Goal: Task Accomplishment & Management: Use online tool/utility

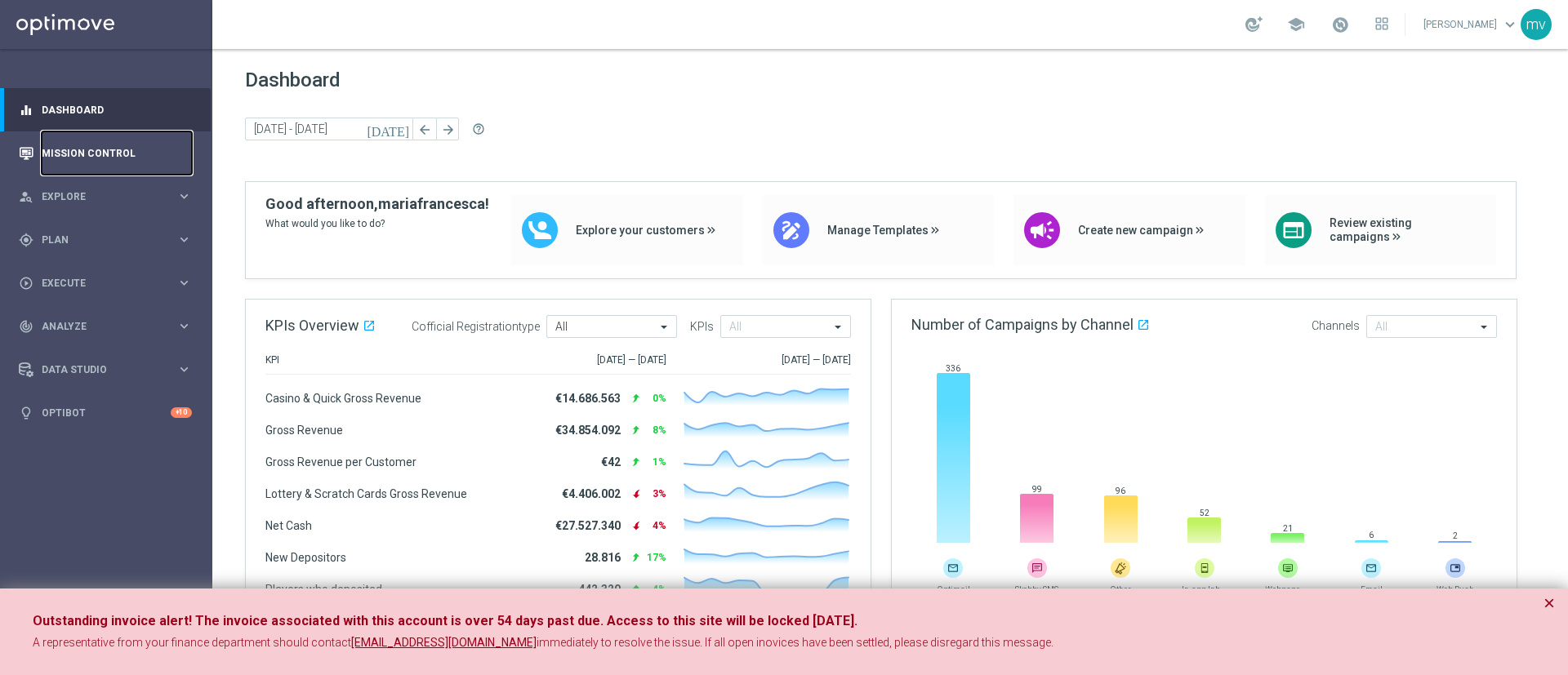
click at [124, 160] on link "Mission Control" at bounding box center [117, 152] width 151 height 43
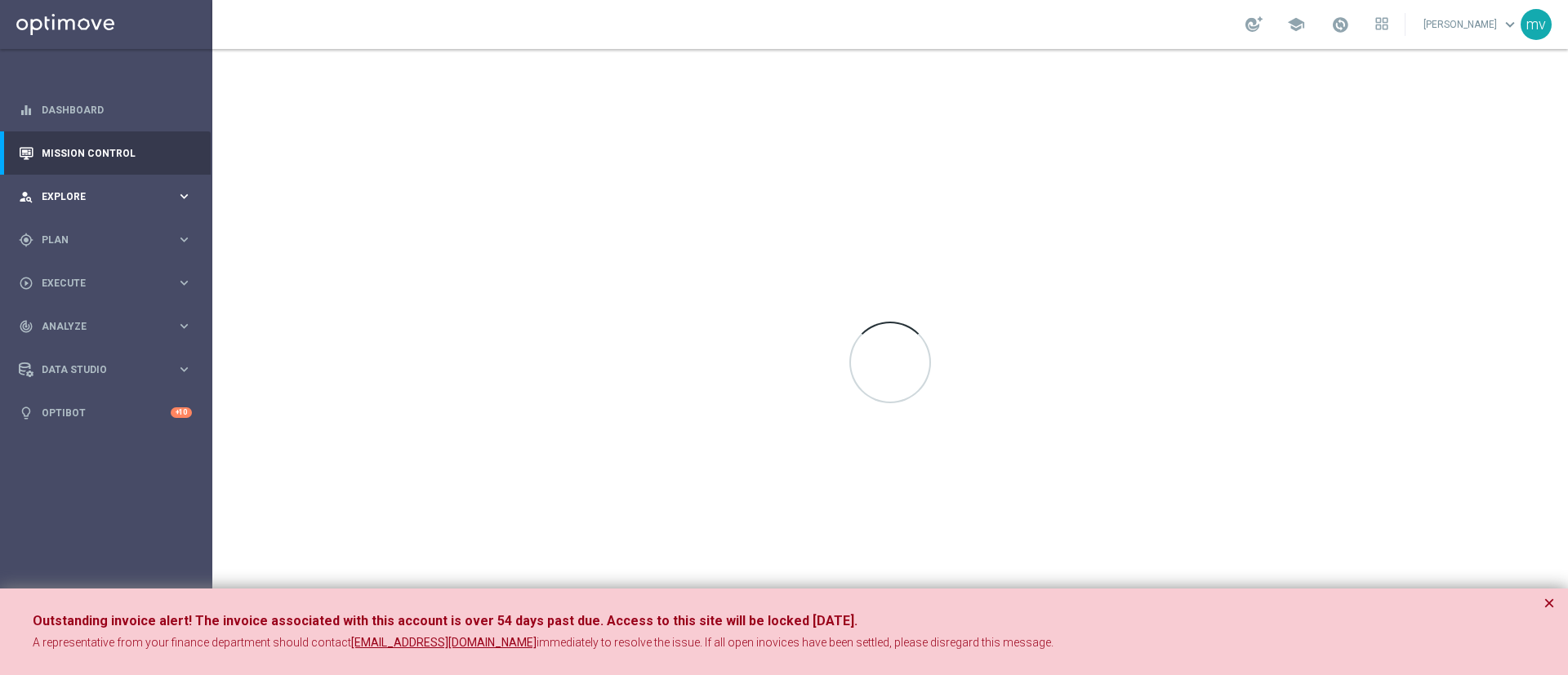
click at [119, 194] on span "Explore" at bounding box center [109, 196] width 135 height 10
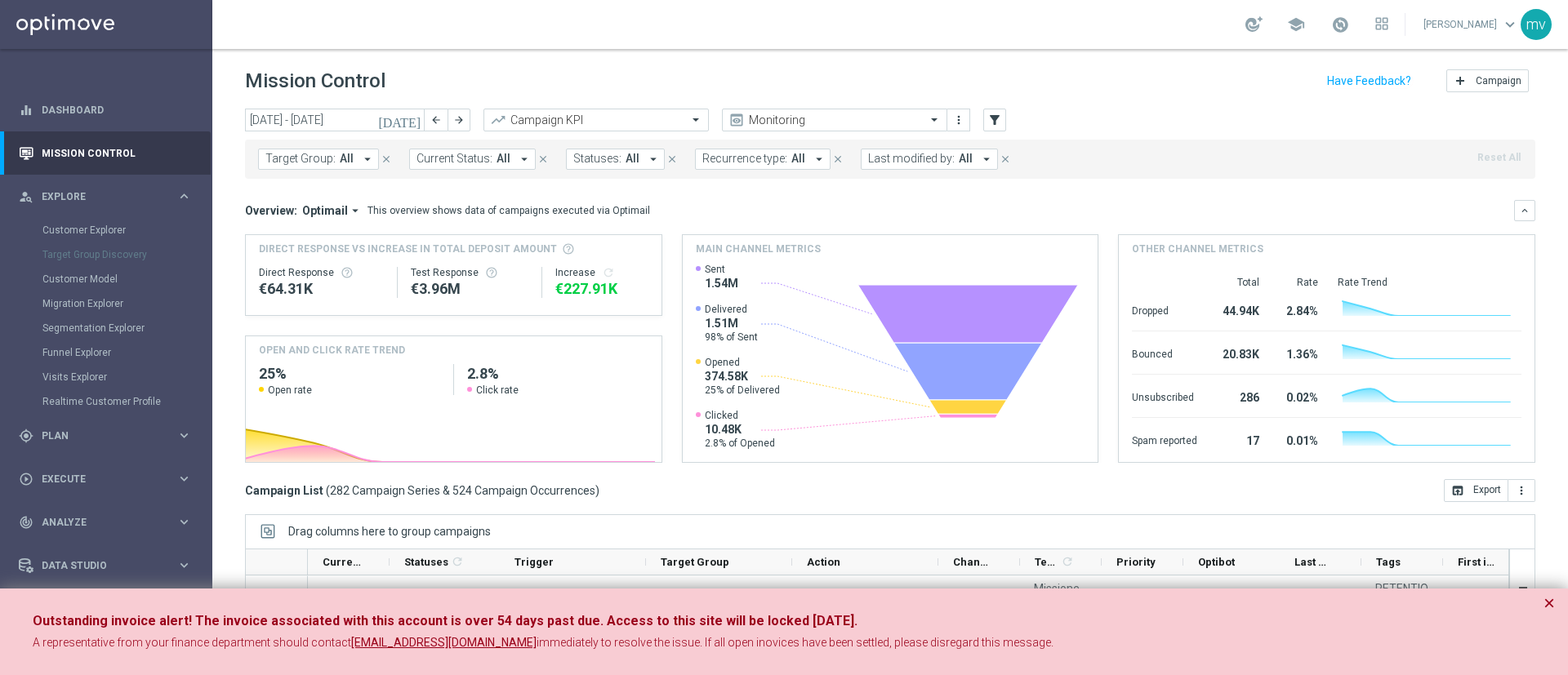
click at [413, 118] on icon "today" at bounding box center [400, 120] width 44 height 15
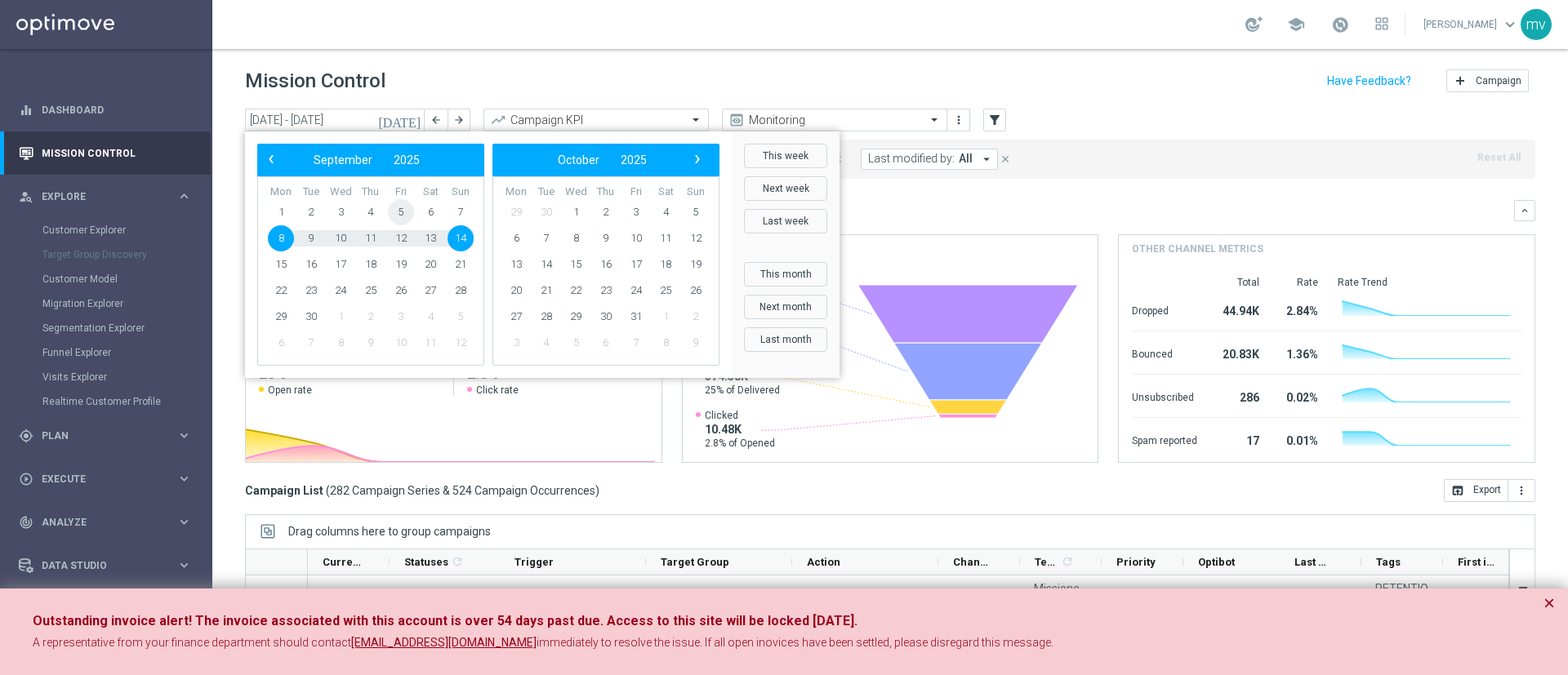
click at [400, 214] on span "5" at bounding box center [400, 212] width 26 height 26
type input "05 Sep 2025 - 05 Sep 2025"
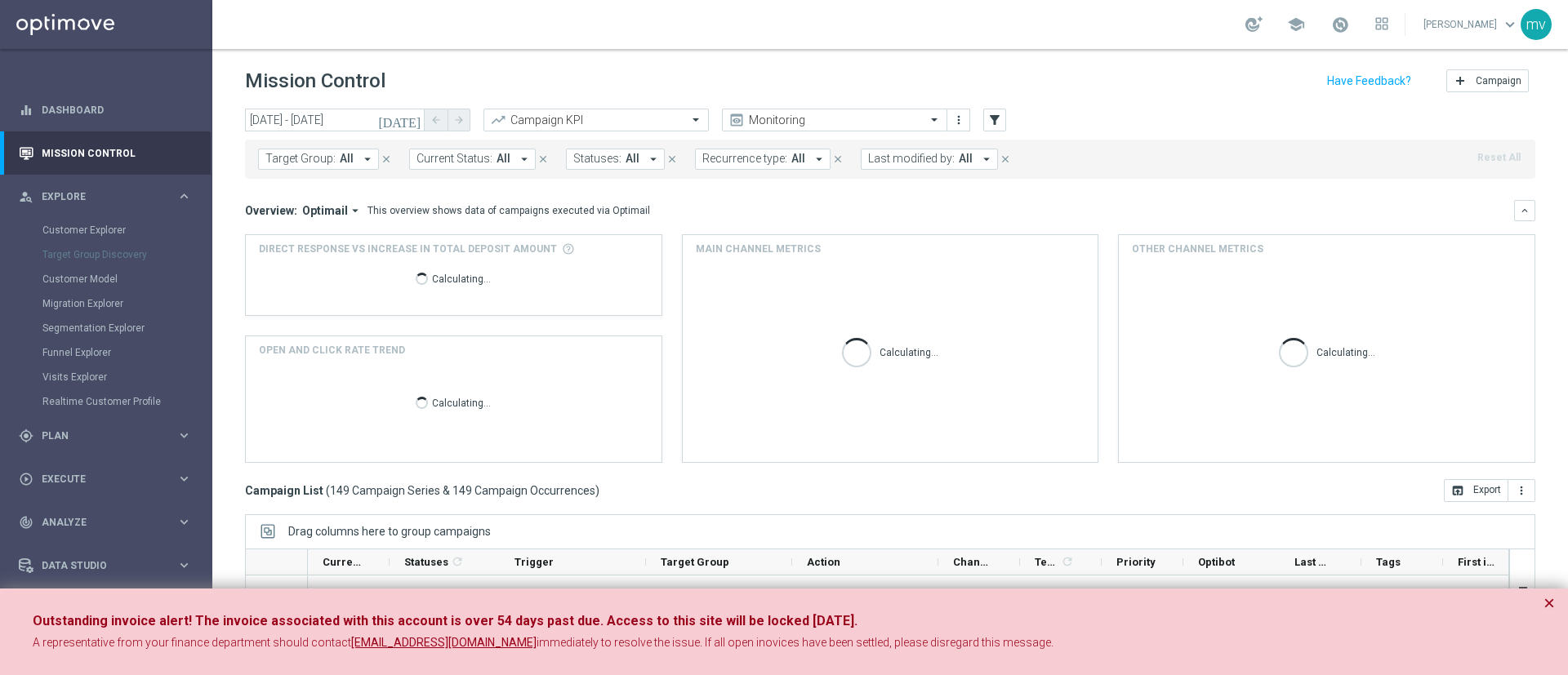
click at [365, 167] on button "Target Group: All arrow_drop_down" at bounding box center [318, 159] width 120 height 21
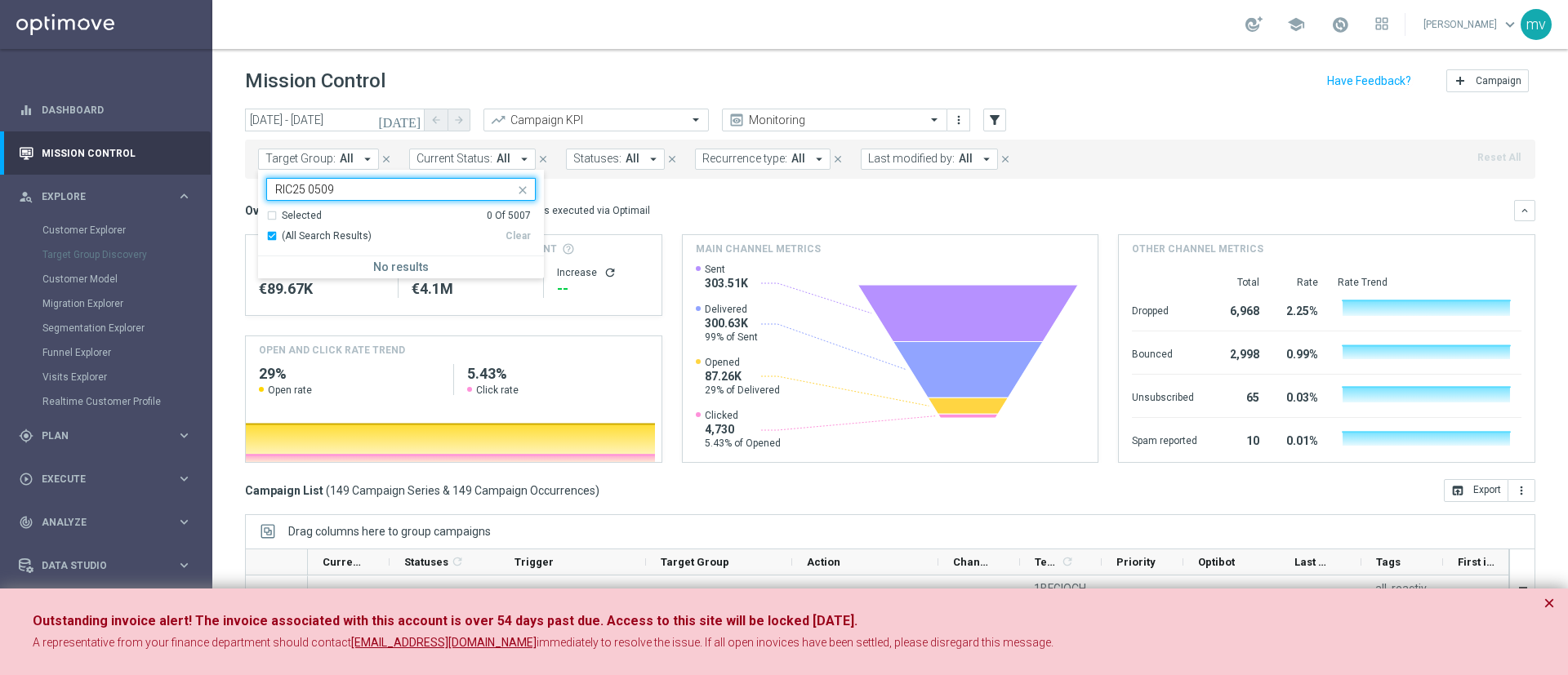
type input "RIC25 0509"
click at [575, 192] on mini-dashboard "Overview: Optimail arrow_drop_down This overview shows data of campaigns execut…" at bounding box center [890, 328] width 1290 height 300
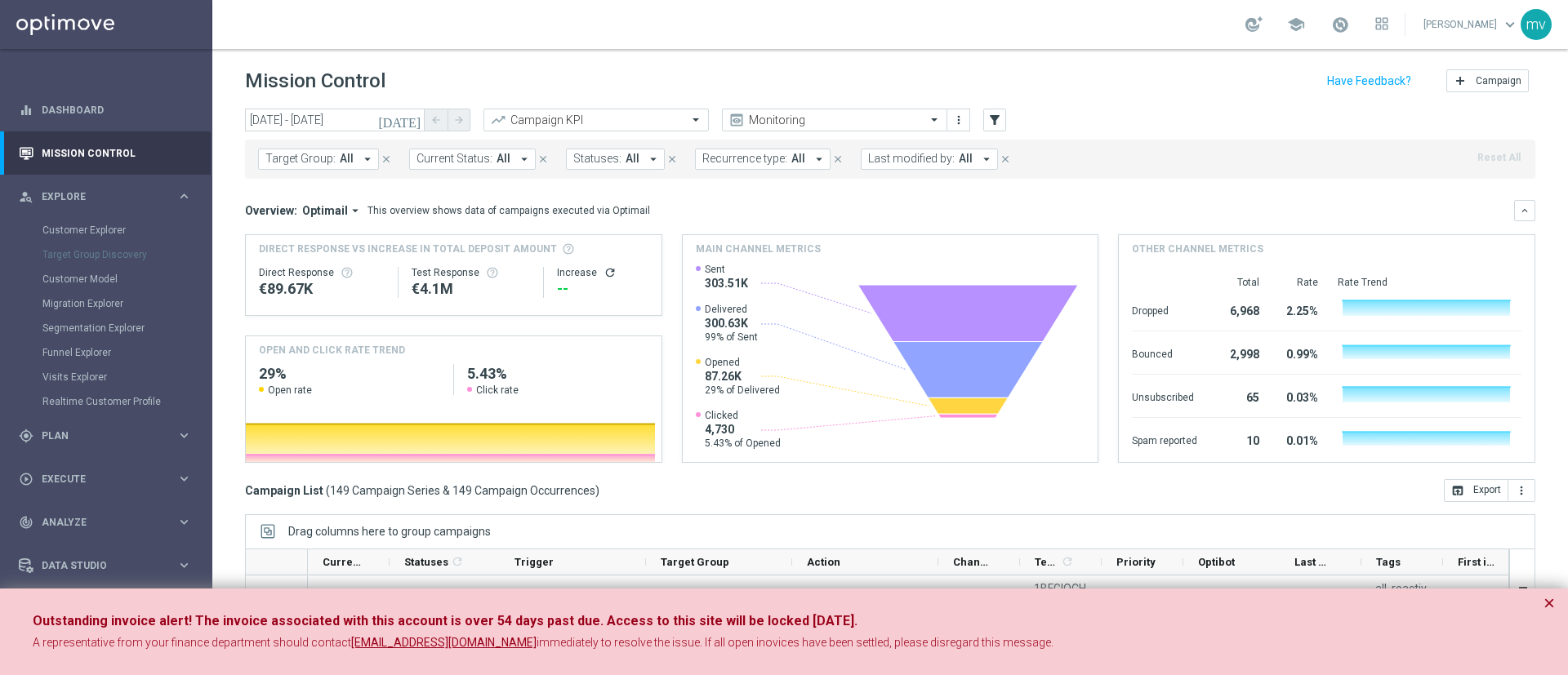
click at [979, 162] on icon "arrow_drop_down" at bounding box center [986, 159] width 15 height 15
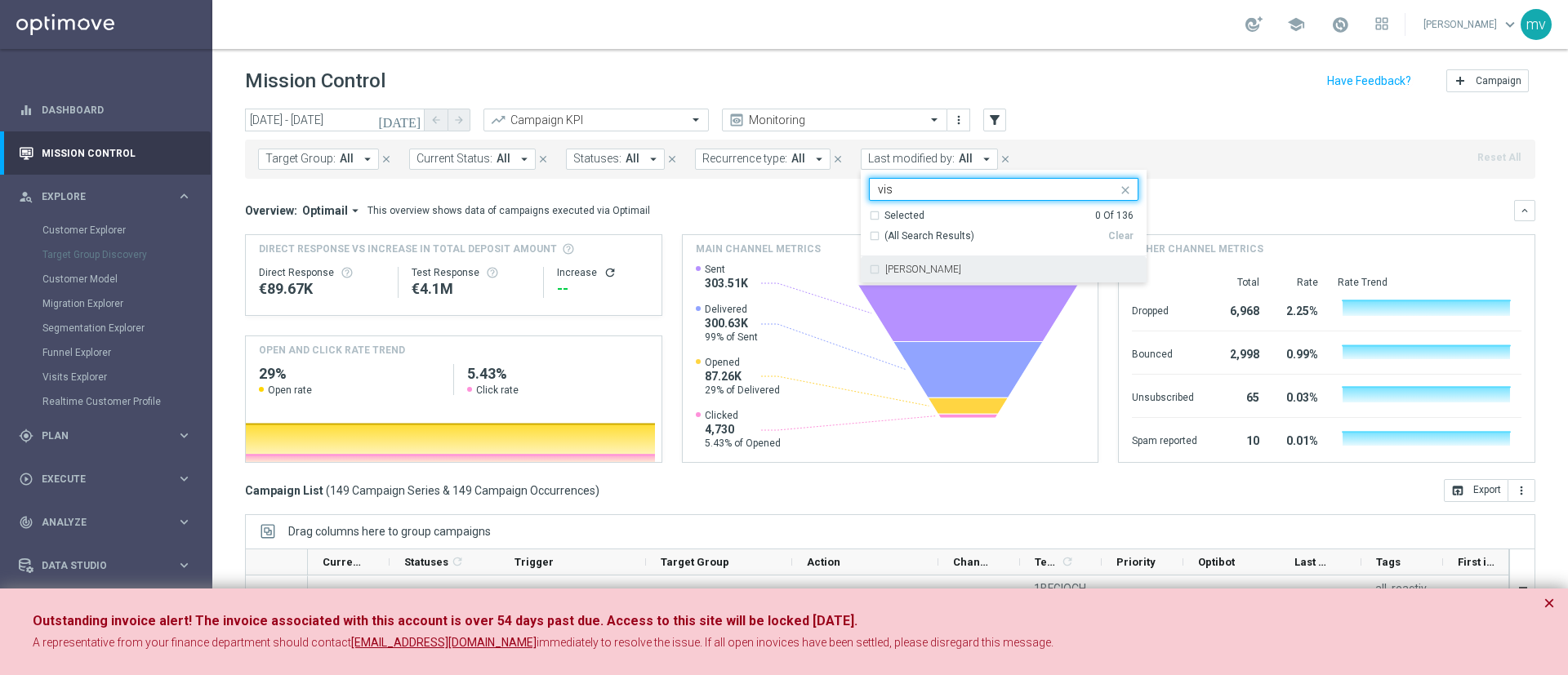
click at [981, 271] on div "[PERSON_NAME]" at bounding box center [1011, 269] width 253 height 10
type input "vis"
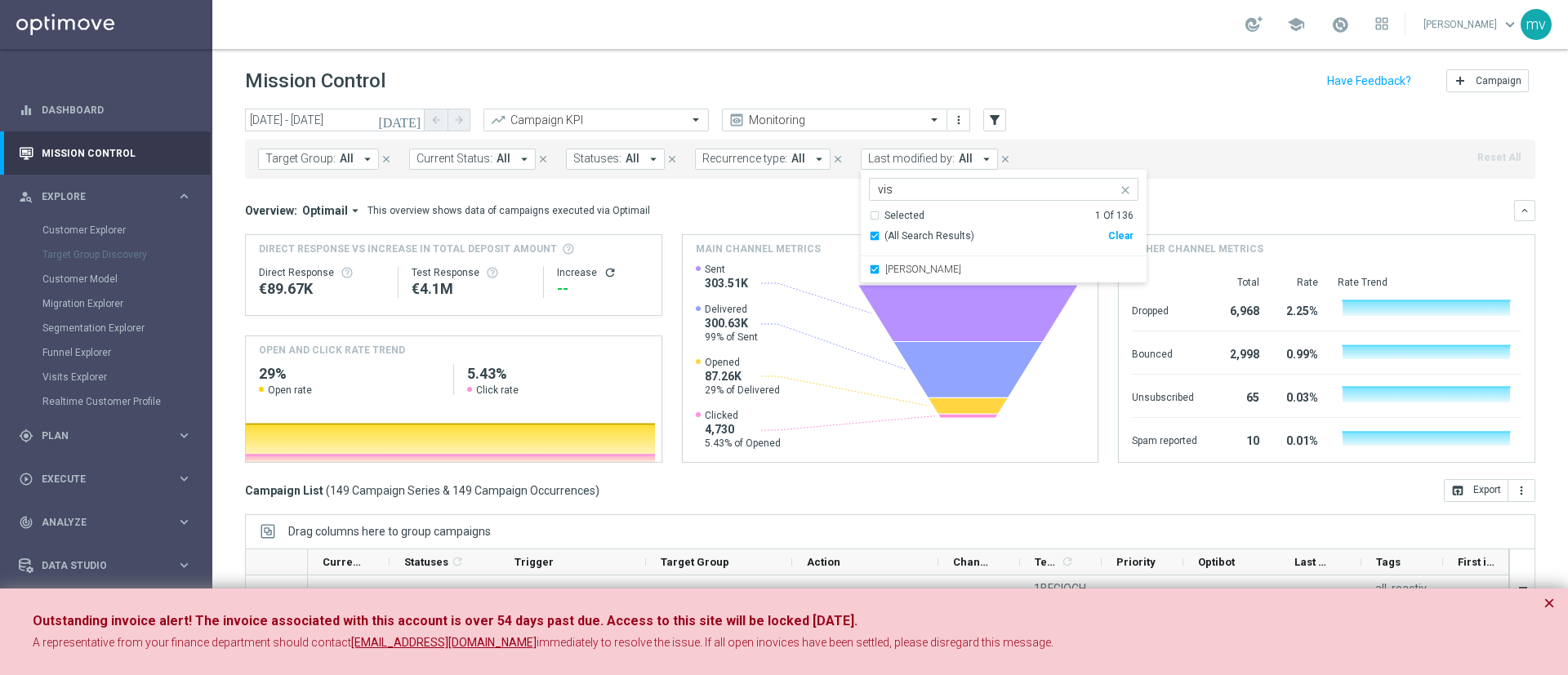
click at [1250, 203] on div "Overview: Optimail arrow_drop_down This overview shows data of campaigns execut…" at bounding box center [879, 211] width 1269 height 15
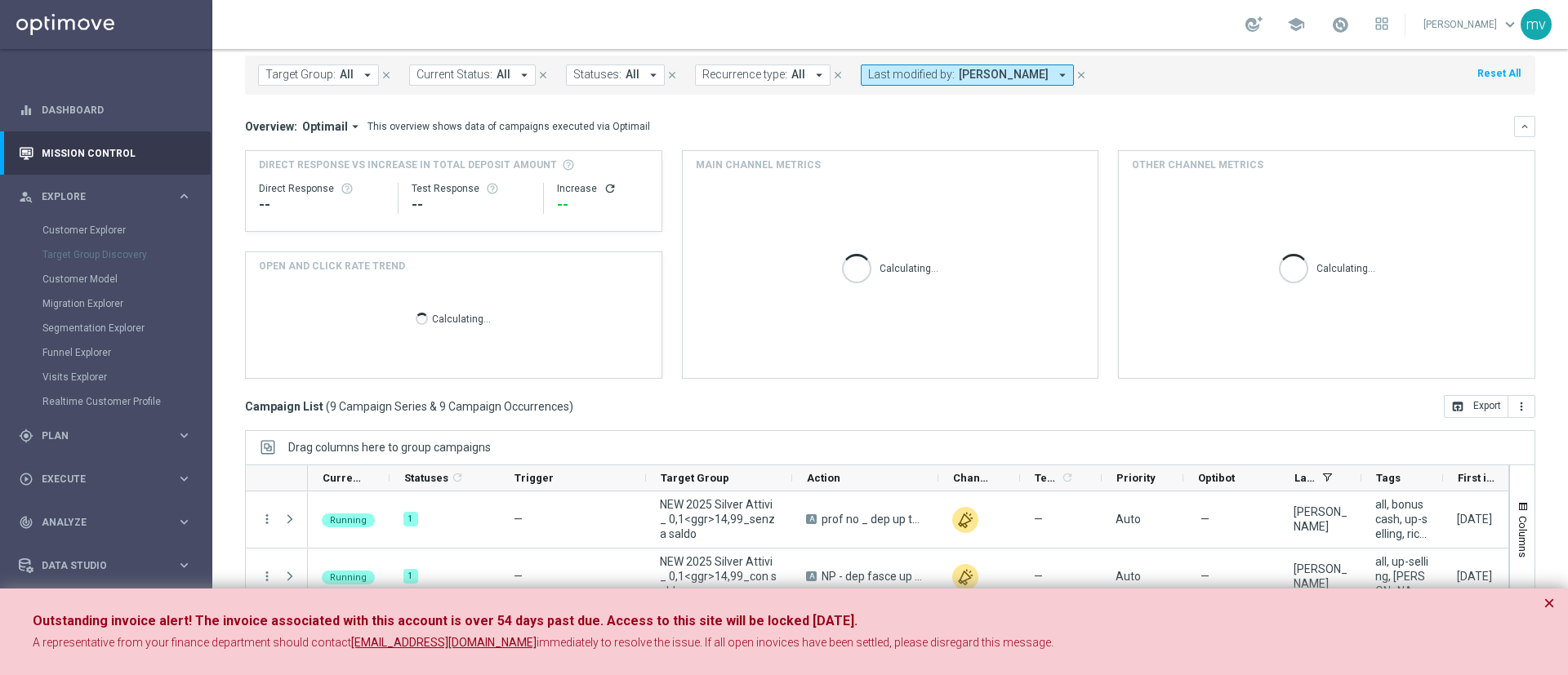
scroll to position [141, 0]
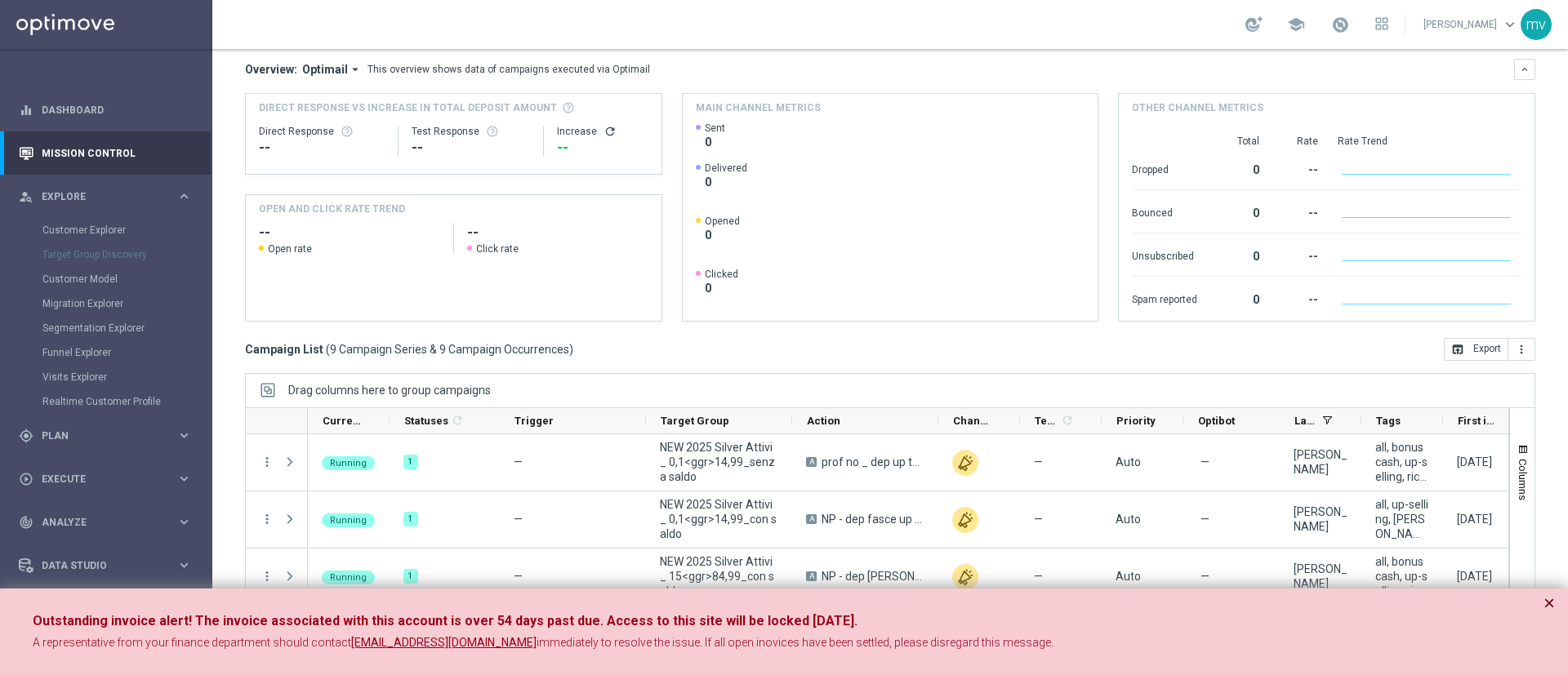
click at [1548, 602] on button "×" at bounding box center [1549, 603] width 12 height 19
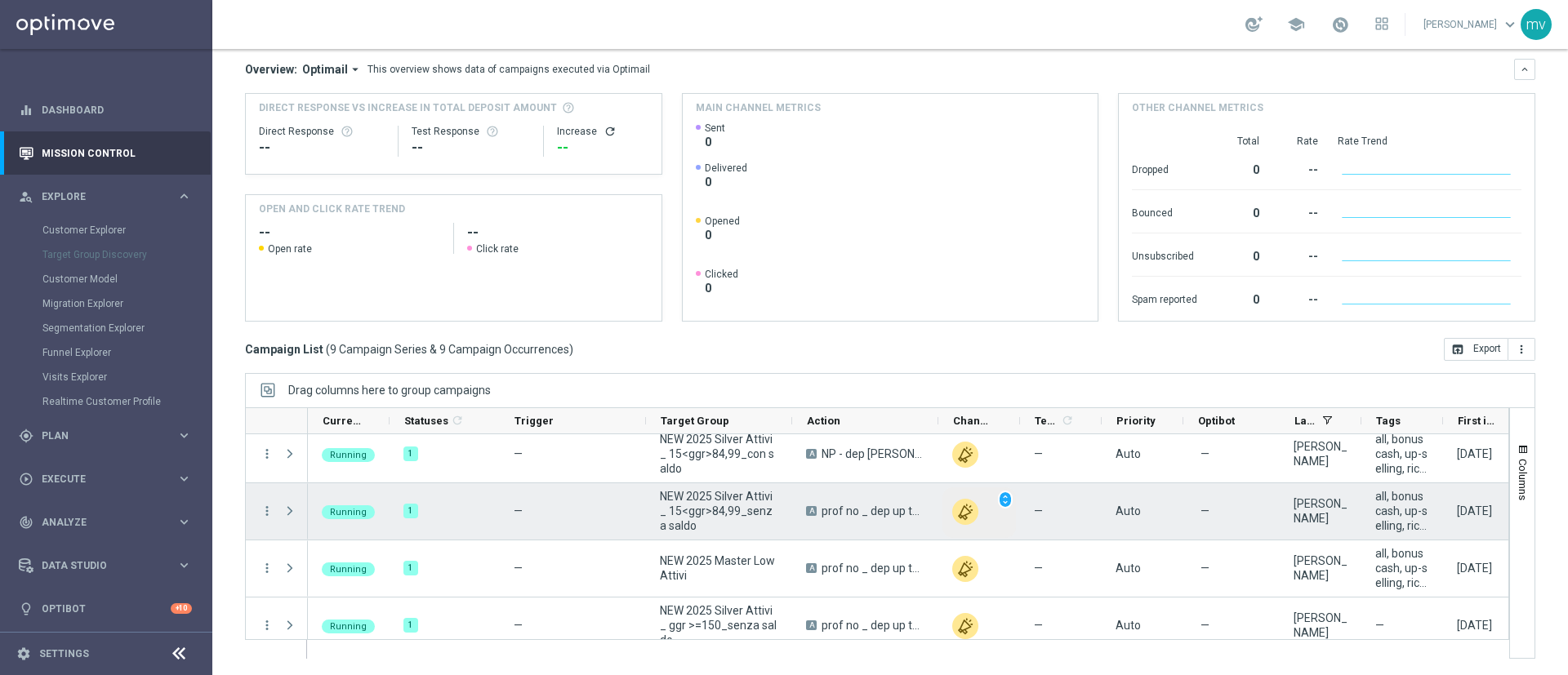
scroll to position [0, 0]
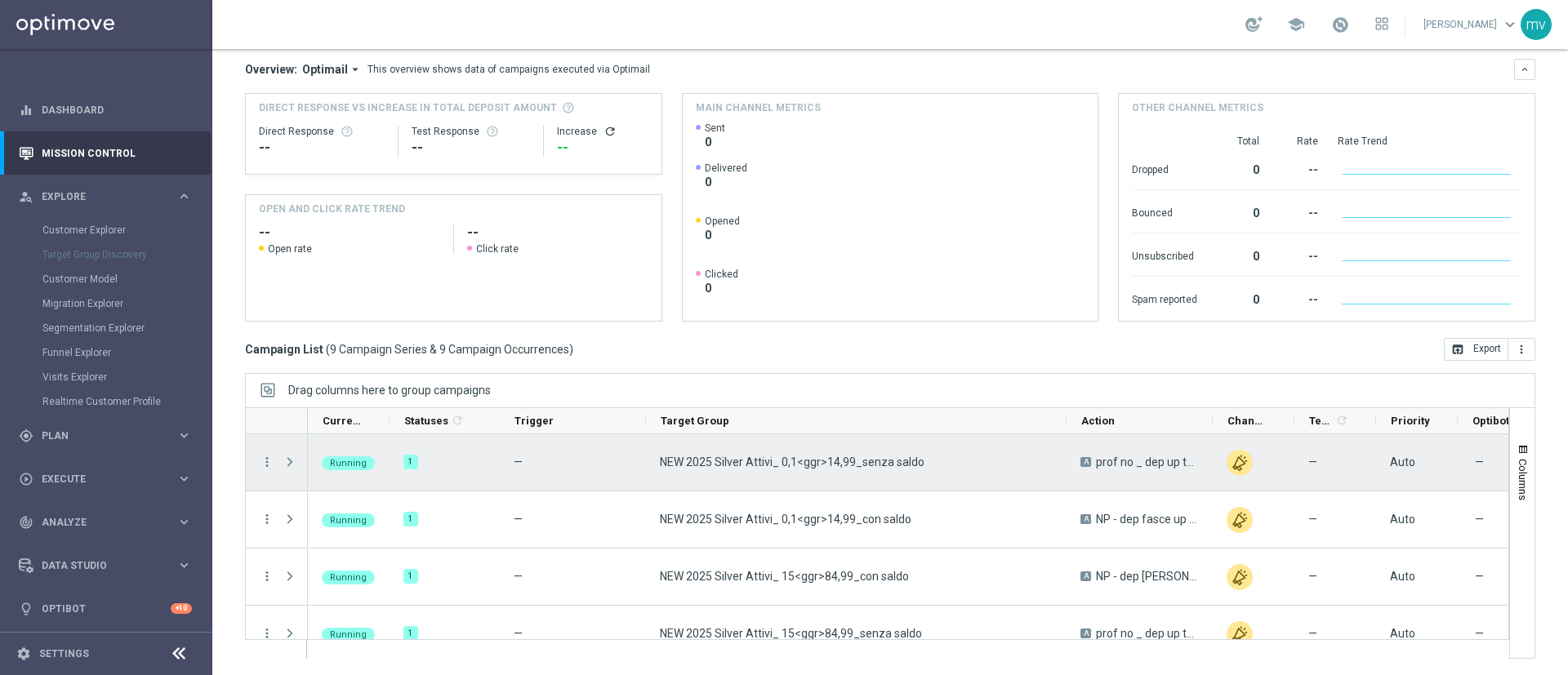
drag, startPoint x: 790, startPoint y: 425, endPoint x: 1063, endPoint y: 449, distance: 274.1
click at [1063, 449] on div at bounding box center [877, 534] width 1264 height 252
click at [287, 459] on span "Press SPACE to select this row." at bounding box center [290, 462] width 15 height 13
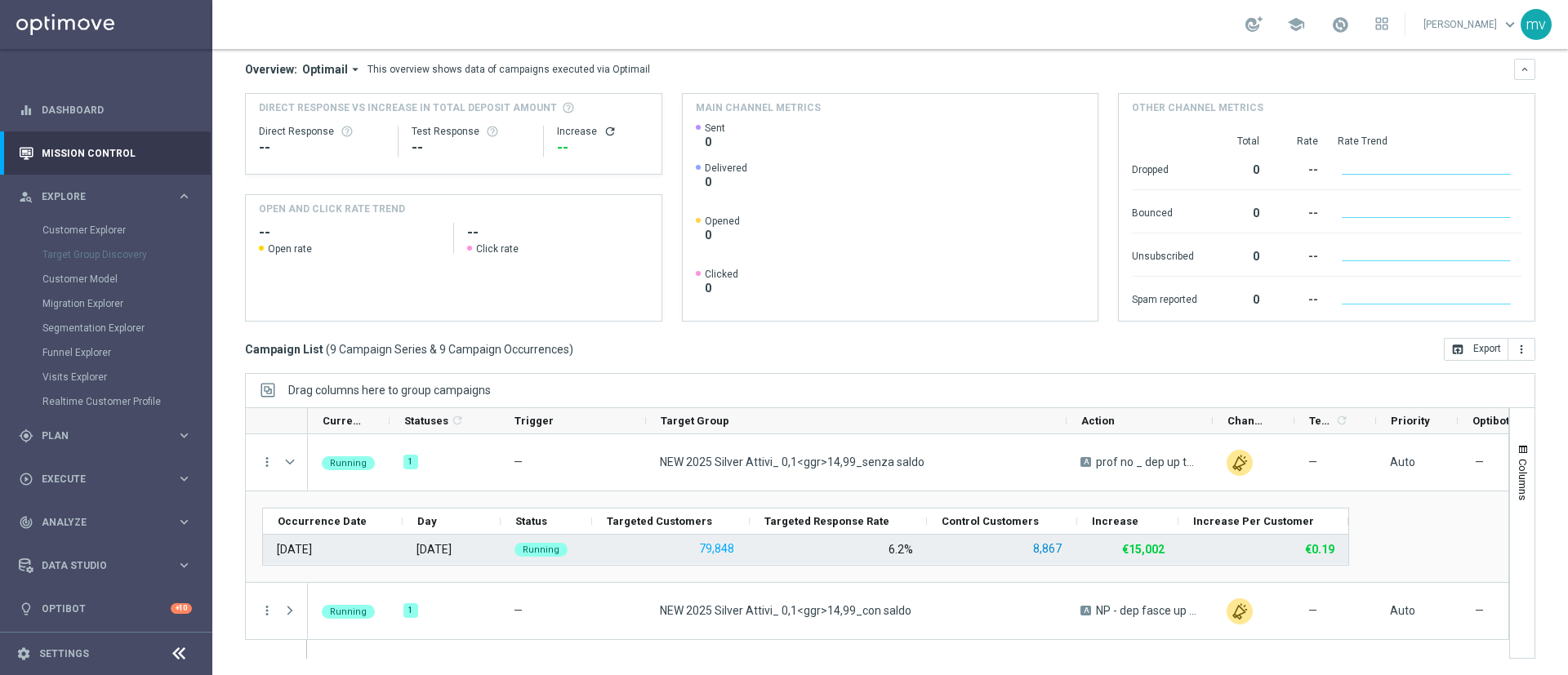
click at [1055, 548] on button "8,867" at bounding box center [1047, 549] width 32 height 20
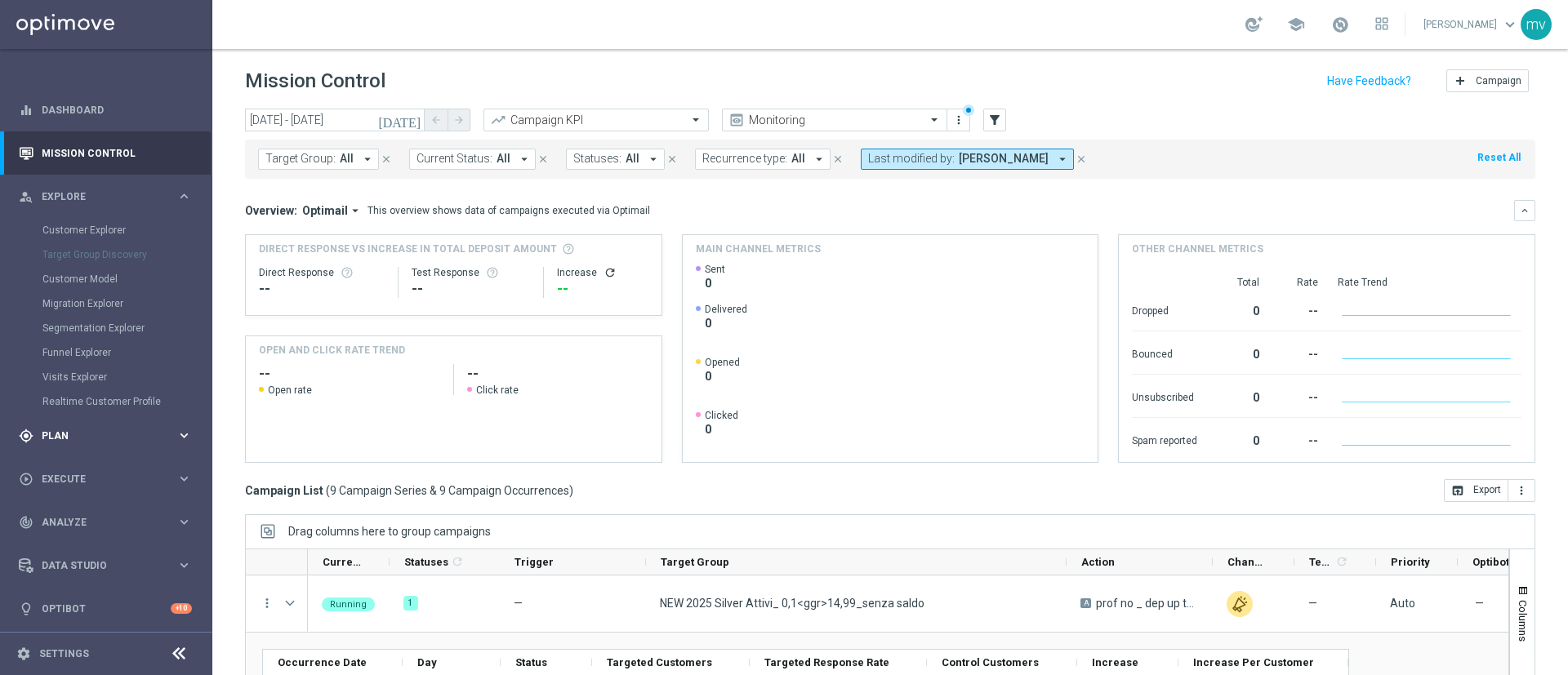
click at [87, 449] on div "gps_fixed Plan keyboard_arrow_right" at bounding box center [105, 435] width 211 height 43
click at [142, 275] on link "Target Groups" at bounding box center [107, 274] width 128 height 13
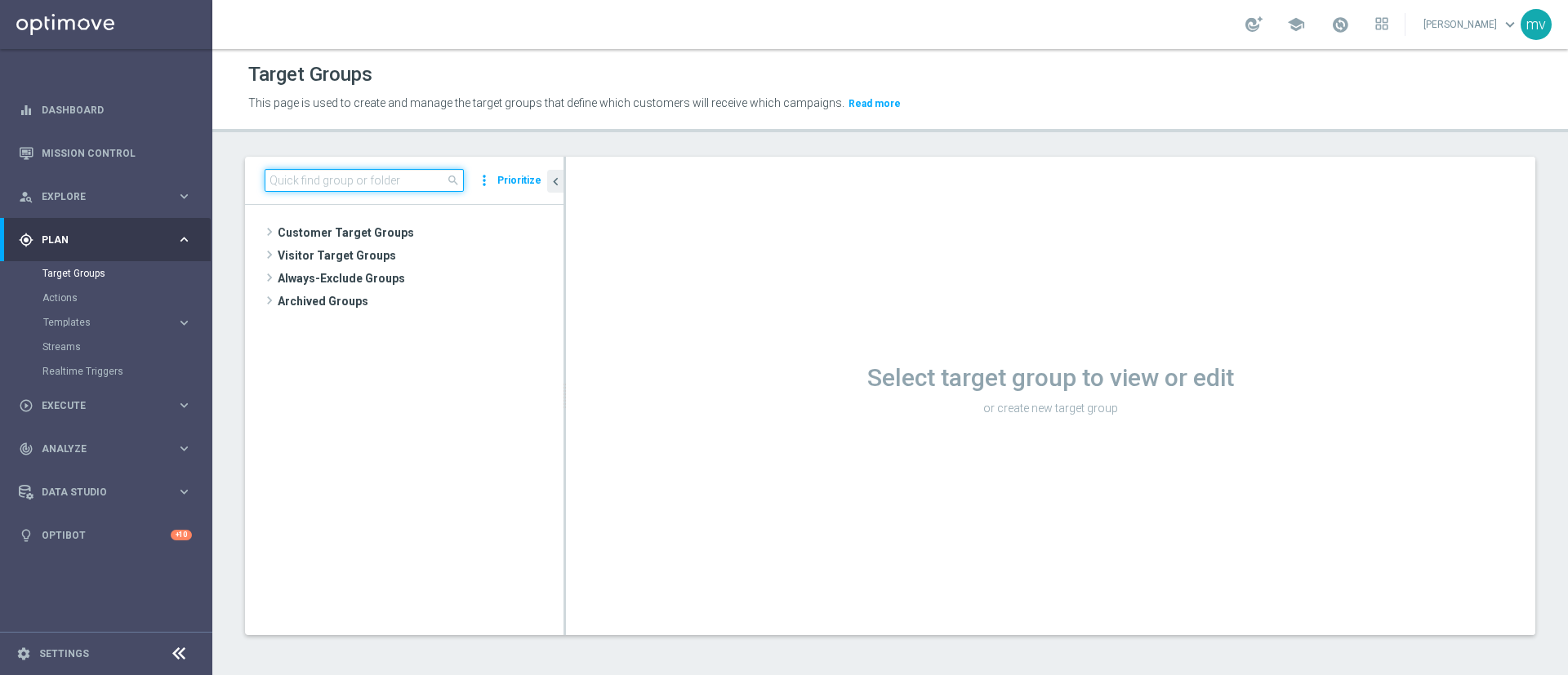
click at [379, 182] on input at bounding box center [364, 180] width 199 height 23
paste input "LOW player last 30gg"
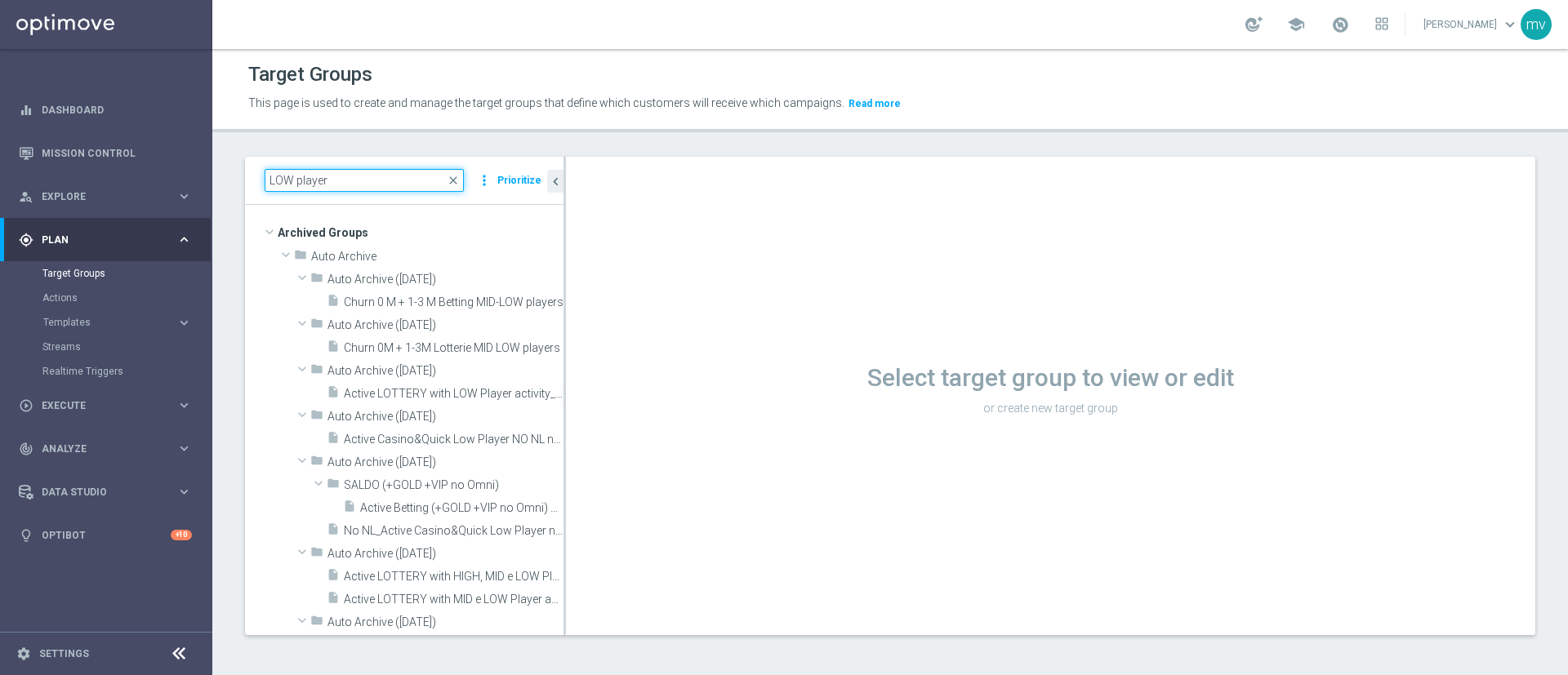
drag, startPoint x: 376, startPoint y: 181, endPoint x: 221, endPoint y: 180, distance: 155.0
click at [221, 180] on div "LOW player close more_vert Prioritize Archived Groups create_new_folder" at bounding box center [890, 409] width 1355 height 504
paste input "2025 Non TOP Silver Attivi last 30 gg_GGR 50 - 99,9_bonus ratio 0-20%"
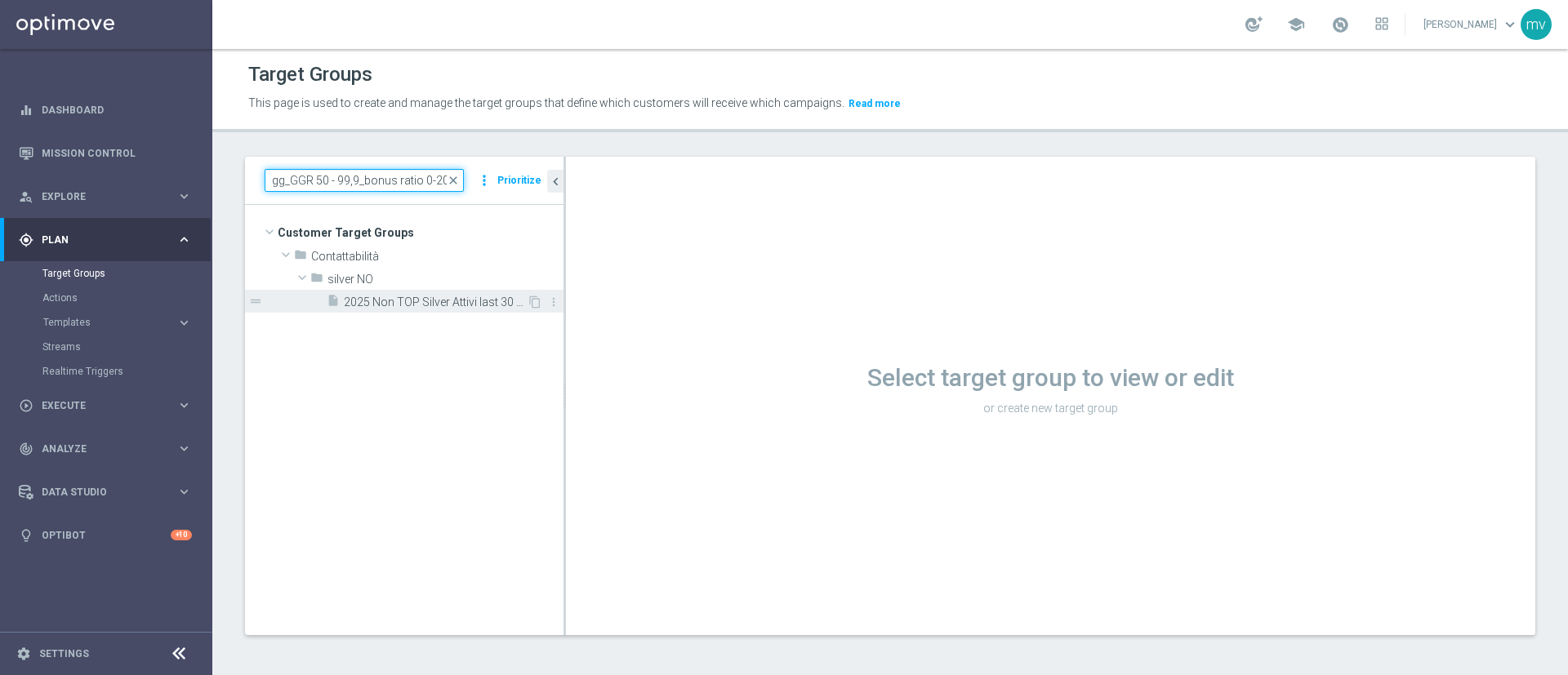
type input "2025 Non TOP Silver Attivi last 30 gg_GGR 50 - 99,9_bonus ratio 0-20%"
click at [479, 300] on span "2025 Non TOP Silver Attivi last 30 gg_GGR 50 - 99,9_bonus ratio 0-20%" at bounding box center [435, 302] width 183 height 14
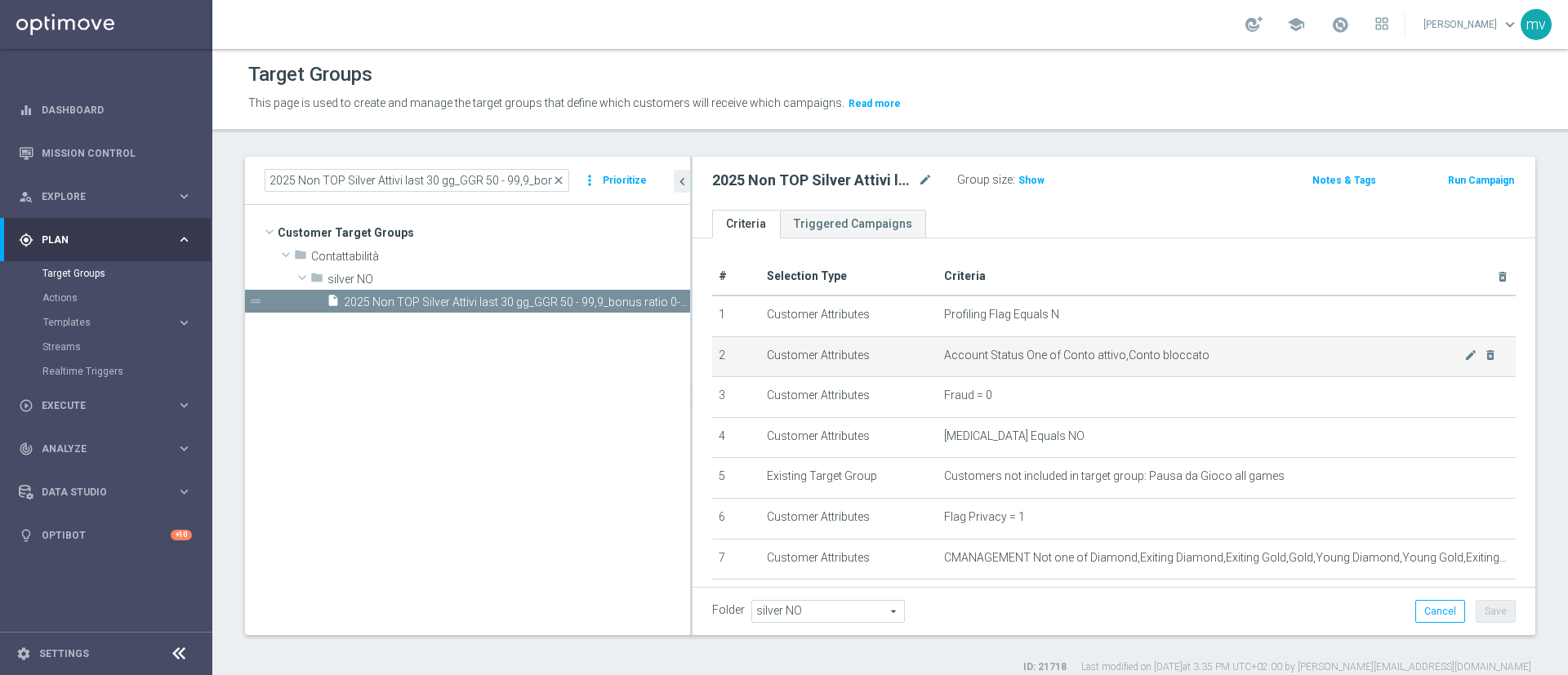
drag, startPoint x: 565, startPoint y: 331, endPoint x: 754, endPoint y: 357, distance: 190.8
click at [774, 359] on as-split "2025 Non TOP Silver Attivi last 30 gg_GGR 50 - 99,9_bonus ratio 0-20% close mor…" at bounding box center [890, 396] width 1290 height 479
click at [658, 301] on icon "content_copy" at bounding box center [661, 302] width 13 height 13
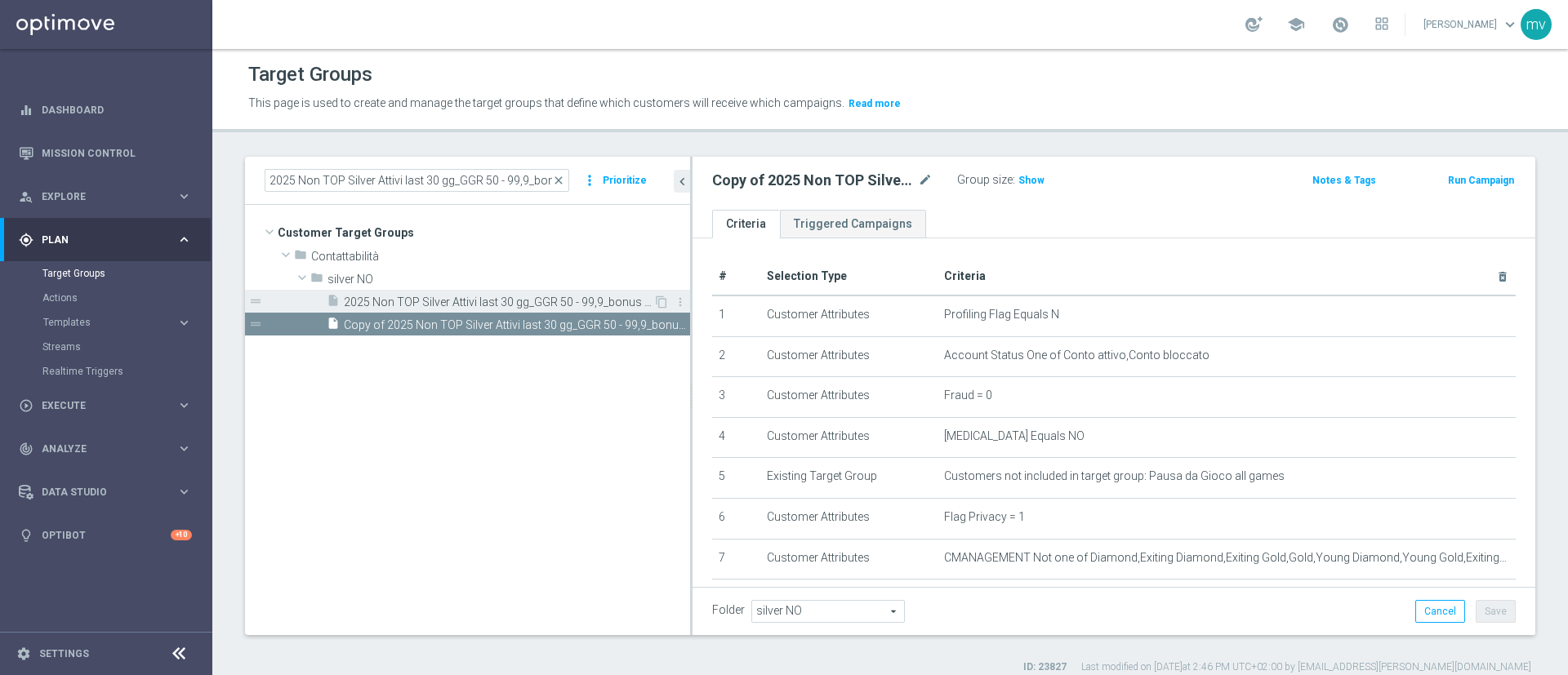
click at [424, 297] on span "2025 Non TOP Silver Attivi last 30 gg_GGR 50 - 99,9_bonus ratio 0-20%" at bounding box center [498, 302] width 309 height 14
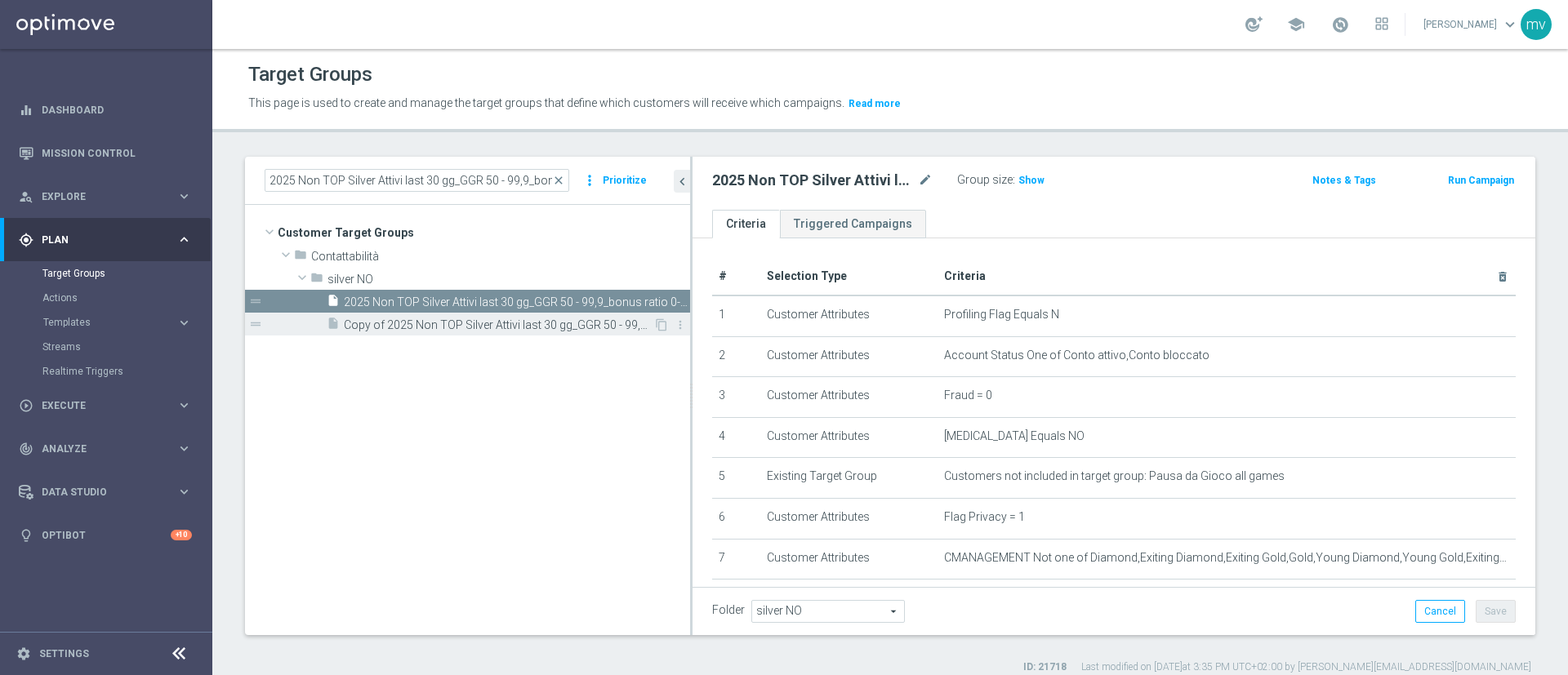
click at [442, 316] on div "insert_drive_file Copy of 2025 Non TOP Silver Attivi last 30 gg_GGR 50 - 99,9_b…" at bounding box center [490, 324] width 327 height 23
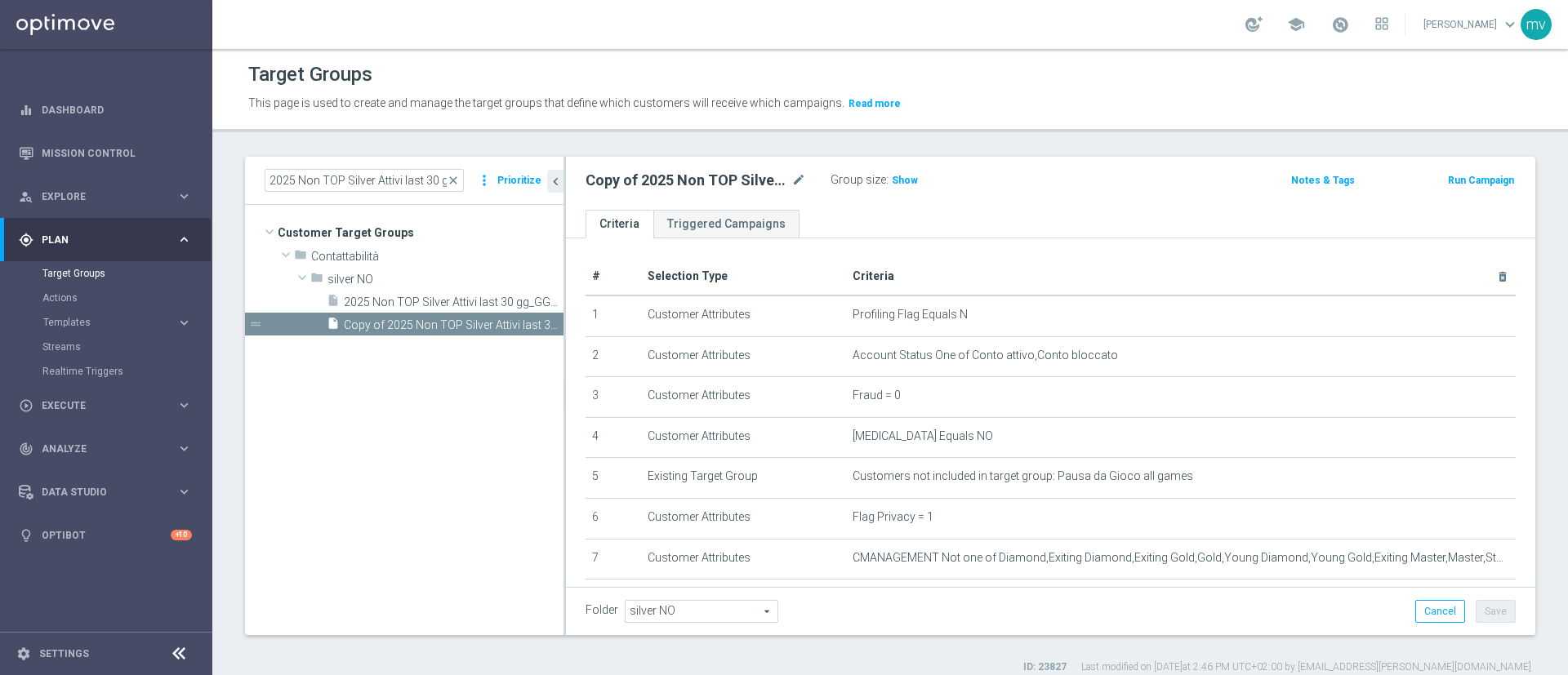
drag, startPoint x: 690, startPoint y: 223, endPoint x: 358, endPoint y: 211, distance: 332.2
click at [359, 211] on as-split "2025 Non TOP Silver Attivi last 30 gg_GGR 50 - 99,9_bonus ratio 0-20% close mor…" at bounding box center [890, 396] width 1290 height 479
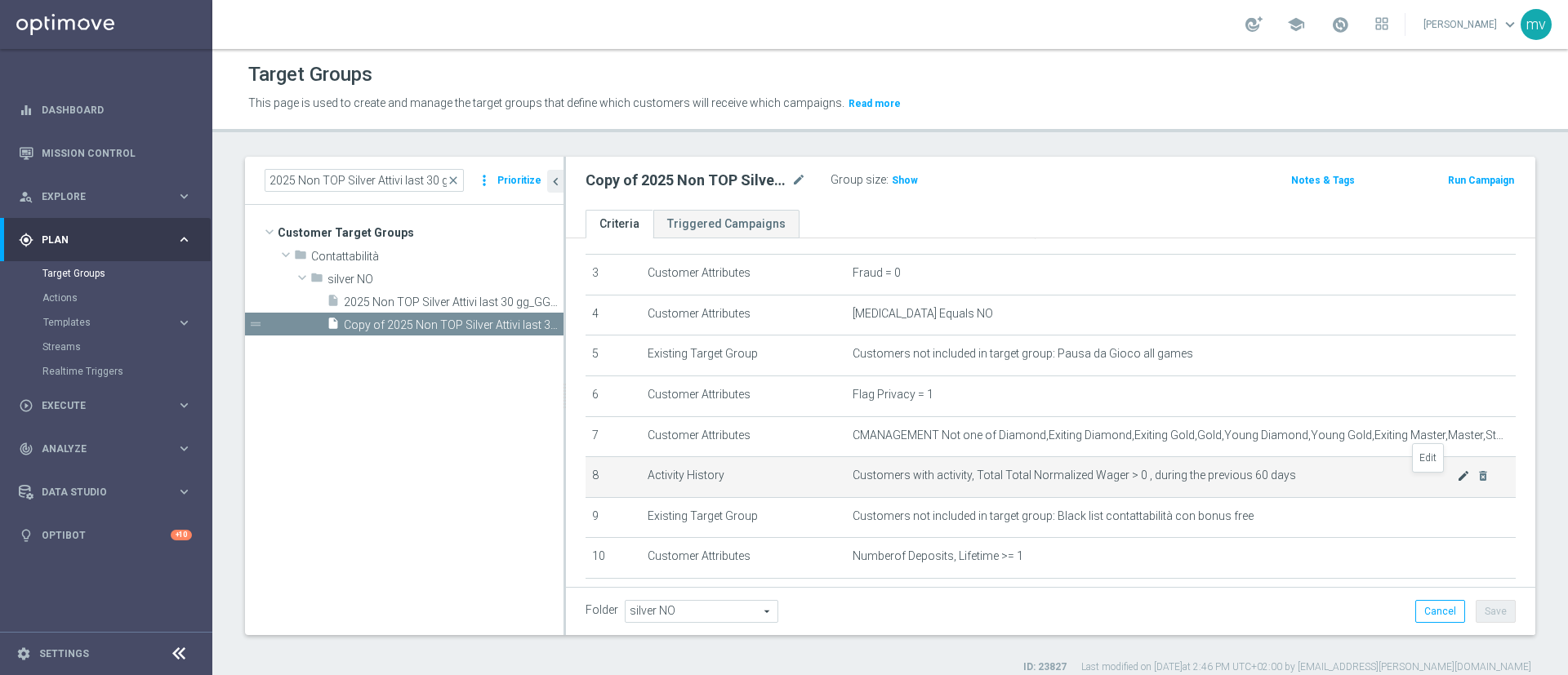
click at [1457, 483] on icon "mode_edit" at bounding box center [1463, 476] width 13 height 13
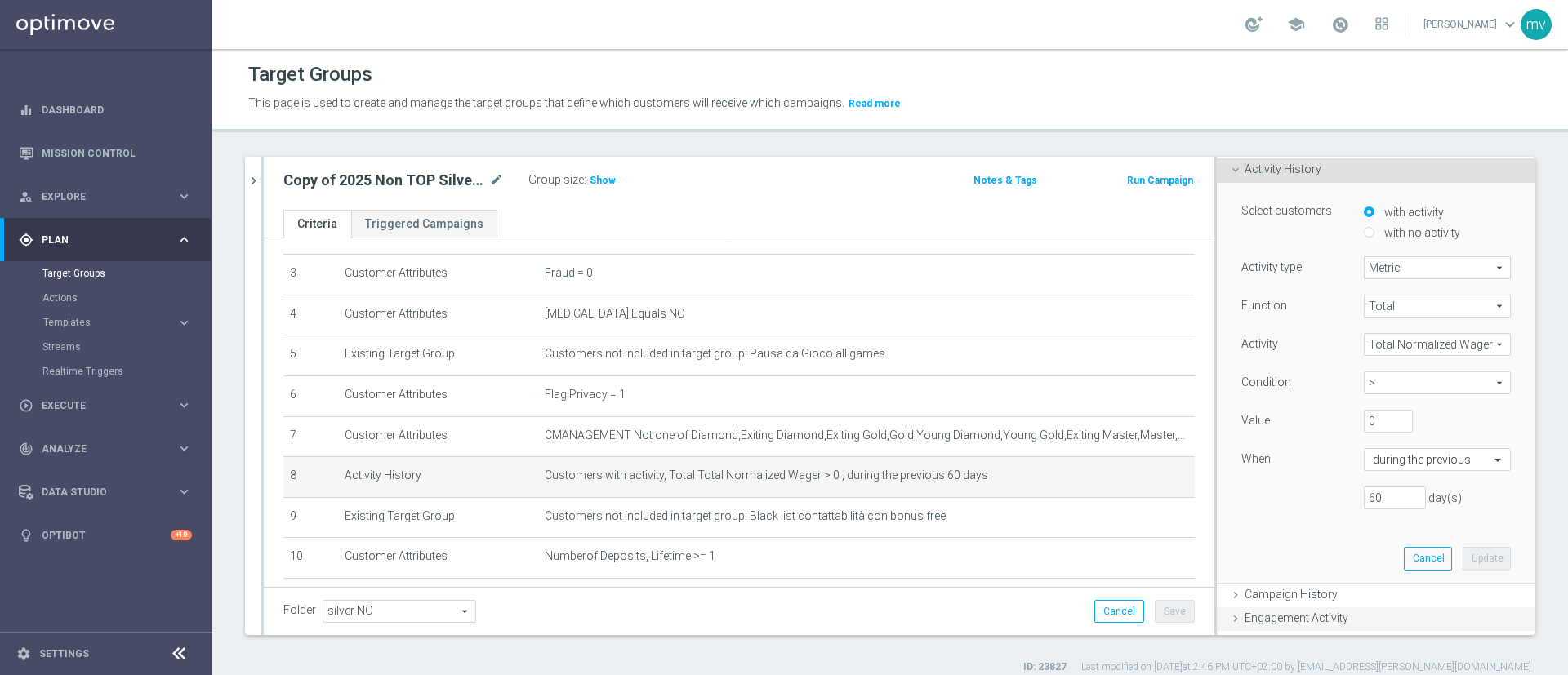
scroll to position [245, 0]
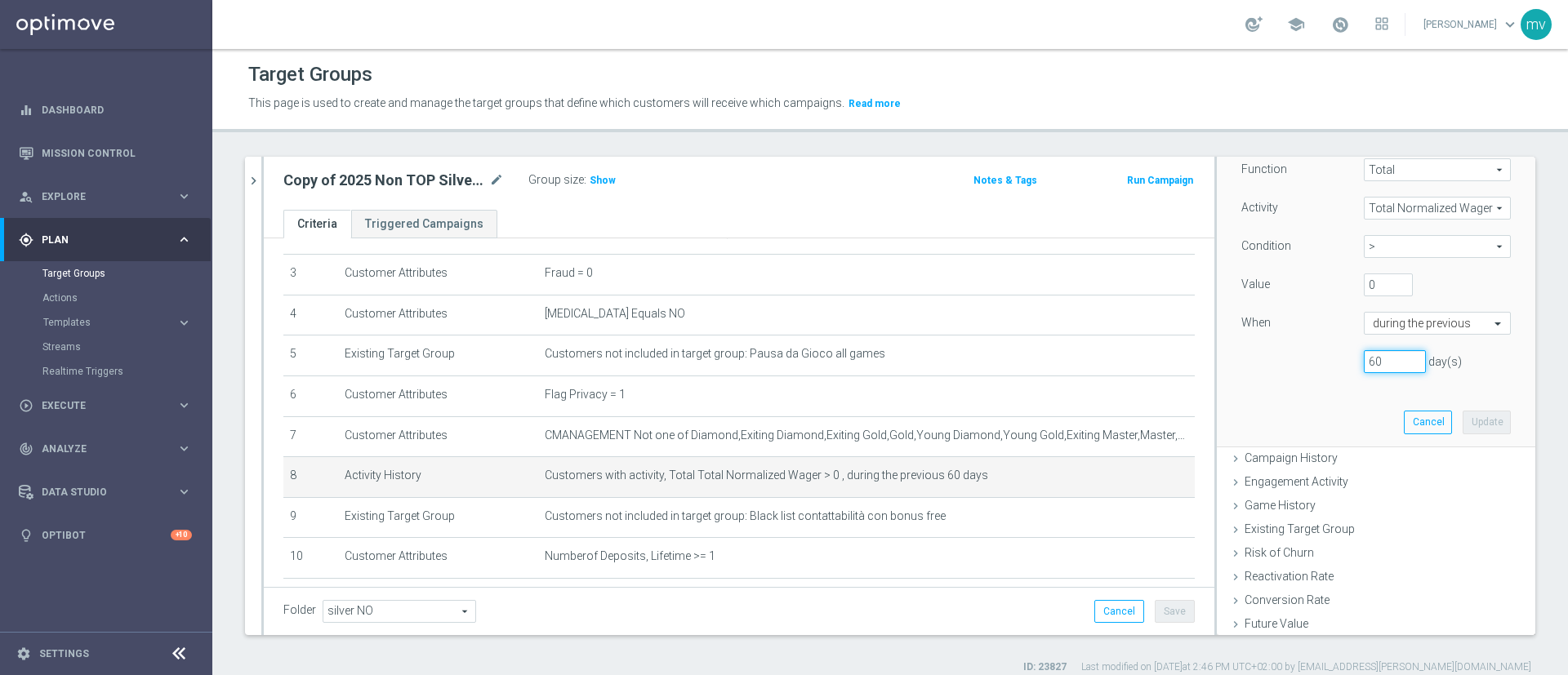
click at [1365, 358] on input "60" at bounding box center [1395, 361] width 62 height 23
type input "6"
type input "30"
click at [1320, 394] on div "Select customers with activity with no activity Activity type Metric Metric arr…" at bounding box center [1376, 246] width 294 height 400
click at [1462, 425] on button "Update" at bounding box center [1486, 421] width 48 height 23
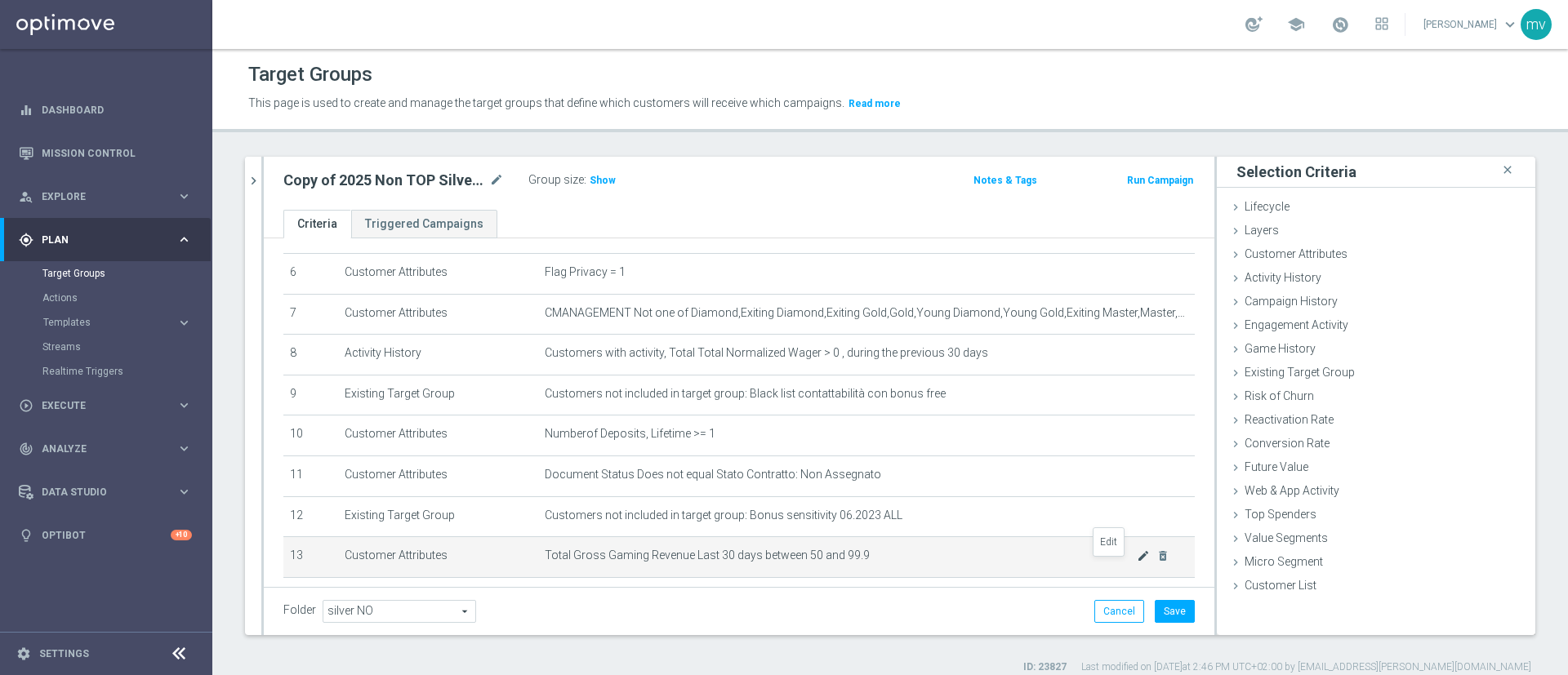
click at [1137, 563] on icon "mode_edit" at bounding box center [1143, 556] width 13 height 13
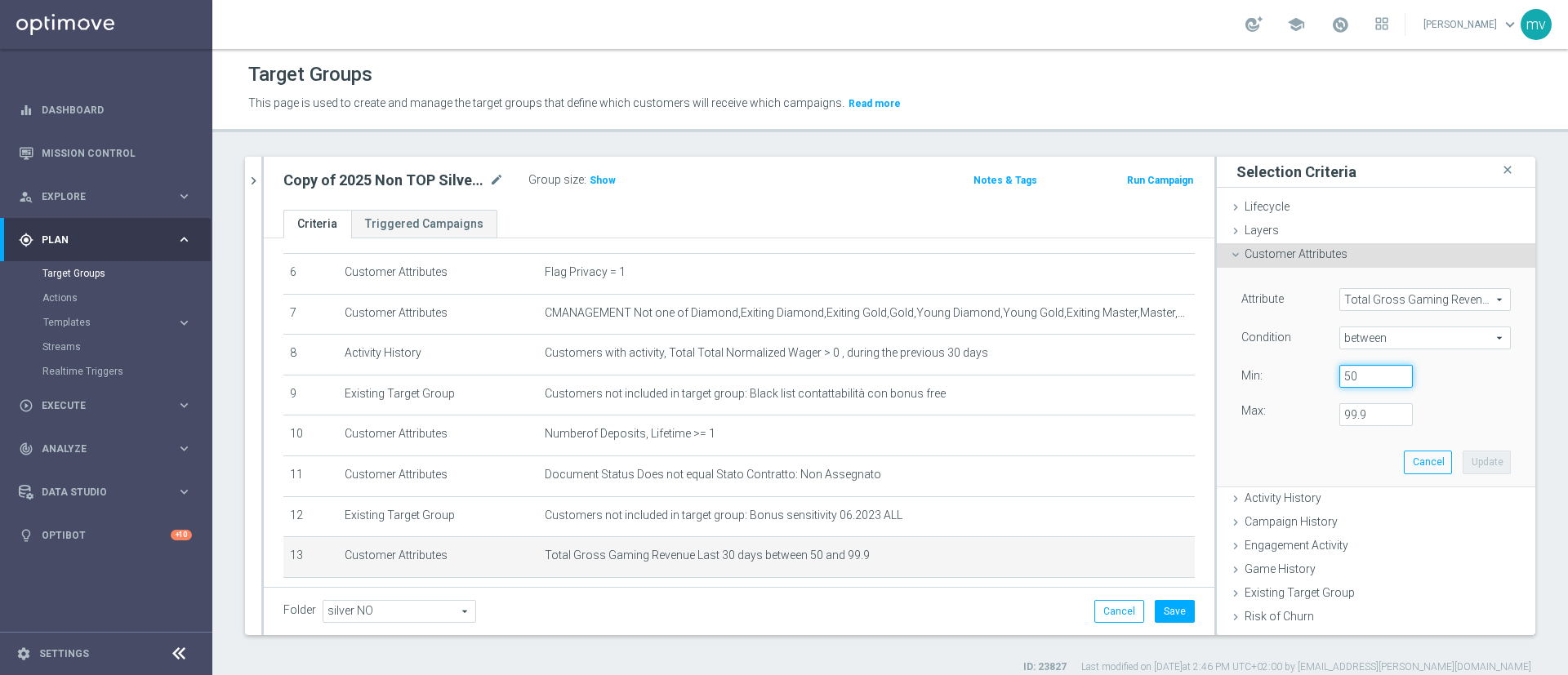
click at [1357, 373] on input "50" at bounding box center [1376, 376] width 74 height 23
type input "5"
type input "0"
click at [1352, 417] on input "99.9" at bounding box center [1376, 414] width 74 height 23
type input "9"
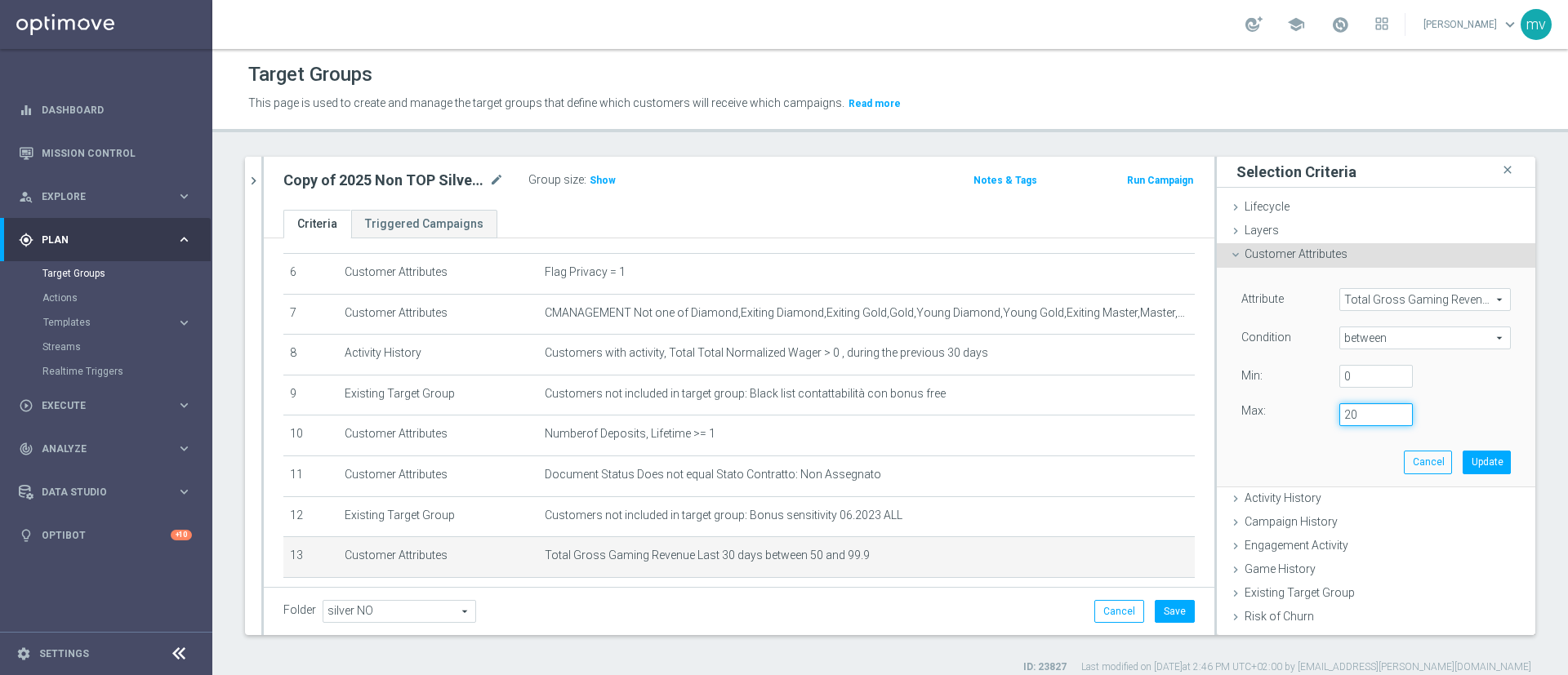
type input "20"
click at [1339, 375] on input "0" at bounding box center [1376, 376] width 74 height 23
type input "0.01"
click at [1332, 460] on div "Attribute Total Gross Gaming Revenue Last 30 days Total Gross Gaming Revenue La…" at bounding box center [1376, 377] width 294 height 218
click at [1462, 461] on button "Update" at bounding box center [1486, 462] width 48 height 23
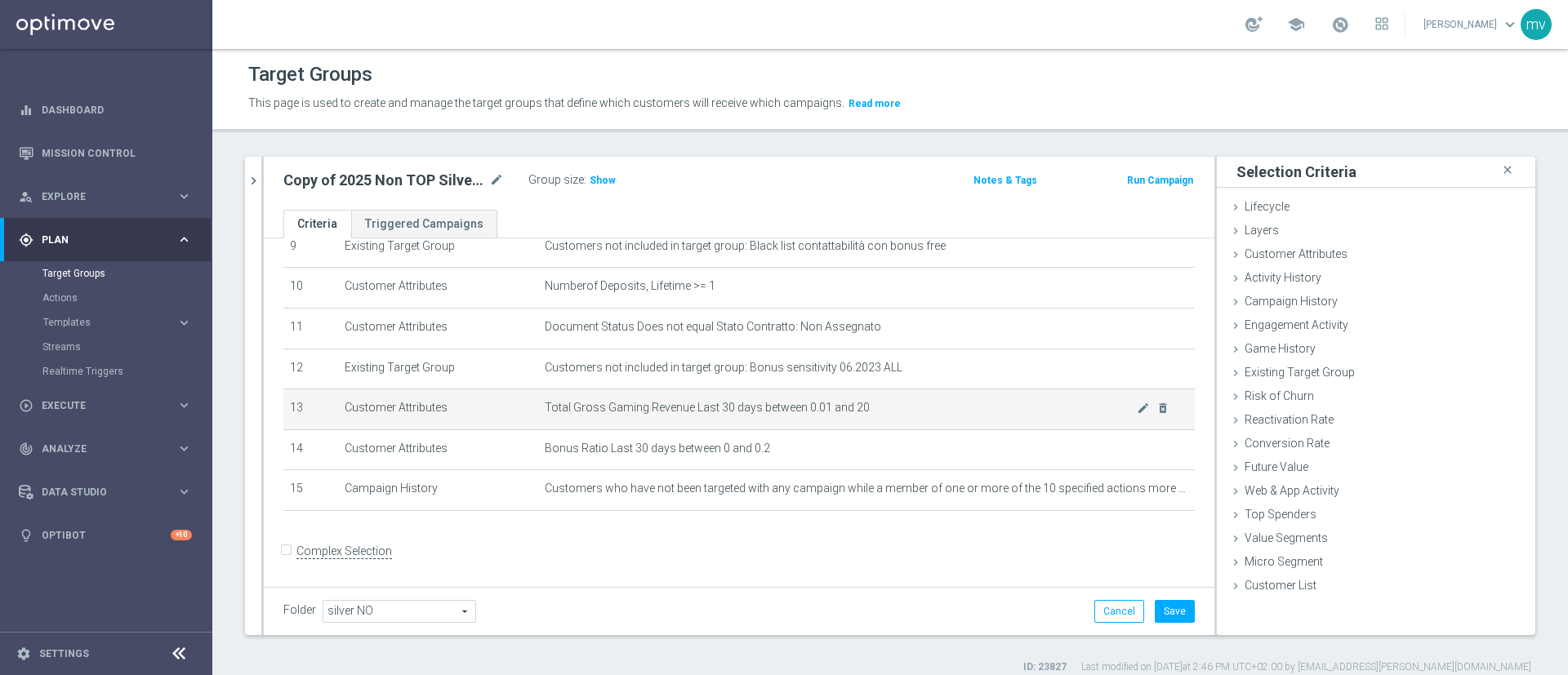
scroll to position [403, 0]
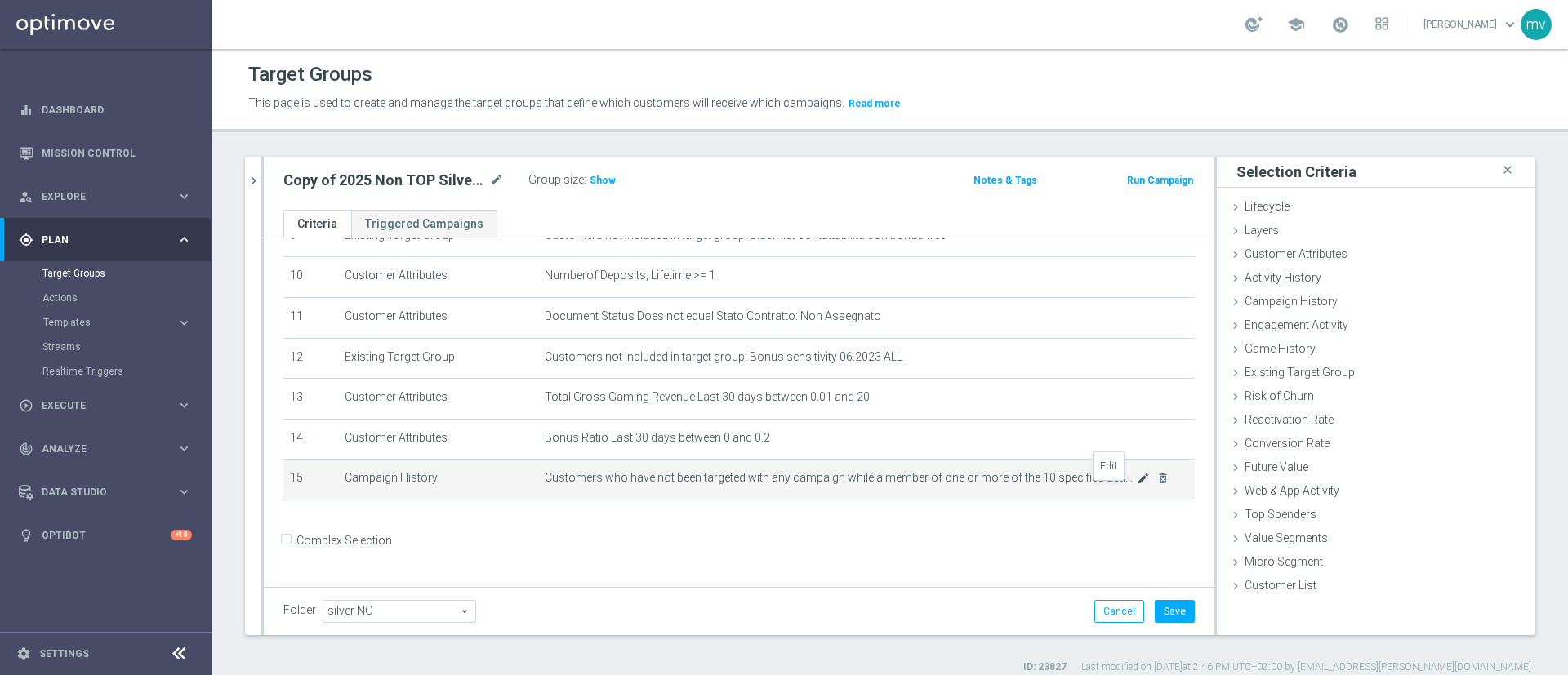
click at [1137, 485] on icon "mode_edit" at bounding box center [1143, 478] width 13 height 13
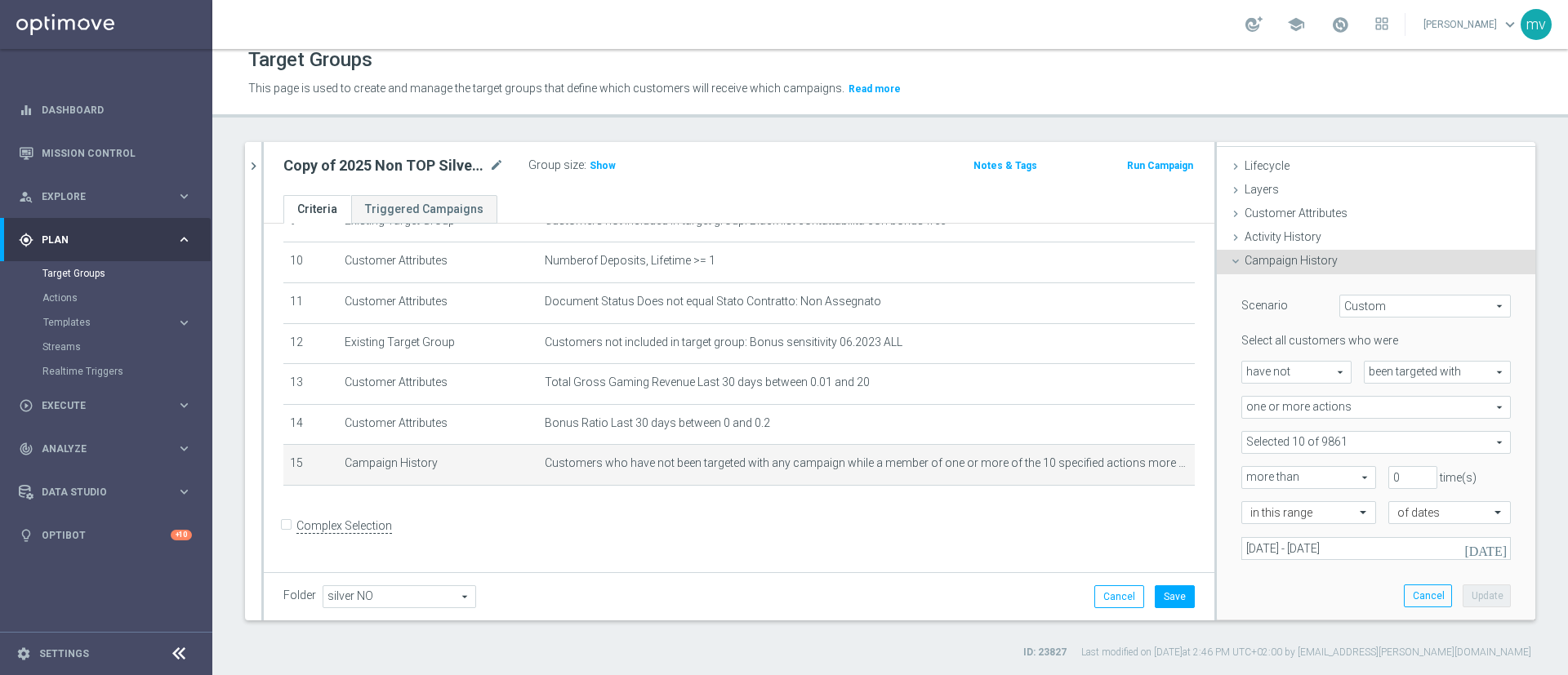
scroll to position [28, 0]
click at [1460, 443] on span at bounding box center [1376, 440] width 268 height 21
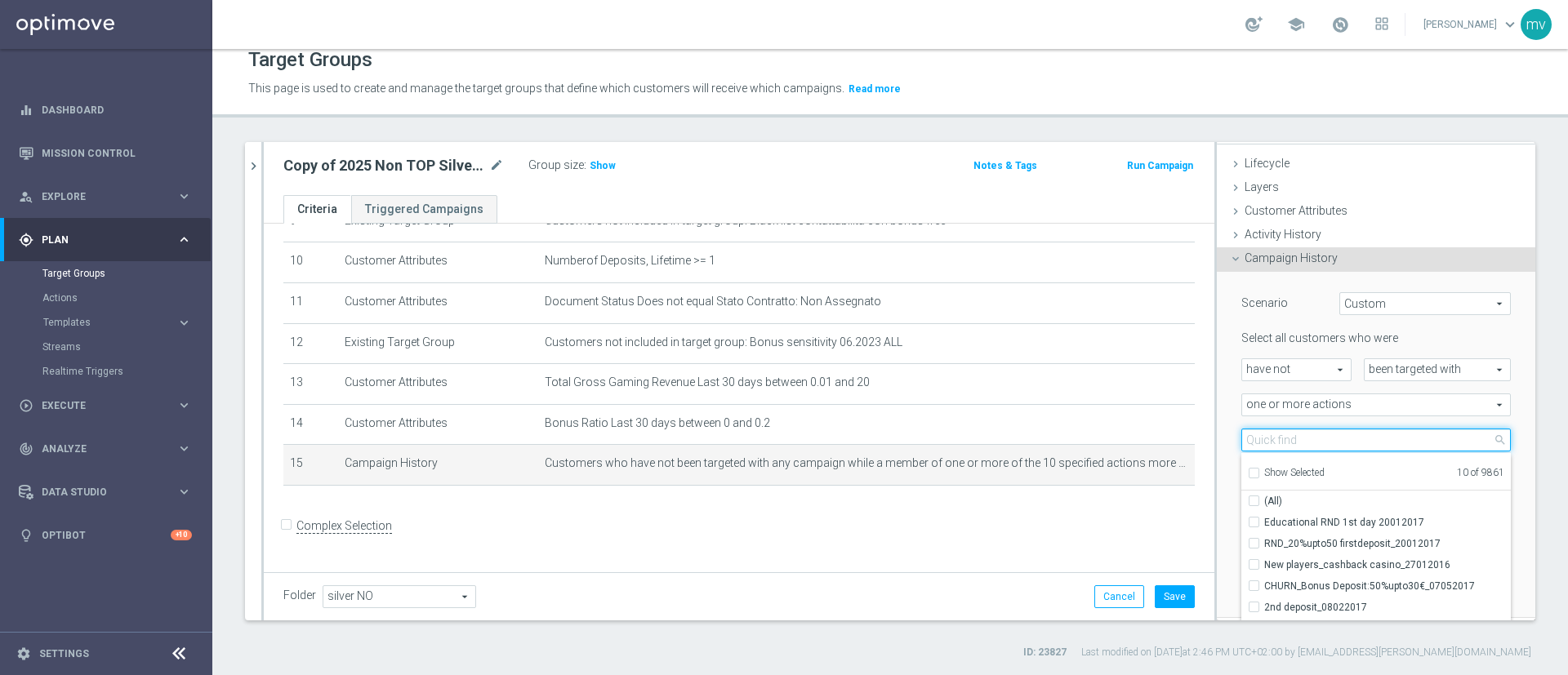
click at [1429, 437] on input "search" at bounding box center [1376, 440] width 269 height 23
type input "s"
click at [1248, 472] on input "Show Selected" at bounding box center [1253, 476] width 11 height 11
checkbox input "true"
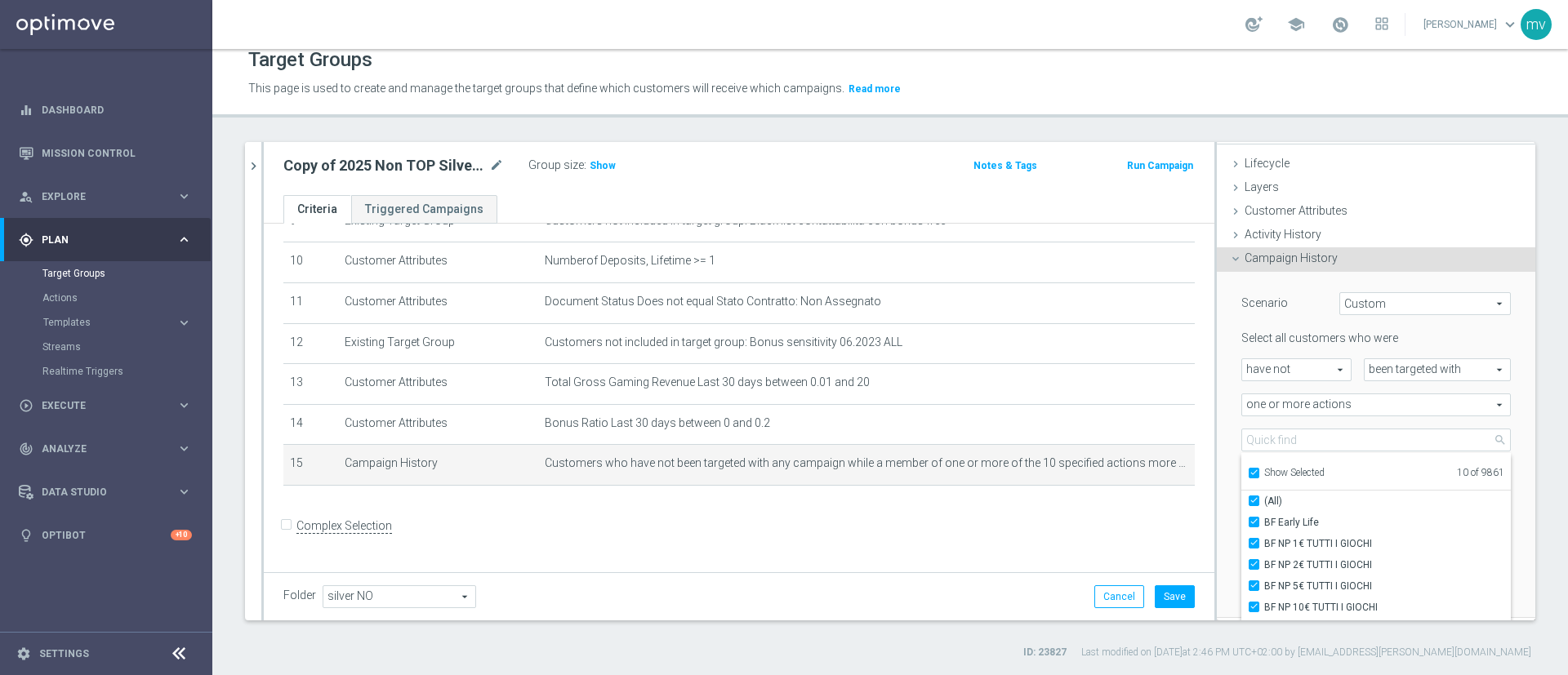
click at [1287, 257] on span "Campaign History" at bounding box center [1291, 258] width 93 height 13
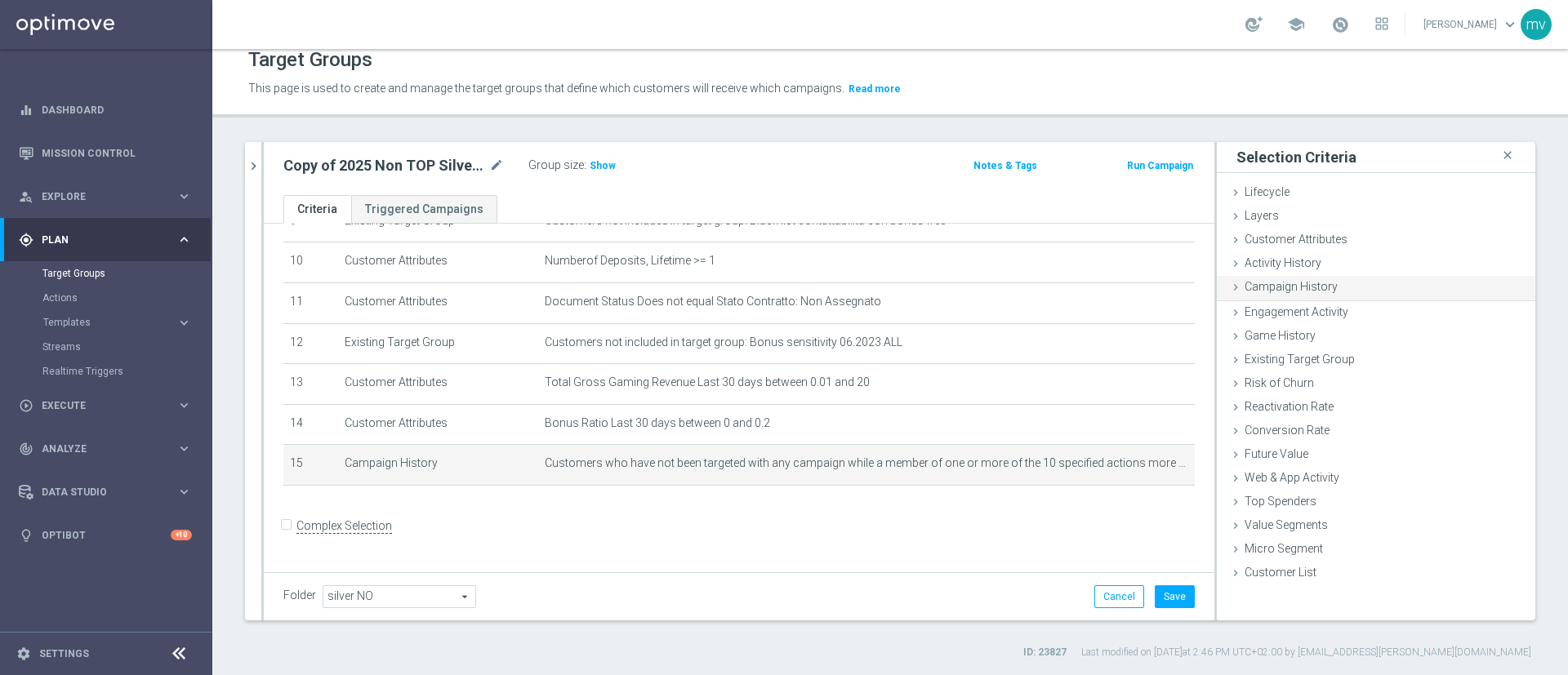
scroll to position [0, 0]
click at [501, 158] on icon "mode_edit" at bounding box center [496, 165] width 15 height 19
click at [320, 167] on input "2025 Non TOP Silver Attivi last 30 gg_GGR 50 - 99,9_bonus ratio 0-20%" at bounding box center [394, 167] width 221 height 23
drag, startPoint x: 389, startPoint y: 163, endPoint x: 465, endPoint y: 175, distance: 76.9
click at [391, 162] on input "2025 LOW Non TOP Silver Attivi last 30 gg_GGR 50 - 99,9_bonus ratio 0-20%" at bounding box center [394, 167] width 221 height 23
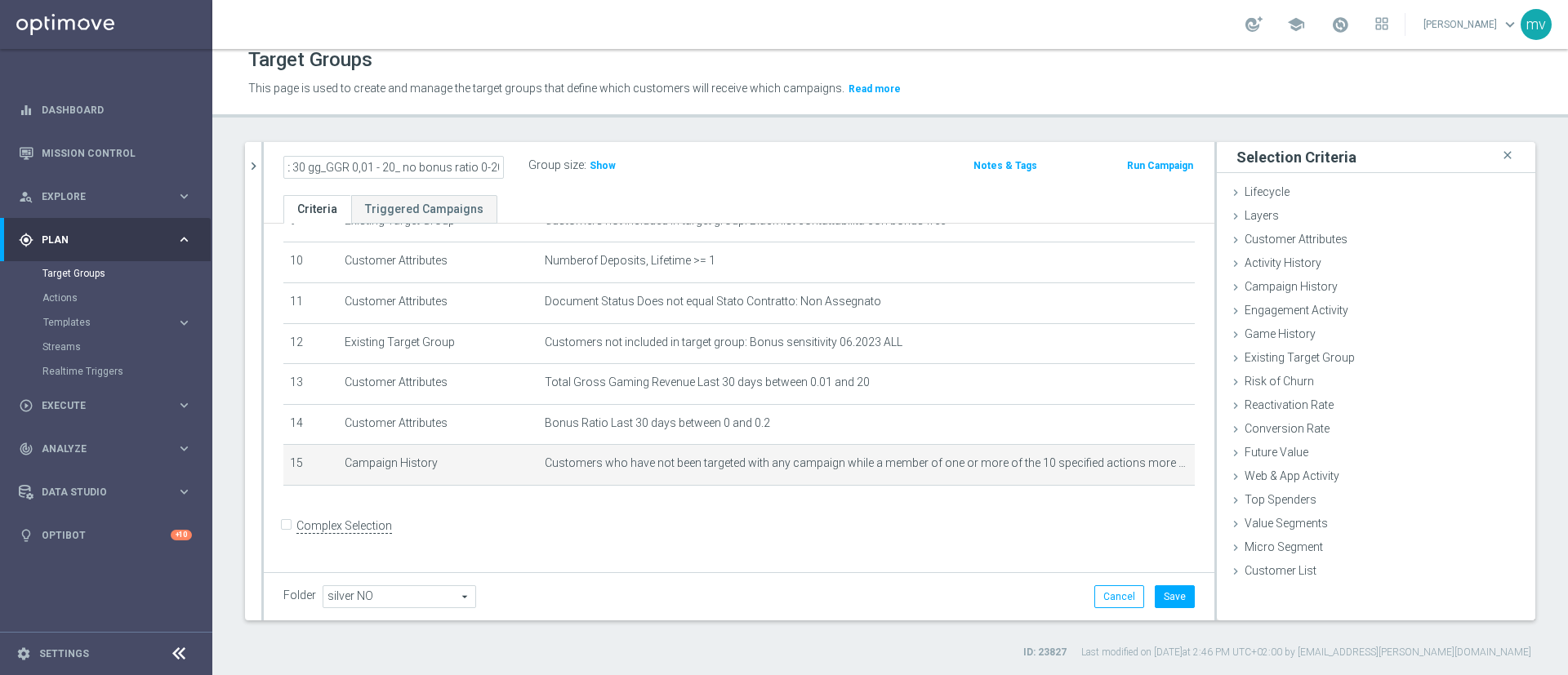
scroll to position [0, 137]
drag, startPoint x: 441, startPoint y: 166, endPoint x: 536, endPoint y: 174, distance: 95.3
click at [536, 174] on div "2025 LOW Silver Attivi last 30 gg_GGR 0,01 - 20_ no bonus ratio 0-20% Group siz…" at bounding box center [583, 166] width 624 height 25
click at [405, 169] on input "2025 LOW Silver Attivi last 30 gg_GGR 0,01 - 20_ no bonus ratio 0-20%" at bounding box center [394, 167] width 221 height 23
drag, startPoint x: 393, startPoint y: 168, endPoint x: 409, endPoint y: 168, distance: 16.0
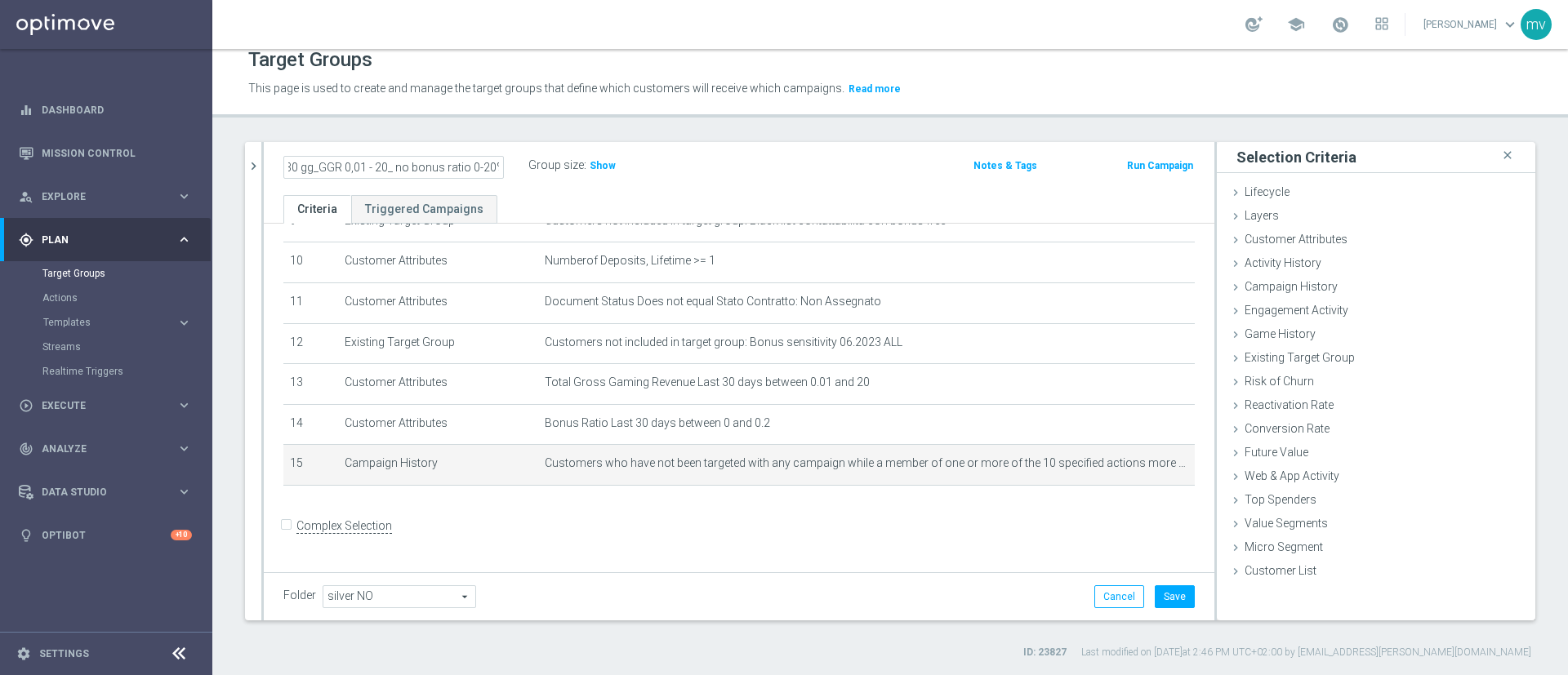
click at [409, 168] on input "2025 LOW Silver Attivi last 30 gg_GGR 0,01 - 20_ no bonus ratio 0-20%" at bounding box center [394, 167] width 221 height 23
click at [500, 168] on input "2025 LOW Silver Attivi last 30 gg_GGR 0,01 - 20_ bonus ratio 0-20%" at bounding box center [394, 167] width 221 height 23
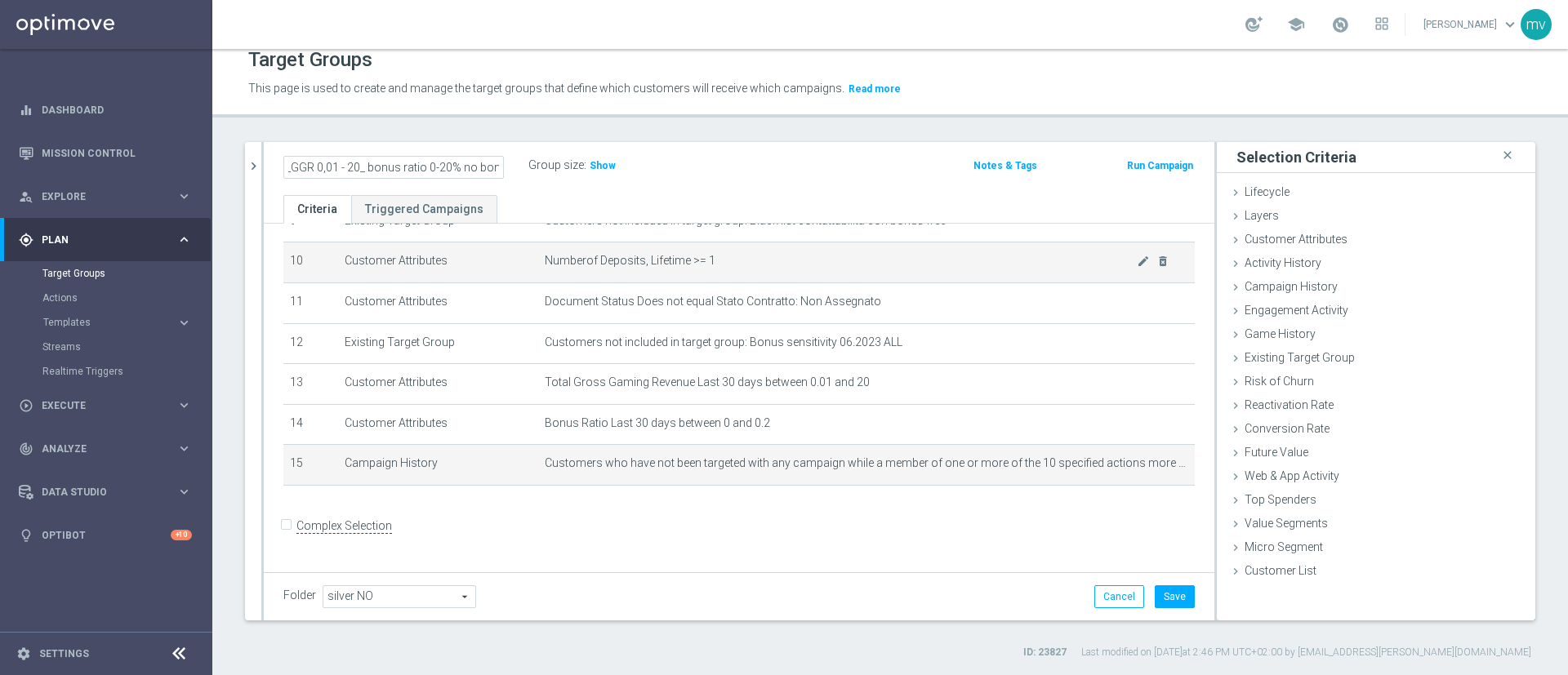
scroll to position [0, 171]
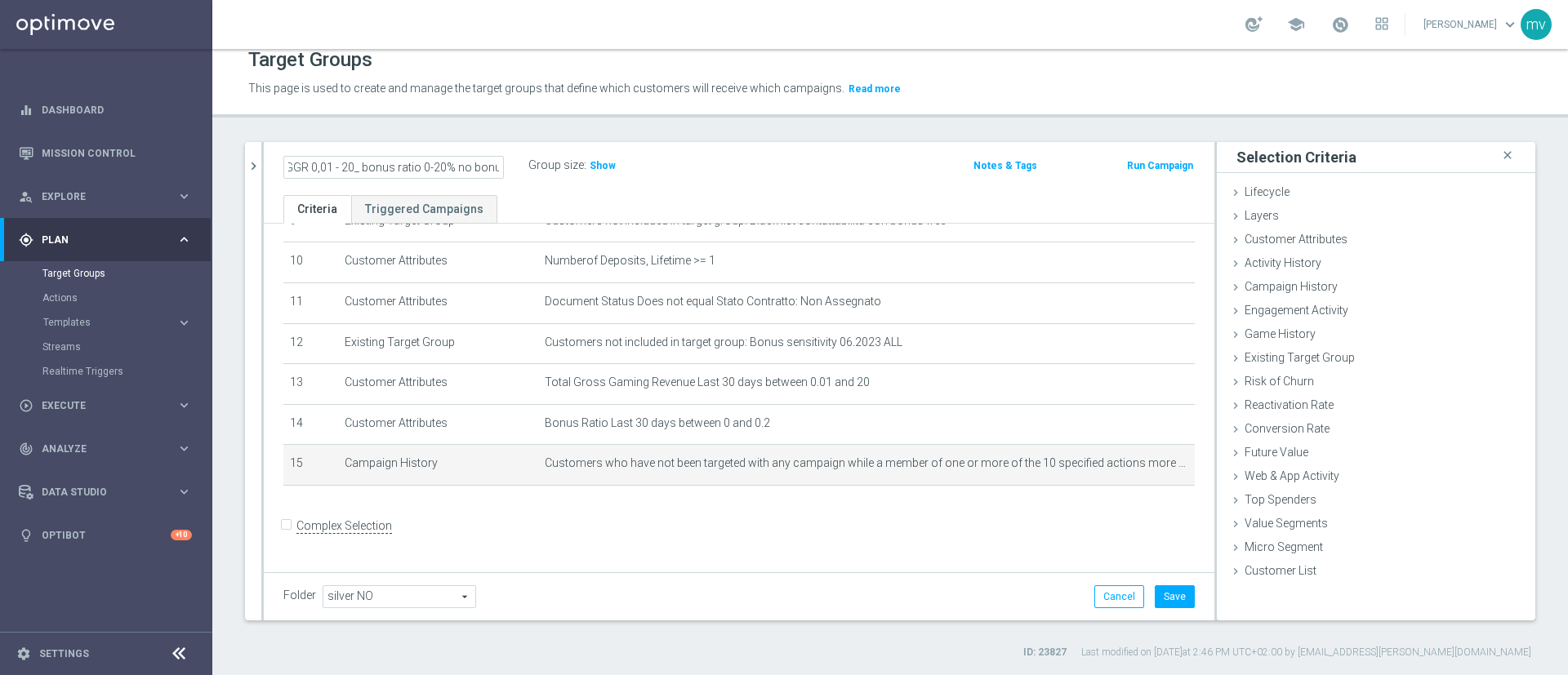
type input "2025 LOW Silver Attivi last 30 gg_GGR 0,01 - 20_ bonus ratio 0-20% no bonus"
click at [705, 195] on ul "Criteria Triggered Campaigns" at bounding box center [739, 209] width 950 height 28
click at [1158, 598] on button "Save" at bounding box center [1175, 597] width 40 height 23
click at [1296, 244] on span "Customer Attributes" at bounding box center [1295, 239] width 103 height 13
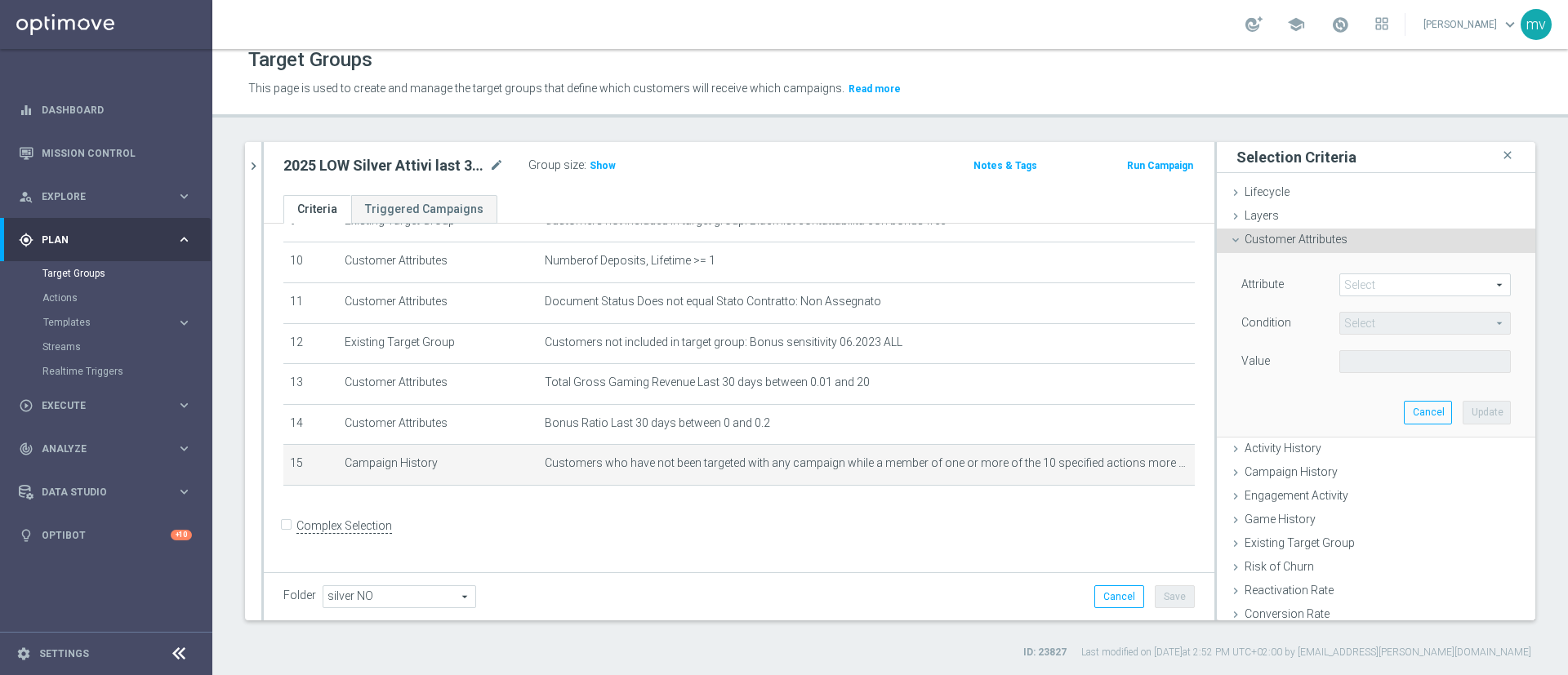
click at [1354, 298] on div "Attribute Select arrow_drop_down search" at bounding box center [1376, 286] width 294 height 26
click at [1351, 287] on span at bounding box center [1425, 285] width 170 height 21
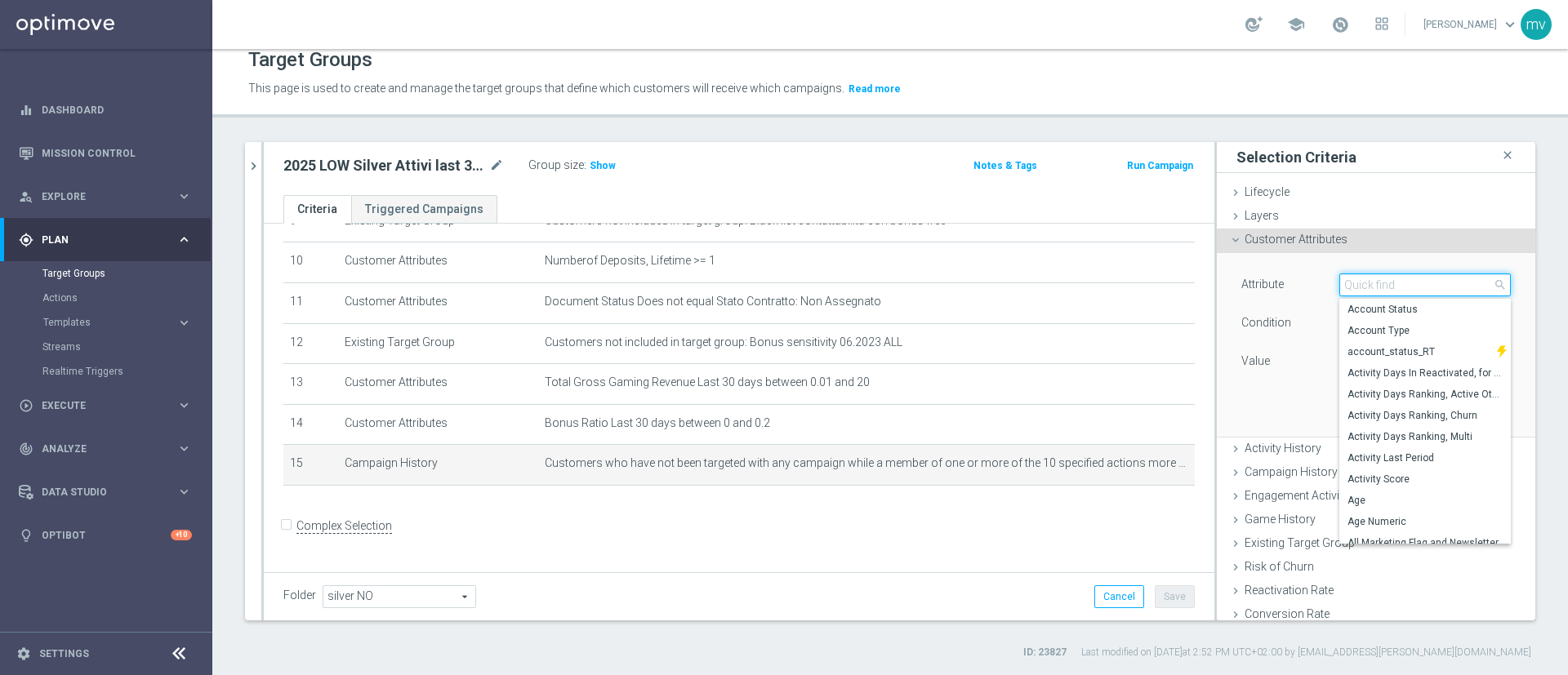
click at [1374, 289] on input "search" at bounding box center [1425, 285] width 171 height 23
type input "bonus"
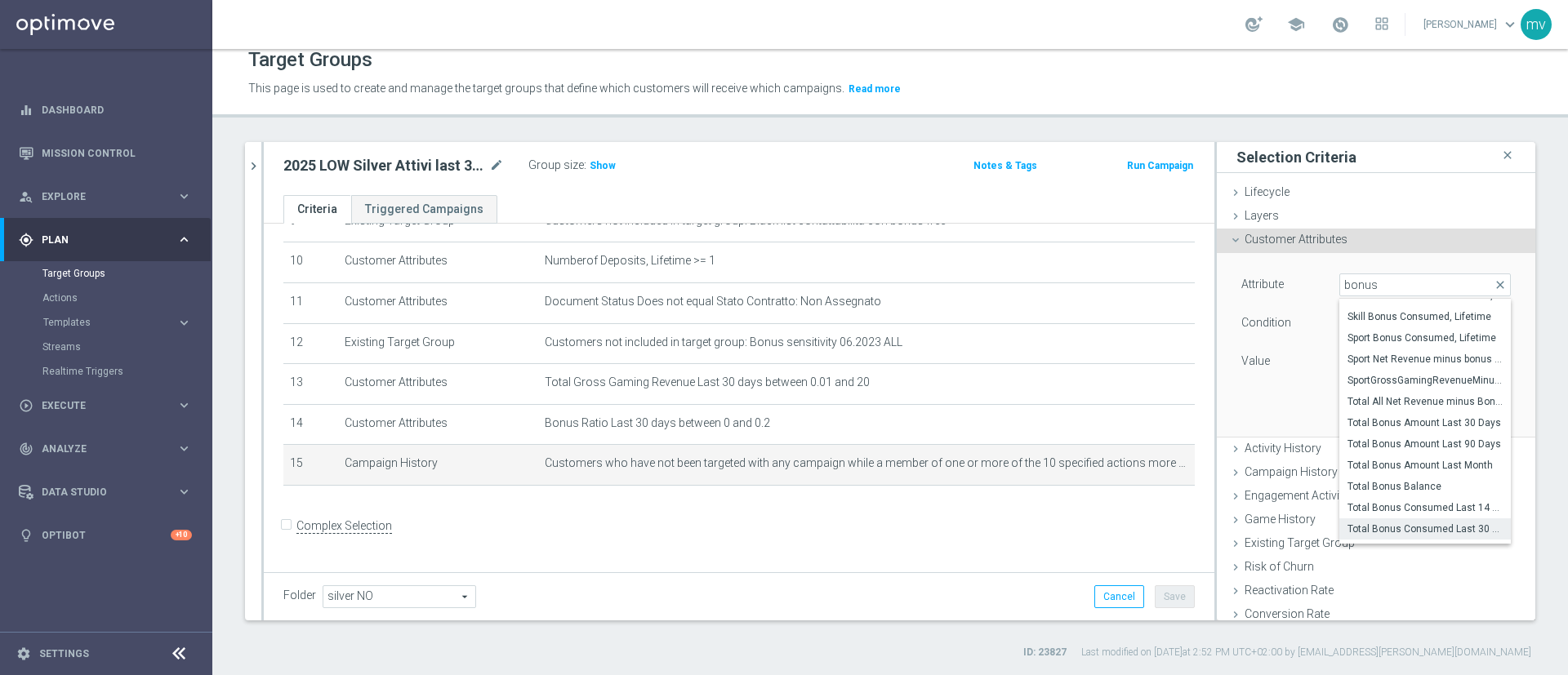
click at [1409, 525] on span "Total Bonus Consumed Last 30 days" at bounding box center [1425, 529] width 155 height 13
type input "Total Bonus Consumed Last 30 days"
type input "="
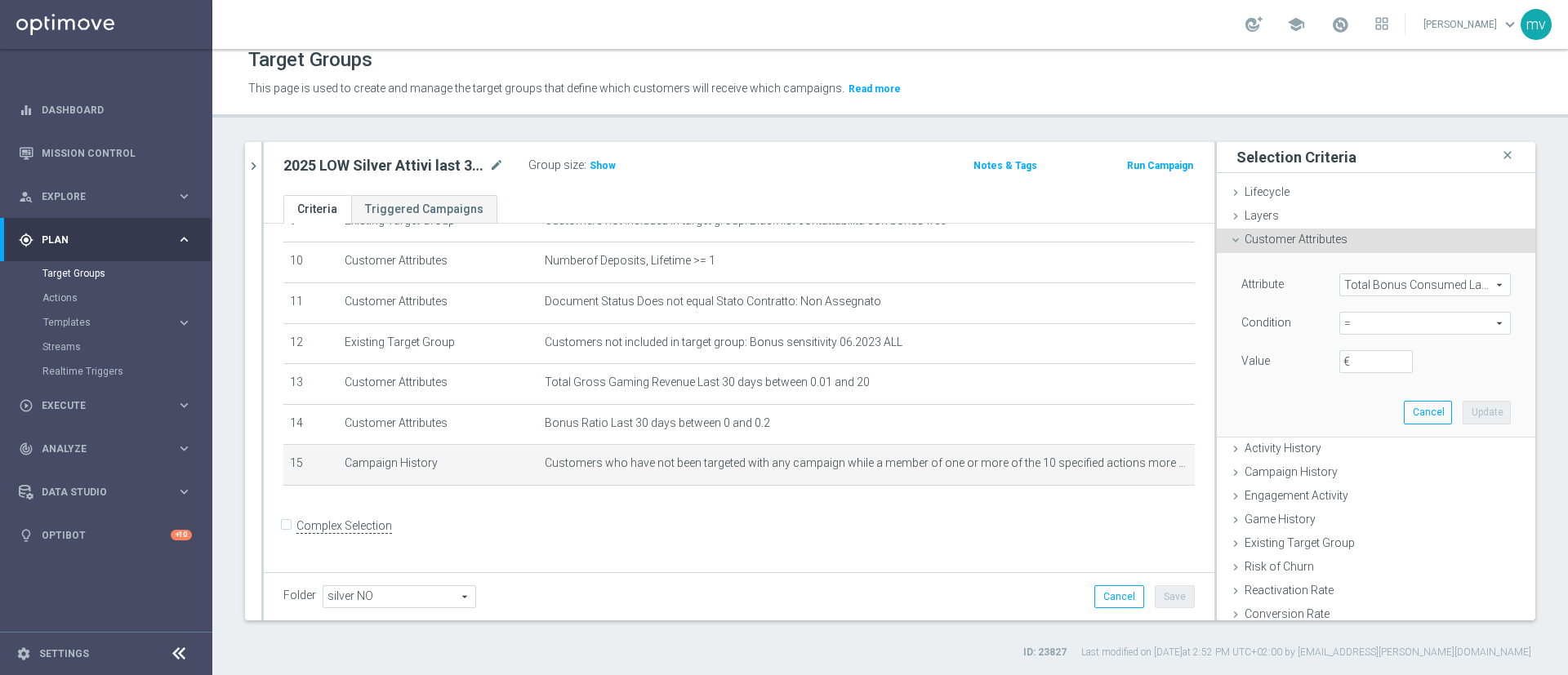
click at [1361, 321] on span "=" at bounding box center [1425, 323] width 170 height 21
click at [1249, 402] on div "Attribute Total Bonus Consumed Last 30 days Total Bonus Consumed Last 30 days a…" at bounding box center [1376, 344] width 294 height 183
click at [1343, 360] on label "€" at bounding box center [1351, 361] width 16 height 15
click at [1339, 360] on input "€" at bounding box center [1376, 361] width 74 height 23
type input "0"
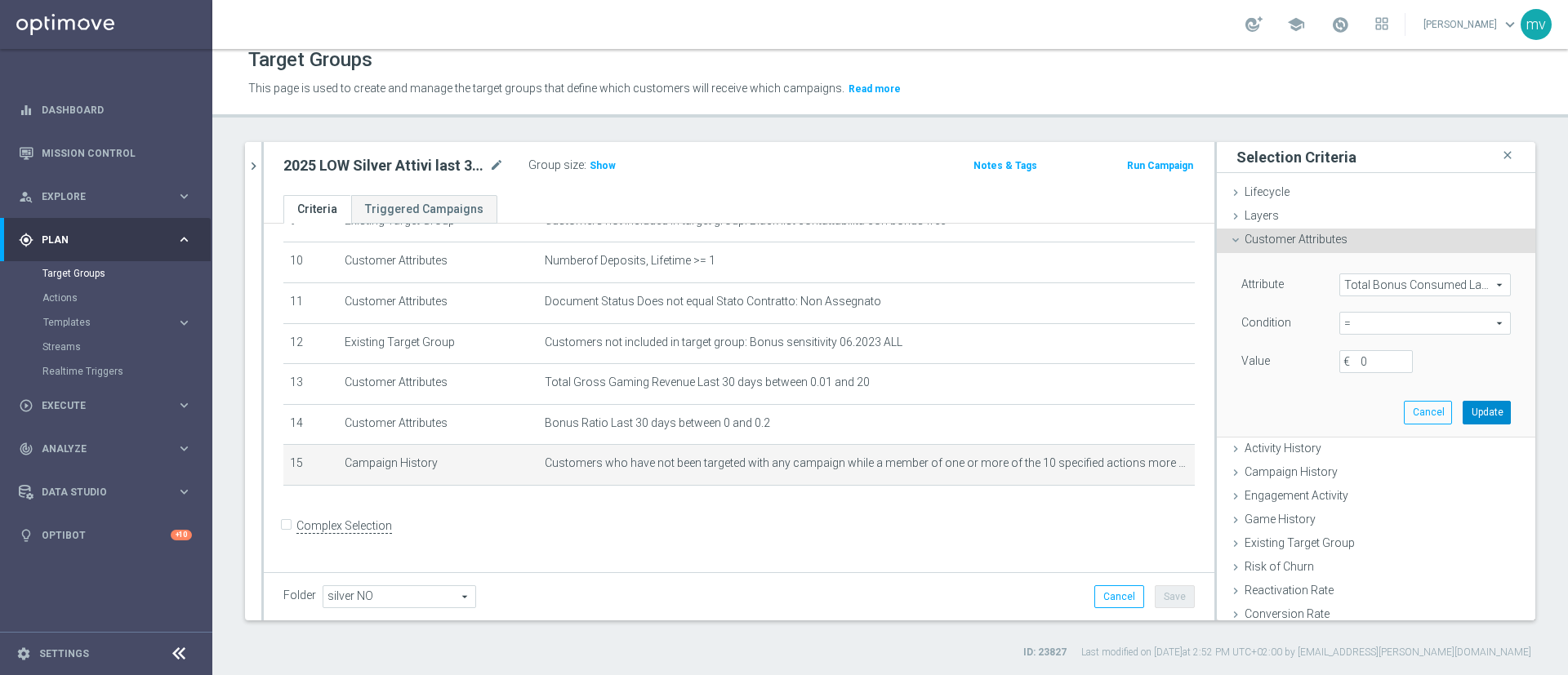
click at [1462, 414] on button "Update" at bounding box center [1486, 412] width 48 height 23
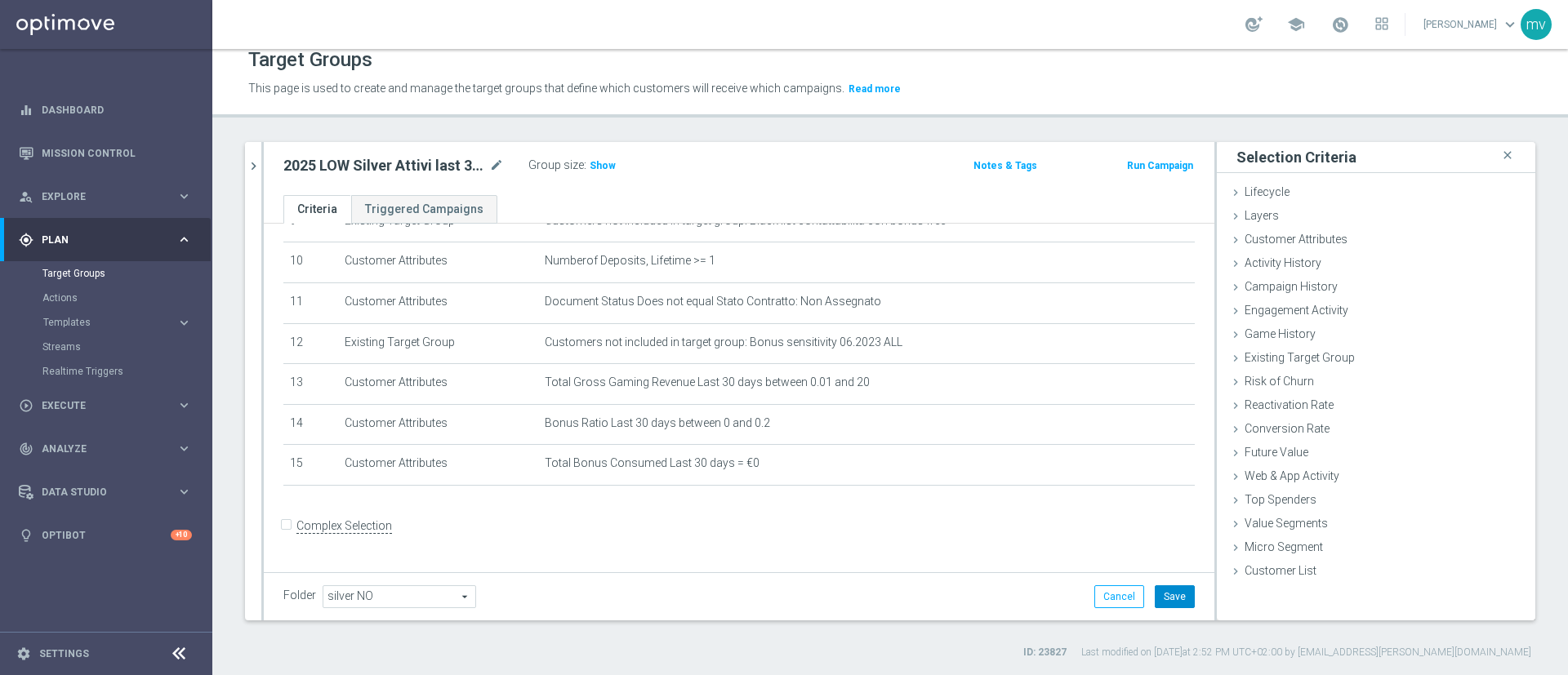
click at [1155, 596] on button "Save" at bounding box center [1175, 597] width 40 height 23
click at [589, 163] on span "Show" at bounding box center [602, 165] width 26 height 12
click at [255, 160] on icon "chevron_right" at bounding box center [253, 166] width 16 height 16
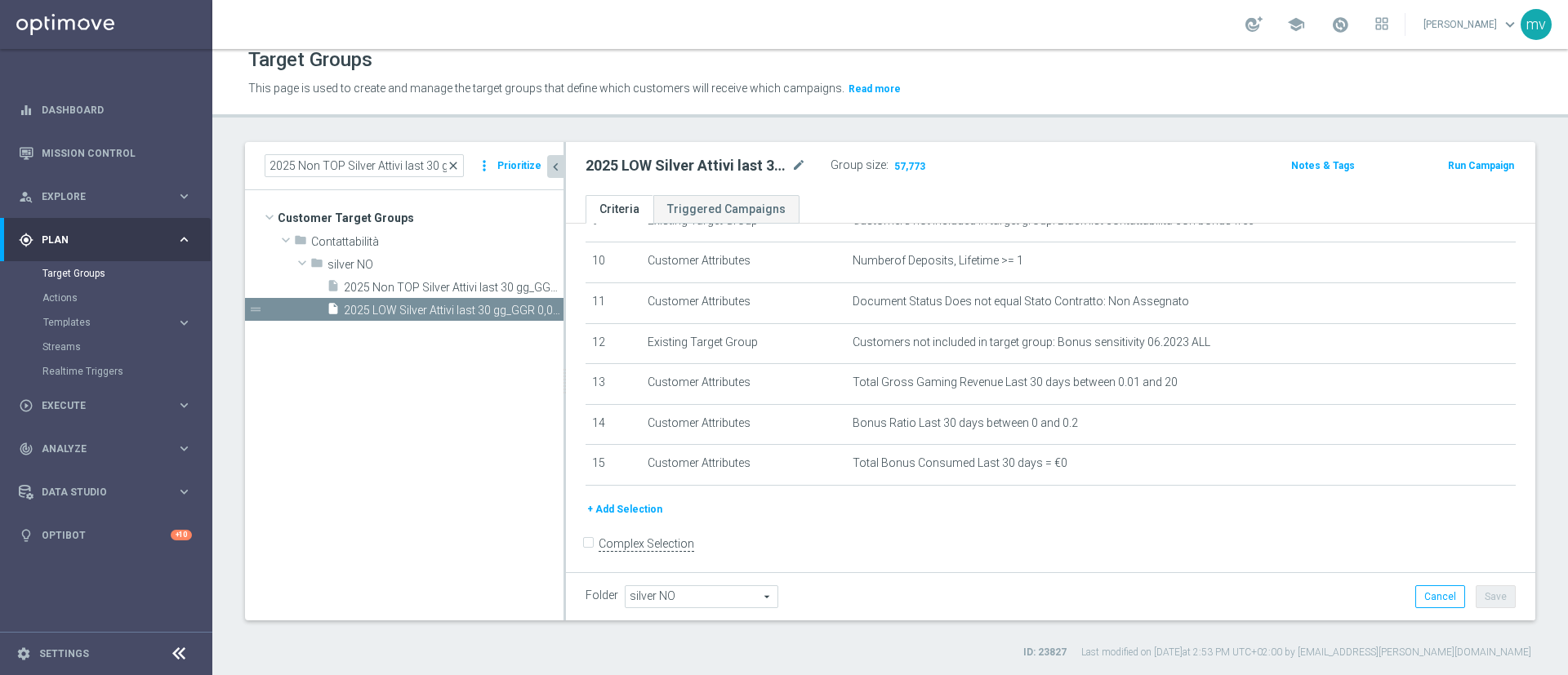
click at [457, 162] on span "close" at bounding box center [453, 166] width 13 height 13
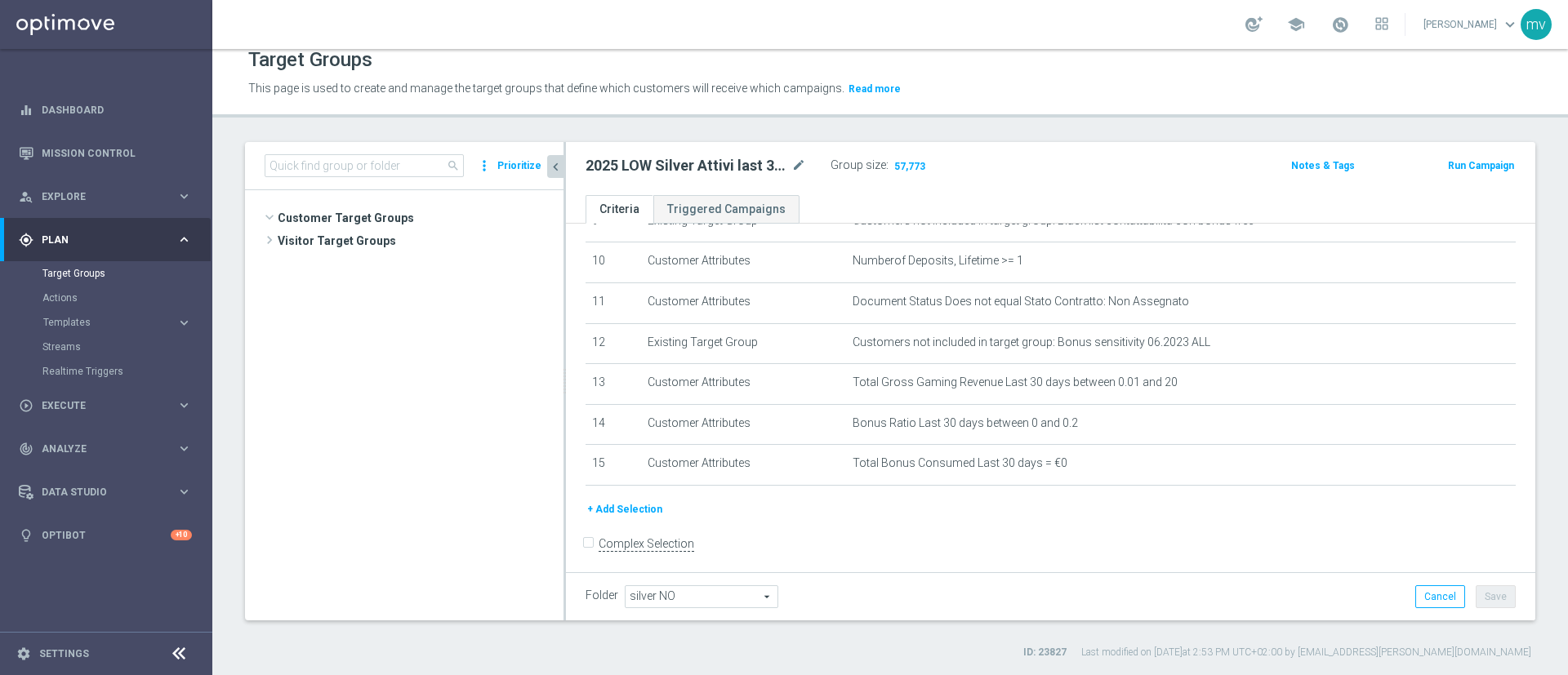
scroll to position [507, 0]
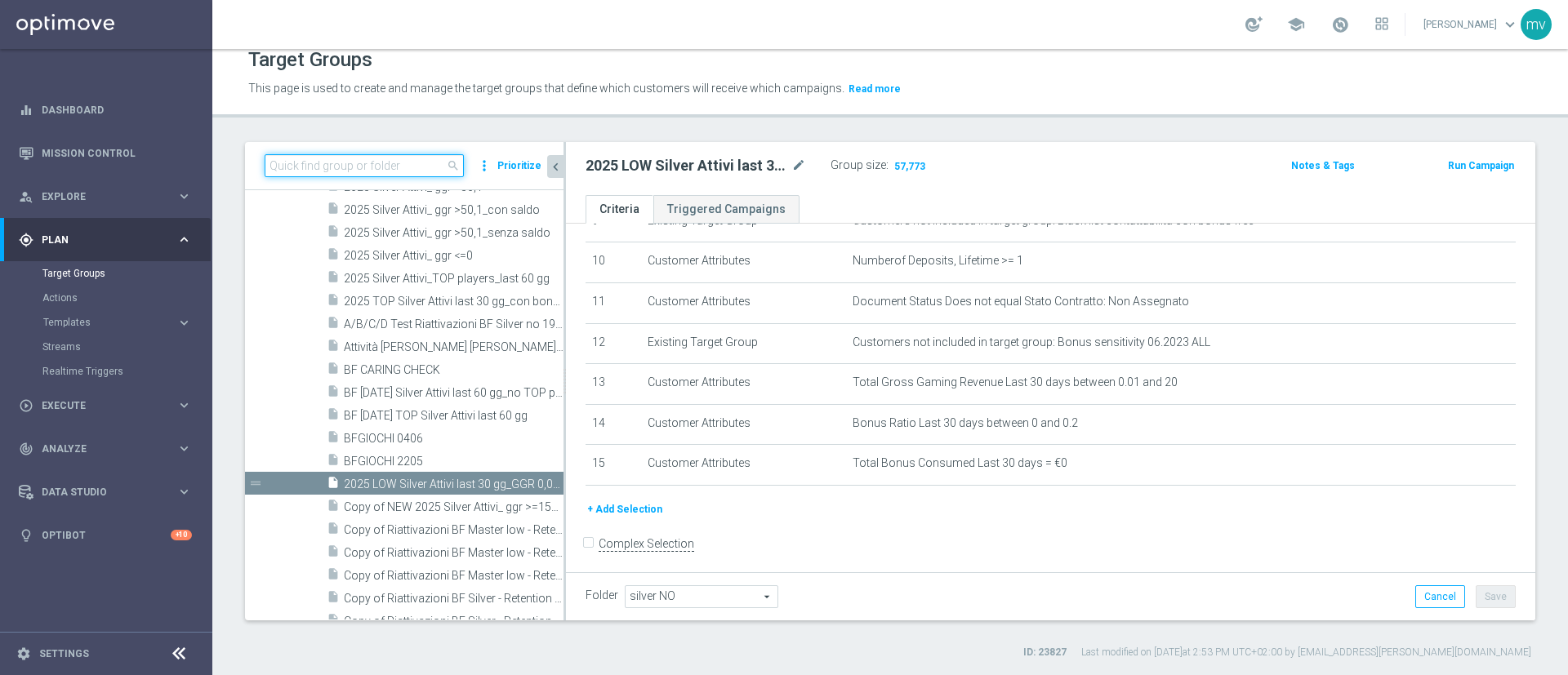
click at [407, 167] on input at bounding box center [364, 165] width 199 height 23
paste input "NEW 2025 Silver Attivi_ no bonus consumed_senza saldo"
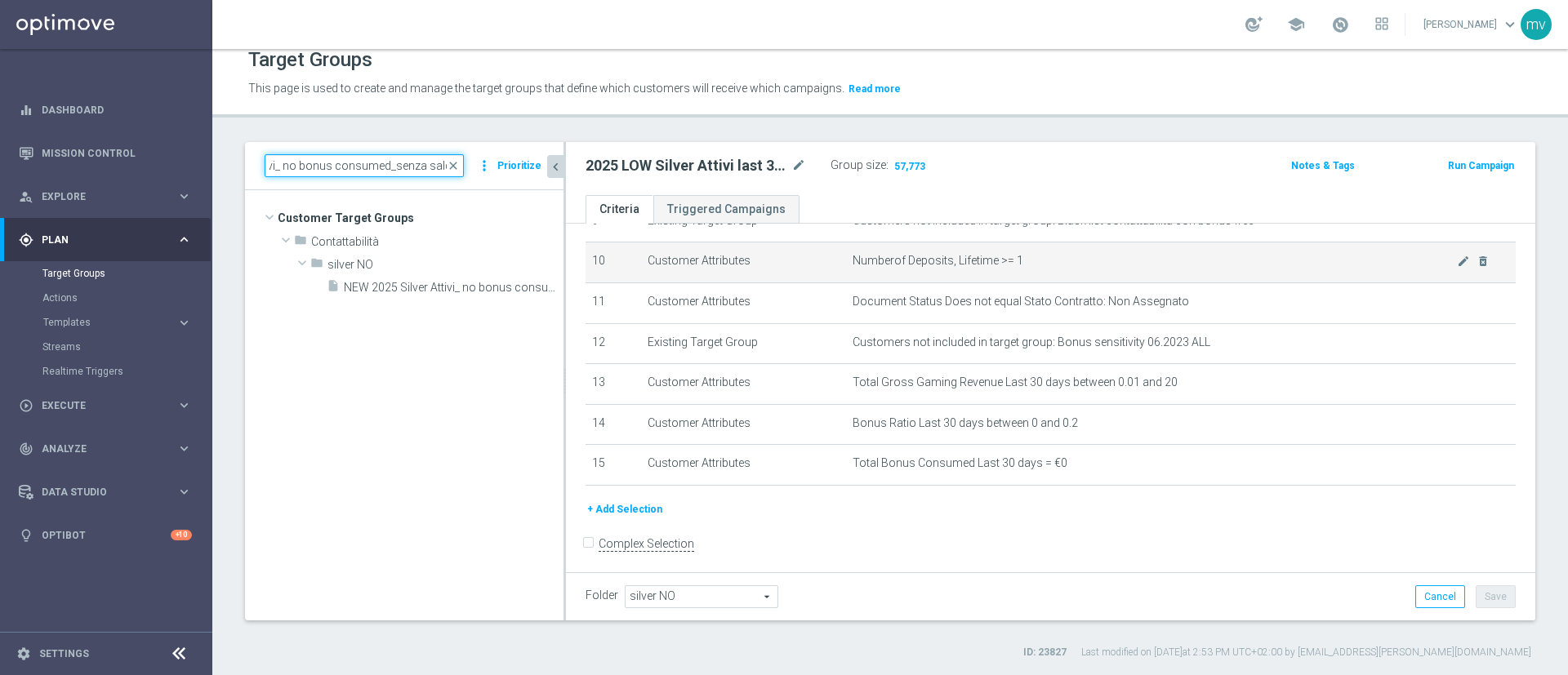
scroll to position [0, 0]
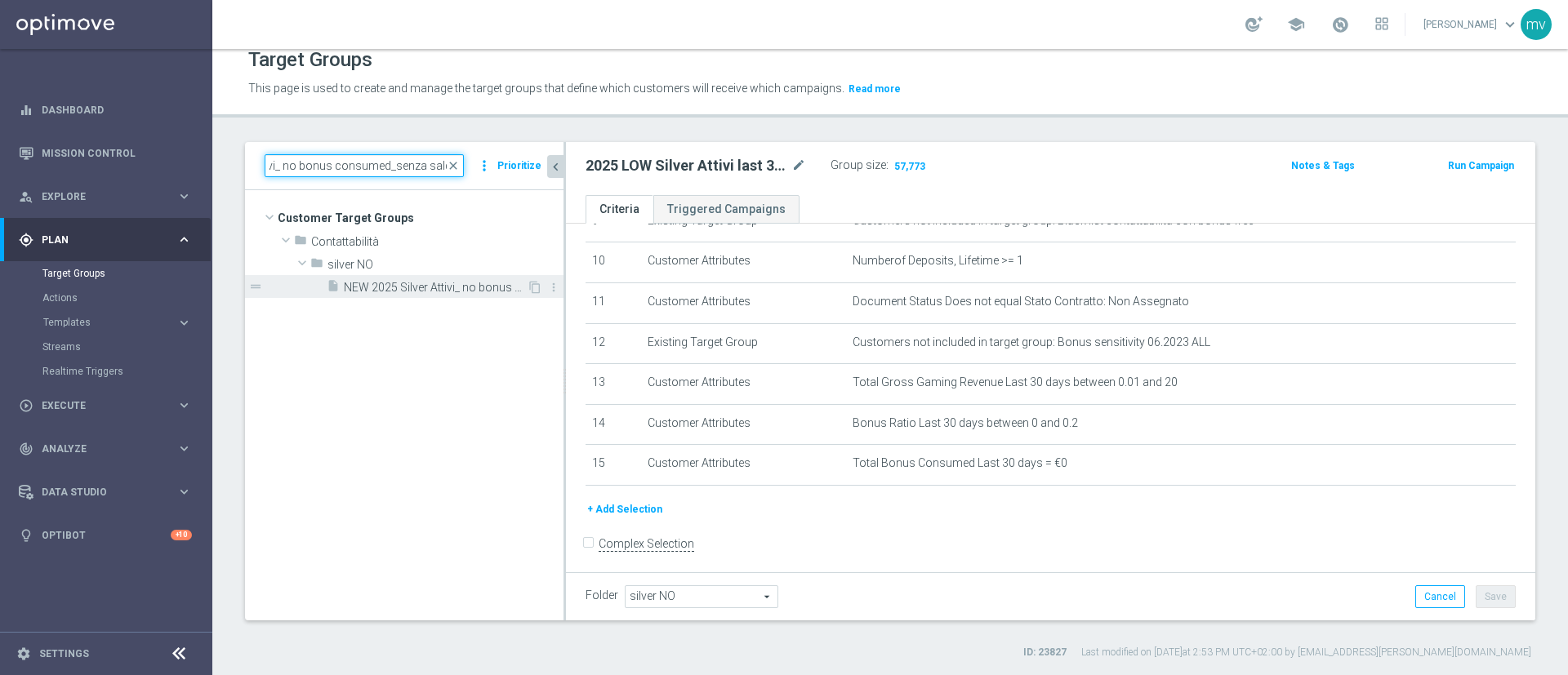
type input "NEW 2025 Silver Attivi_ no bonus consumed_senza saldo"
click at [482, 285] on span "NEW 2025 Silver Attivi_ no bonus consumed_senza saldo" at bounding box center [435, 287] width 183 height 14
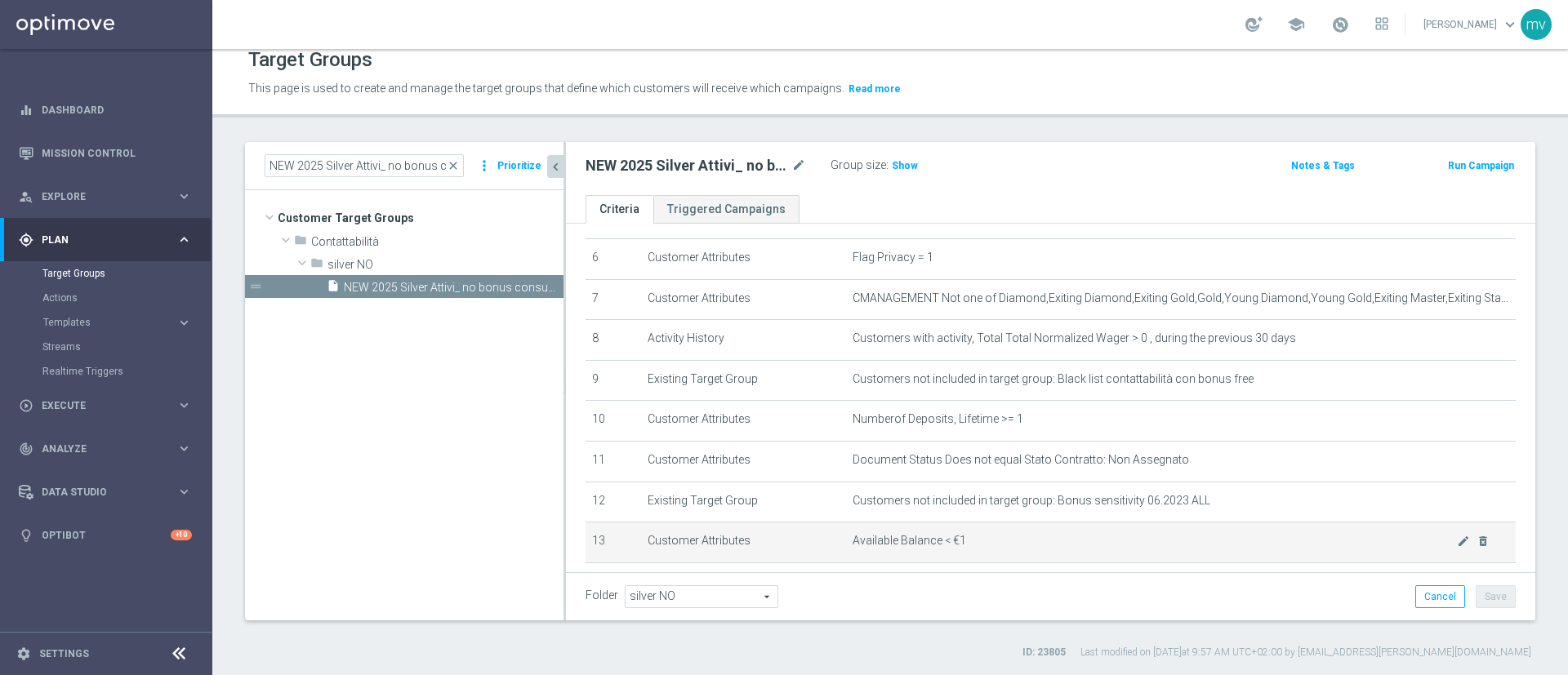
scroll to position [368, 0]
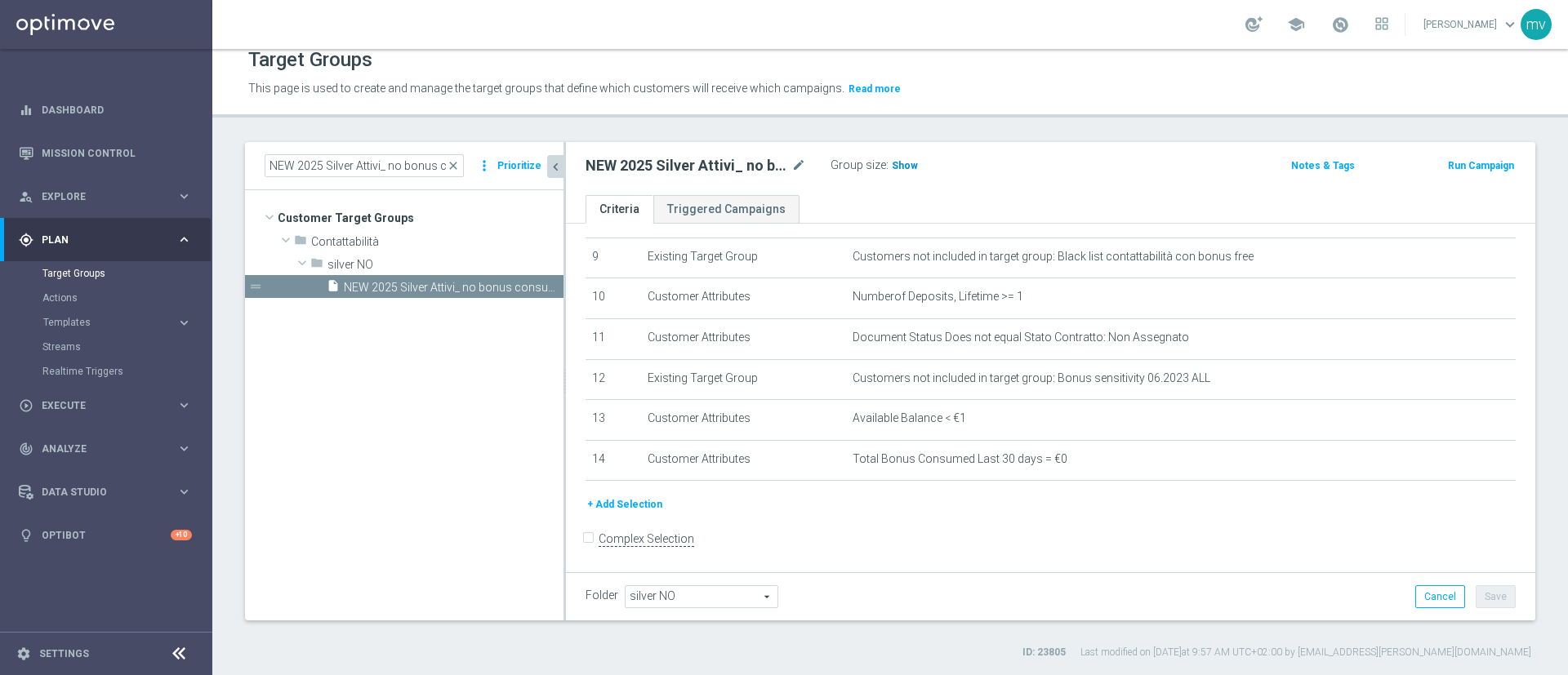
click at [915, 165] on h3 "Show" at bounding box center [905, 166] width 29 height 18
click at [798, 164] on icon "mode_edit" at bounding box center [798, 165] width 15 height 19
drag, startPoint x: 1039, startPoint y: 160, endPoint x: 1044, endPoint y: 167, distance: 8.6
click at [1040, 160] on div "NEW 2025 Silver Attivi_ no bonus consumed_senza saldo Group size : 23,458" at bounding box center [890, 167] width 636 height 26
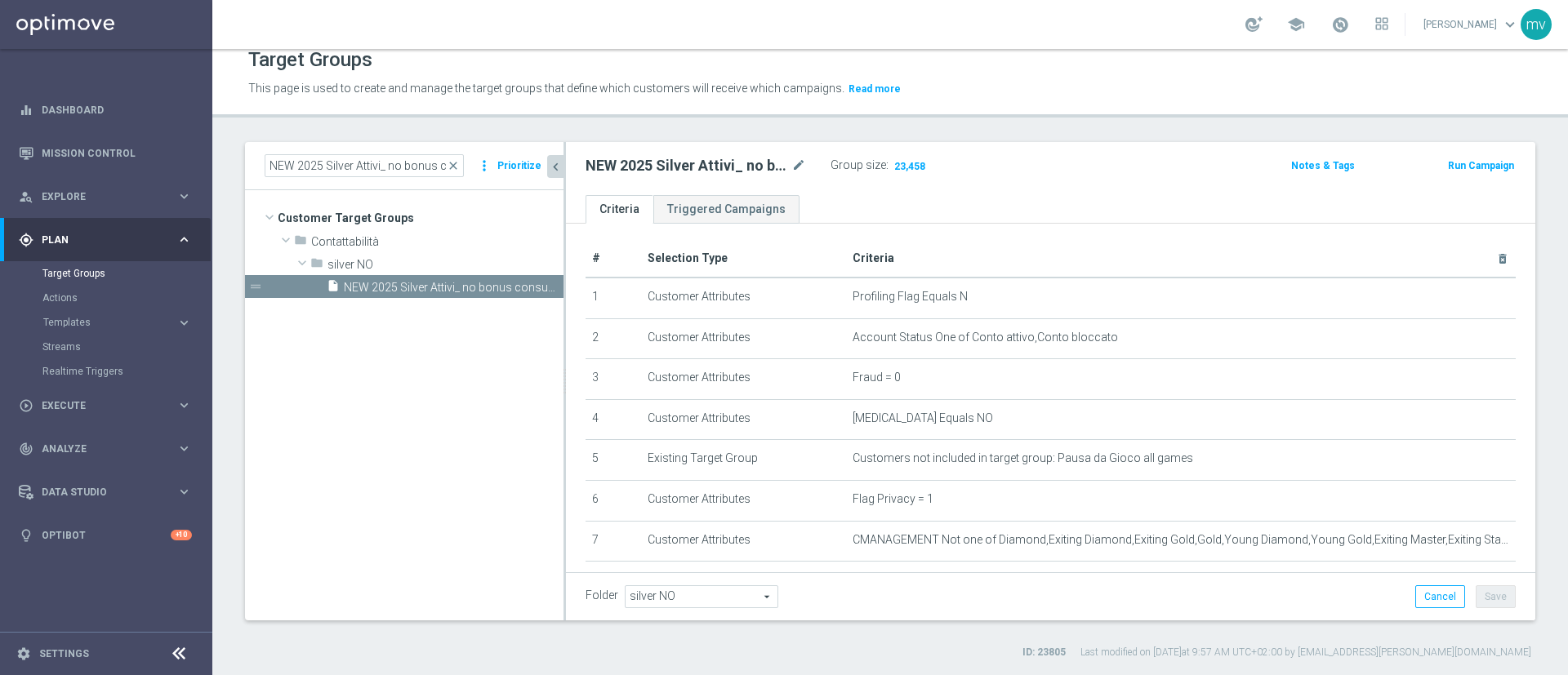
scroll to position [0, 0]
click at [1482, 165] on button "Run Campaign" at bounding box center [1480, 166] width 69 height 18
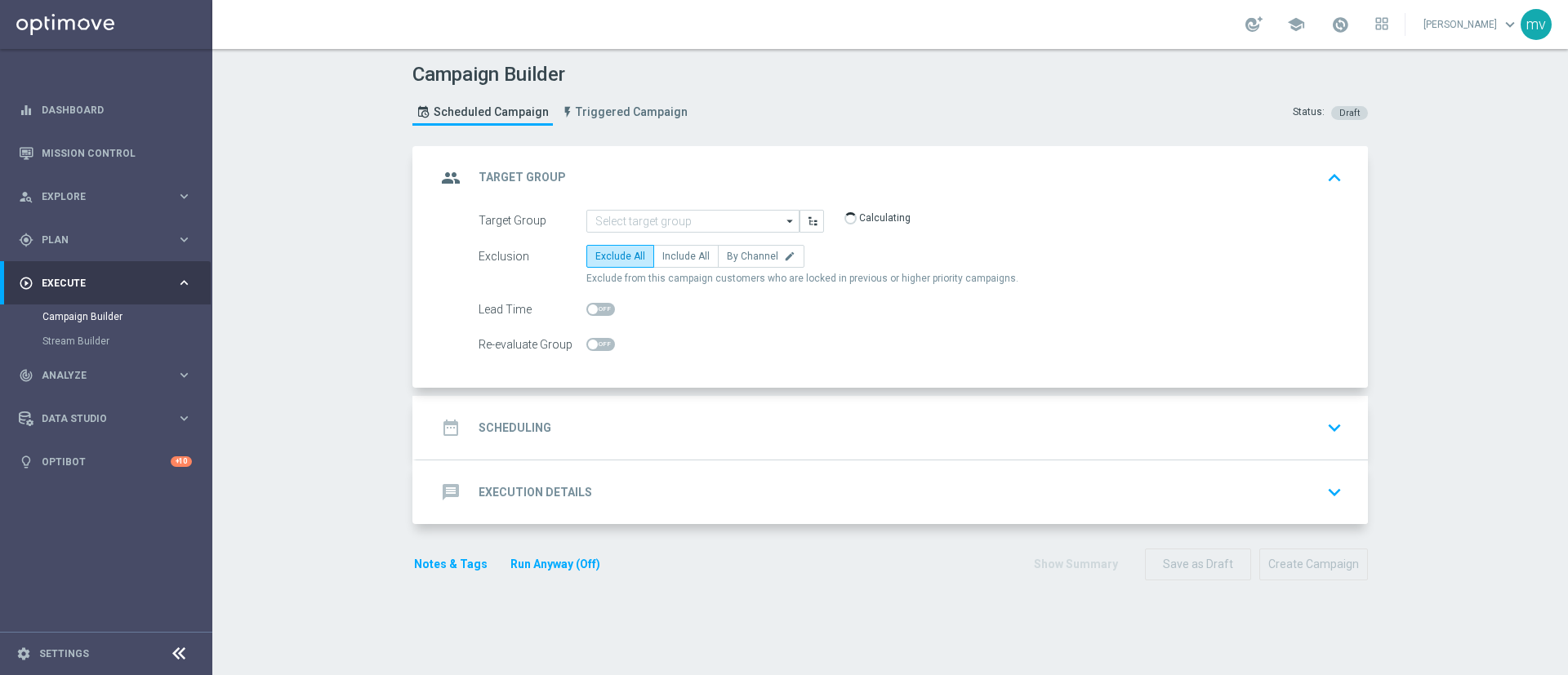
type input "NEW 2025 Silver Attivi_ no bonus consumed_senza saldo"
click at [672, 258] on span "Include All" at bounding box center [686, 256] width 47 height 12
click at [672, 258] on input "Include All" at bounding box center [668, 259] width 11 height 11
radio input "true"
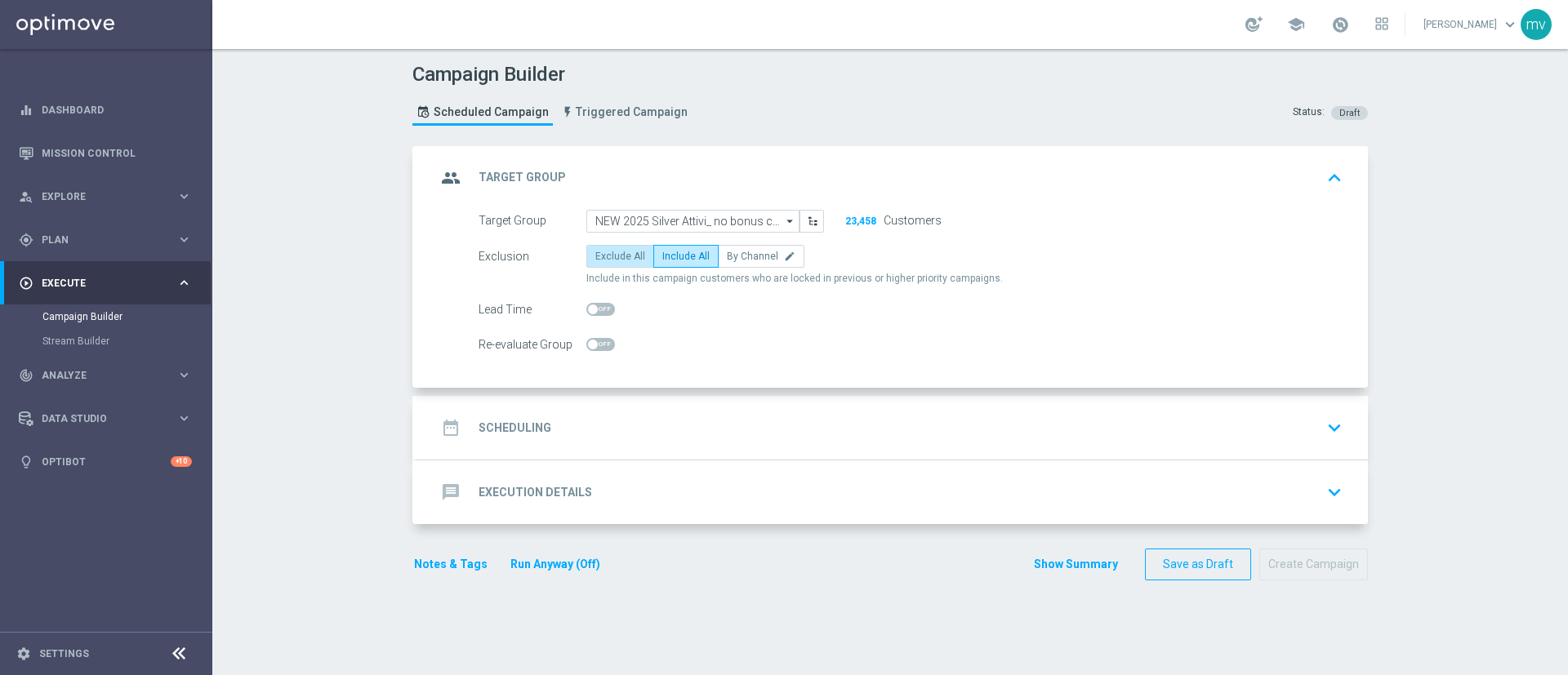
click at [617, 264] on label "Exclude All" at bounding box center [620, 256] width 67 height 23
click at [606, 264] on input "Exclude All" at bounding box center [601, 259] width 11 height 11
radio input "true"
click at [574, 423] on div "date_range Scheduling keyboard_arrow_down" at bounding box center [892, 428] width 912 height 31
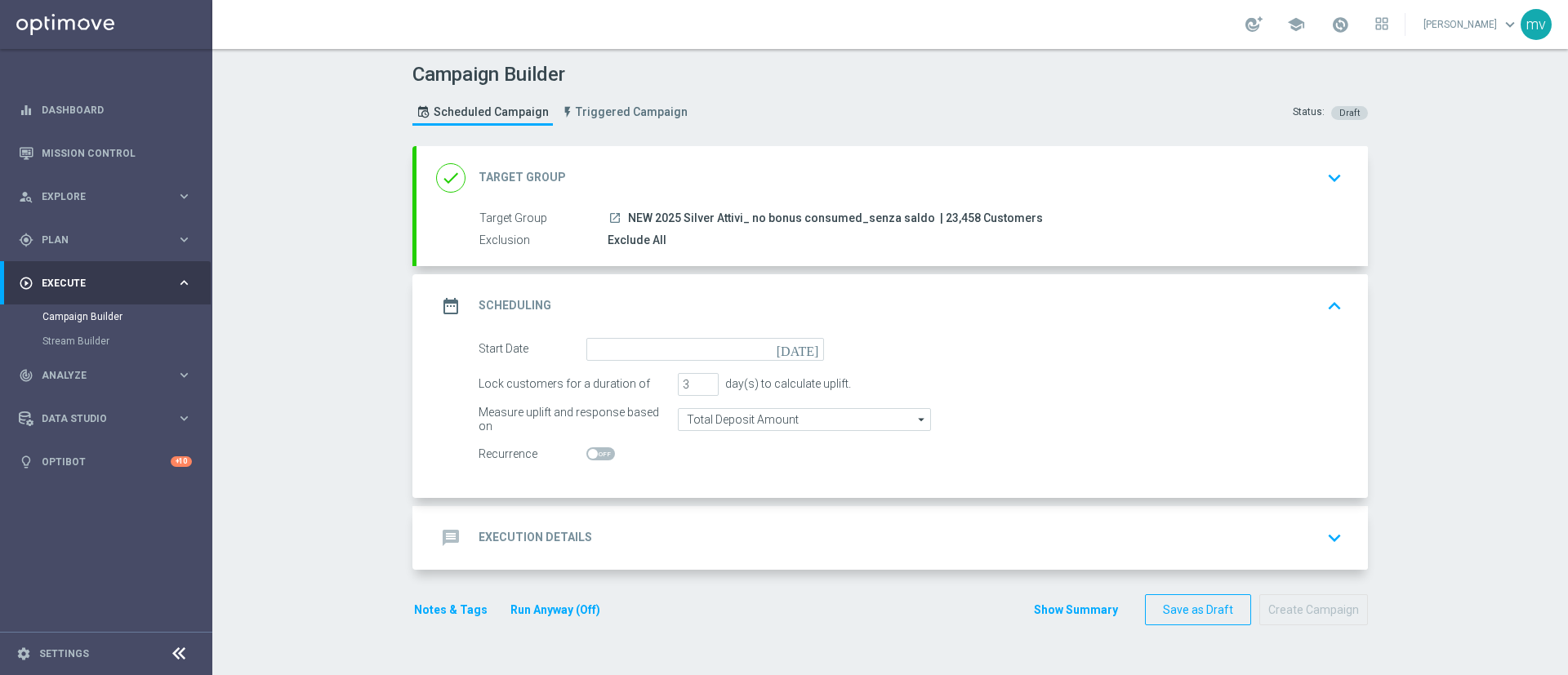
click at [805, 349] on icon "today" at bounding box center [800, 348] width 48 height 18
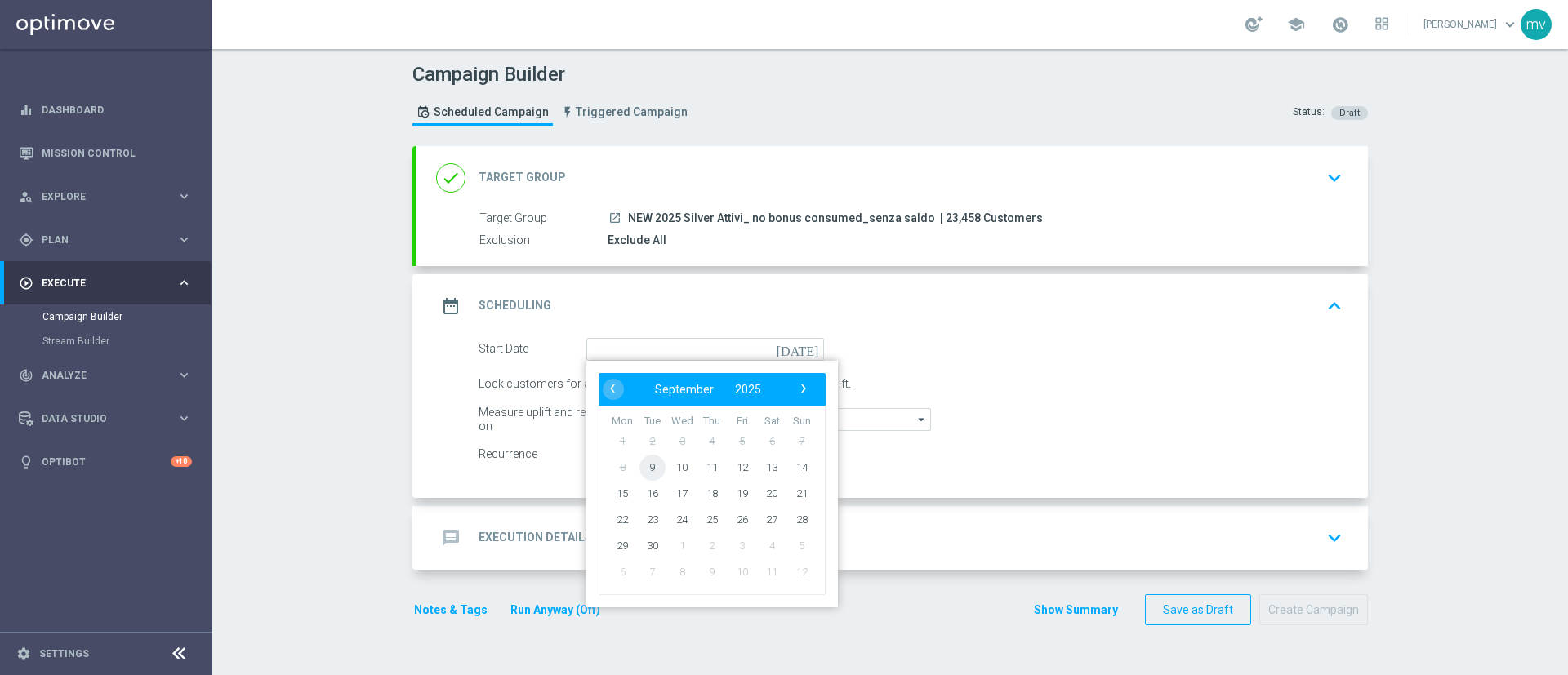
click at [647, 463] on span "9" at bounding box center [652, 467] width 26 height 26
type input "09 Sep 2025"
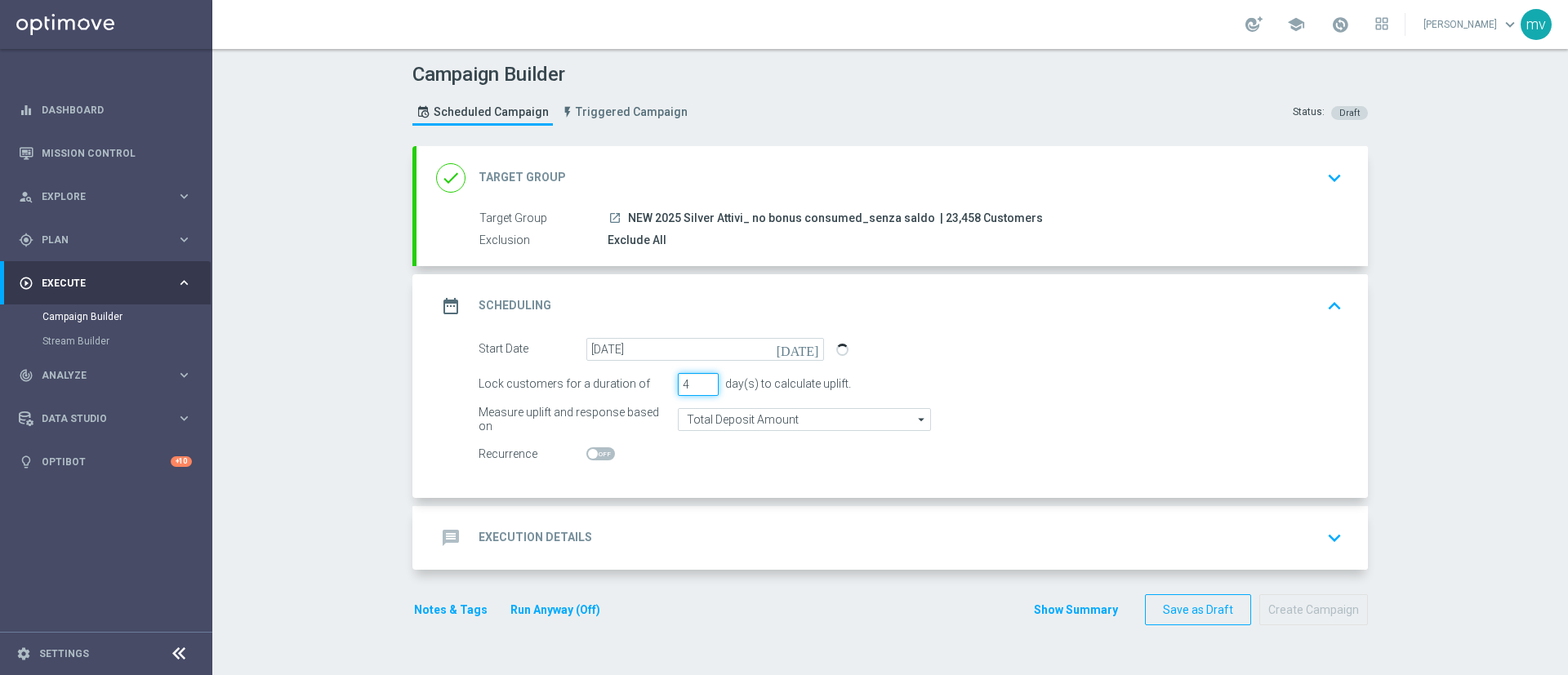
click at [698, 380] on input "4" at bounding box center [698, 384] width 41 height 23
type input "3"
click at [699, 389] on input "3" at bounding box center [698, 384] width 41 height 23
click at [711, 480] on div "Start Date 09 Sep 2025 today Lock customers for a duration of 3 day(s) to calcu…" at bounding box center [892, 418] width 951 height 160
click at [757, 538] on div "message Execution Details keyboard_arrow_down" at bounding box center [892, 538] width 912 height 31
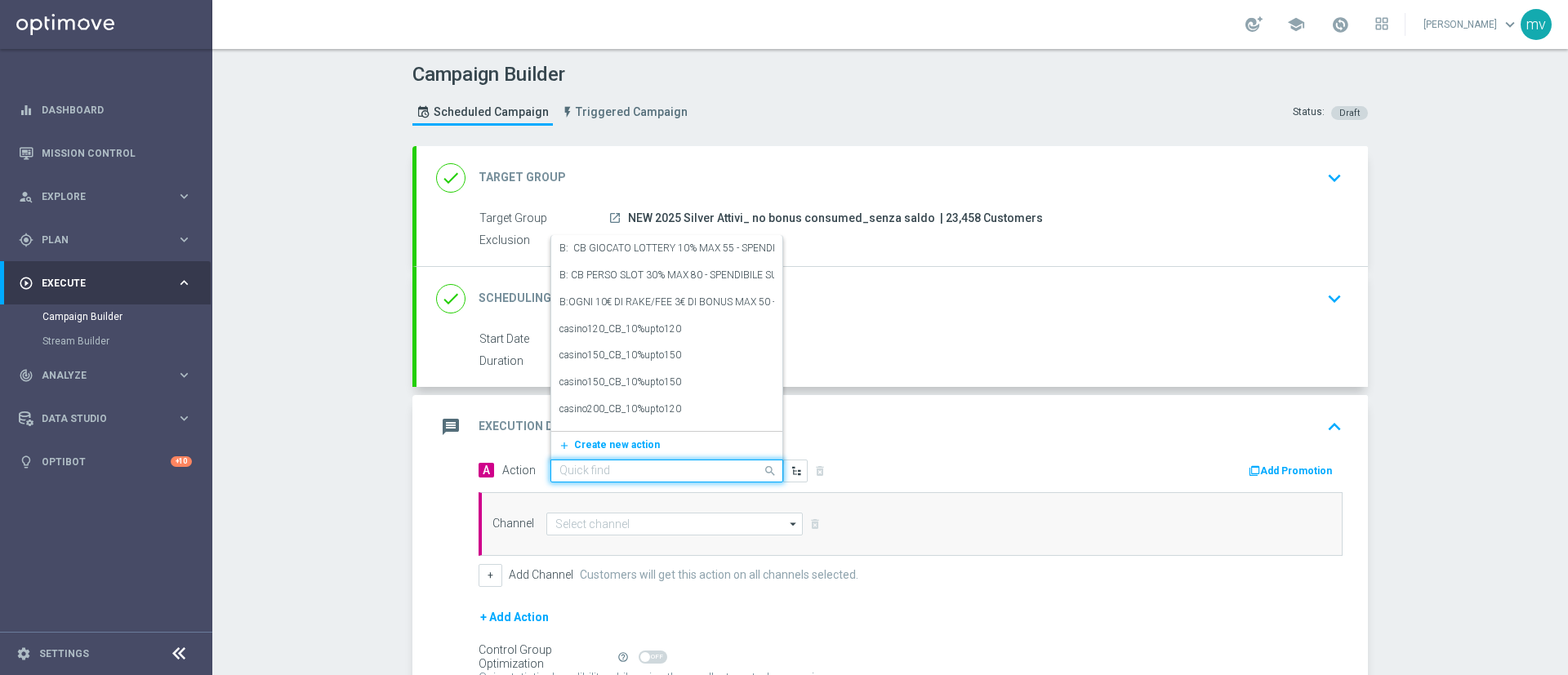
click at [624, 472] on input "text" at bounding box center [650, 471] width 182 height 14
type input "bf np 2"
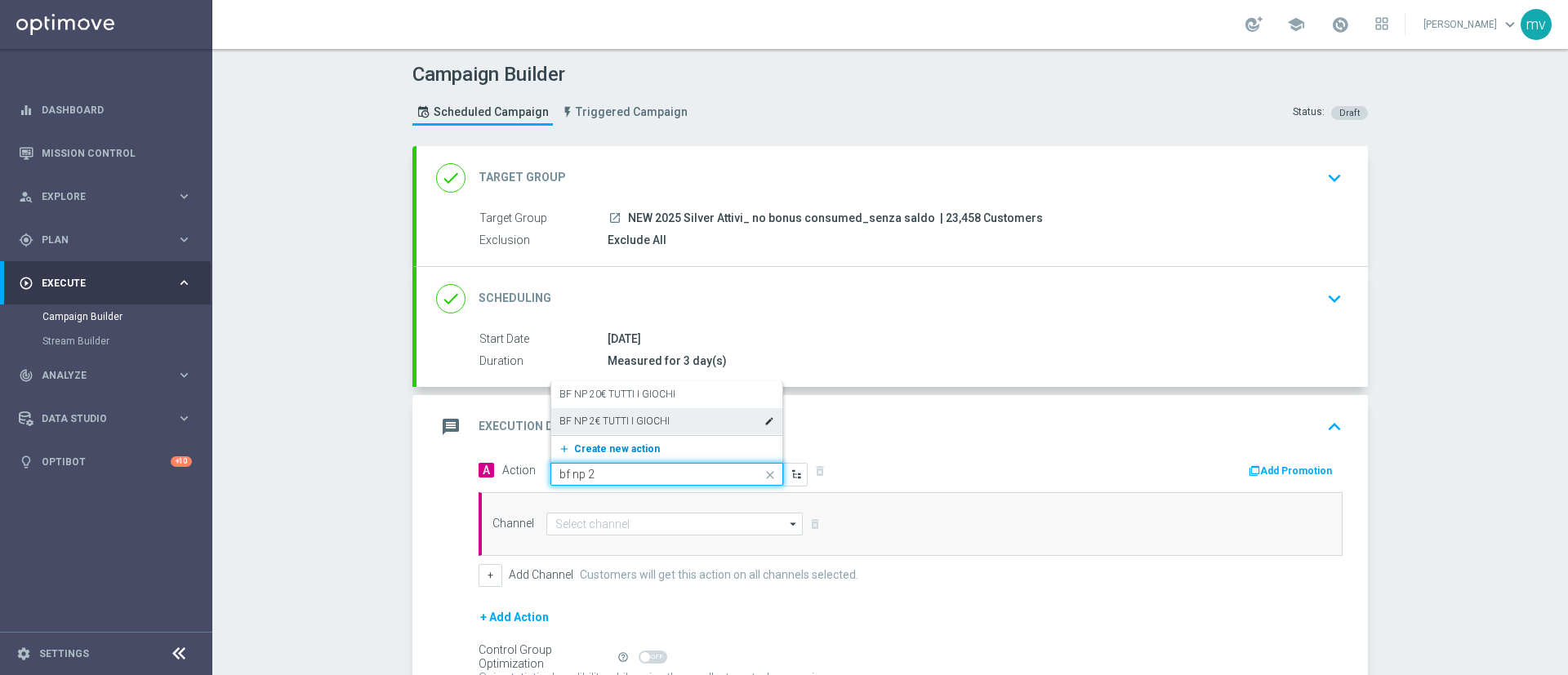
click at [635, 440] on button "add_new Create new action" at bounding box center [663, 449] width 225 height 19
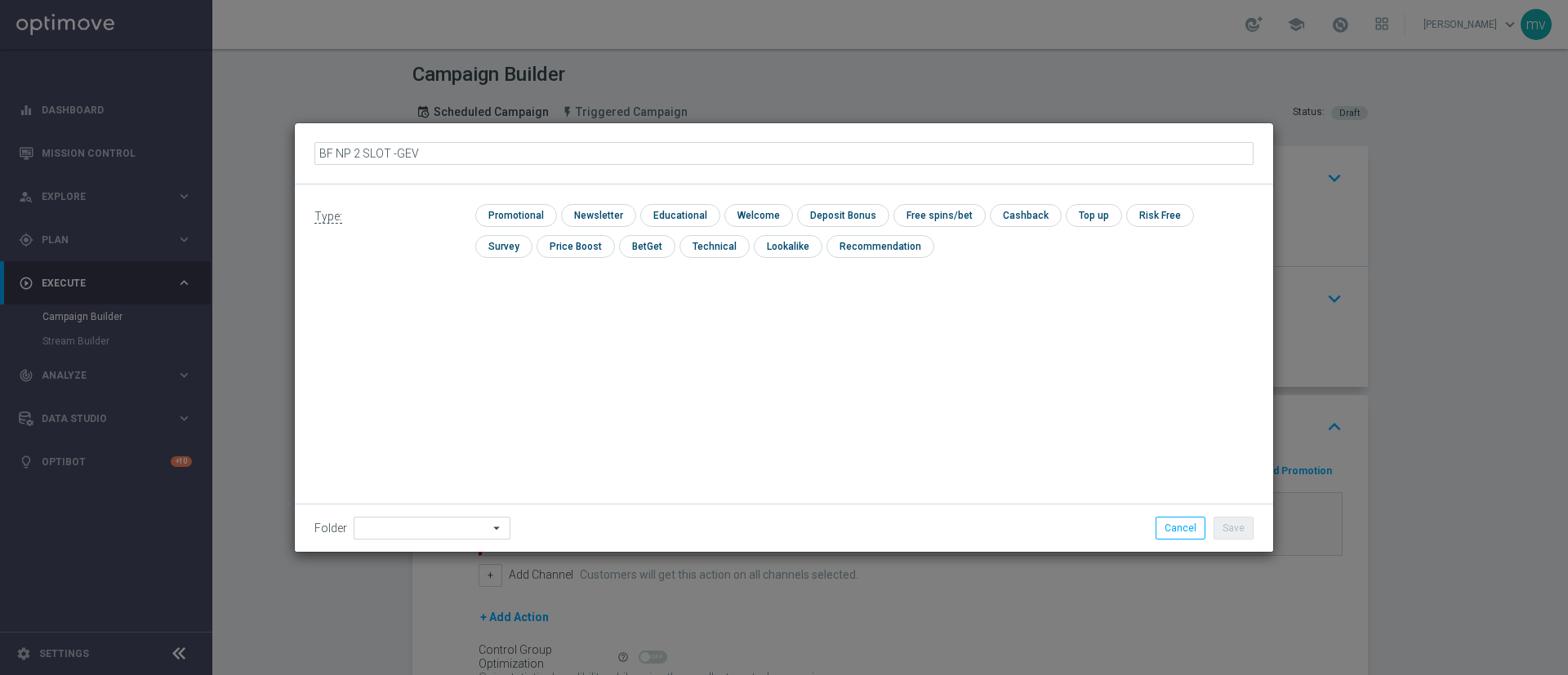
type input "BF NP 2 SLOT - GEV"
click at [941, 219] on input "checkbox" at bounding box center [937, 215] width 88 height 22
checkbox input "true"
click at [1239, 535] on button "Save" at bounding box center [1233, 528] width 40 height 23
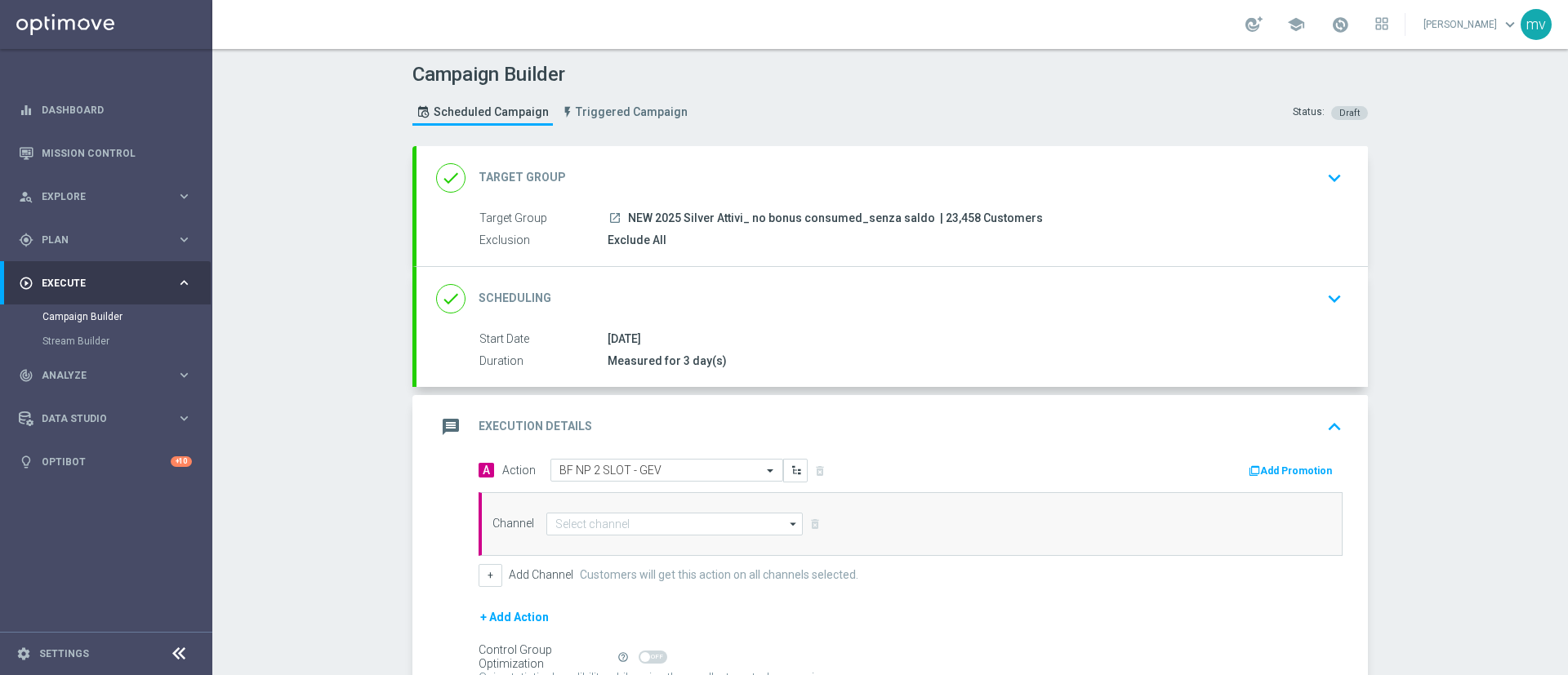
click at [1249, 467] on icon "button" at bounding box center [1254, 471] width 12 height 12
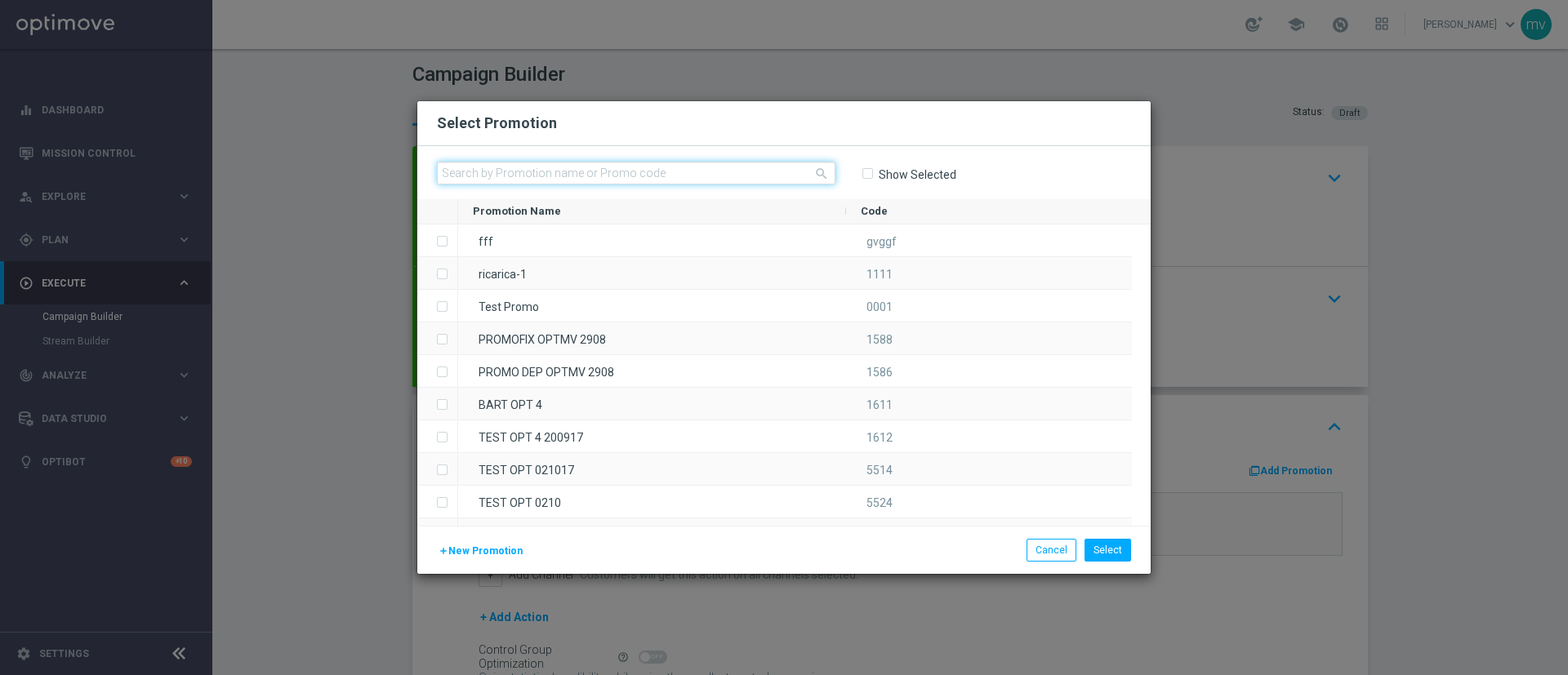
click at [619, 169] on input "text" at bounding box center [636, 172] width 399 height 23
paste input "234024"
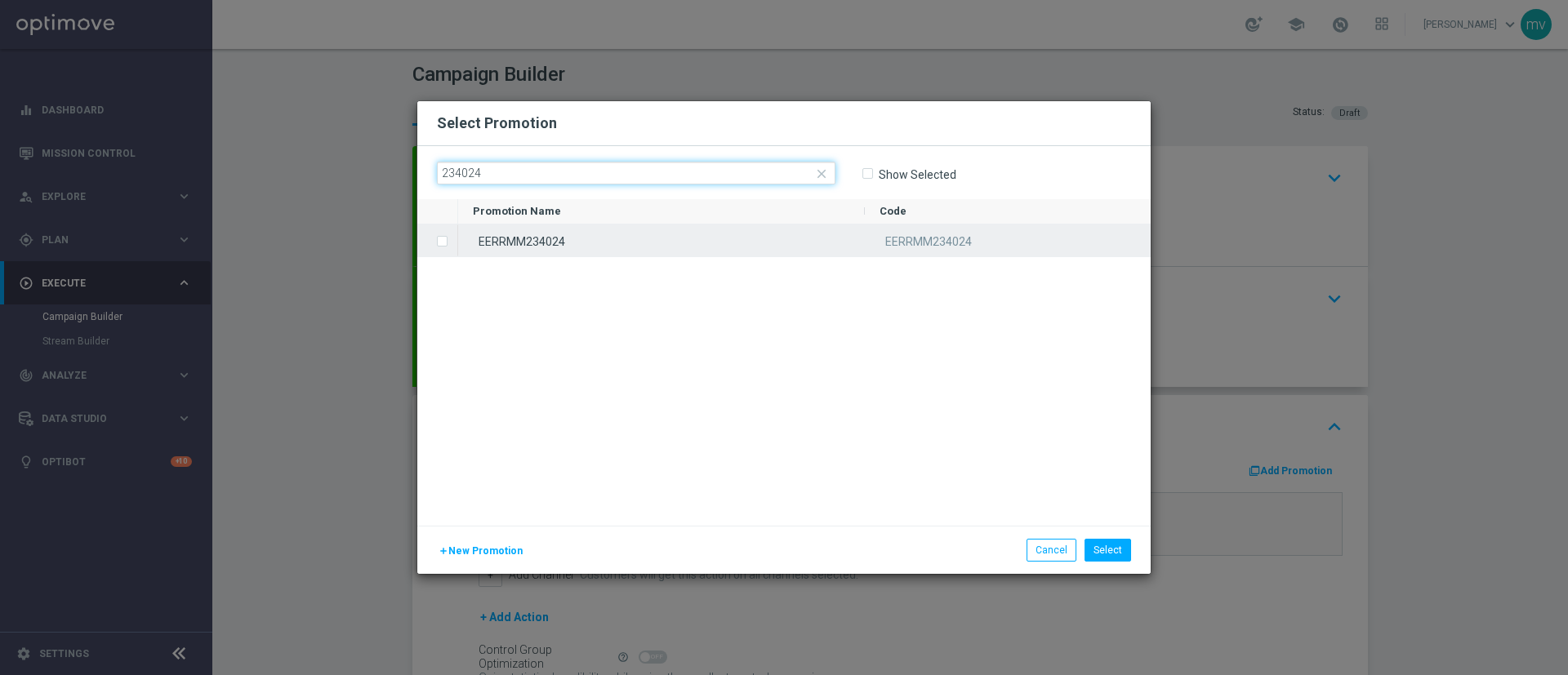
type input "234024"
click at [452, 243] on label "Press SPACE to select this row." at bounding box center [455, 243] width 5 height 15
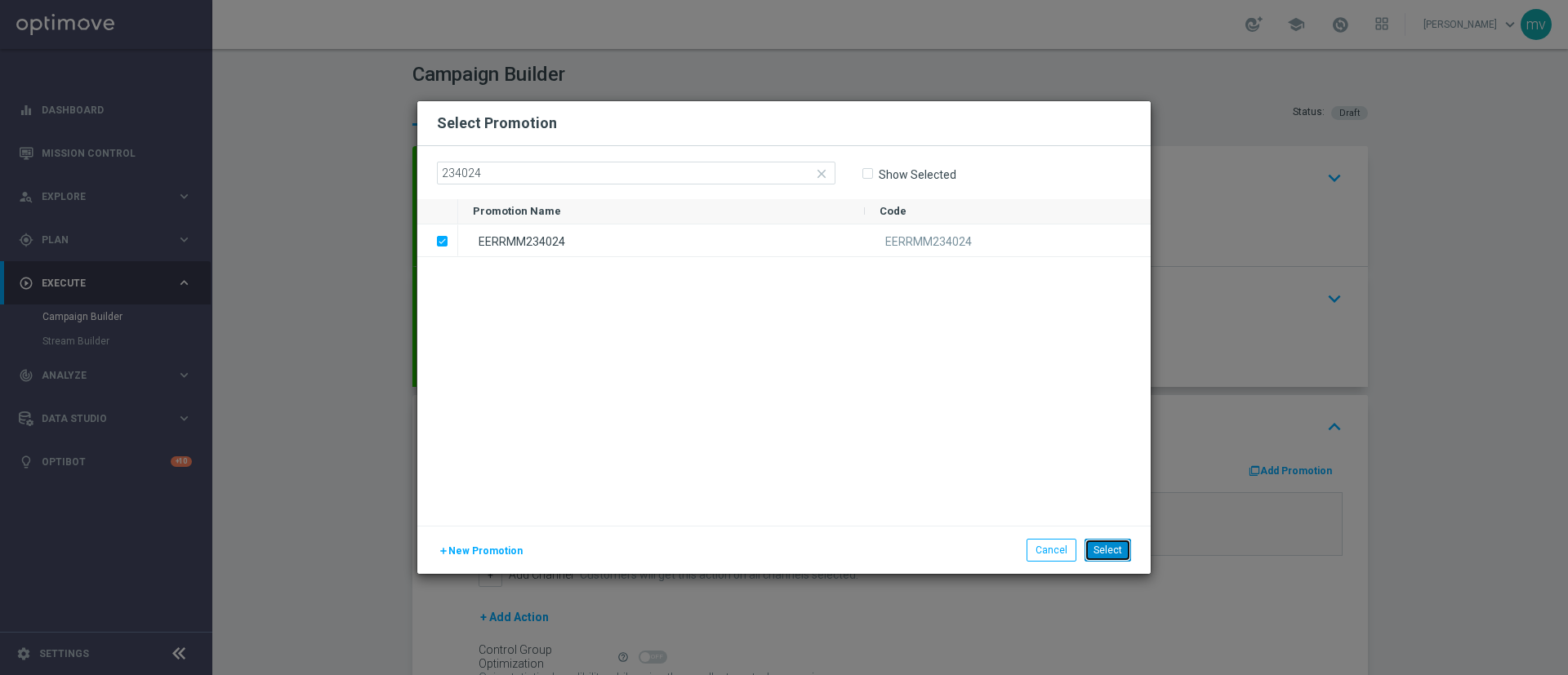
click at [1119, 557] on button "Select" at bounding box center [1107, 550] width 47 height 23
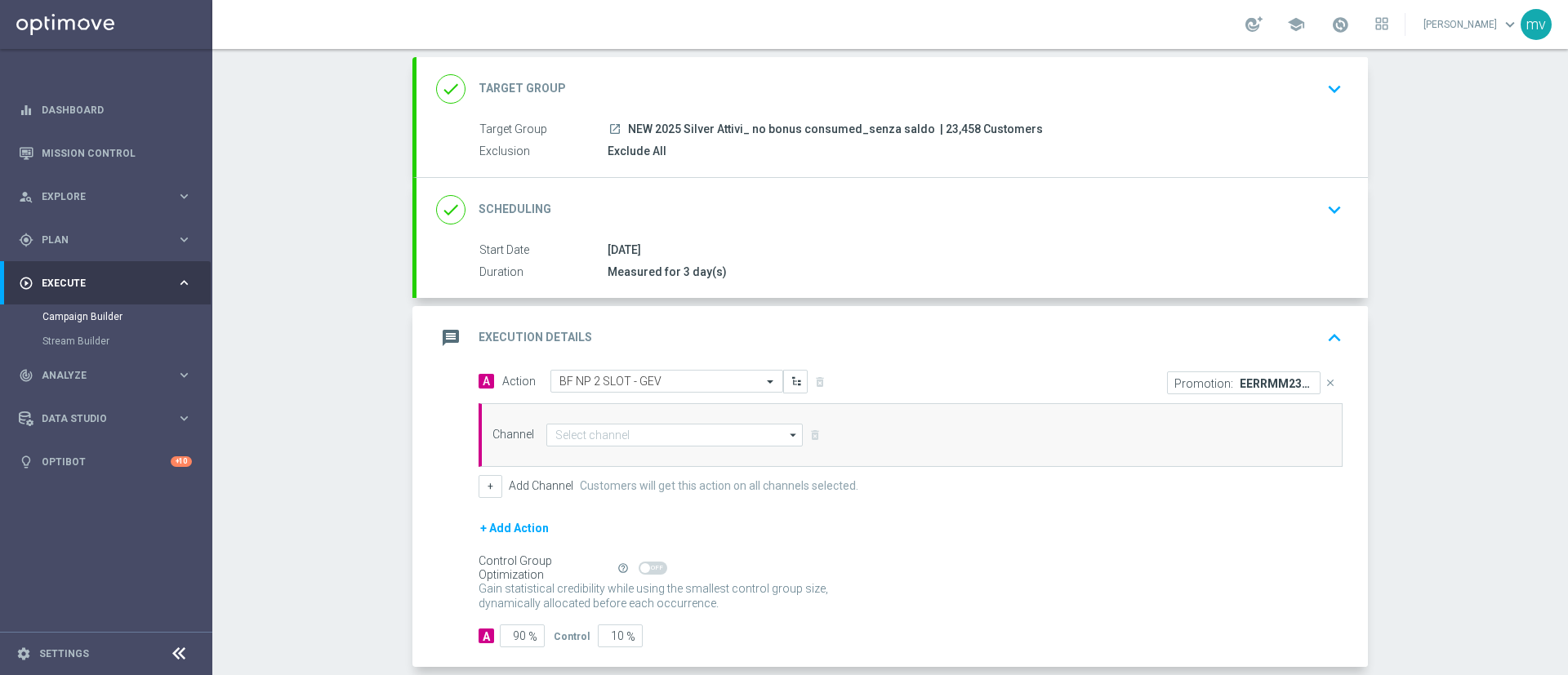
scroll to position [170, 0]
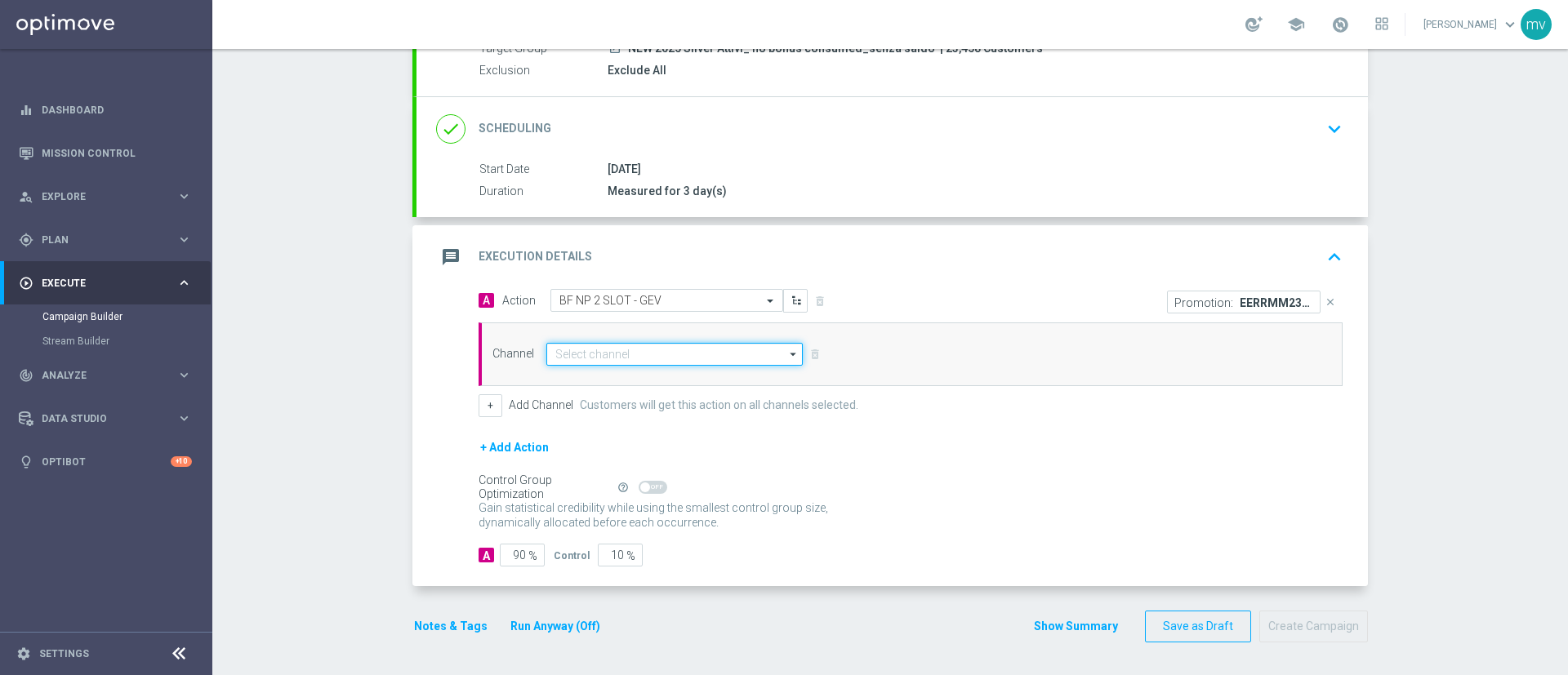
click at [639, 348] on input at bounding box center [674, 354] width 256 height 23
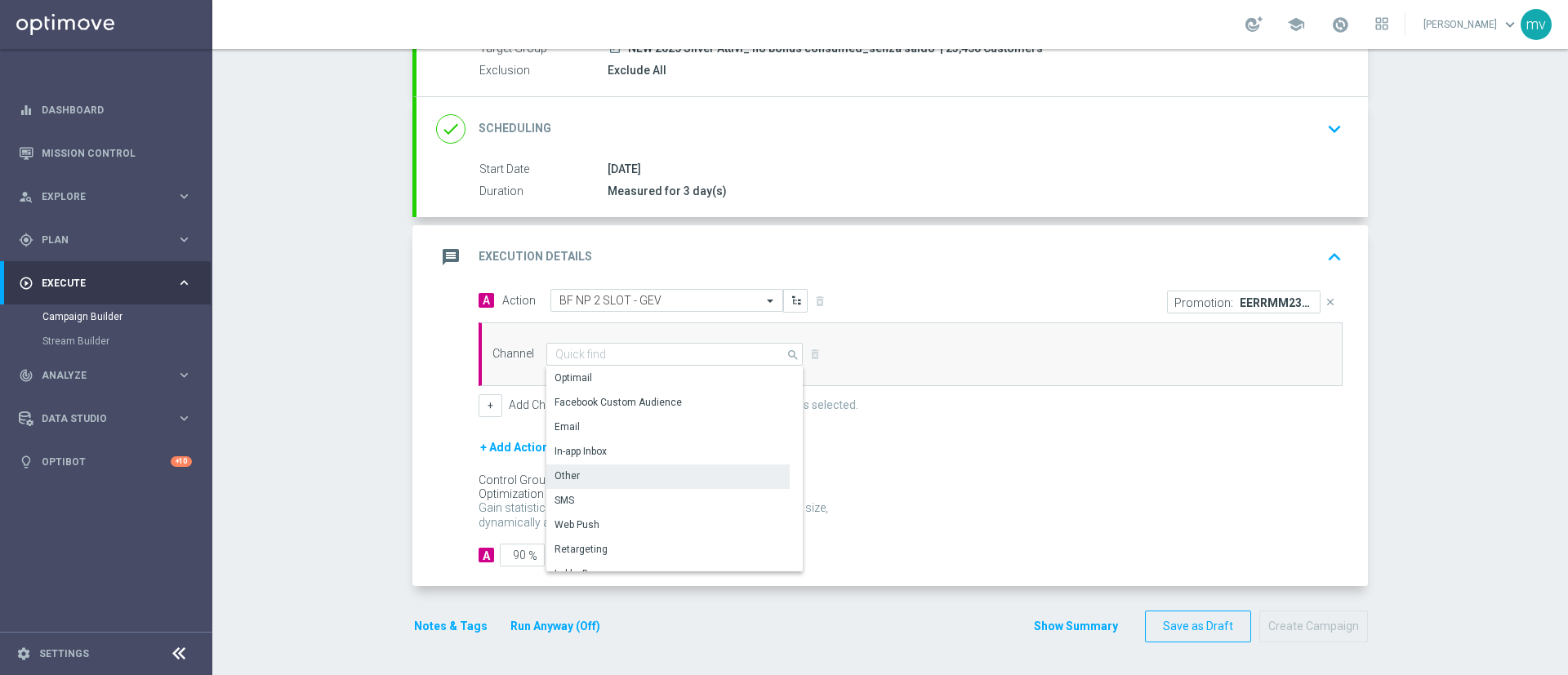
click at [591, 476] on div "Other" at bounding box center [668, 475] width 244 height 23
type input "Other"
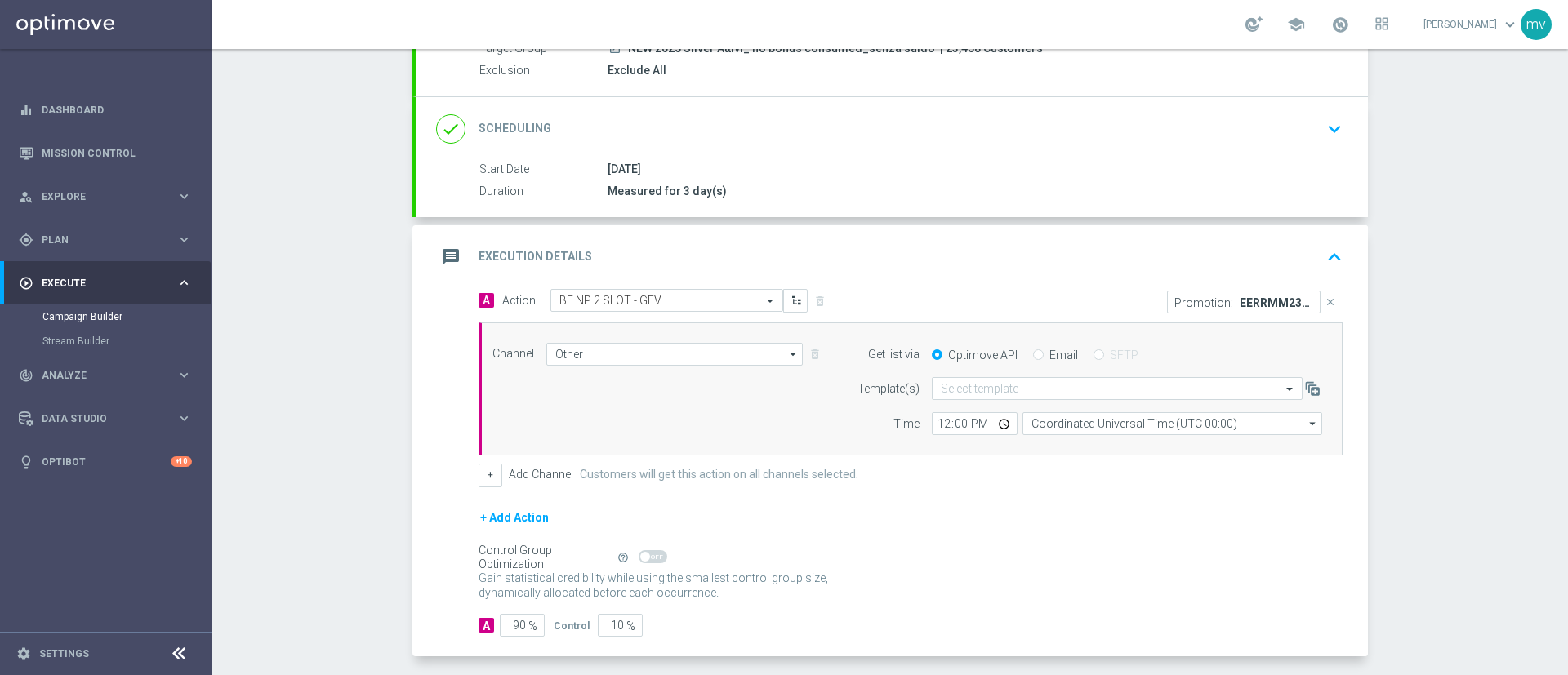
click at [1033, 354] on input "Email" at bounding box center [1038, 357] width 11 height 11
radio input "true"
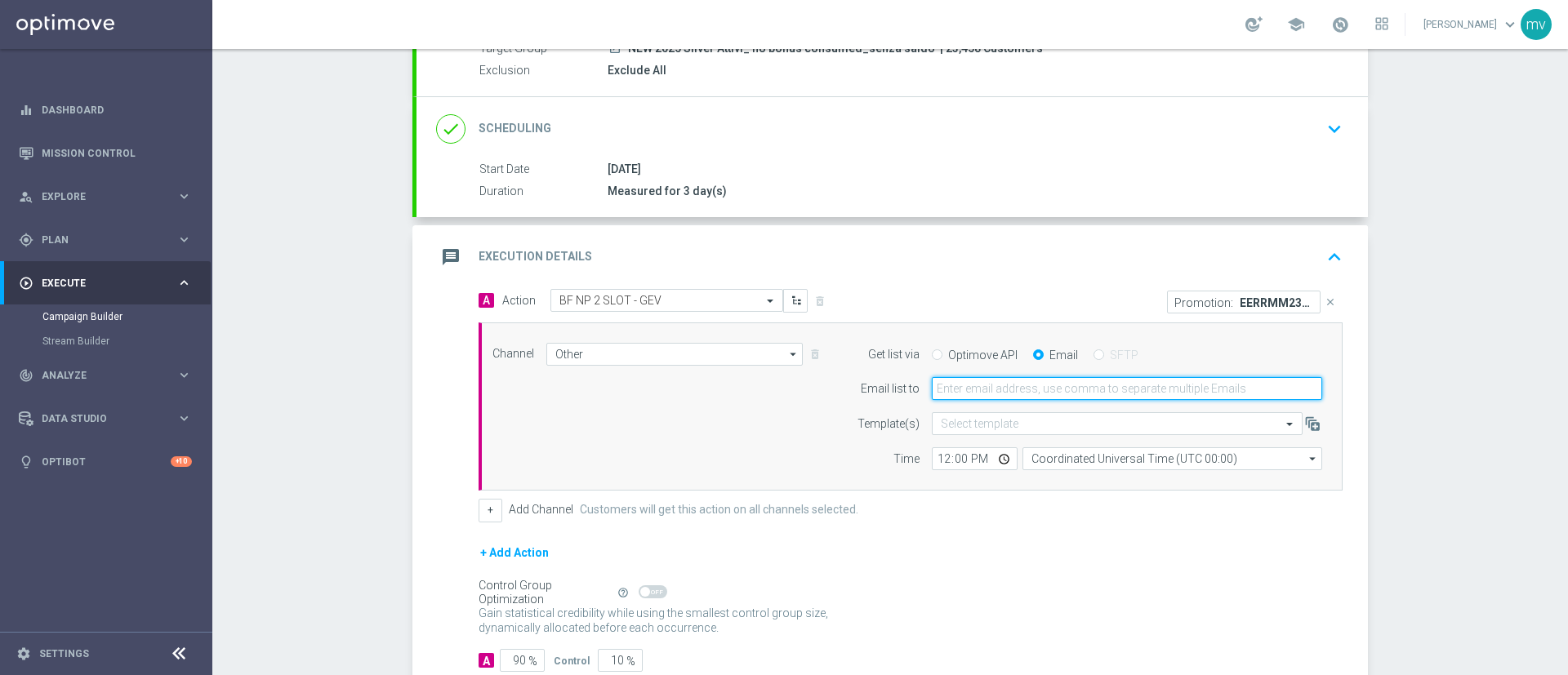
click at [1033, 387] on input "email" at bounding box center [1127, 389] width 390 height 23
type input "mariafrancesca.visciano@sisal.it"
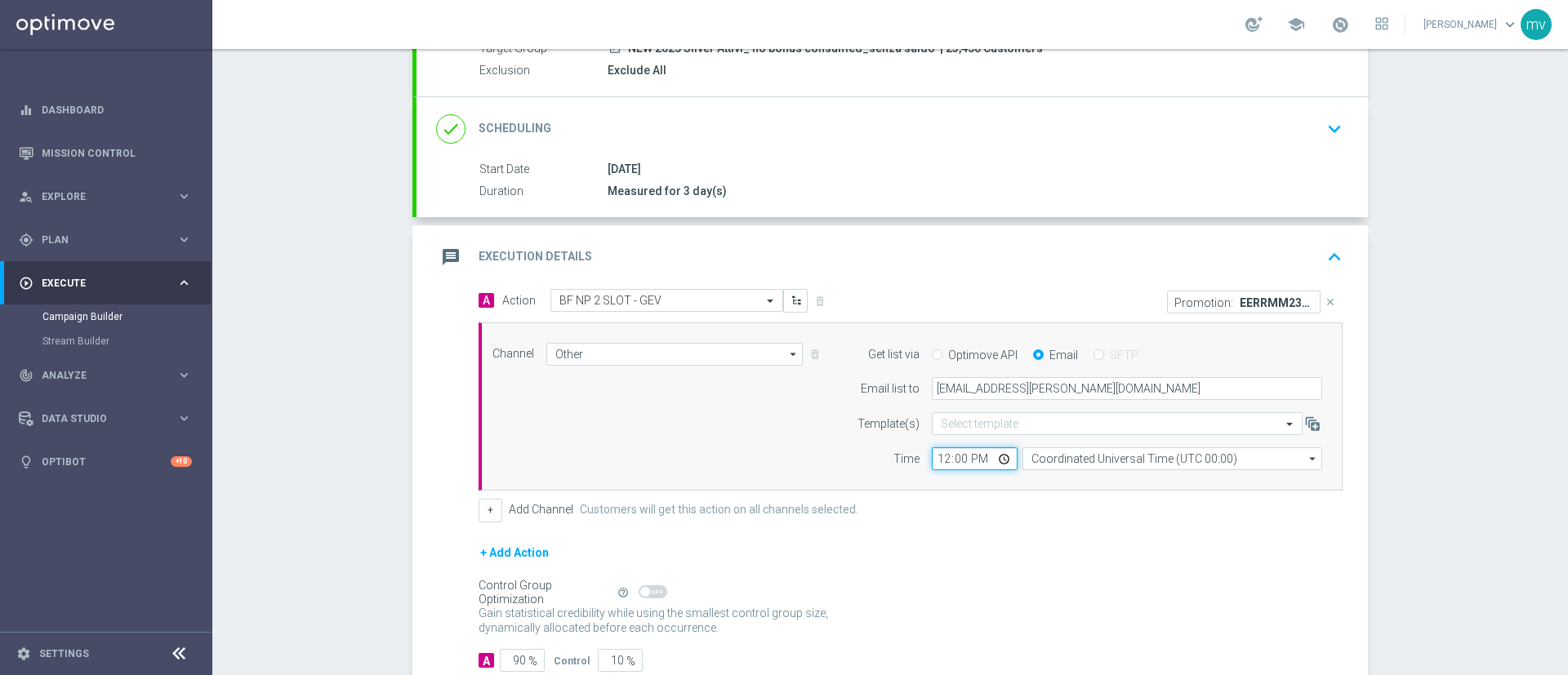
click at [931, 459] on input "12:00" at bounding box center [974, 459] width 86 height 23
type input "15:40"
type input "15:45"
click at [976, 494] on div "A Action Select action BF NP 2 SLOT - GEV delete_forever Promotion: EERRMM23402…" at bounding box center [910, 406] width 888 height 234
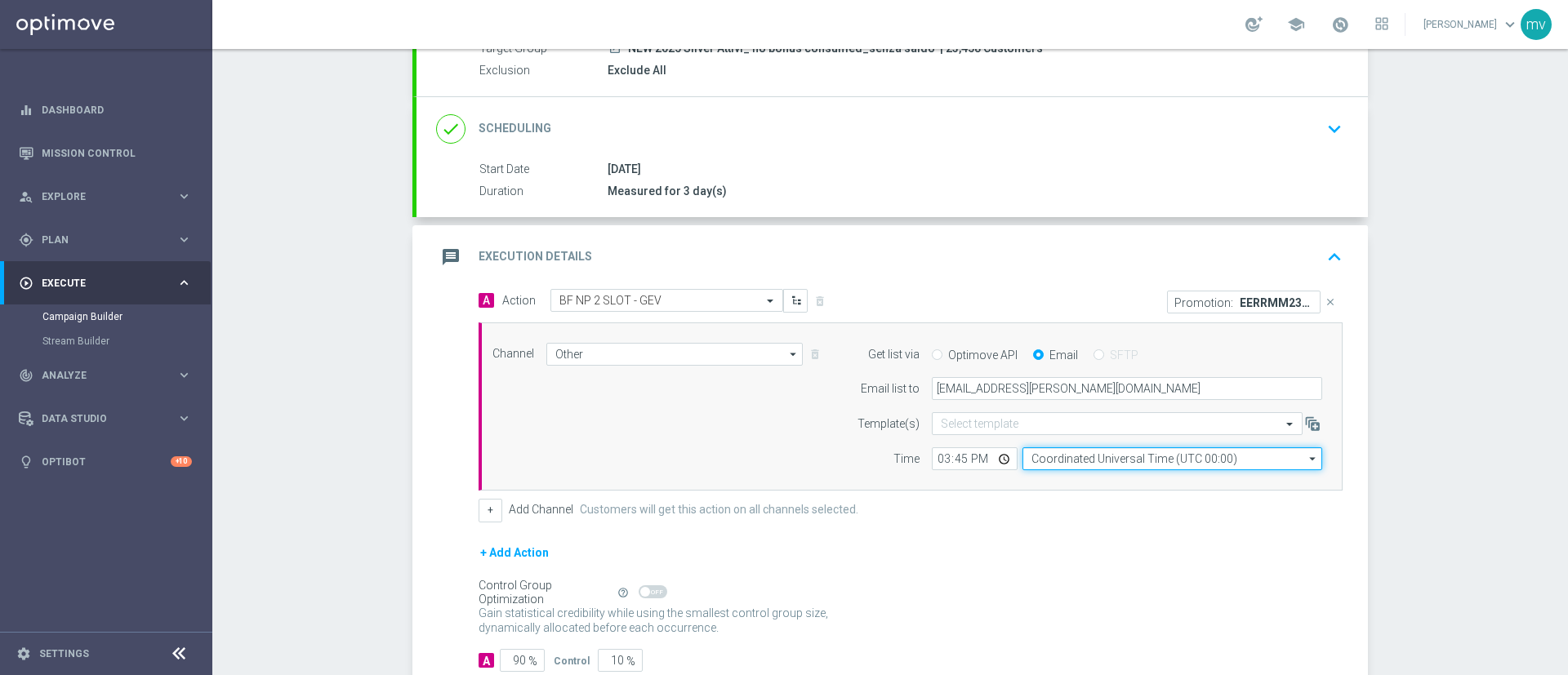
click at [1179, 458] on input "Coordinated Universal Time (UTC 00:00)" at bounding box center [1172, 459] width 300 height 23
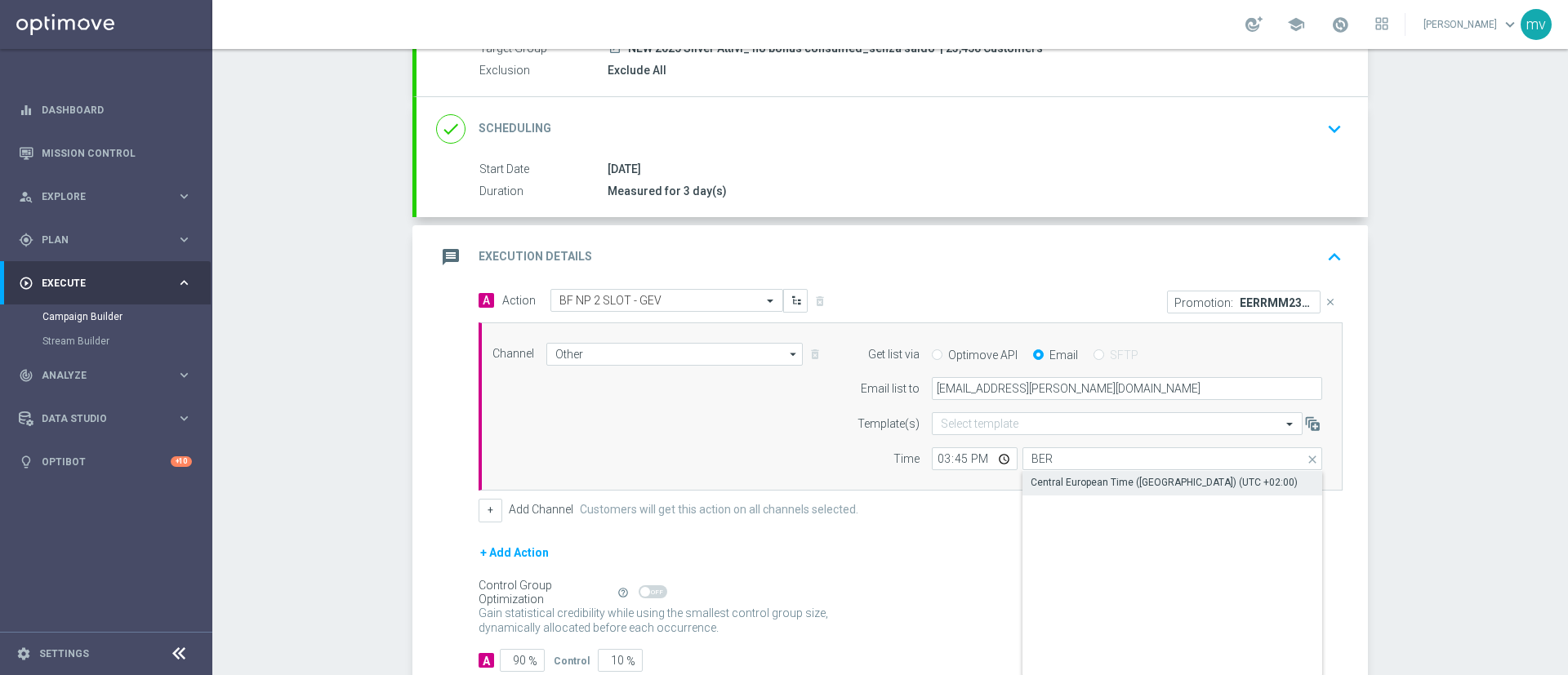
drag, startPoint x: 1168, startPoint y: 473, endPoint x: 1041, endPoint y: 523, distance: 136.5
click at [1168, 474] on div "Central European Time (Berlin) (UTC +02:00)" at bounding box center [1172, 482] width 300 height 23
type input "Central European Time (Berlin) (UTC +02:00)"
click at [1002, 535] on form "A Action Select action BF NP 2 SLOT - GEV delete_forever Promotion: EERRMM23402…" at bounding box center [910, 481] width 864 height 383
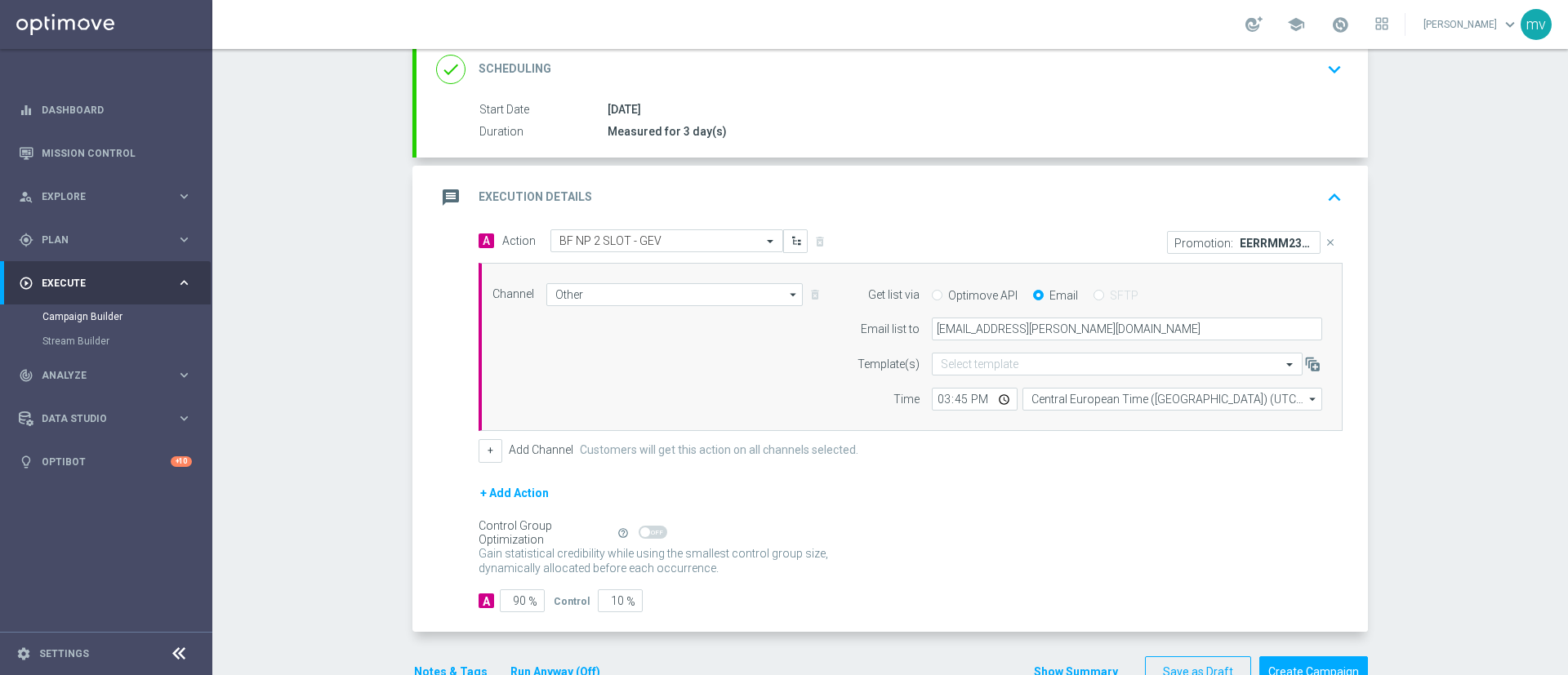
scroll to position [275, 0]
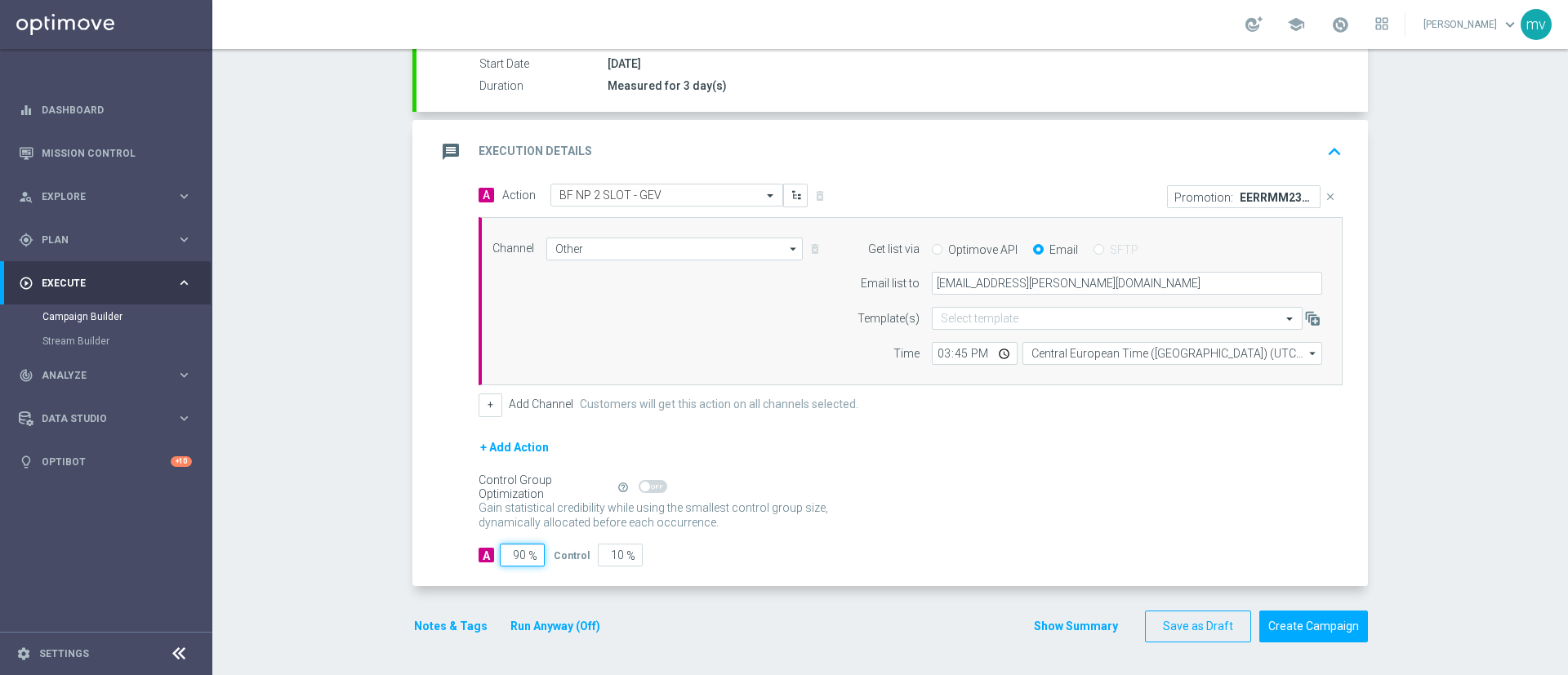
click at [511, 550] on input "90" at bounding box center [522, 555] width 45 height 23
type input "0"
type input "100"
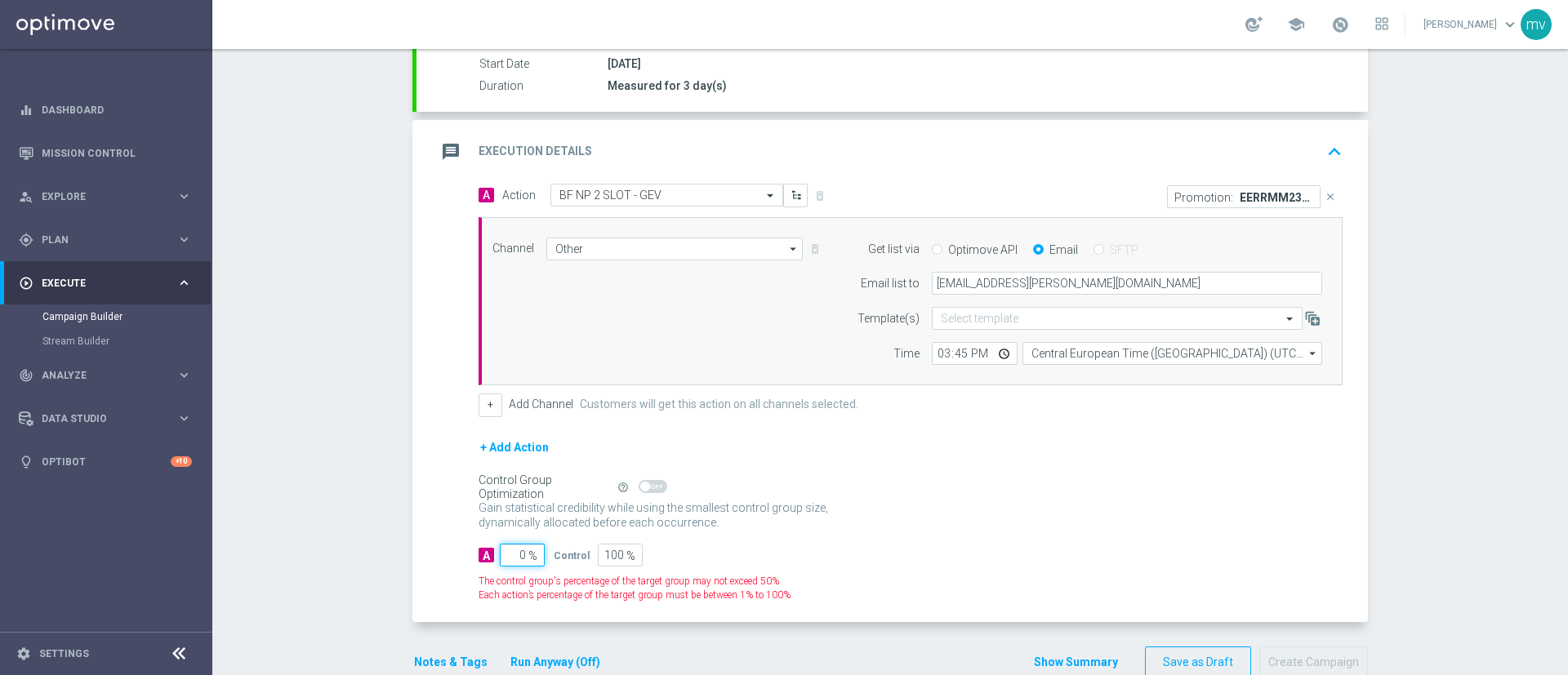
type input "70"
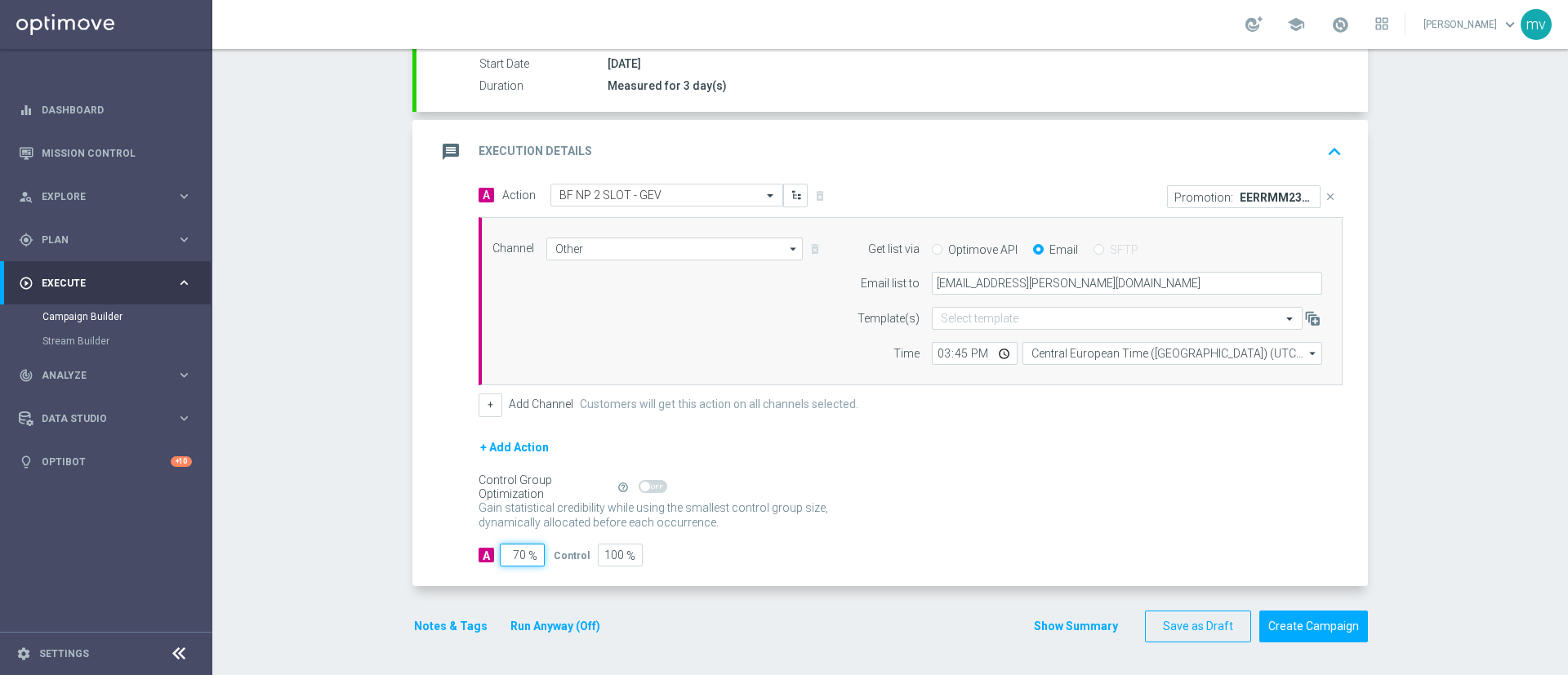
type input "30"
type input "70"
click at [733, 563] on div "A 70 % Control 30 %" at bounding box center [910, 555] width 864 height 23
click at [434, 633] on button "Notes & Tags" at bounding box center [451, 627] width 77 height 20
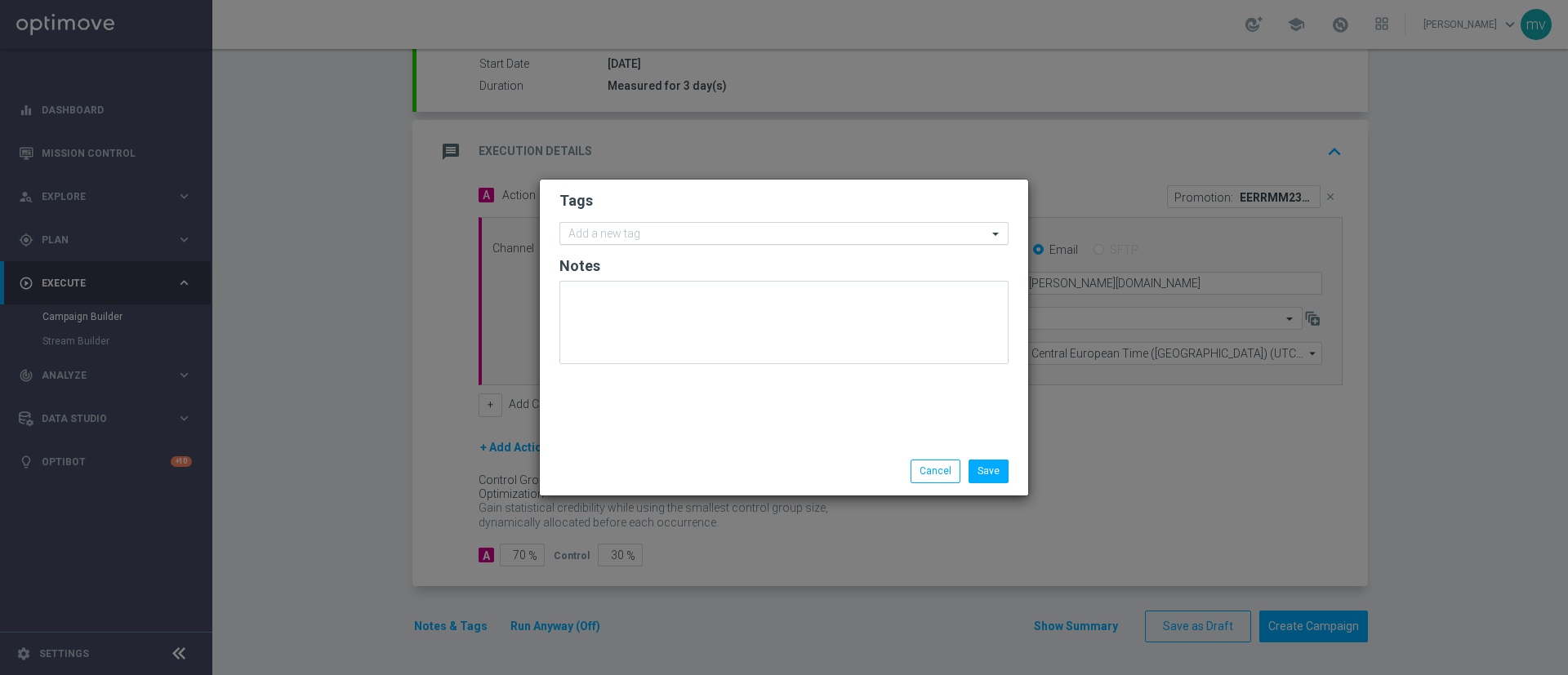
click at [680, 235] on input "text" at bounding box center [777, 234] width 419 height 14
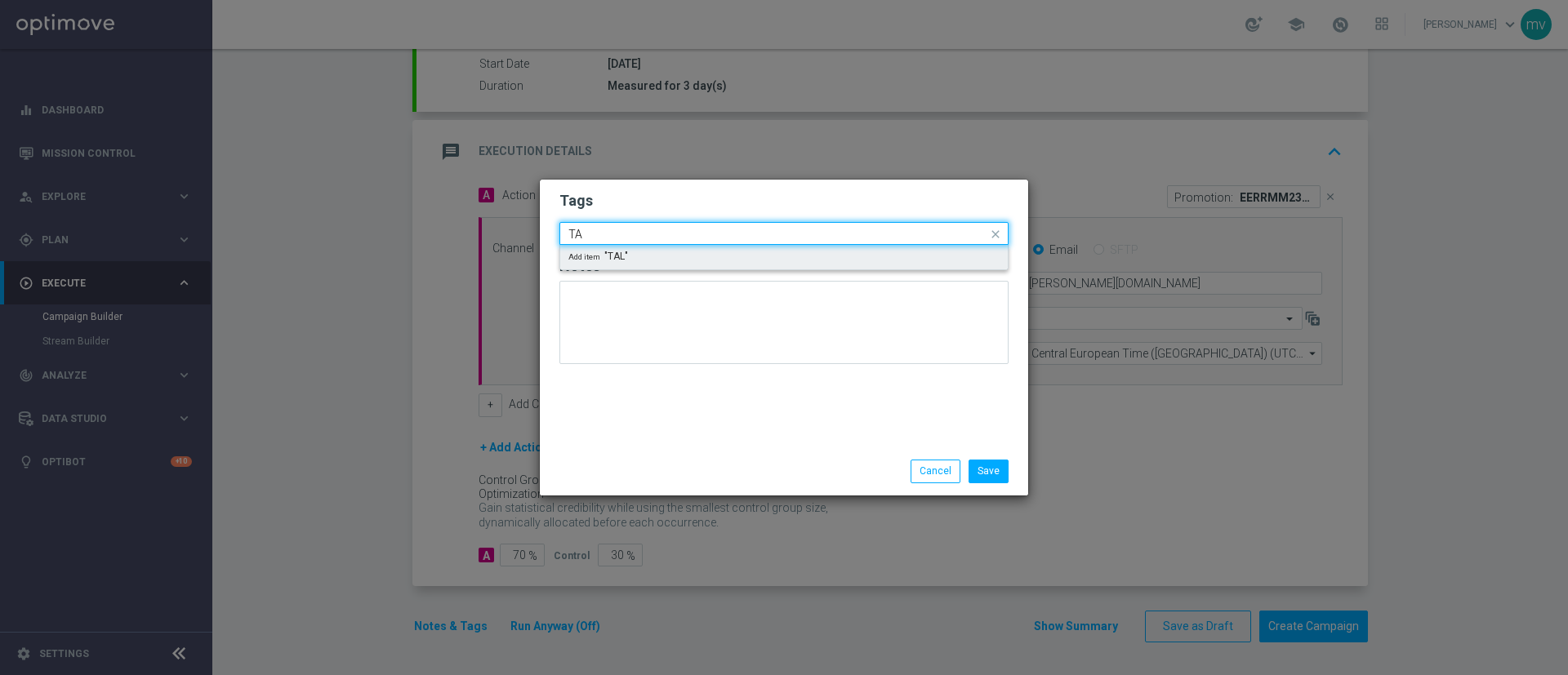
type input "T"
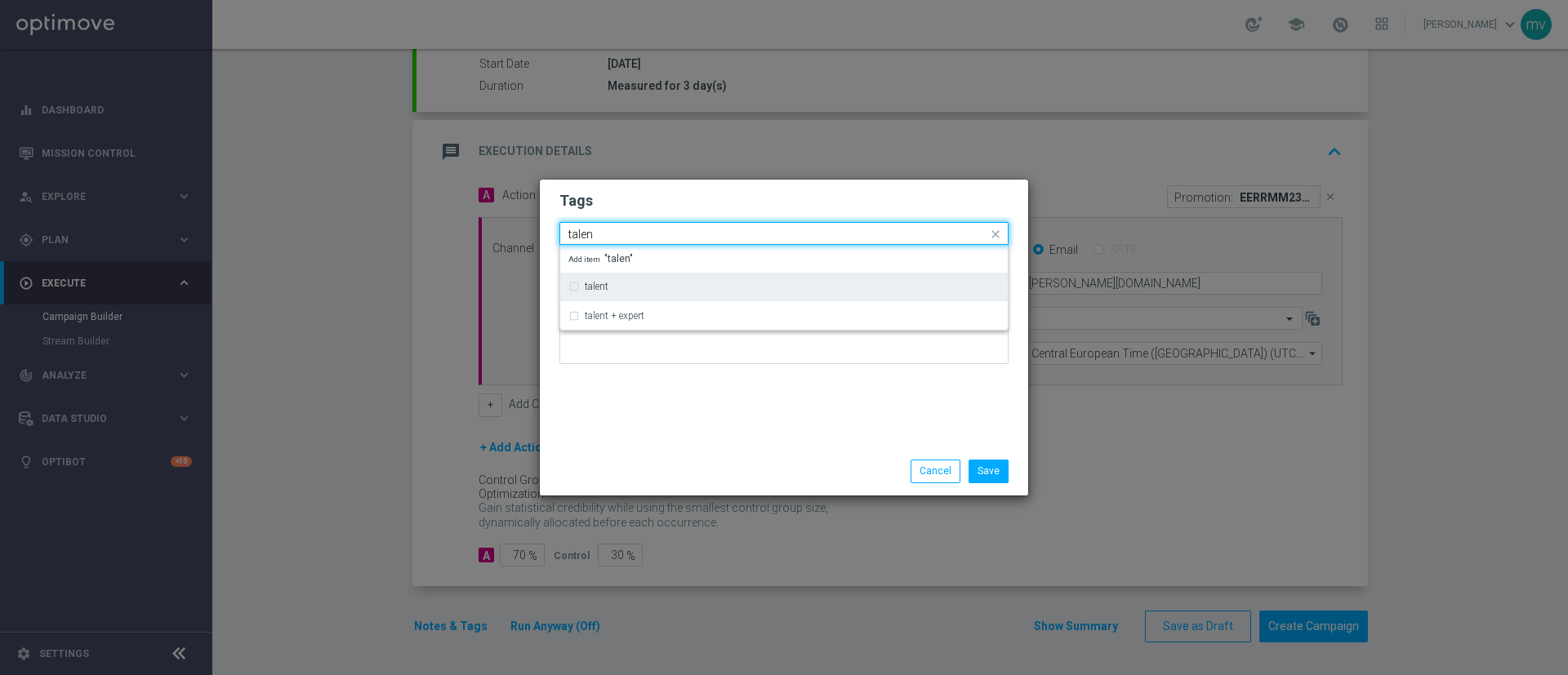
click at [576, 288] on div "talent" at bounding box center [784, 286] width 431 height 26
type input "talen"
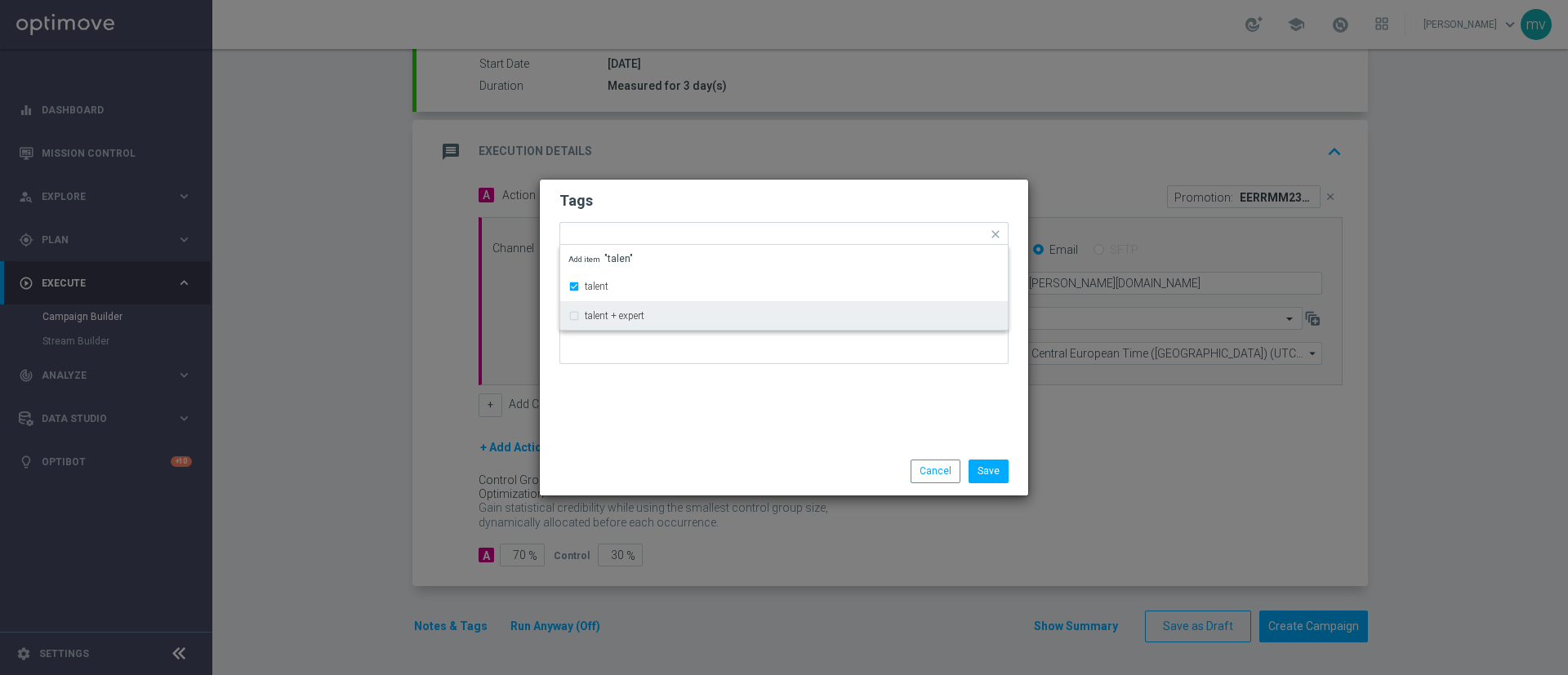
click at [639, 381] on div "Tags Quick find × talent talent talent + expert Add item "talen" Notes" at bounding box center [784, 314] width 488 height 268
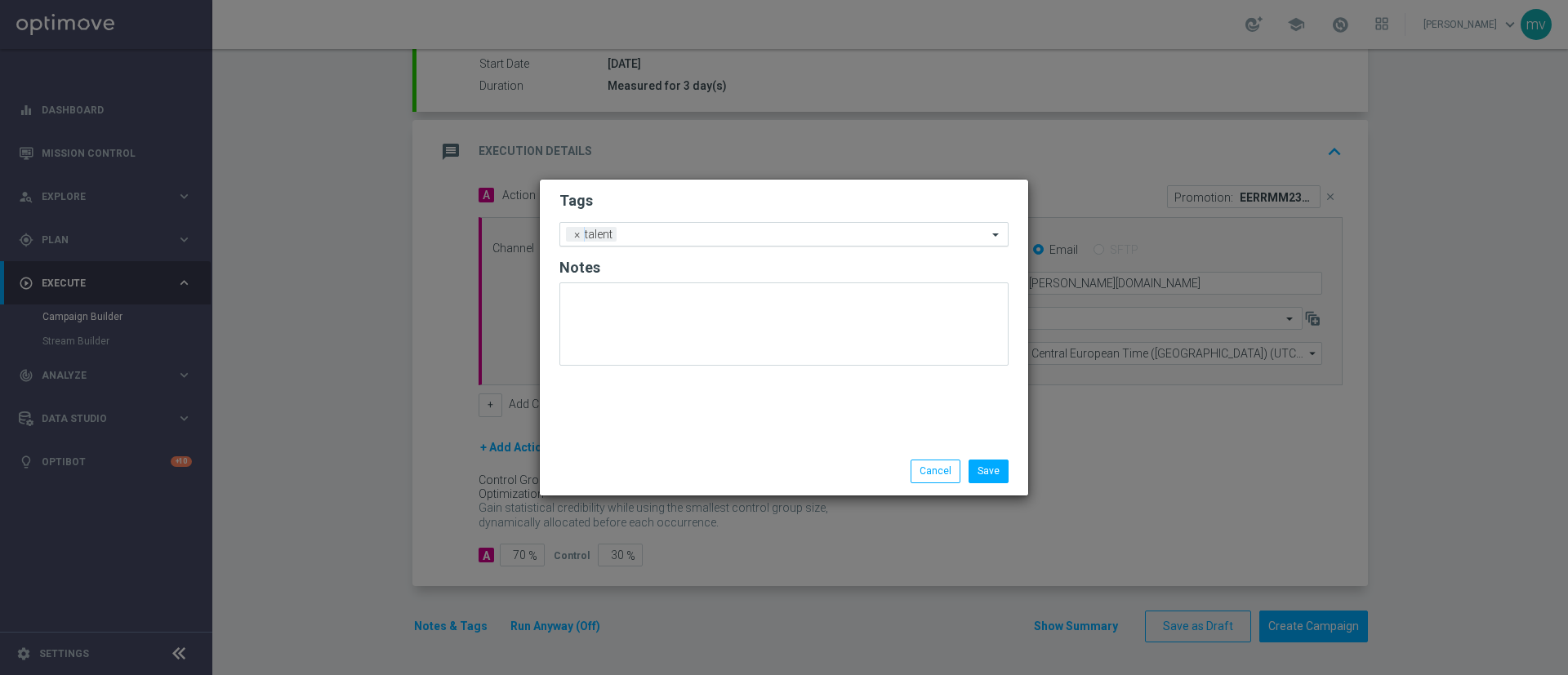
click at [649, 233] on input "text" at bounding box center [805, 235] width 364 height 14
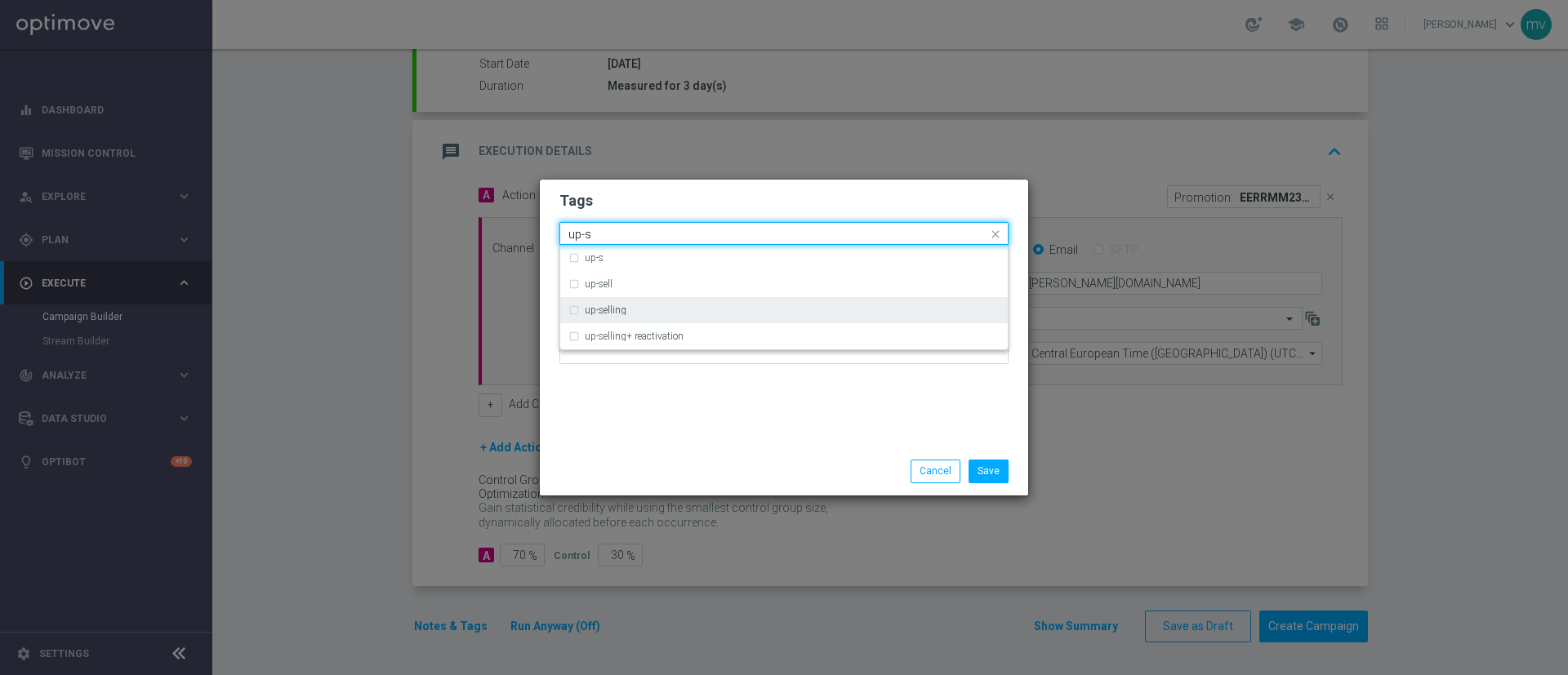
click at [576, 307] on div "up-selling" at bounding box center [784, 310] width 431 height 26
type input "up-s"
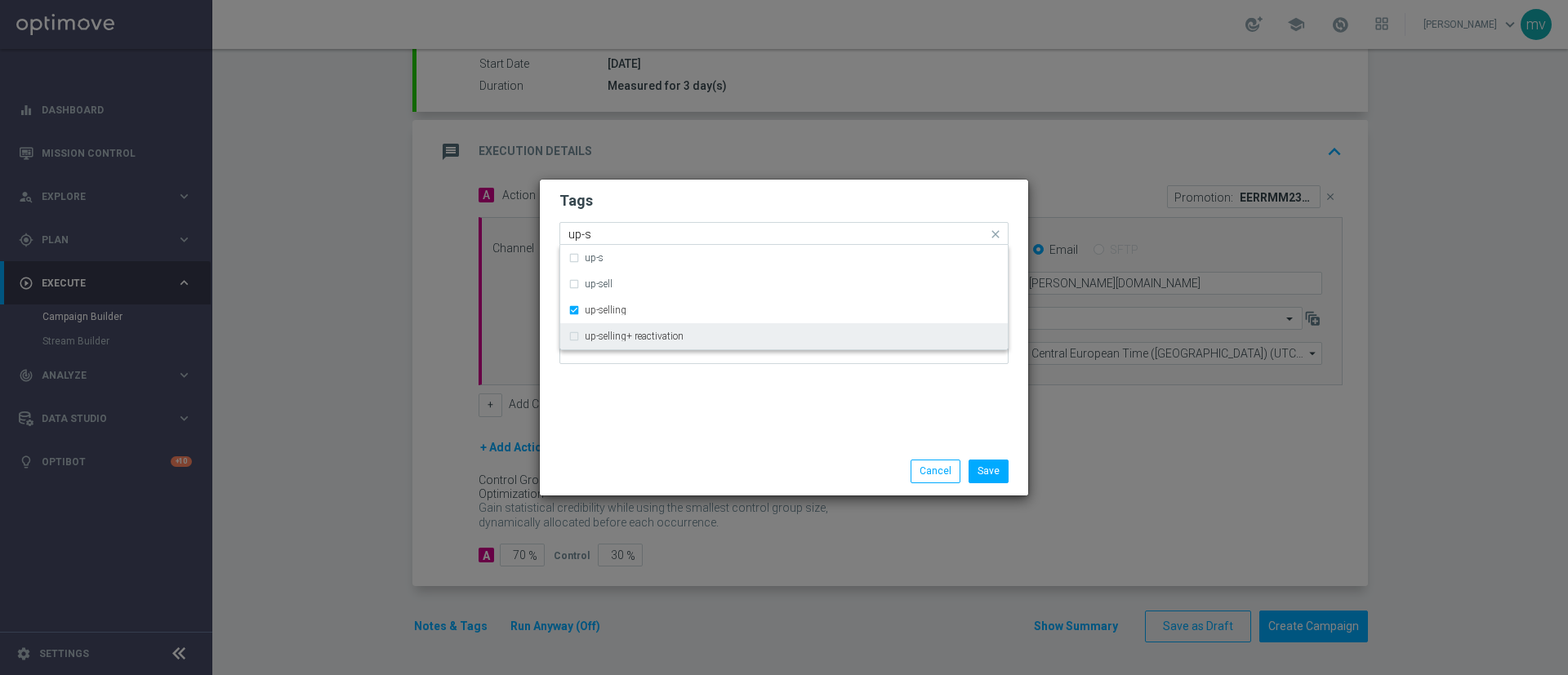
click at [626, 380] on div "Tags Quick find × talent × up-selling up-s up-s up-sell up-selling up-selling+ …" at bounding box center [784, 314] width 488 height 268
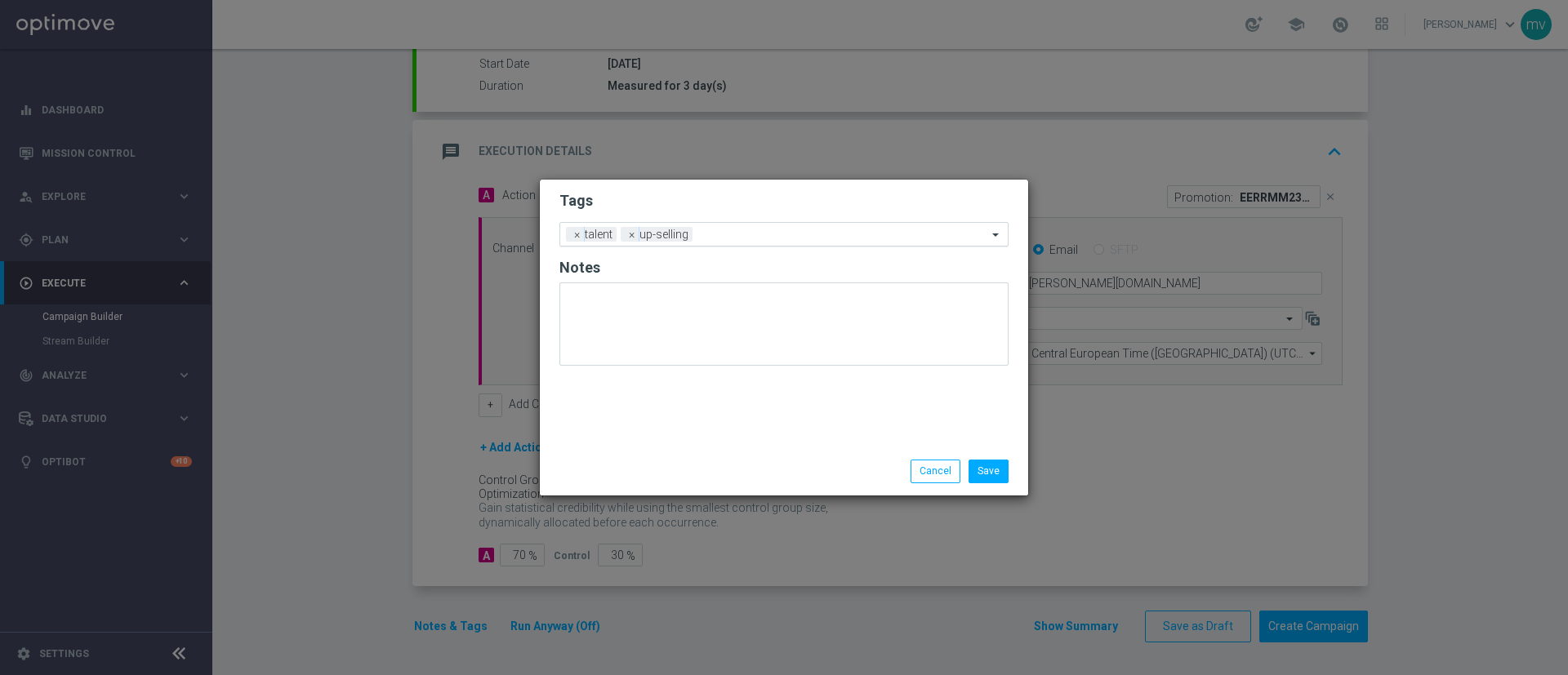
click at [725, 236] on input "text" at bounding box center [843, 235] width 288 height 14
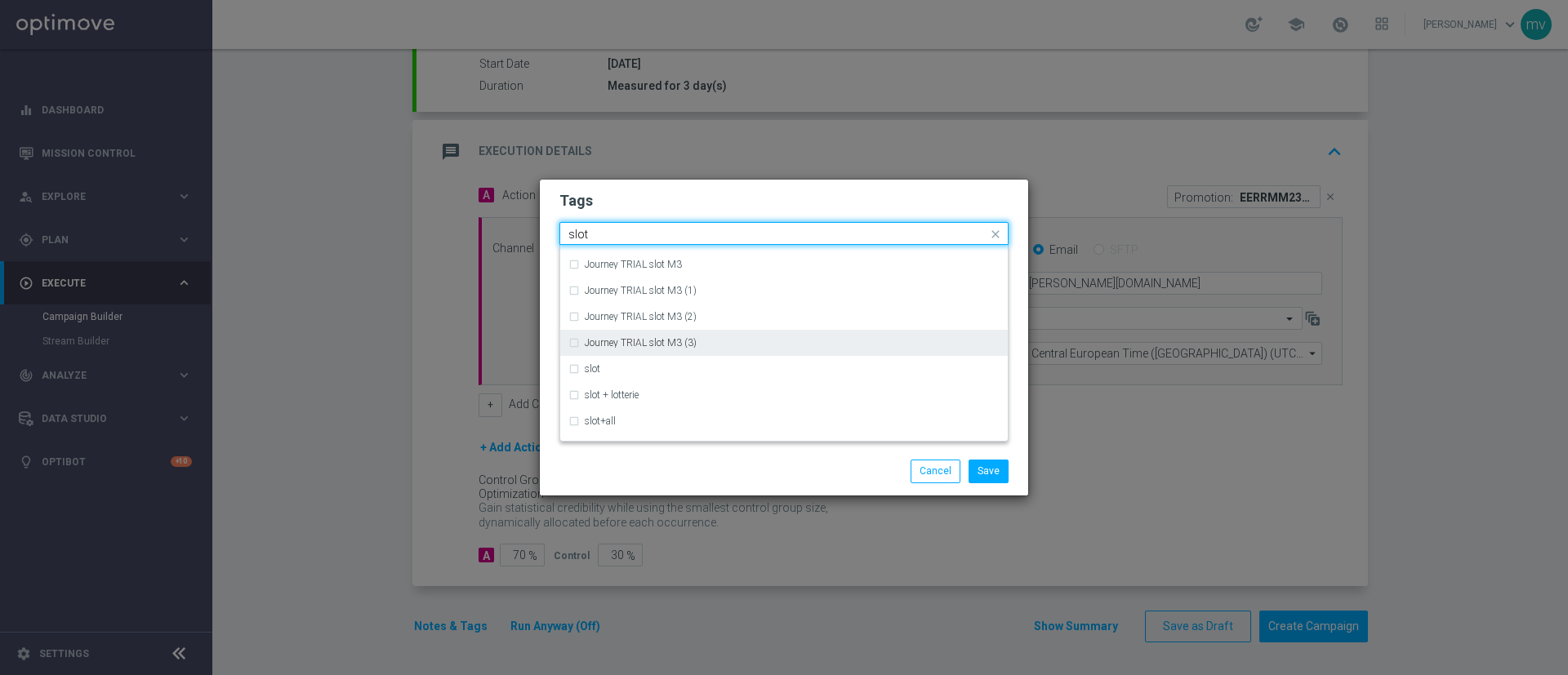
scroll to position [66, 0]
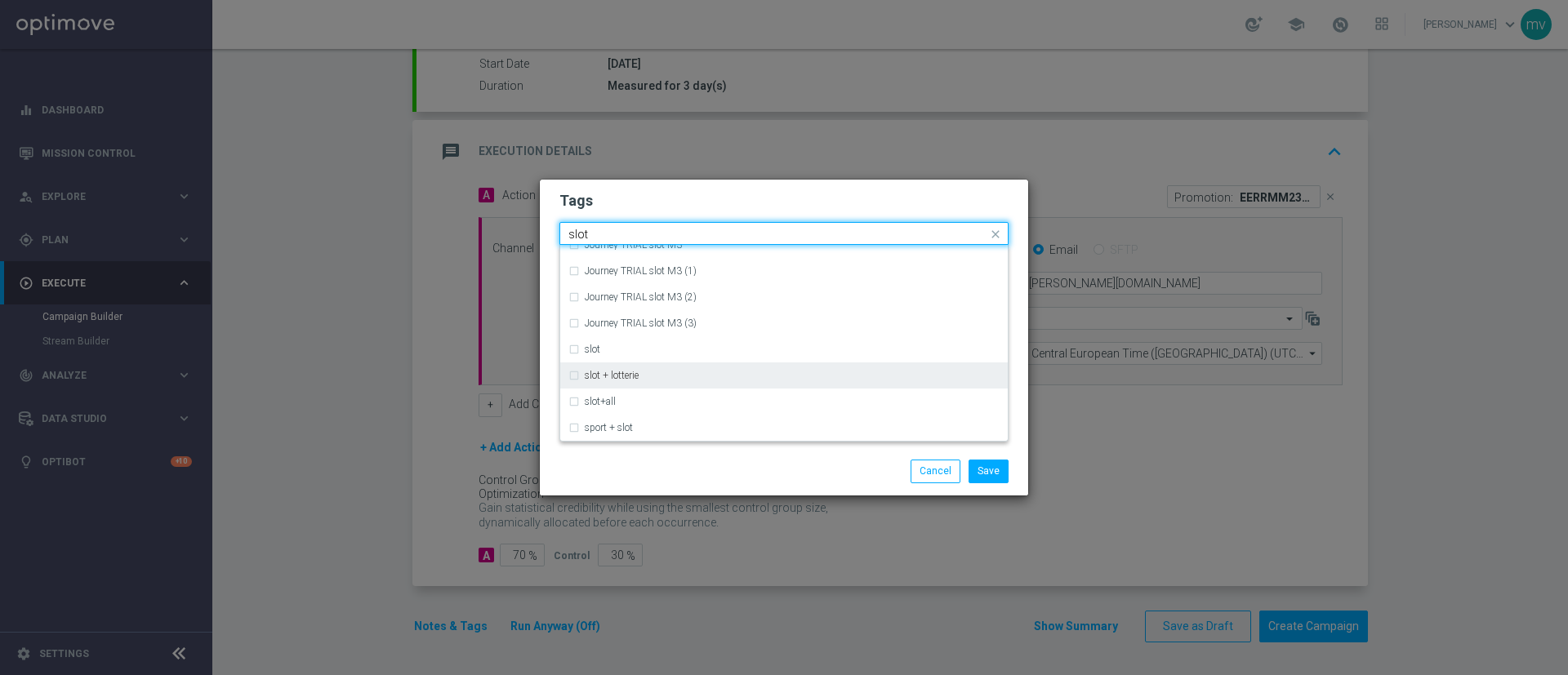
click at [573, 376] on div "slot + lotterie" at bounding box center [784, 375] width 431 height 26
type input "slot"
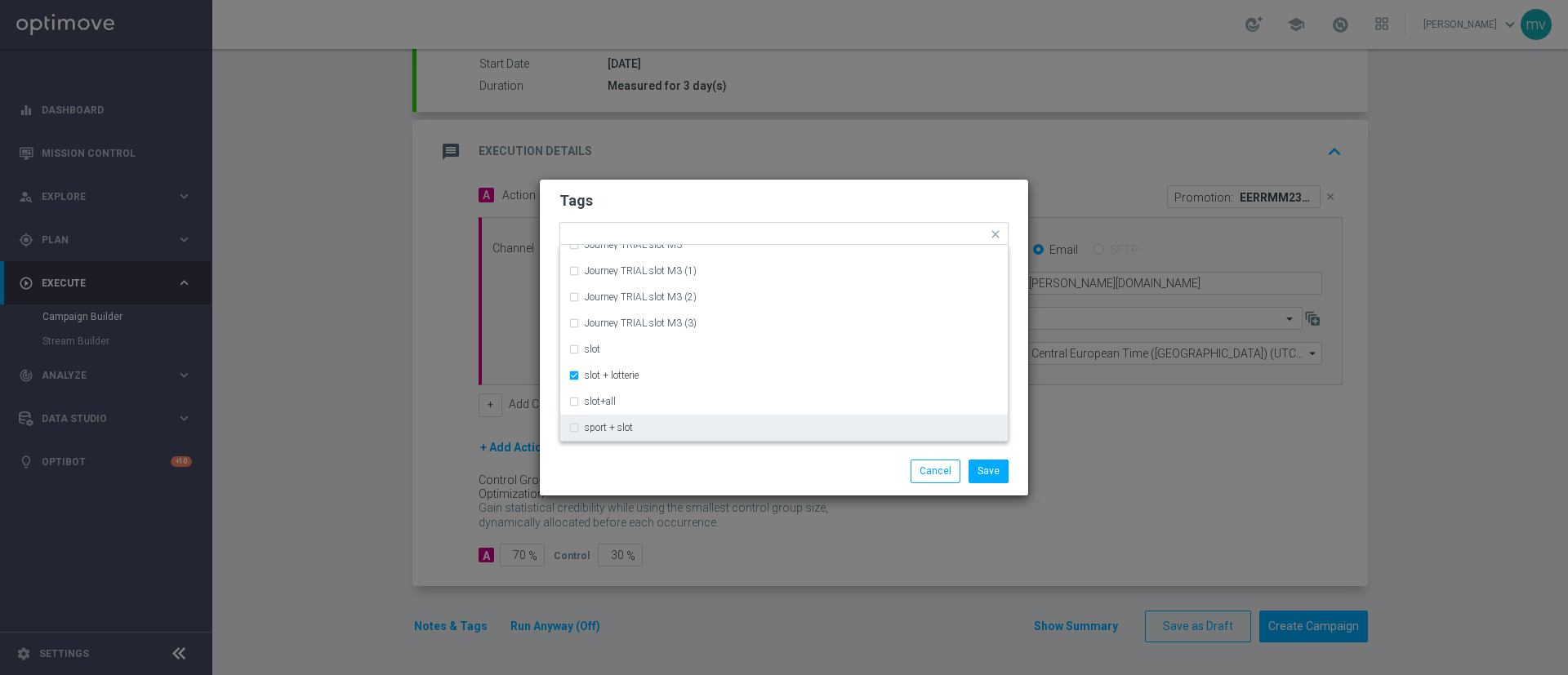
click at [660, 473] on div "Save Cancel" at bounding box center [784, 471] width 473 height 23
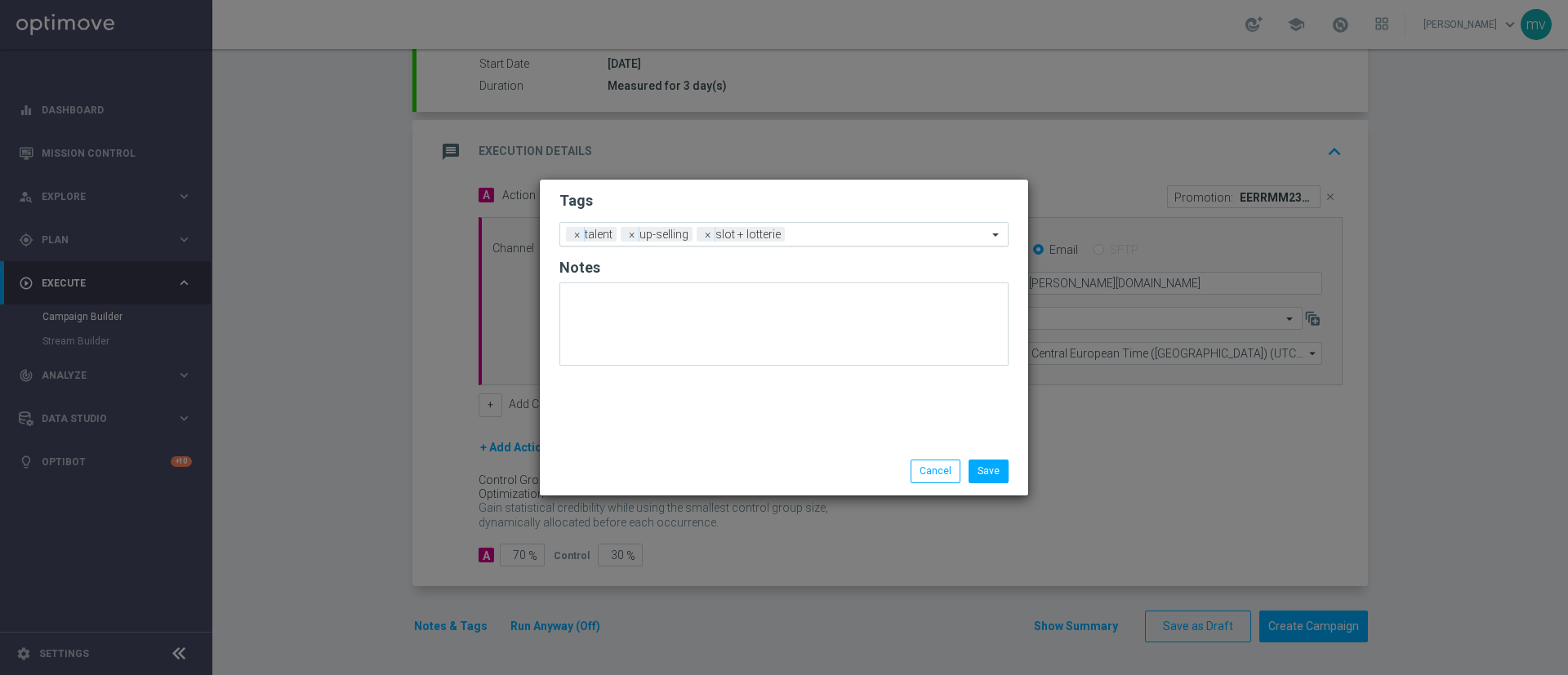
click at [820, 230] on input "text" at bounding box center [888, 235] width 196 height 14
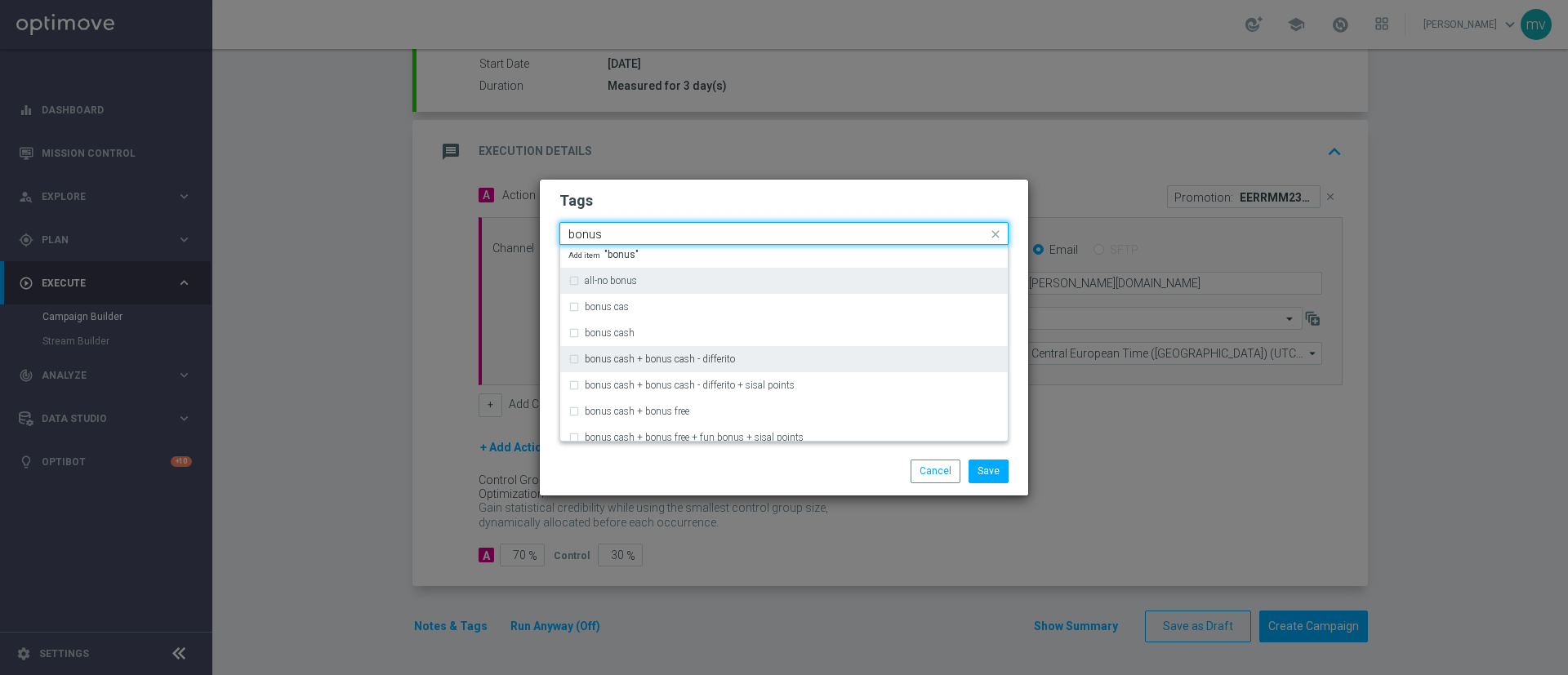
scroll to position [0, 0]
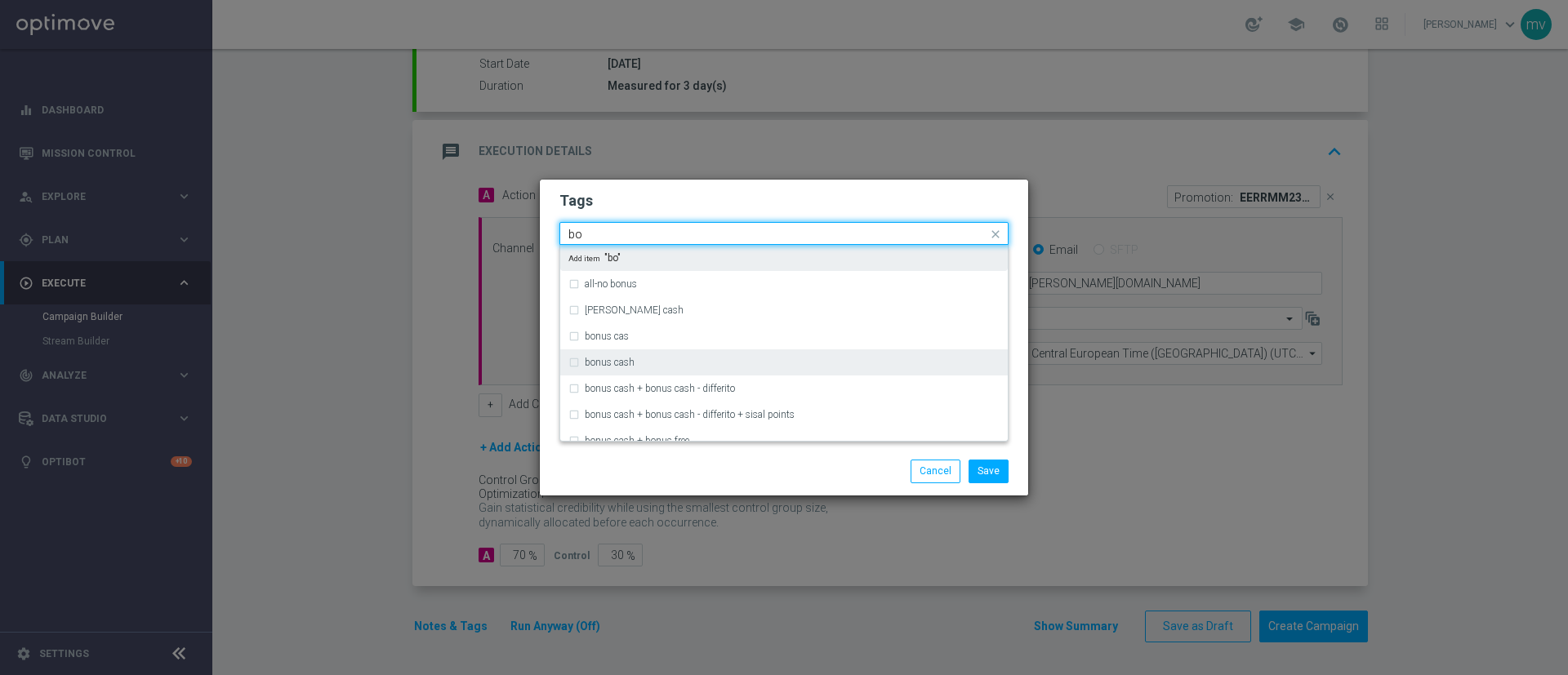
type input "b"
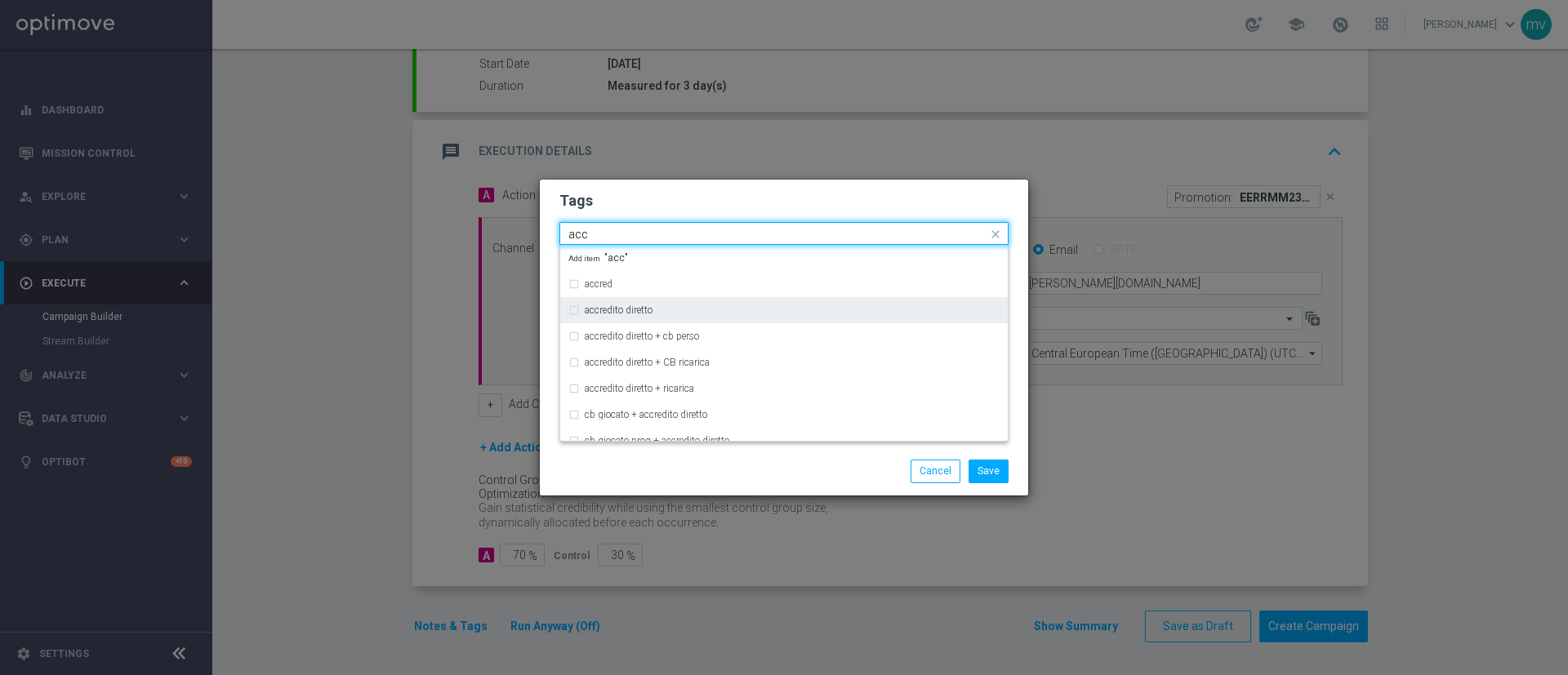
click at [575, 312] on div "accredito diretto" at bounding box center [784, 310] width 431 height 26
type input "acc"
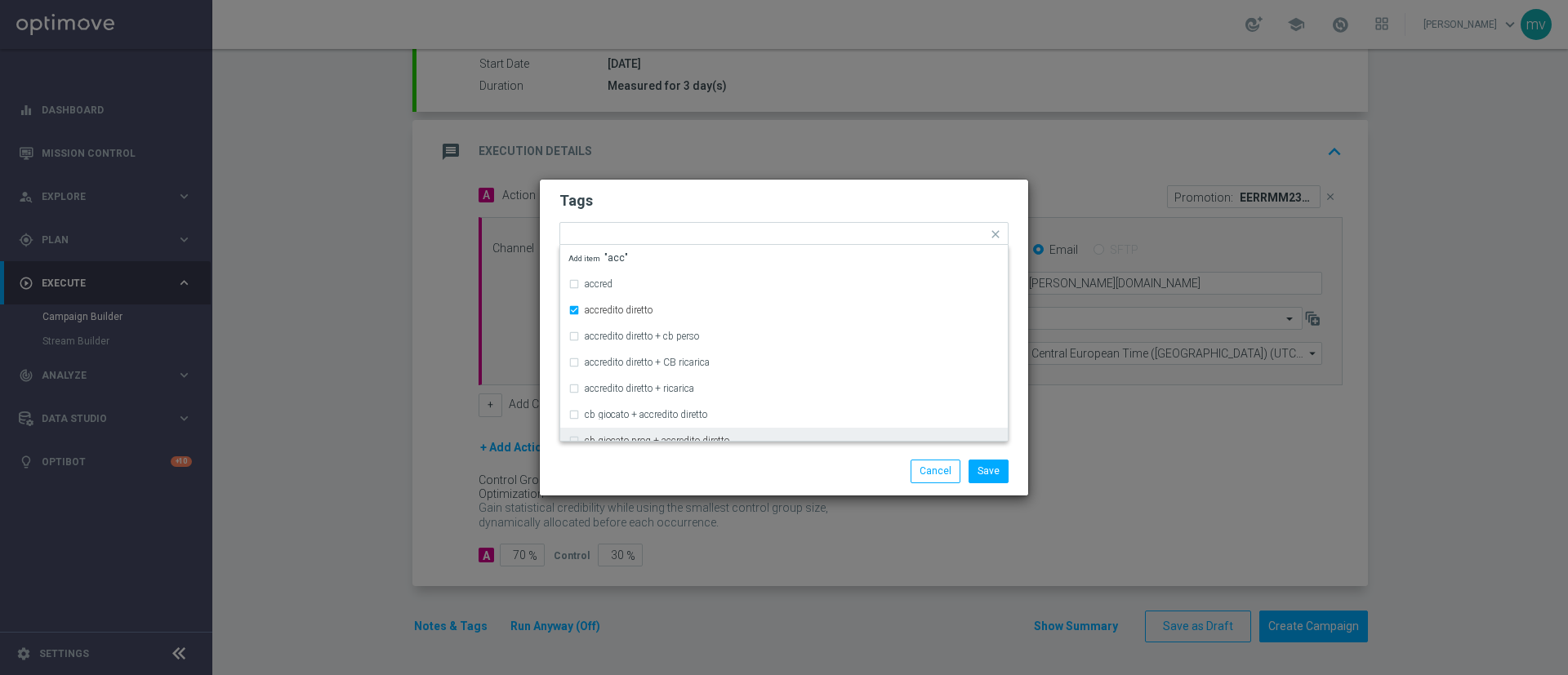
click at [671, 464] on div "Save Cancel" at bounding box center [784, 471] width 473 height 23
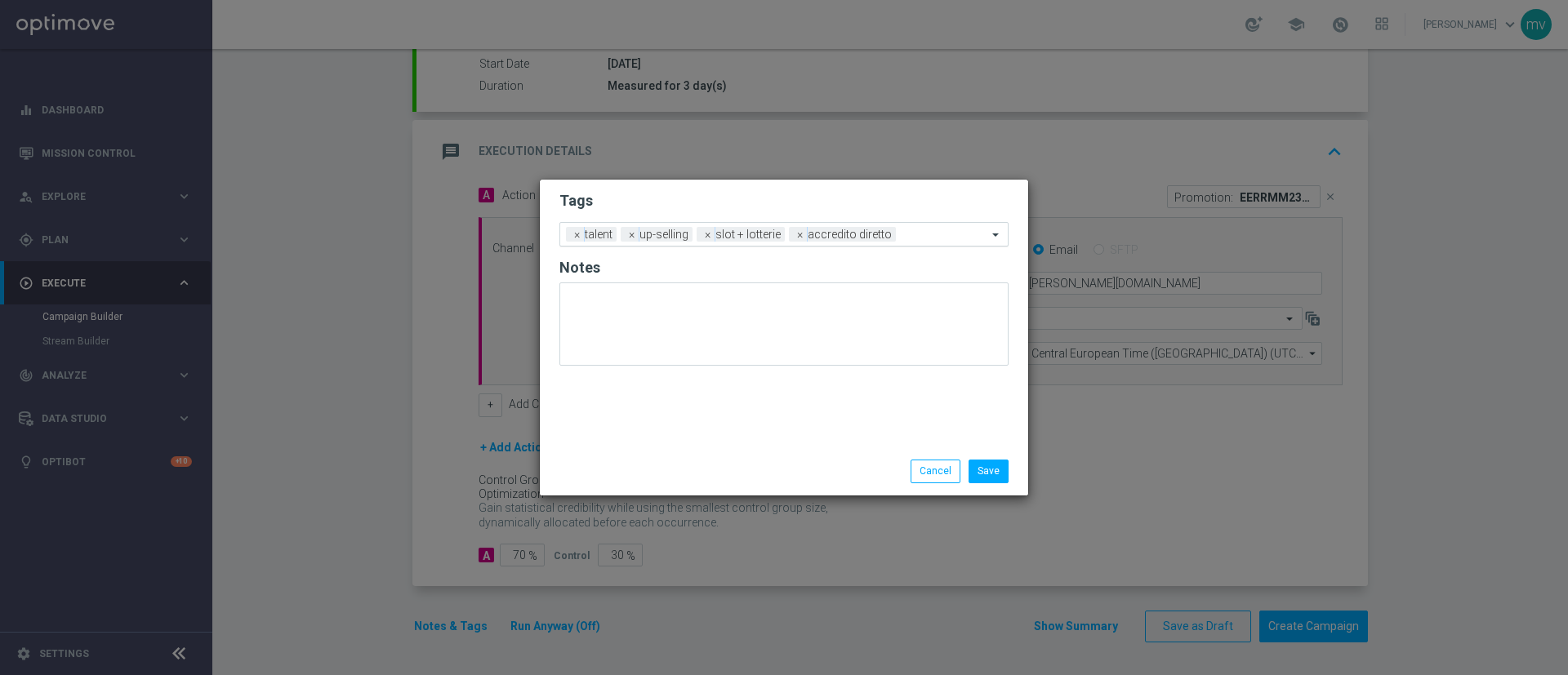
click at [922, 236] on input "text" at bounding box center [944, 235] width 85 height 14
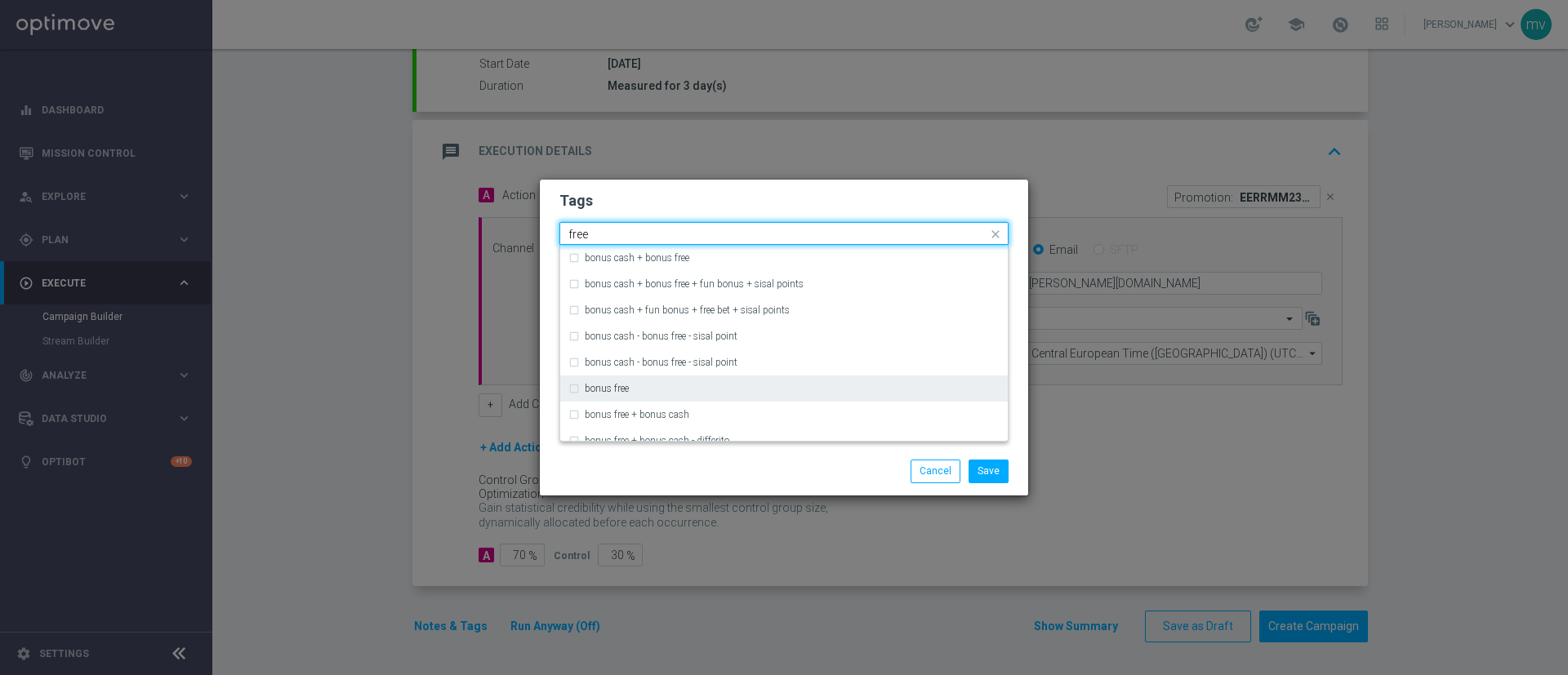
click at [575, 392] on div "bonus free" at bounding box center [784, 389] width 431 height 26
type input "free"
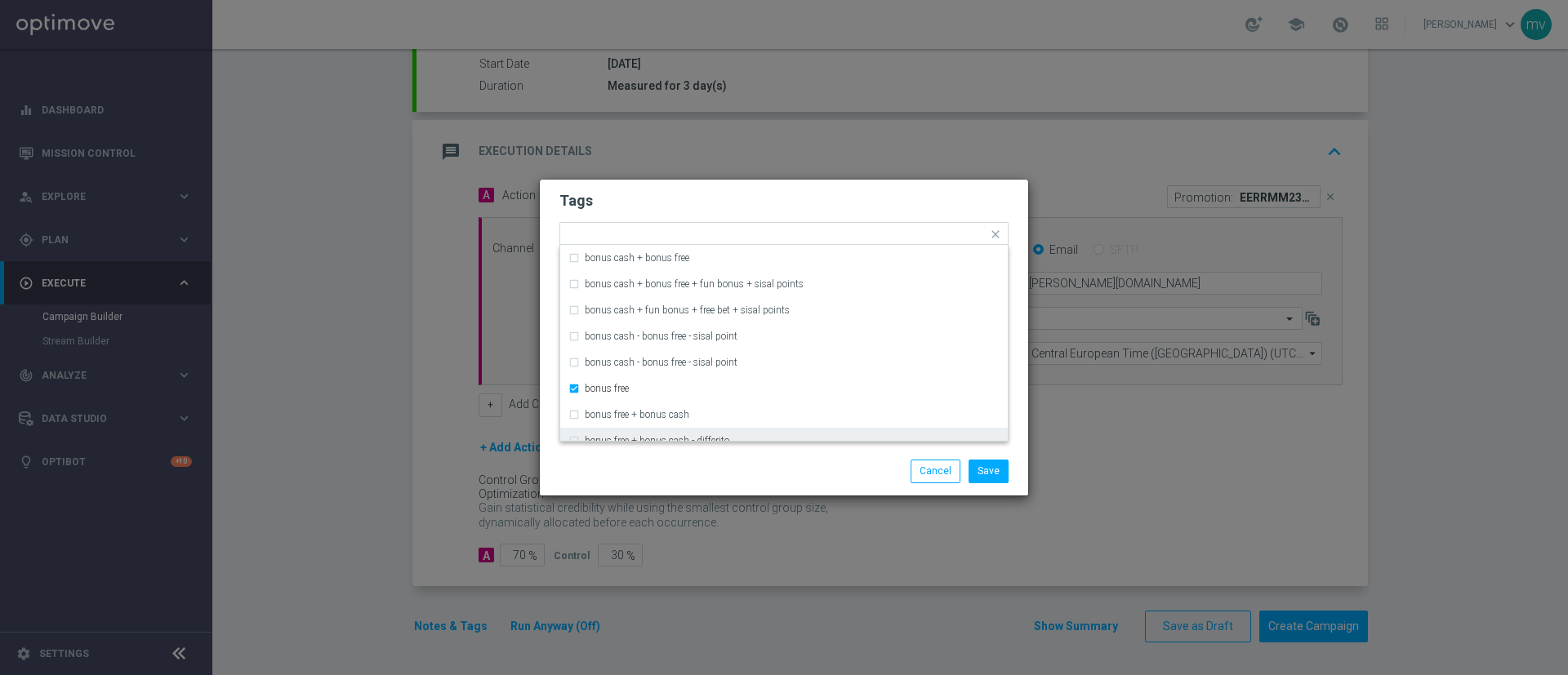
click at [636, 467] on div "Save Cancel" at bounding box center [784, 471] width 473 height 23
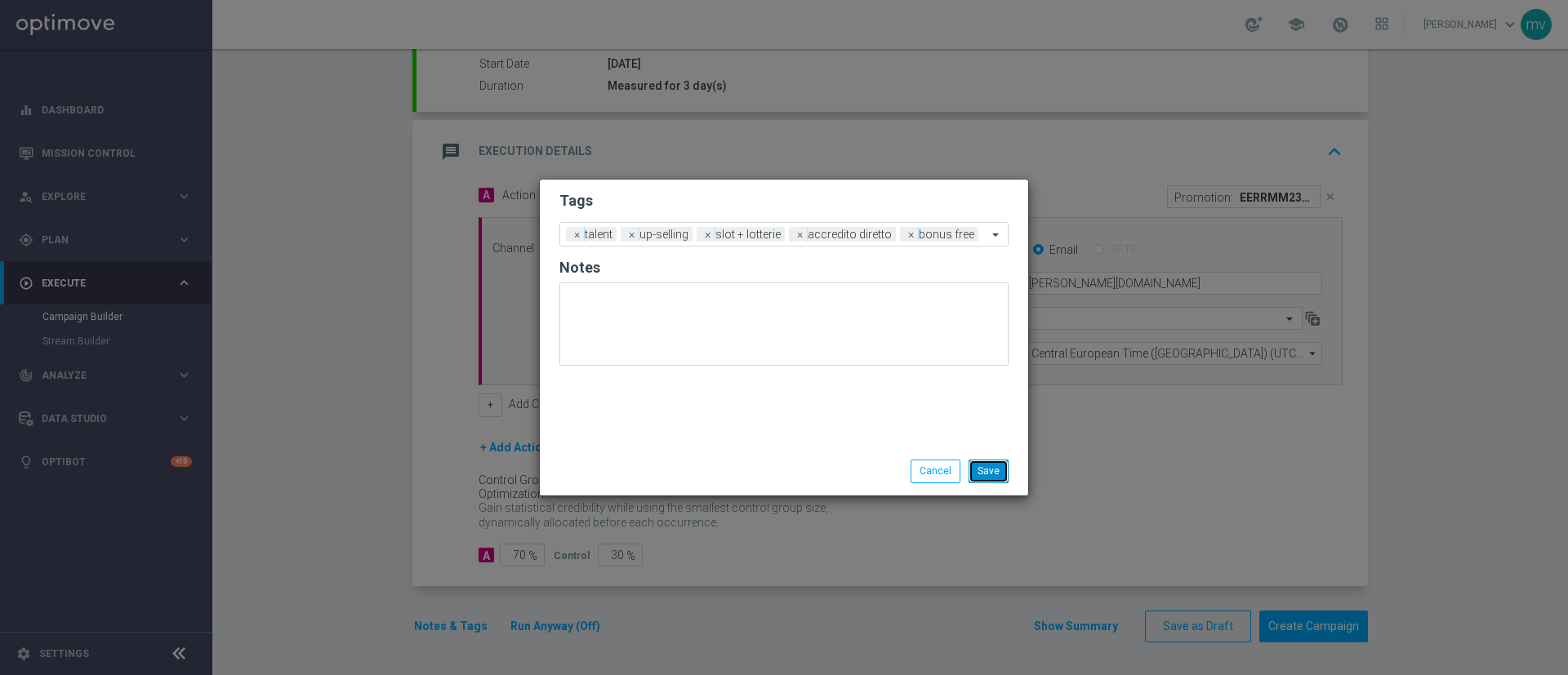
click at [998, 470] on button "Save" at bounding box center [989, 471] width 40 height 23
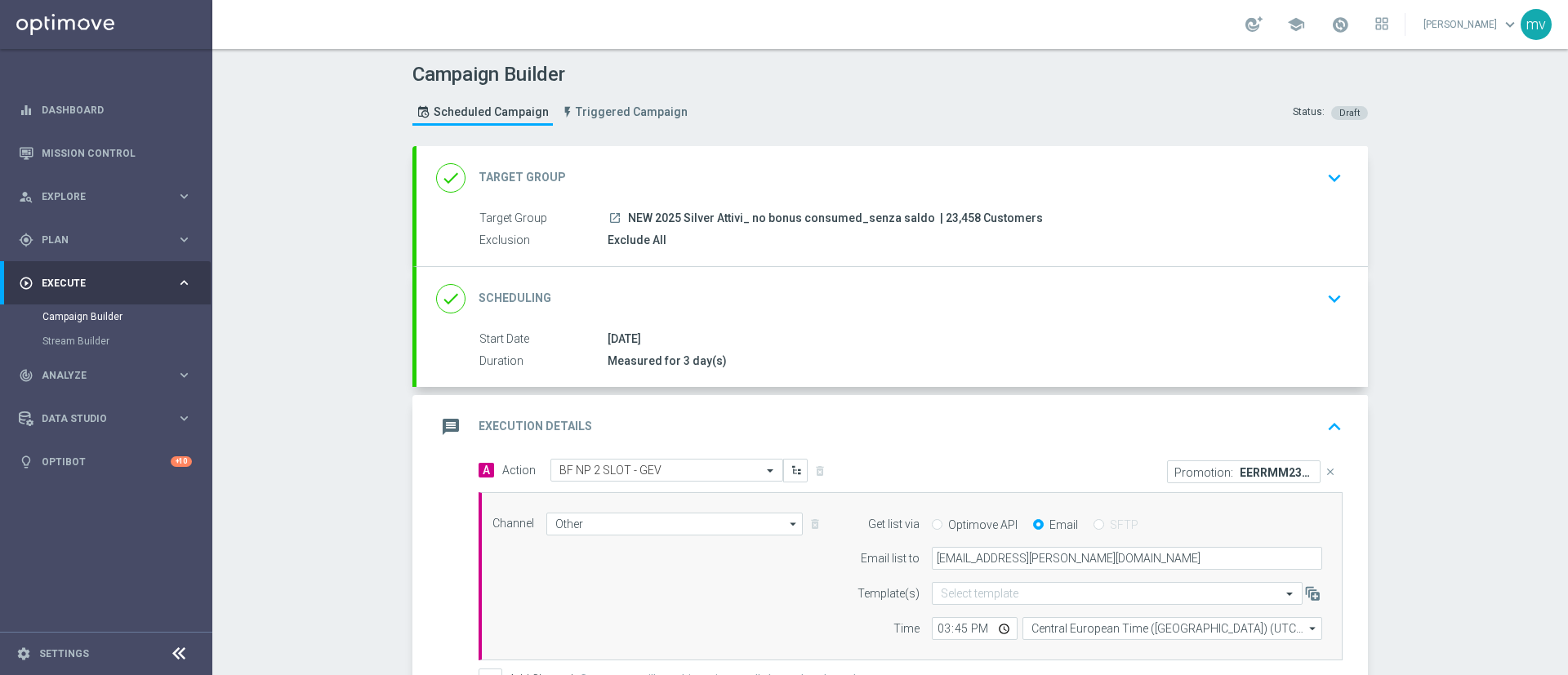
click at [1322, 175] on icon "keyboard_arrow_down" at bounding box center [1334, 178] width 25 height 25
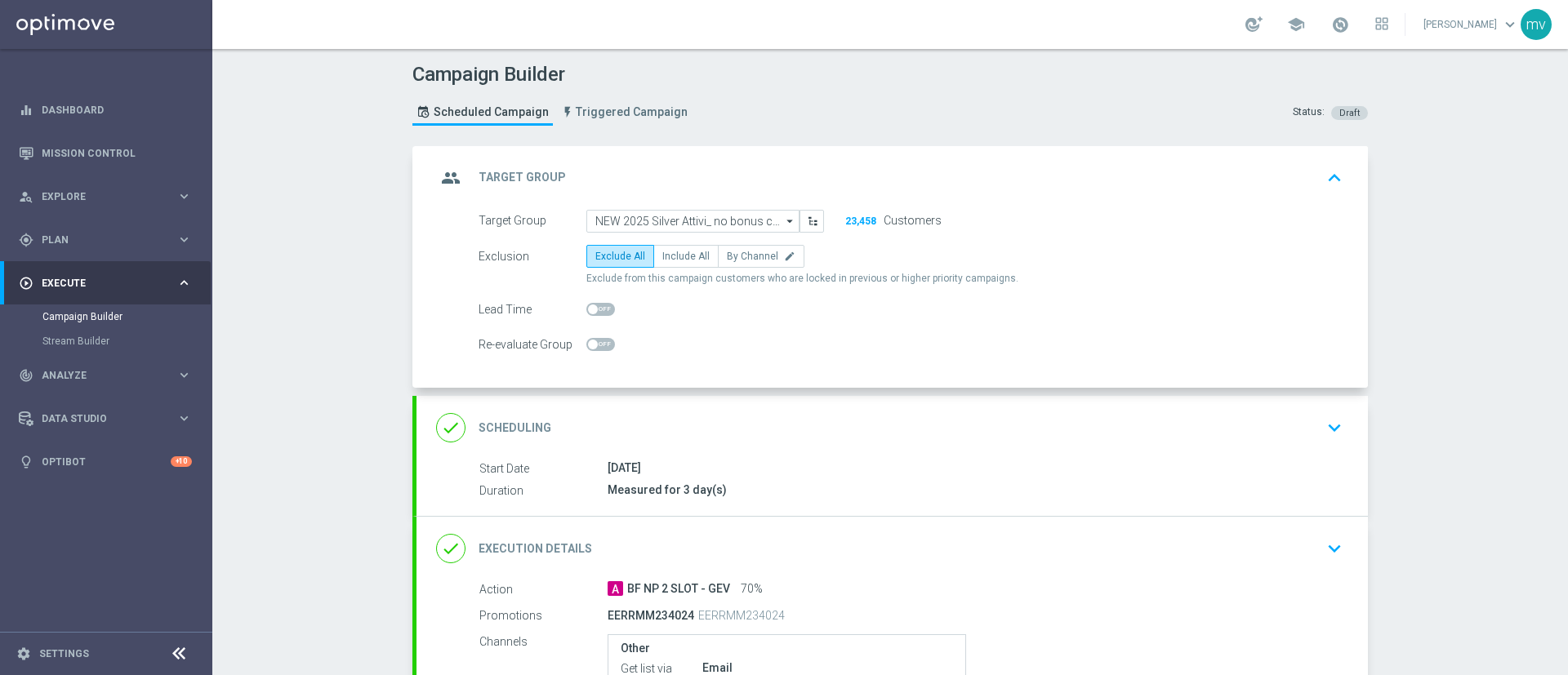
click at [1330, 432] on icon "keyboard_arrow_down" at bounding box center [1334, 428] width 25 height 25
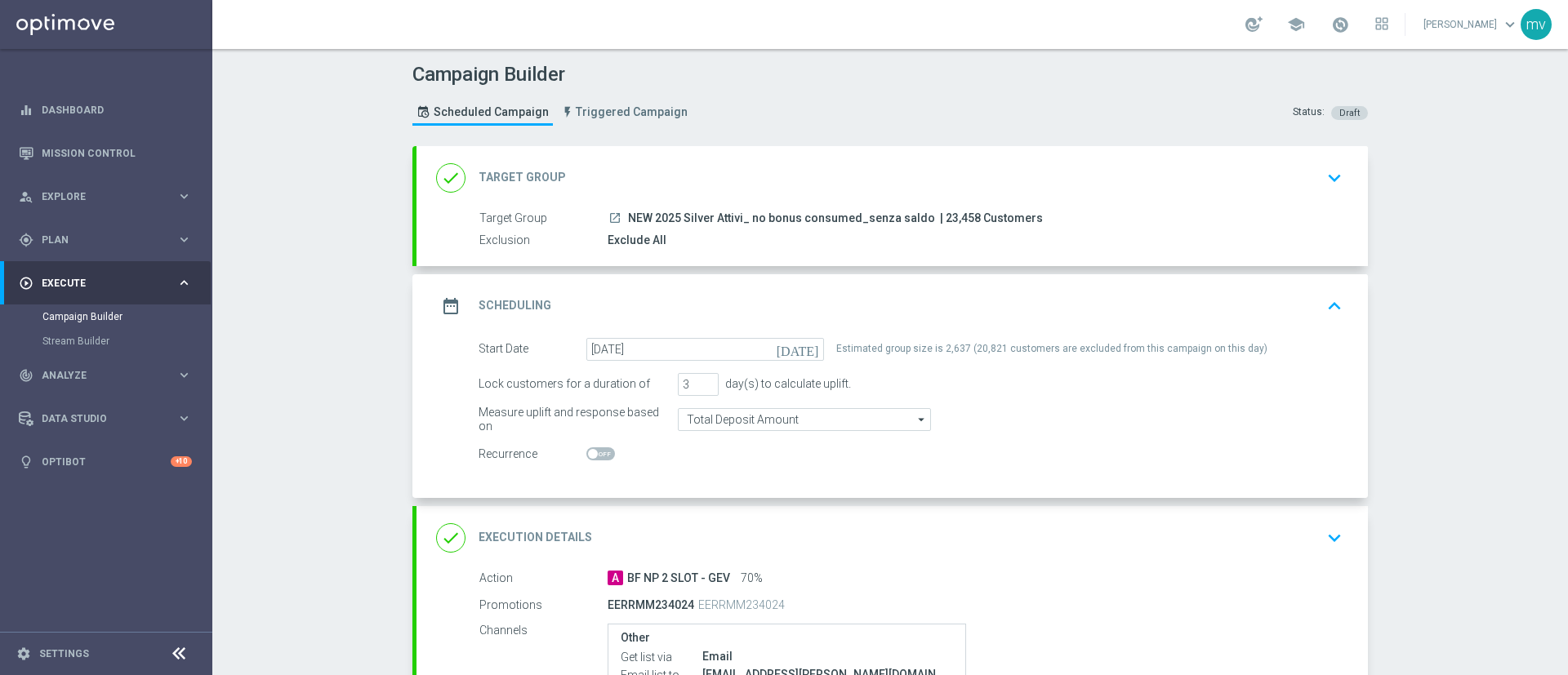
click at [1322, 182] on icon "keyboard_arrow_down" at bounding box center [1334, 178] width 25 height 25
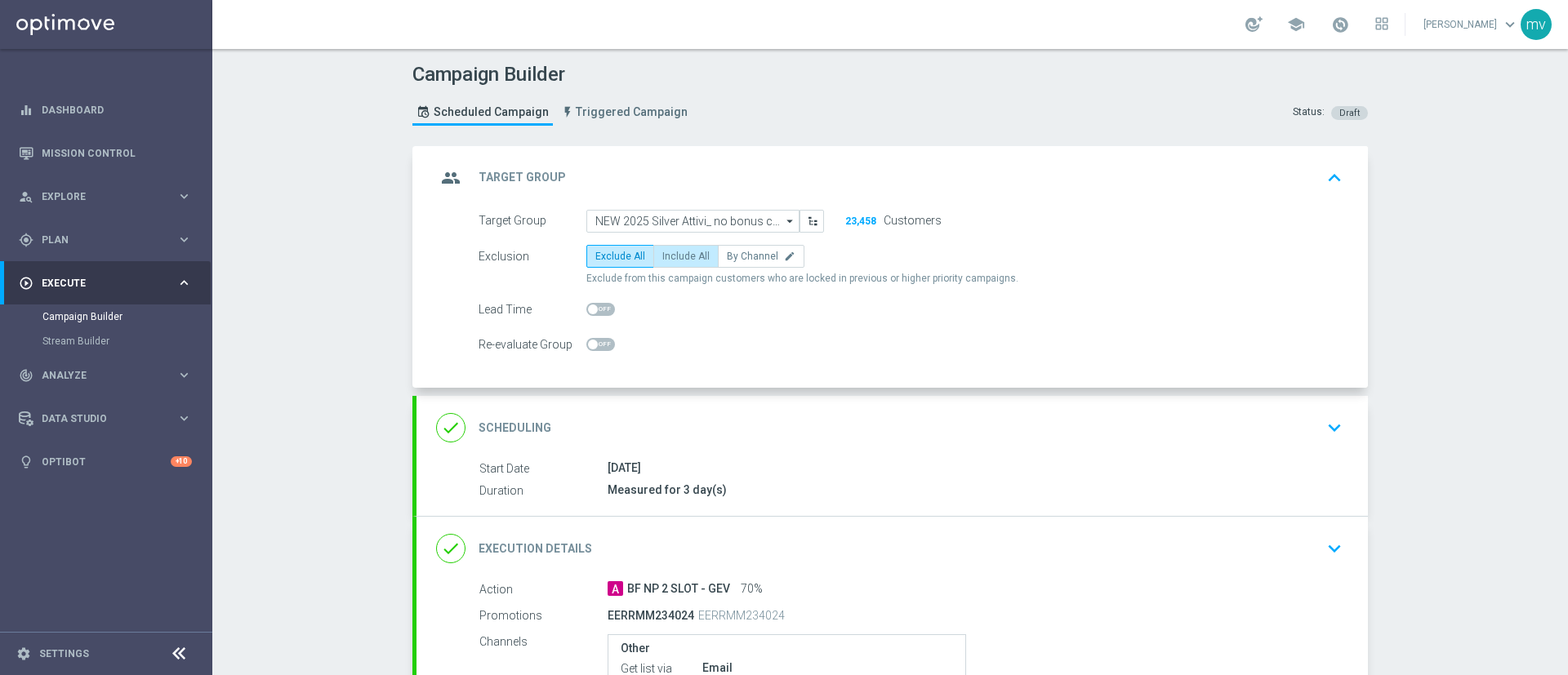
click at [674, 255] on span "Include All" at bounding box center [686, 256] width 47 height 12
click at [673, 255] on input "Include All" at bounding box center [668, 259] width 11 height 11
radio input "true"
click at [1260, 438] on div "done Scheduling keyboard_arrow_down" at bounding box center [892, 428] width 912 height 31
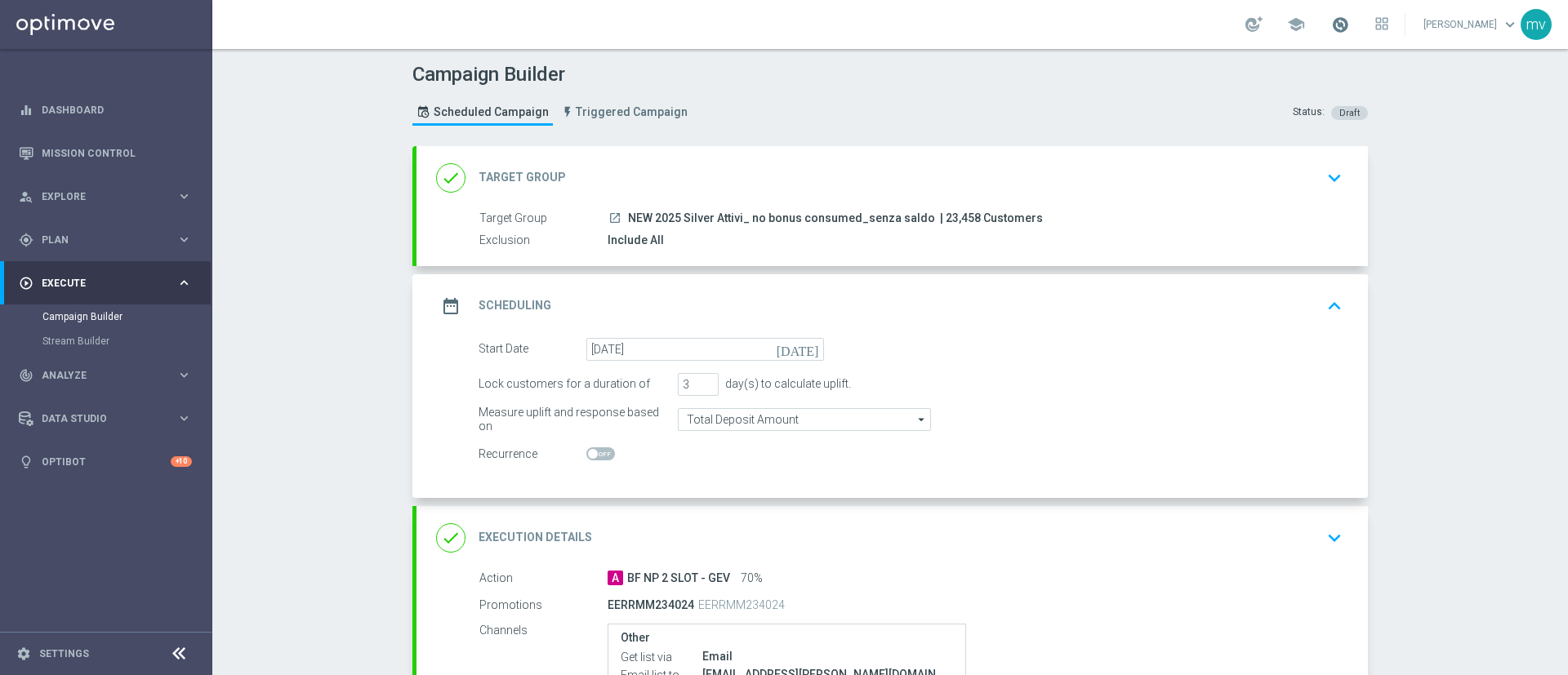
click at [1331, 24] on span at bounding box center [1340, 25] width 18 height 18
click at [1413, 140] on header "Campaign Builder Scheduled Campaign Triggered Campaign Status: Draft" at bounding box center [890, 98] width 1355 height 98
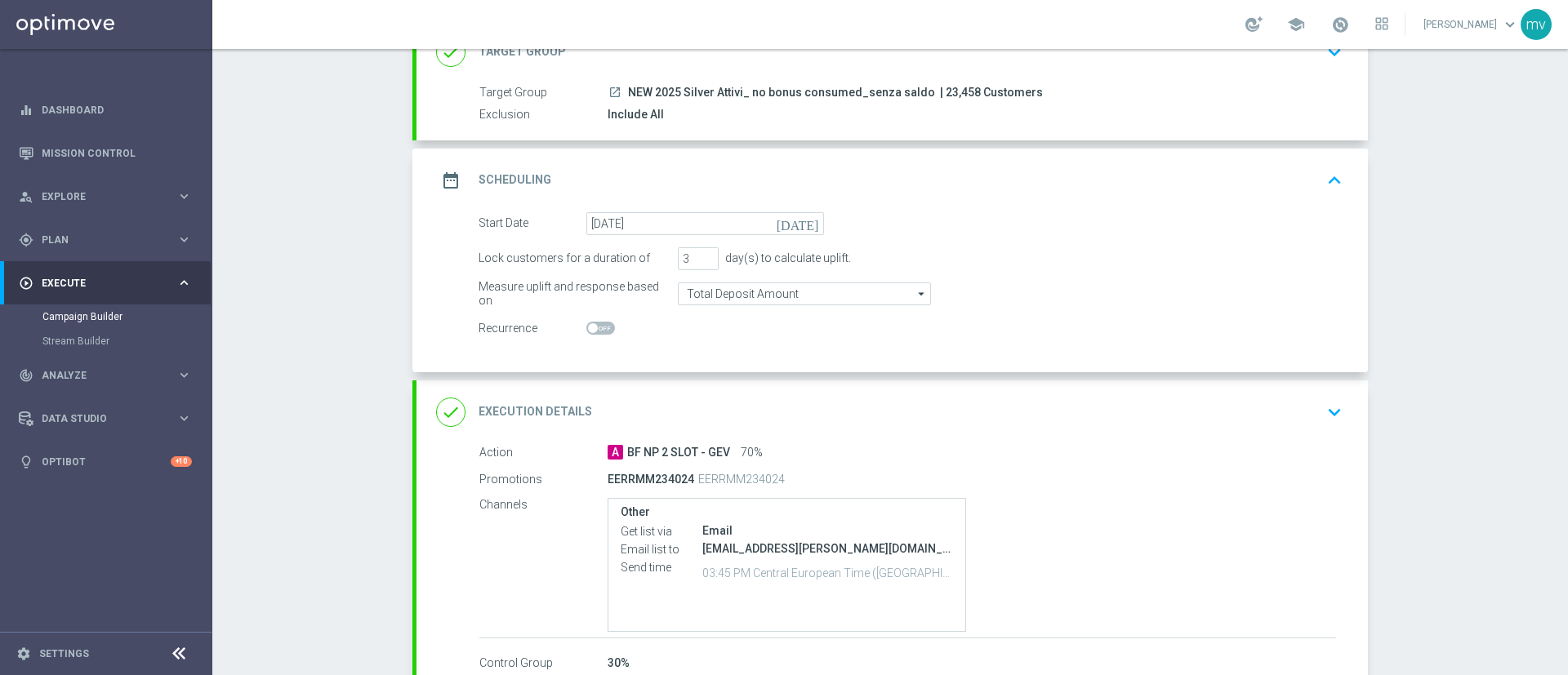
scroll to position [228, 0]
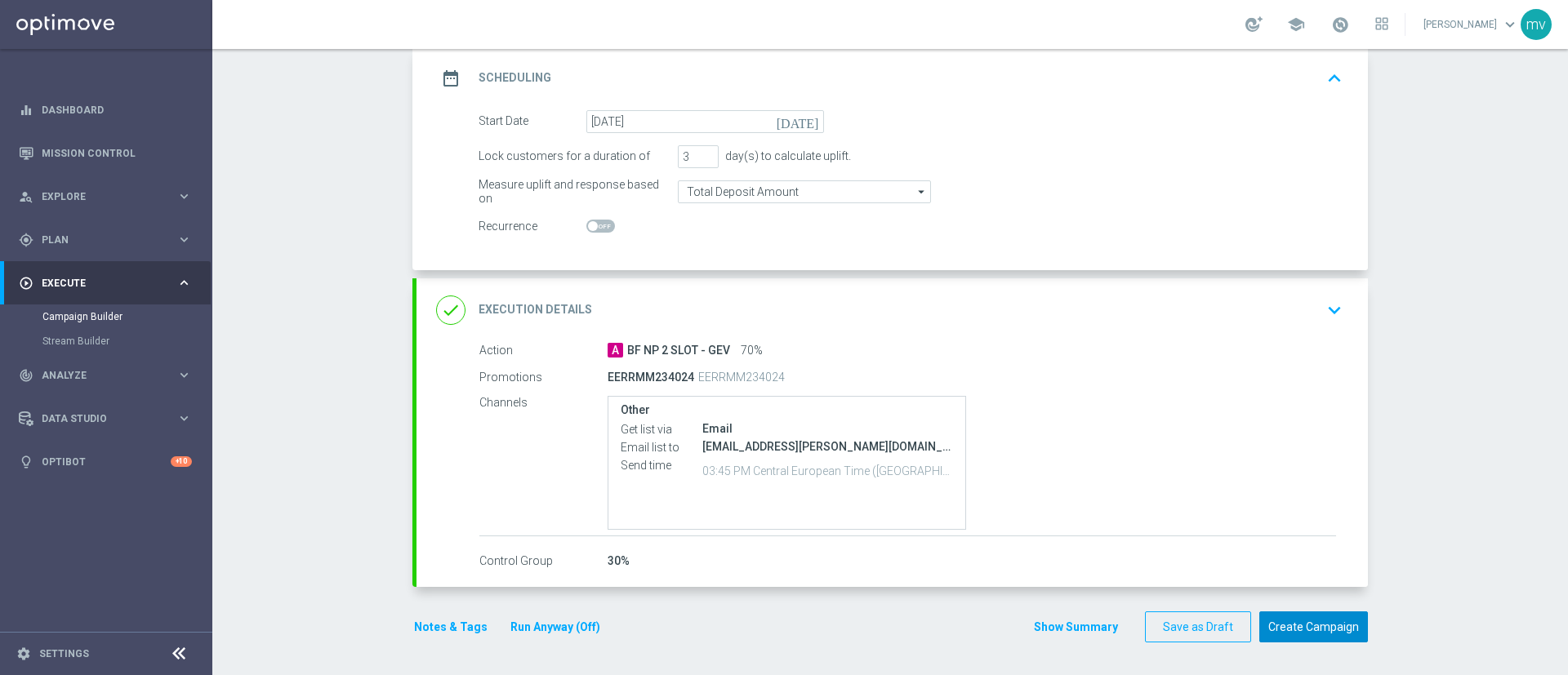
click at [1312, 631] on button "Create Campaign" at bounding box center [1313, 627] width 109 height 32
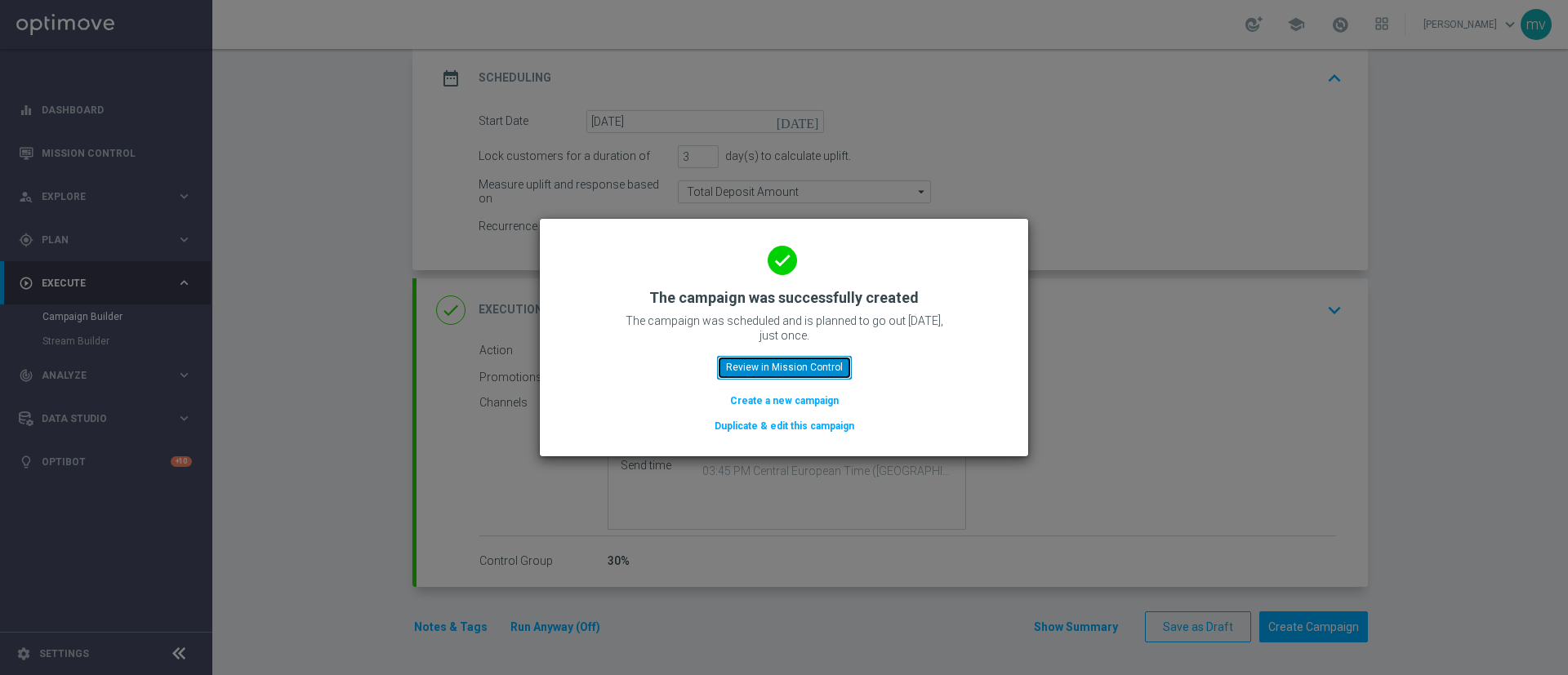
click at [794, 364] on button "Review in Mission Control" at bounding box center [784, 367] width 135 height 23
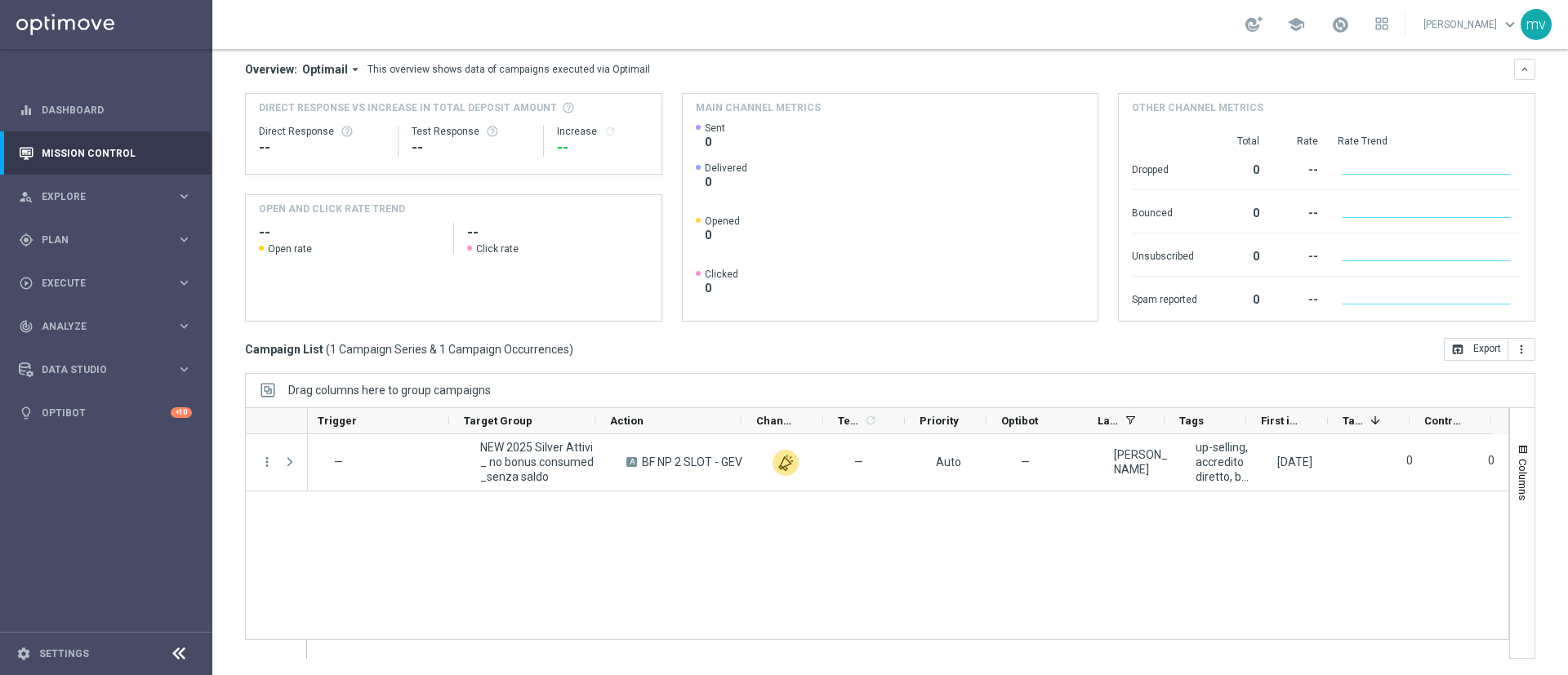
scroll to position [0, 197]
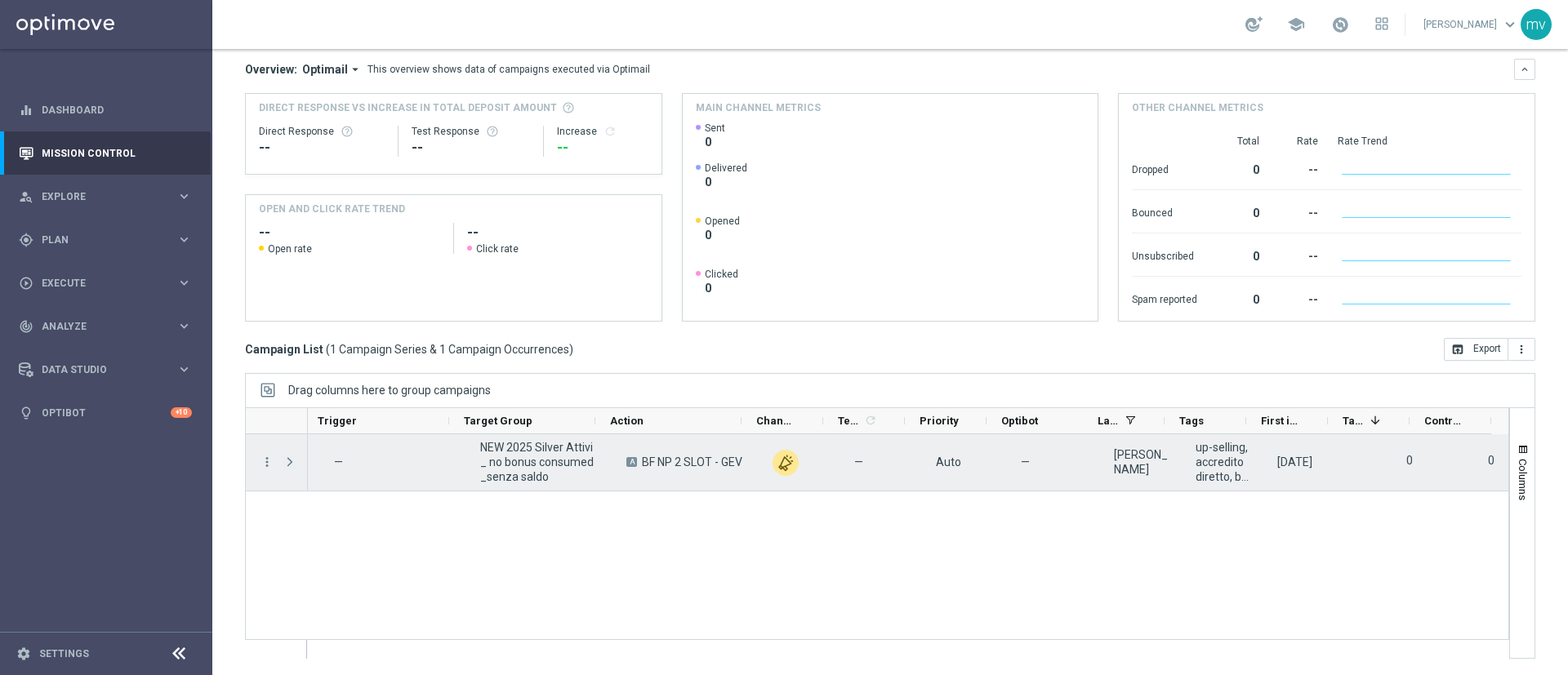
click at [288, 462] on span "Press SPACE to select this row." at bounding box center [290, 462] width 15 height 13
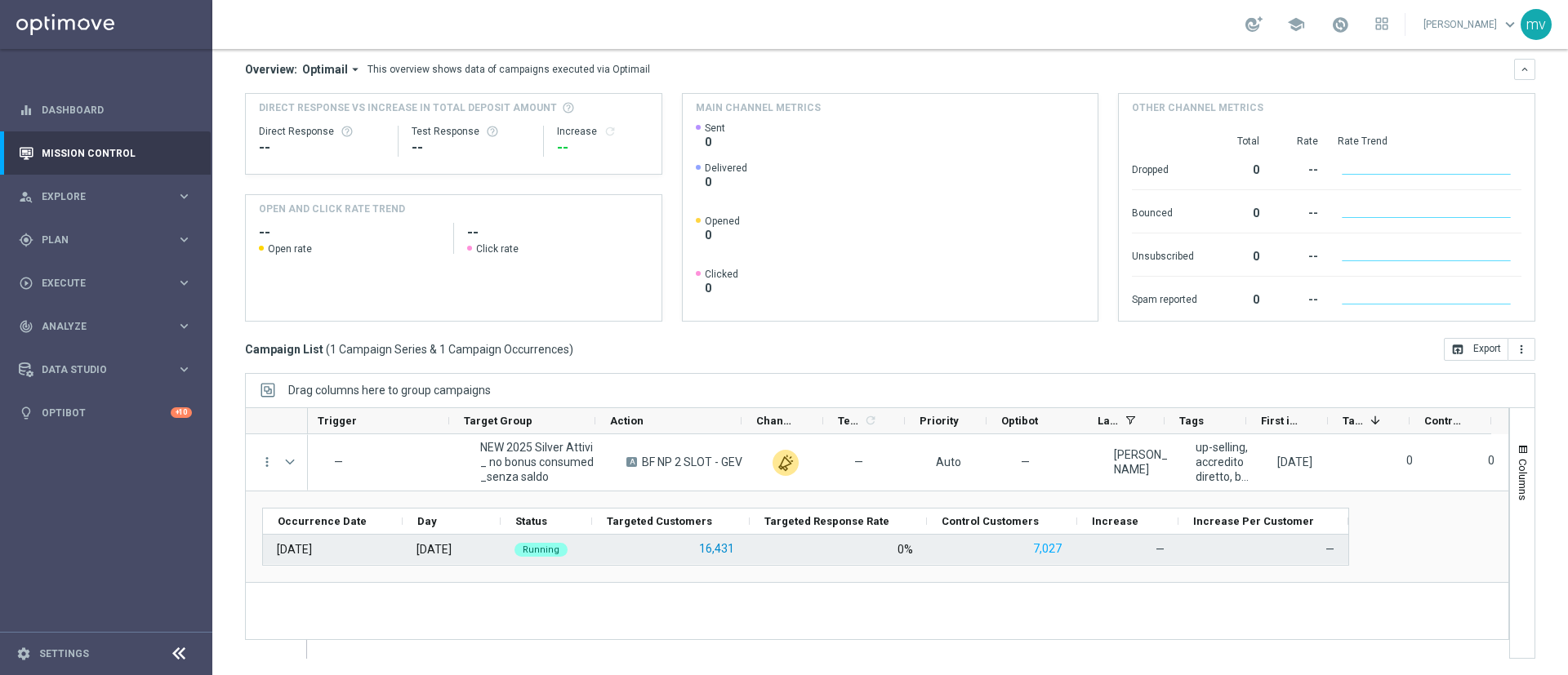
click at [722, 556] on button "16,431" at bounding box center [716, 549] width 38 height 20
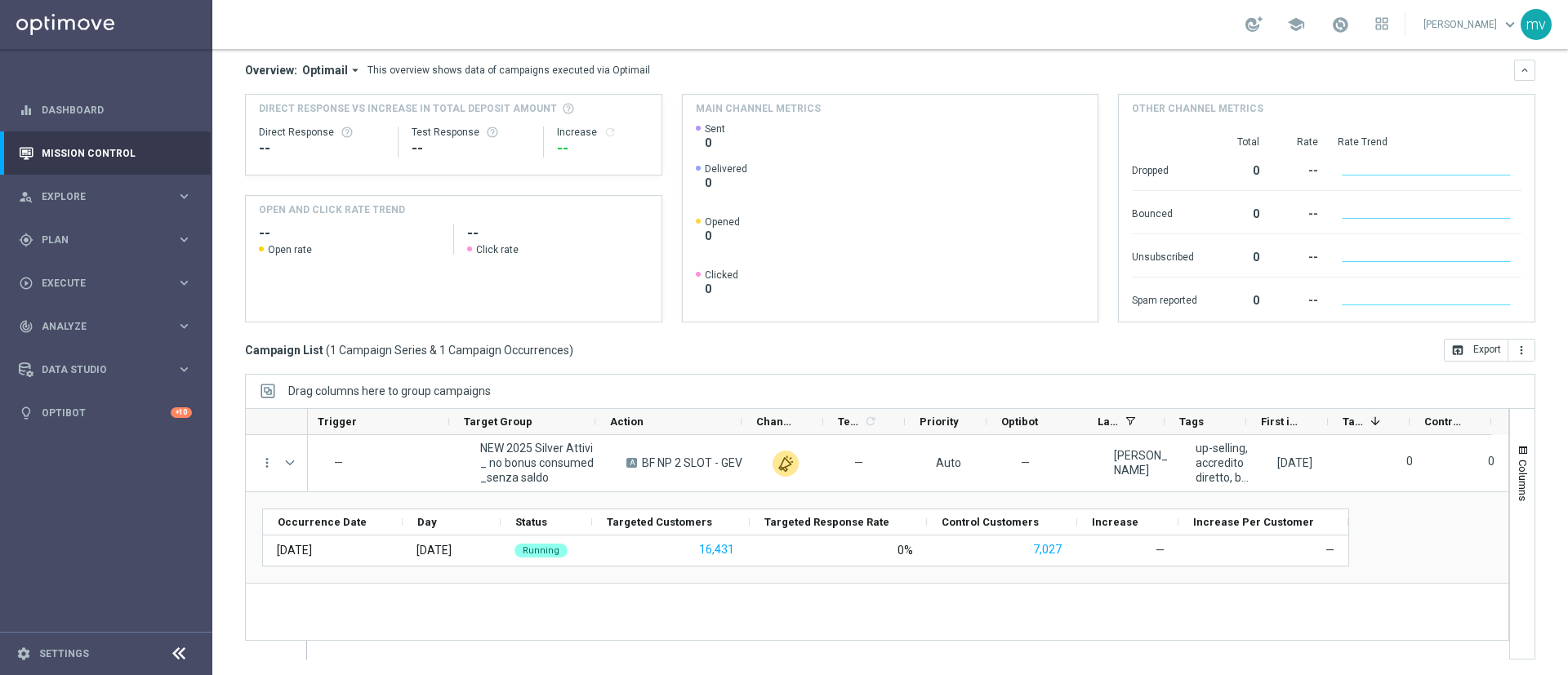
scroll to position [141, 0]
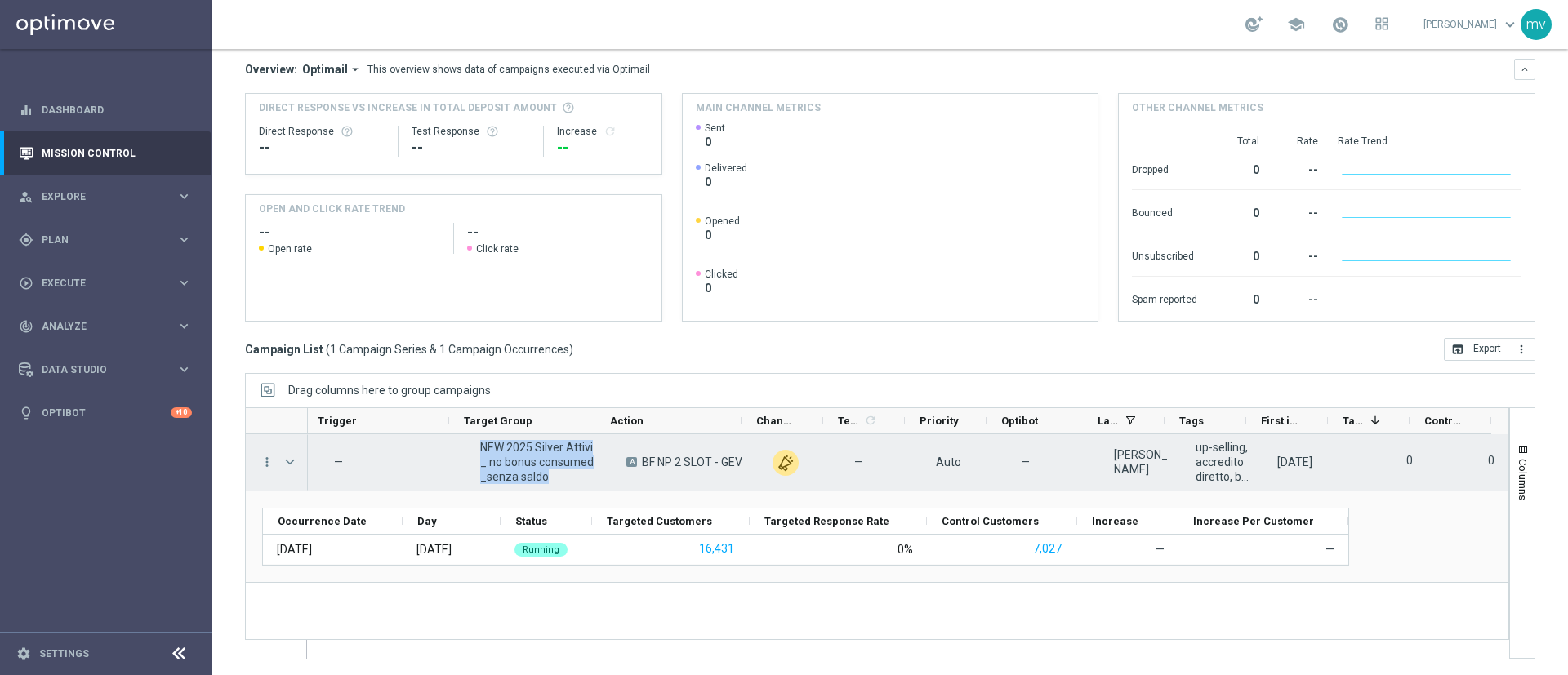
drag, startPoint x: 463, startPoint y: 445, endPoint x: 572, endPoint y: 472, distance: 112.3
click at [572, 472] on span "NEW 2025 Silver Attivi_ no bonus consumed_senza saldo" at bounding box center [539, 462] width 119 height 44
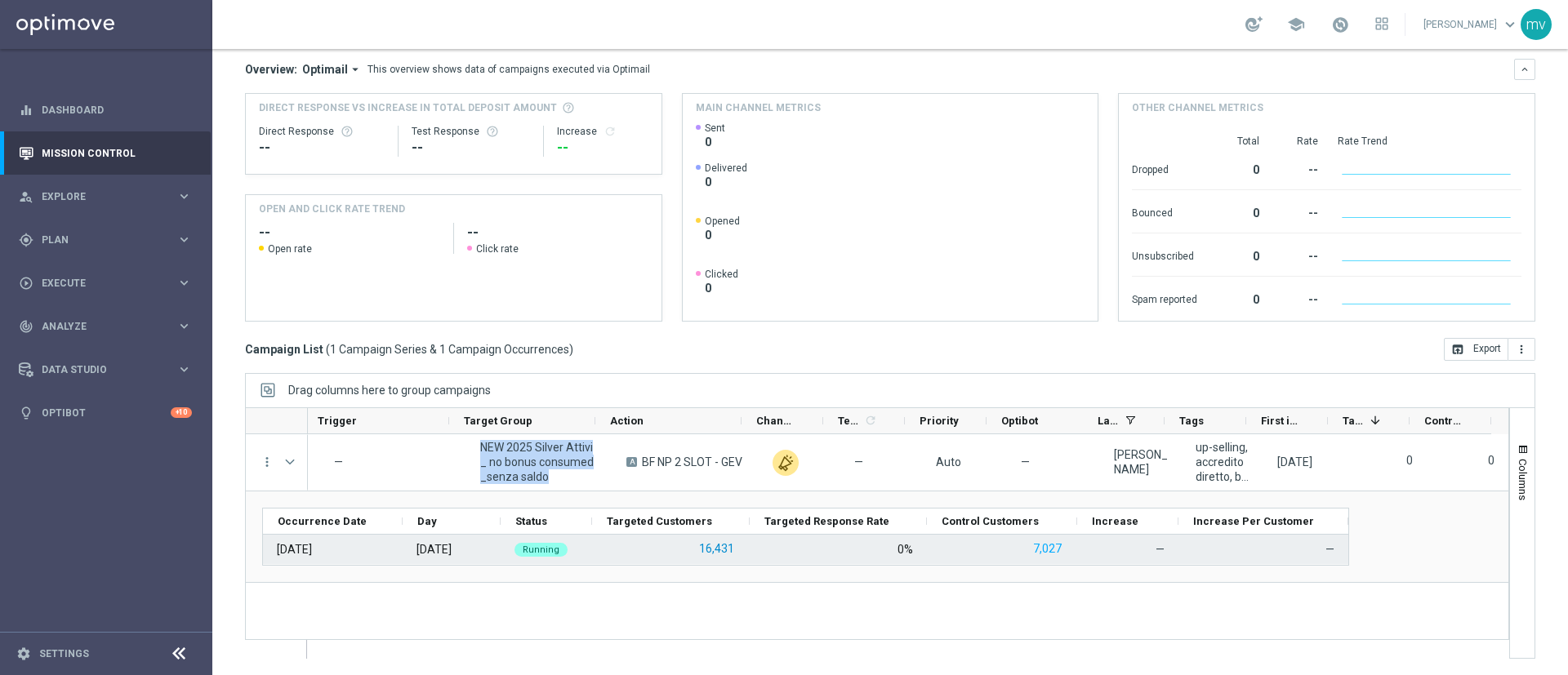
click at [725, 540] on button "16,431" at bounding box center [716, 549] width 38 height 20
click at [1046, 544] on button "7,027" at bounding box center [1047, 549] width 32 height 20
click at [1053, 550] on button "7,027" at bounding box center [1047, 549] width 32 height 20
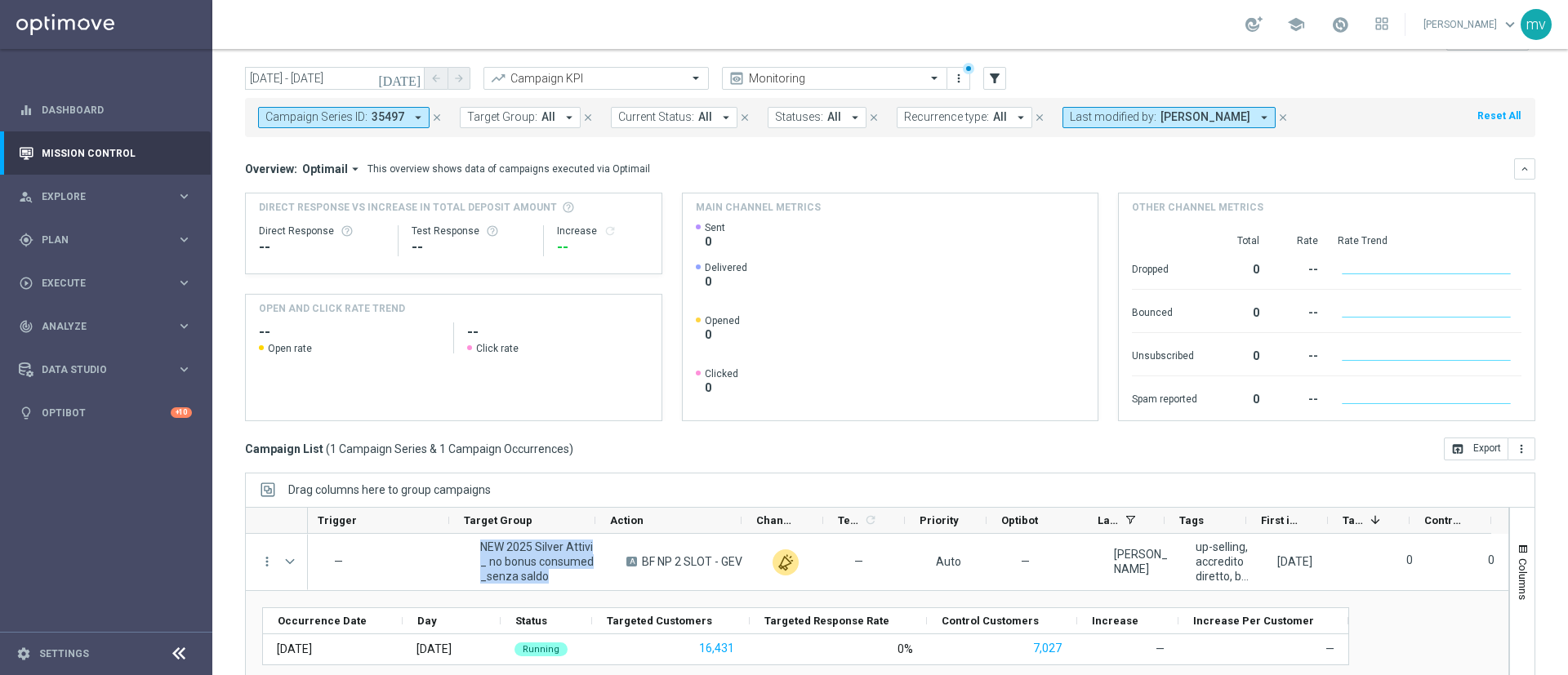
scroll to position [0, 0]
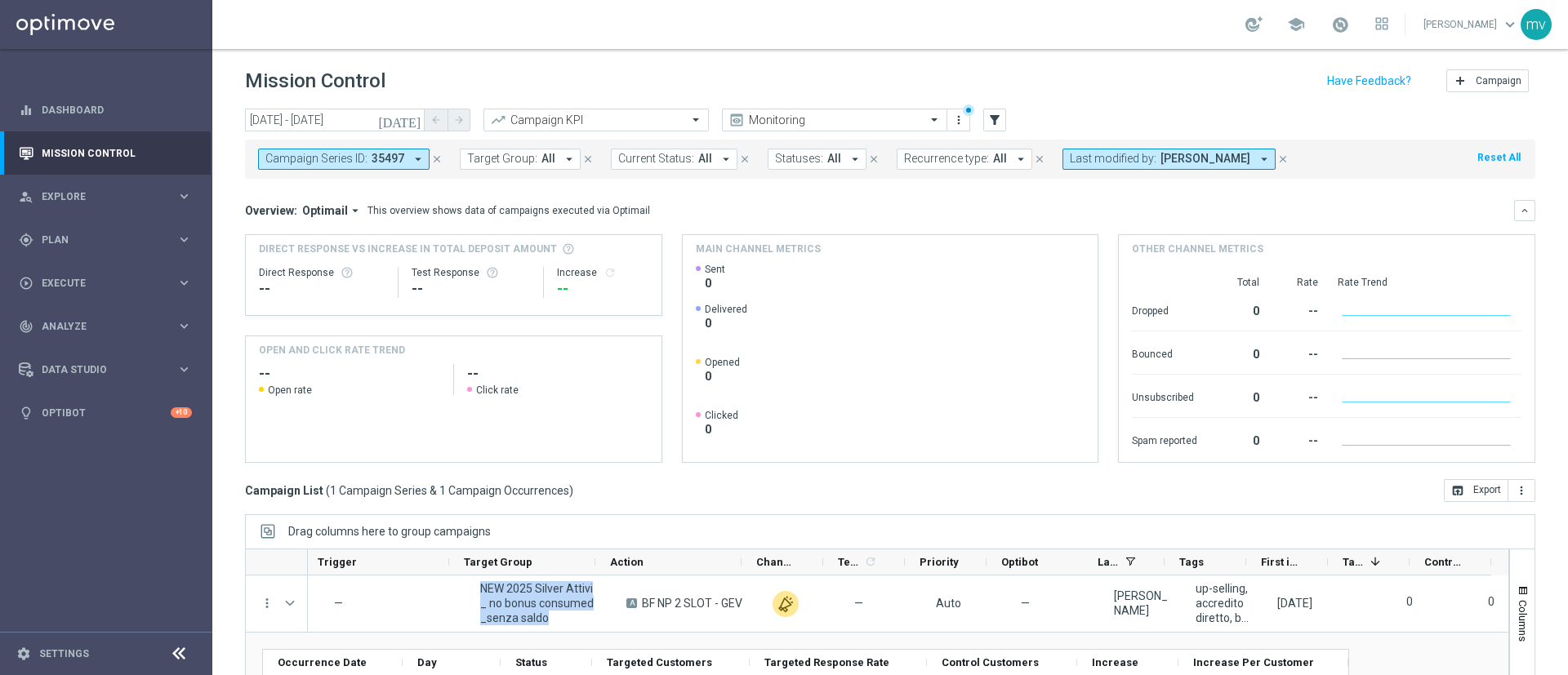
click at [410, 119] on icon "today" at bounding box center [400, 120] width 44 height 15
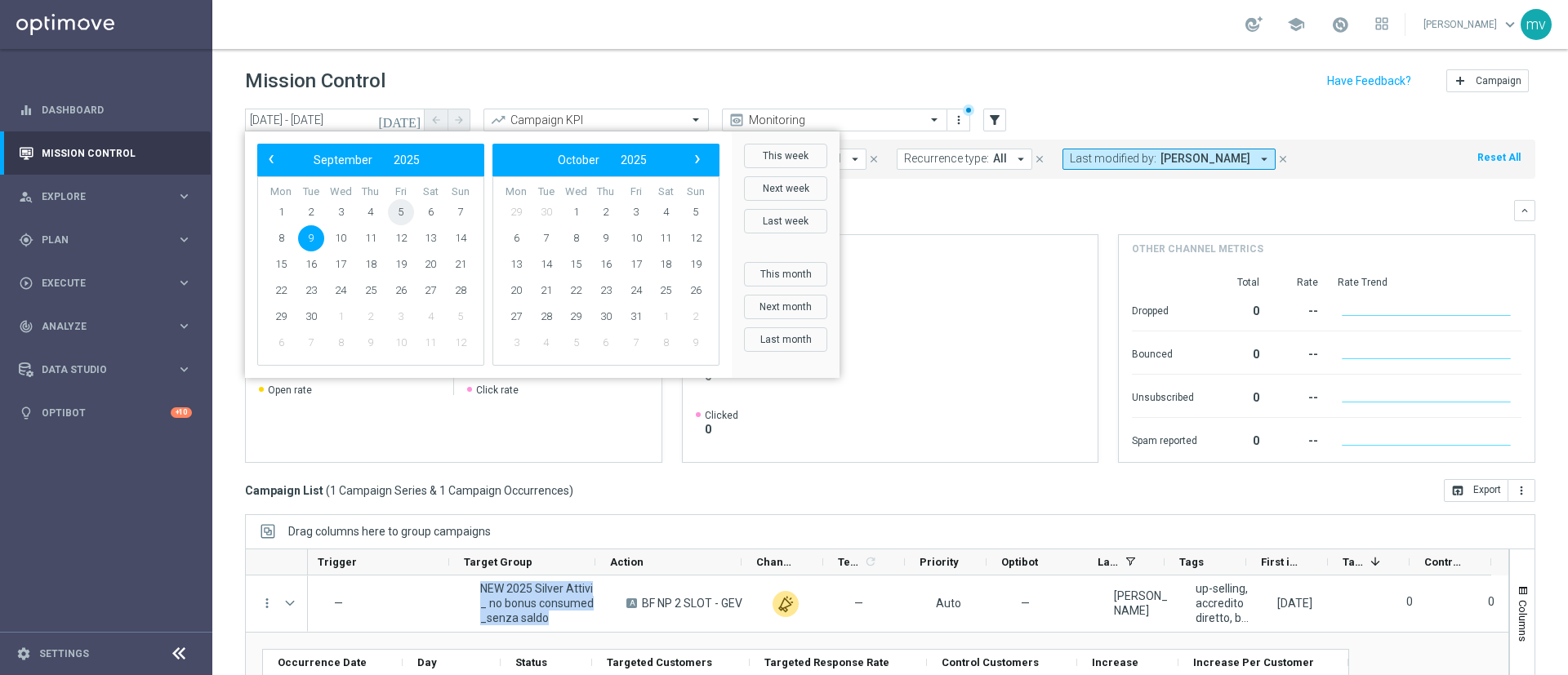
click at [397, 217] on span "5" at bounding box center [400, 212] width 26 height 26
click at [400, 214] on span "5" at bounding box center [400, 212] width 26 height 26
type input "05 Sep 2025 - 05 Sep 2025"
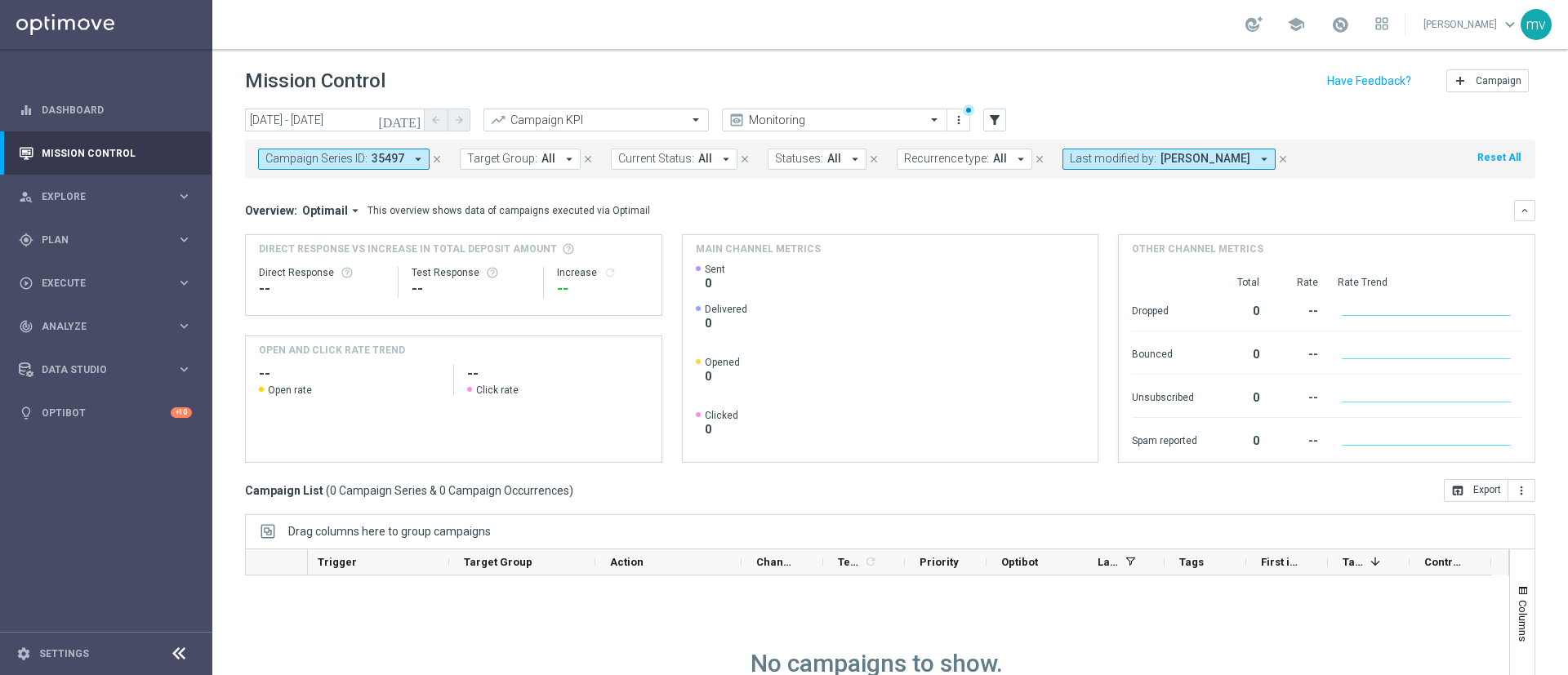
click at [432, 154] on icon "close" at bounding box center [437, 159] width 12 height 12
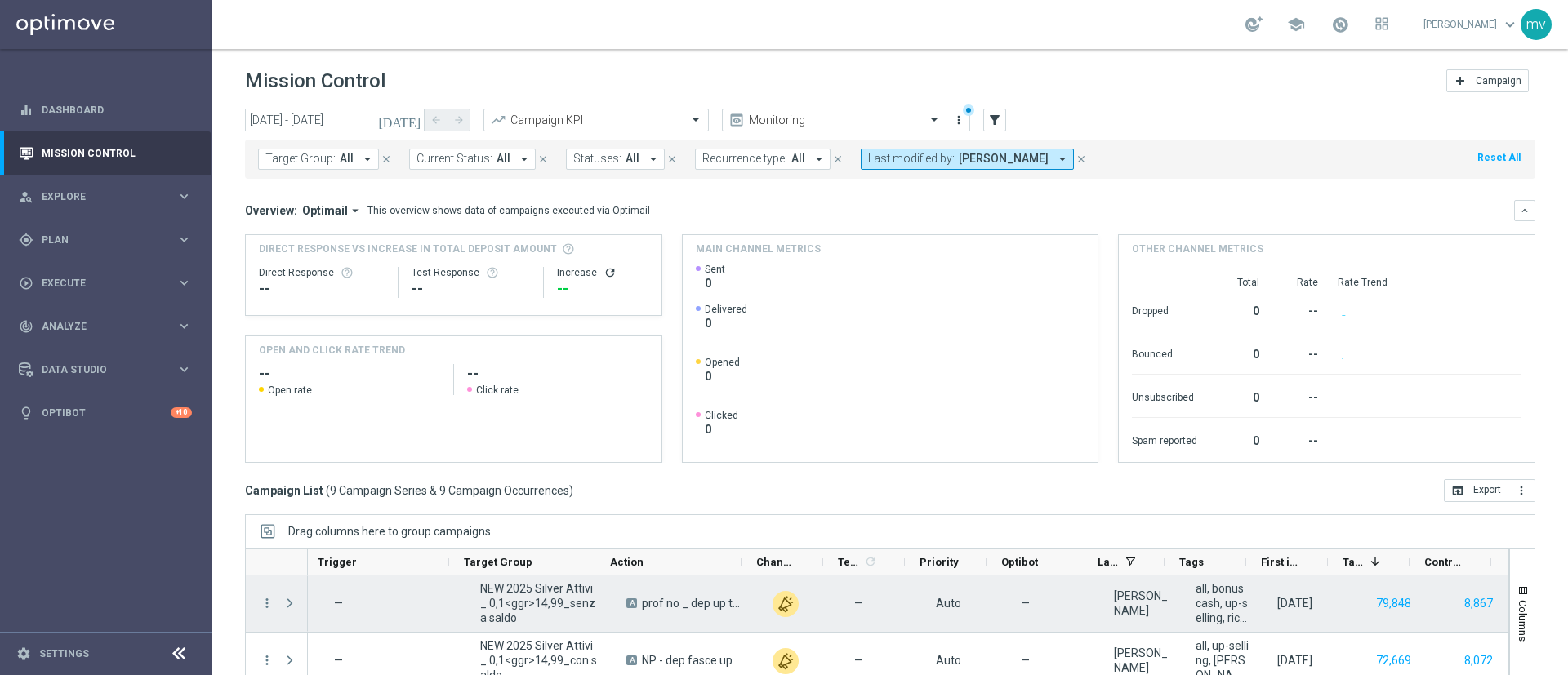
scroll to position [141, 0]
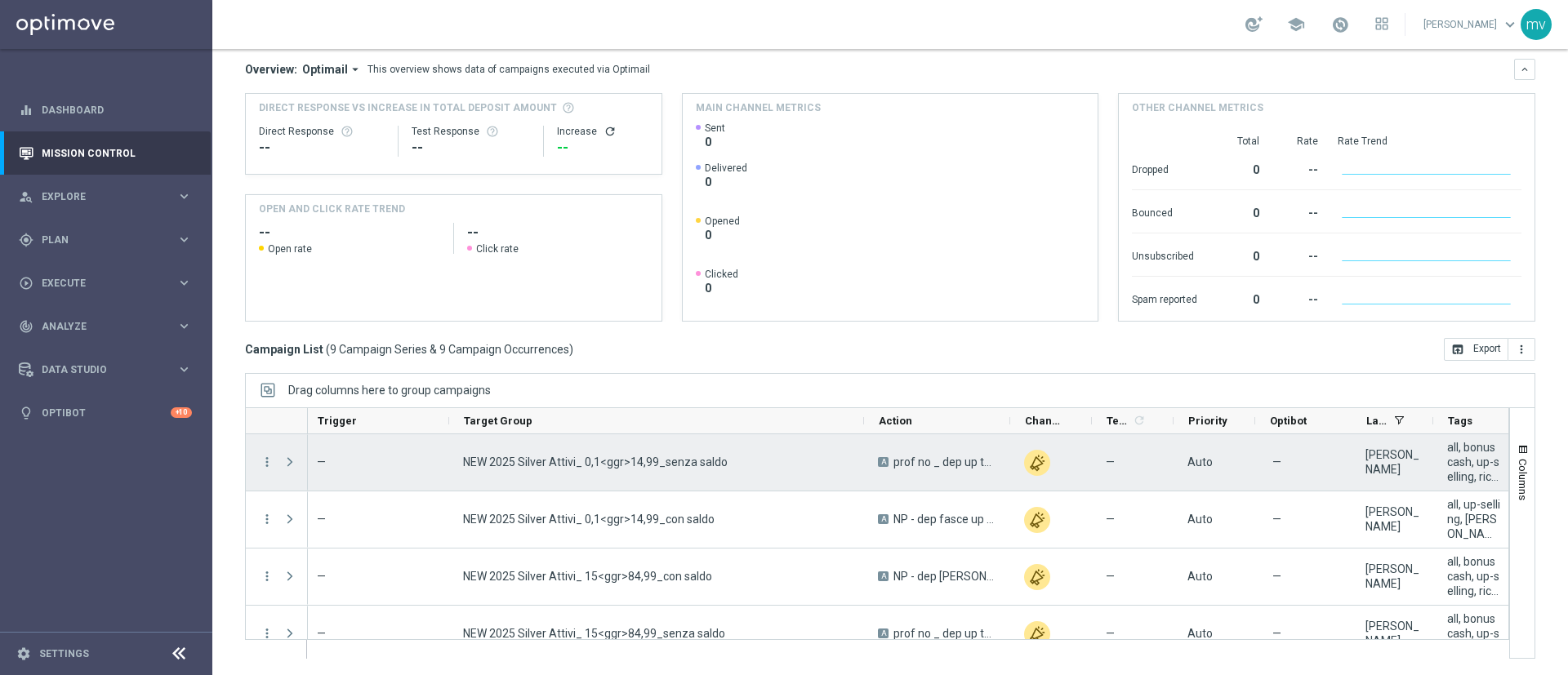
drag, startPoint x: 592, startPoint y: 421, endPoint x: 774, endPoint y: 514, distance: 204.4
click at [863, 456] on div at bounding box center [877, 534] width 1264 height 252
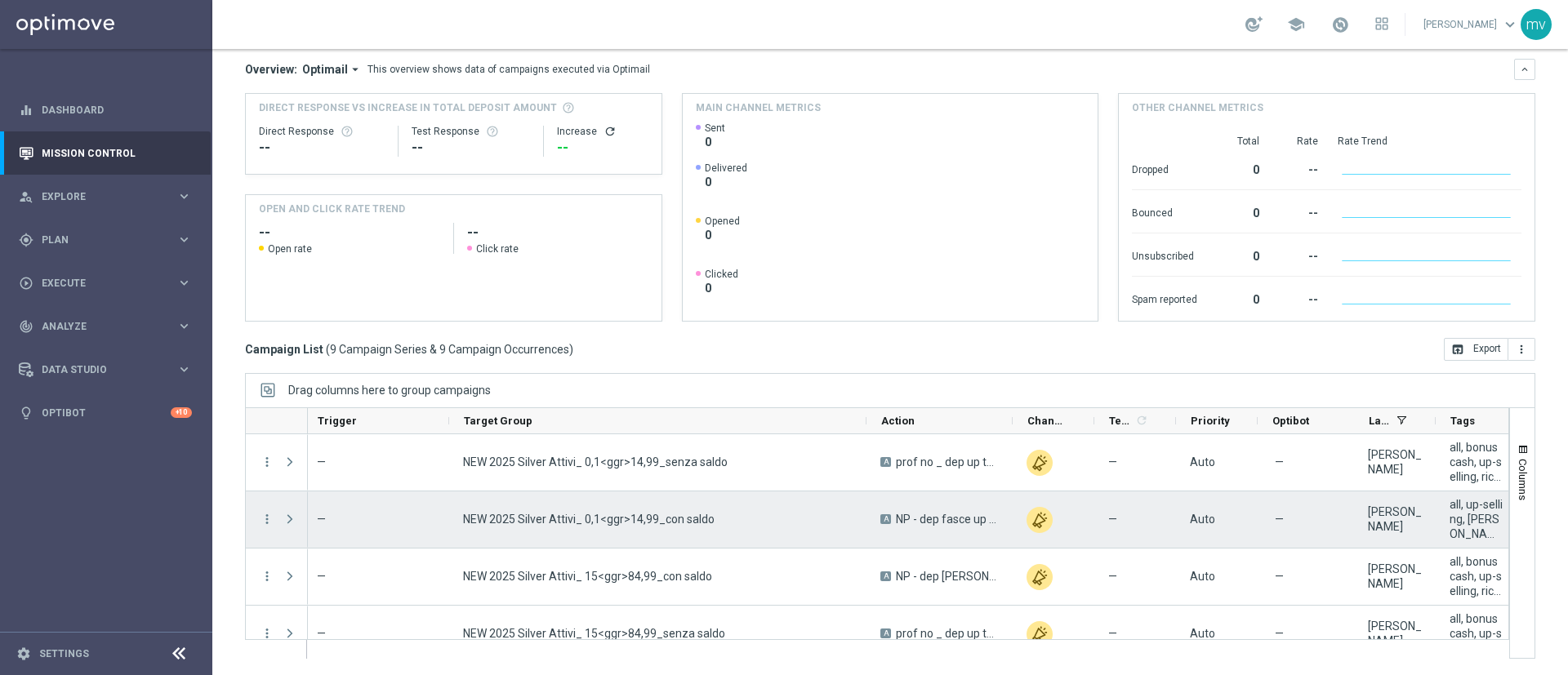
click at [287, 524] on span at bounding box center [290, 519] width 15 height 13
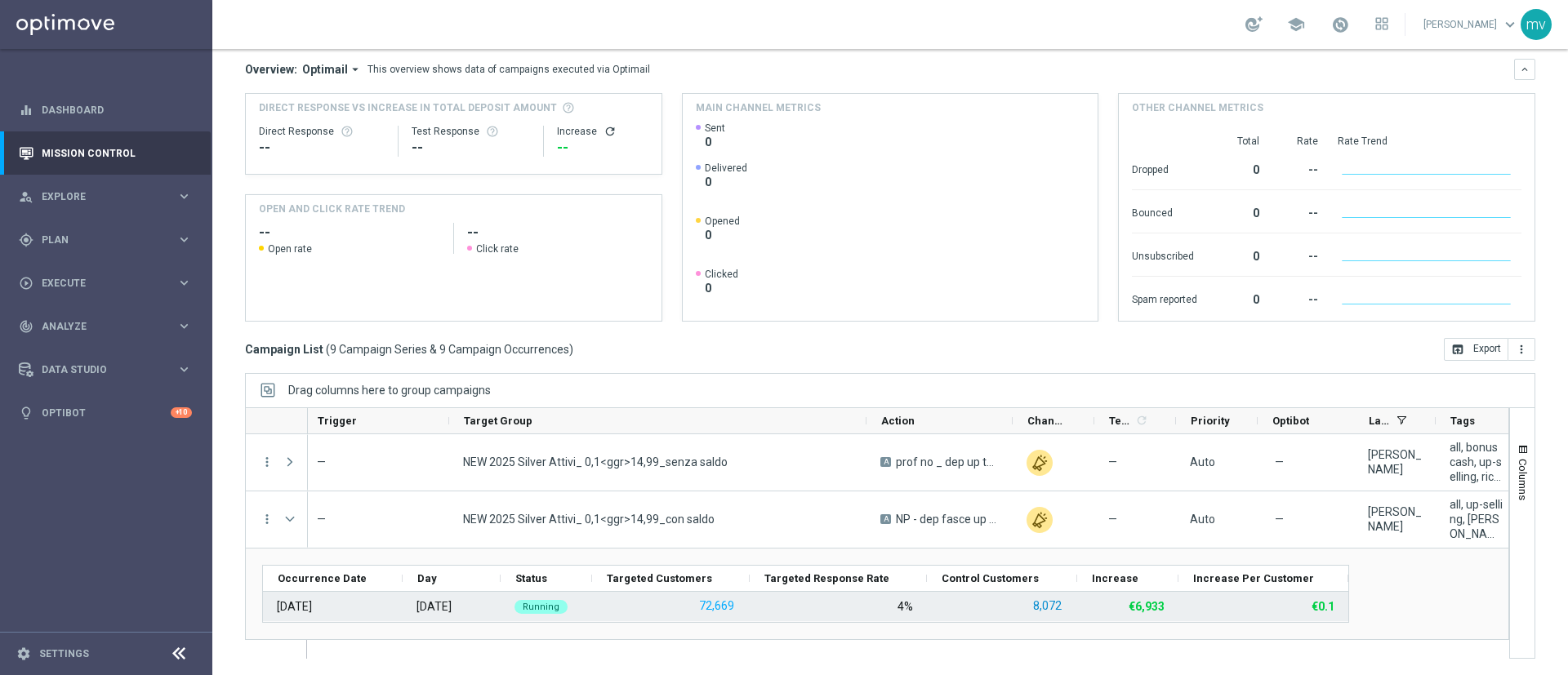
click at [1047, 608] on button "8,072" at bounding box center [1047, 606] width 32 height 20
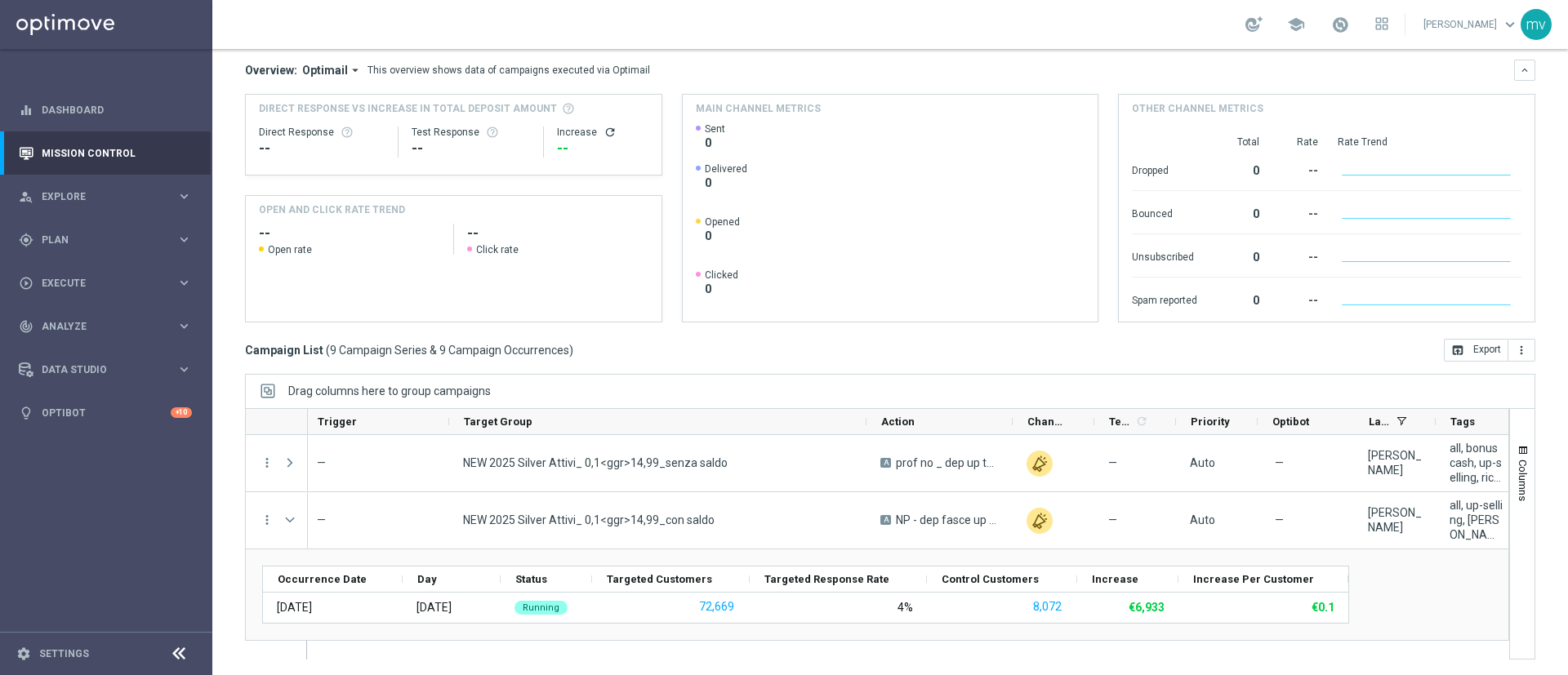
scroll to position [140, 0]
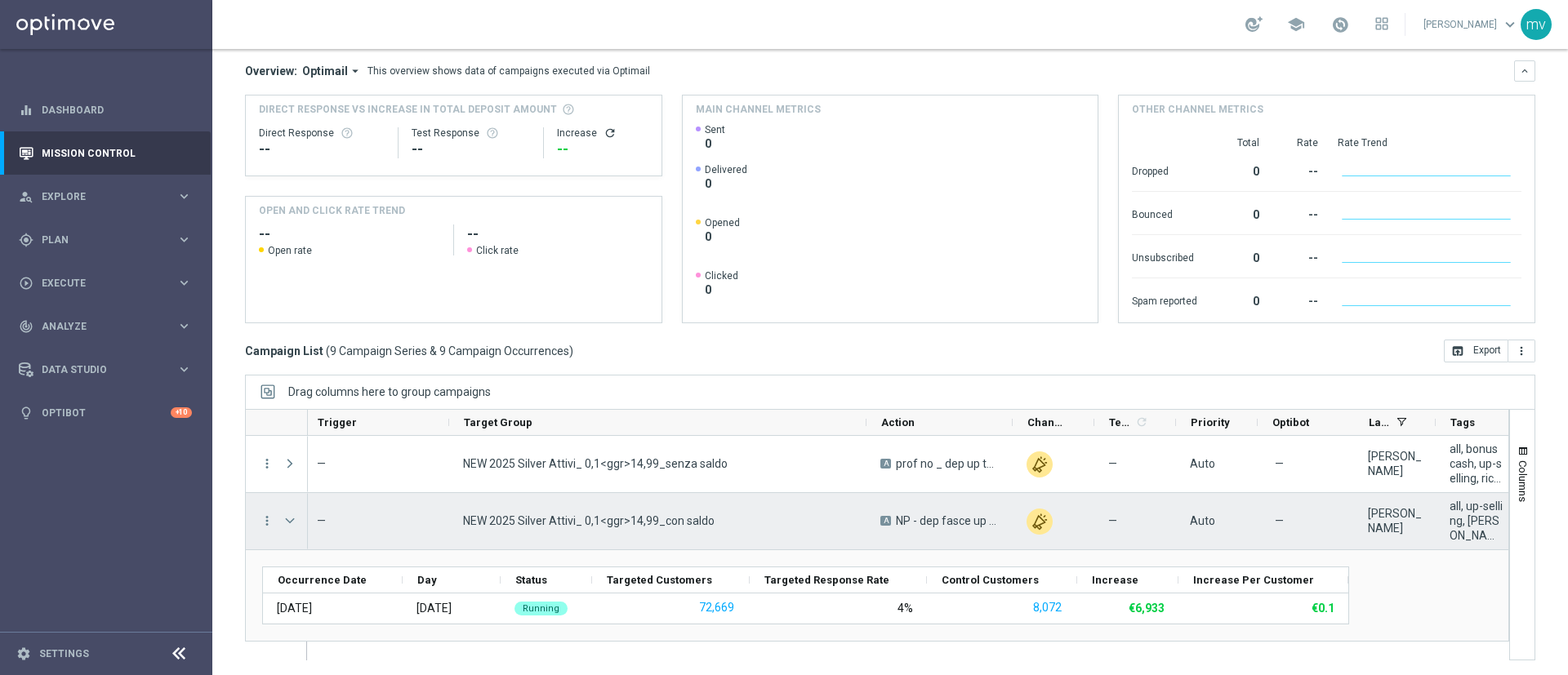
click at [287, 523] on span at bounding box center [290, 521] width 15 height 13
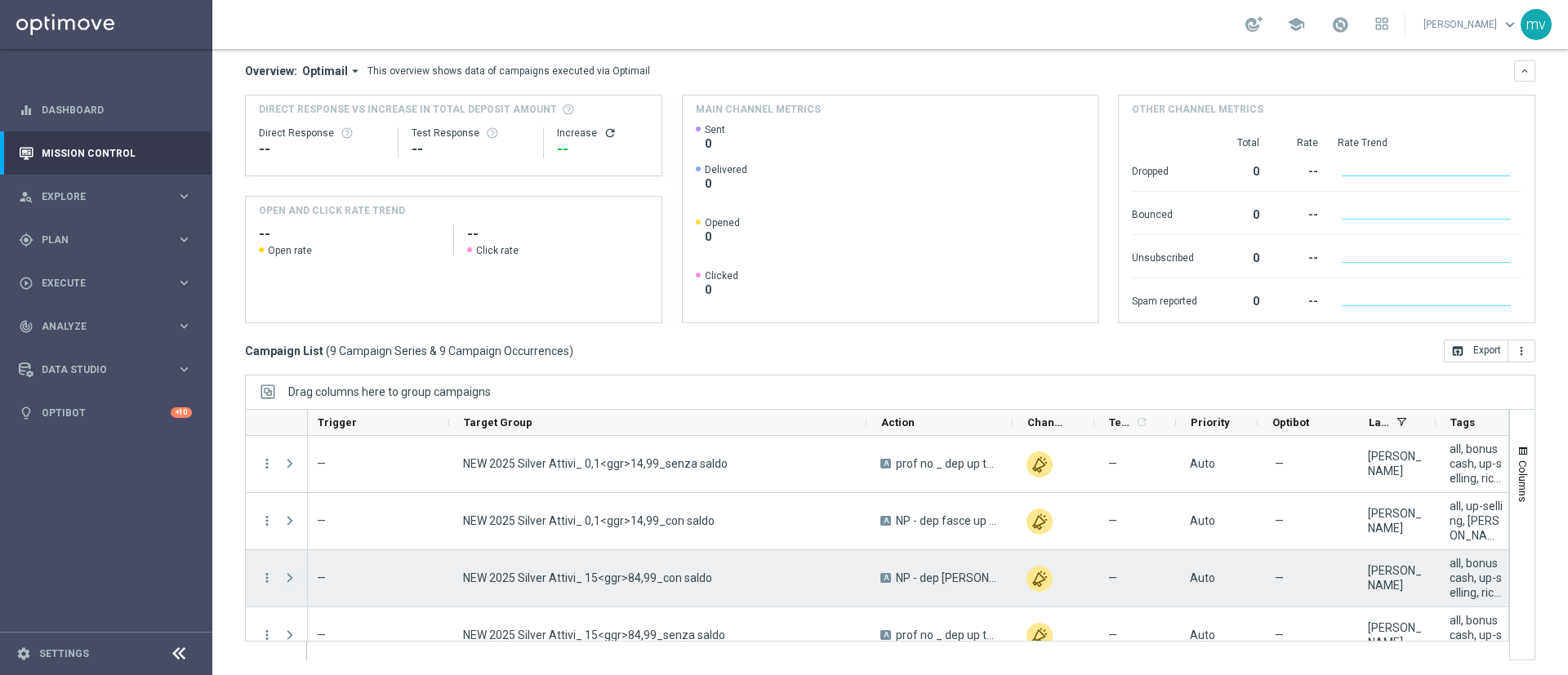
click at [292, 578] on span at bounding box center [290, 578] width 15 height 13
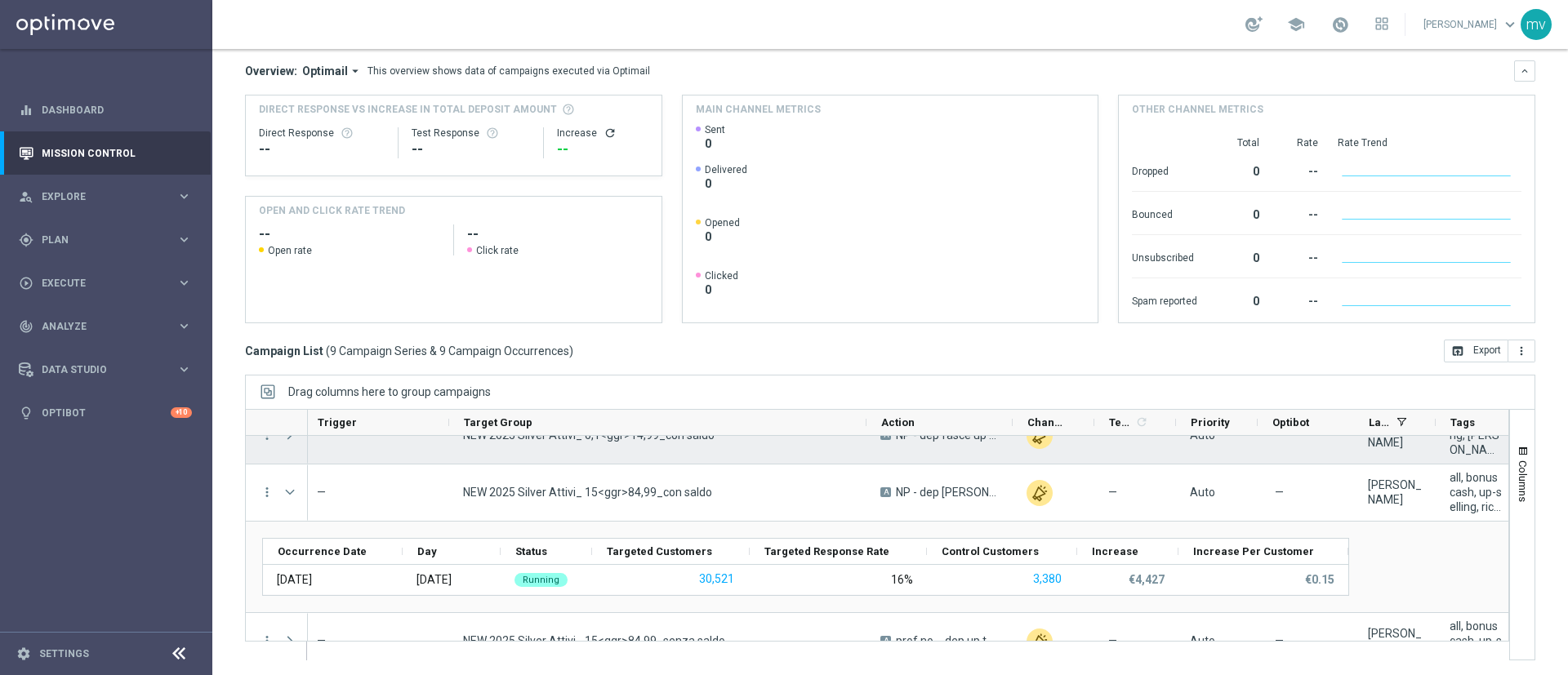
scroll to position [122, 0]
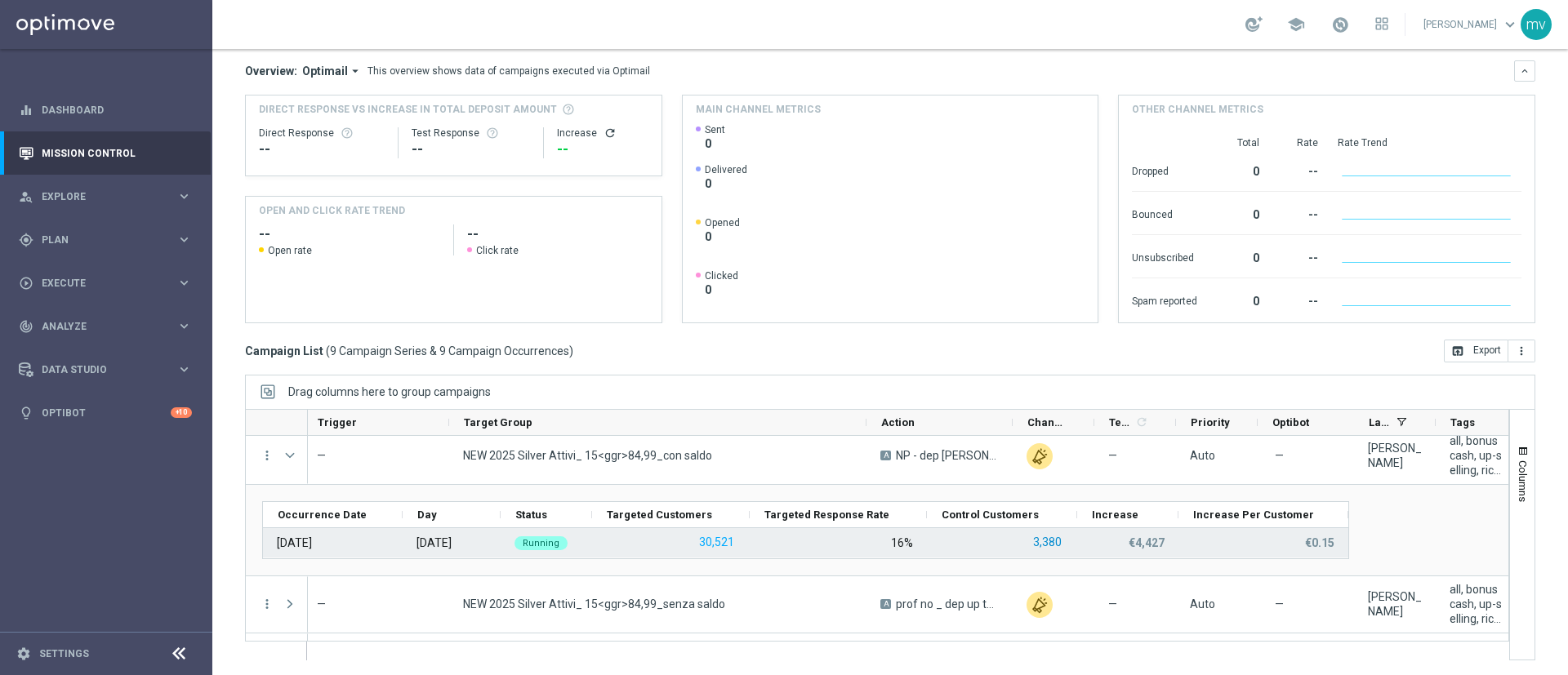
click at [1045, 538] on button "3,380" at bounding box center [1047, 543] width 32 height 20
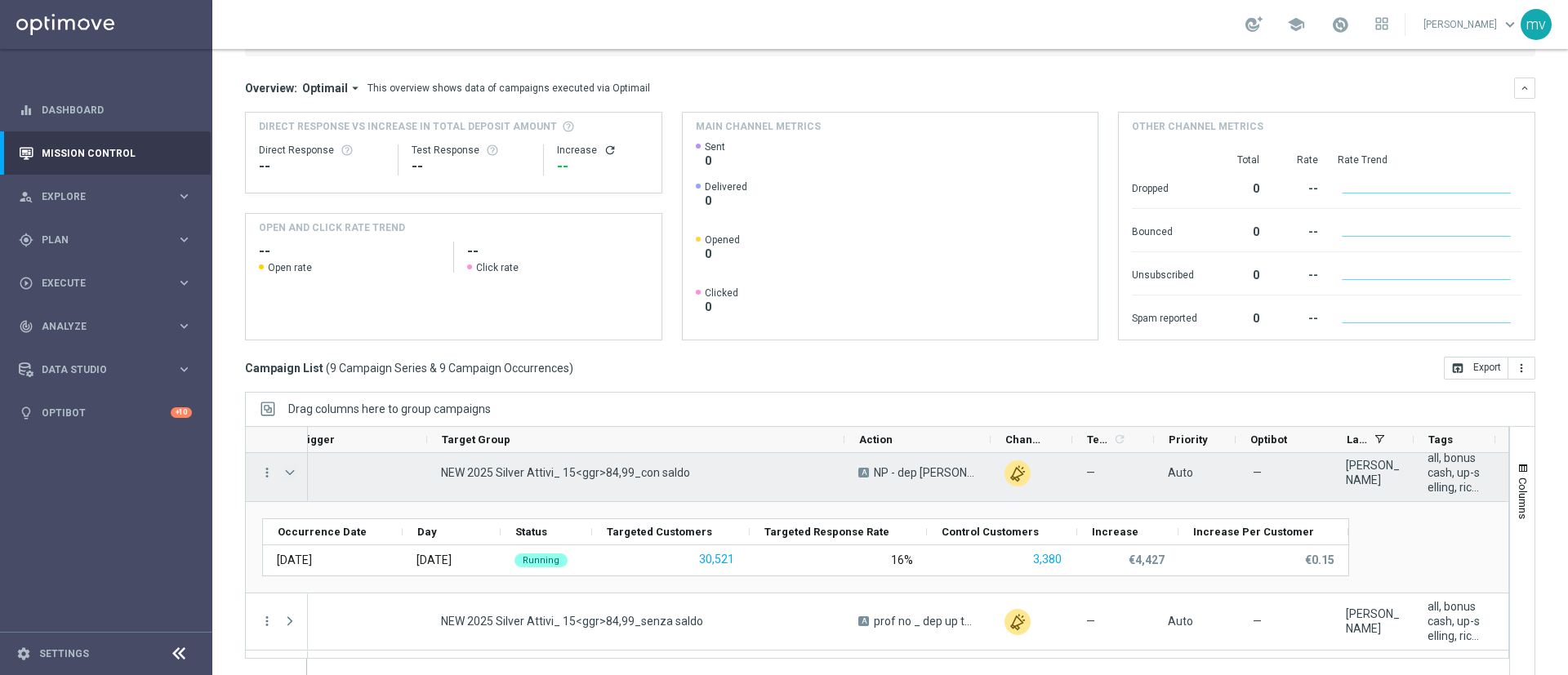
click at [291, 470] on span at bounding box center [290, 472] width 15 height 13
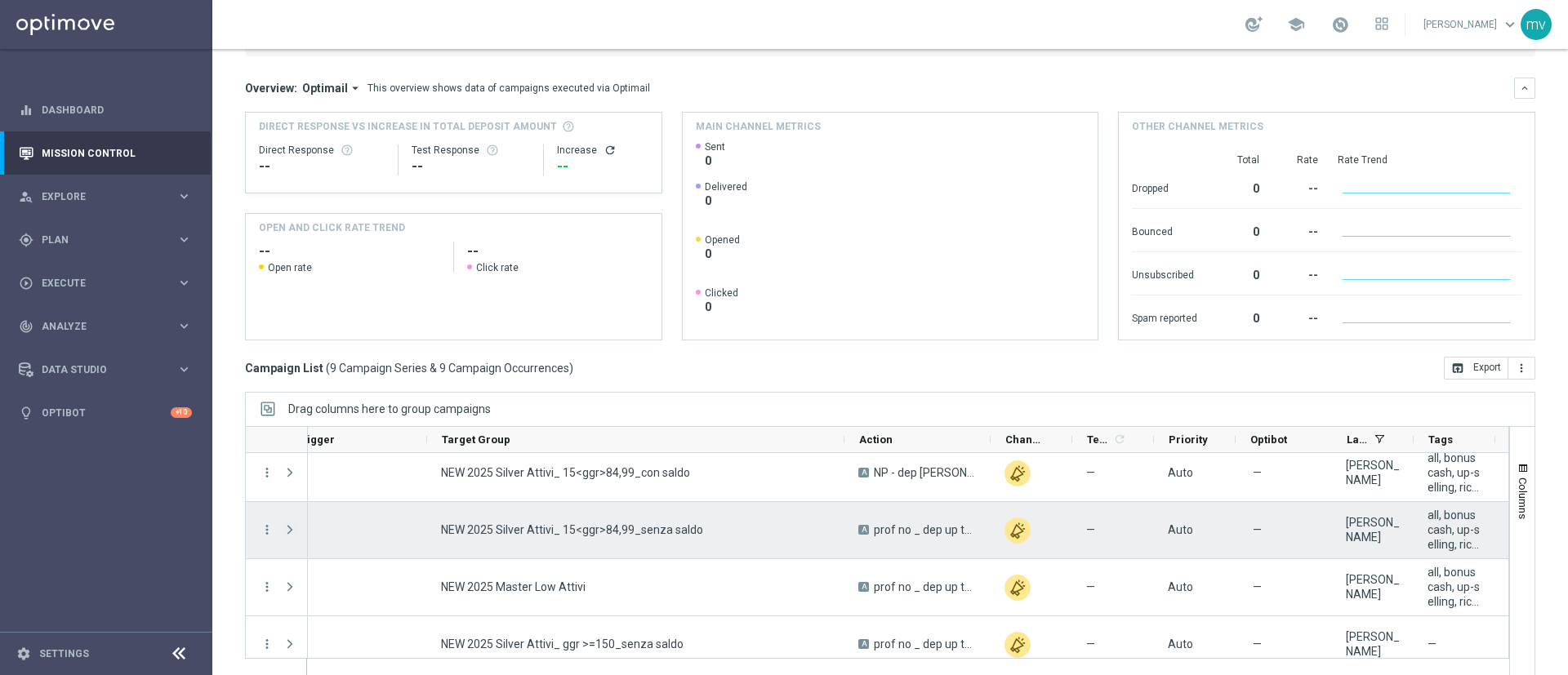
click at [291, 529] on span at bounding box center [290, 530] width 15 height 13
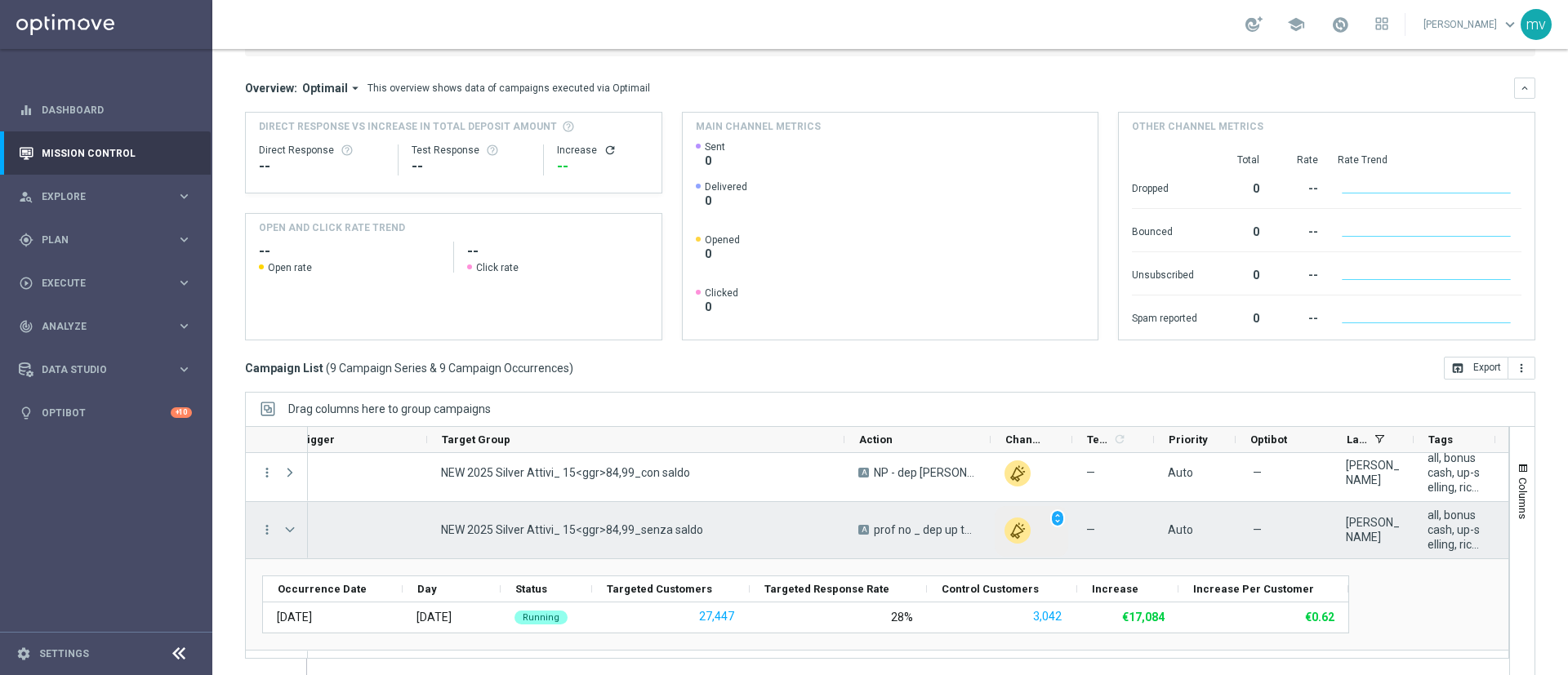
scroll to position [245, 0]
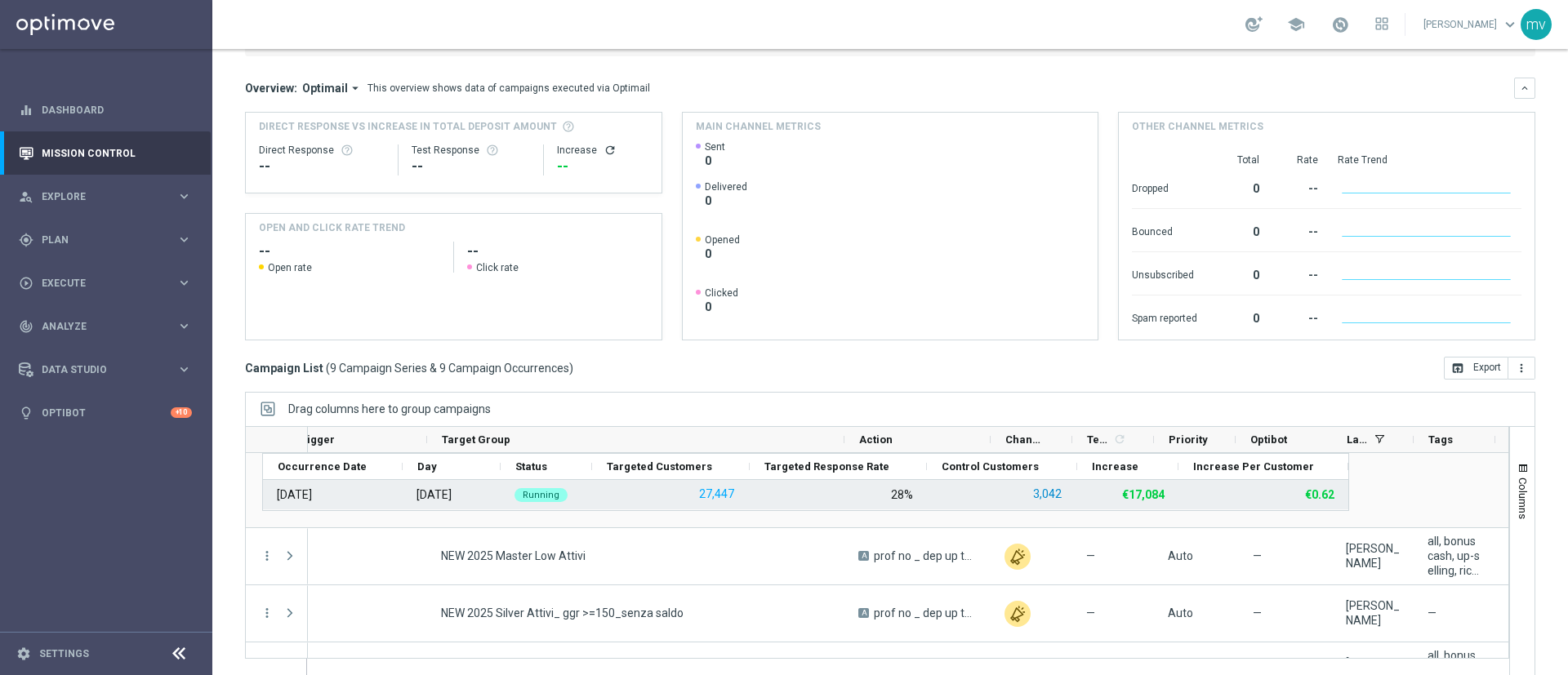
click at [1051, 494] on button "3,042" at bounding box center [1047, 494] width 32 height 20
click at [1043, 491] on button "3,042" at bounding box center [1047, 494] width 32 height 20
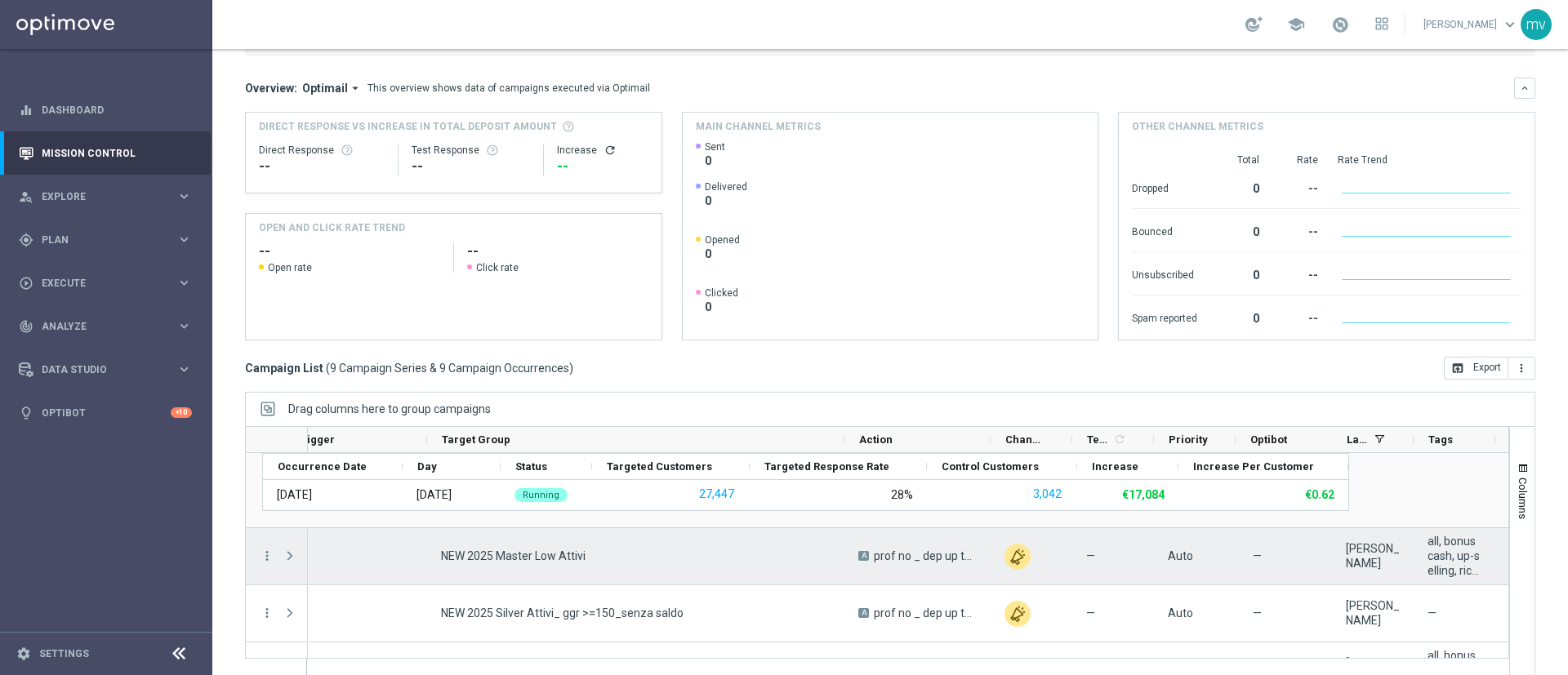
scroll to position [122, 0]
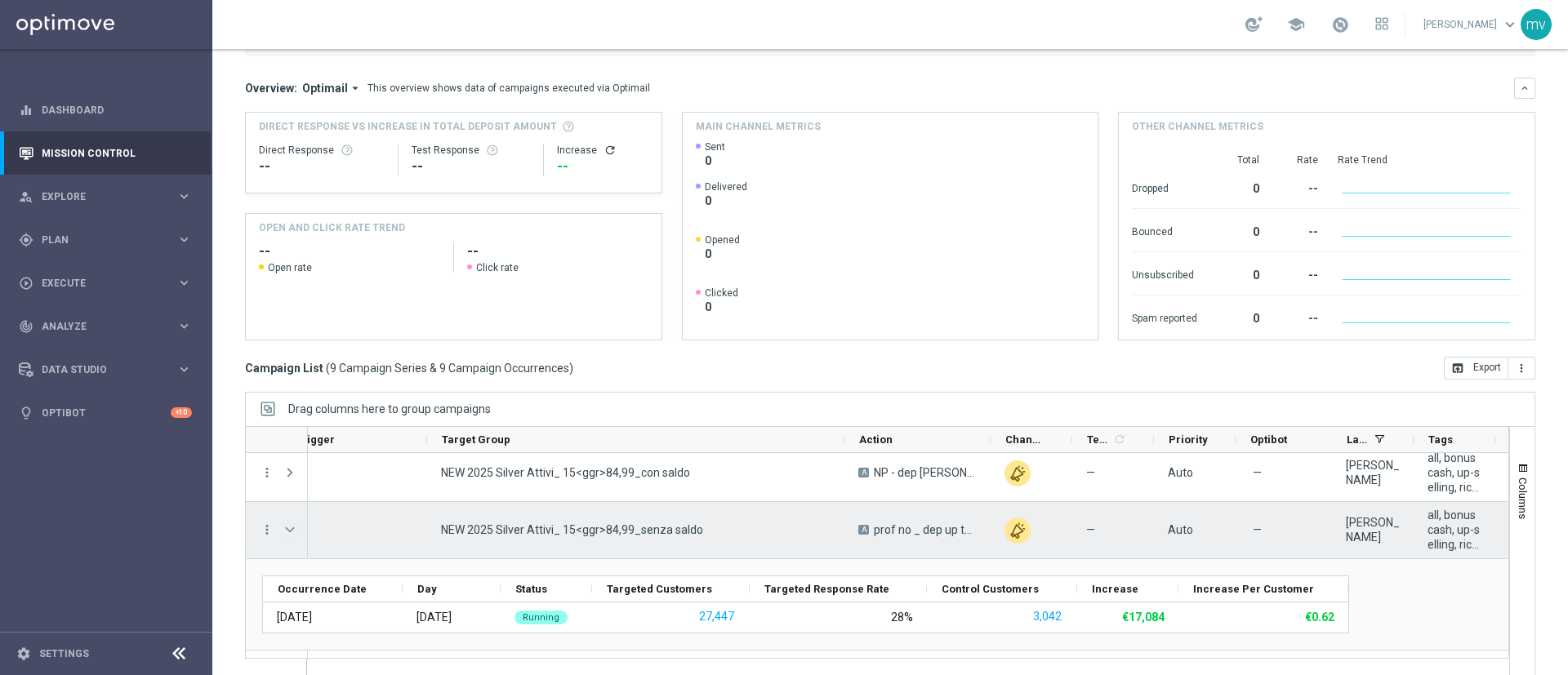
click at [292, 532] on span at bounding box center [290, 530] width 15 height 13
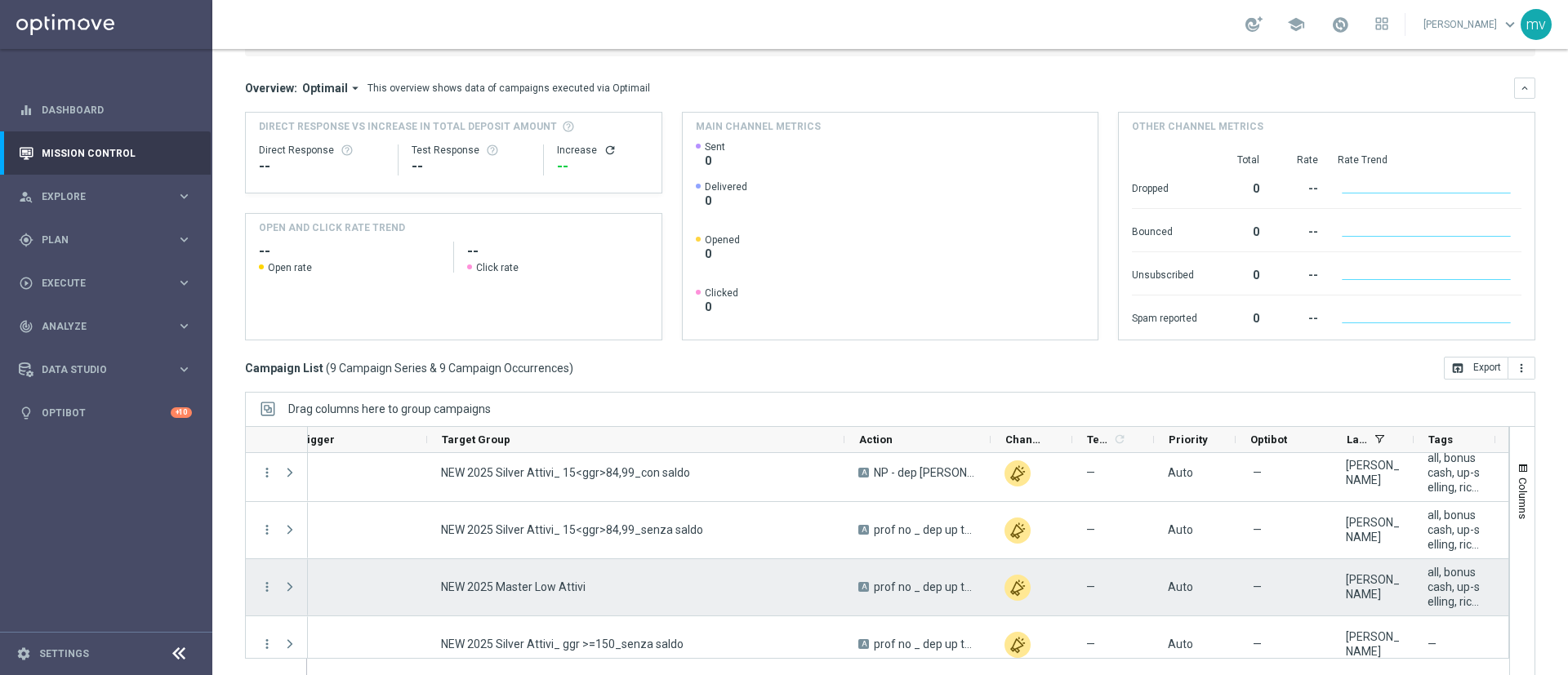
click at [287, 586] on span at bounding box center [290, 587] width 15 height 13
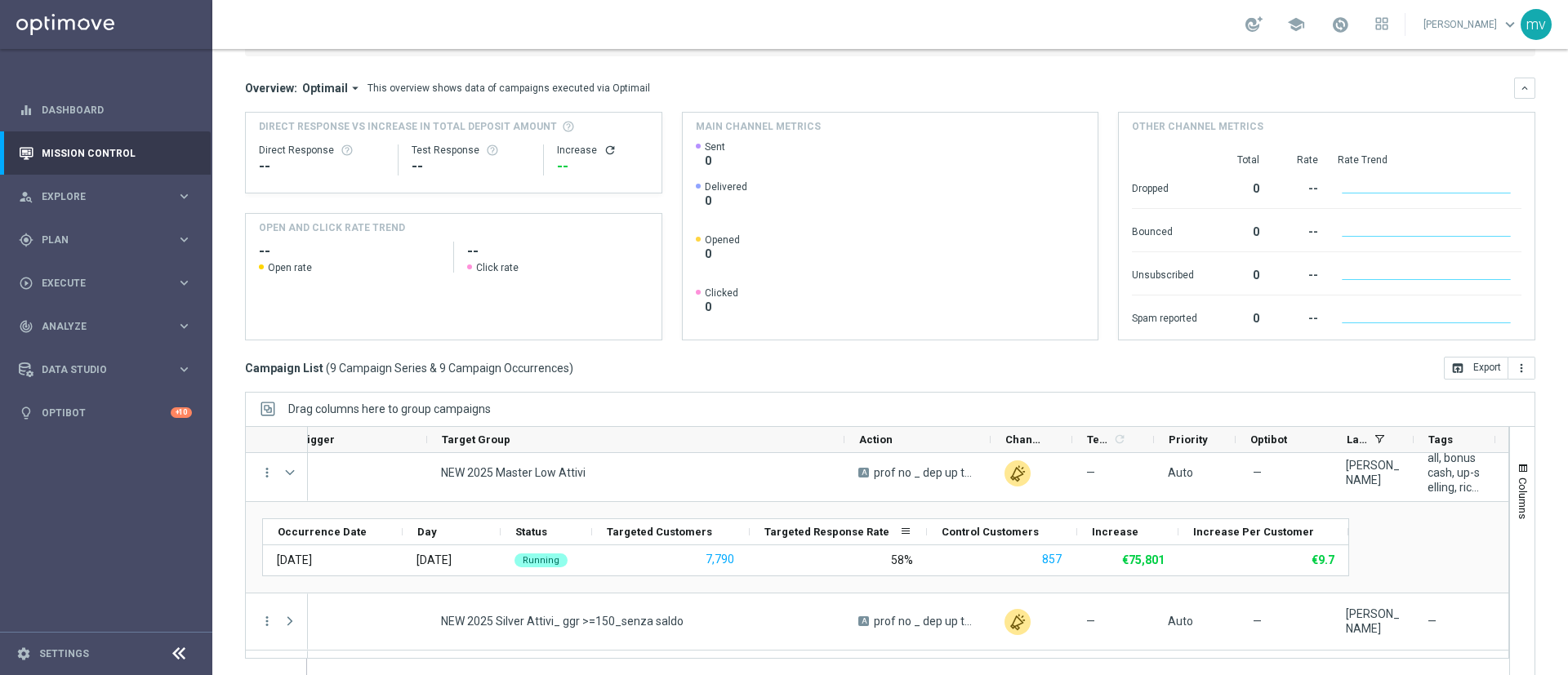
scroll to position [245, 0]
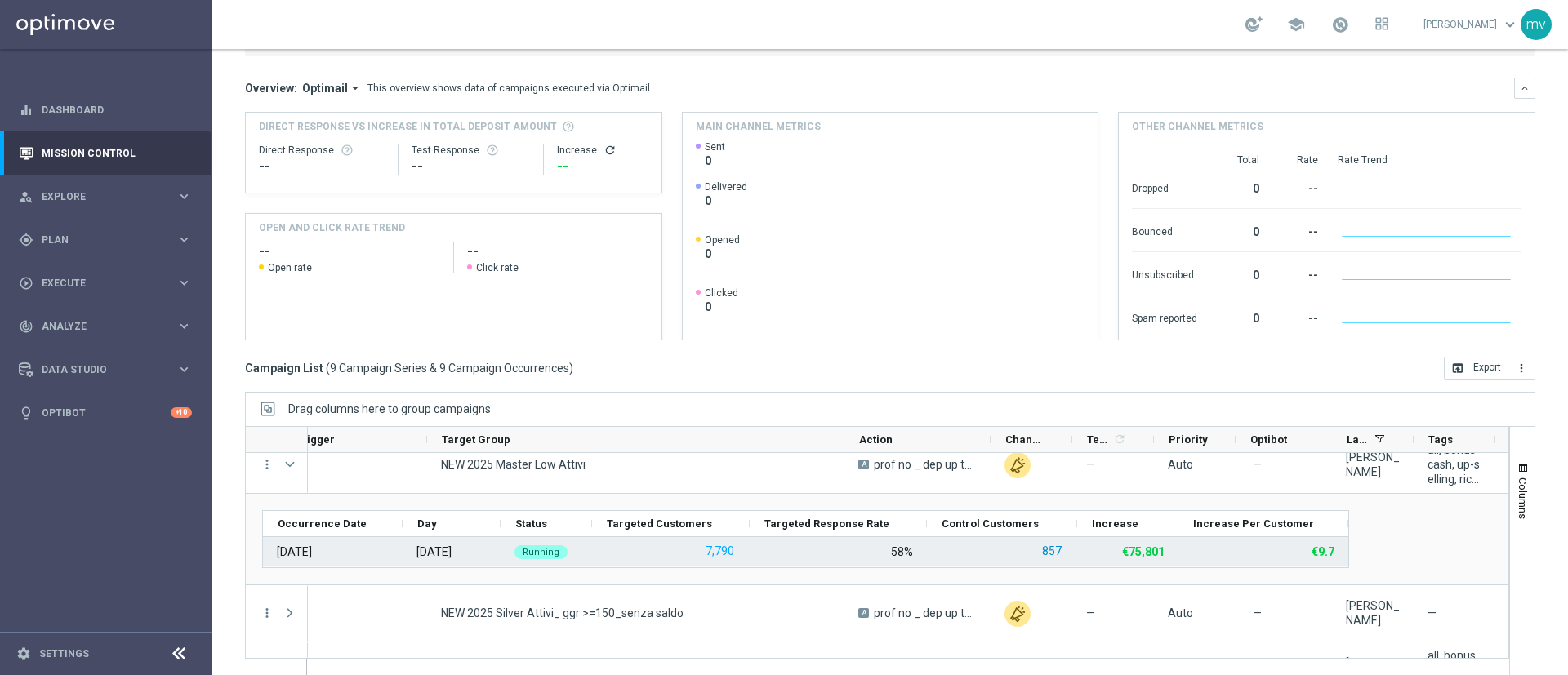
click at [1051, 549] on button "857" at bounding box center [1051, 551] width 23 height 20
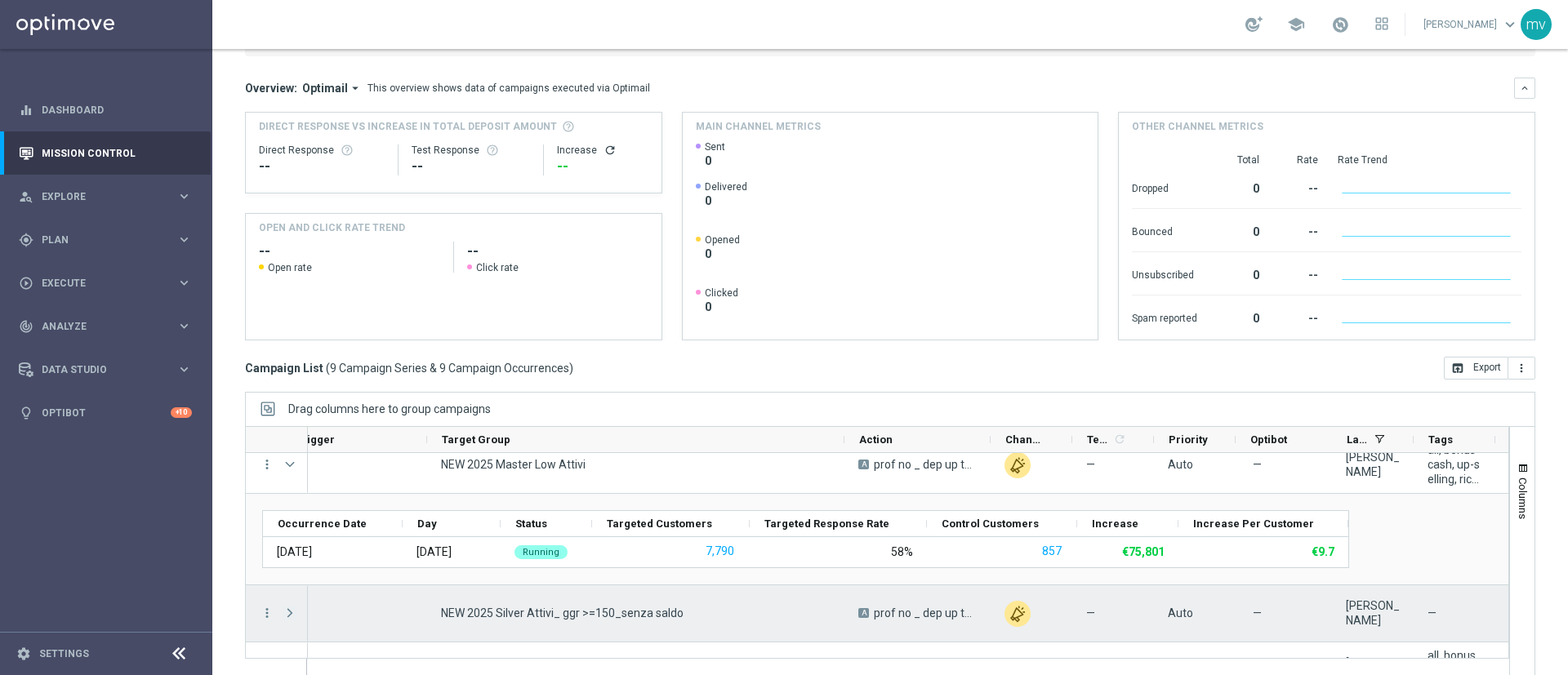
click at [287, 614] on span at bounding box center [290, 613] width 15 height 13
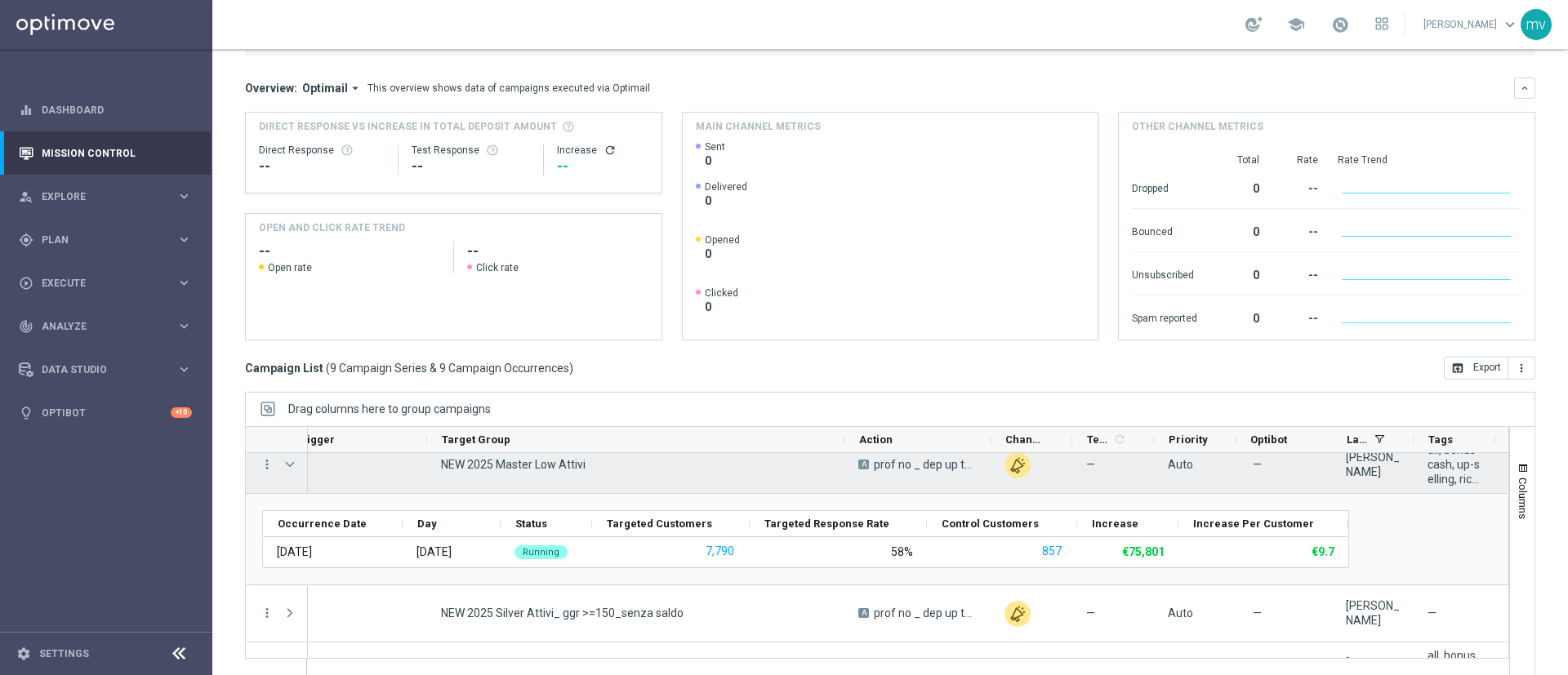
click at [290, 463] on span at bounding box center [290, 464] width 15 height 13
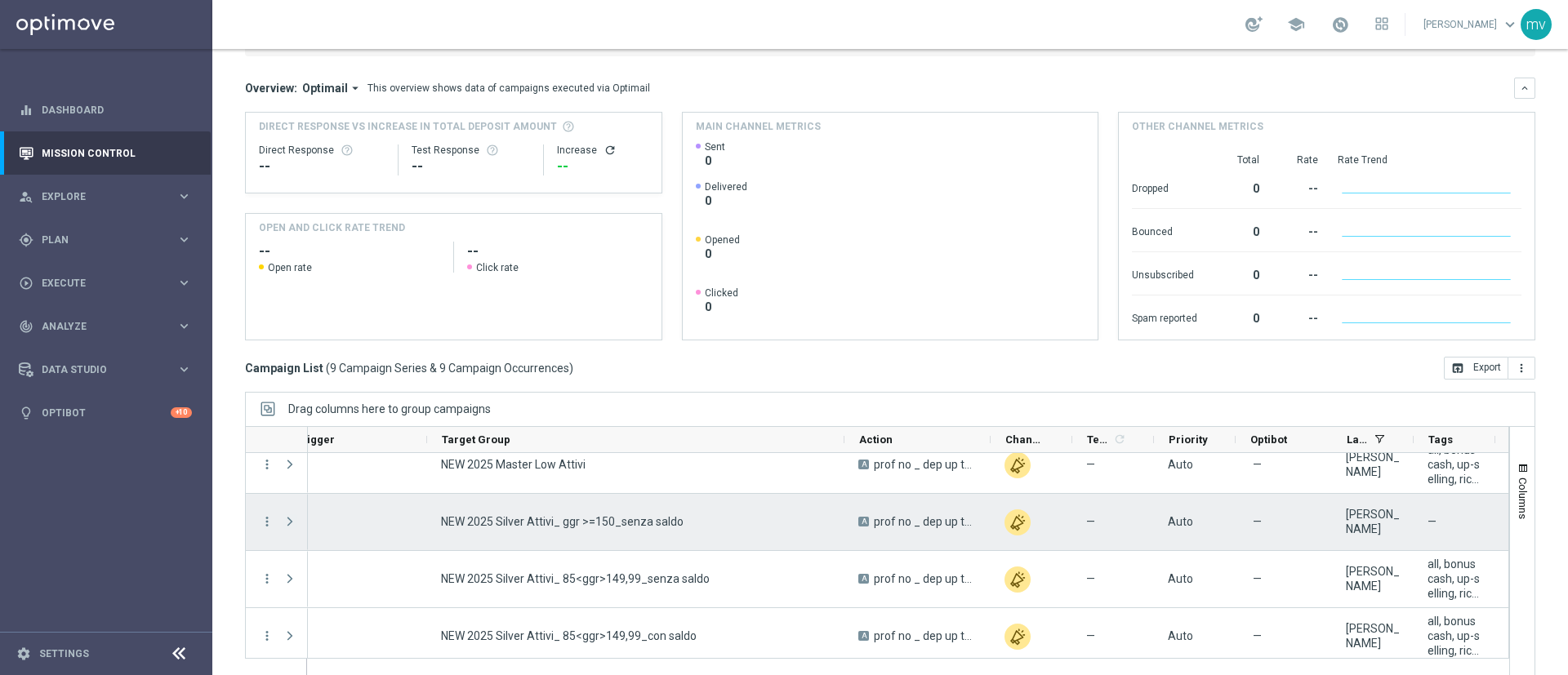
click at [290, 518] on span at bounding box center [290, 522] width 15 height 13
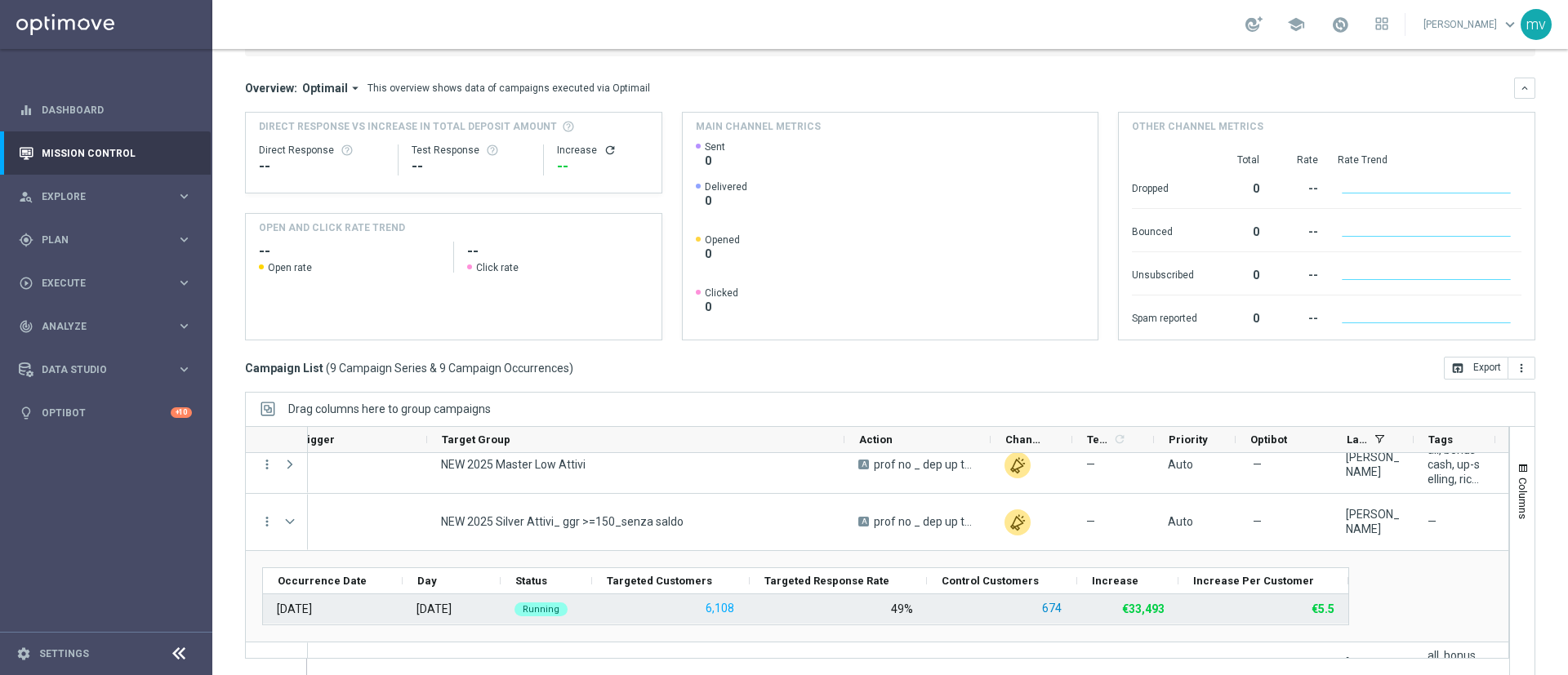
click at [1059, 609] on button "674" at bounding box center [1051, 608] width 23 height 20
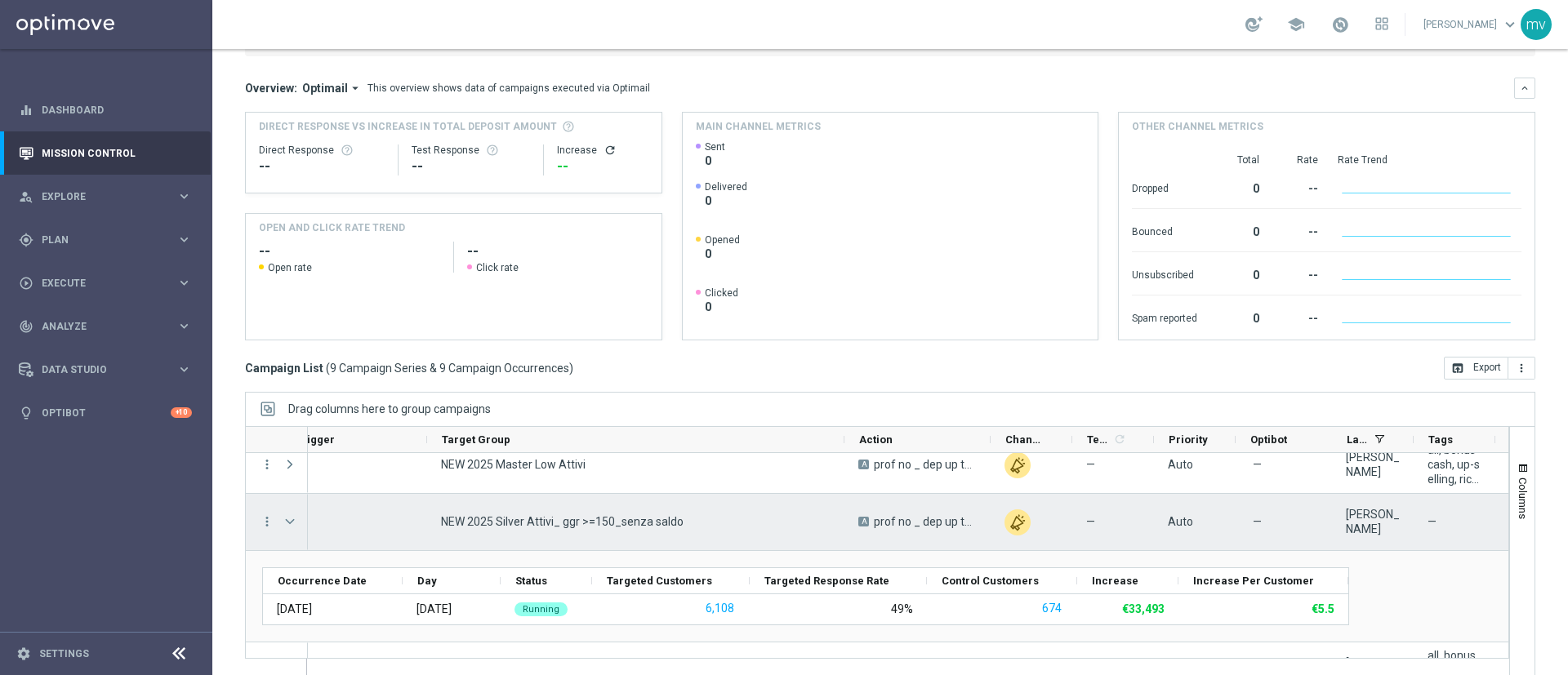
click at [286, 521] on span at bounding box center [290, 522] width 15 height 13
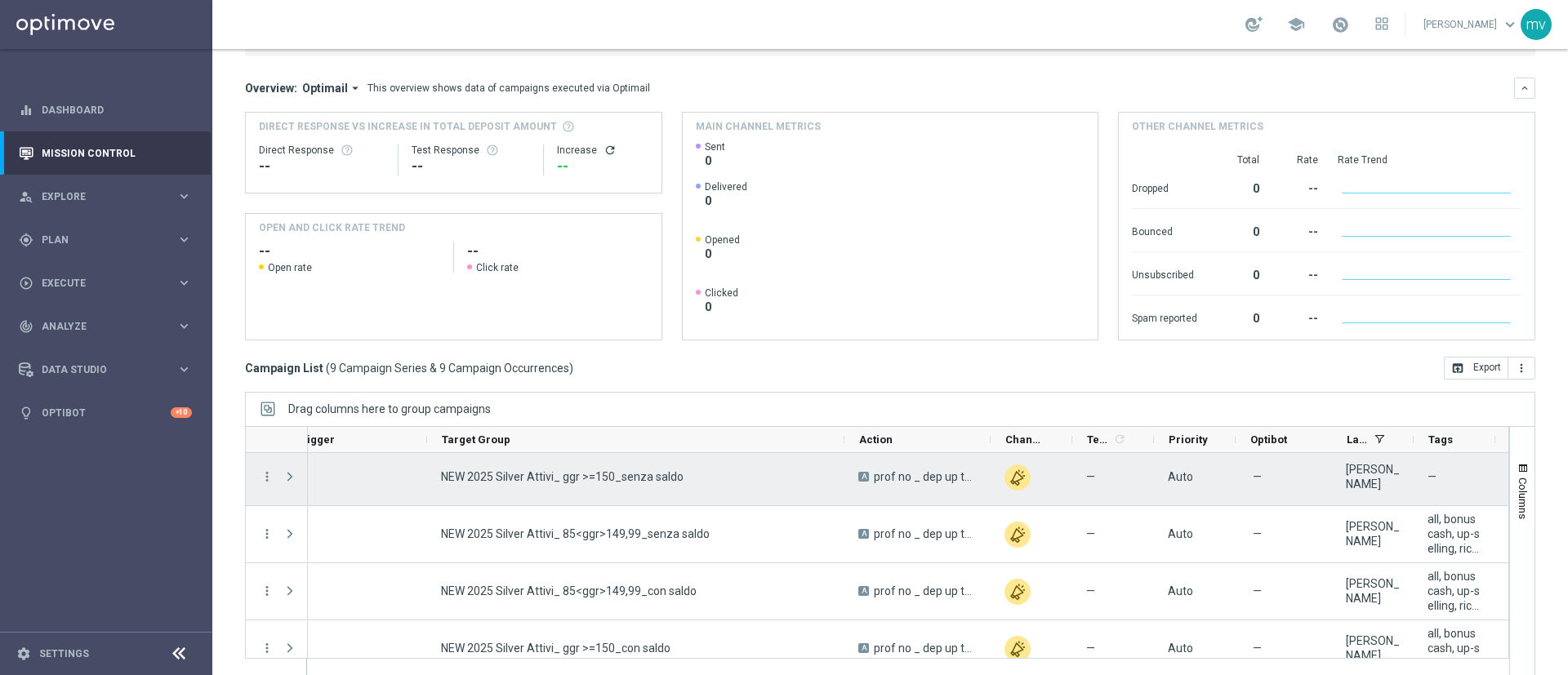
scroll to position [309, 0]
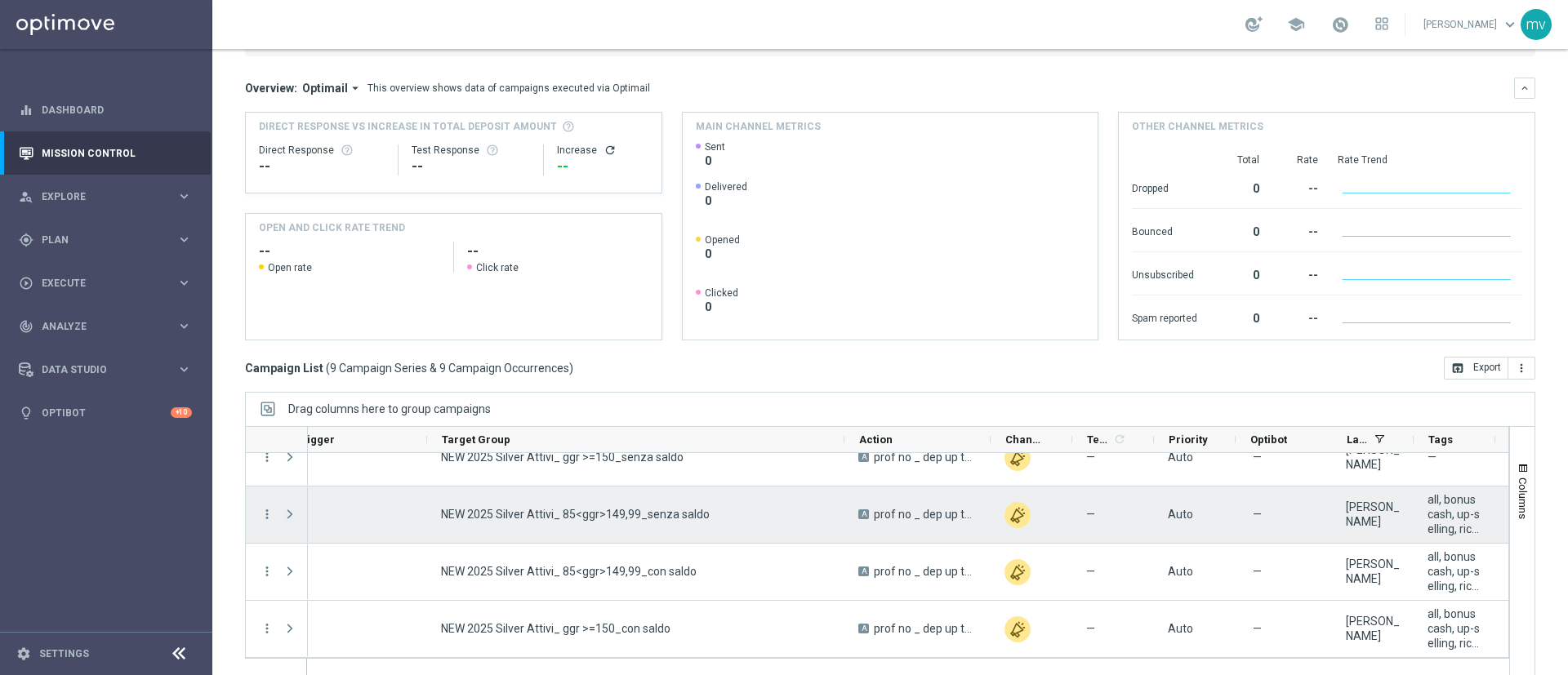
click at [293, 515] on span at bounding box center [290, 514] width 15 height 13
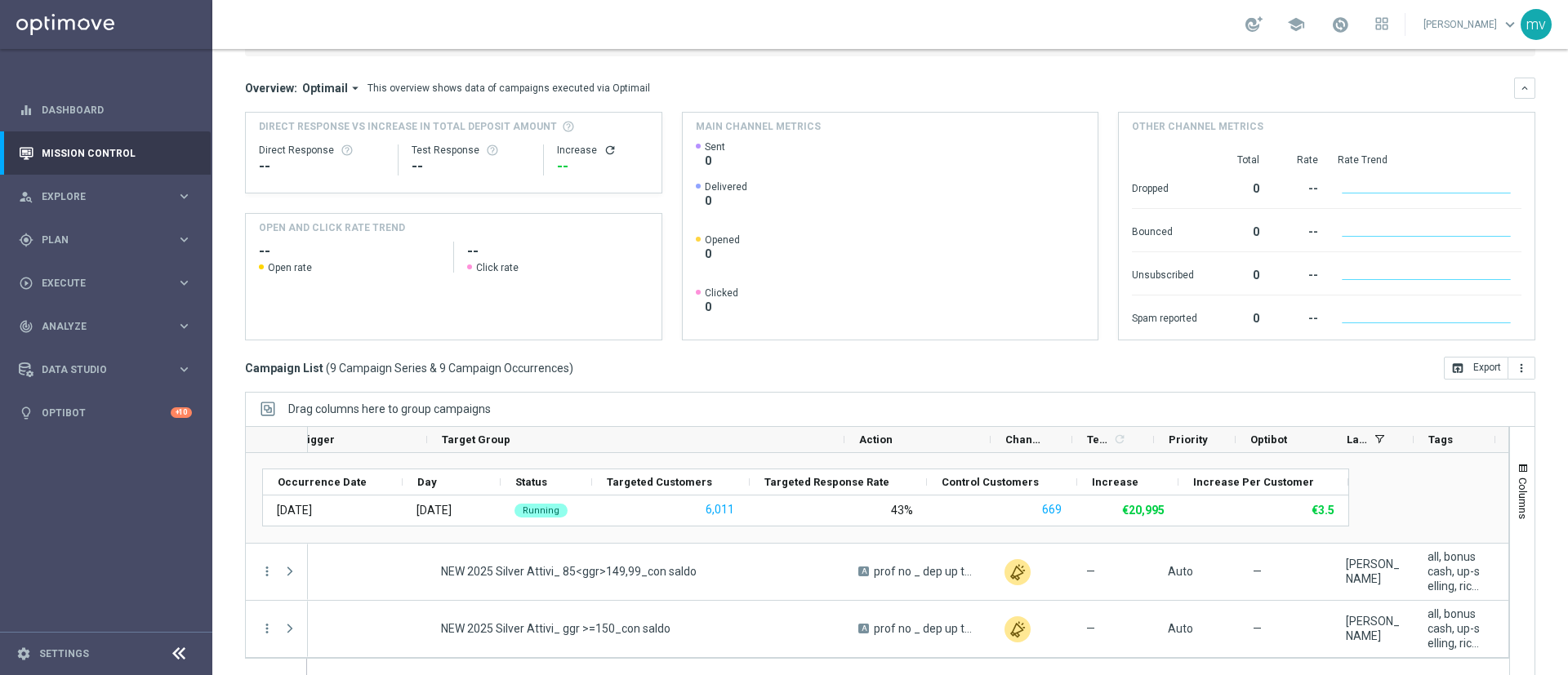
scroll to position [278, 0]
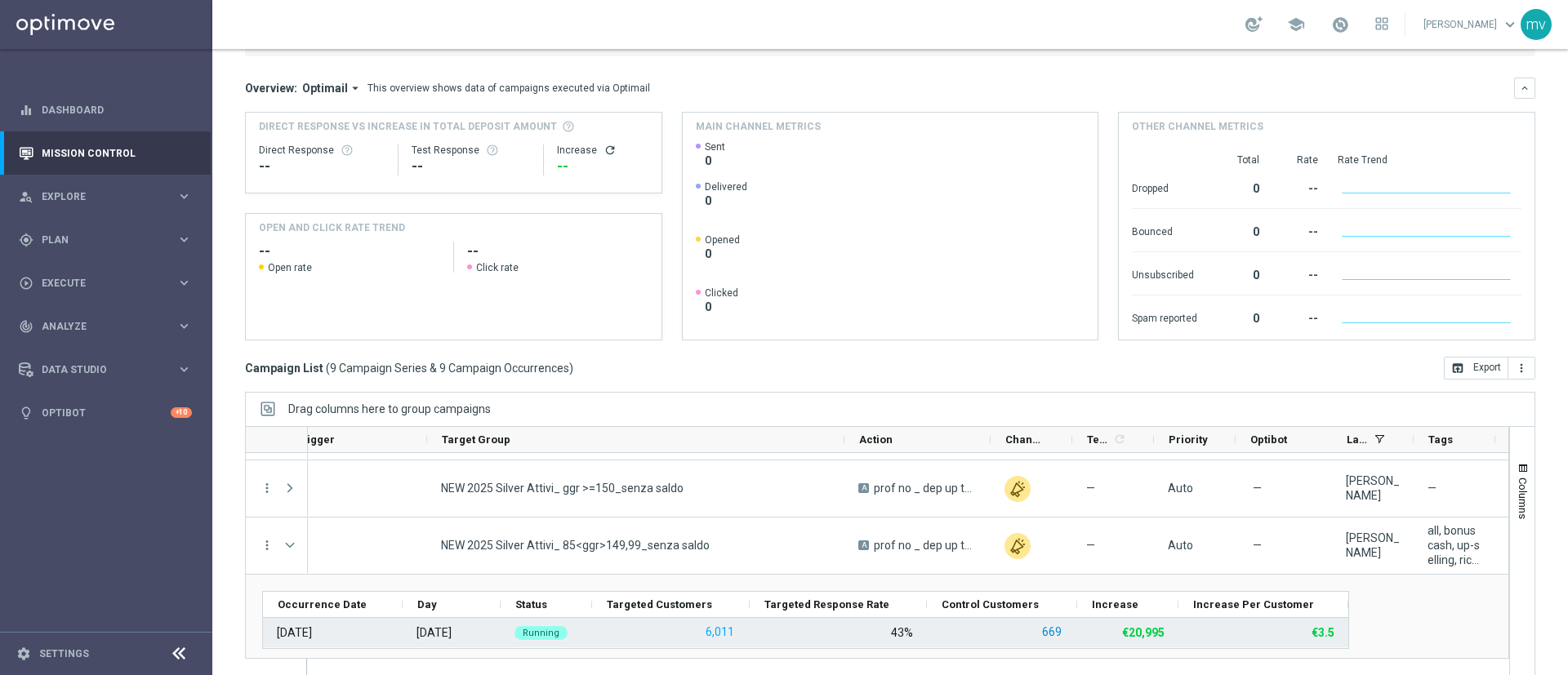
click at [1055, 627] on button "669" at bounding box center [1051, 632] width 23 height 20
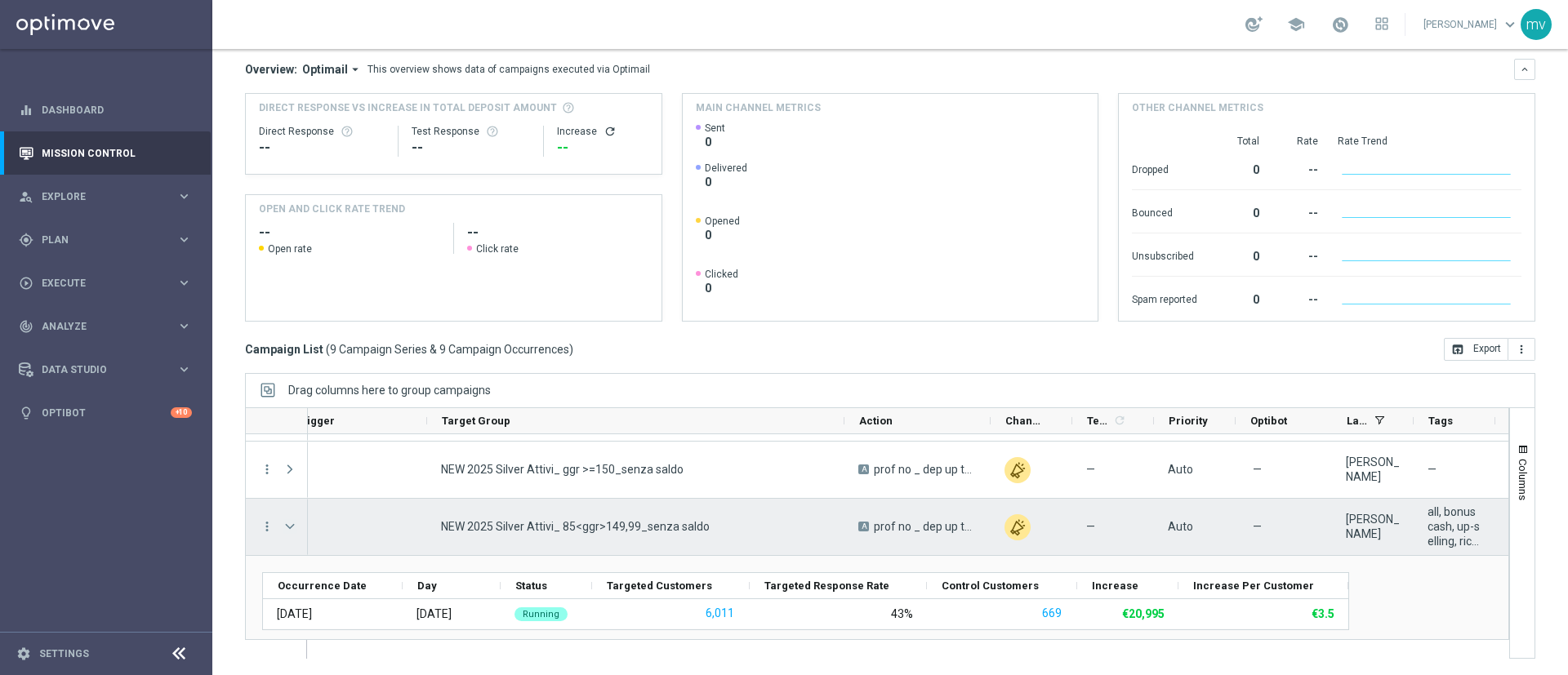
click at [289, 530] on span at bounding box center [290, 526] width 15 height 13
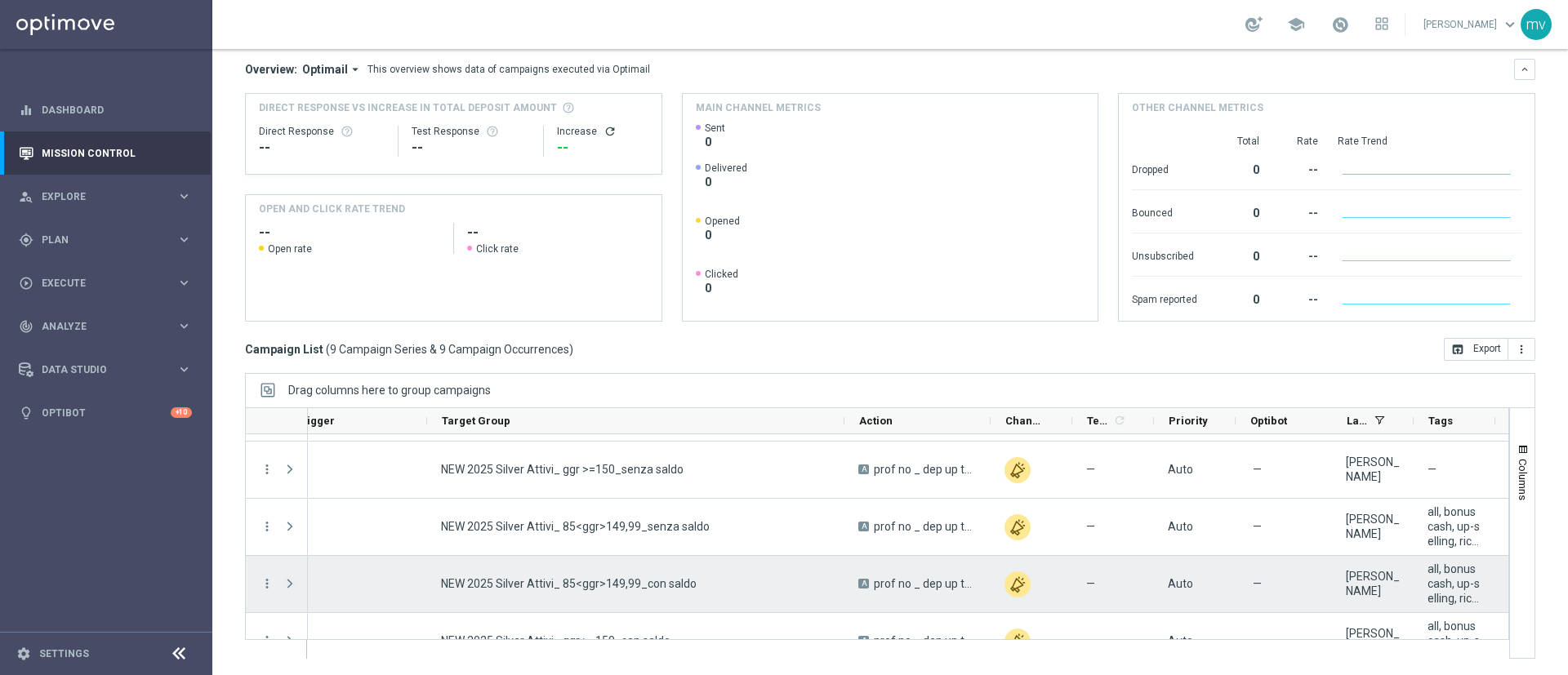
click at [290, 587] on span at bounding box center [290, 584] width 15 height 13
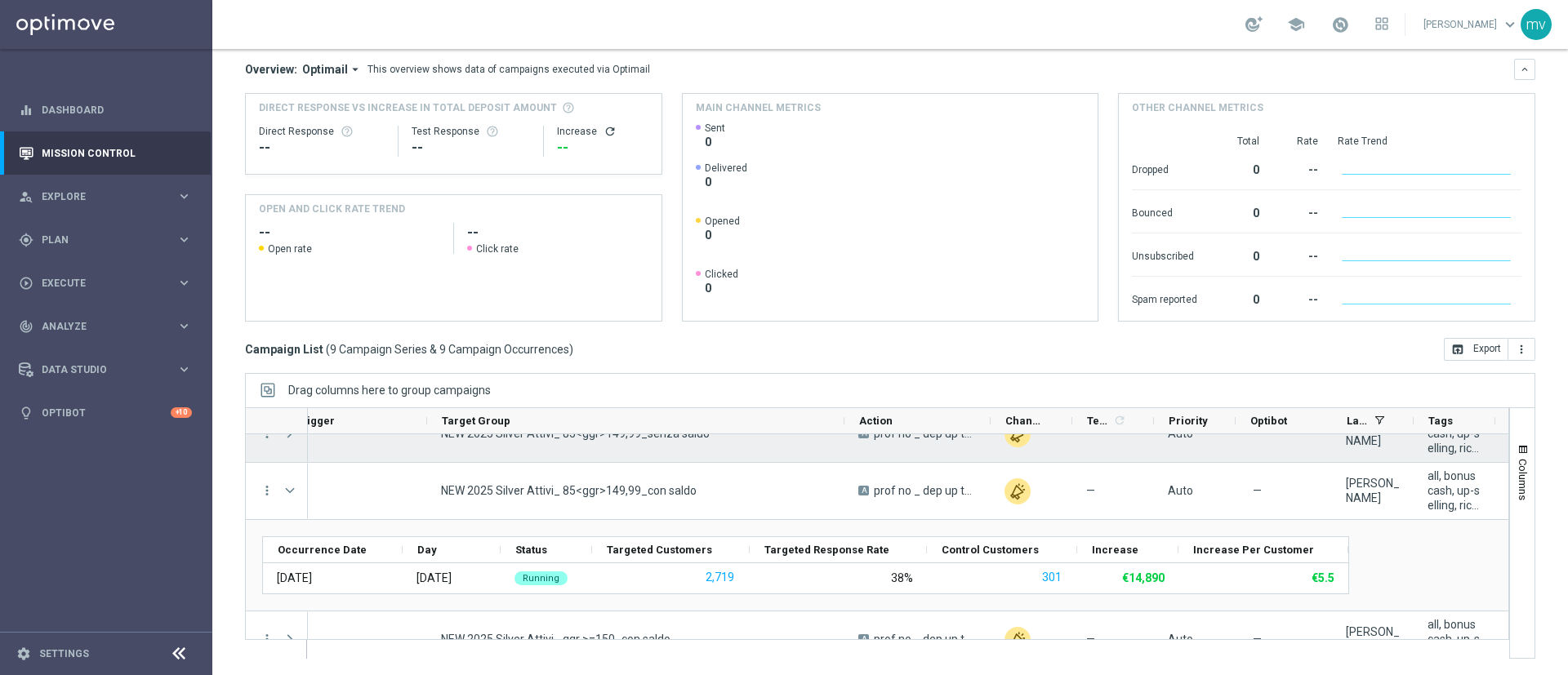
scroll to position [401, 0]
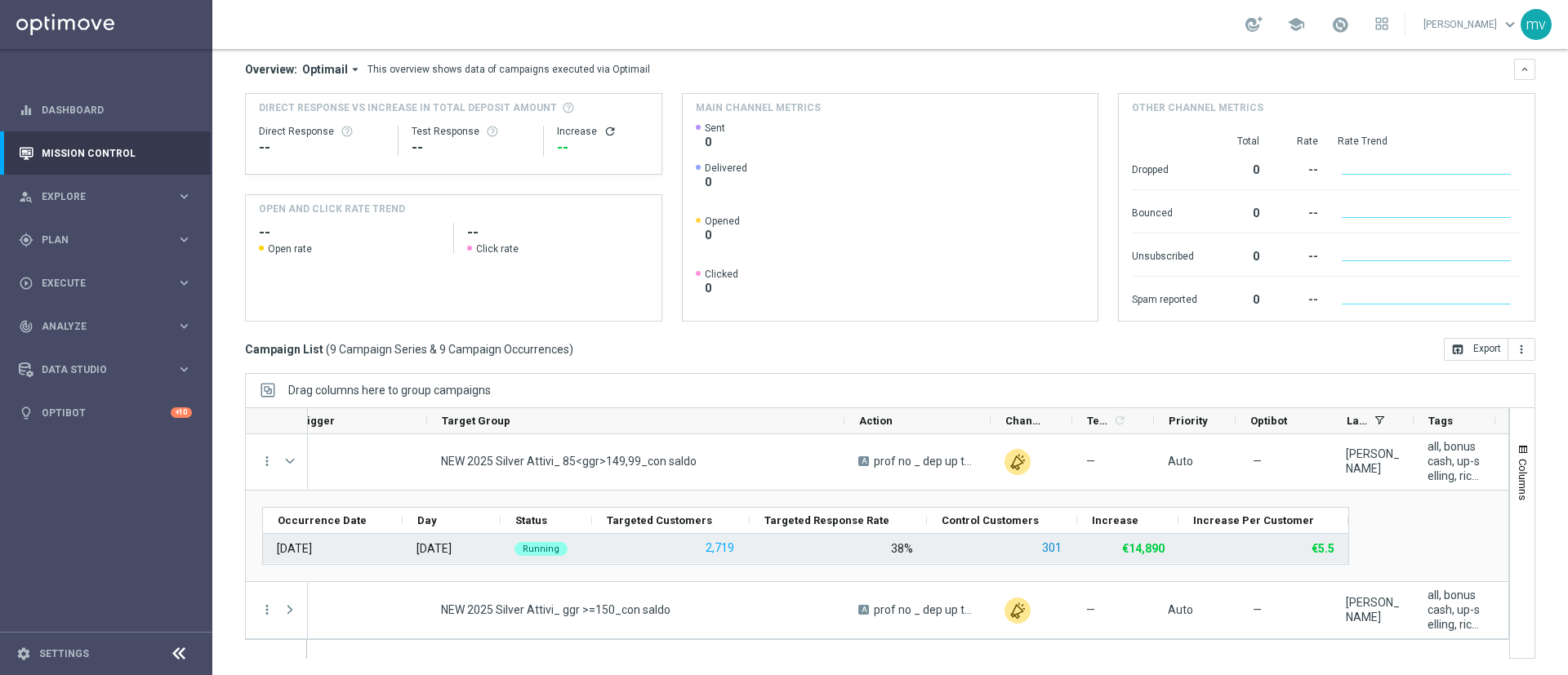
click at [1056, 552] on button "301" at bounding box center [1051, 548] width 23 height 20
click at [1052, 548] on button "301" at bounding box center [1051, 548] width 23 height 20
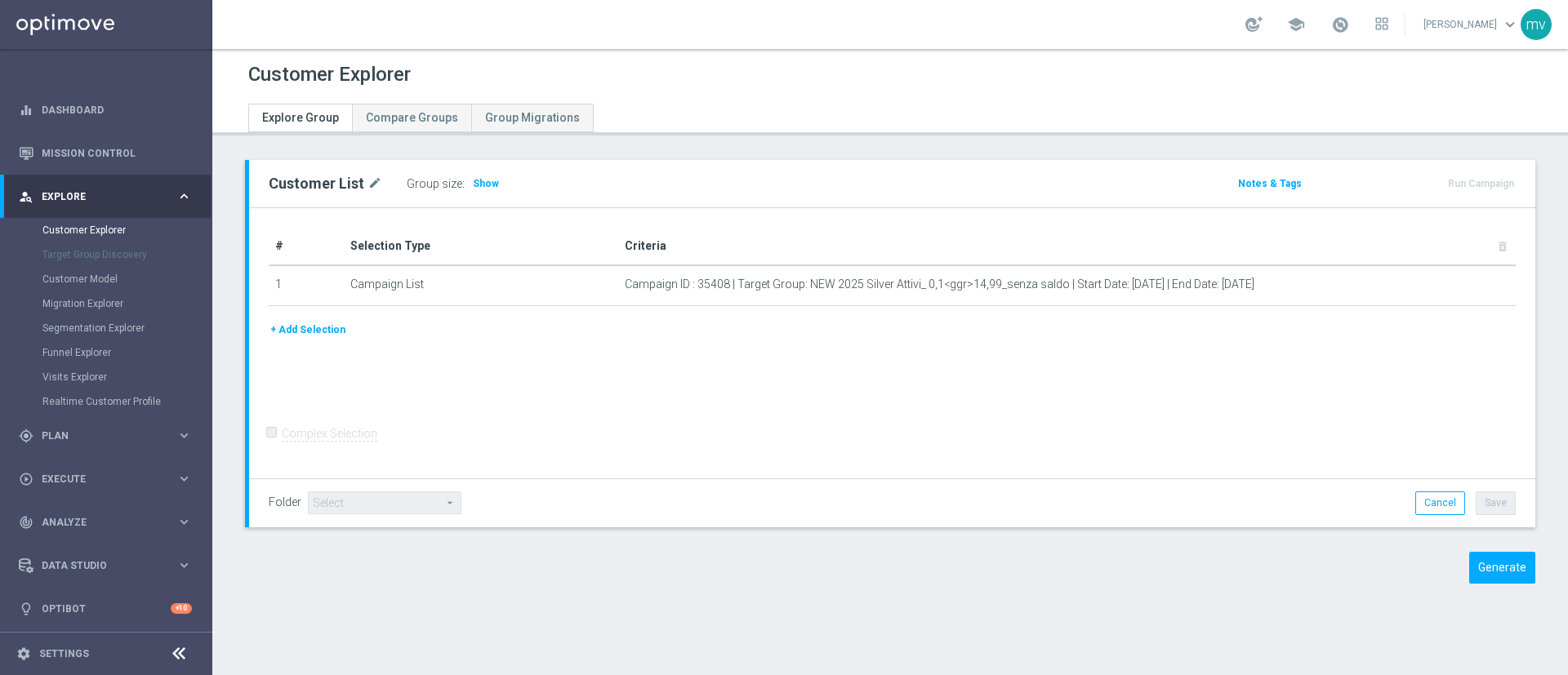
click at [319, 333] on button "+ Add Selection" at bounding box center [307, 330] width 78 height 18
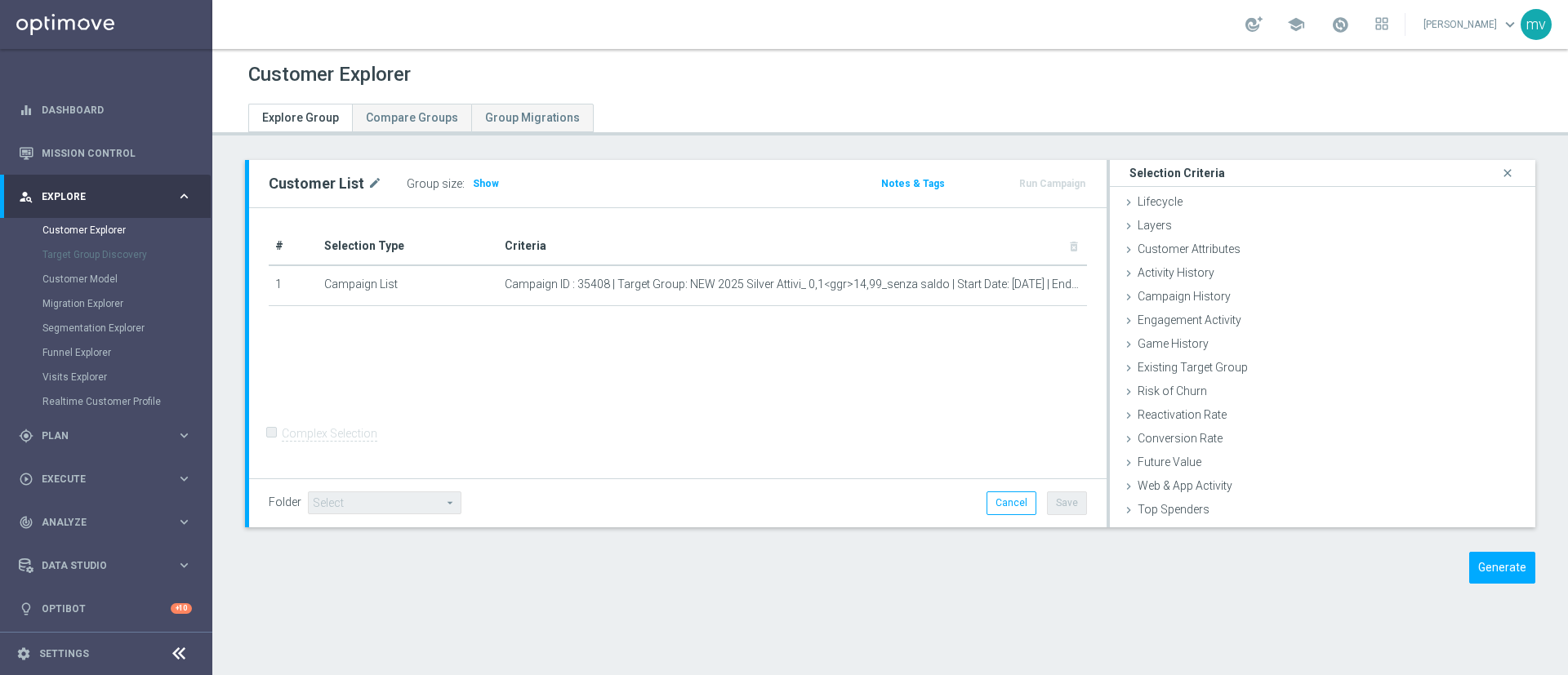
click at [853, 408] on div "# Selection Type Criteria delete_forever 1 Campaign List Campaign ID : 35408 | …" at bounding box center [678, 343] width 857 height 271
click at [479, 189] on h3 "Show" at bounding box center [485, 184] width 29 height 18
click at [1499, 175] on icon "close" at bounding box center [1507, 173] width 16 height 22
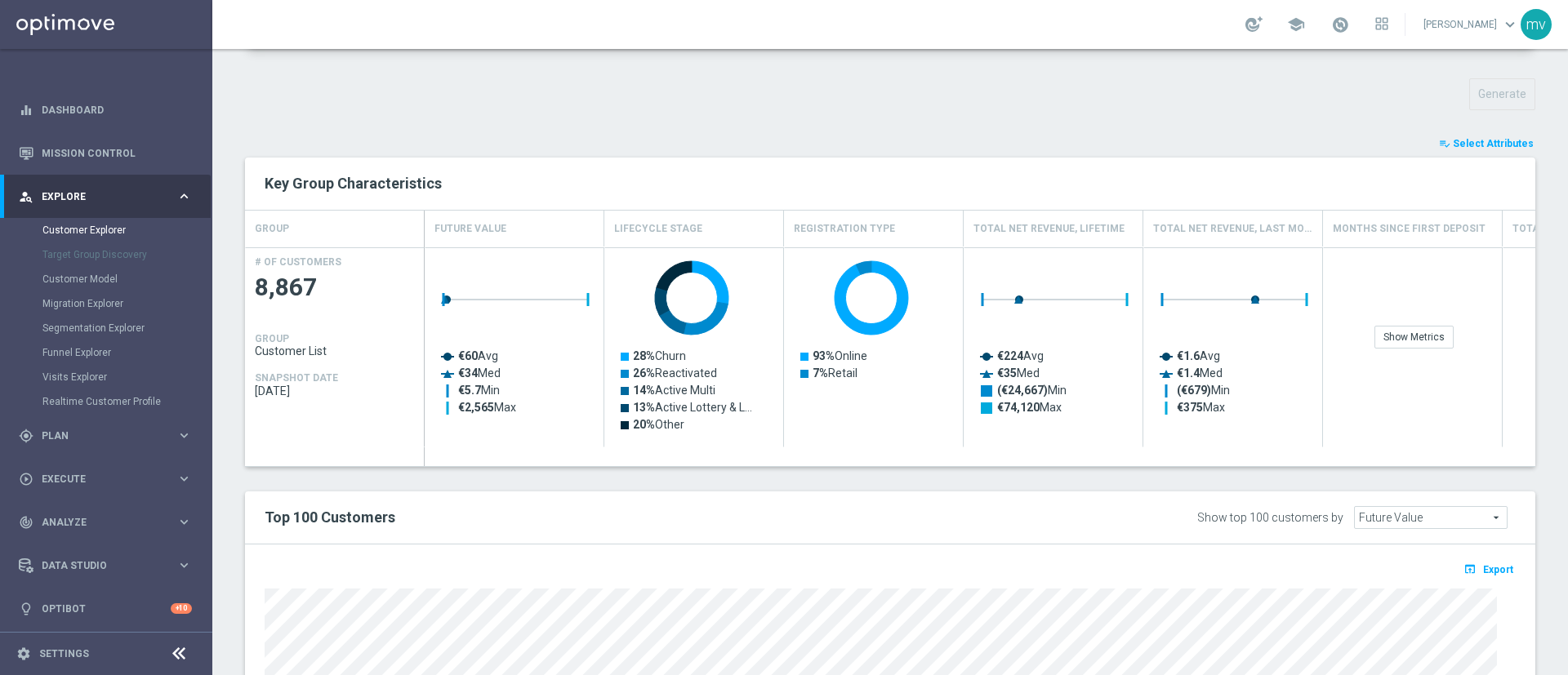
scroll to position [525, 0]
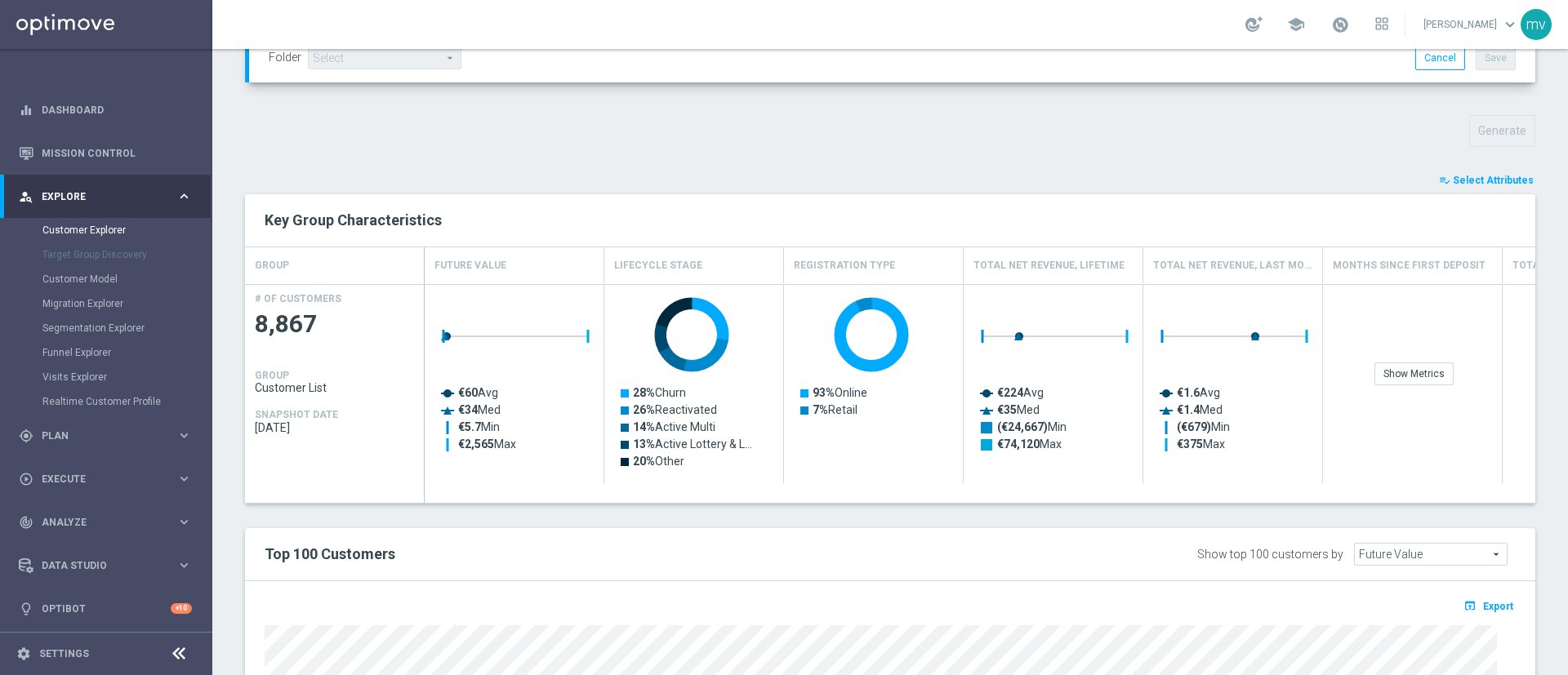
click at [1490, 175] on span "Select Attributes" at bounding box center [1492, 181] width 81 height 12
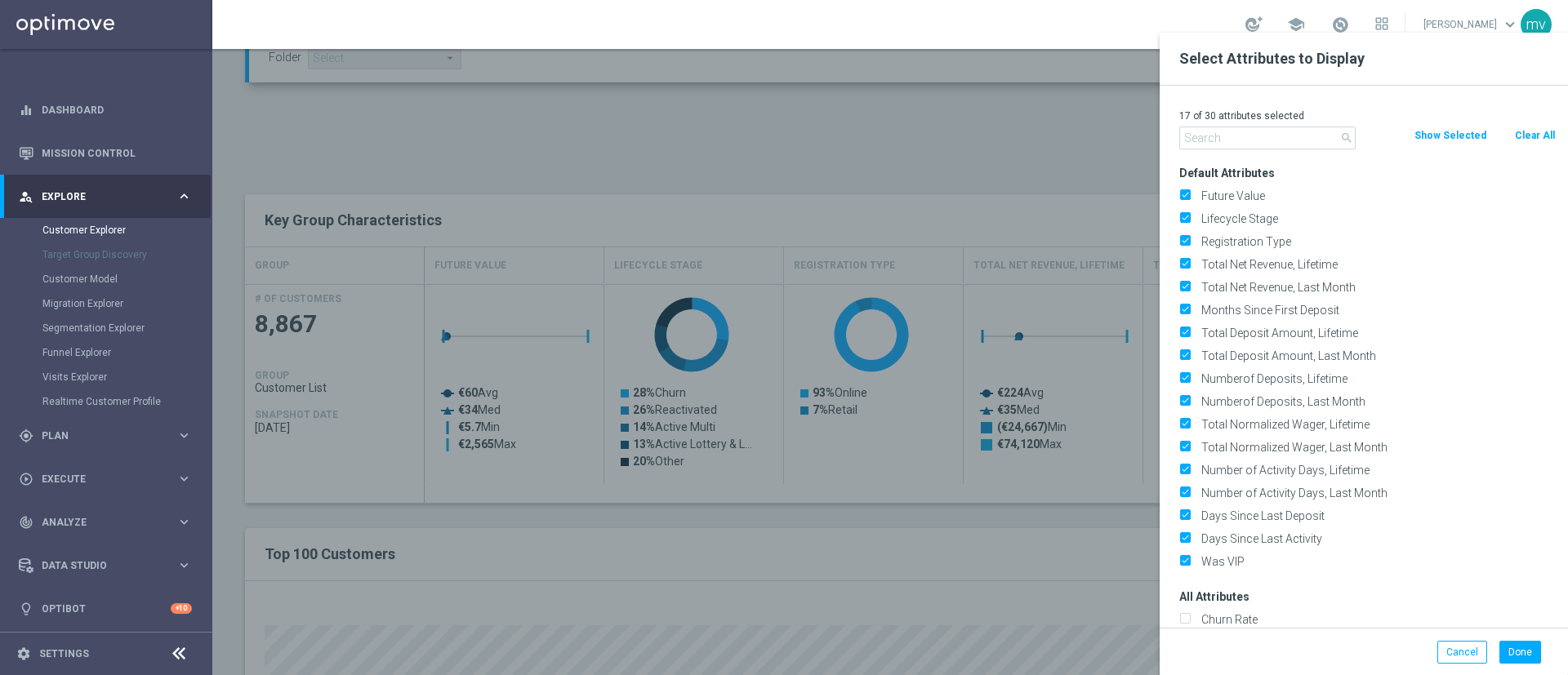
click at [1525, 135] on button "Clear All" at bounding box center [1534, 136] width 43 height 18
checkbox input "false"
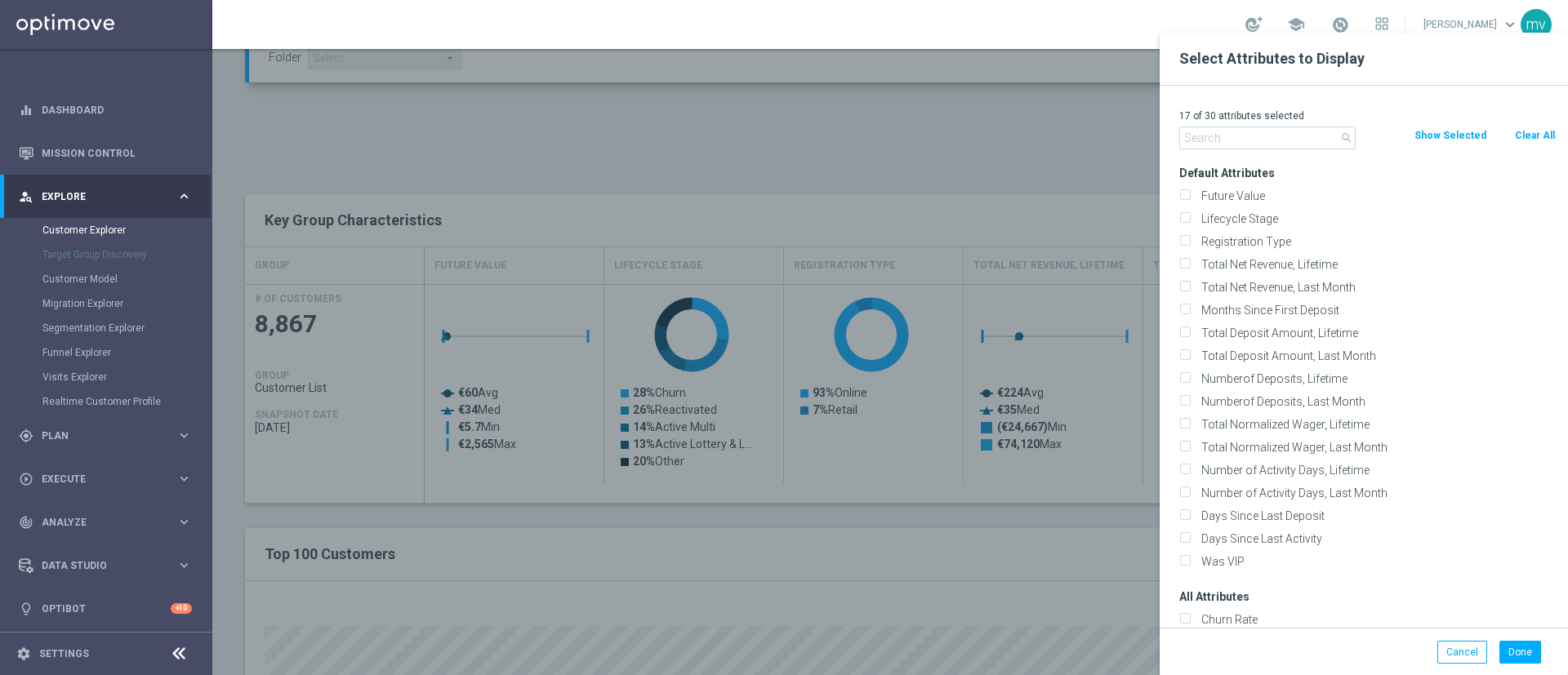
checkbox input "false"
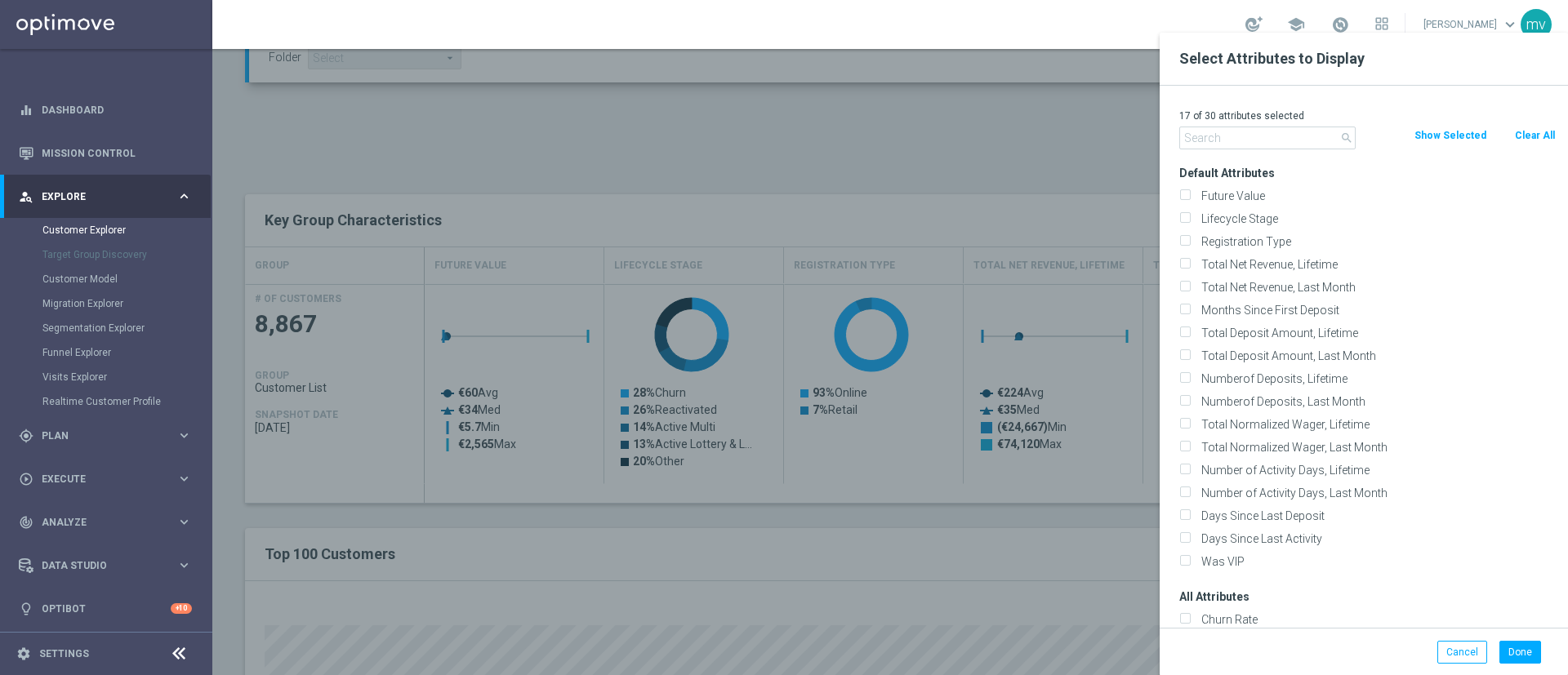
checkbox input "false"
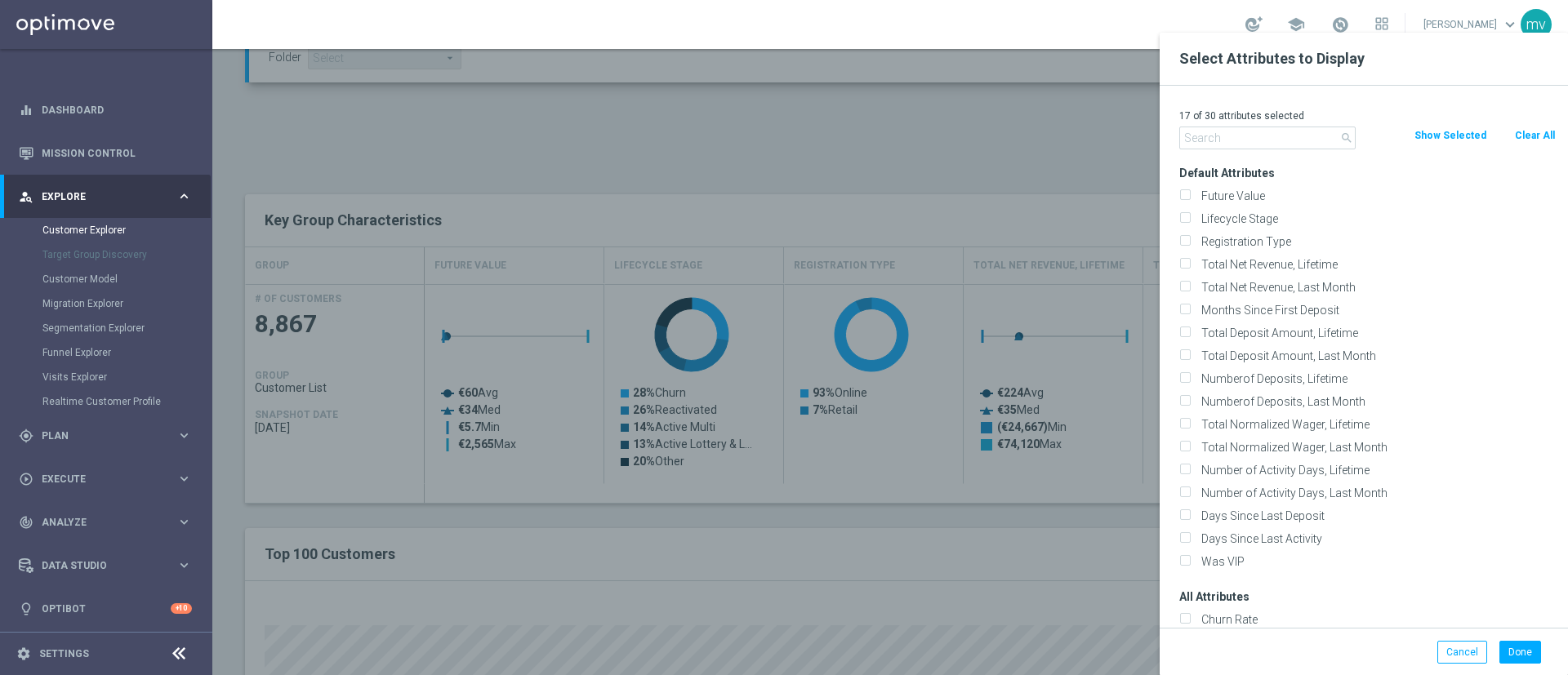
checkbox input "false"
click at [1223, 141] on input "text" at bounding box center [1267, 138] width 176 height 23
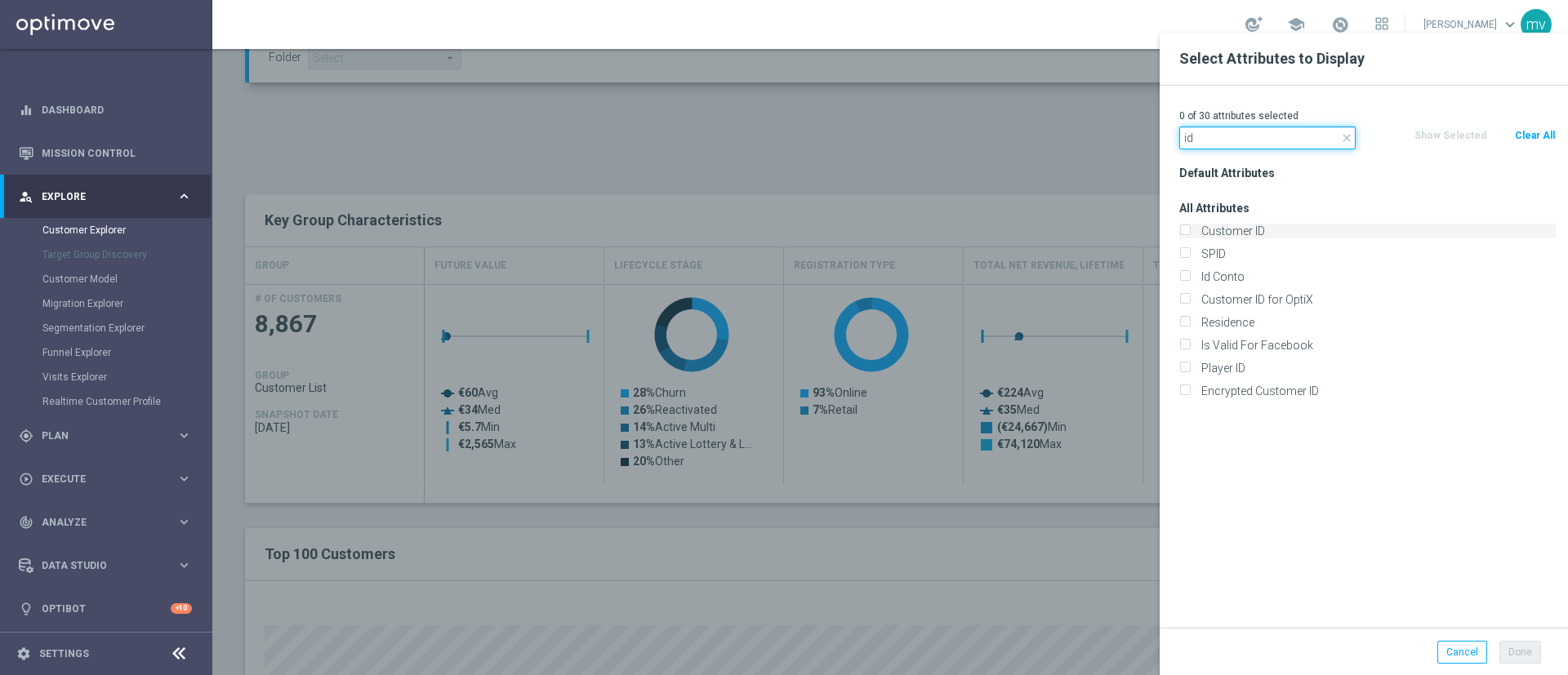
type input "id"
click at [1188, 229] on input "Customer ID" at bounding box center [1185, 234] width 11 height 11
checkbox input "true"
click at [1183, 276] on input "Id Conto" at bounding box center [1185, 279] width 11 height 11
checkbox input "true"
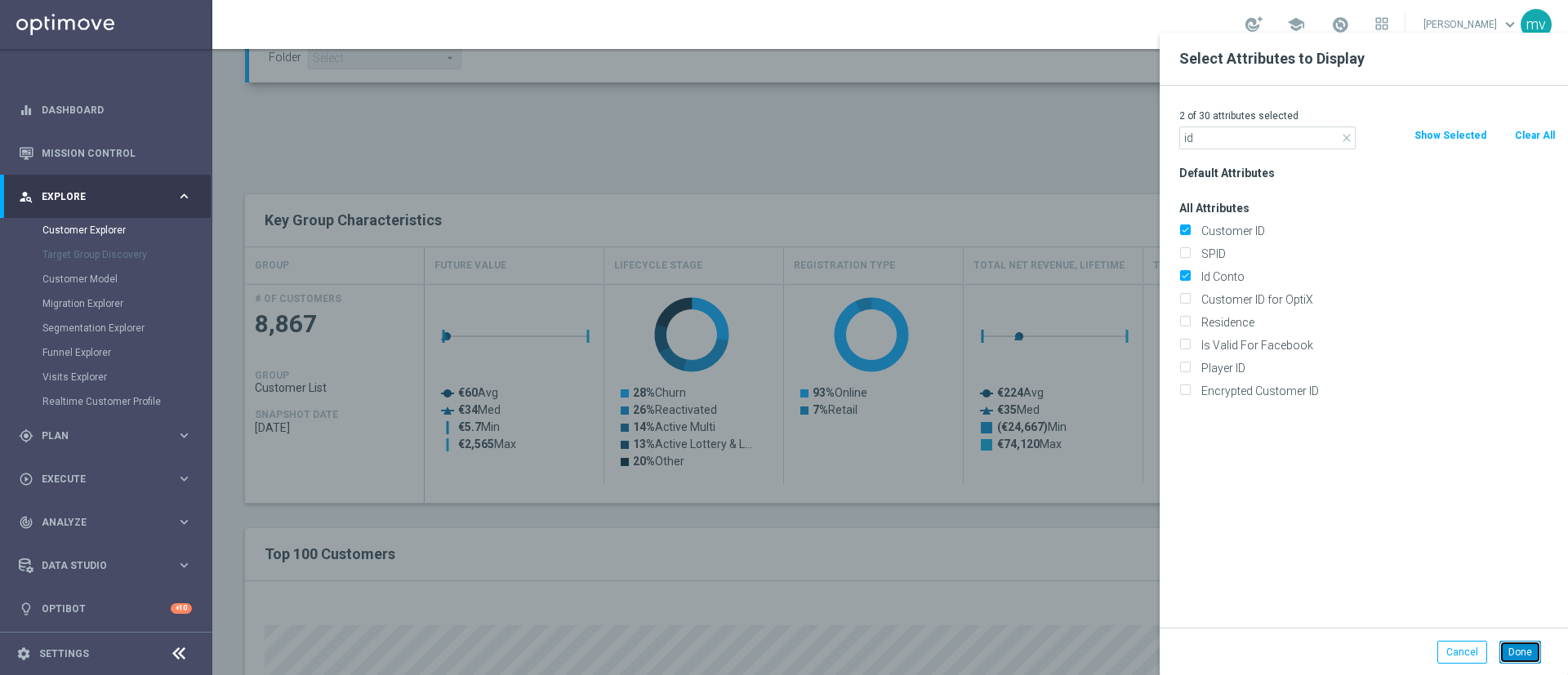
click at [1526, 651] on button "Done" at bounding box center [1520, 652] width 42 height 23
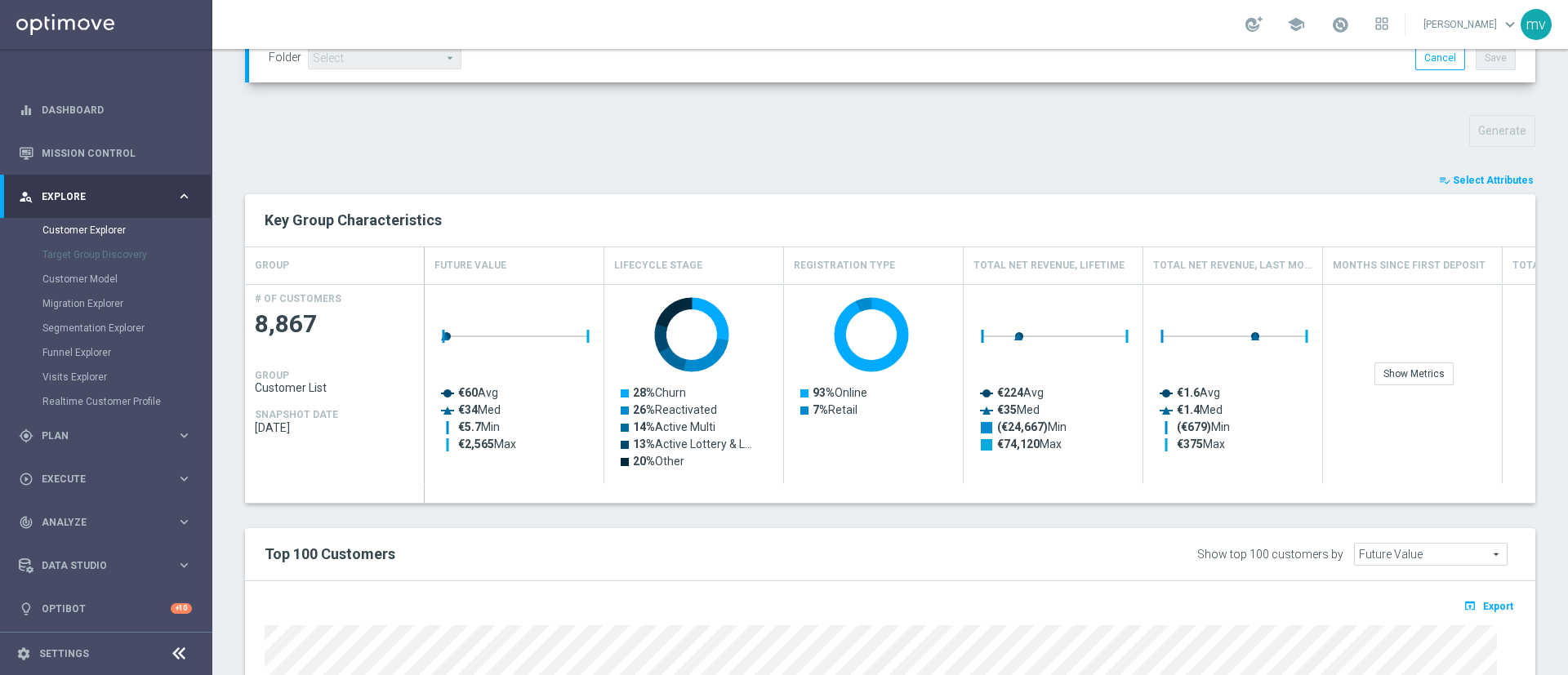
type input "Search"
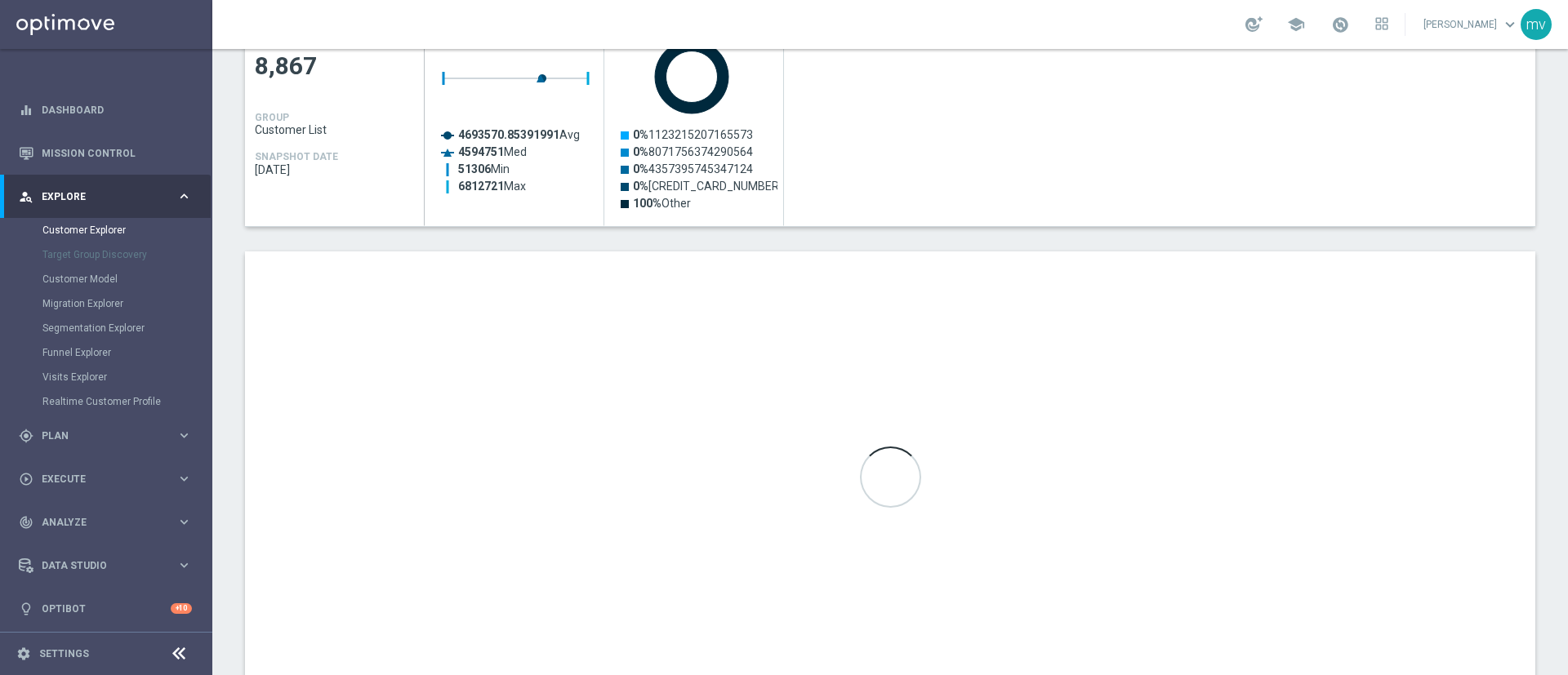
scroll to position [852, 0]
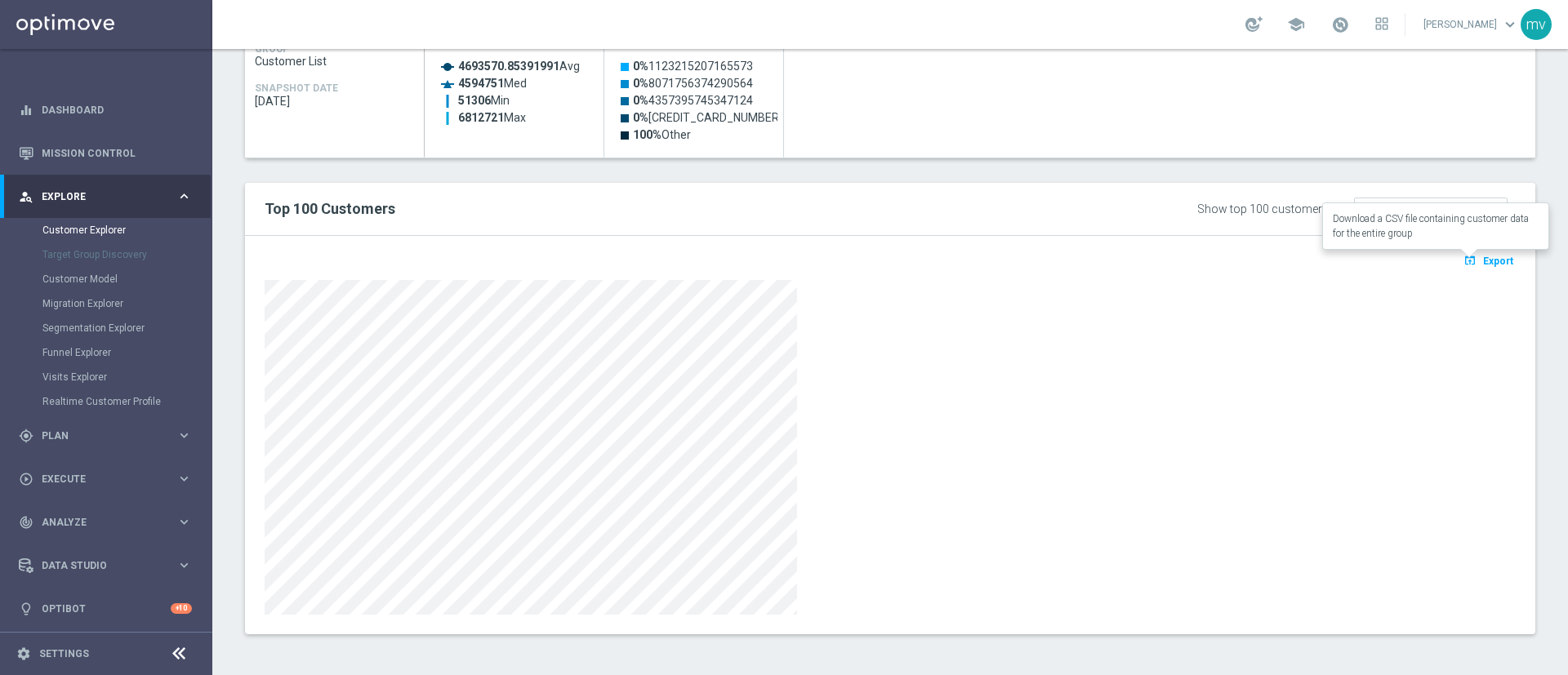
click at [1463, 257] on button "open_in_browser Export" at bounding box center [1488, 260] width 55 height 21
click at [1487, 255] on span "Export" at bounding box center [1498, 261] width 30 height 12
click at [1292, 448] on div at bounding box center [889, 447] width 1251 height 335
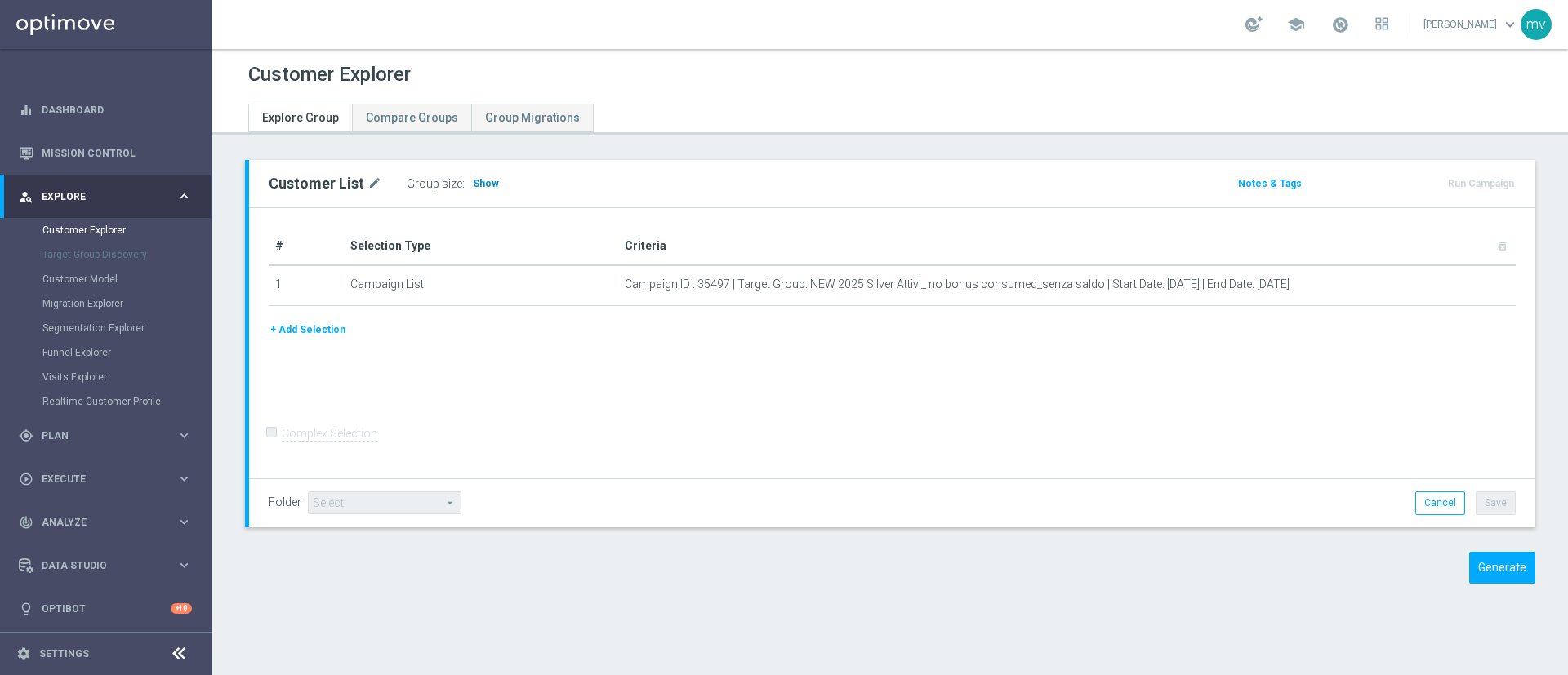
click at [484, 189] on span "Show" at bounding box center [485, 183] width 26 height 12
click at [477, 188] on span "Show" at bounding box center [485, 183] width 26 height 12
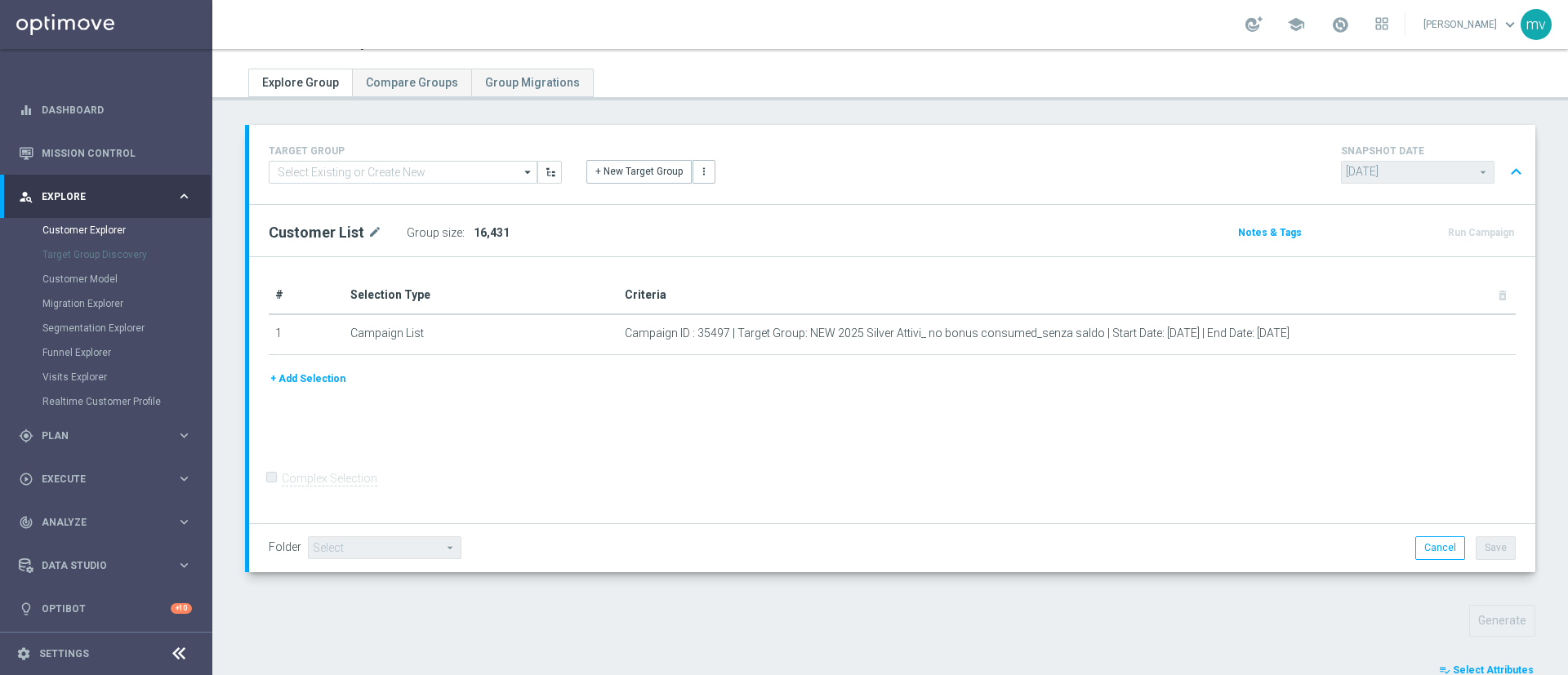
scroll to position [511, 0]
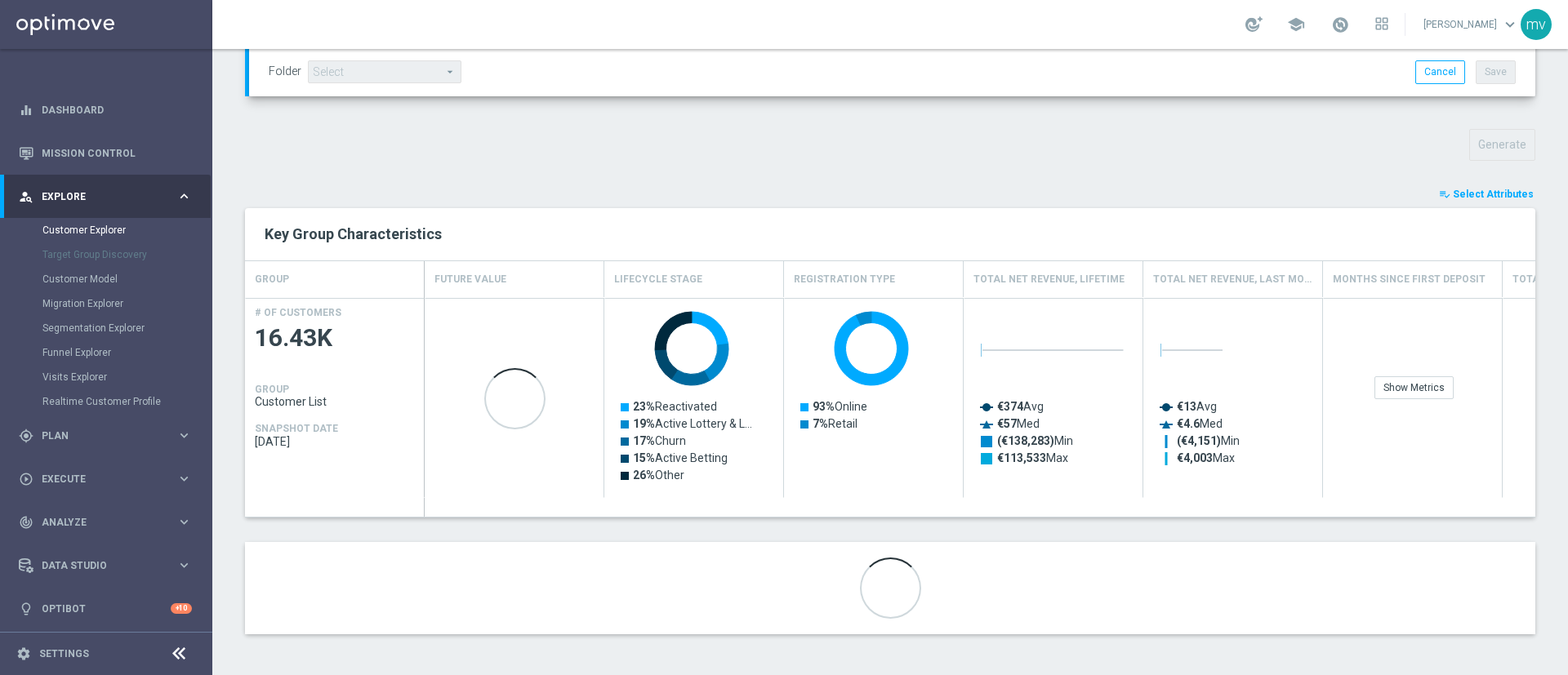
click at [1507, 191] on span "Select Attributes" at bounding box center [1492, 194] width 81 height 12
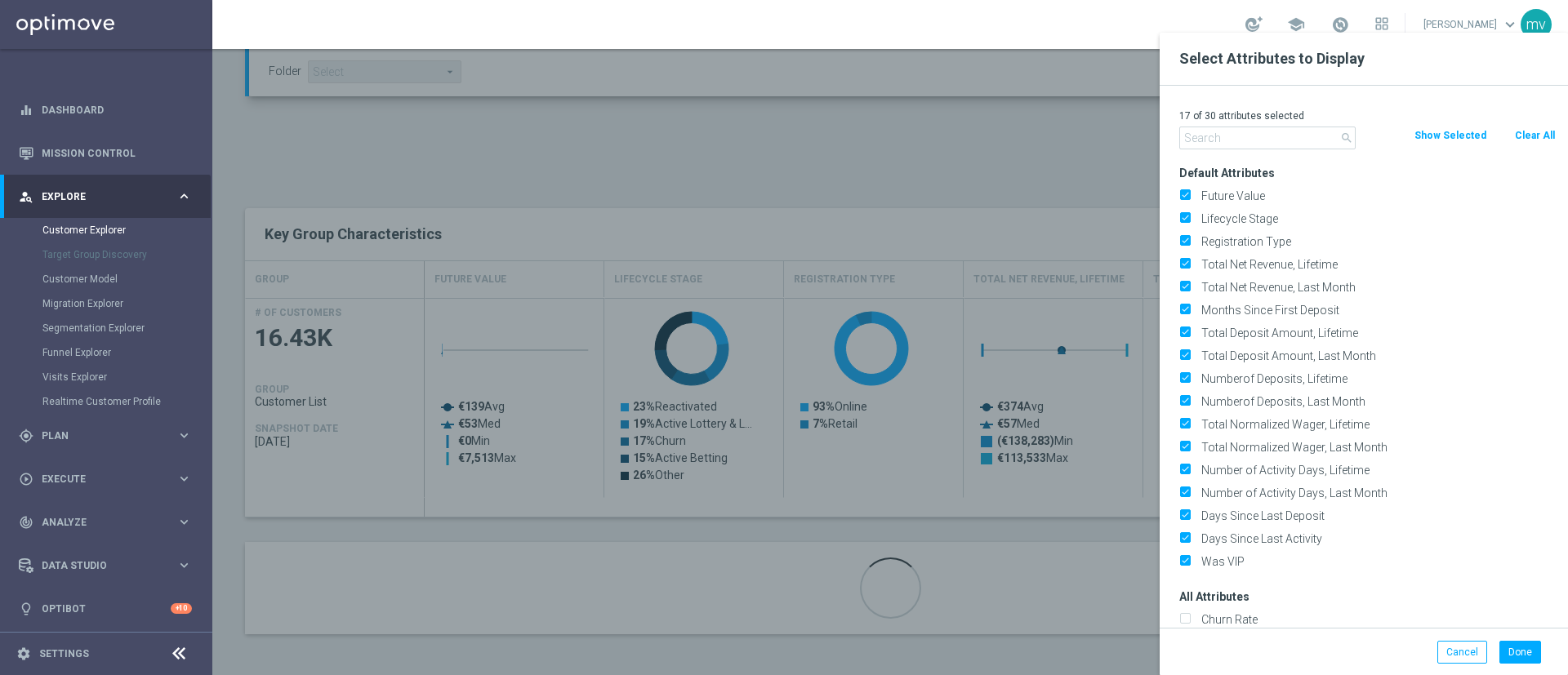
click at [1547, 128] on button "Clear All" at bounding box center [1534, 136] width 43 height 18
checkbox input "false"
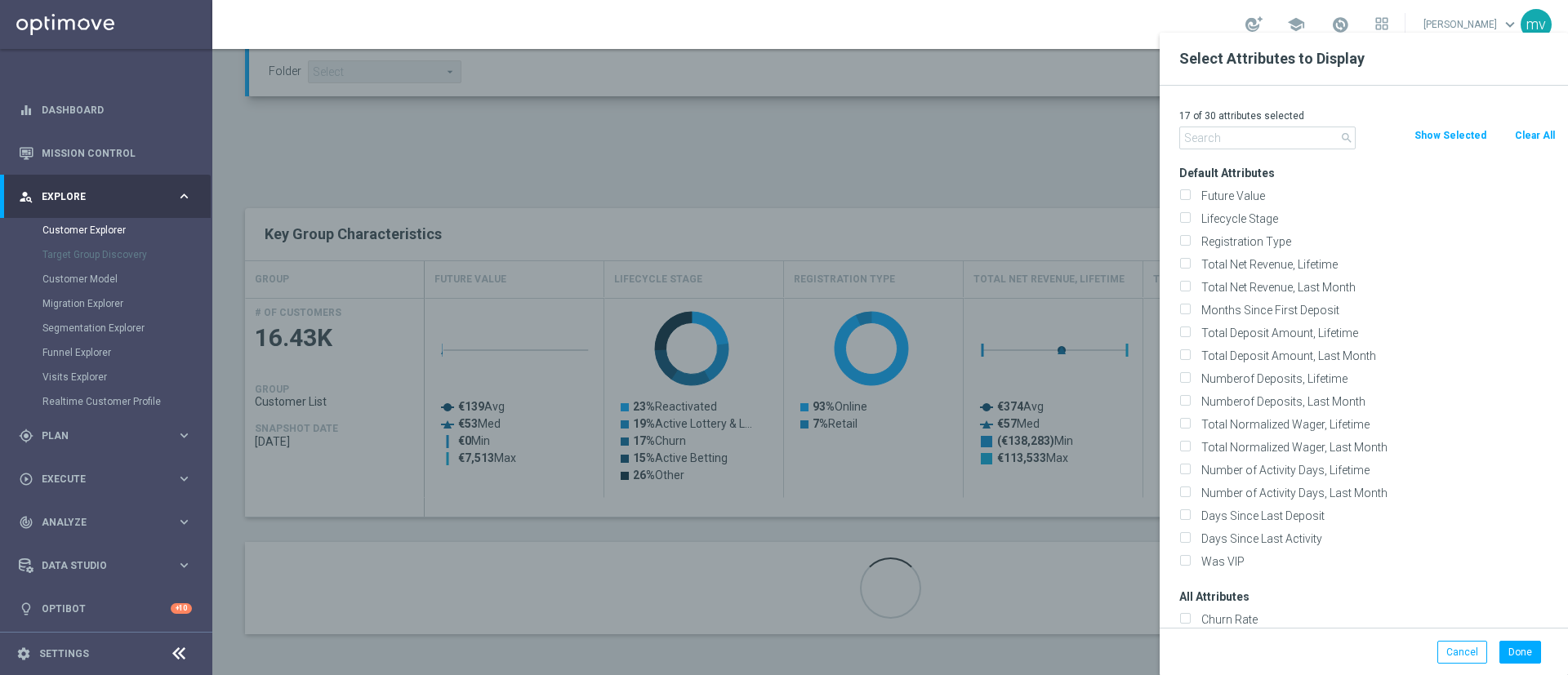
checkbox input "false"
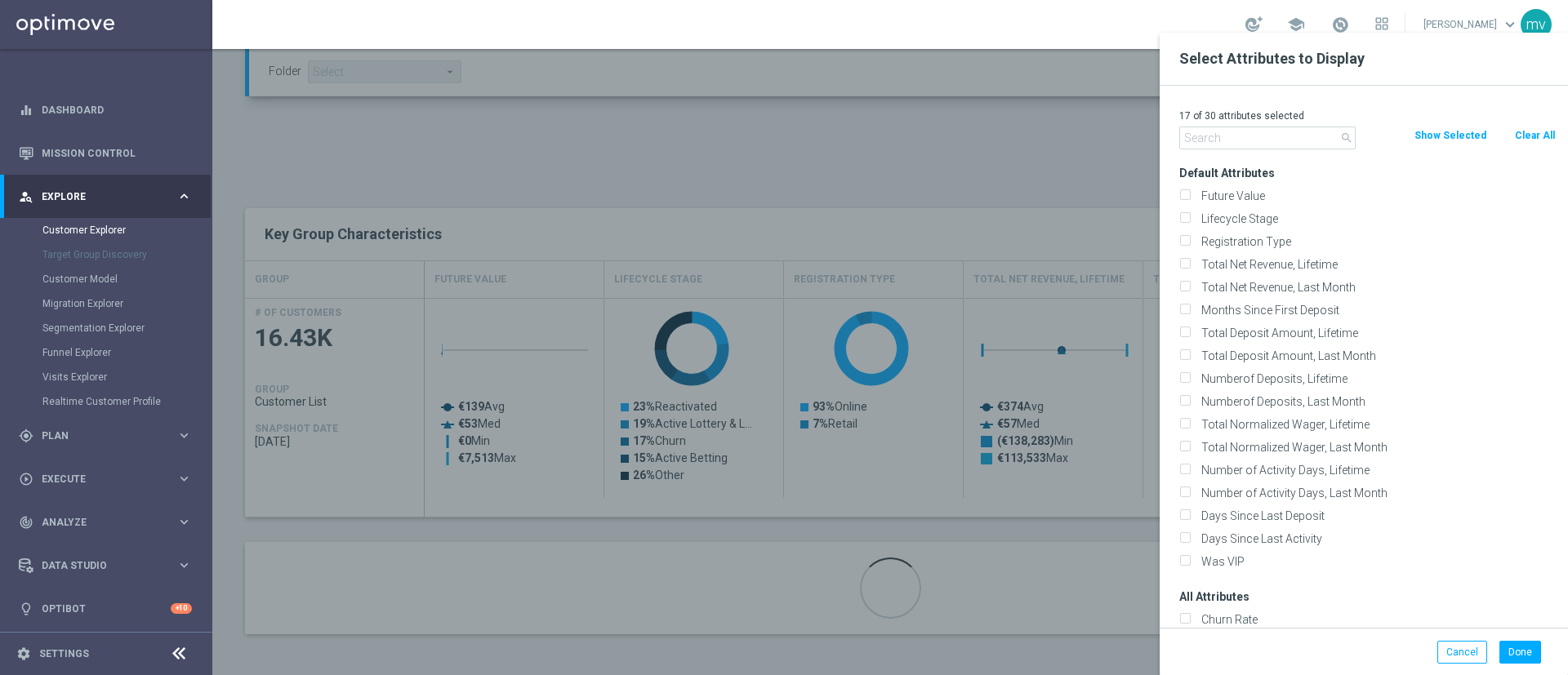
checkbox input "false"
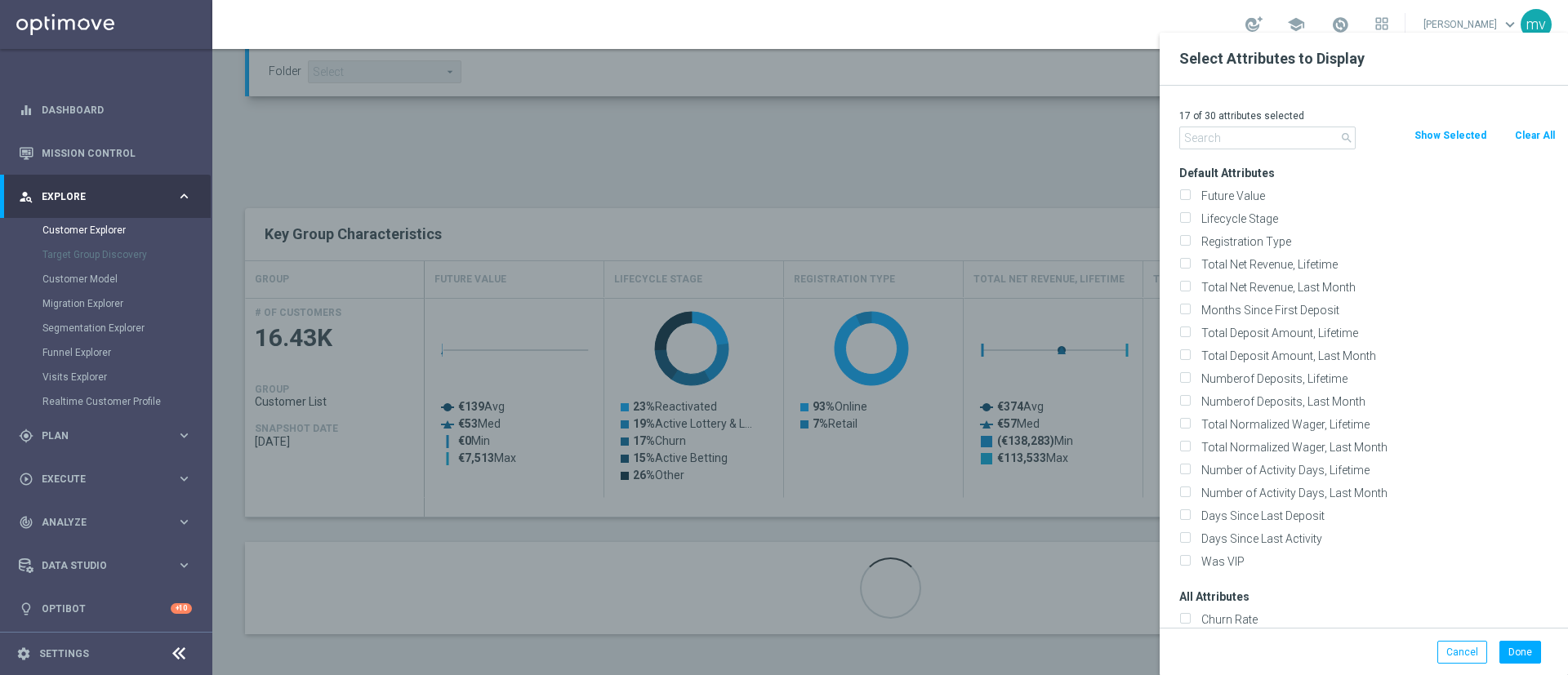
checkbox input "false"
click at [1246, 144] on input "text" at bounding box center [1267, 138] width 176 height 23
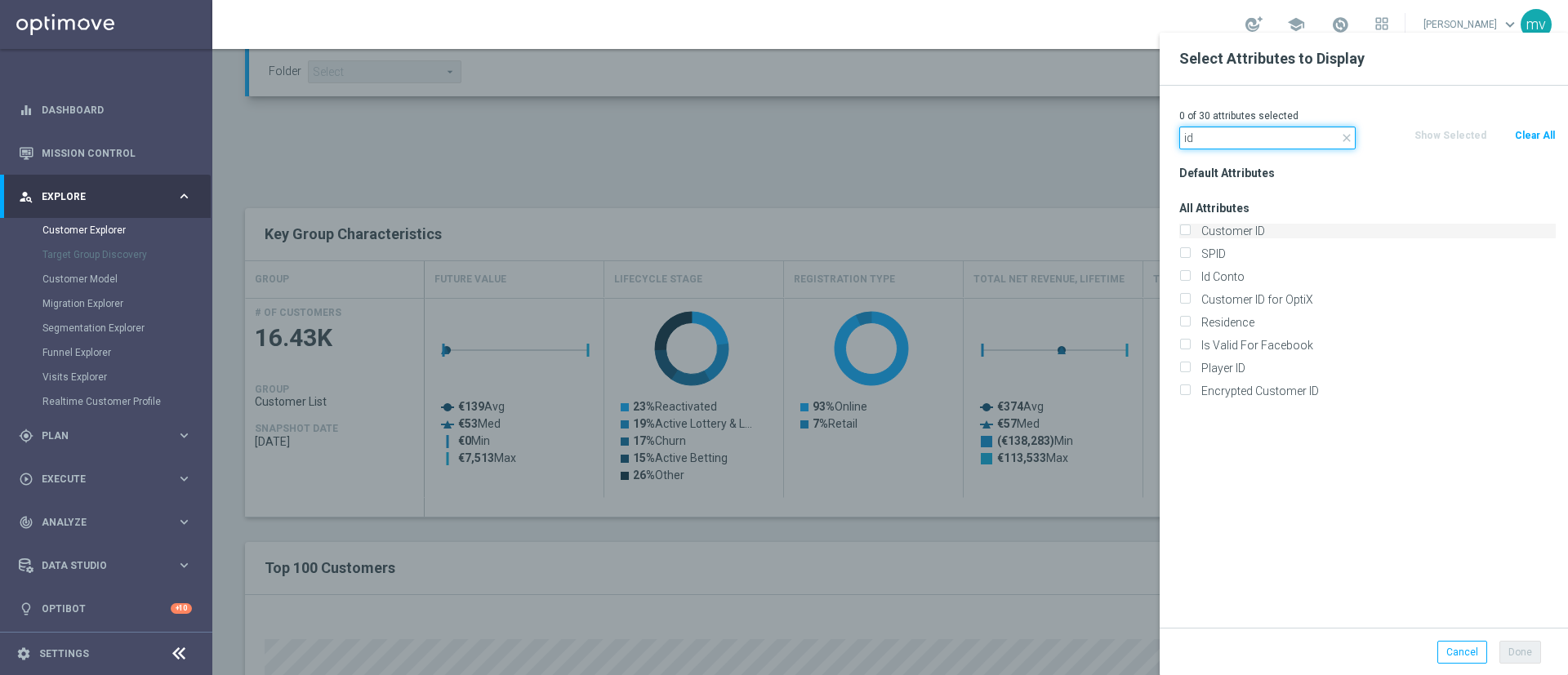
type input "id"
click at [1189, 234] on input "Customer ID" at bounding box center [1185, 234] width 11 height 11
checkbox input "true"
click at [1188, 275] on input "Id Conto" at bounding box center [1185, 279] width 11 height 11
checkbox input "true"
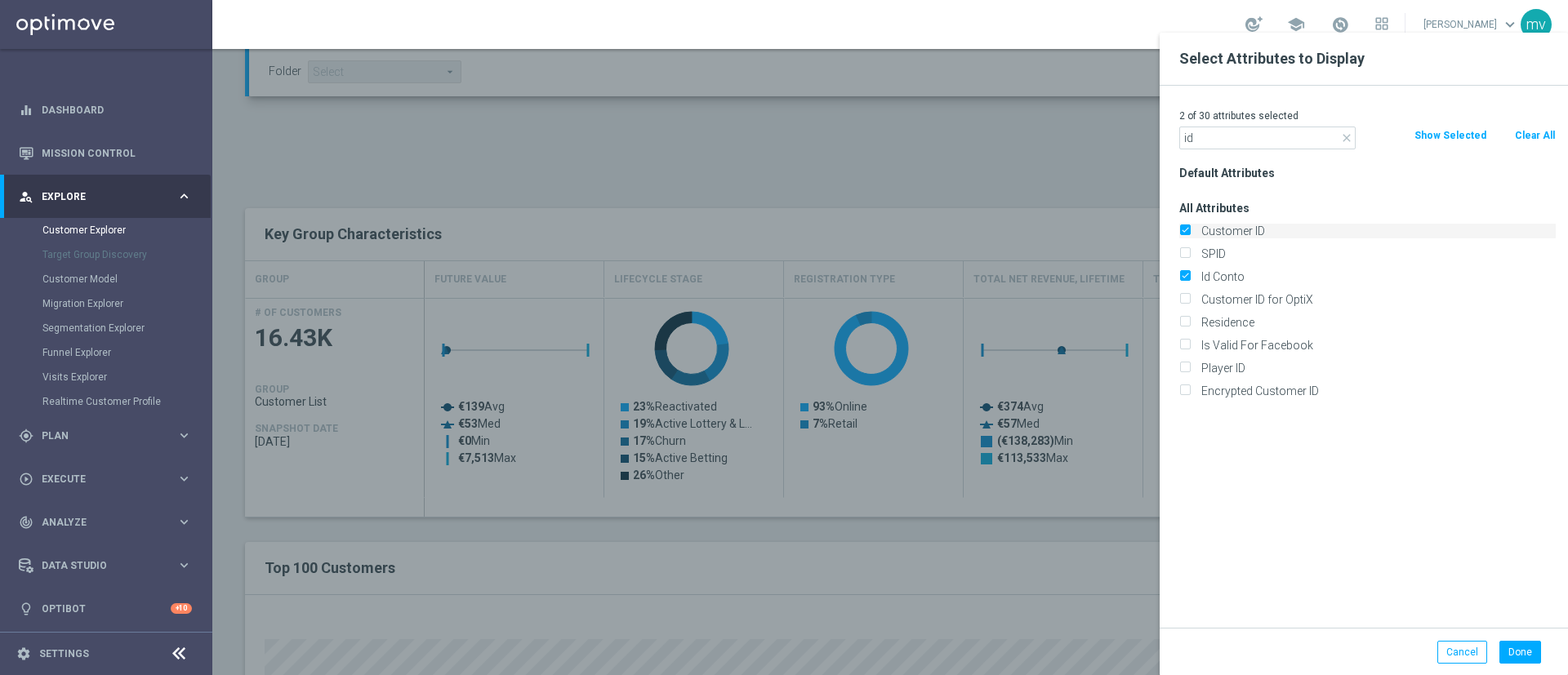
click at [1188, 229] on input "Customer ID" at bounding box center [1185, 234] width 11 height 11
checkbox input "false"
click at [1271, 132] on input "id" at bounding box center [1267, 138] width 176 height 23
type input "i"
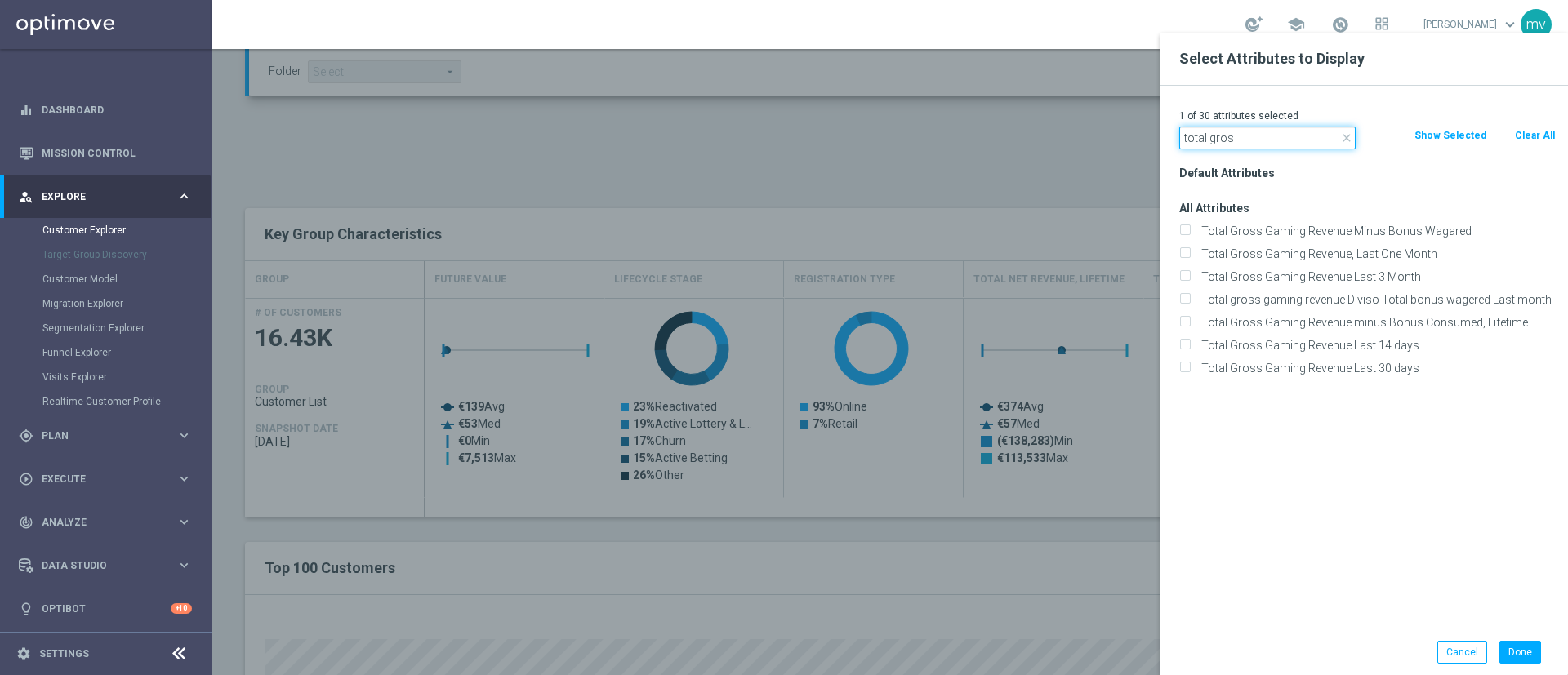
scroll to position [0, 0]
type input "total gross ga"
click at [1187, 369] on input "Total Gross Gaming Revenue Last 30 days" at bounding box center [1185, 370] width 11 height 11
checkbox input "true"
click at [1523, 658] on button "Done" at bounding box center [1520, 652] width 42 height 23
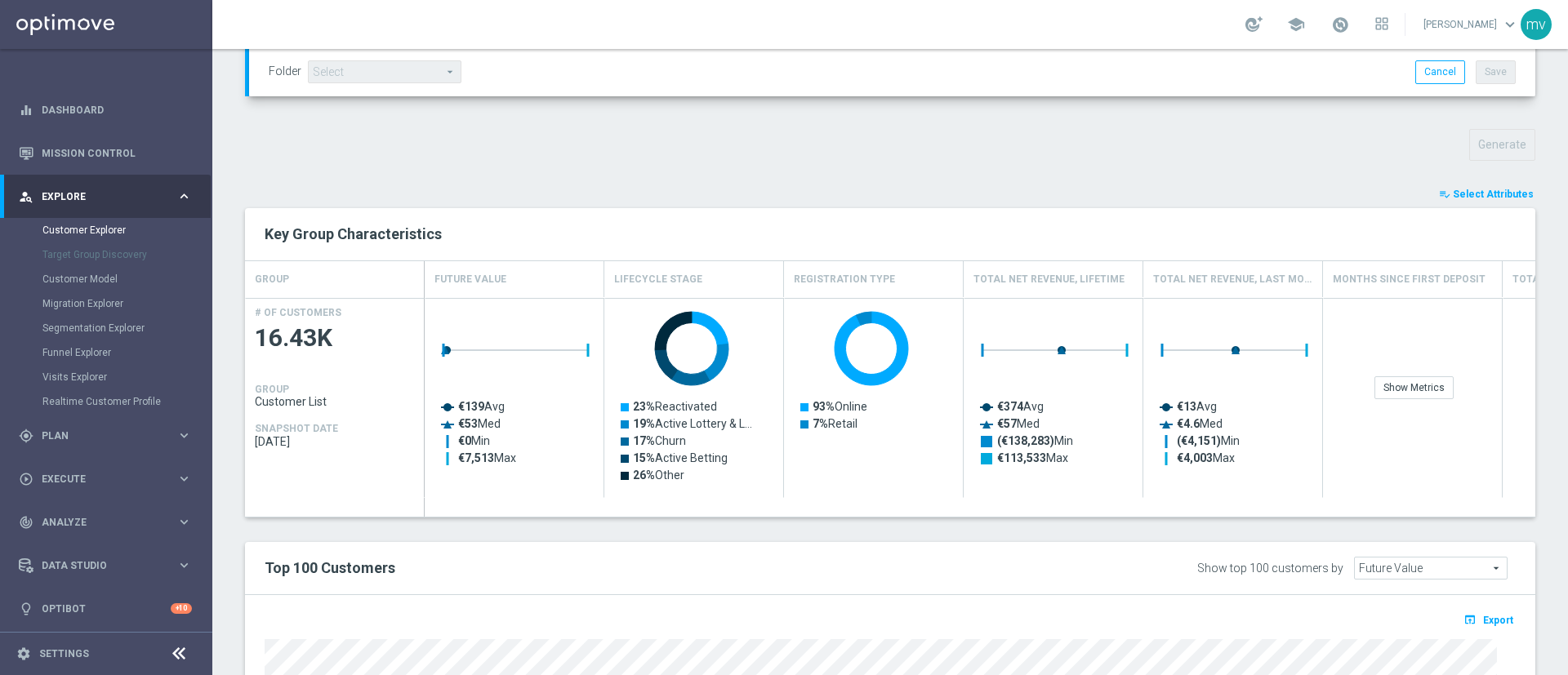
type input "Search"
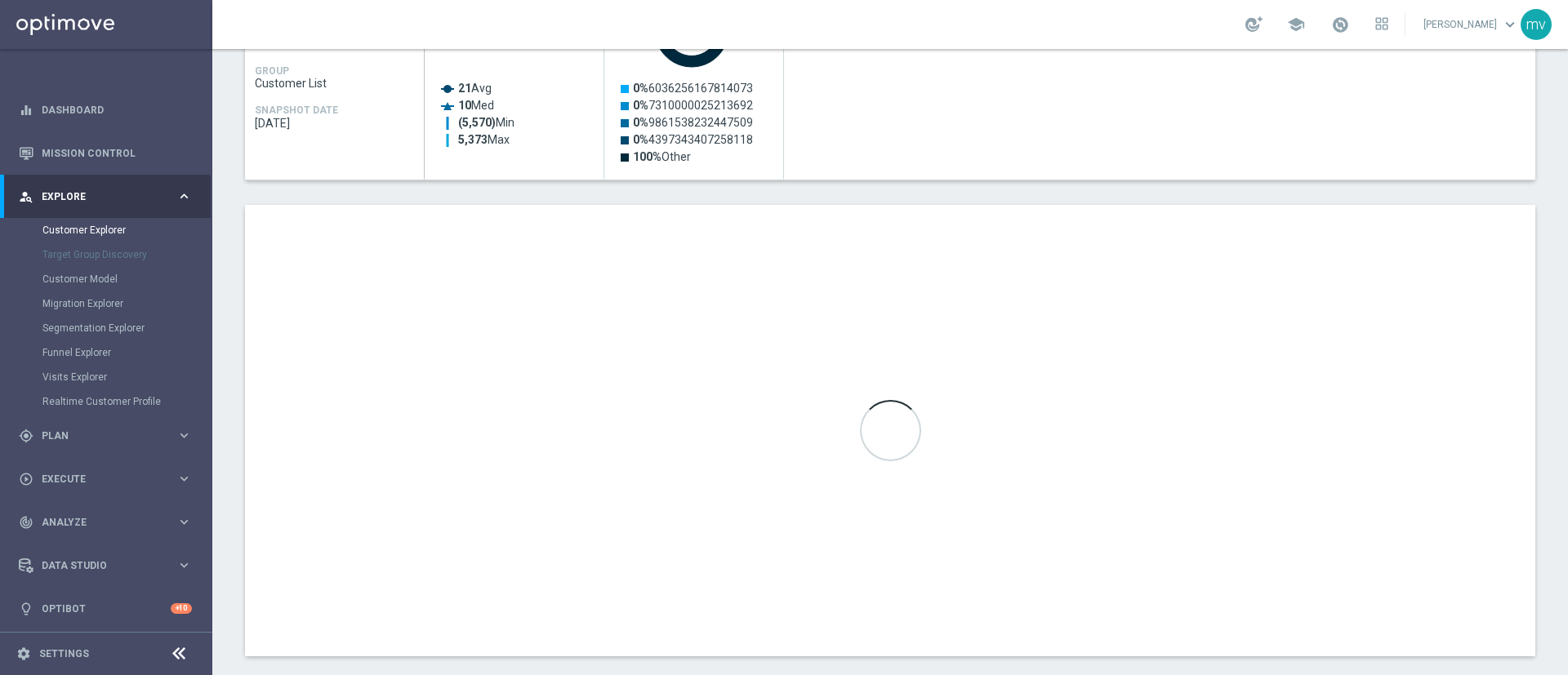
scroll to position [852, 0]
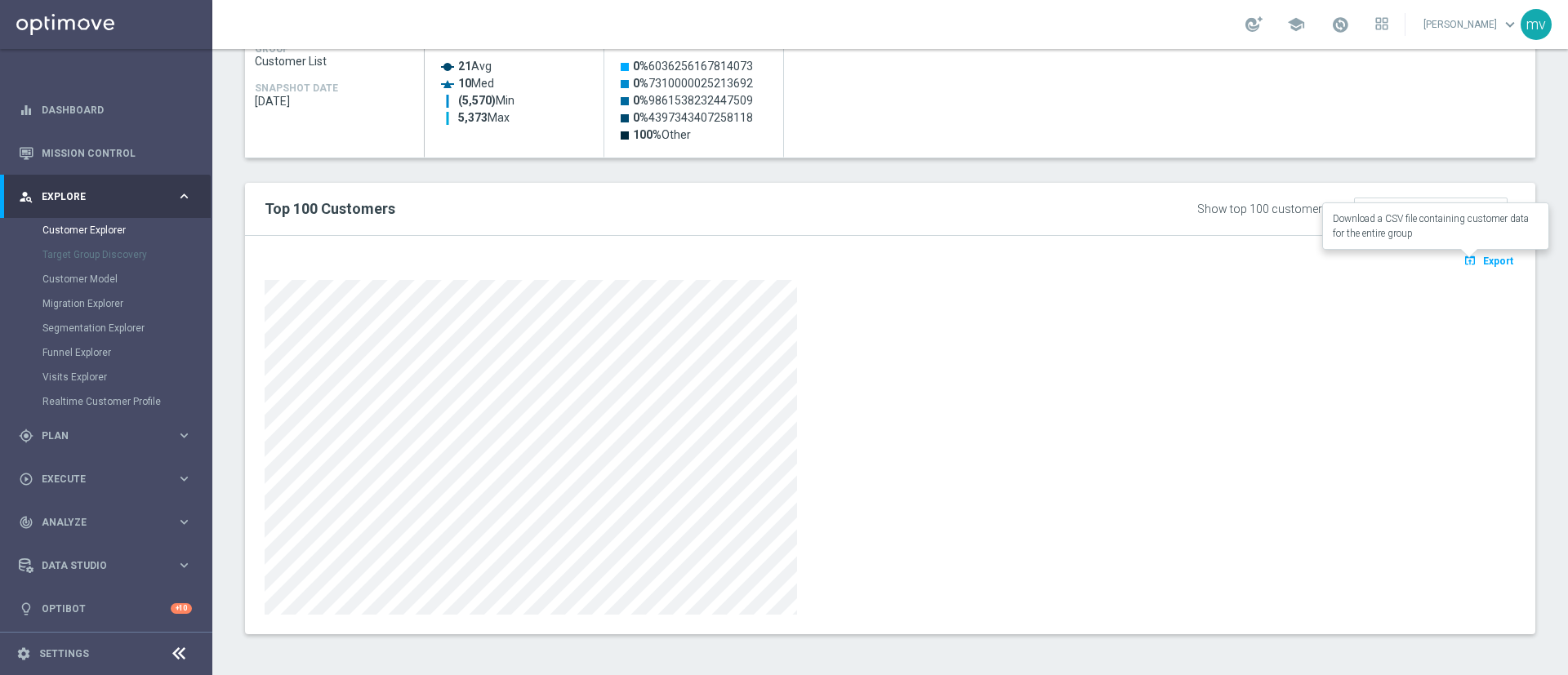
click at [1483, 265] on span "Export" at bounding box center [1498, 261] width 30 height 12
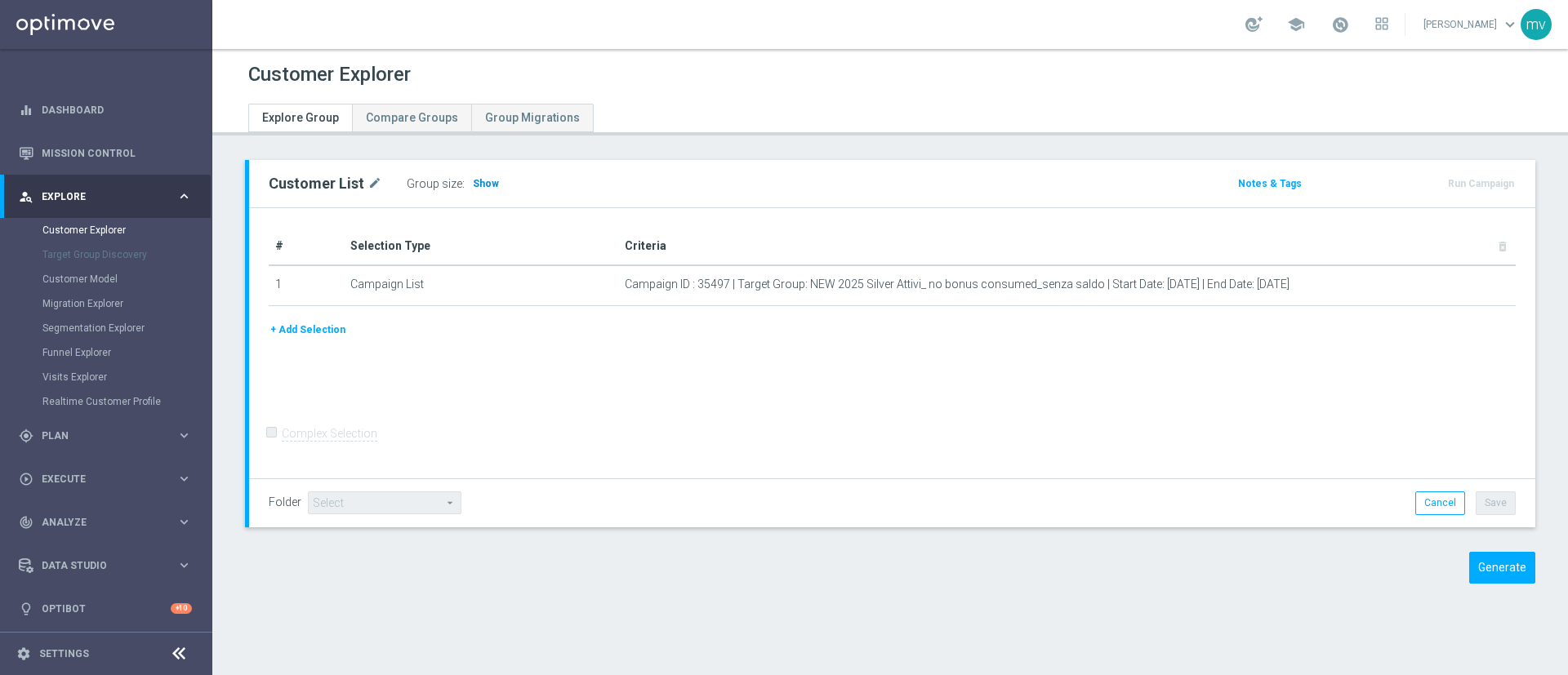
click at [485, 191] on h3 "Show" at bounding box center [485, 184] width 29 height 18
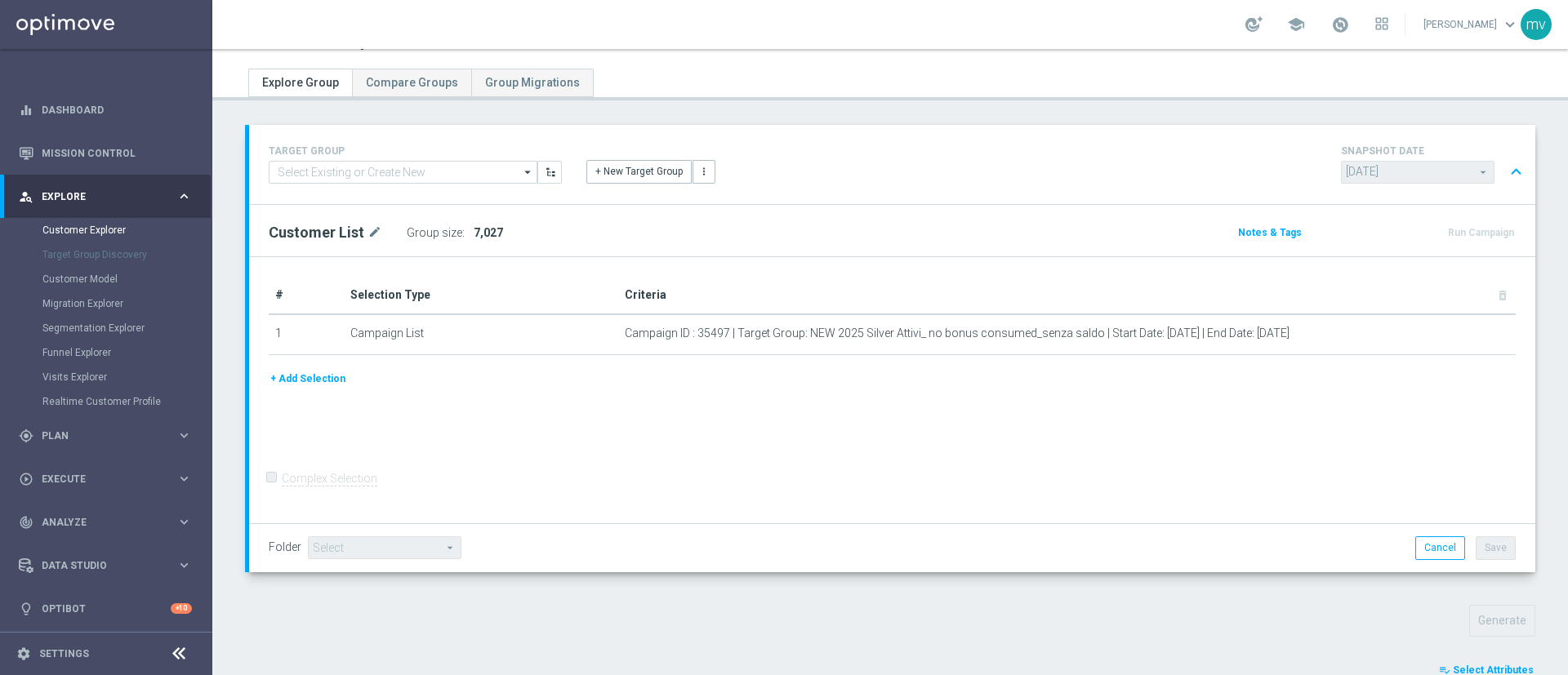
scroll to position [511, 0]
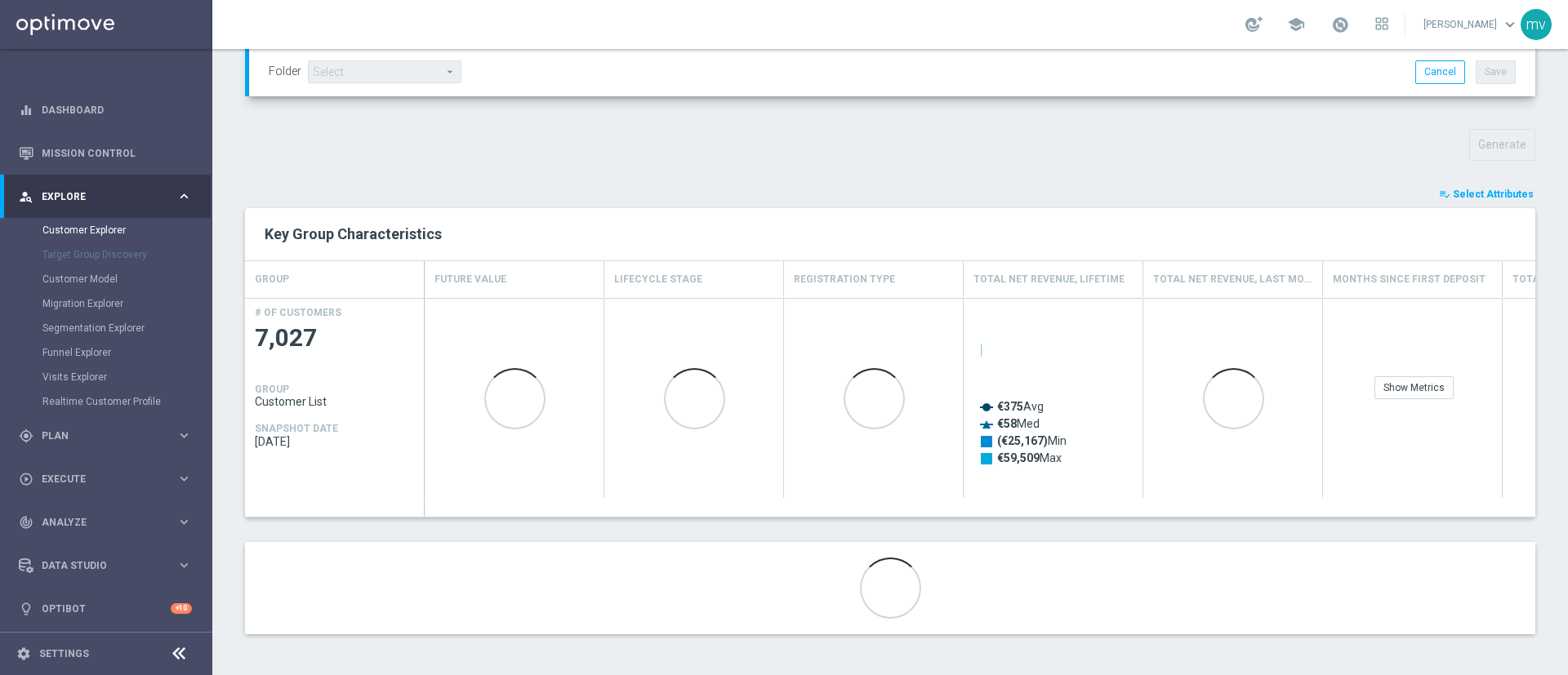
click at [1475, 199] on span "Select Attributes" at bounding box center [1492, 194] width 81 height 12
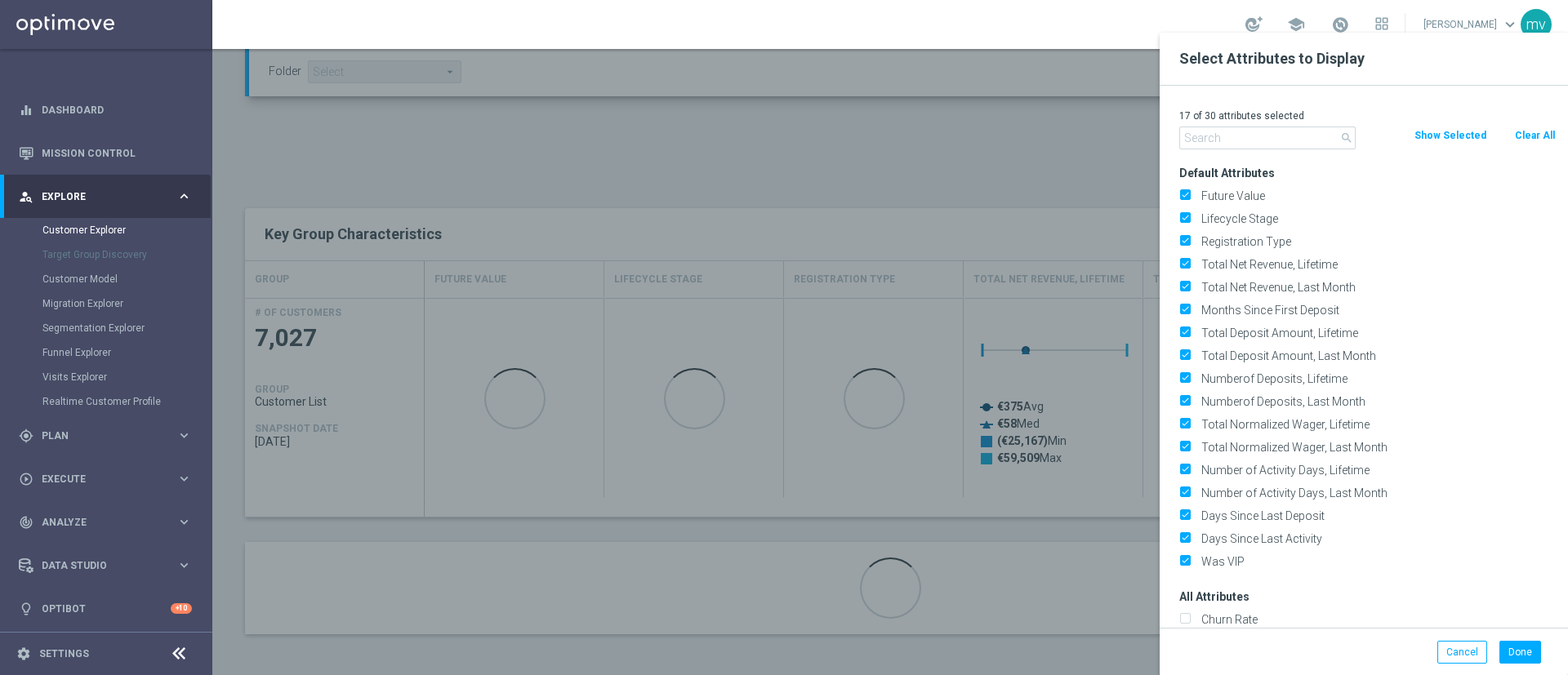
drag, startPoint x: 1531, startPoint y: 127, endPoint x: 1377, endPoint y: 146, distance: 155.2
click at [1532, 127] on button "Clear All" at bounding box center [1534, 136] width 43 height 18
checkbox input "false"
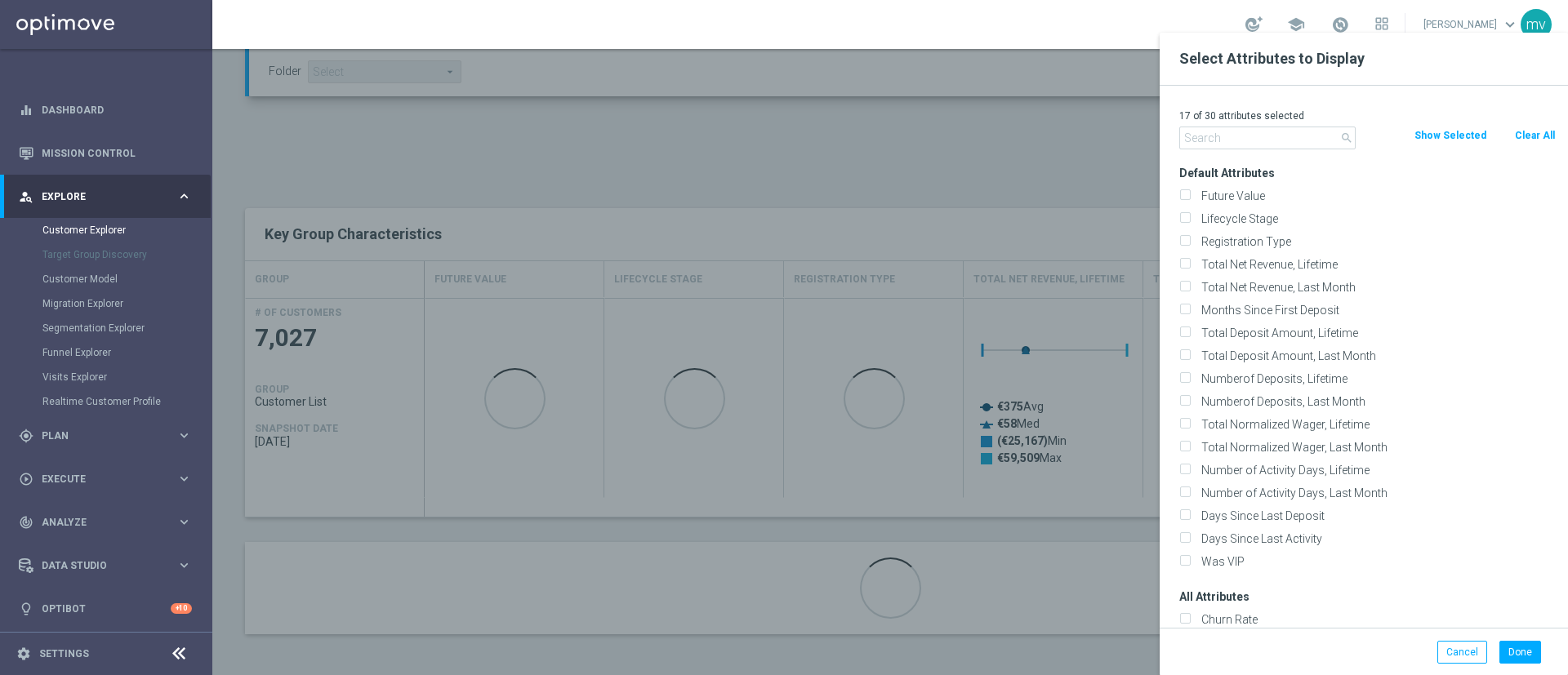
checkbox input "false"
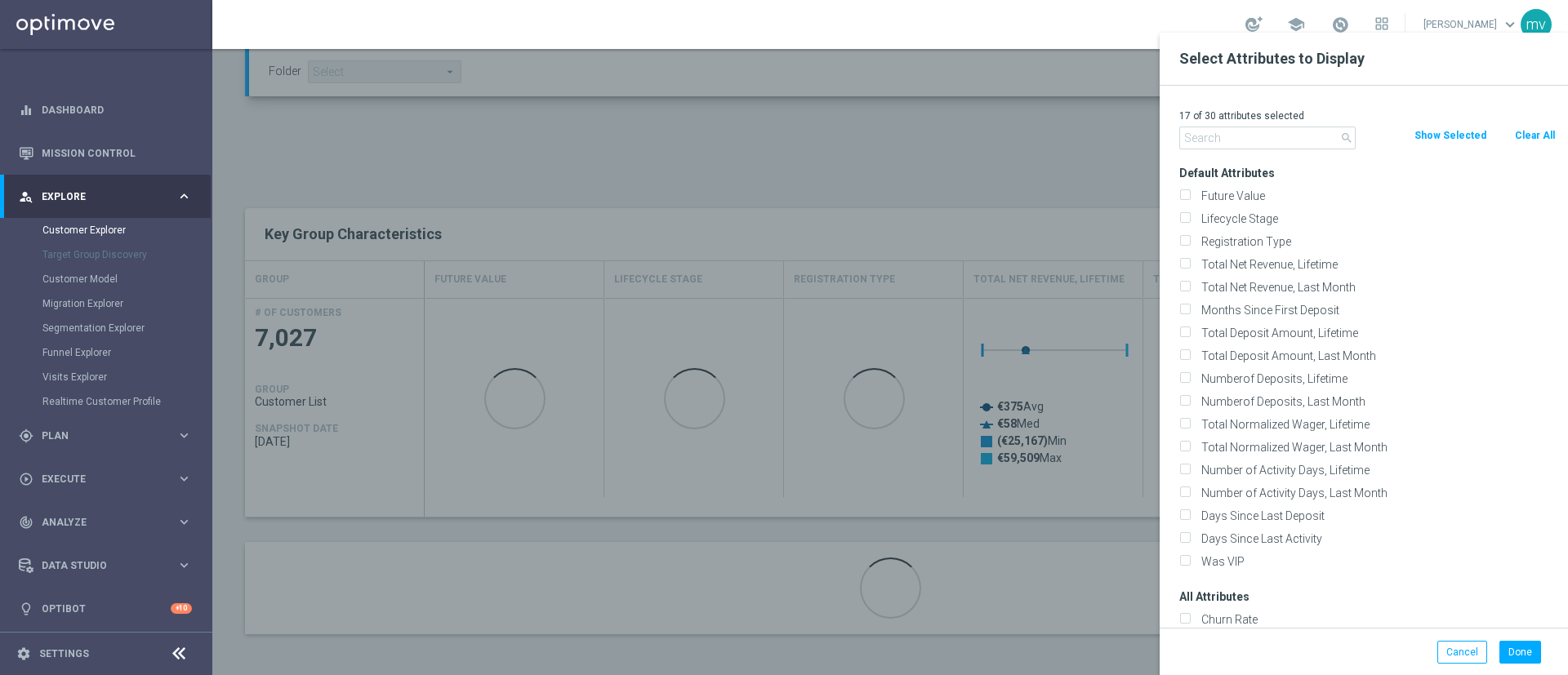
checkbox input "false"
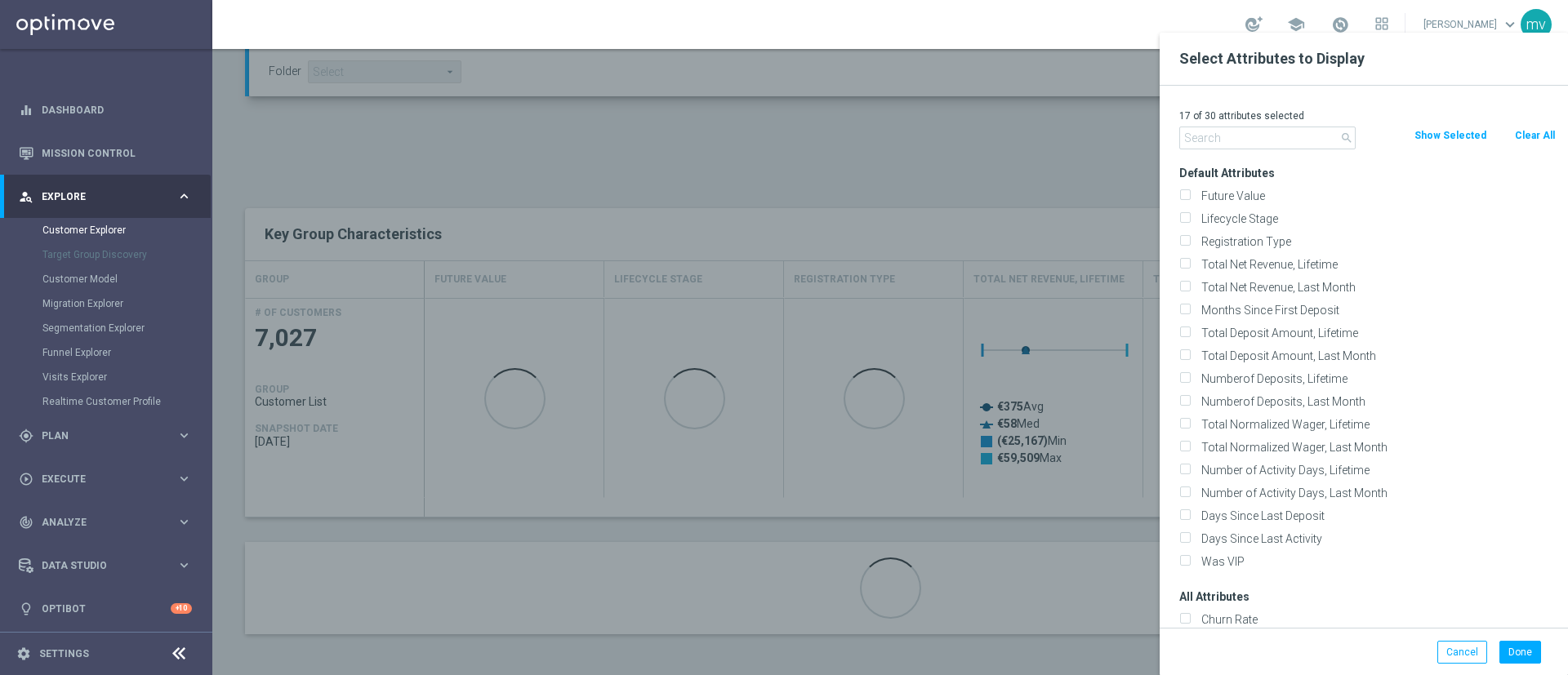
checkbox input "false"
click at [1251, 149] on input "text" at bounding box center [1267, 138] width 176 height 23
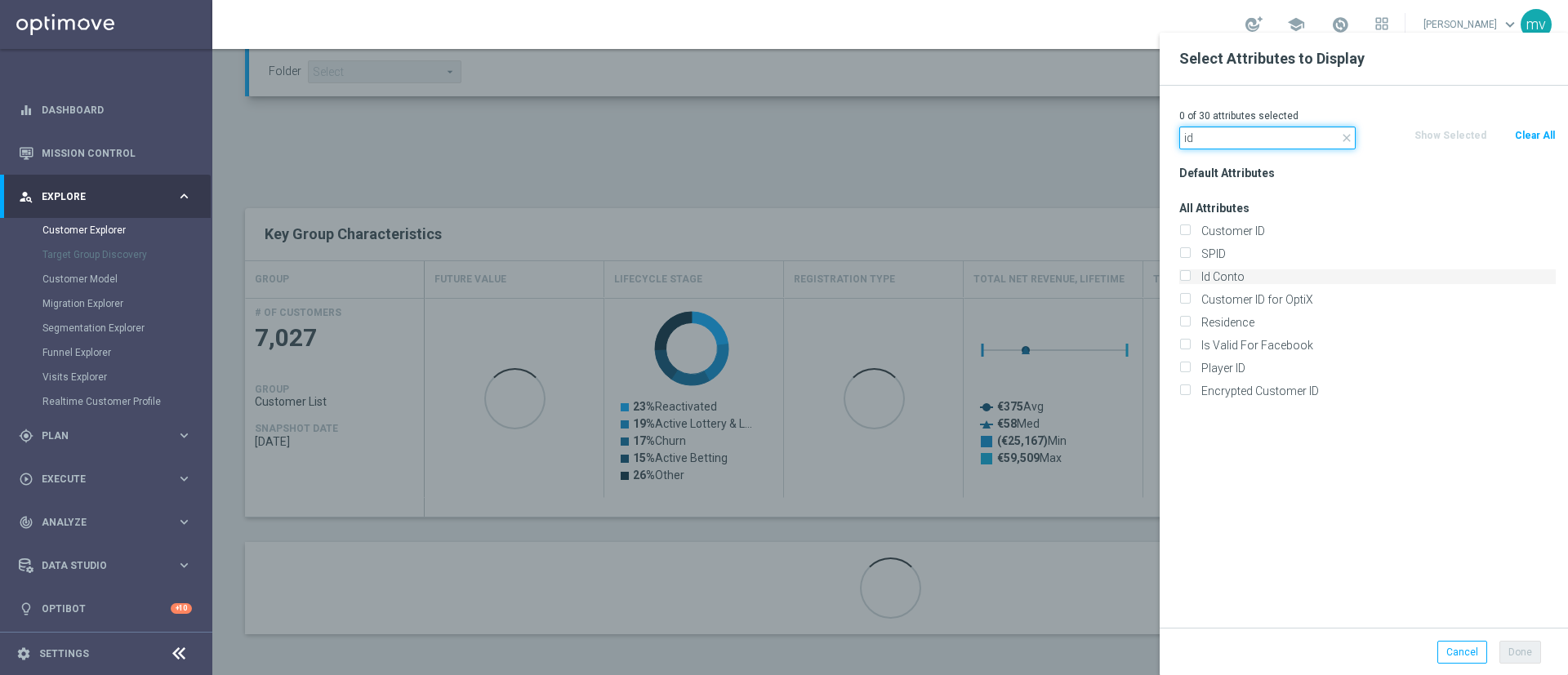
type input "id"
click at [1184, 275] on input "Id Conto" at bounding box center [1185, 279] width 11 height 11
checkbox input "true"
click at [1214, 136] on input "id" at bounding box center [1267, 138] width 176 height 23
type input "i"
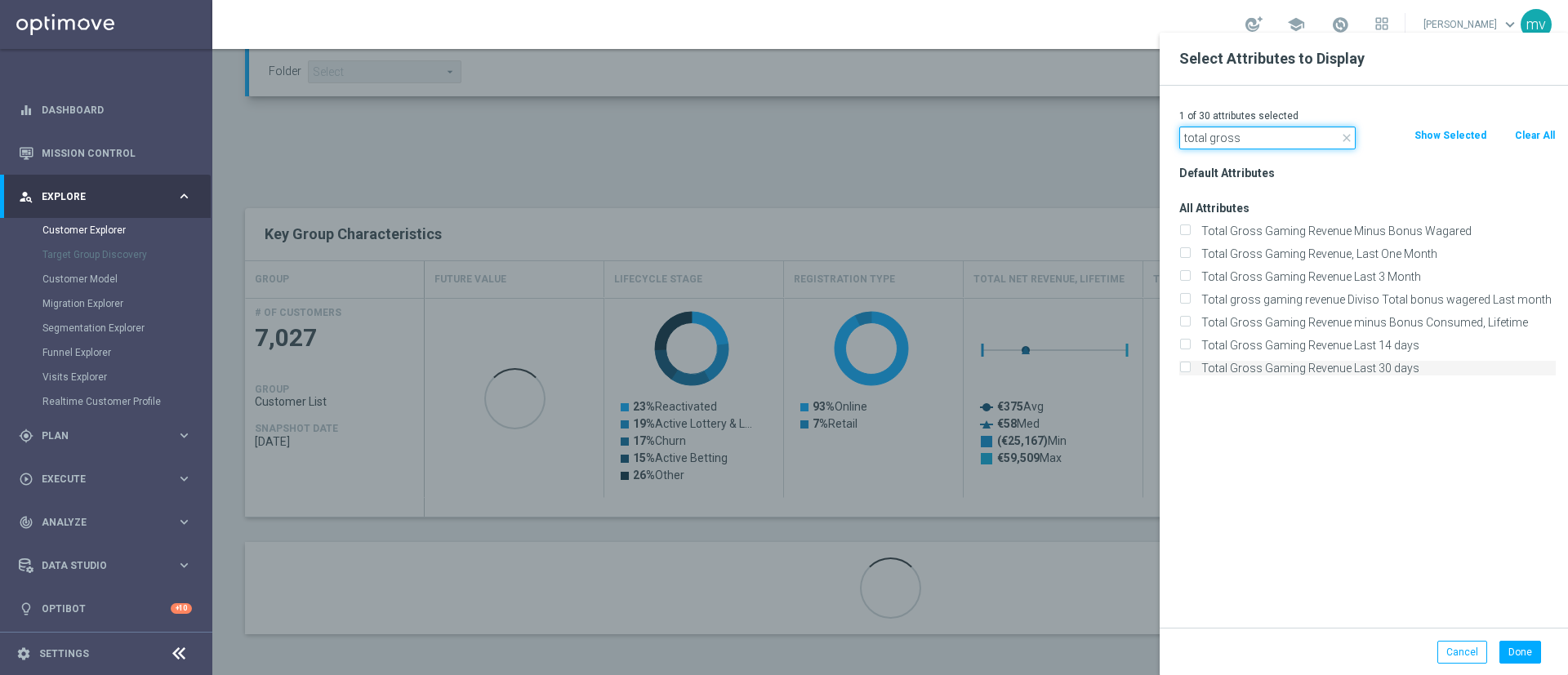
type input "total gross"
click at [1186, 370] on input "Total Gross Gaming Revenue Last 30 days" at bounding box center [1185, 370] width 11 height 11
checkbox input "true"
click at [1528, 647] on button "Done" at bounding box center [1520, 652] width 42 height 23
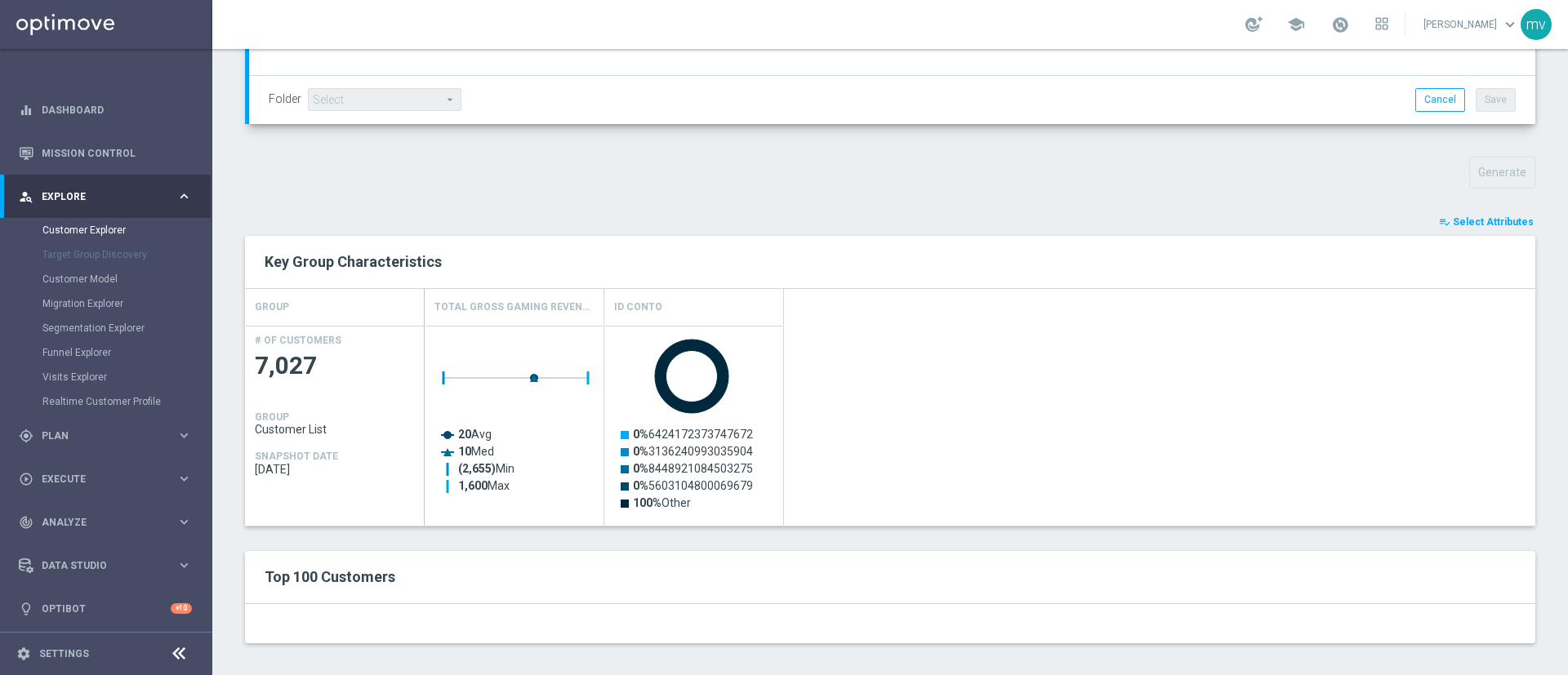
scroll to position [493, 0]
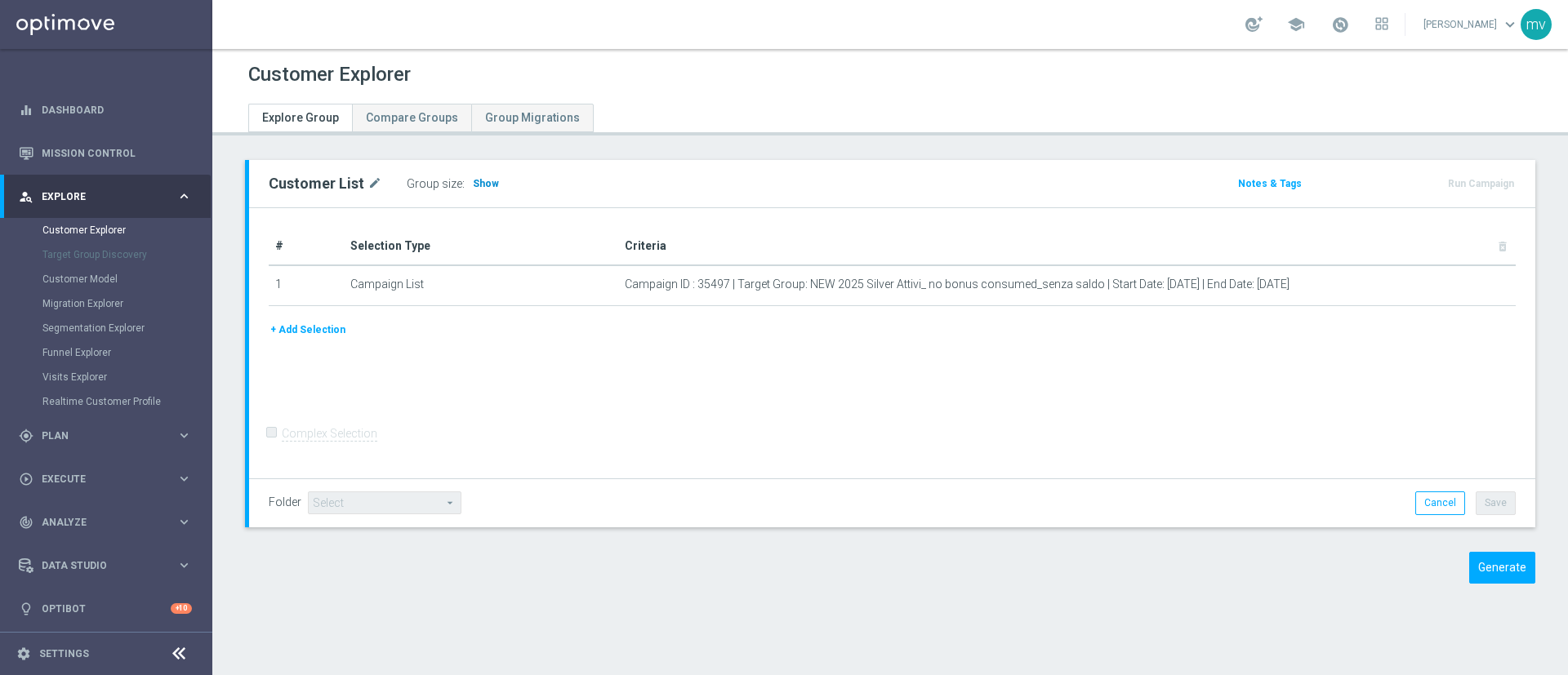
click at [471, 179] on h3 "Show" at bounding box center [485, 184] width 29 height 18
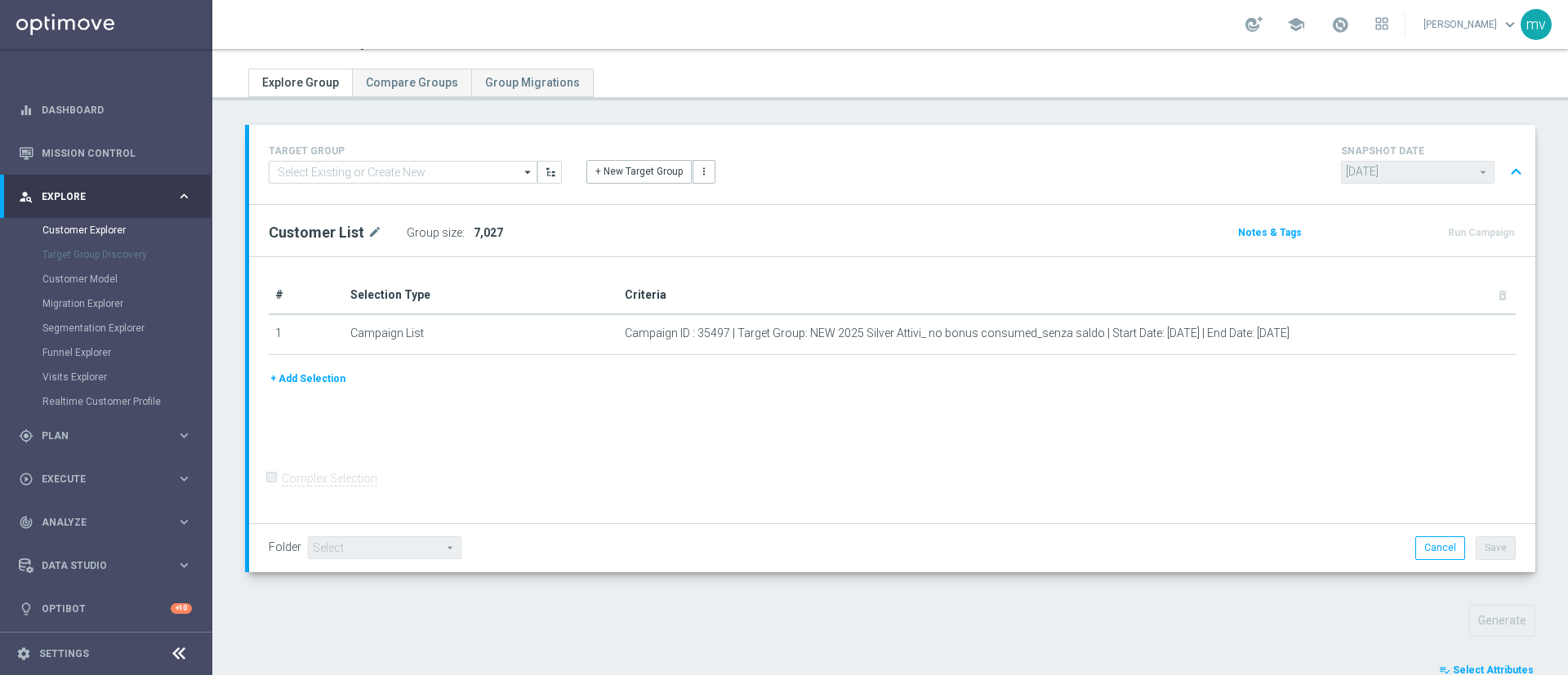
scroll to position [511, 0]
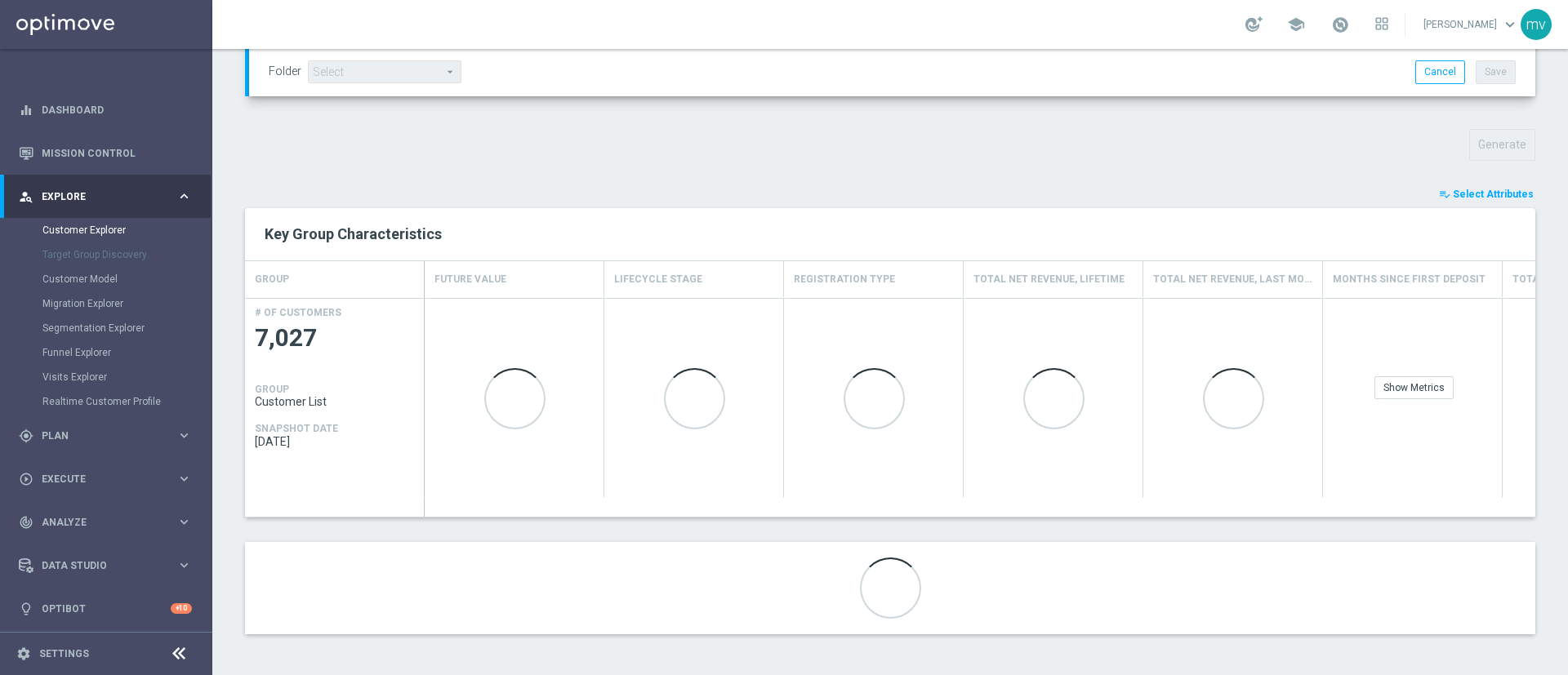
click at [1480, 191] on span "Select Attributes" at bounding box center [1492, 194] width 81 height 12
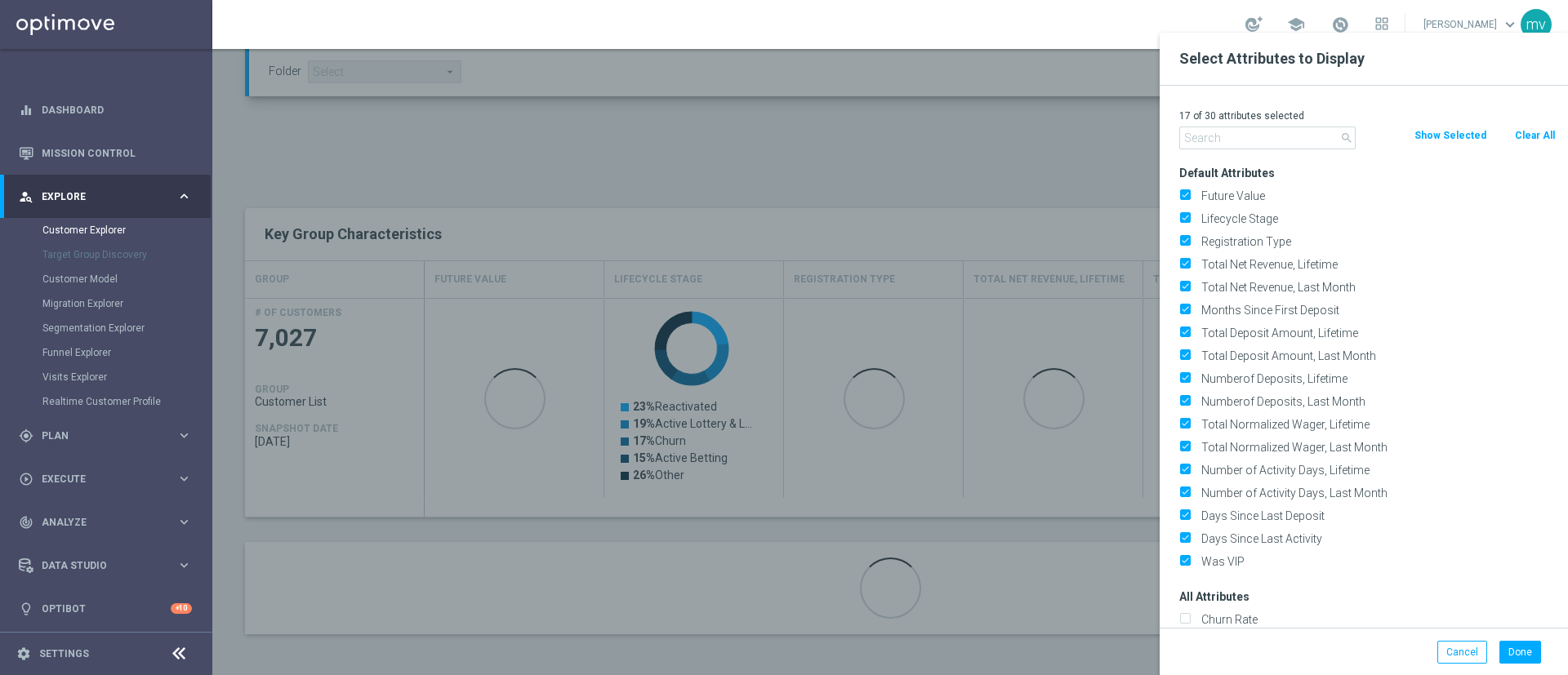
drag, startPoint x: 1522, startPoint y: 130, endPoint x: 1313, endPoint y: 125, distance: 209.1
click at [1523, 130] on button "Clear All" at bounding box center [1534, 136] width 43 height 18
checkbox input "false"
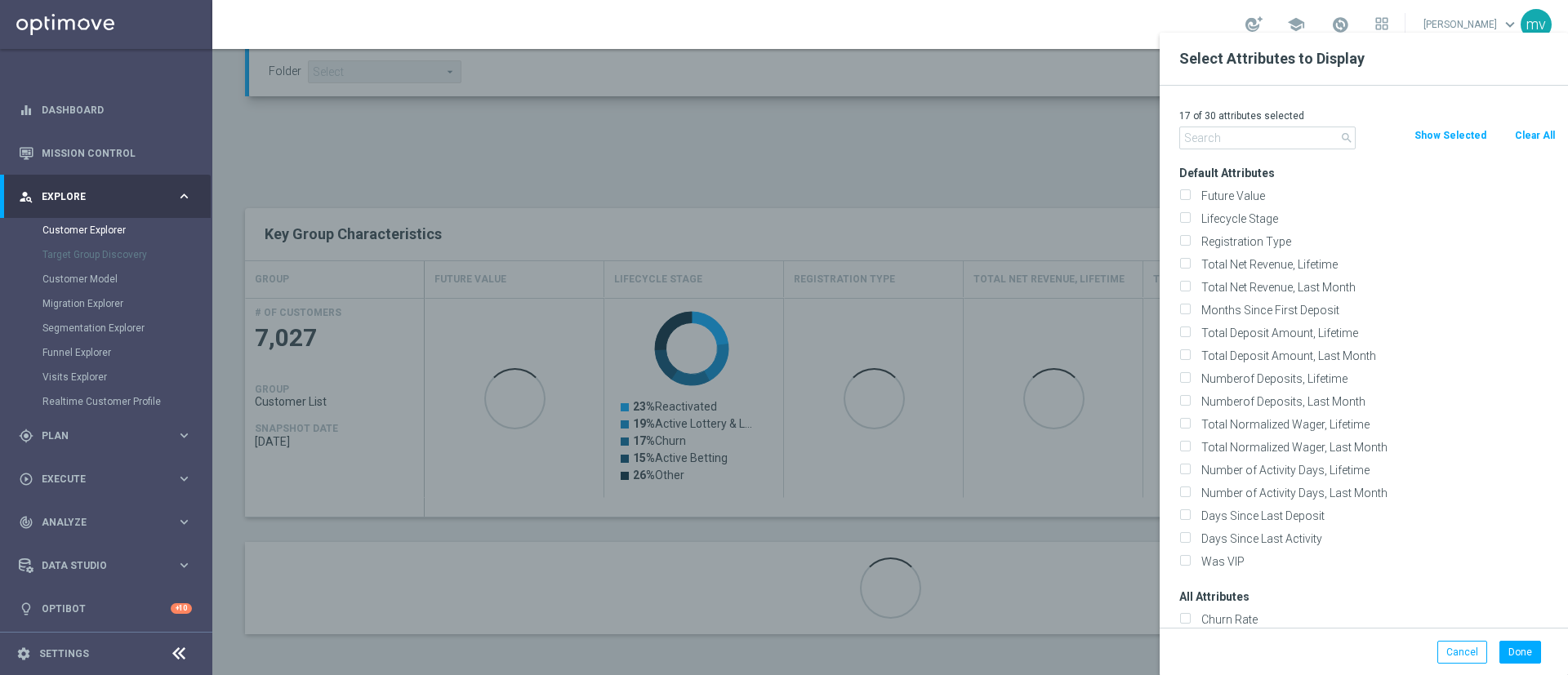
checkbox input "false"
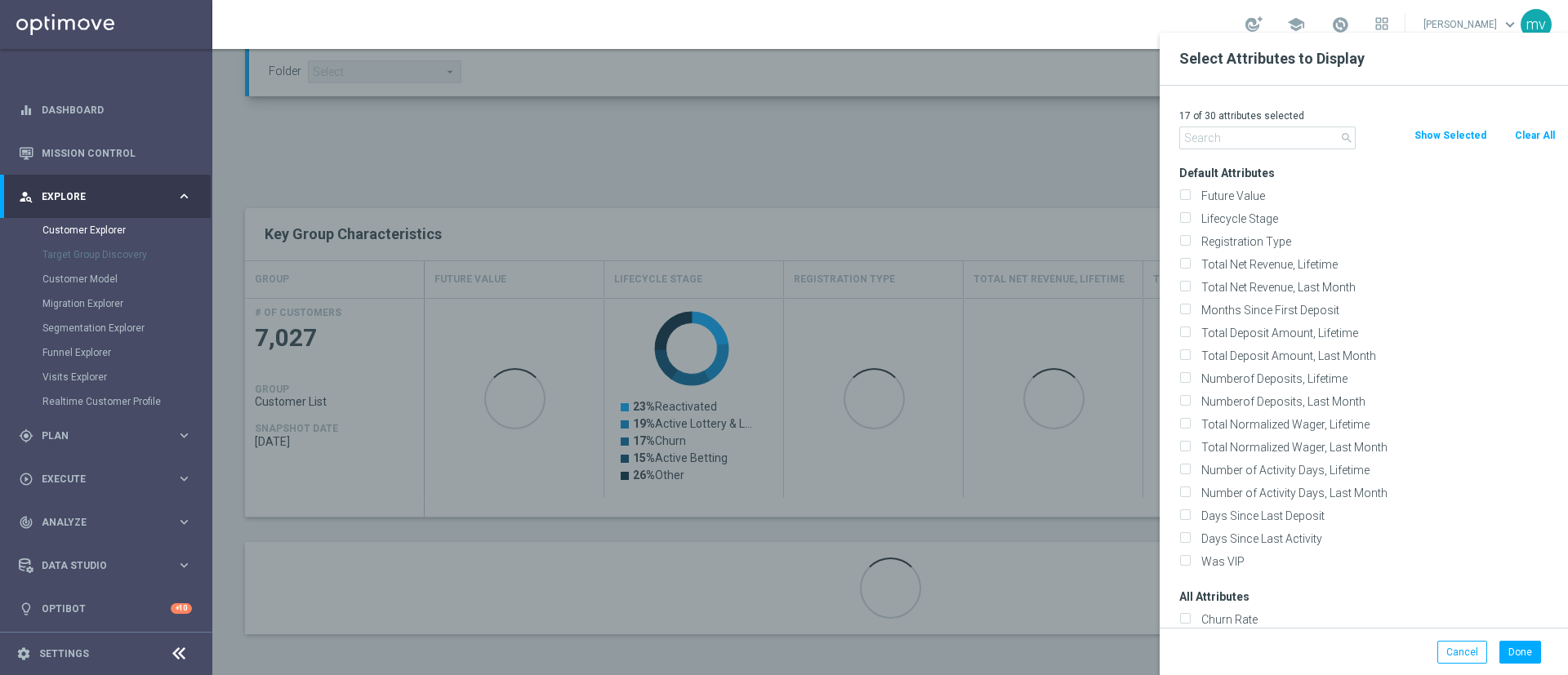
checkbox input "false"
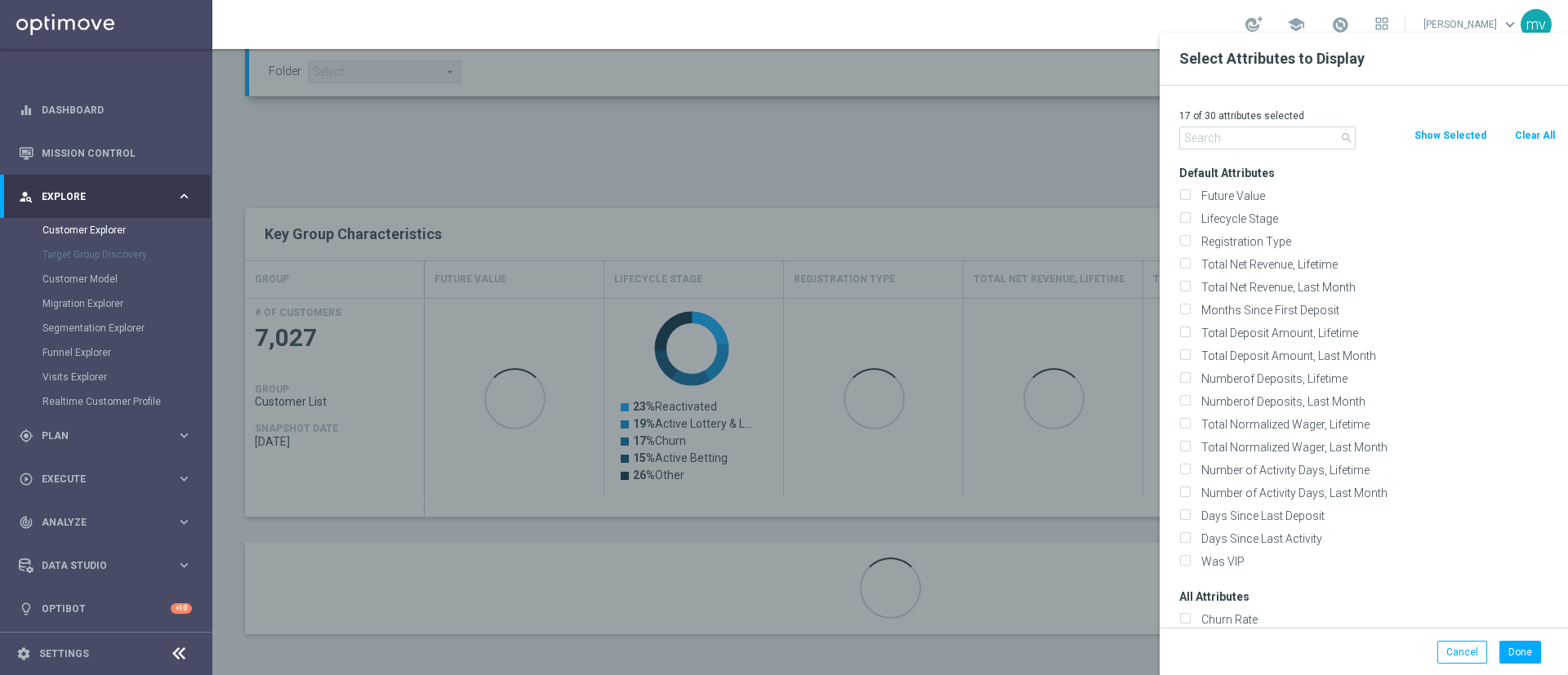
checkbox input "false"
click at [1281, 132] on input "text" at bounding box center [1267, 138] width 176 height 23
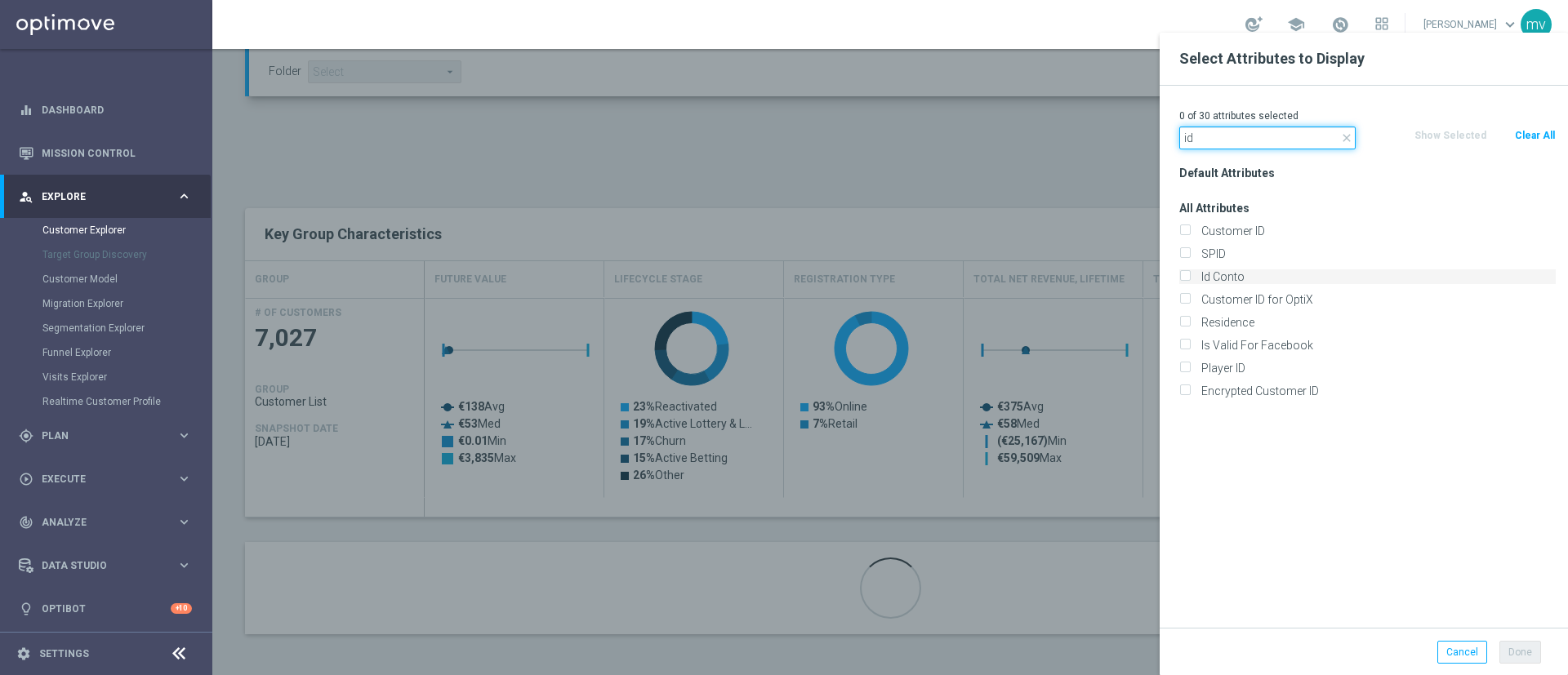
type input "id"
click at [1183, 276] on input "Id Conto" at bounding box center [1185, 279] width 11 height 11
checkbox input "true"
click at [1348, 137] on icon "close" at bounding box center [1346, 138] width 13 height 13
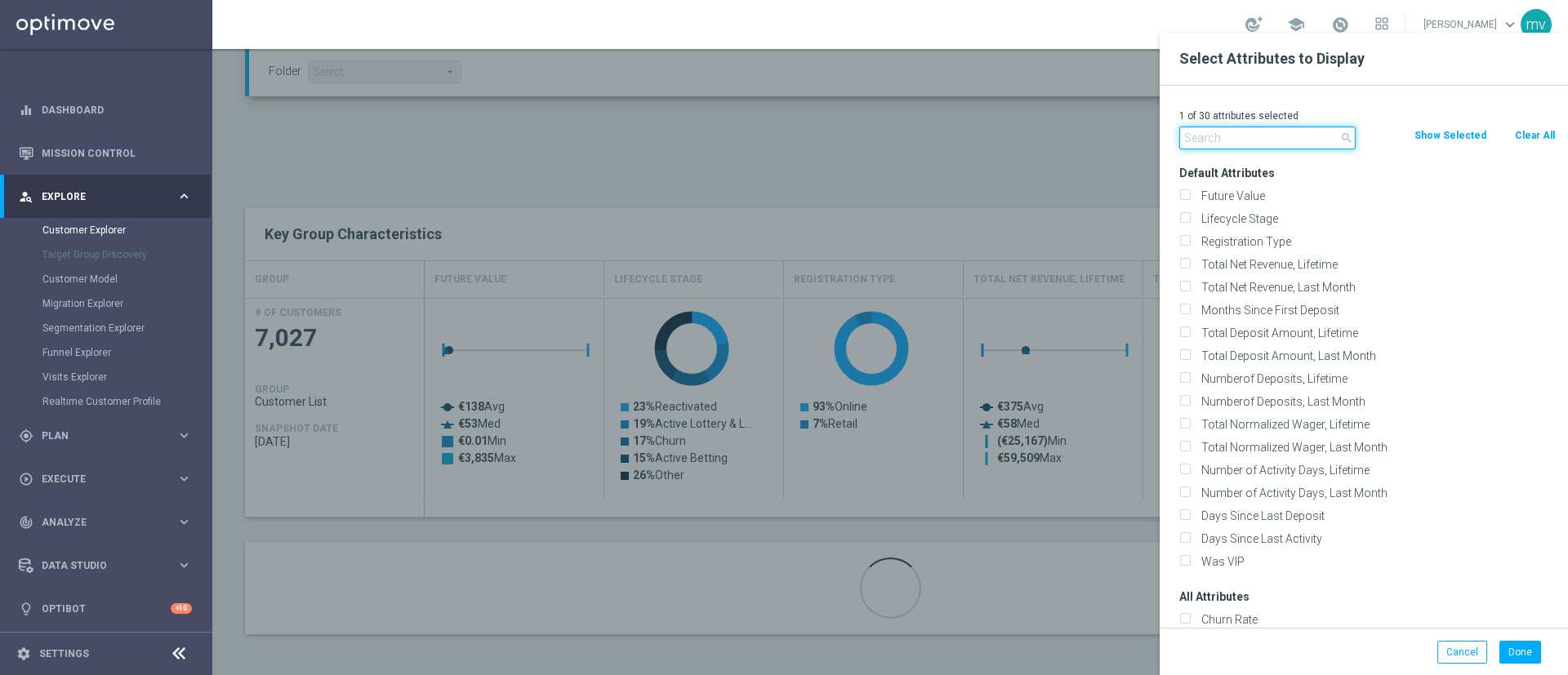
click at [1250, 140] on input "text" at bounding box center [1267, 138] width 176 height 23
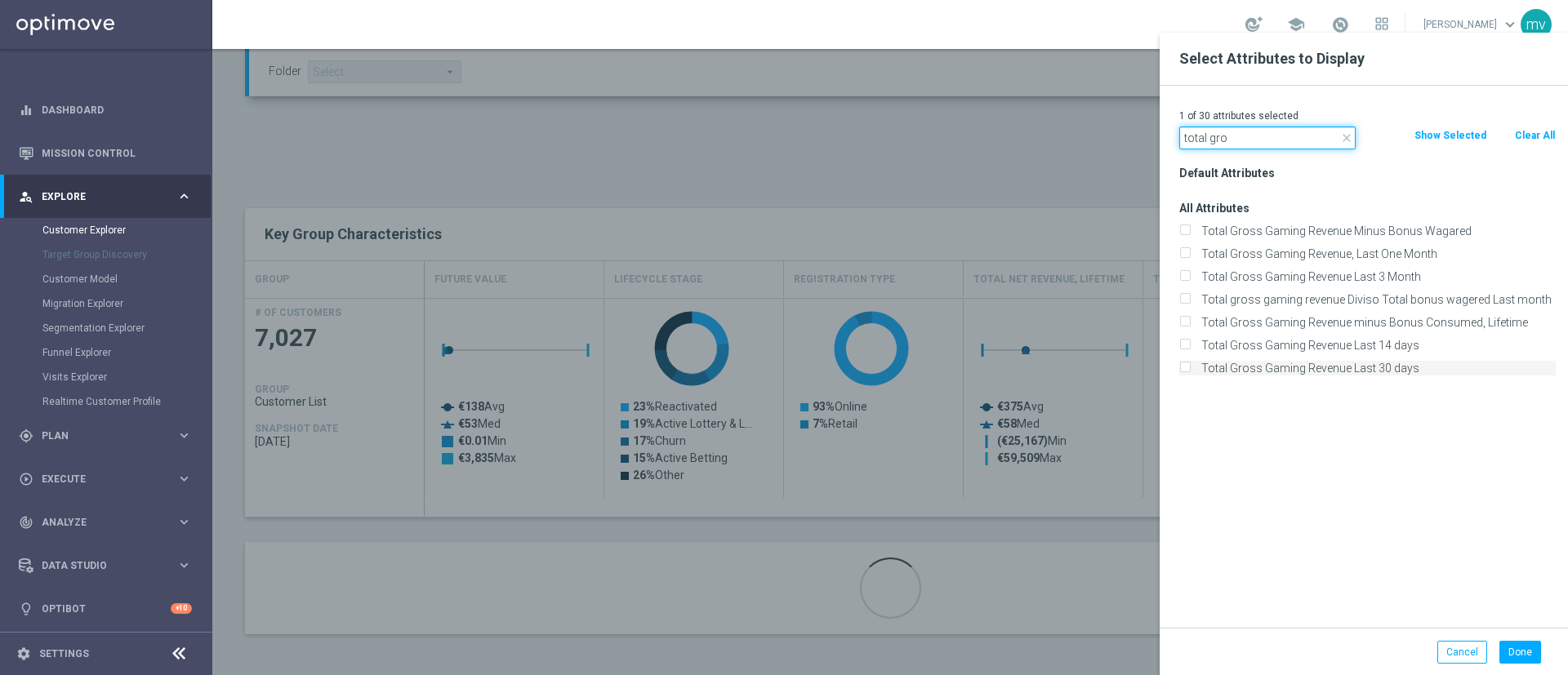
type input "total gro"
click at [1188, 369] on input "Total Gross Gaming Revenue Last 30 days" at bounding box center [1185, 370] width 11 height 11
checkbox input "true"
click at [1521, 649] on button "Done" at bounding box center [1520, 652] width 42 height 23
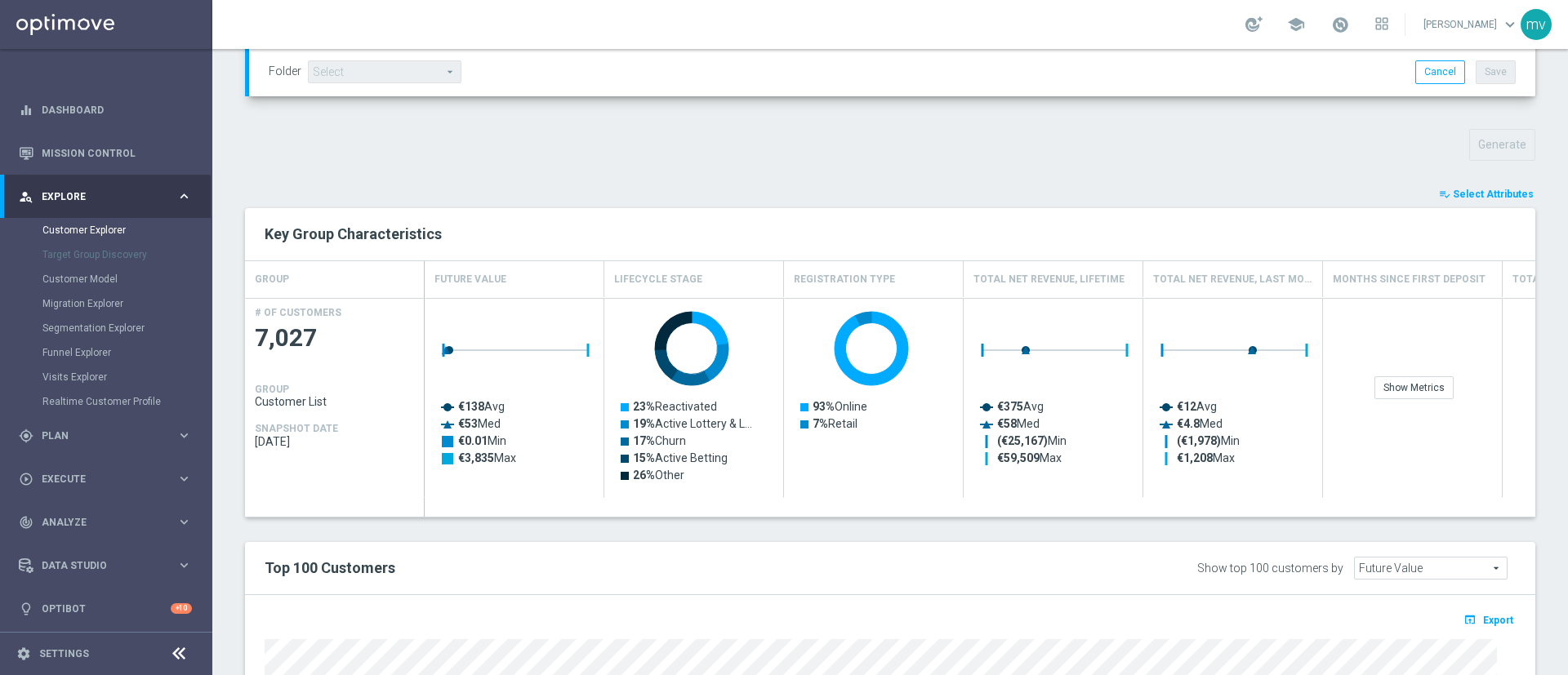
type input "Search"
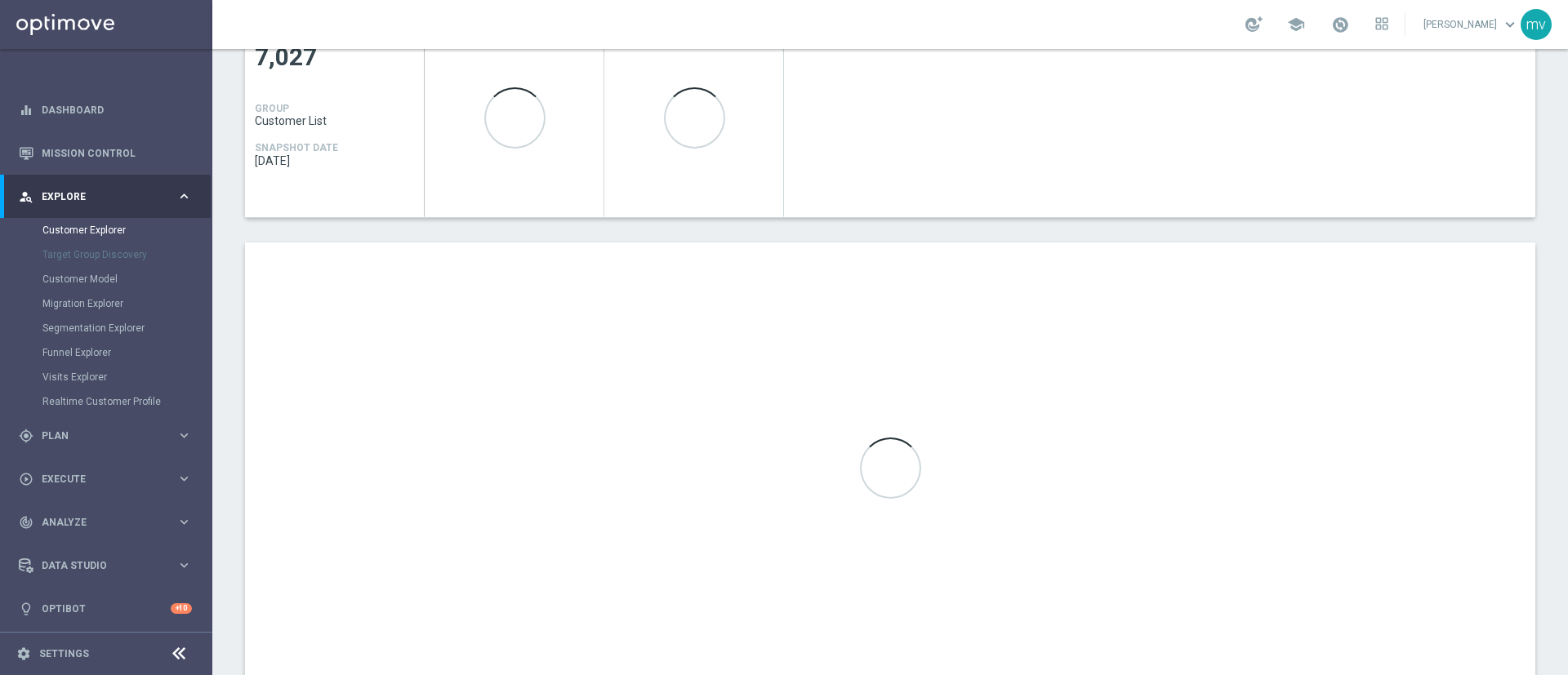
scroll to position [852, 0]
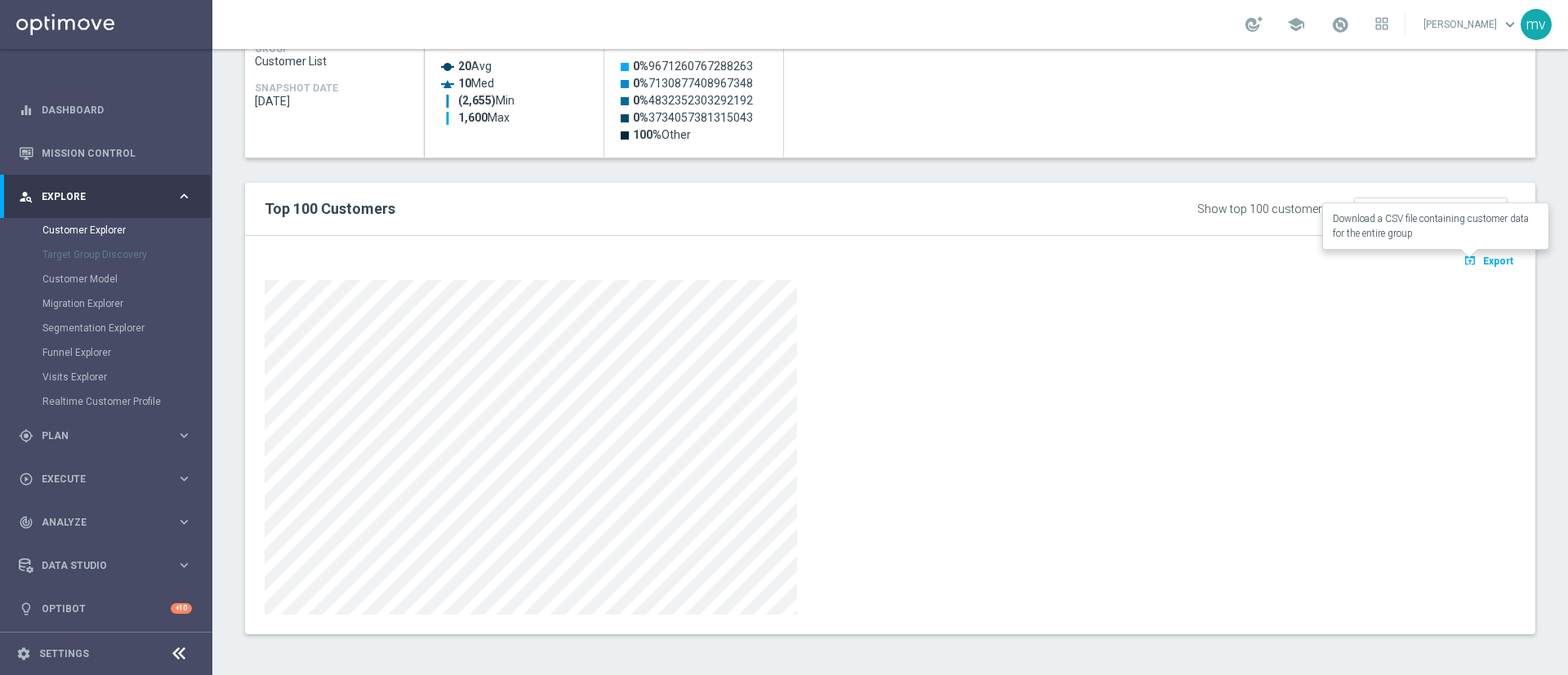
click at [1490, 253] on button "open_in_browser Export" at bounding box center [1488, 260] width 55 height 21
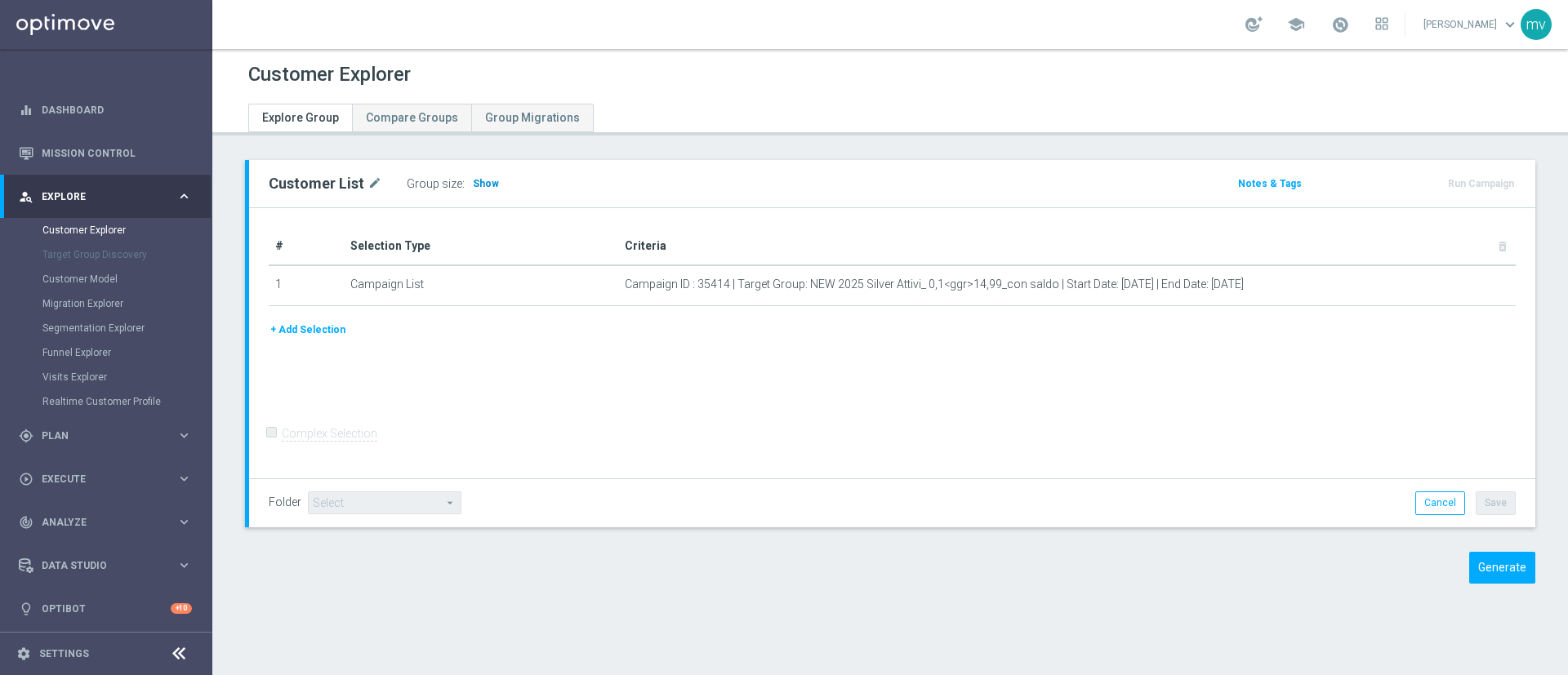
click at [477, 182] on span "Show" at bounding box center [485, 183] width 26 height 12
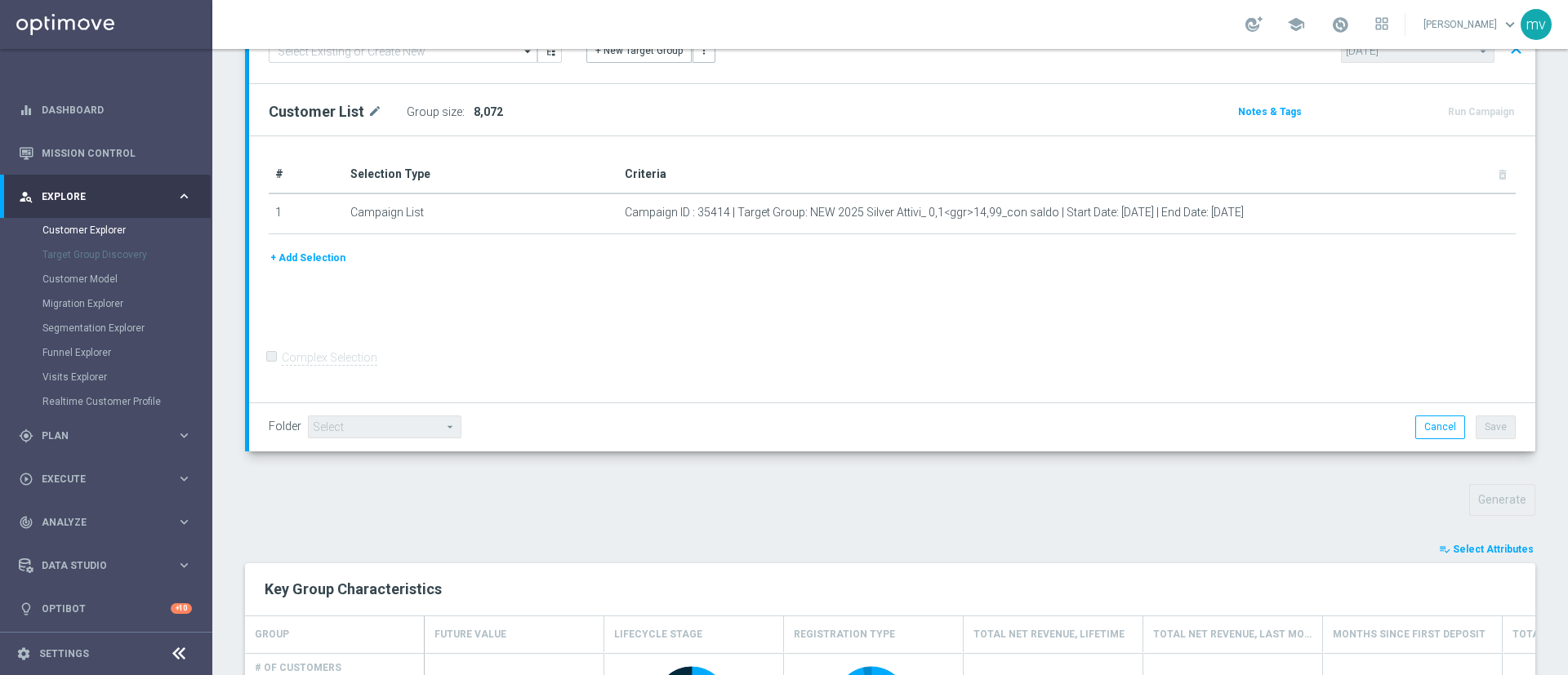
scroll to position [158, 0]
click at [1484, 549] on span "Select Attributes" at bounding box center [1492, 547] width 81 height 12
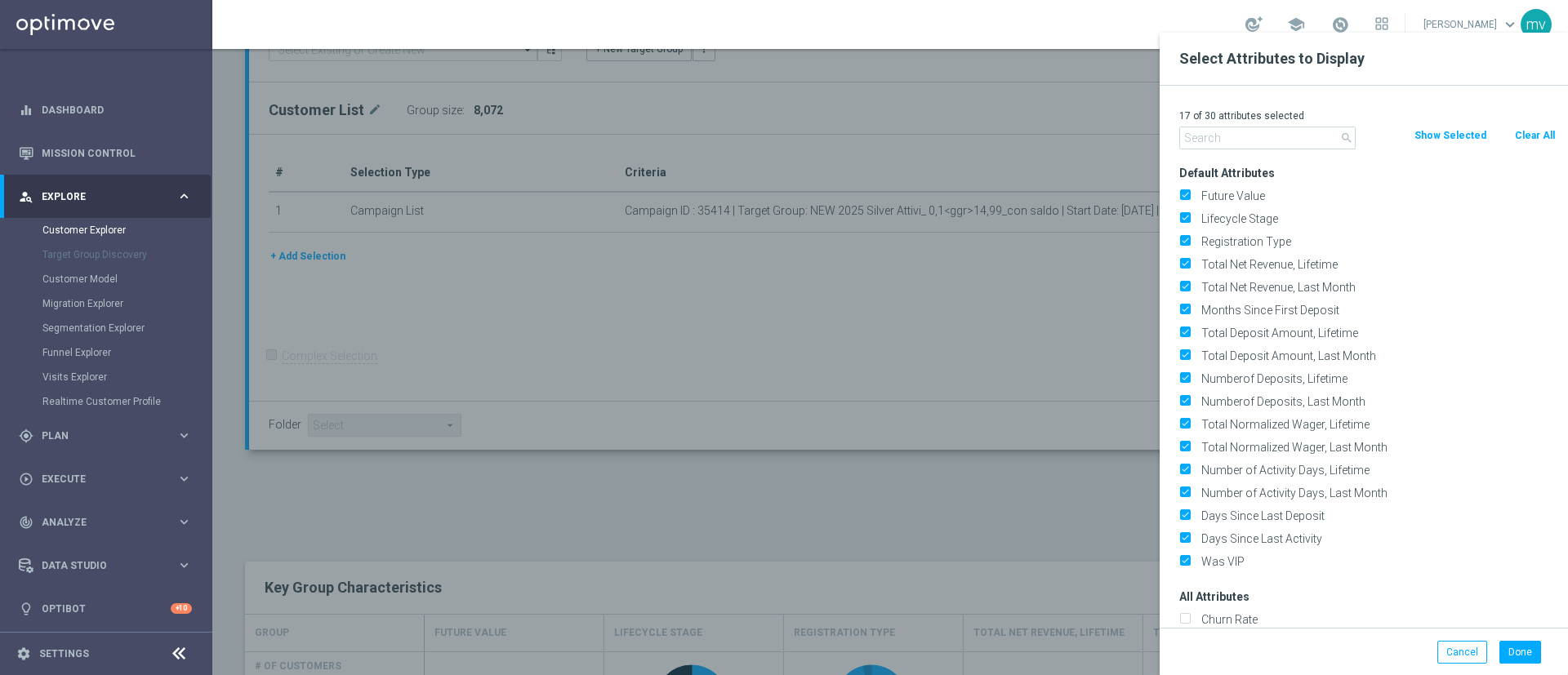
click at [1538, 129] on button "Clear All" at bounding box center [1534, 136] width 43 height 18
checkbox input "false"
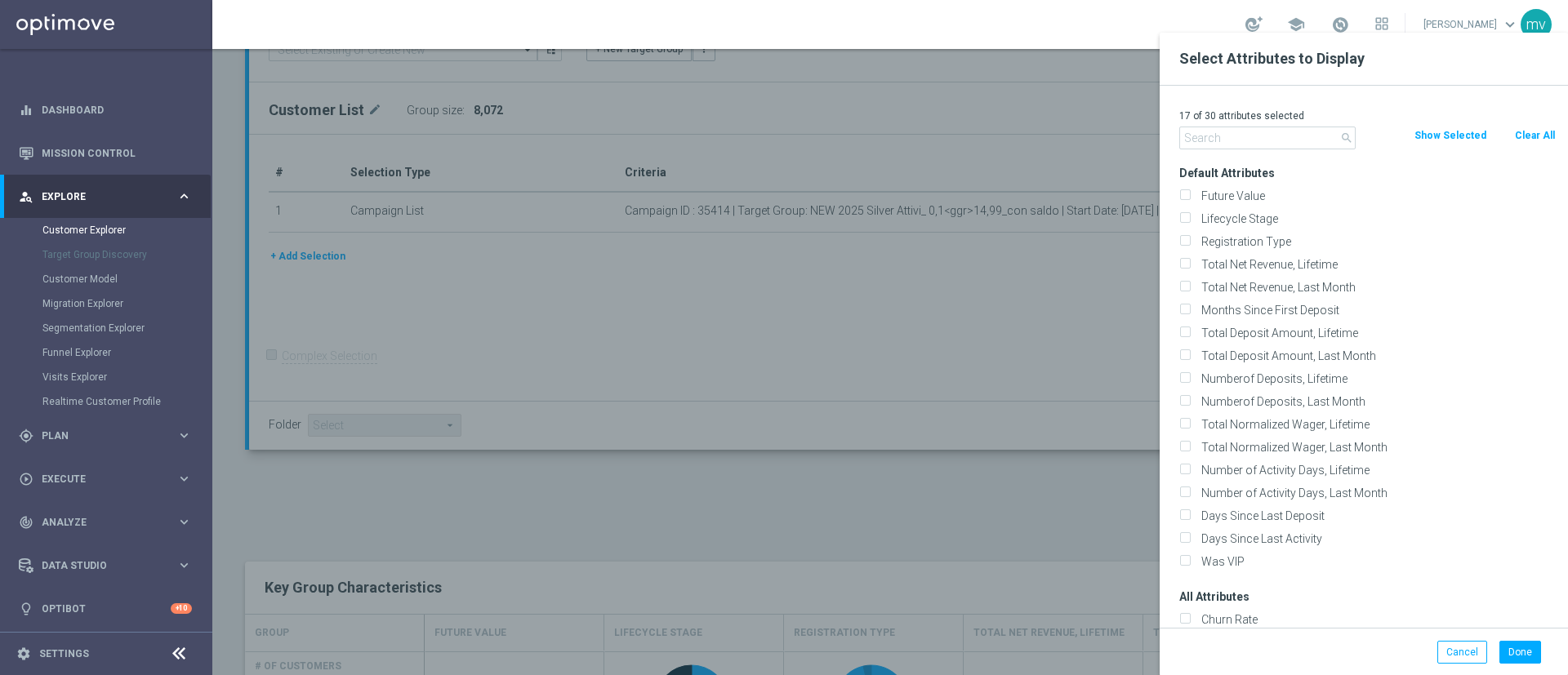
checkbox input "false"
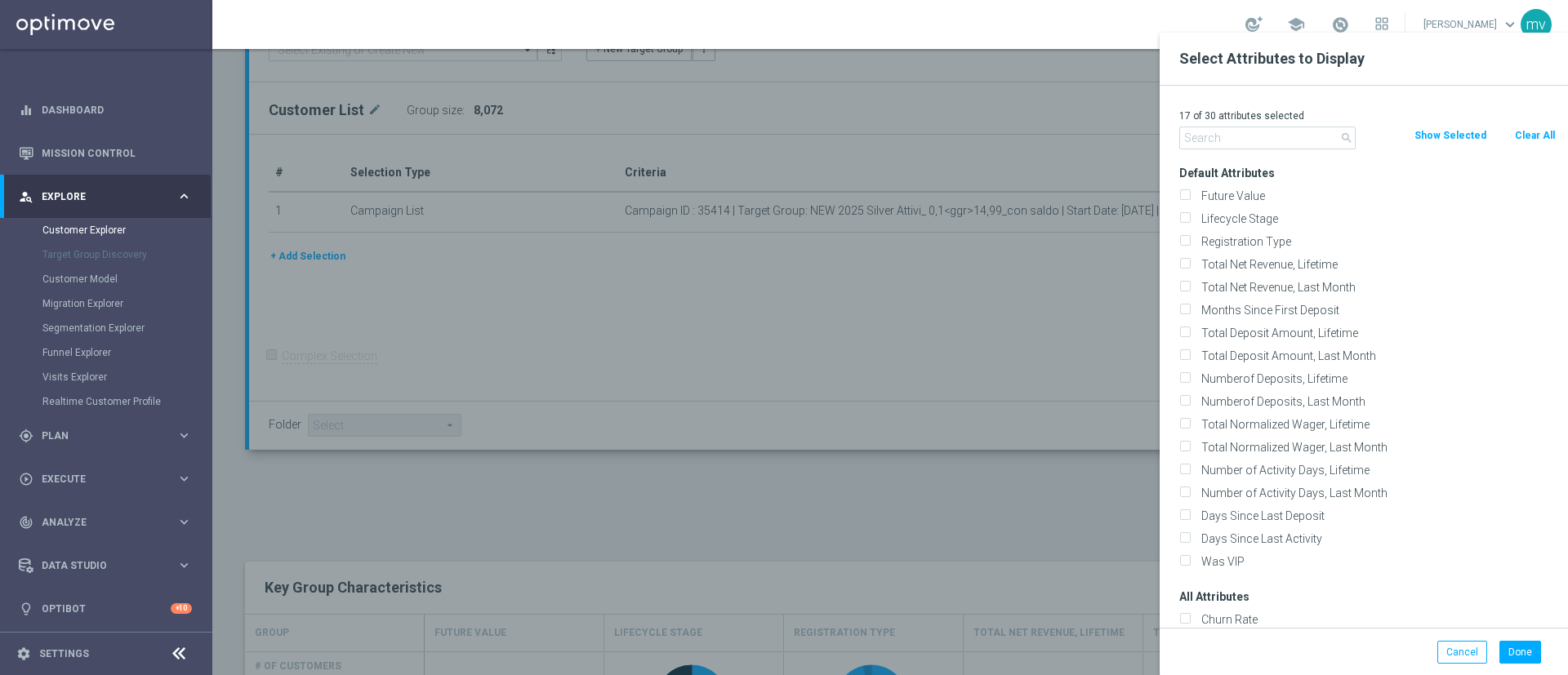
checkbox input "false"
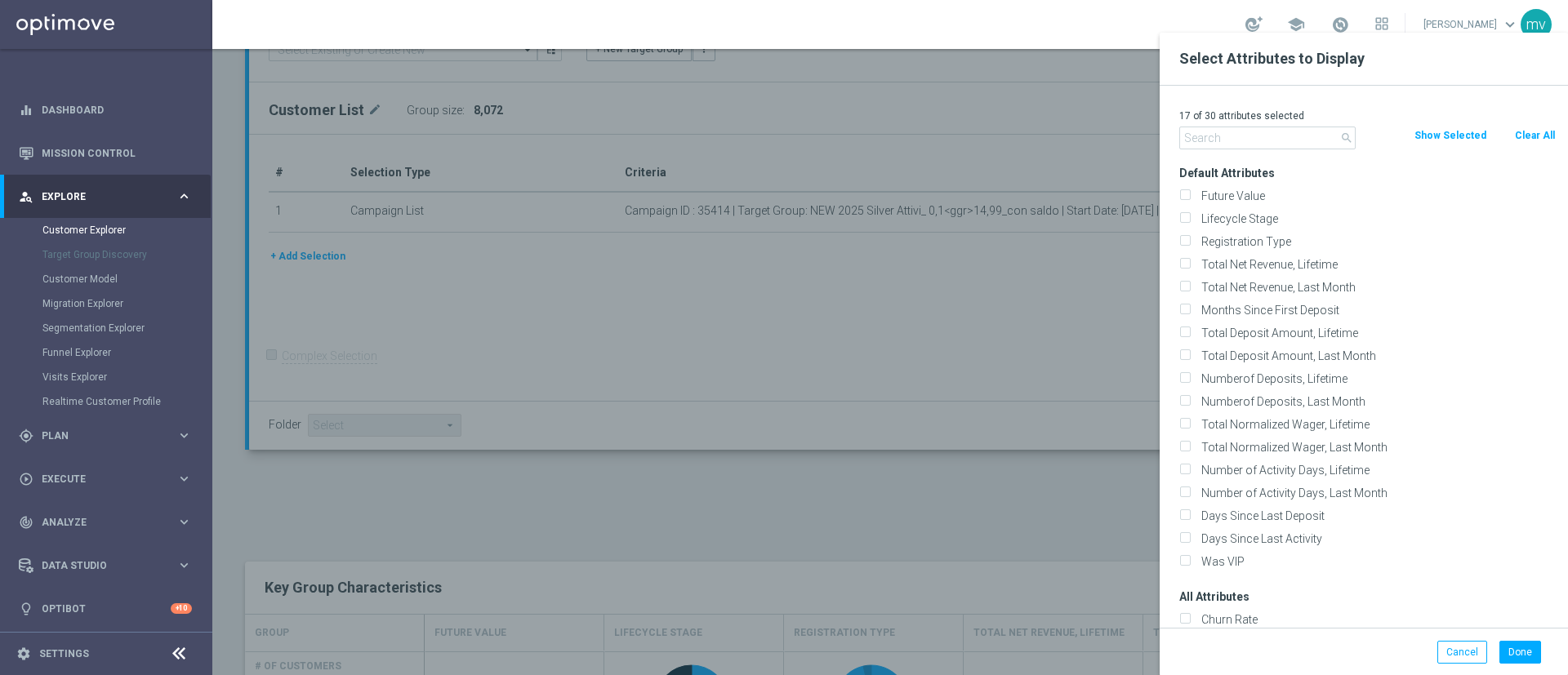
checkbox input "false"
click at [1221, 140] on input "text" at bounding box center [1267, 138] width 176 height 23
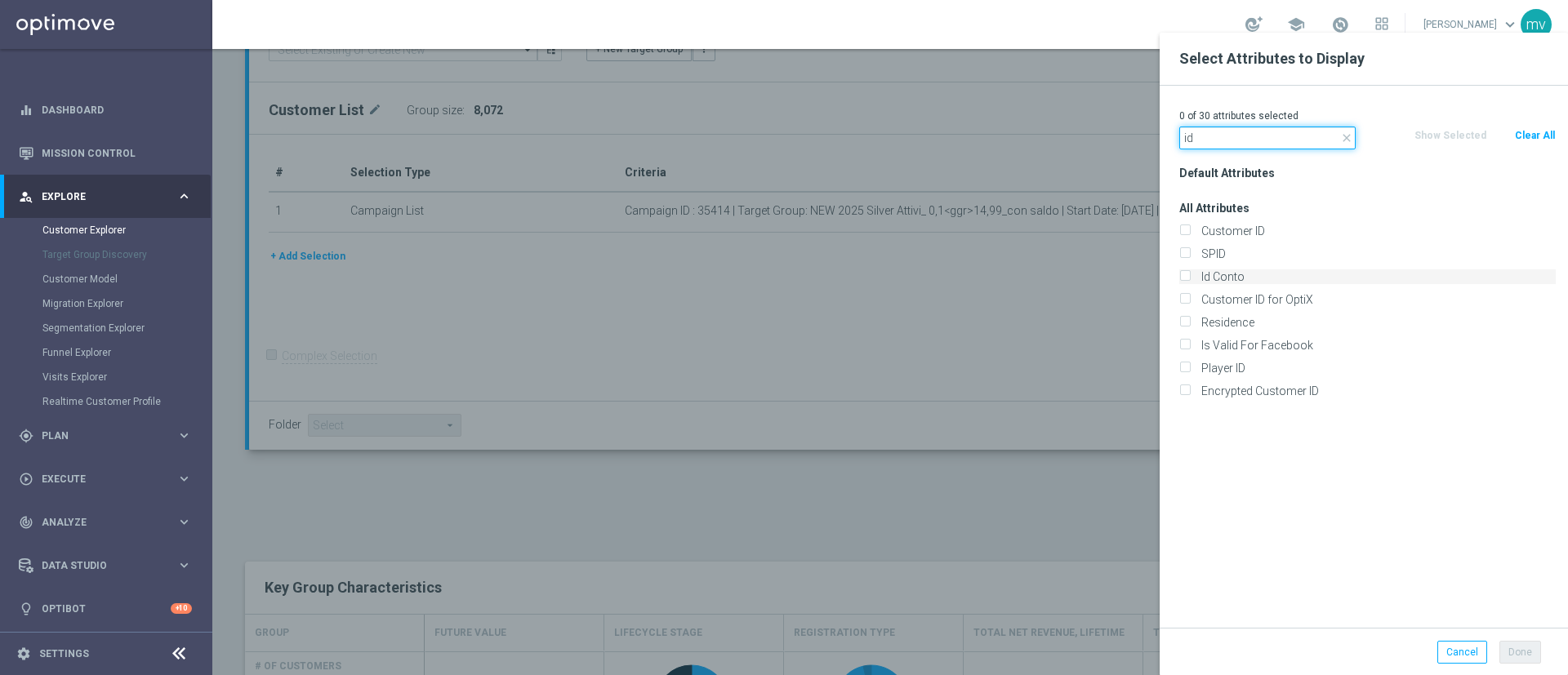
type input "id"
click at [1179, 274] on input "Id Conto" at bounding box center [1185, 279] width 11 height 11
checkbox input "true"
click at [1521, 657] on button "Done" at bounding box center [1520, 652] width 42 height 23
type input "Search"
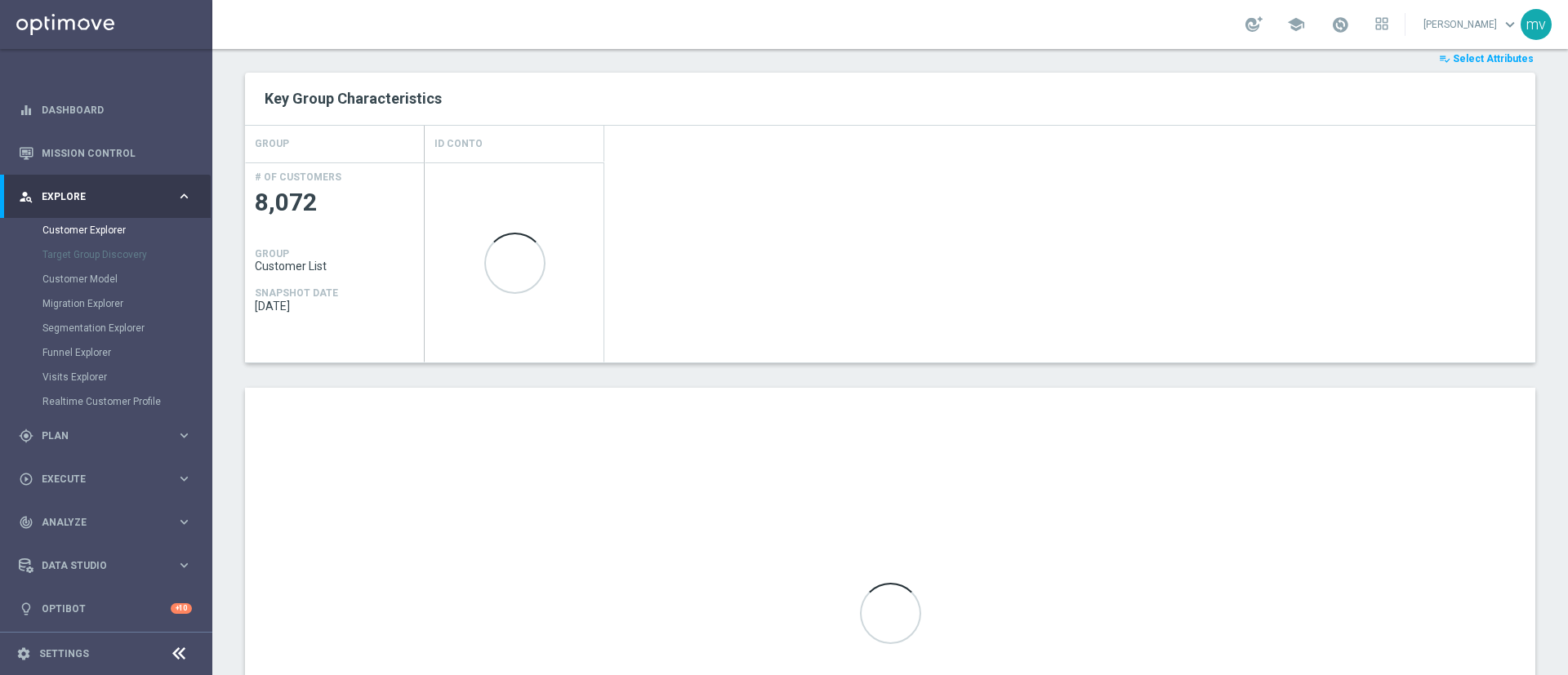
scroll to position [648, 0]
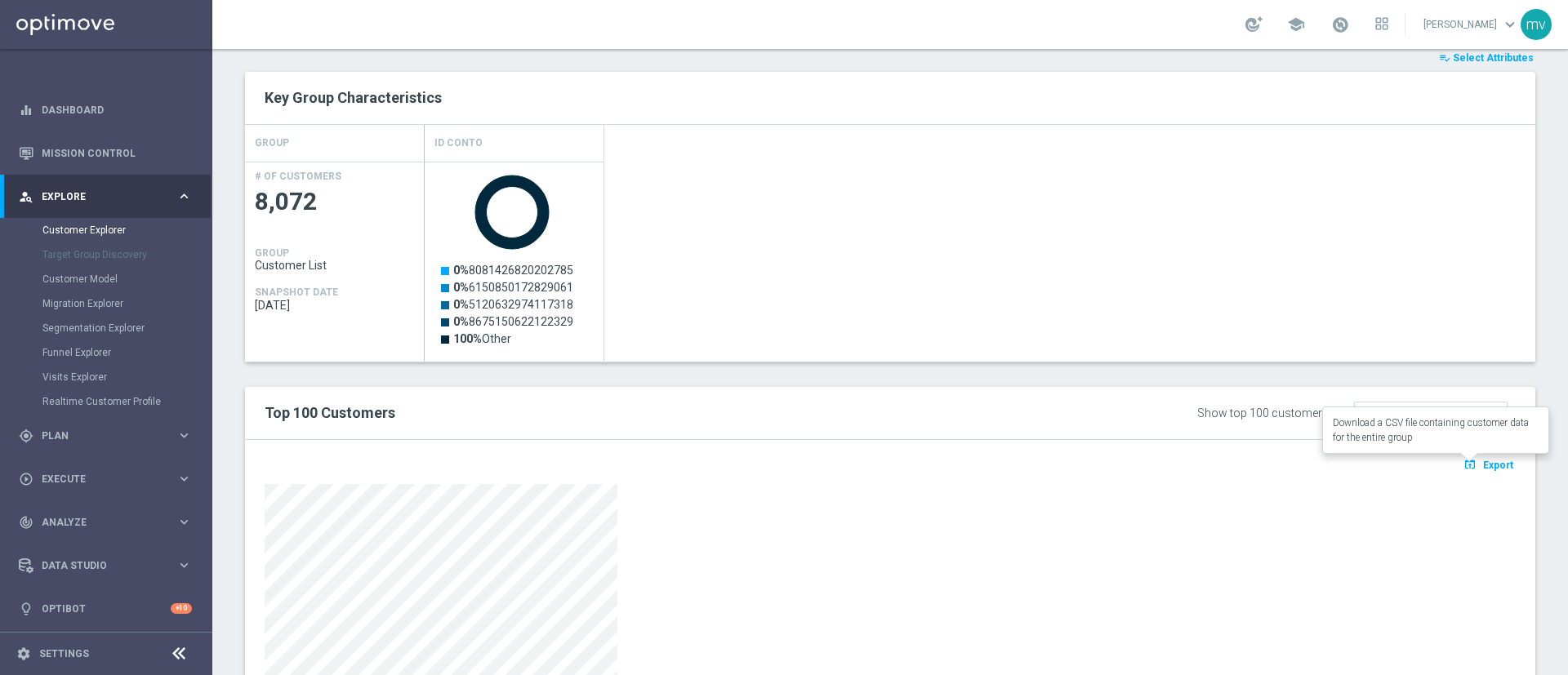
click at [1463, 468] on icon "open_in_browser" at bounding box center [1471, 464] width 17 height 13
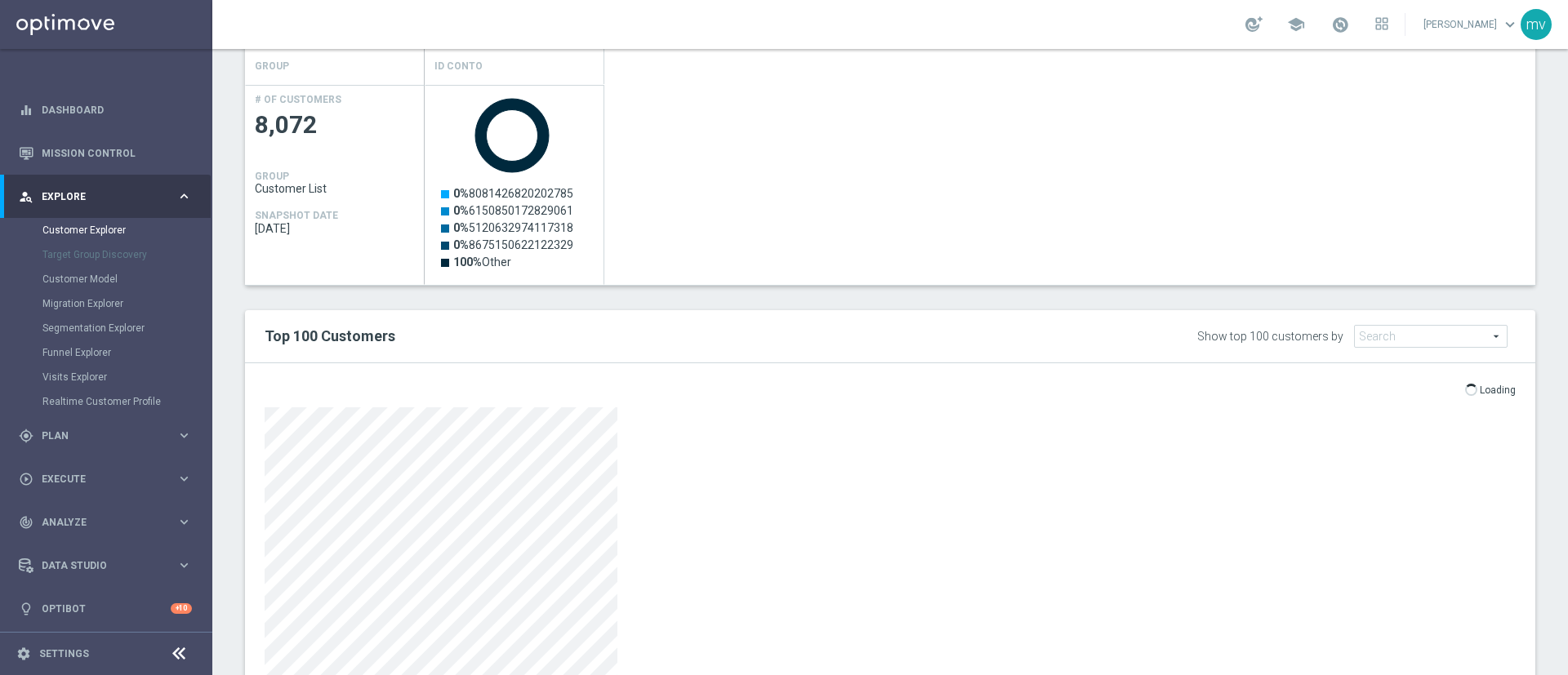
scroll to position [852, 0]
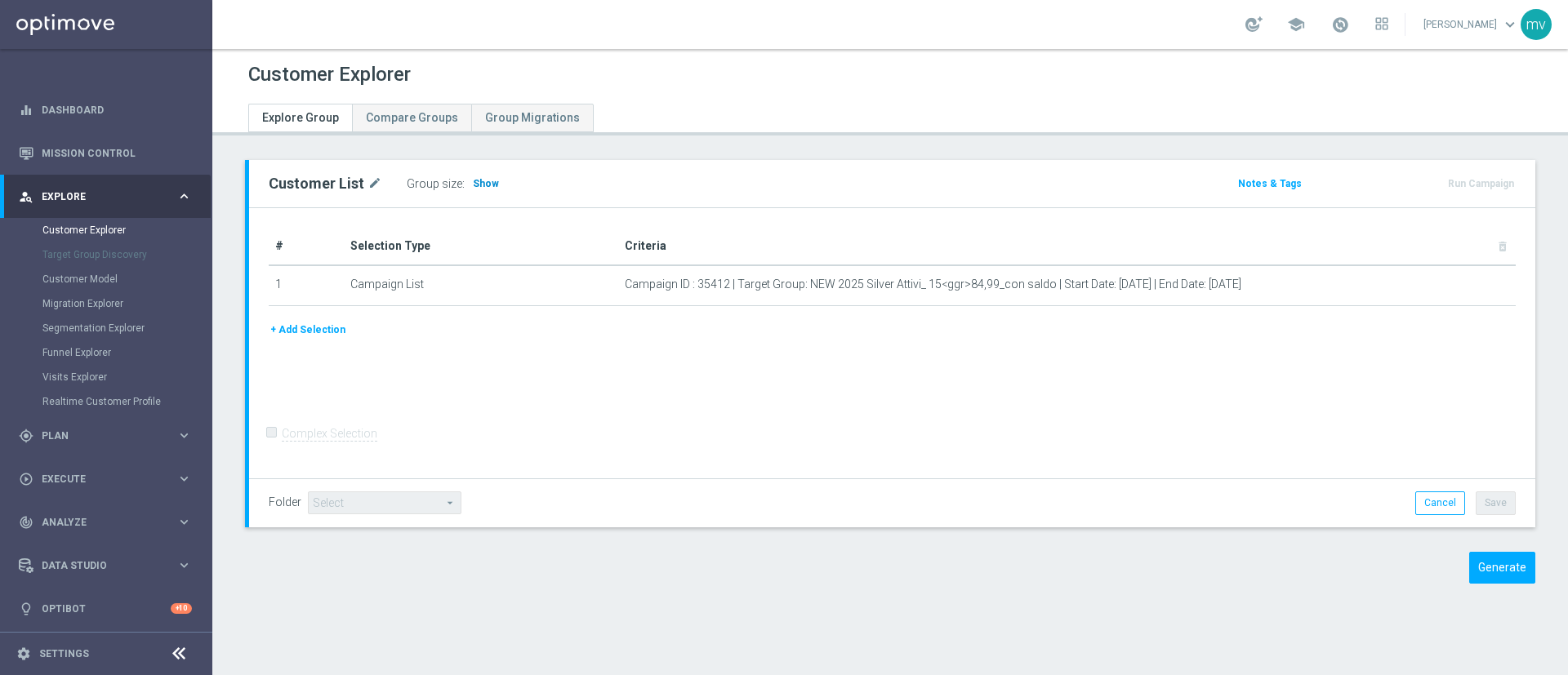
click at [483, 175] on h3 "Show" at bounding box center [485, 184] width 29 height 18
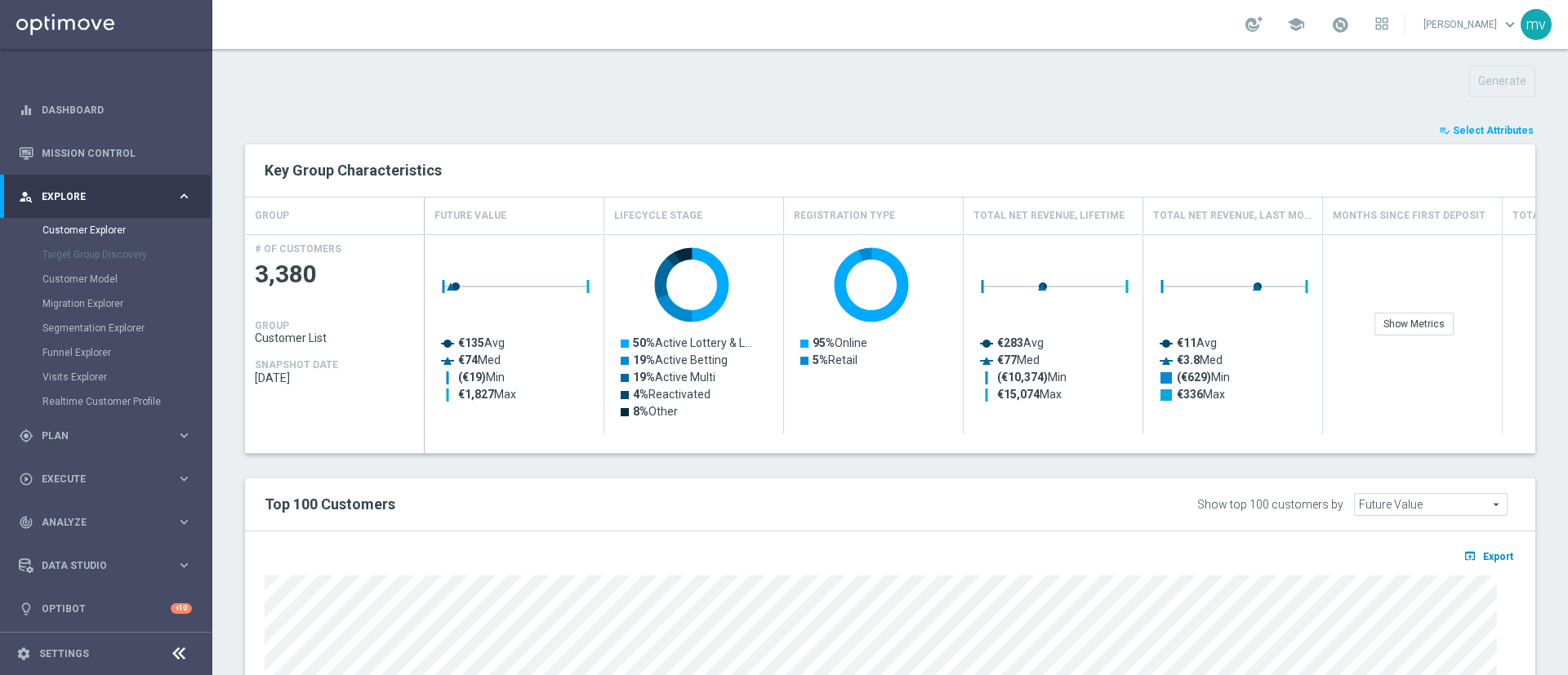
scroll to position [503, 0]
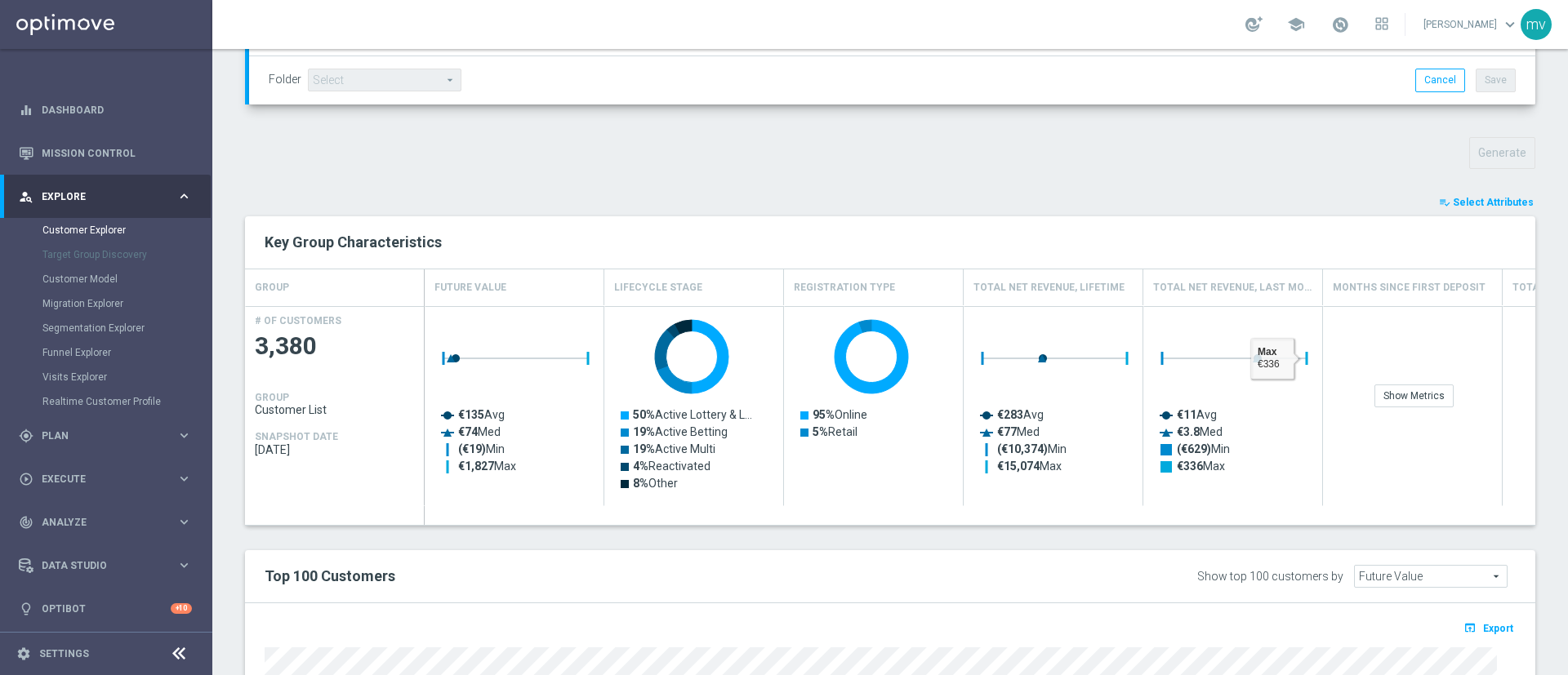
click at [1466, 199] on span "Select Attributes" at bounding box center [1492, 202] width 81 height 12
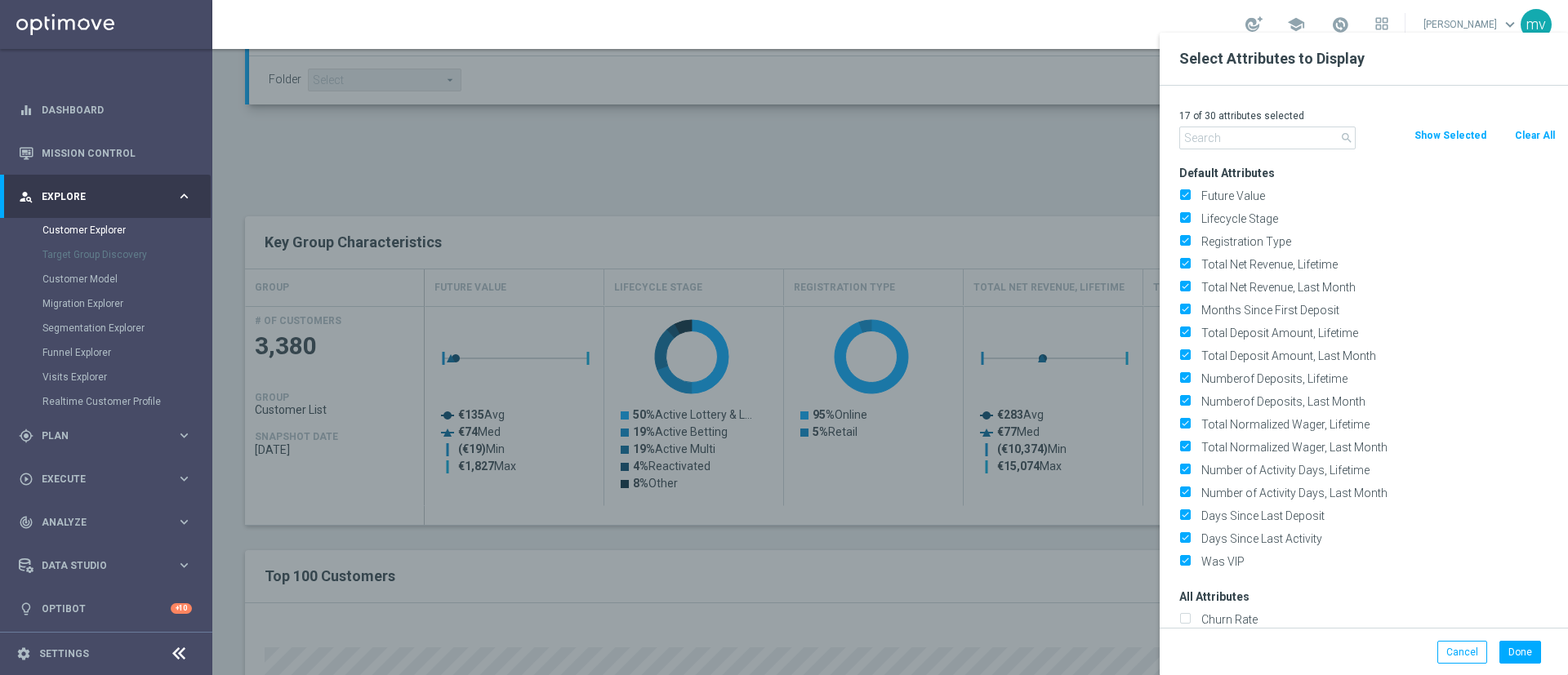
click at [1539, 136] on button "Clear All" at bounding box center [1534, 136] width 43 height 18
checkbox input "false"
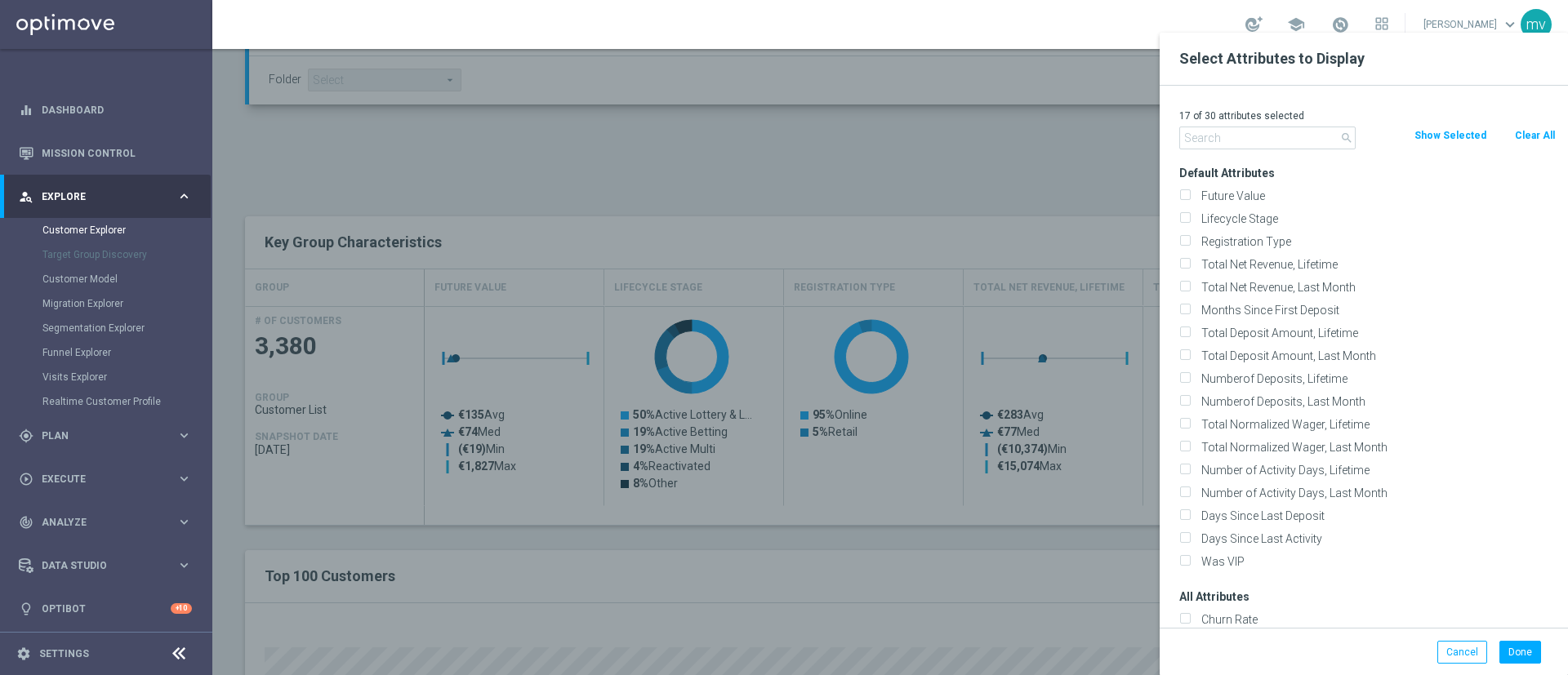
checkbox input "false"
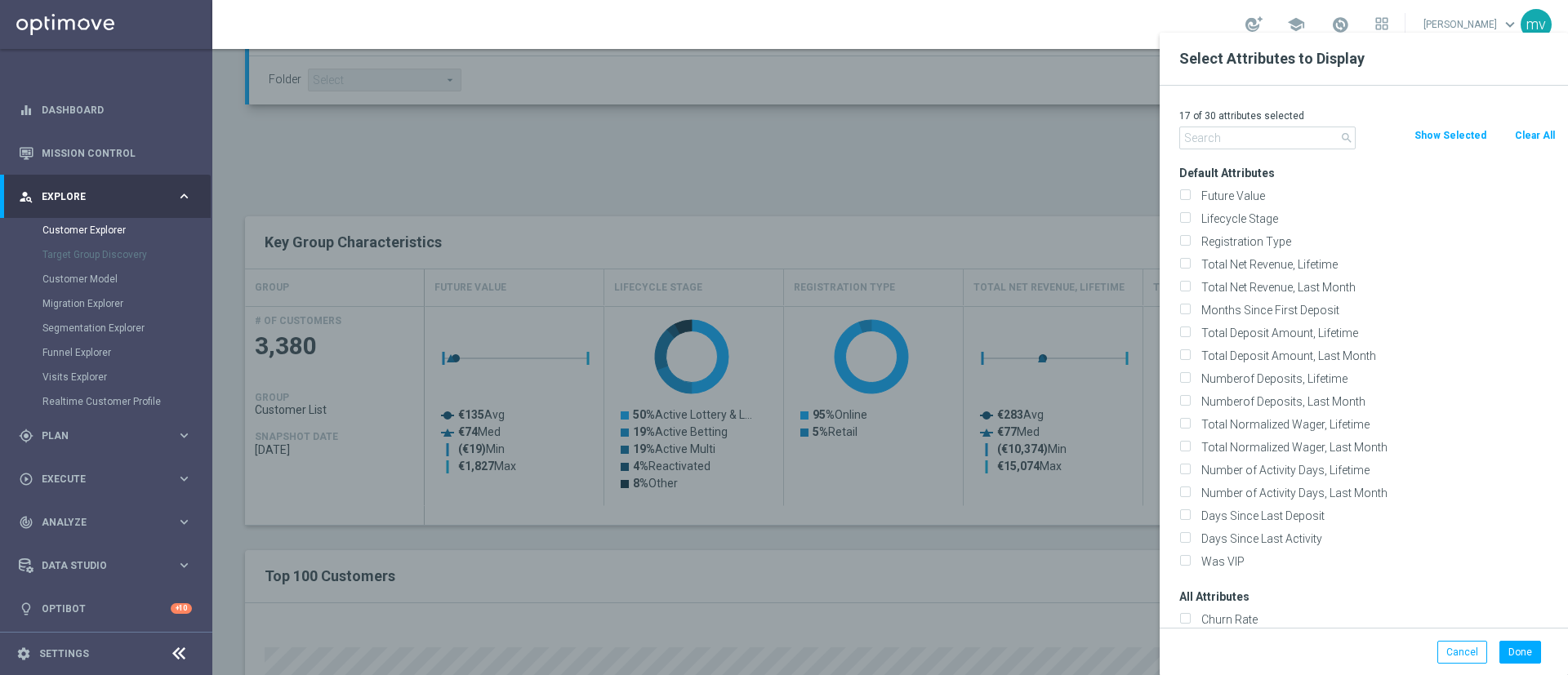
checkbox input "false"
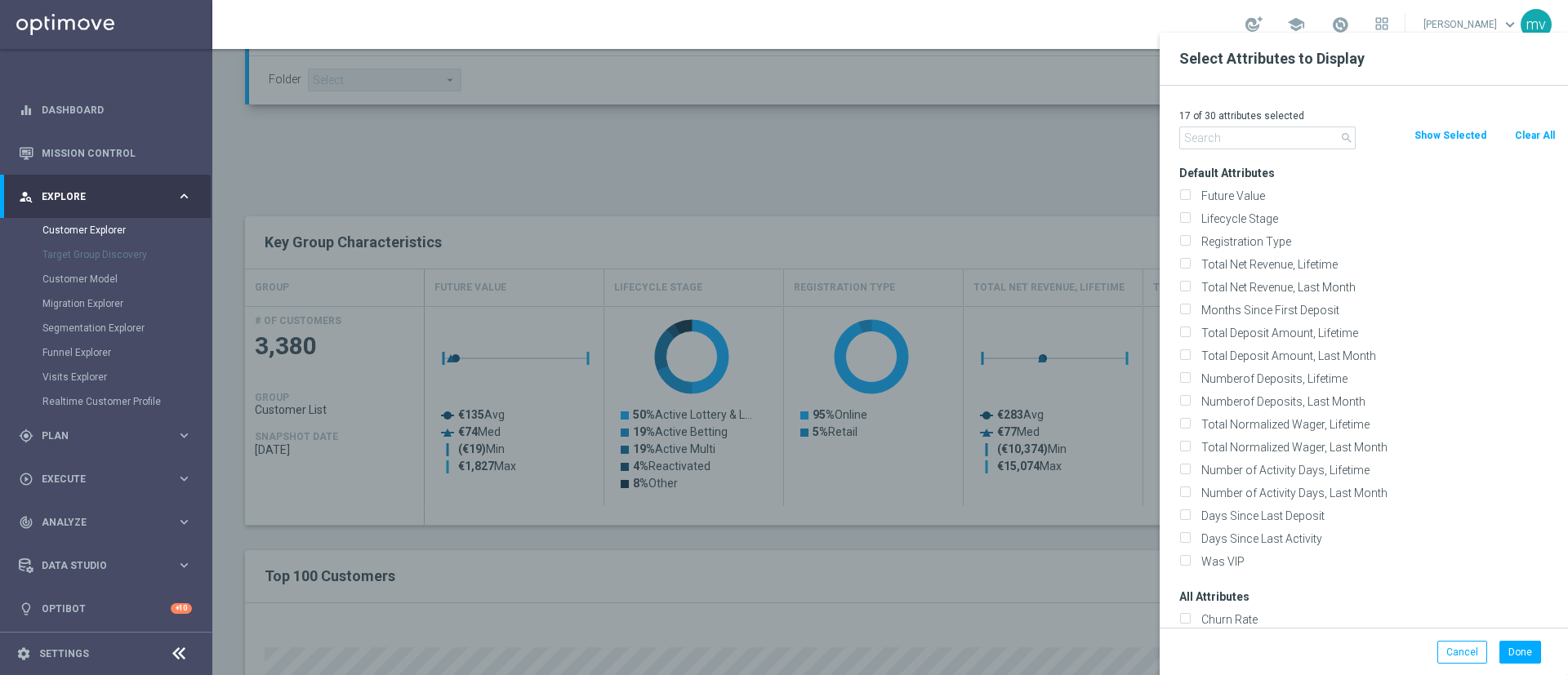
checkbox input "false"
click at [1253, 141] on input "text" at bounding box center [1267, 138] width 176 height 23
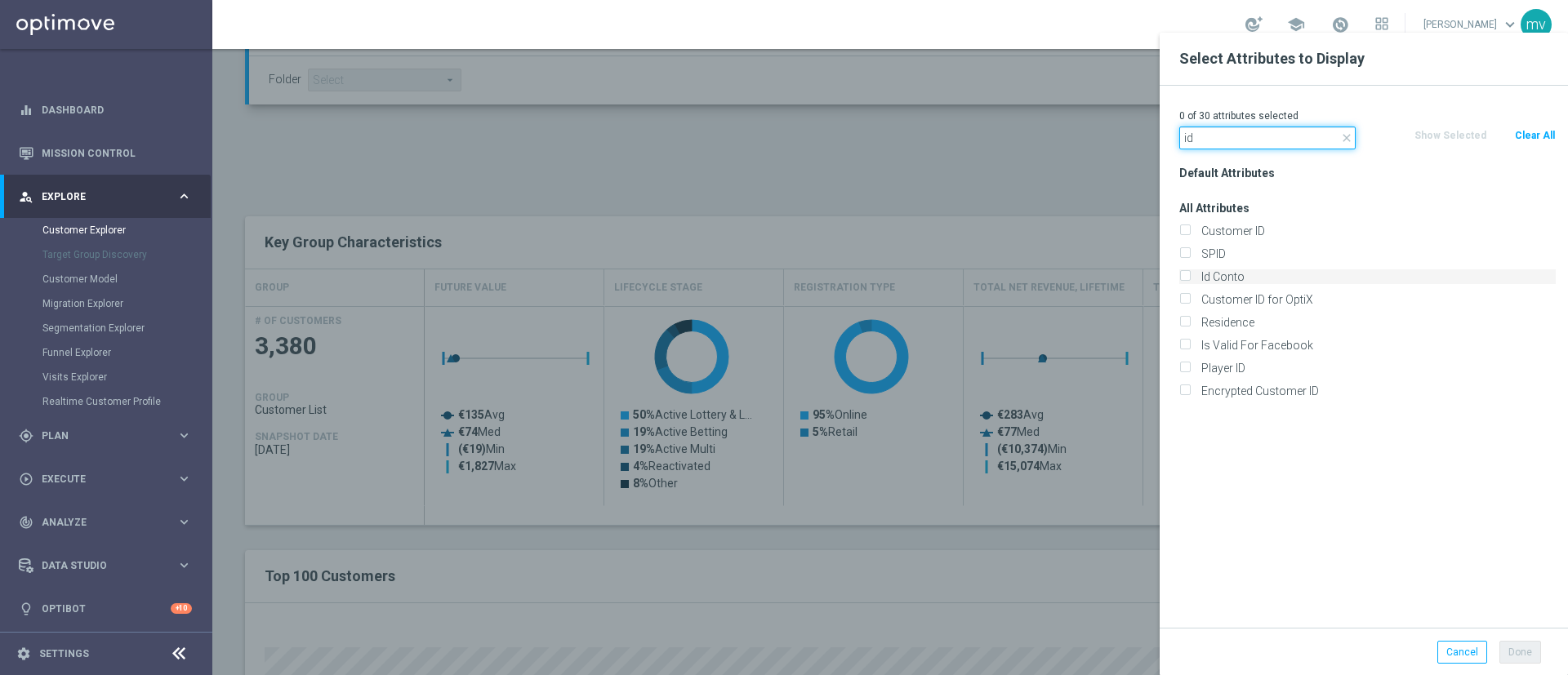
type input "id"
click at [1188, 276] on input "Id Conto" at bounding box center [1185, 279] width 11 height 11
checkbox input "true"
click at [1526, 650] on button "Done" at bounding box center [1520, 652] width 42 height 23
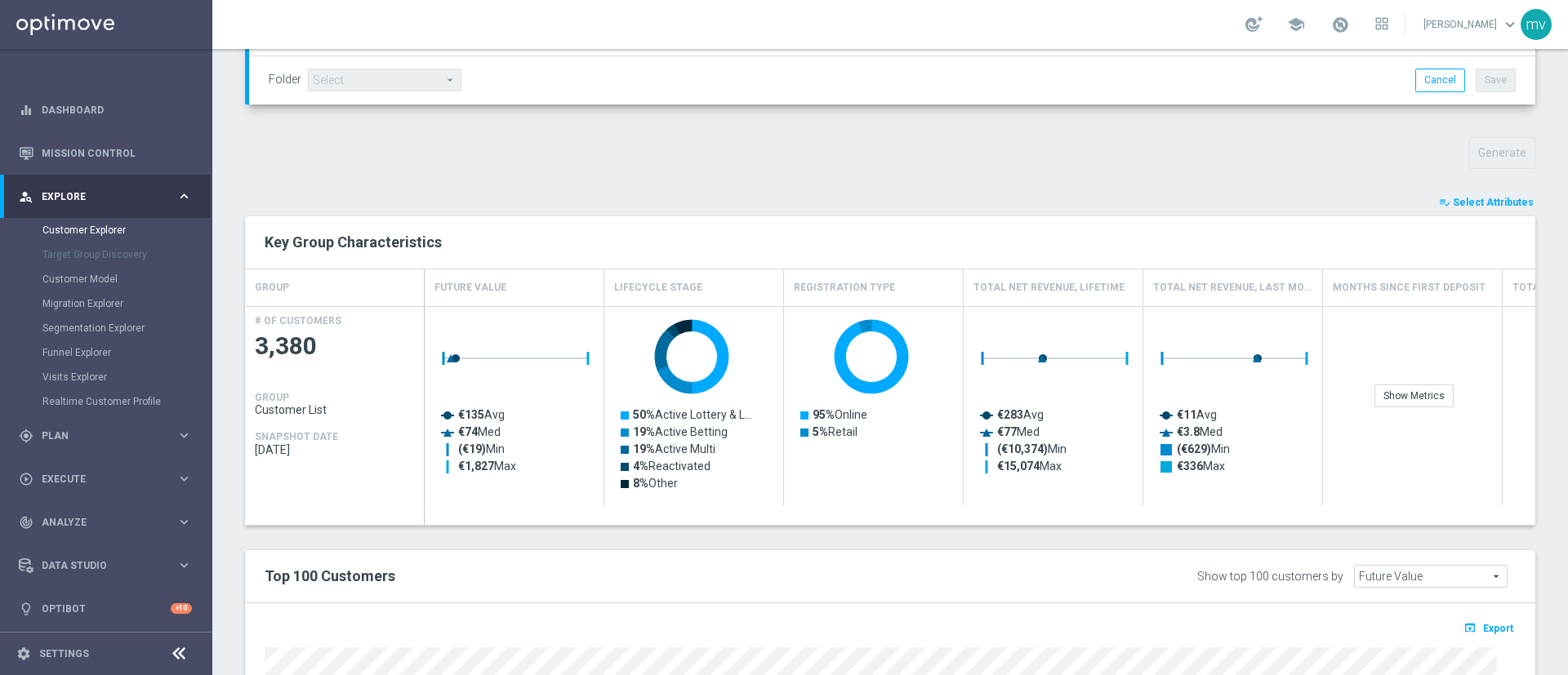
type input "Search"
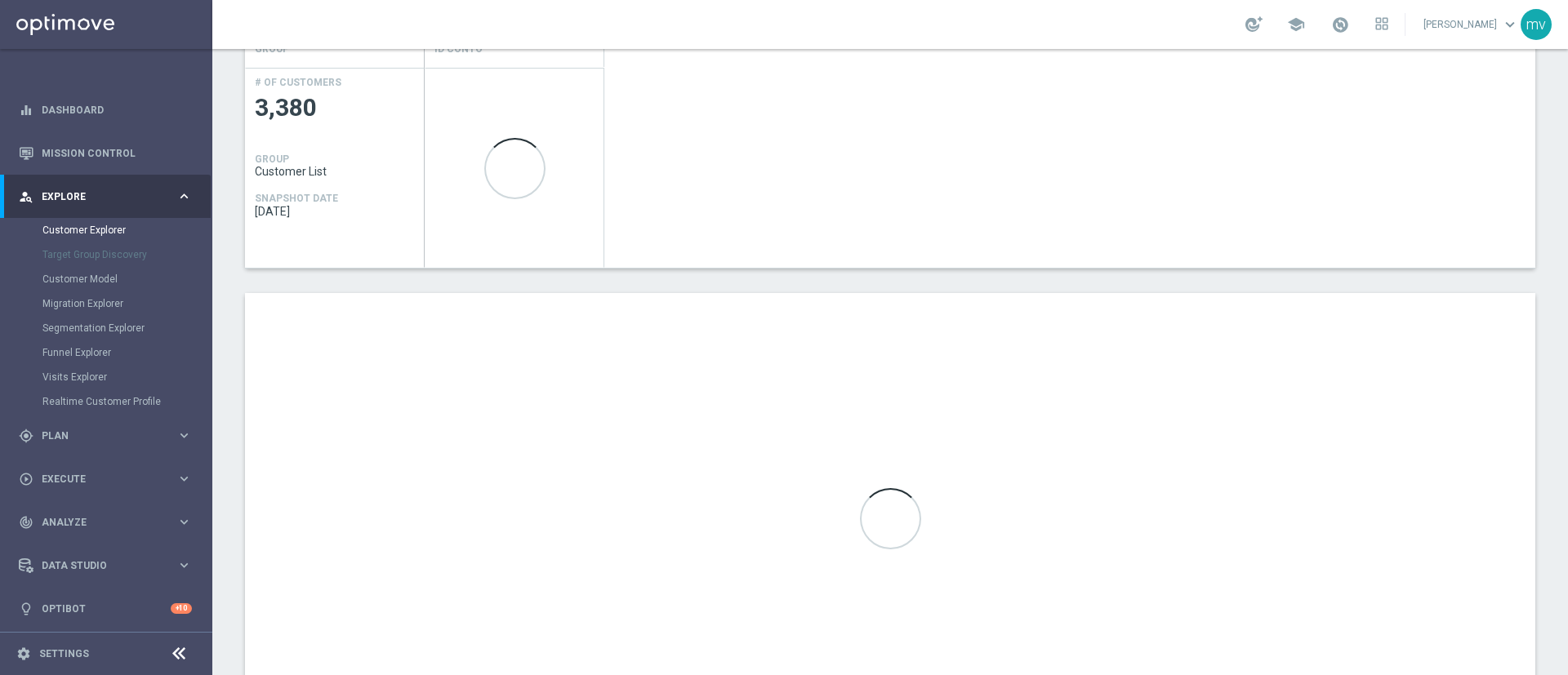
scroll to position [748, 0]
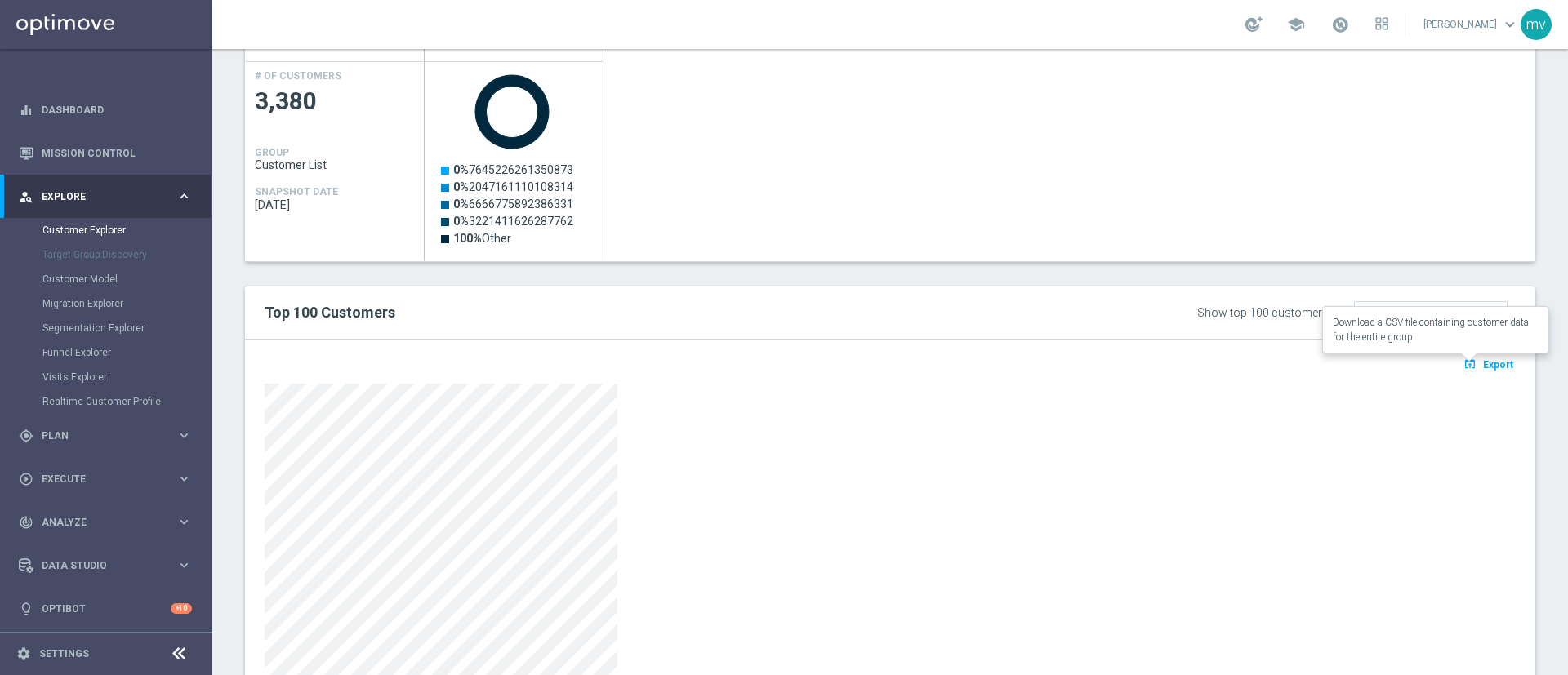
click at [1483, 364] on span "Export" at bounding box center [1498, 365] width 30 height 12
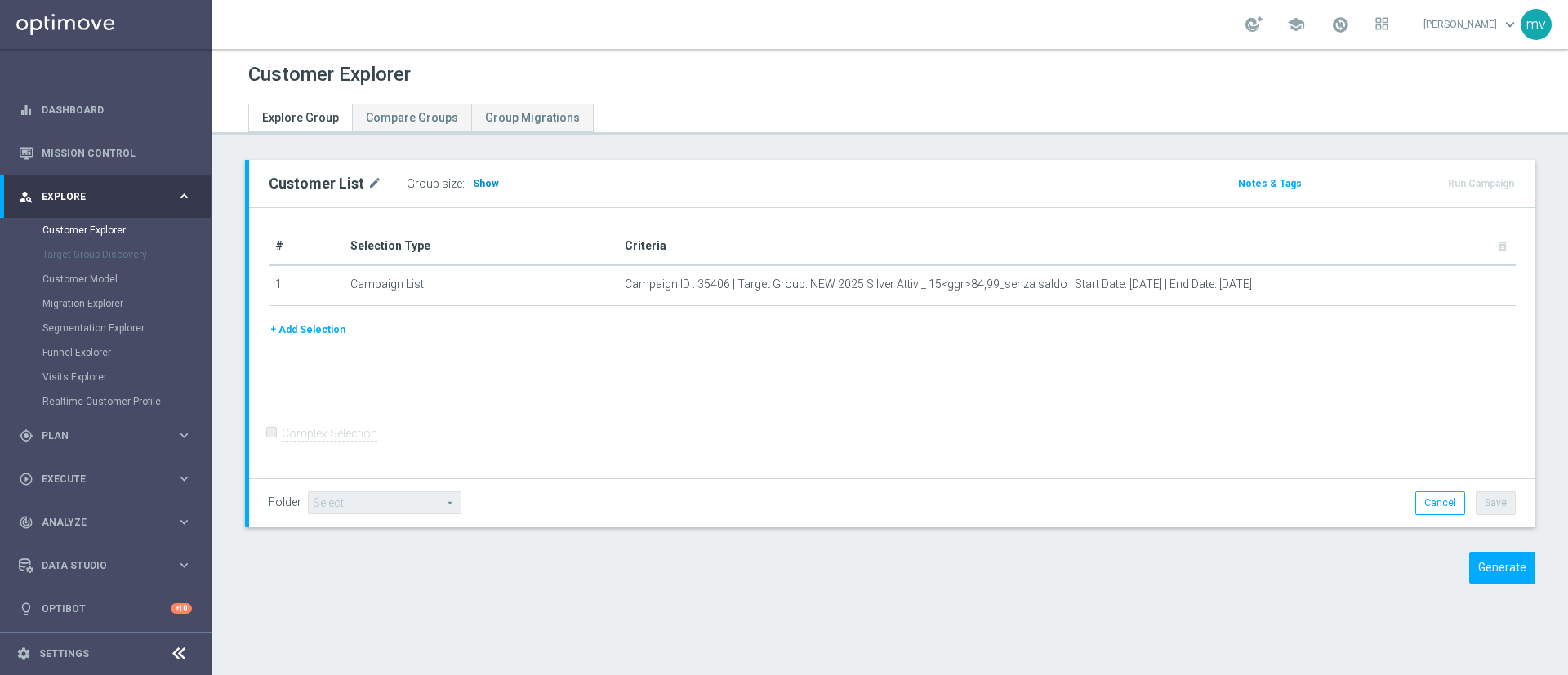
click at [486, 182] on span "Show" at bounding box center [485, 183] width 26 height 12
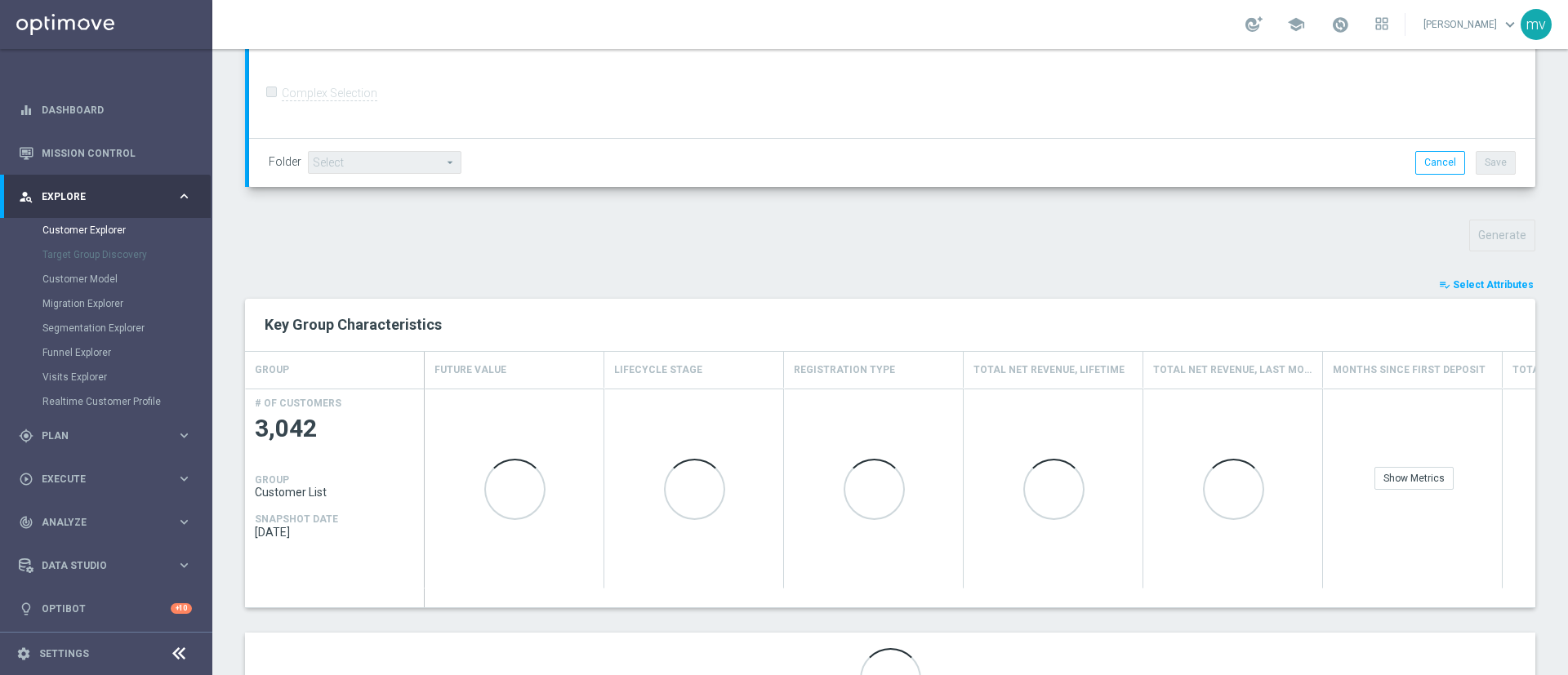
scroll to position [490, 0]
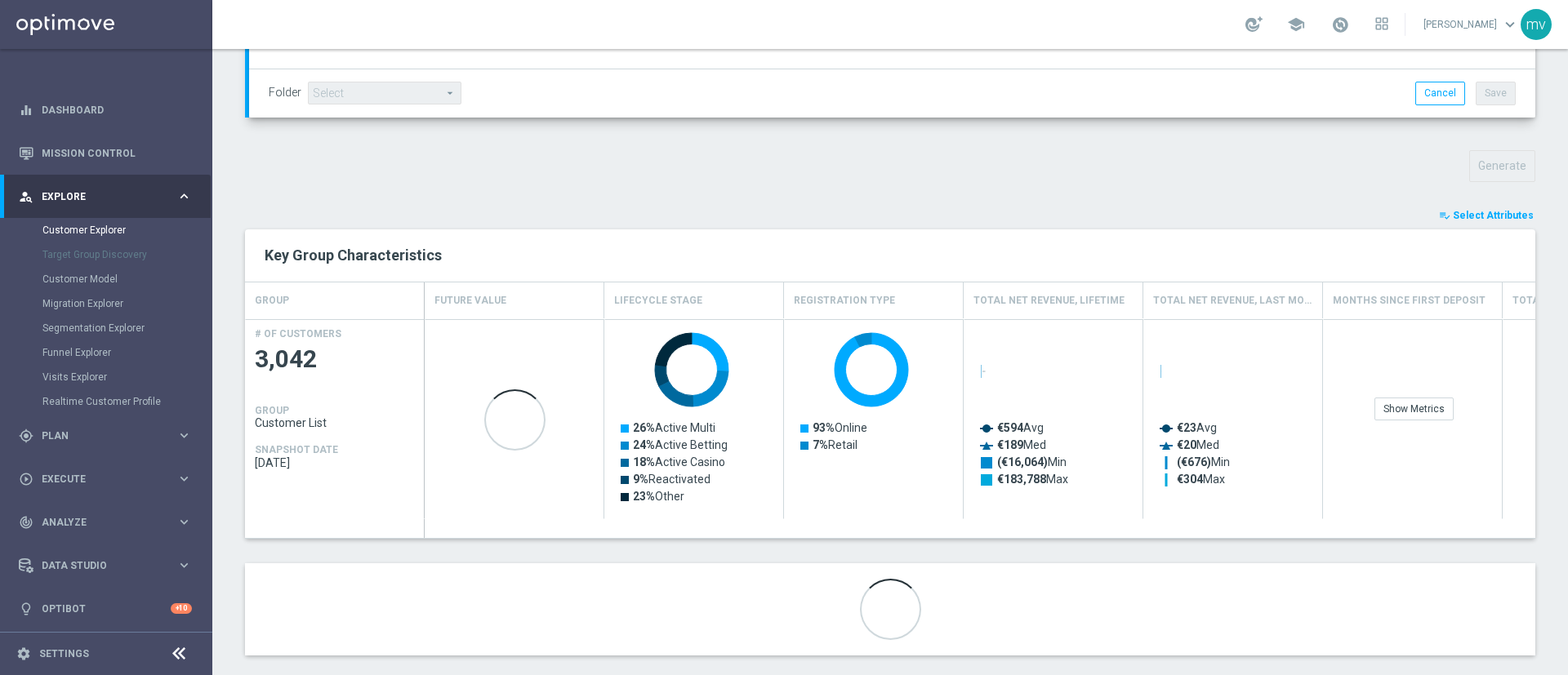
click at [1468, 211] on span "Select Attributes" at bounding box center [1492, 215] width 81 height 12
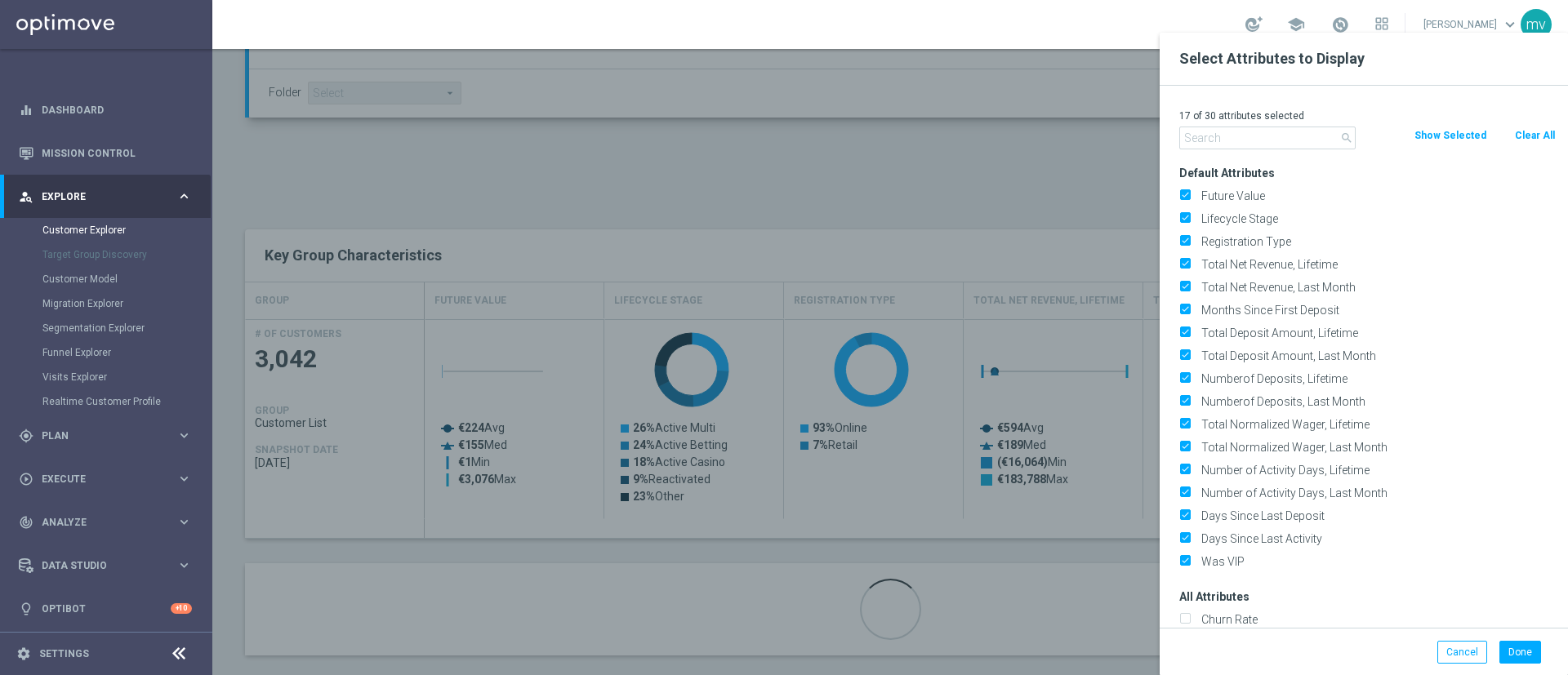
click at [1531, 130] on button "Clear All" at bounding box center [1534, 136] width 43 height 18
checkbox input "false"
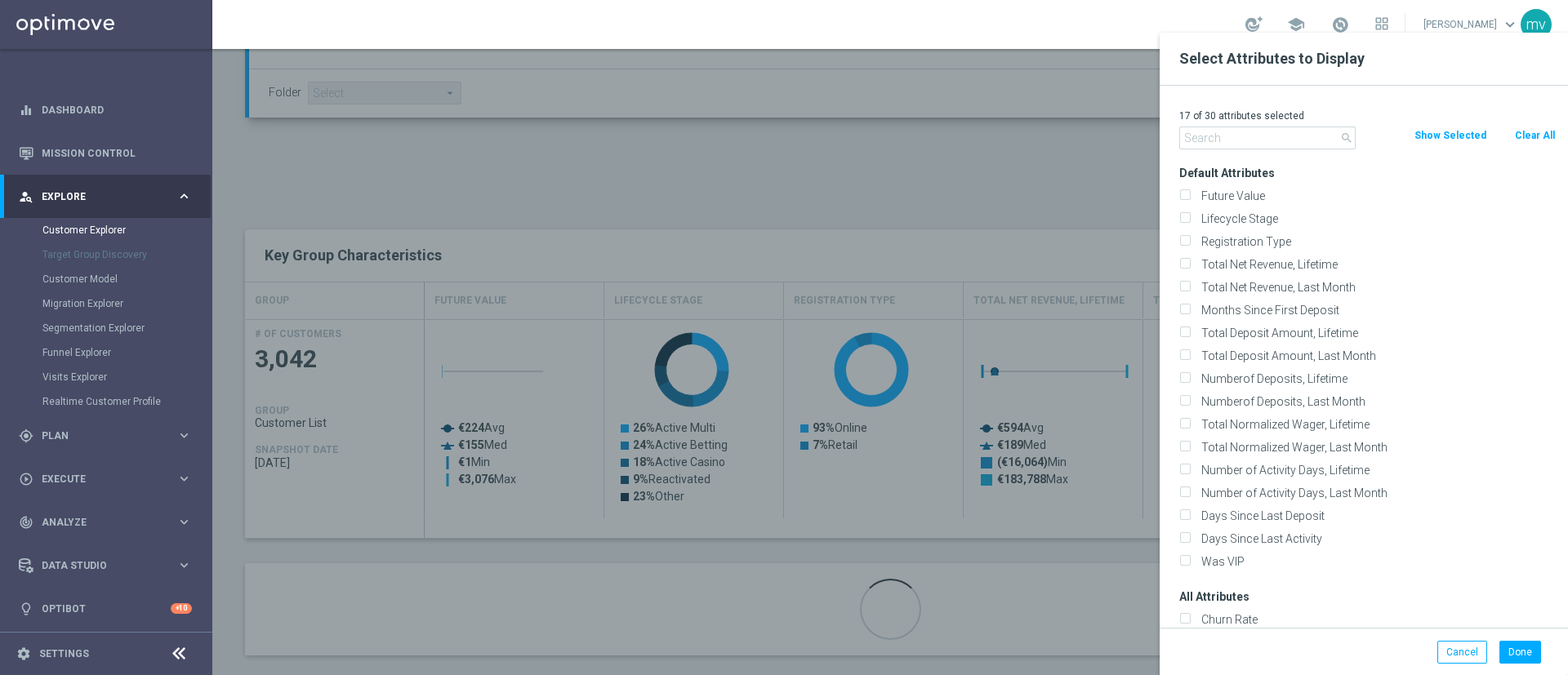
checkbox input "false"
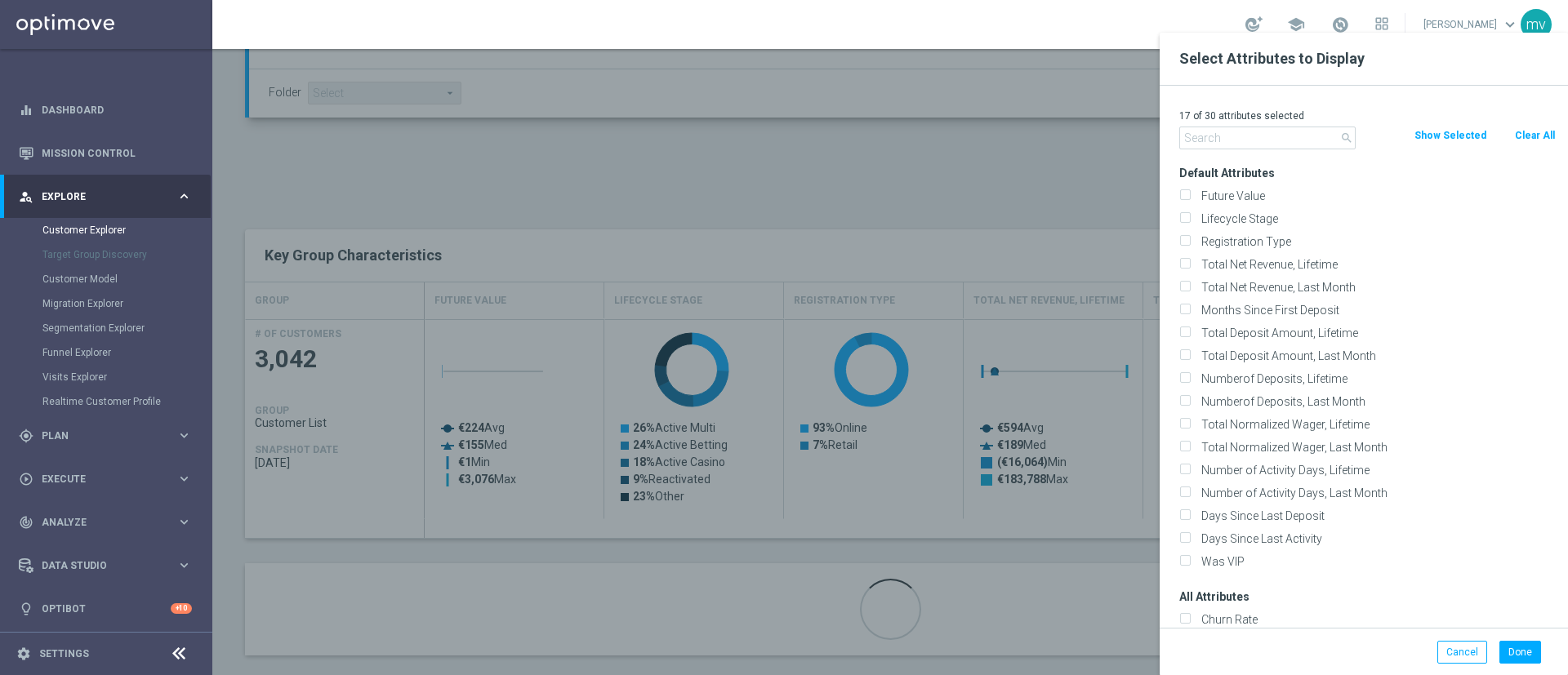
checkbox input "false"
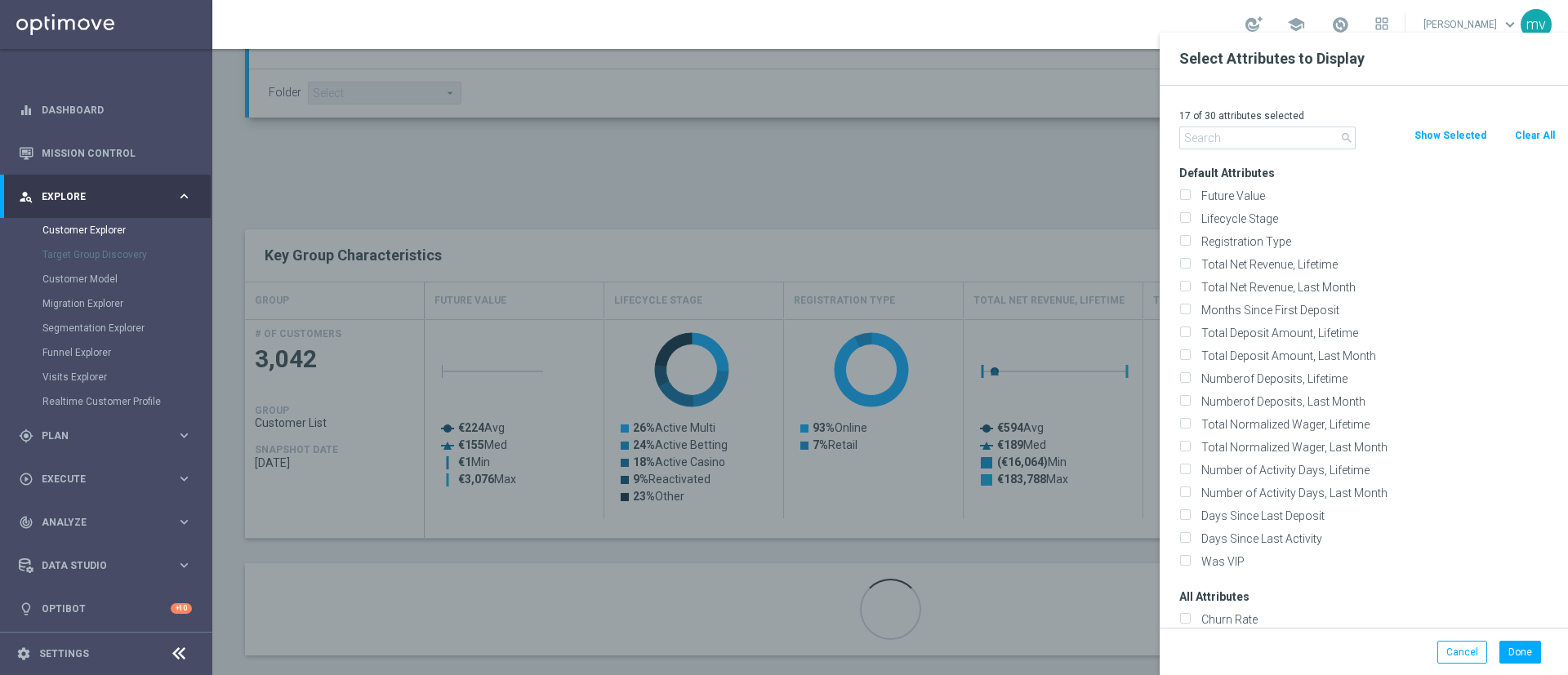
checkbox input "false"
click at [1248, 137] on input "text" at bounding box center [1267, 138] width 176 height 23
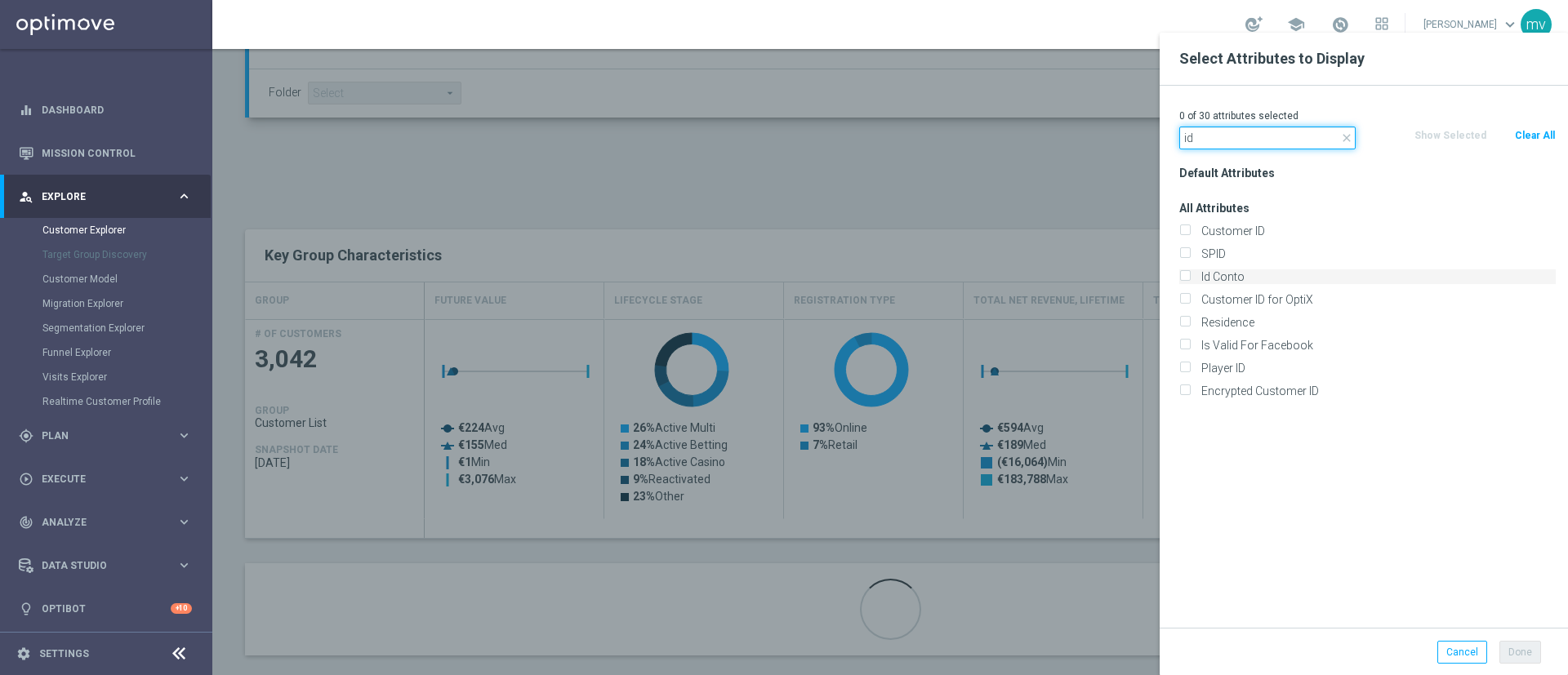
type input "id"
click at [1185, 279] on input "Id Conto" at bounding box center [1185, 279] width 11 height 11
checkbox input "true"
click at [1530, 660] on button "Done" at bounding box center [1520, 652] width 42 height 23
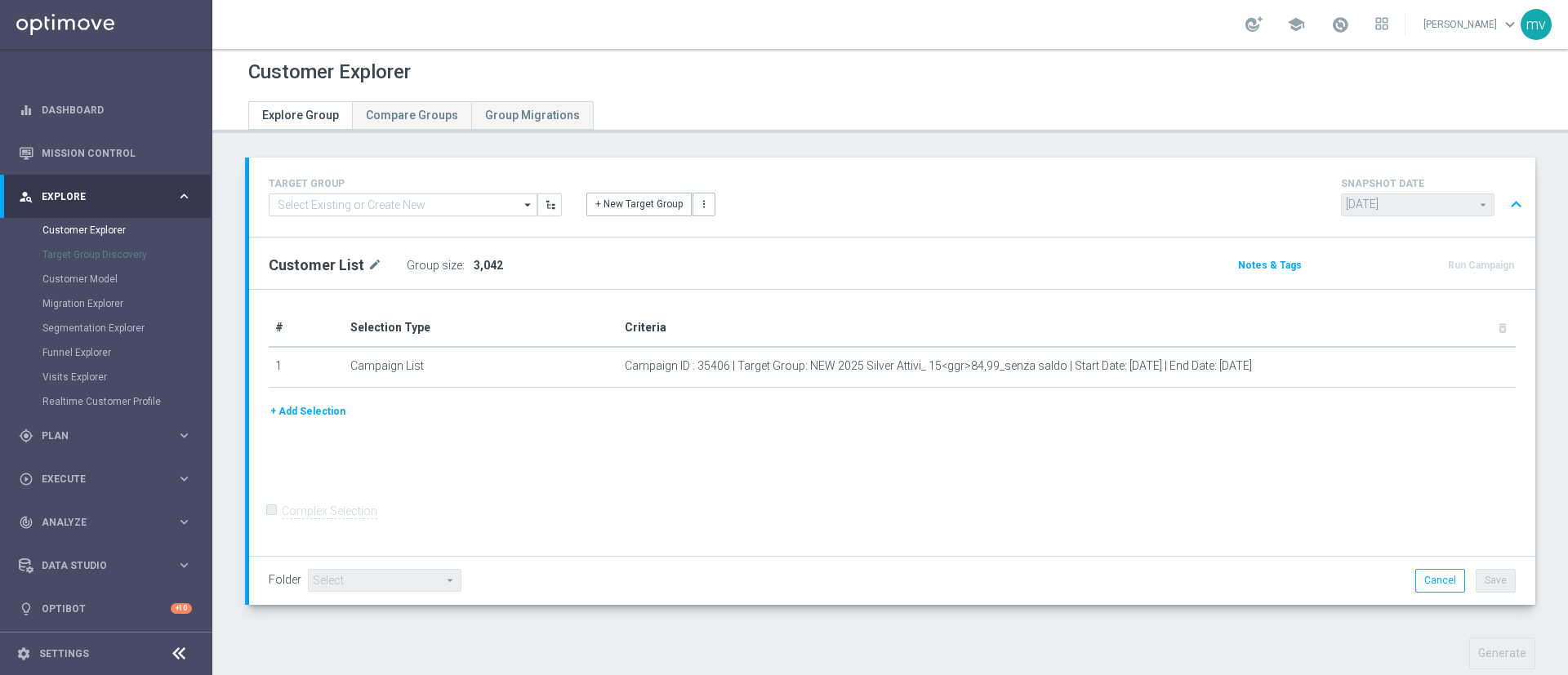
scroll to position [493, 0]
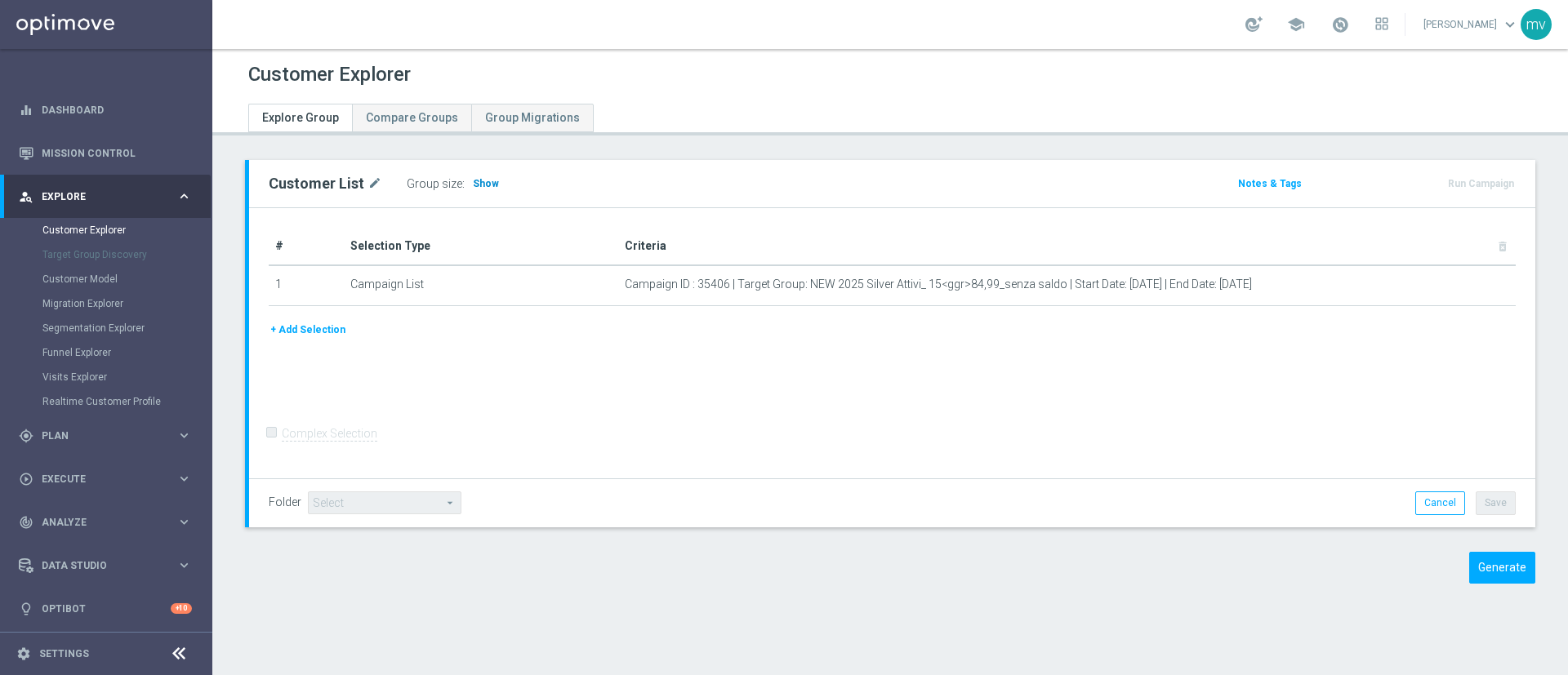
click at [492, 185] on span "Show" at bounding box center [485, 183] width 26 height 12
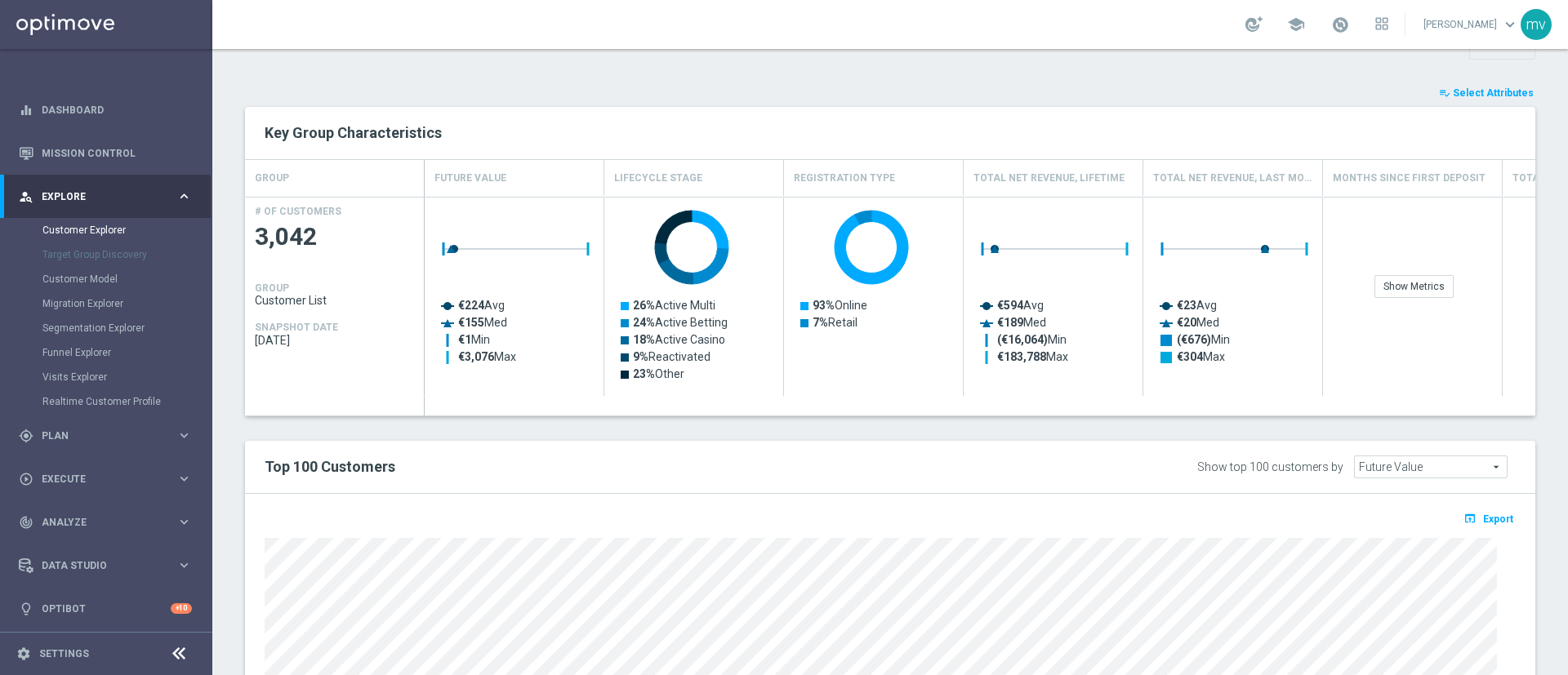
scroll to position [503, 0]
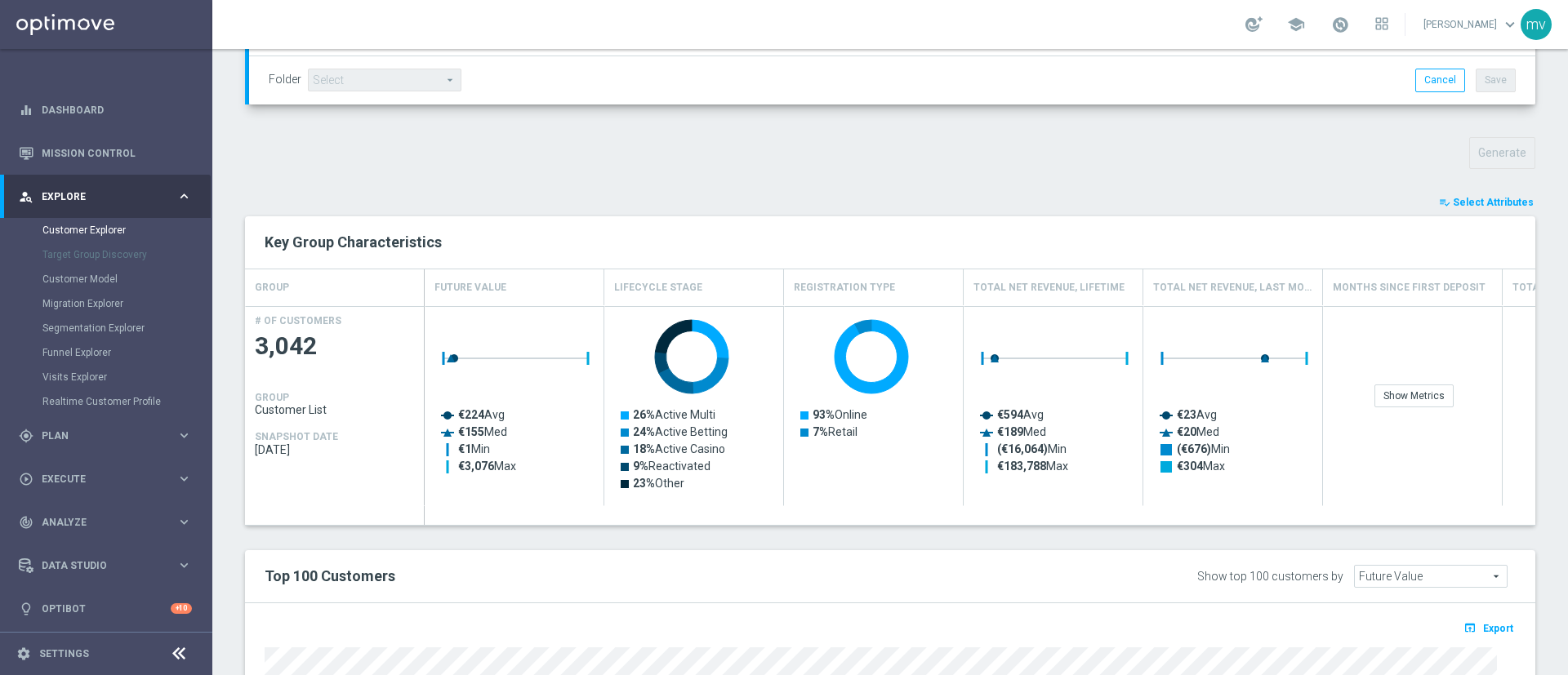
click at [1469, 200] on span "Select Attributes" at bounding box center [1492, 202] width 81 height 12
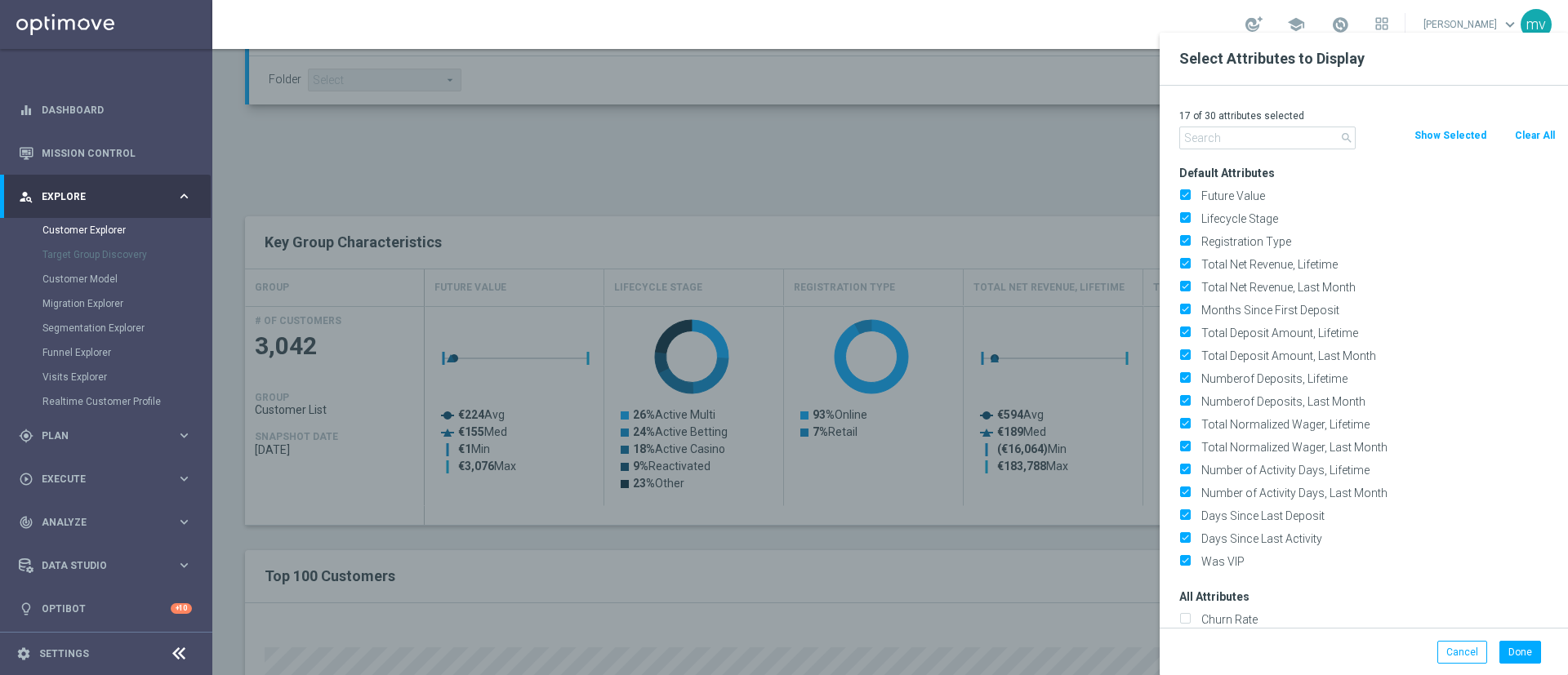
drag, startPoint x: 1526, startPoint y: 132, endPoint x: 1449, endPoint y: 136, distance: 77.1
click at [1527, 131] on button "Clear All" at bounding box center [1534, 136] width 43 height 18
checkbox input "false"
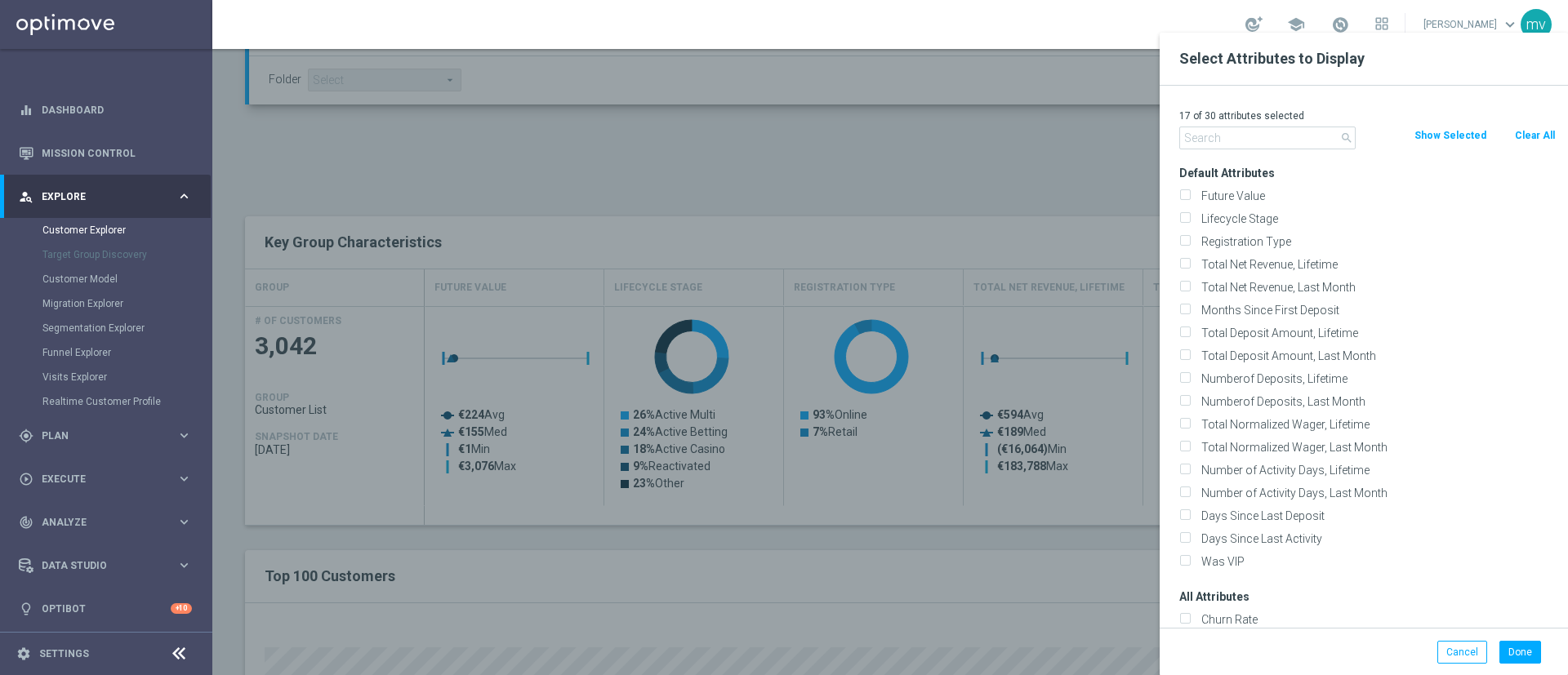
checkbox input "false"
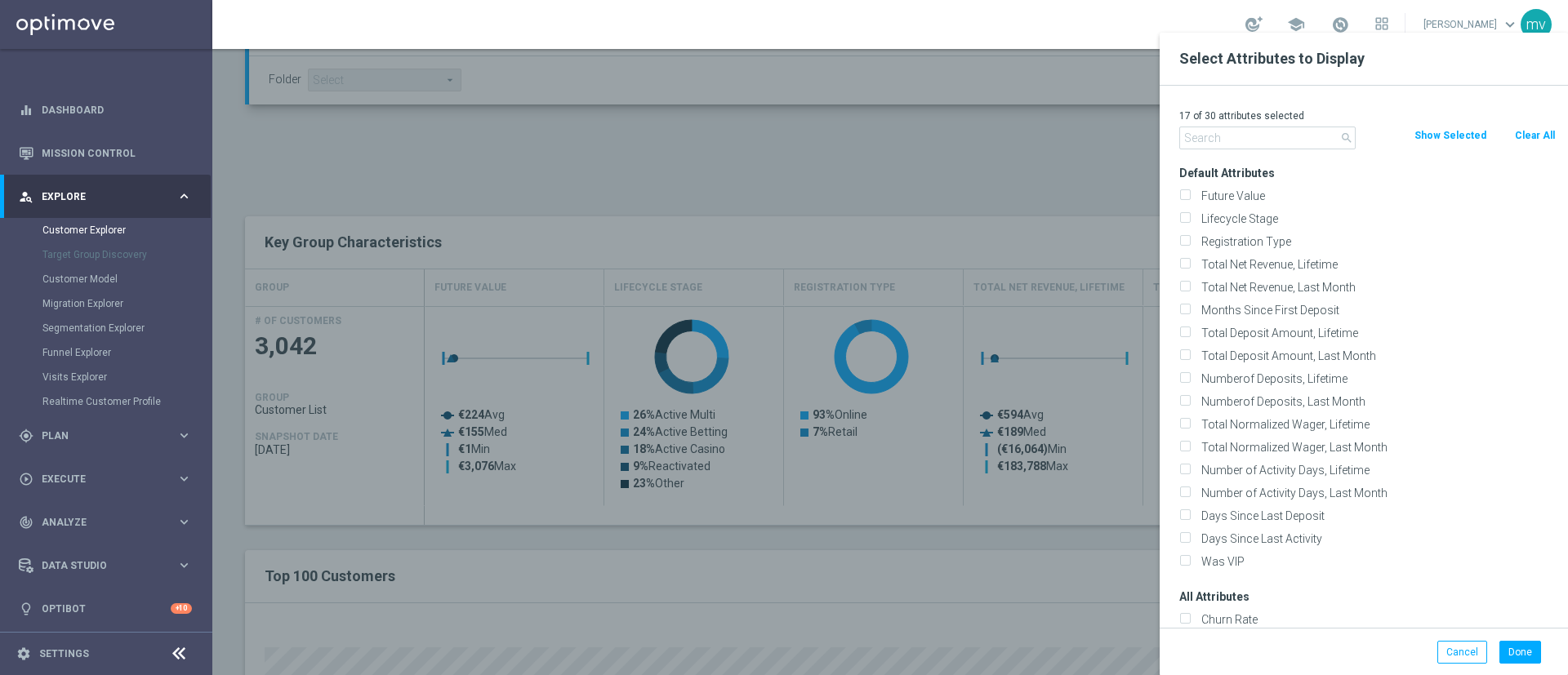
checkbox input "false"
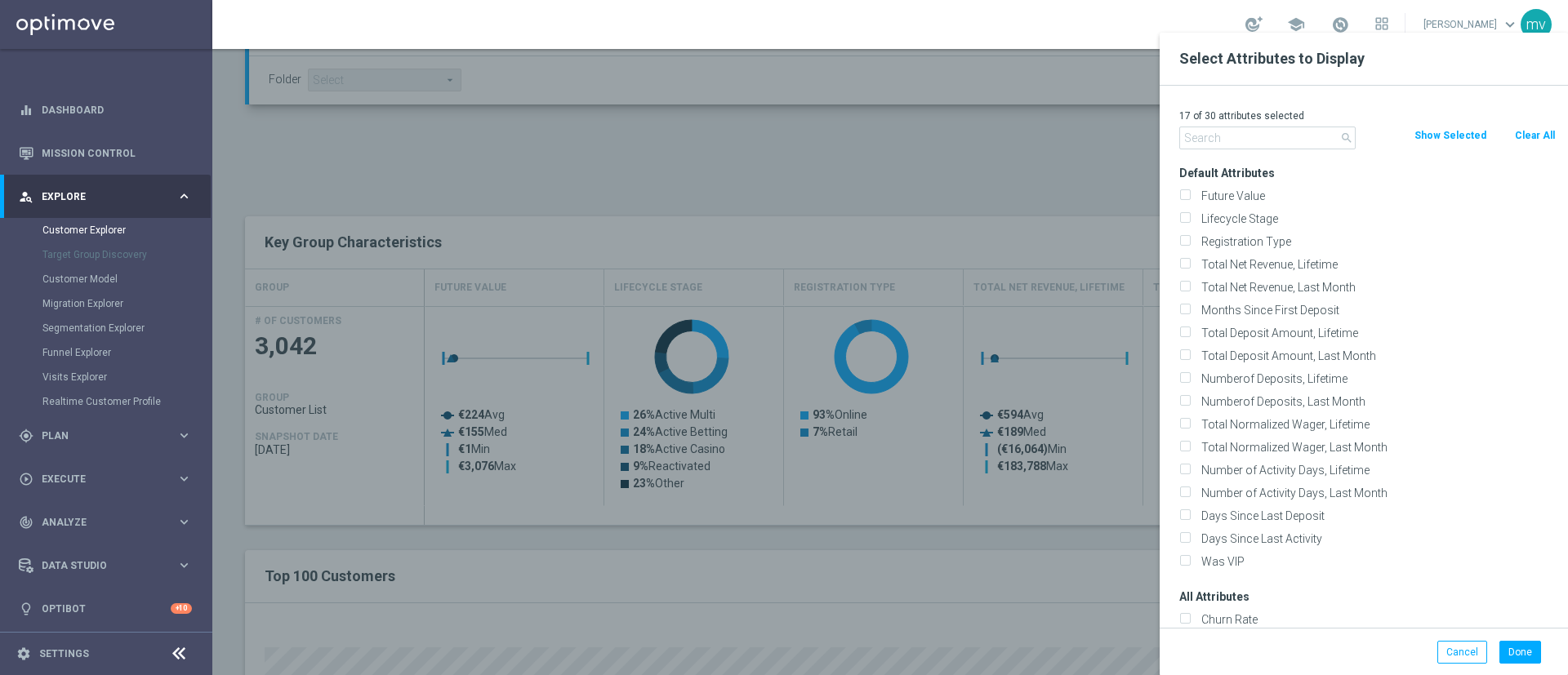
checkbox input "false"
click at [1269, 136] on input "text" at bounding box center [1267, 138] width 176 height 23
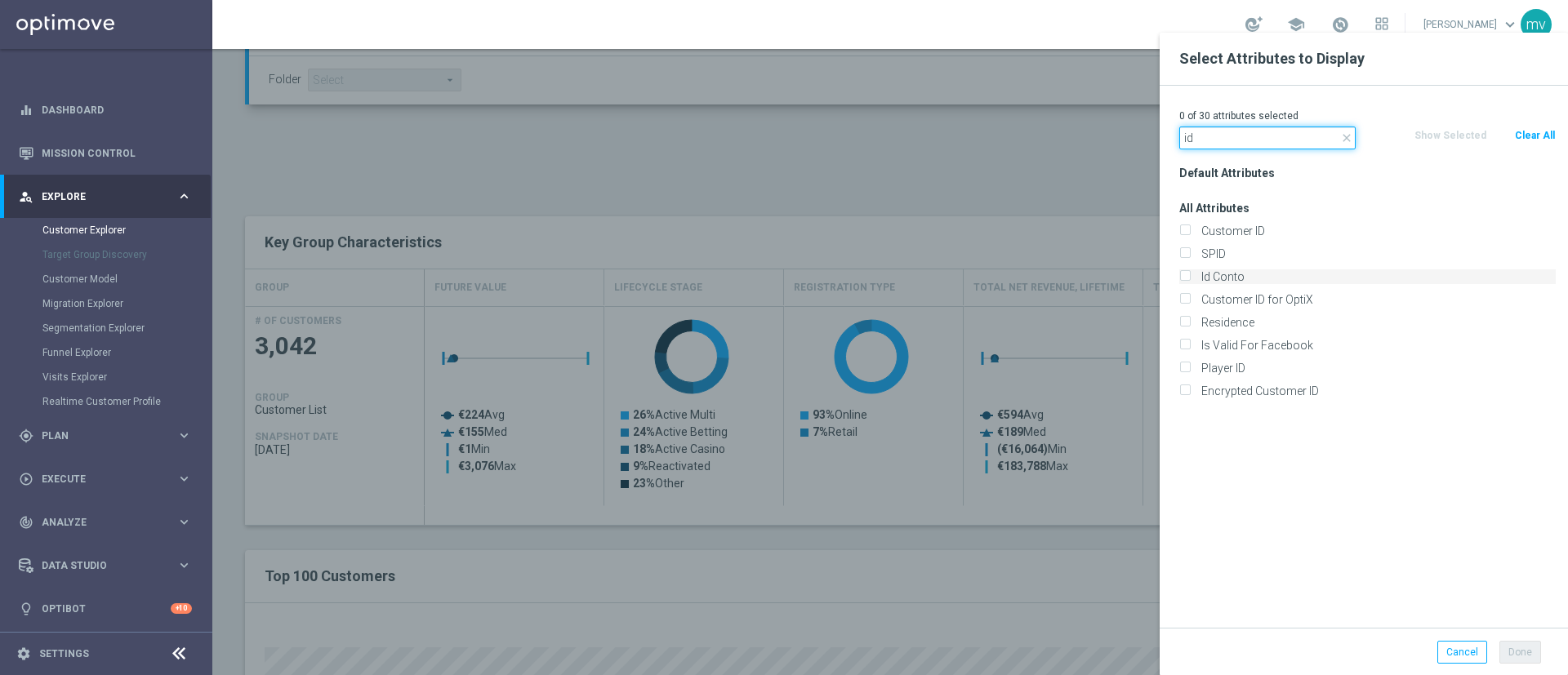
type input "id"
click at [1185, 274] on input "Id Conto" at bounding box center [1185, 279] width 11 height 11
checkbox input "true"
click at [1529, 649] on button "Done" at bounding box center [1520, 652] width 42 height 23
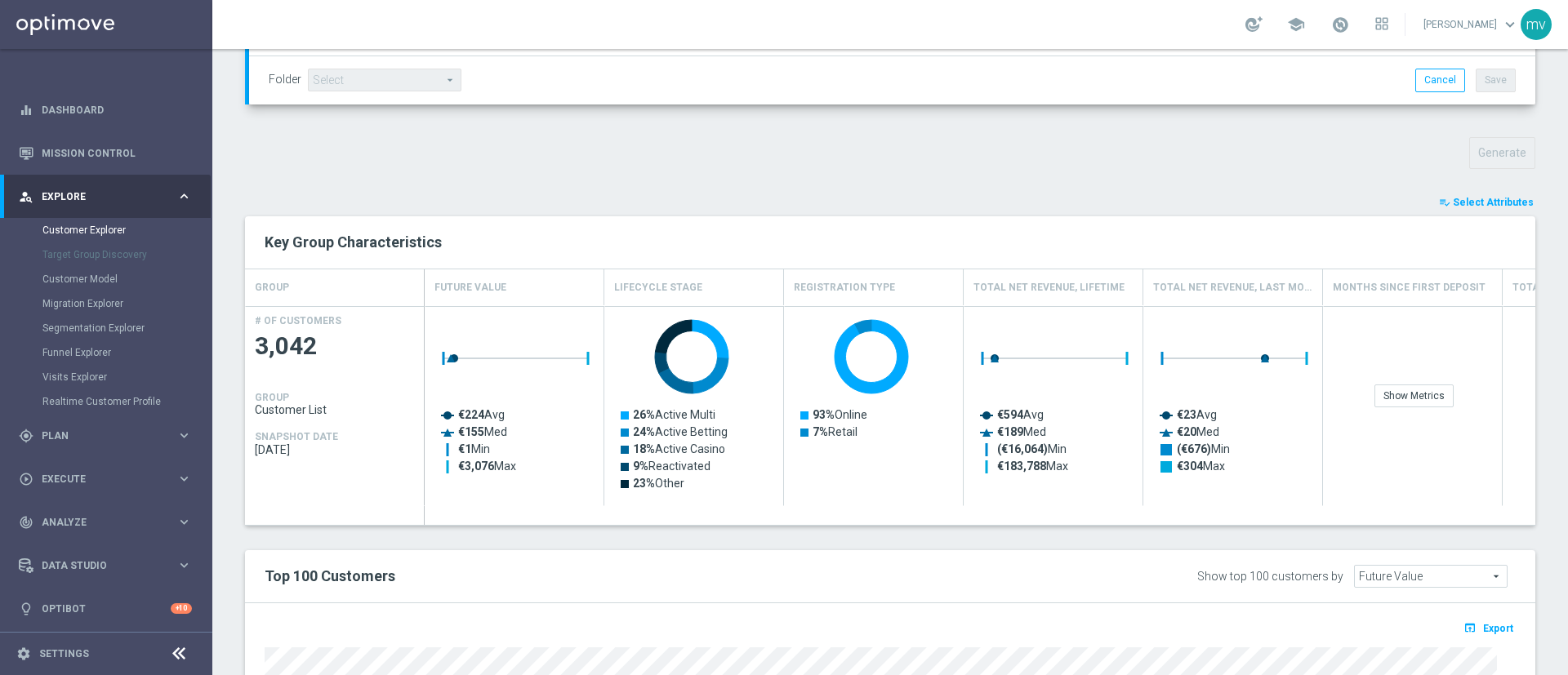
type input "Search"
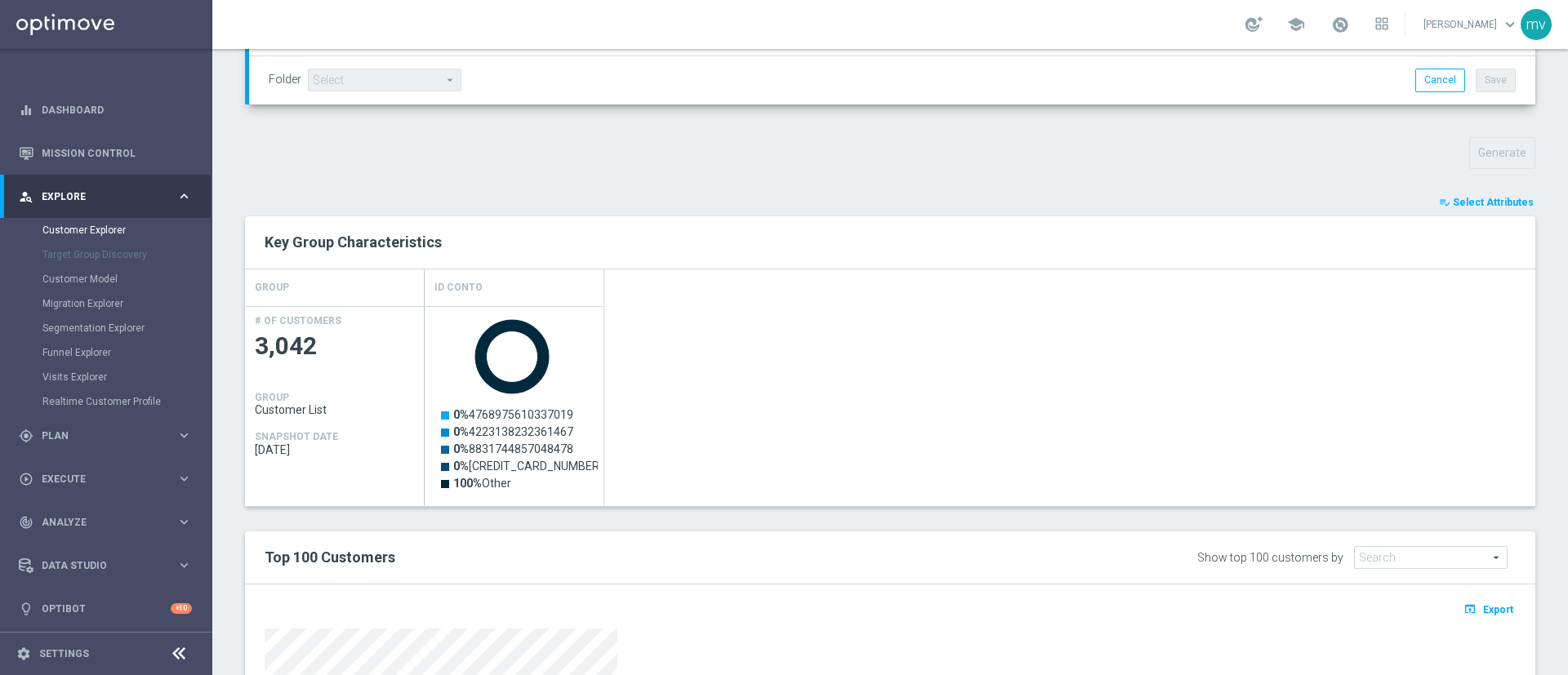
scroll to position [852, 0]
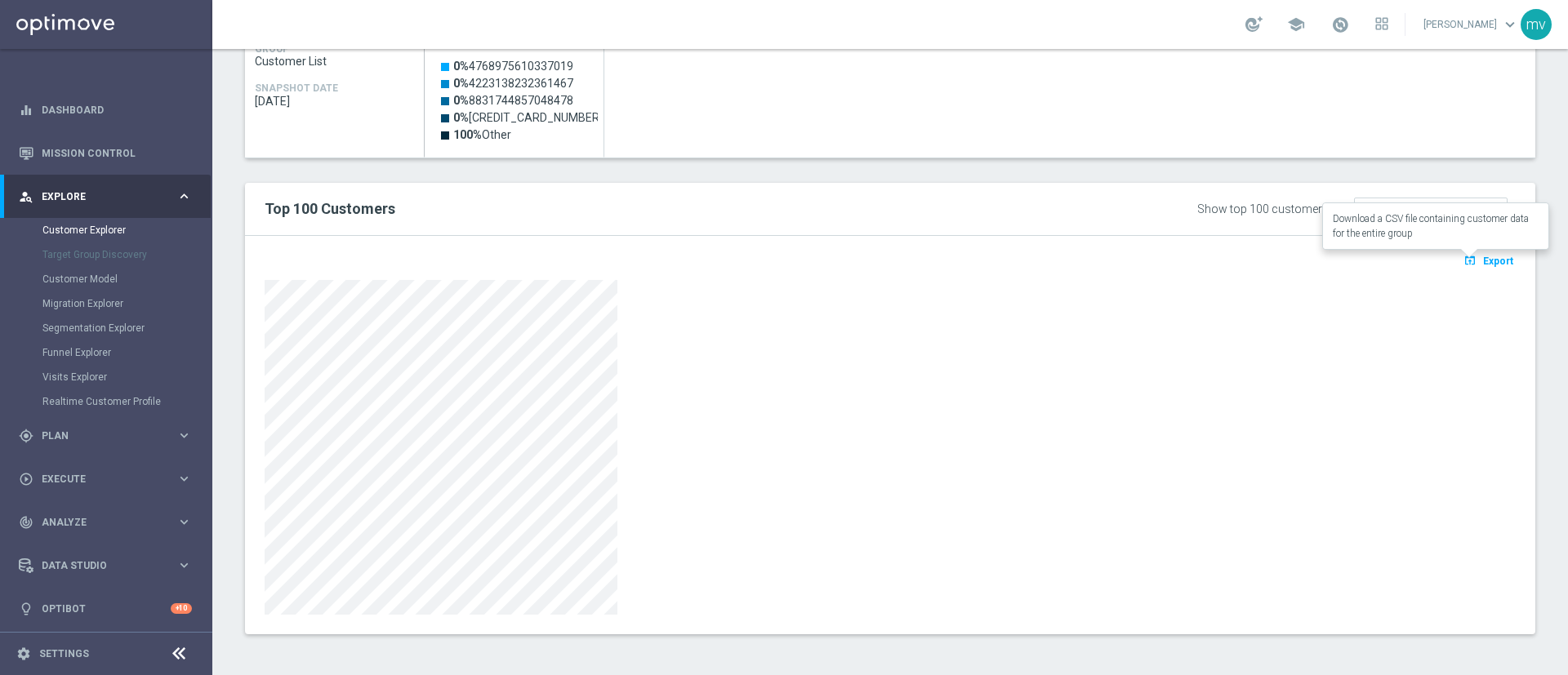
click at [1483, 261] on span "Export" at bounding box center [1498, 261] width 30 height 12
click at [1478, 267] on button "open_in_browser Export" at bounding box center [1488, 260] width 55 height 21
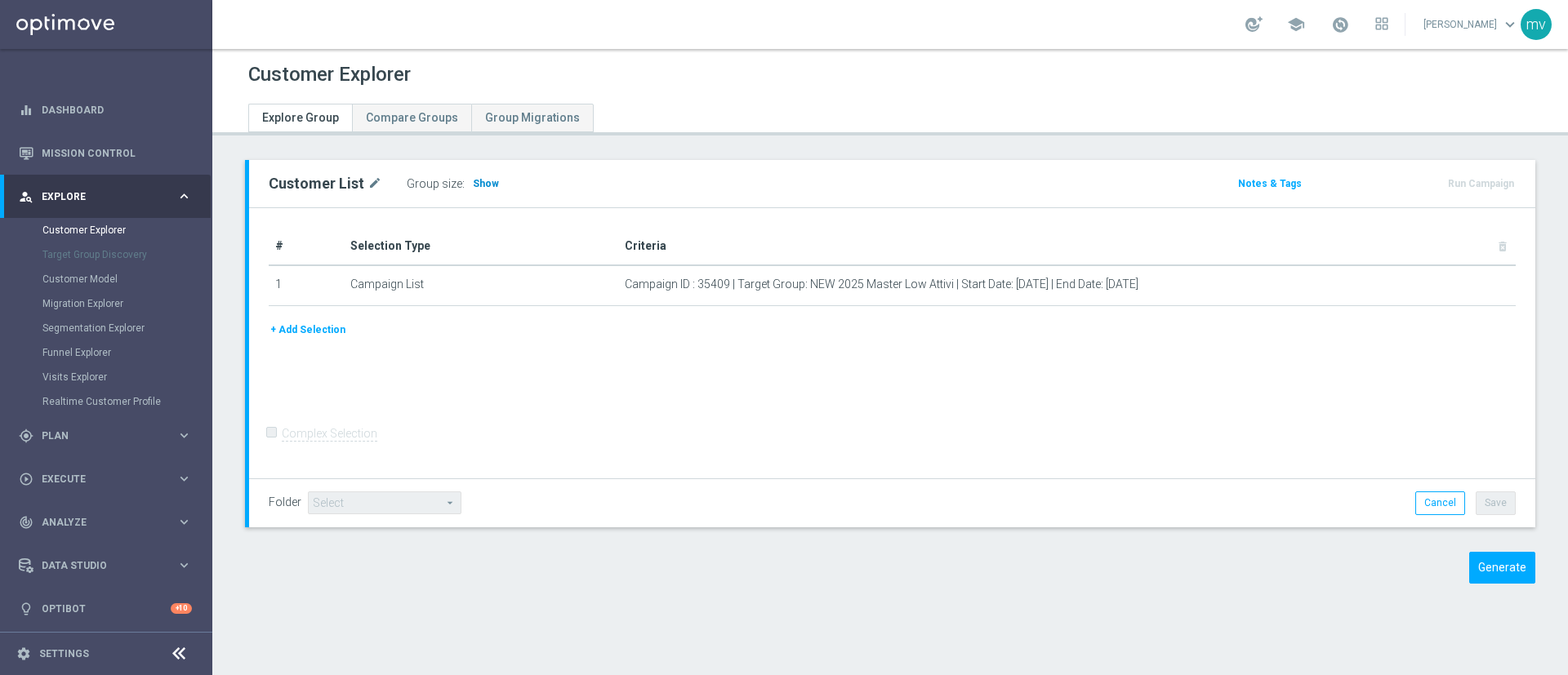
click at [486, 185] on span "Show" at bounding box center [485, 183] width 26 height 12
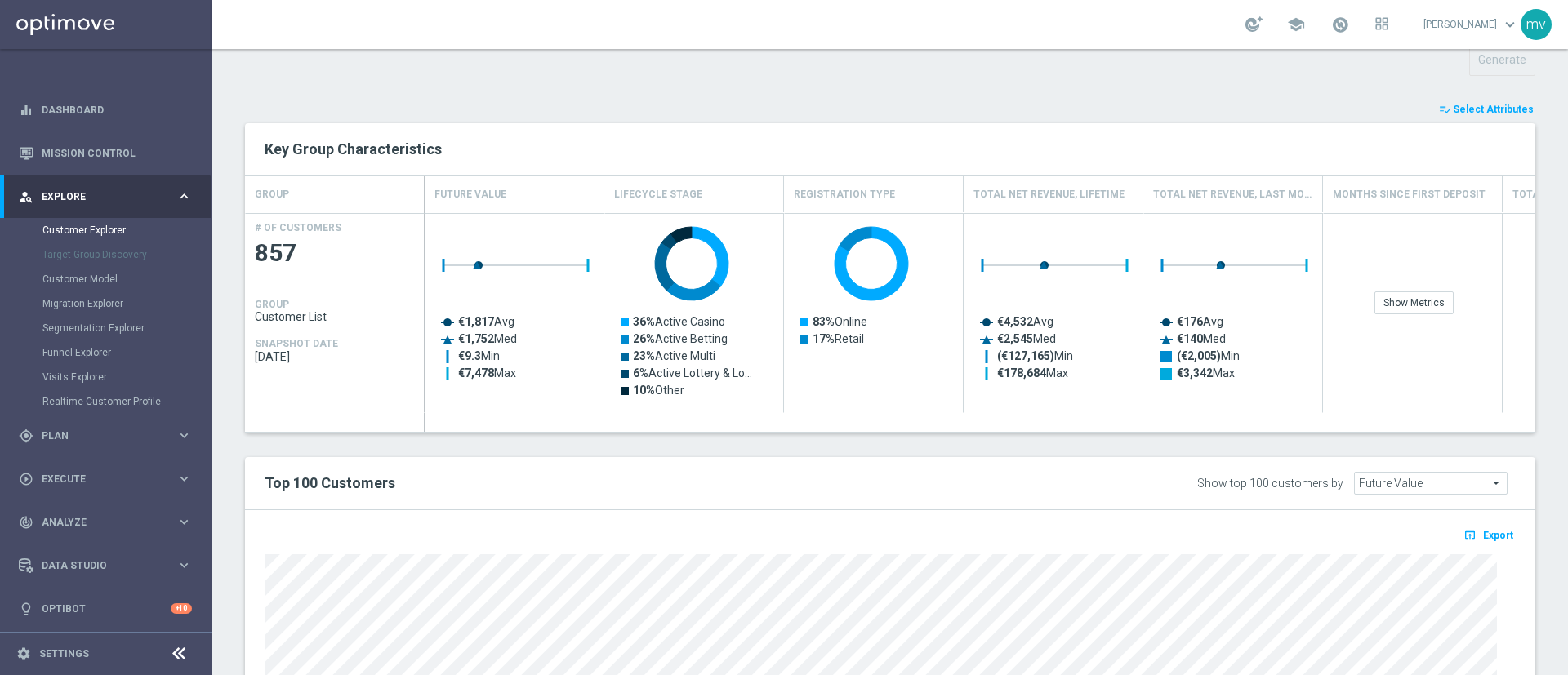
scroll to position [648, 0]
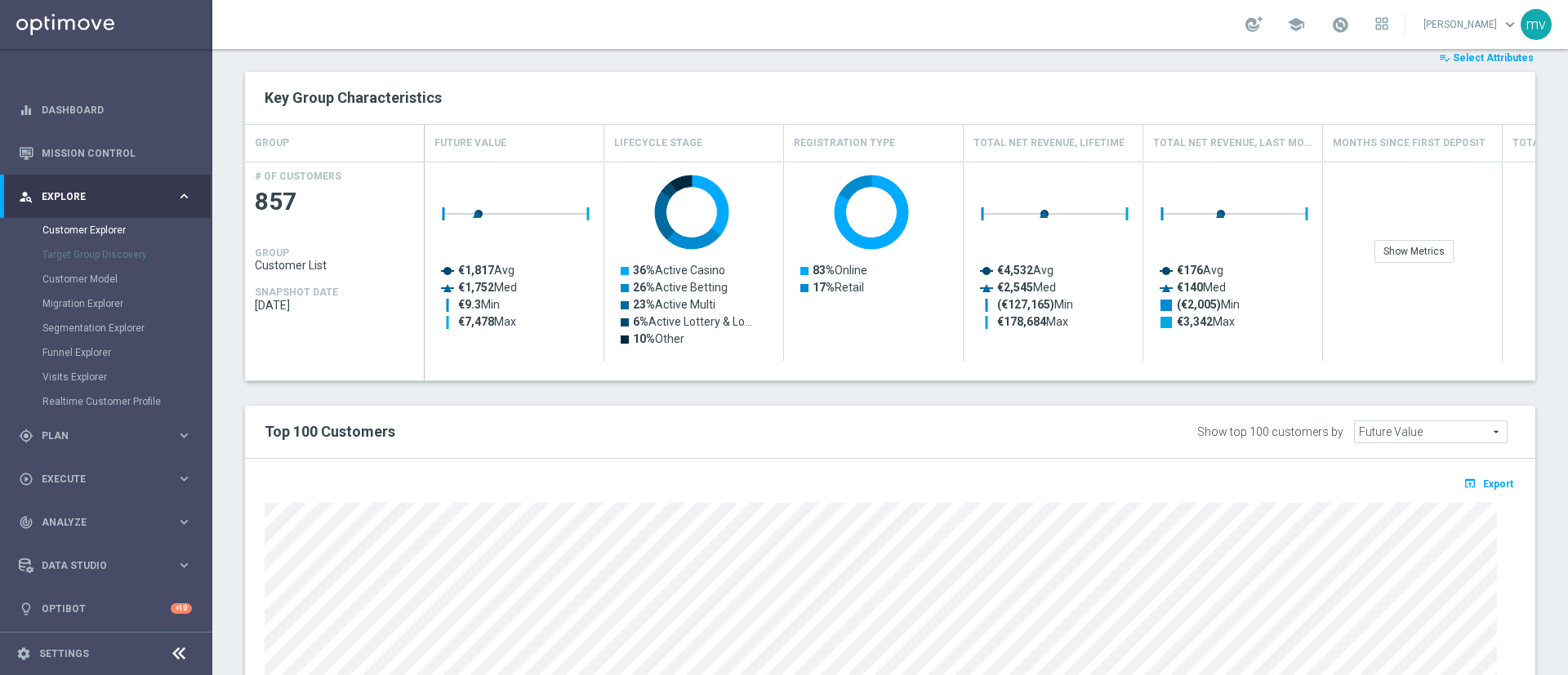
click at [1479, 60] on span "Select Attributes" at bounding box center [1492, 57] width 81 height 12
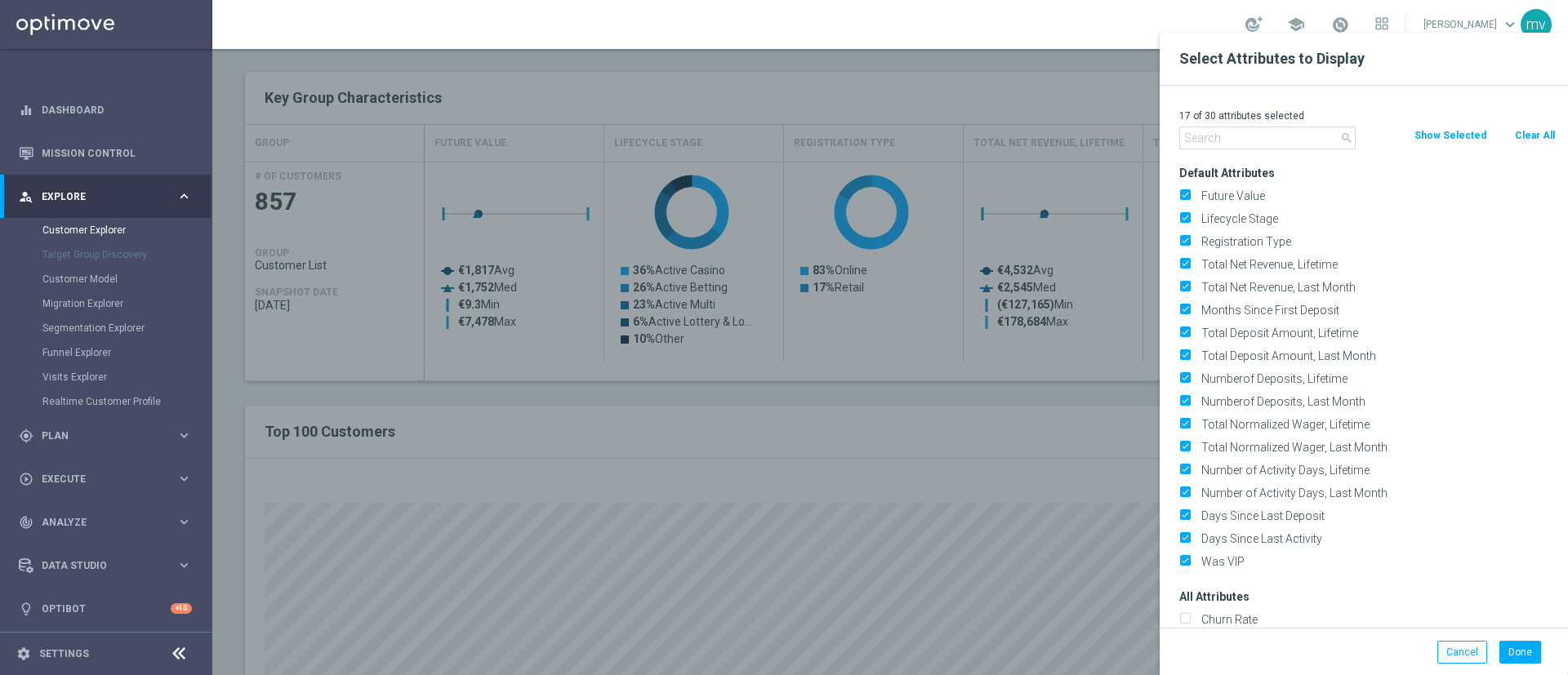
click at [1535, 133] on button "Clear All" at bounding box center [1534, 136] width 43 height 18
checkbox input "false"
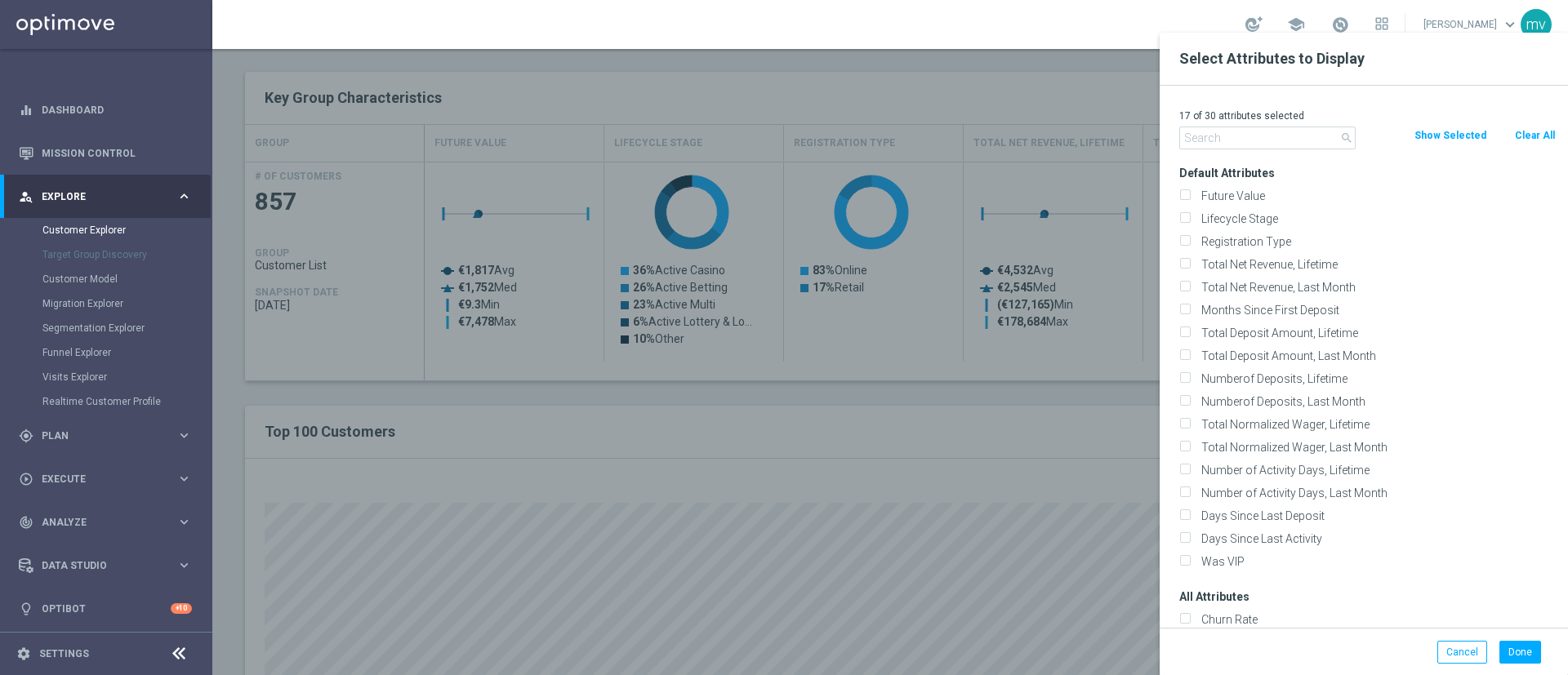
checkbox input "false"
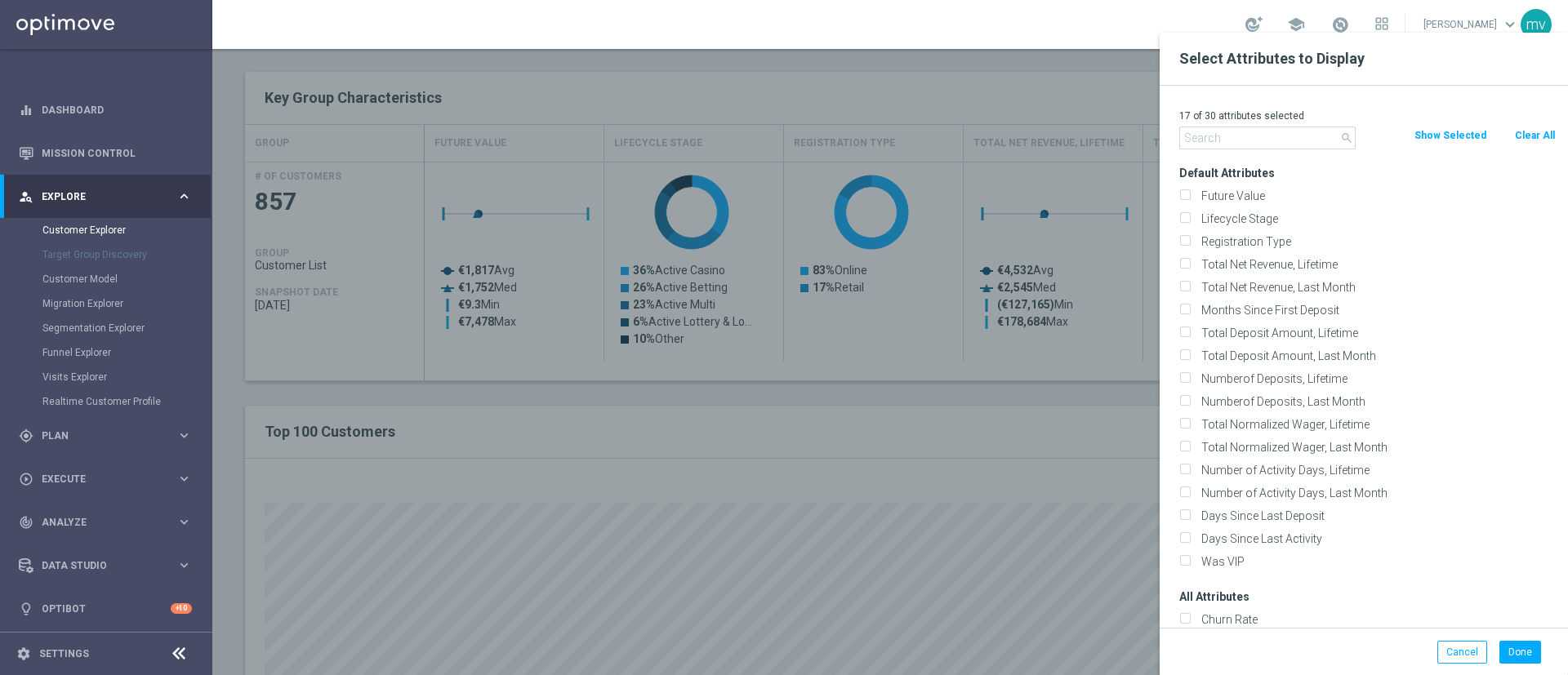
checkbox input "false"
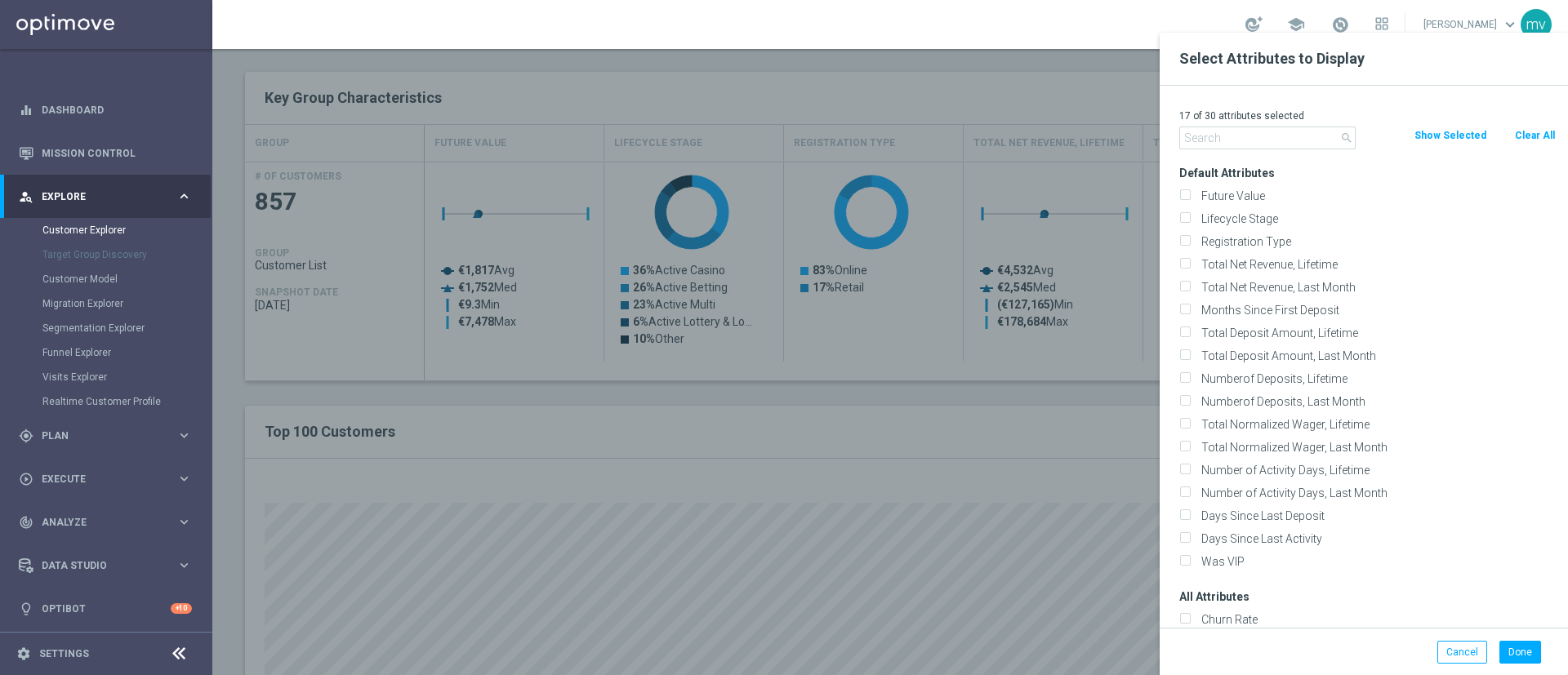
checkbox input "false"
click at [1299, 131] on input "text" at bounding box center [1267, 138] width 176 height 23
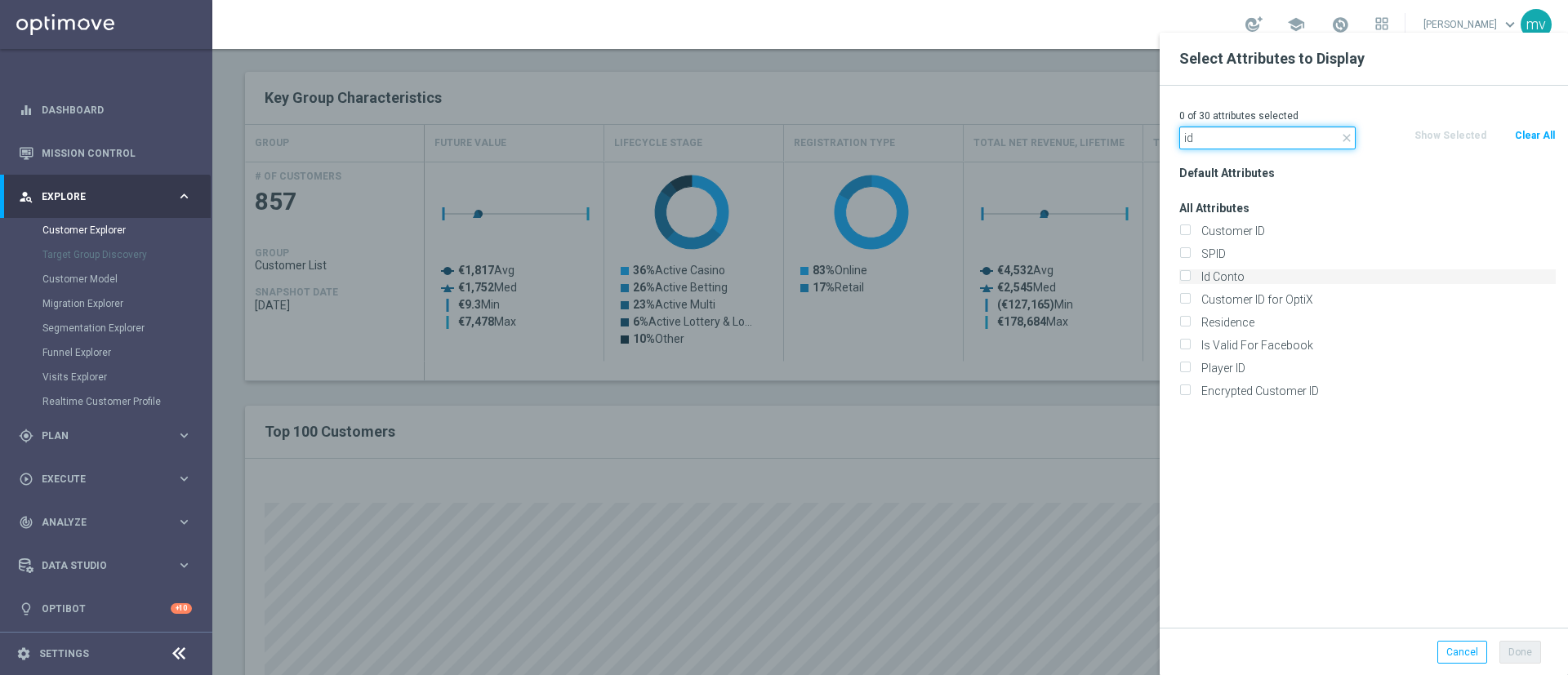
type input "id"
click at [1183, 276] on input "Id Conto" at bounding box center [1185, 279] width 11 height 11
checkbox input "true"
click at [1521, 650] on button "Done" at bounding box center [1520, 652] width 42 height 23
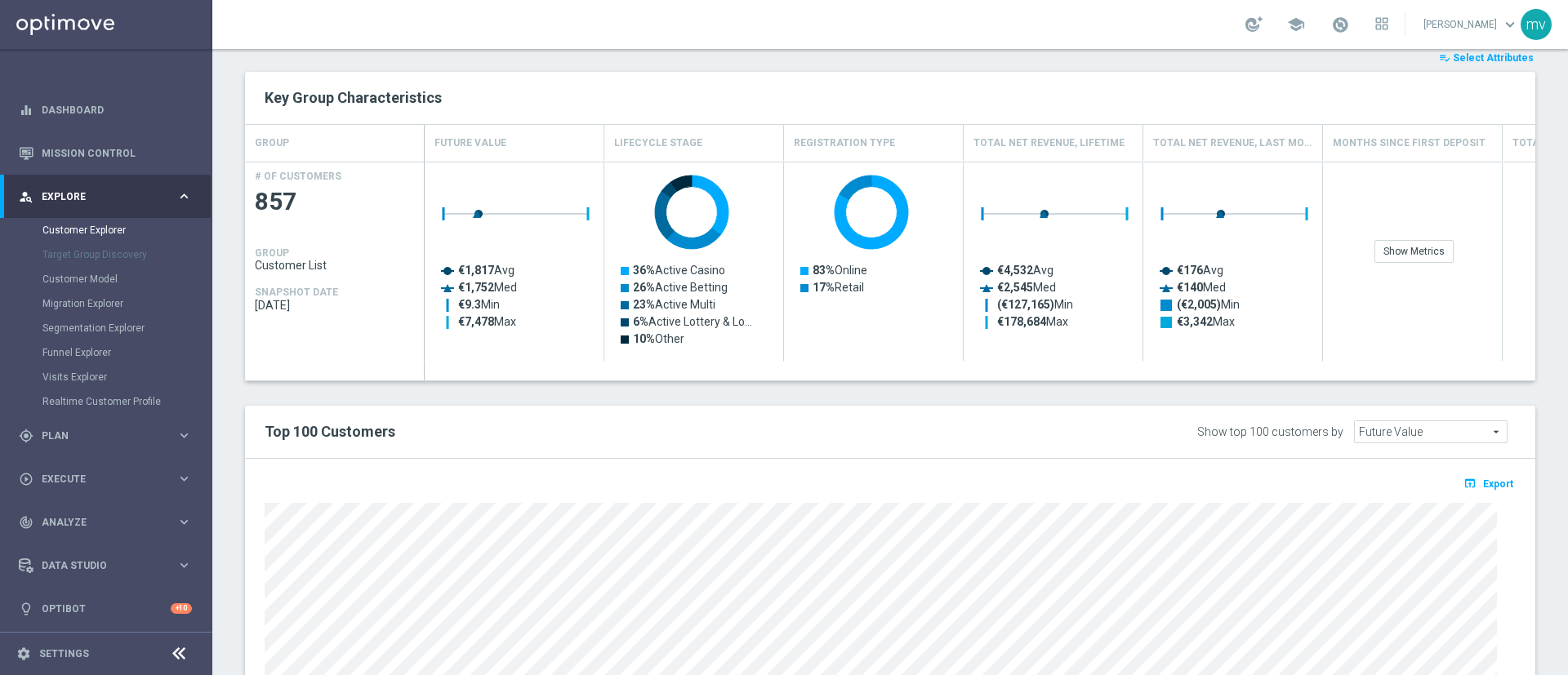
type input "Search"
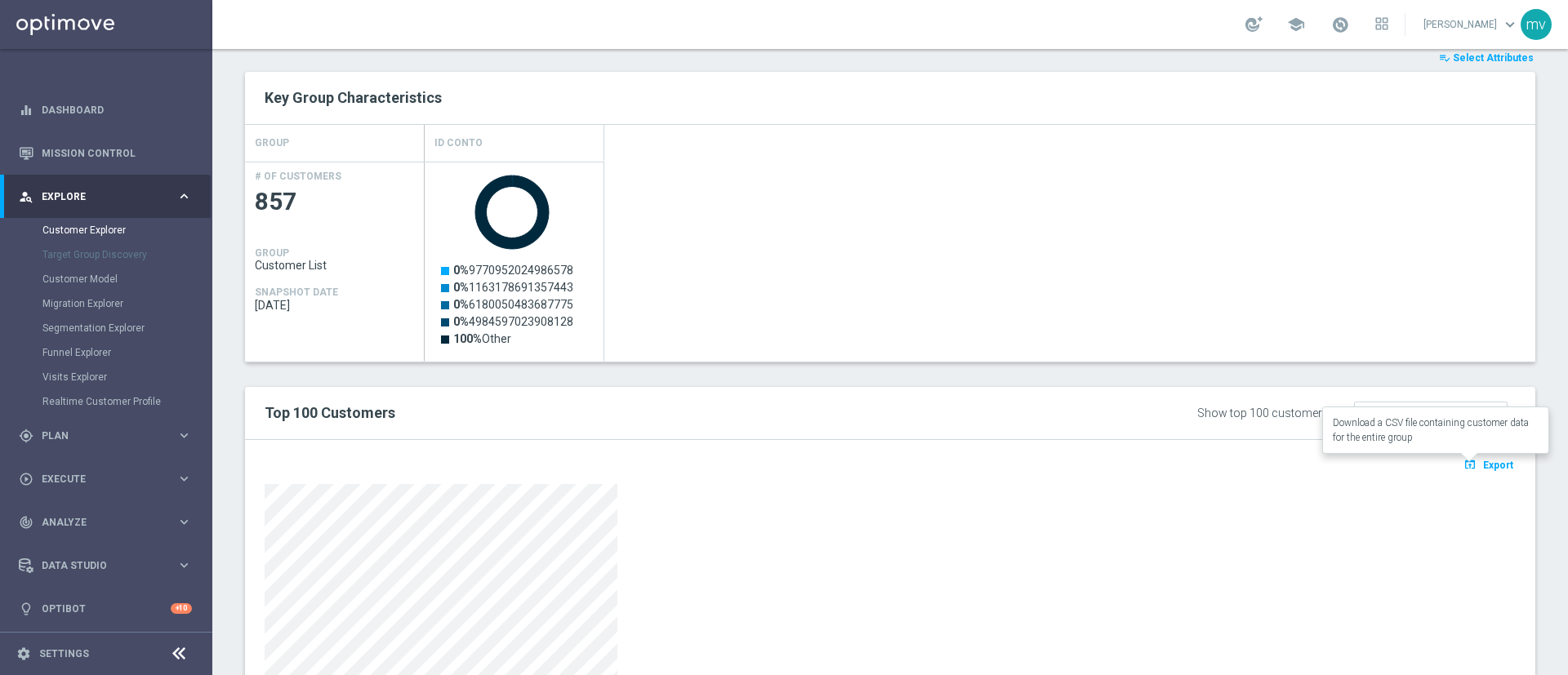
click at [1483, 462] on span "Export" at bounding box center [1498, 465] width 30 height 12
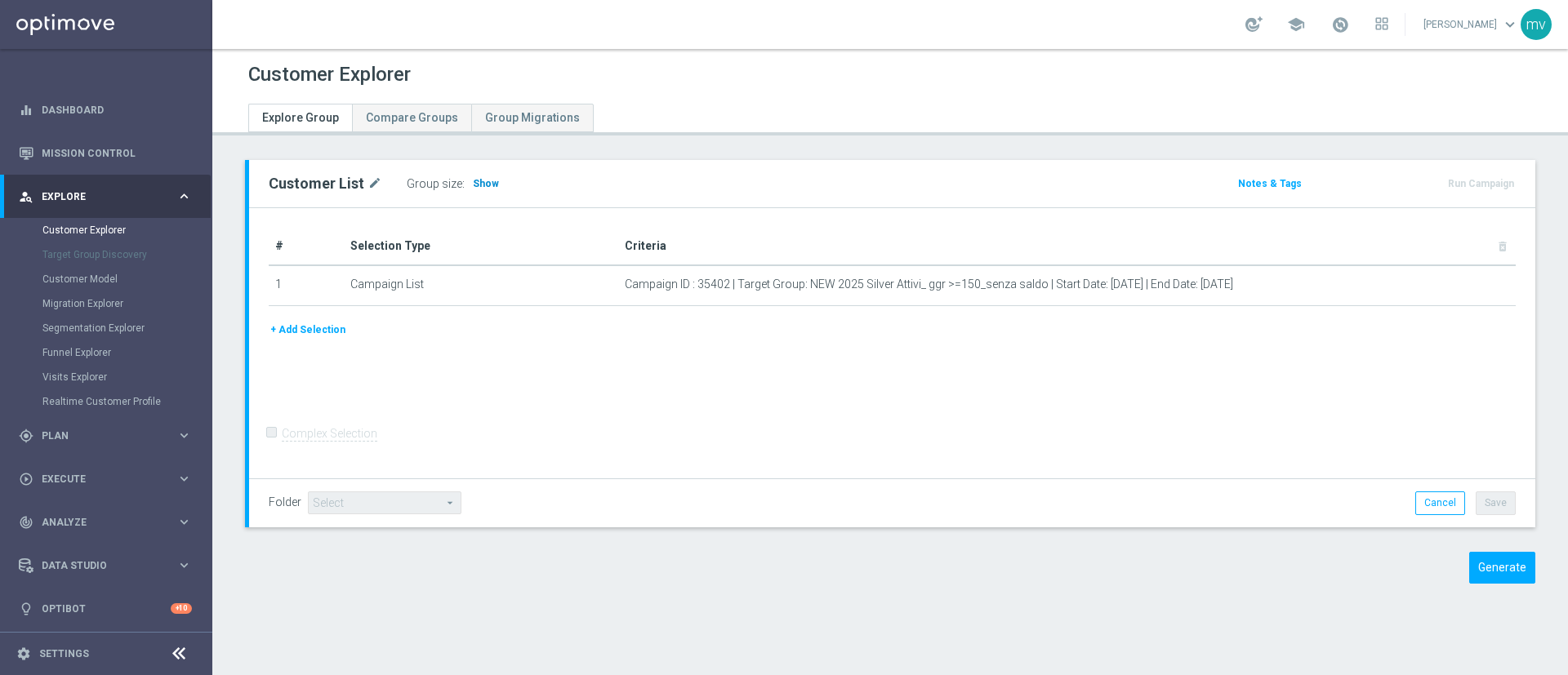
click at [475, 182] on span "Show" at bounding box center [485, 183] width 26 height 12
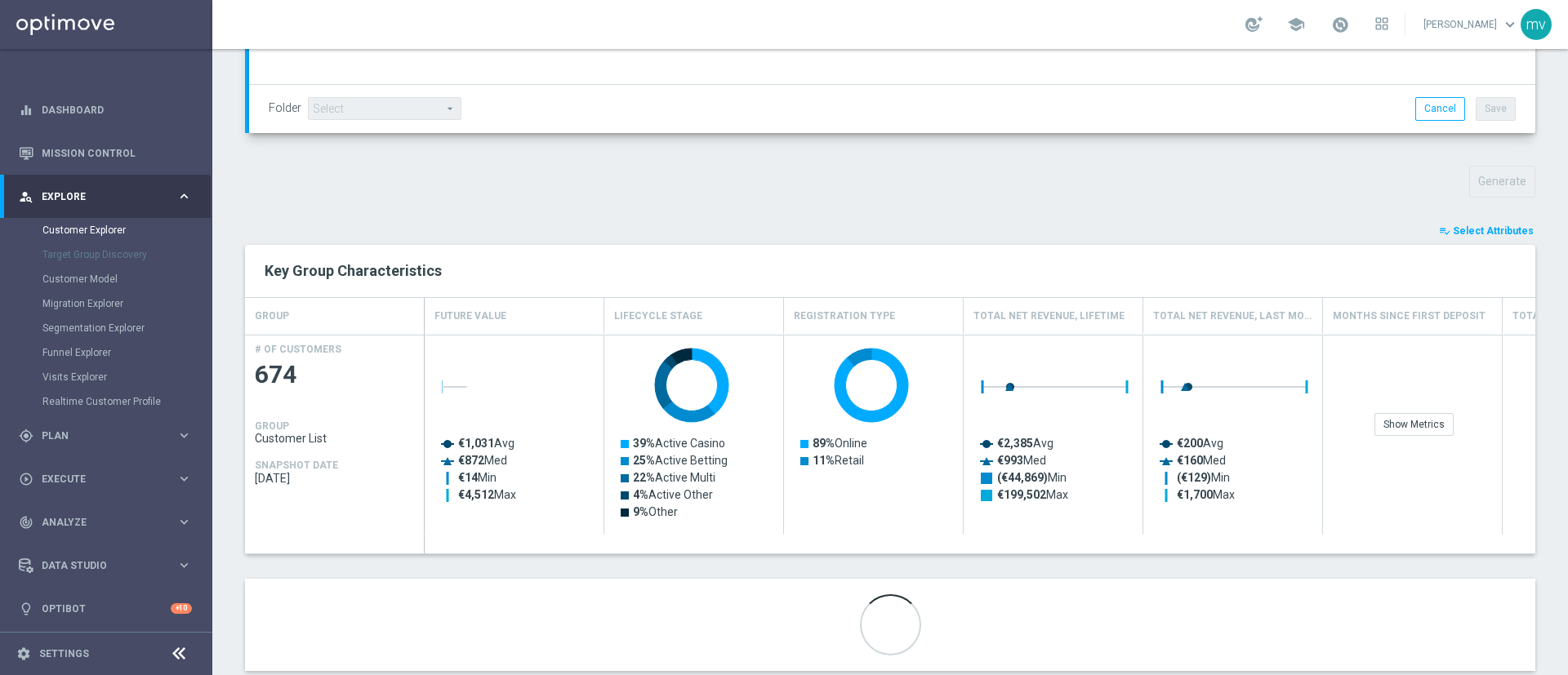
scroll to position [511, 0]
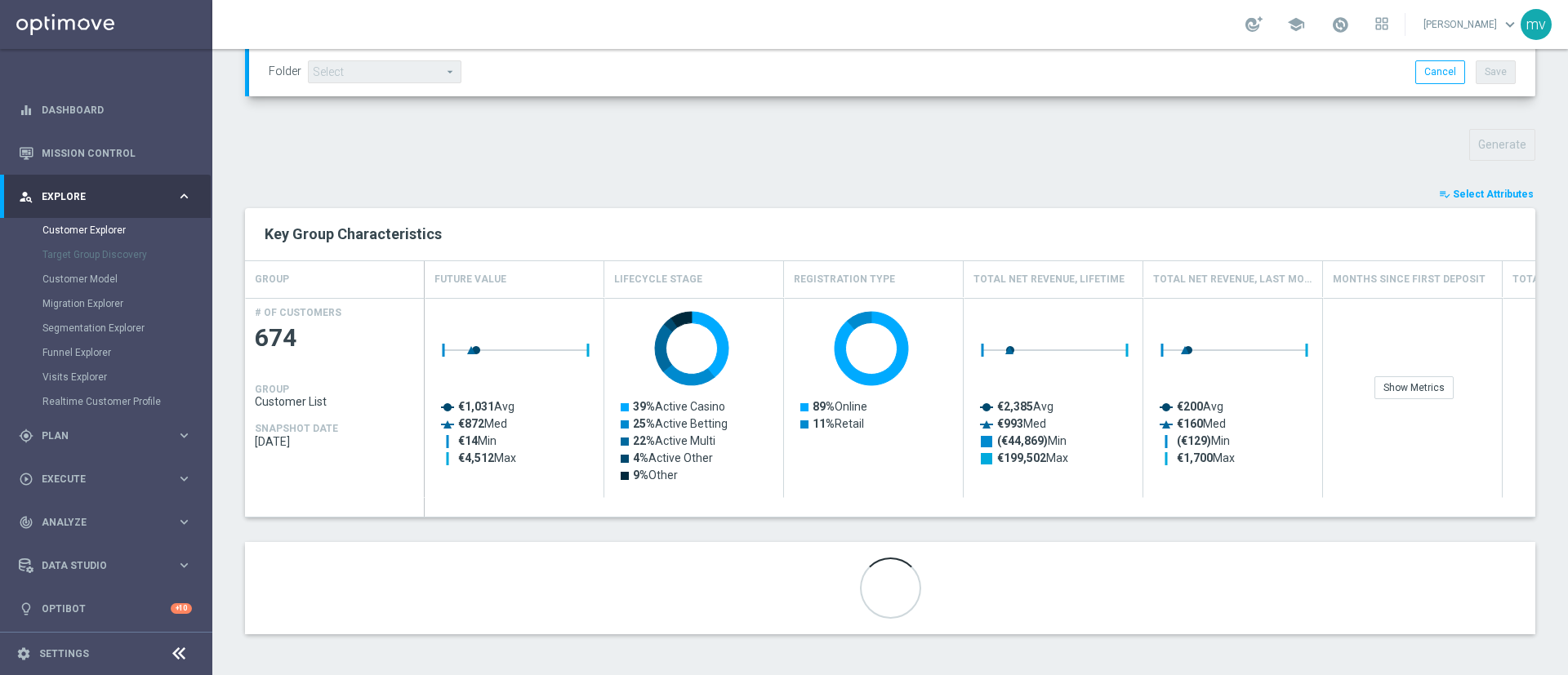
click at [1476, 193] on span "Select Attributes" at bounding box center [1492, 194] width 81 height 12
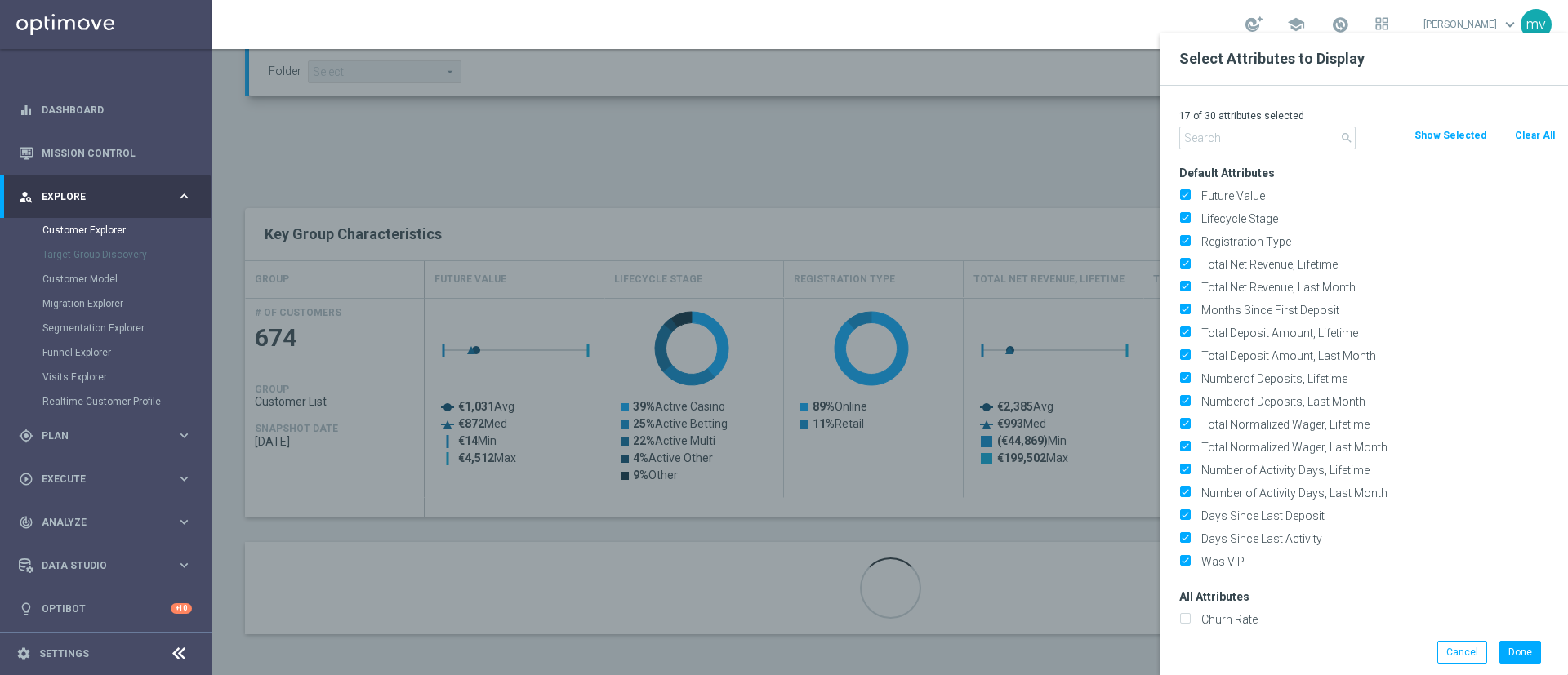
click at [1526, 133] on button "Clear All" at bounding box center [1534, 136] width 43 height 18
checkbox input "false"
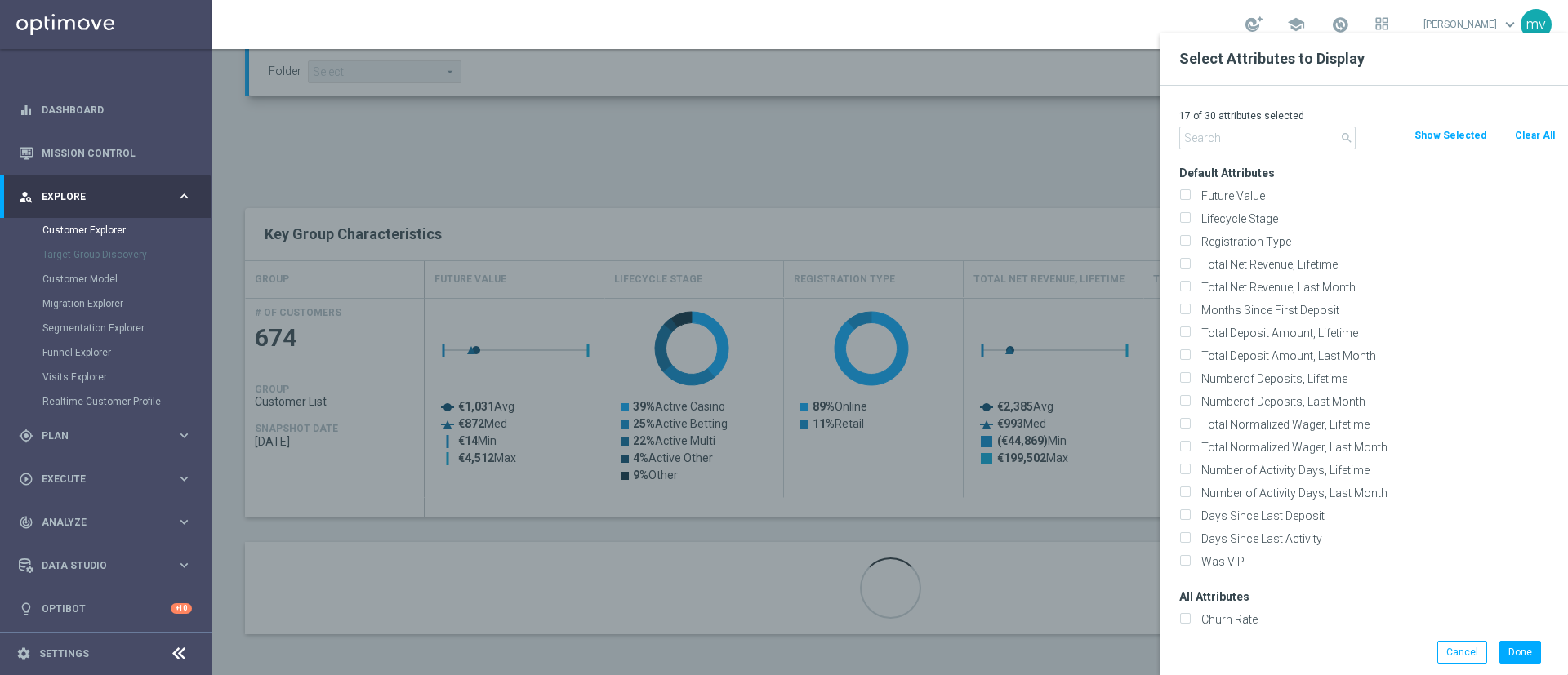
checkbox input "false"
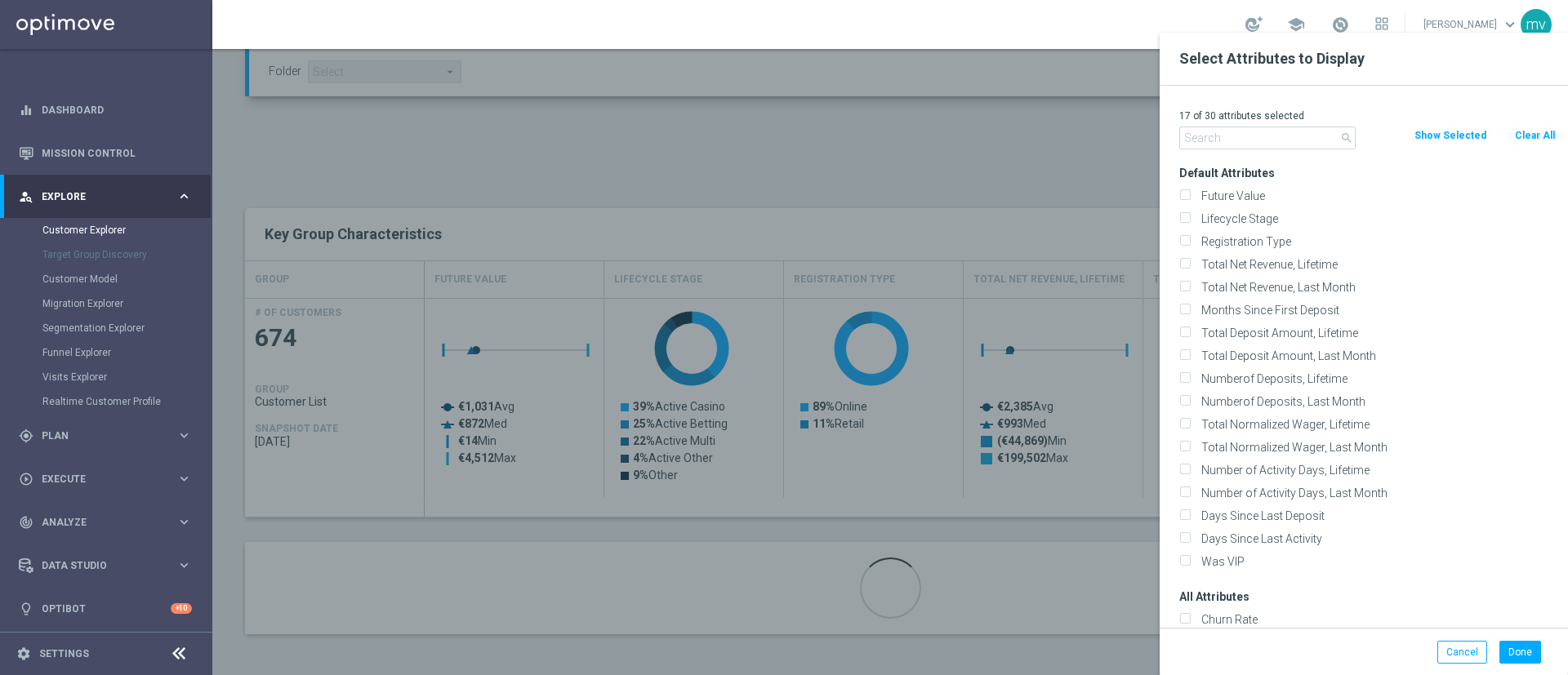
checkbox input "false"
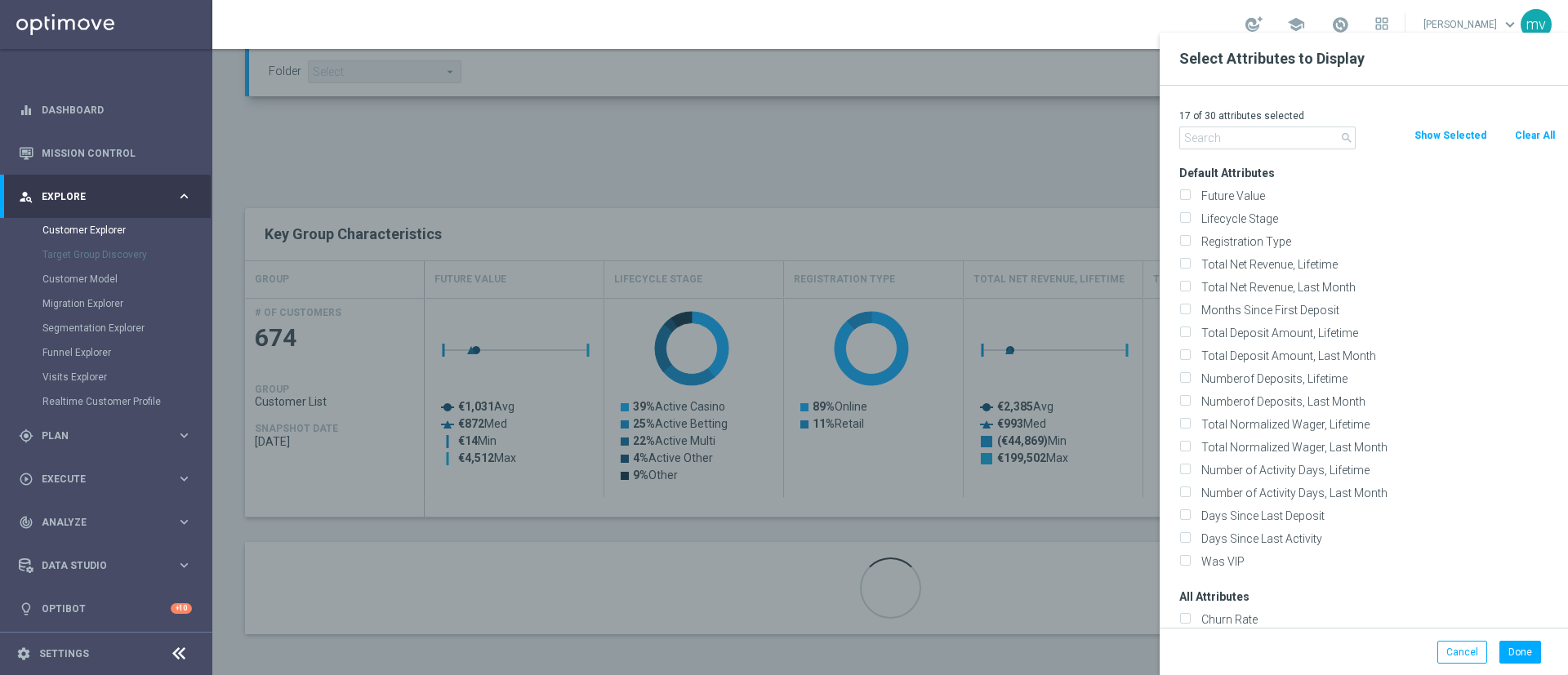
checkbox input "false"
click at [1258, 140] on input "text" at bounding box center [1267, 138] width 176 height 23
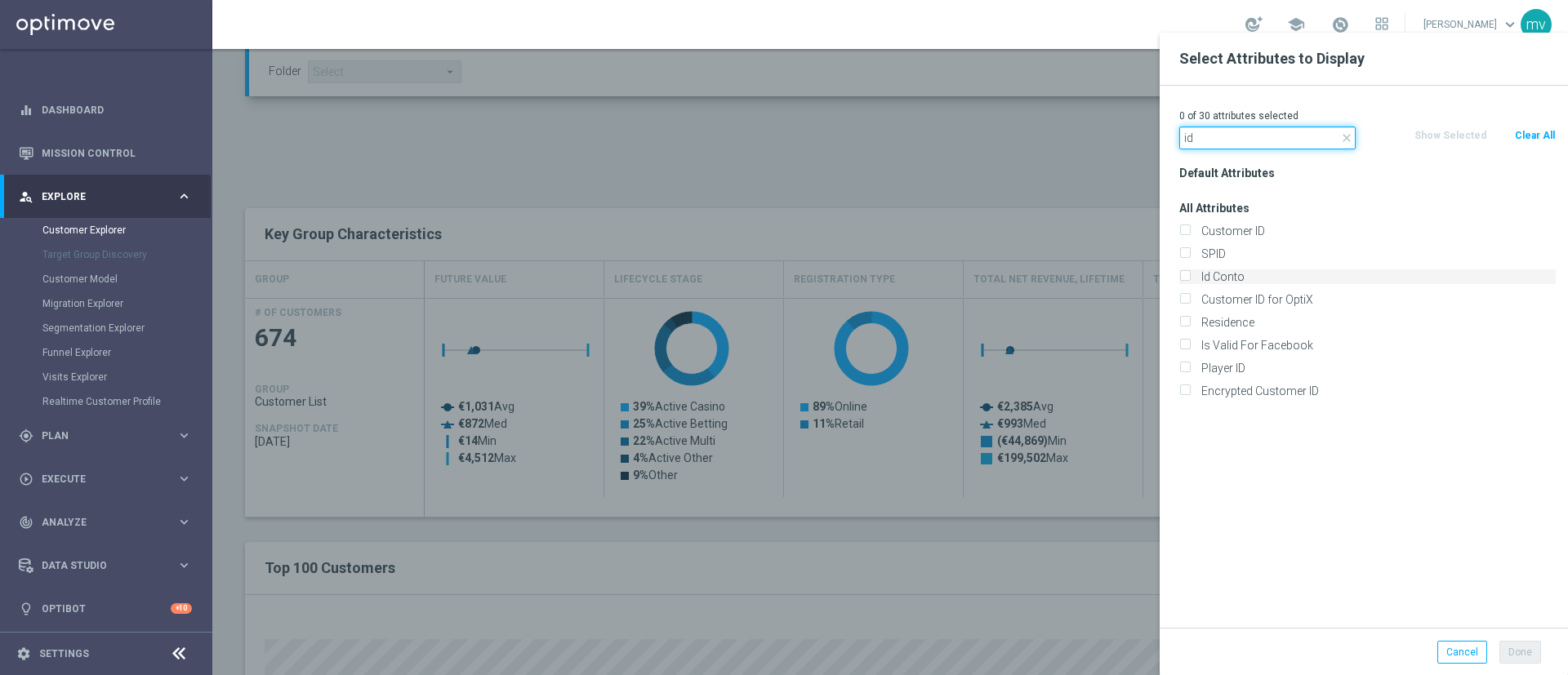
type input "id"
click at [1188, 275] on input "Id Conto" at bounding box center [1185, 279] width 11 height 11
checkbox input "true"
click at [1528, 643] on button "Done" at bounding box center [1520, 652] width 42 height 23
type input "Search"
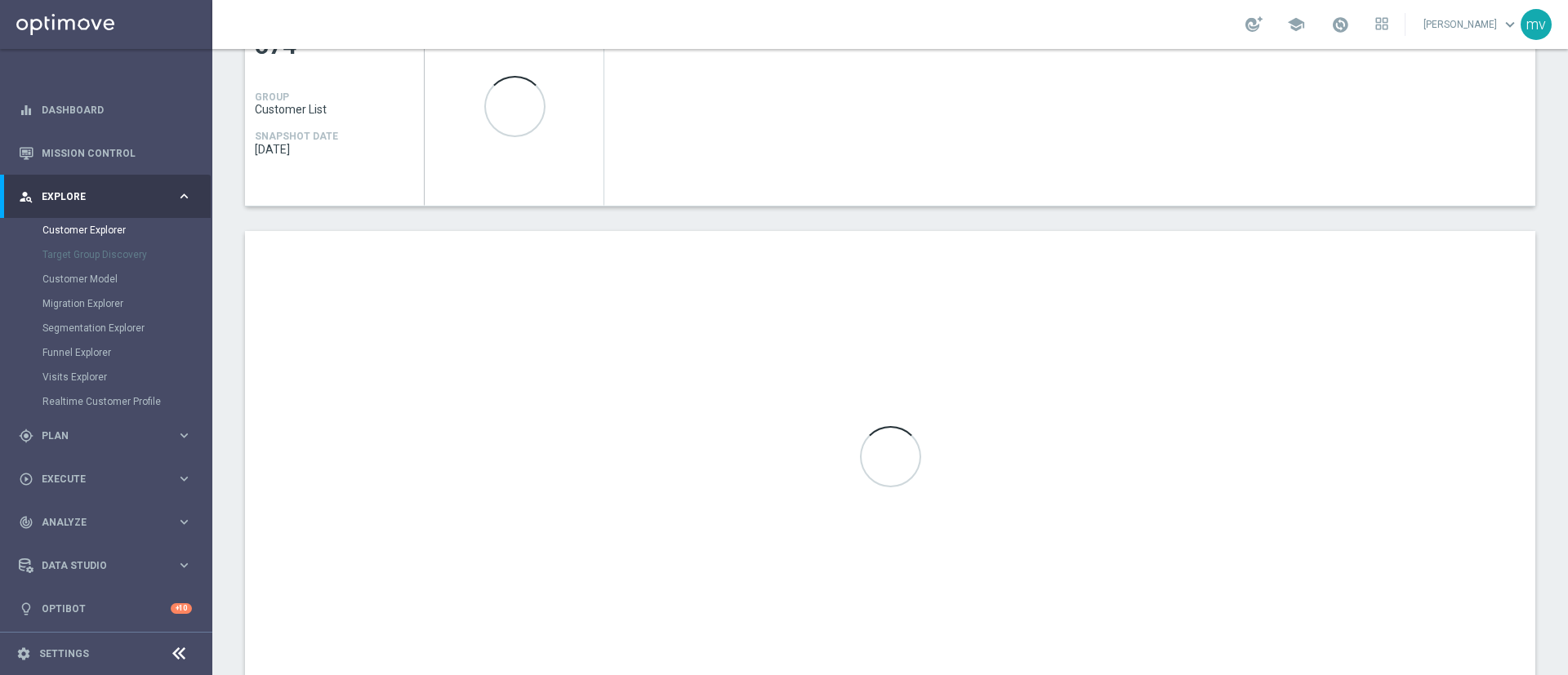
scroll to position [852, 0]
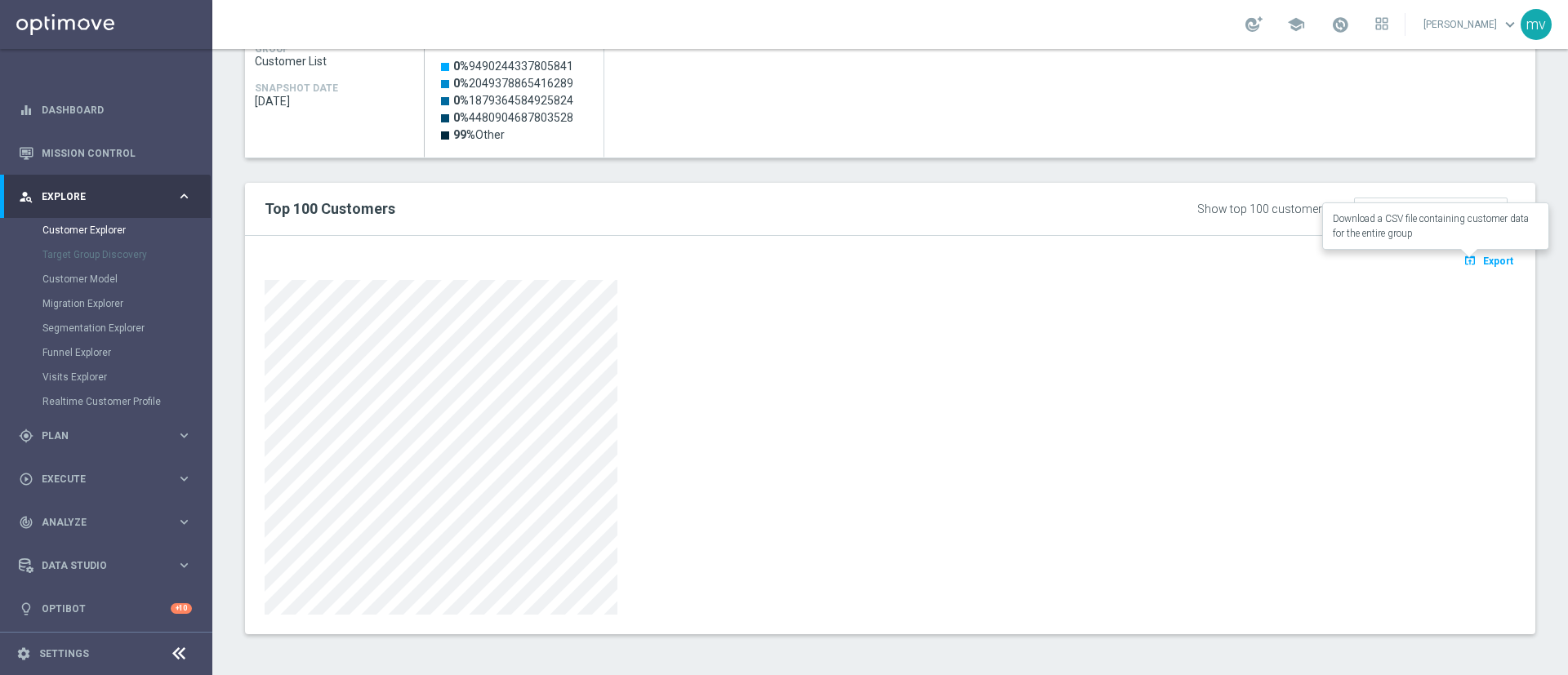
click at [1483, 263] on span "Export" at bounding box center [1498, 261] width 30 height 12
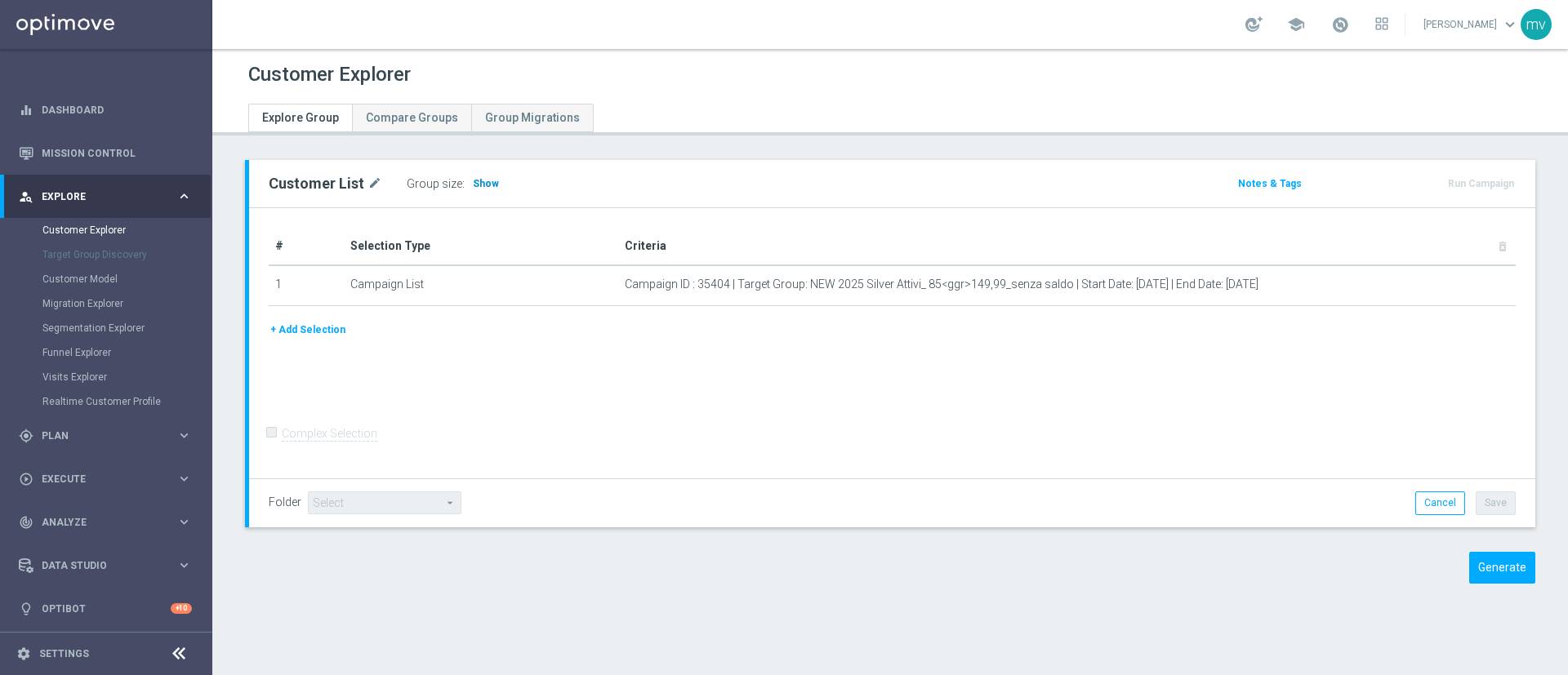
click at [487, 185] on span "Show" at bounding box center [485, 183] width 26 height 12
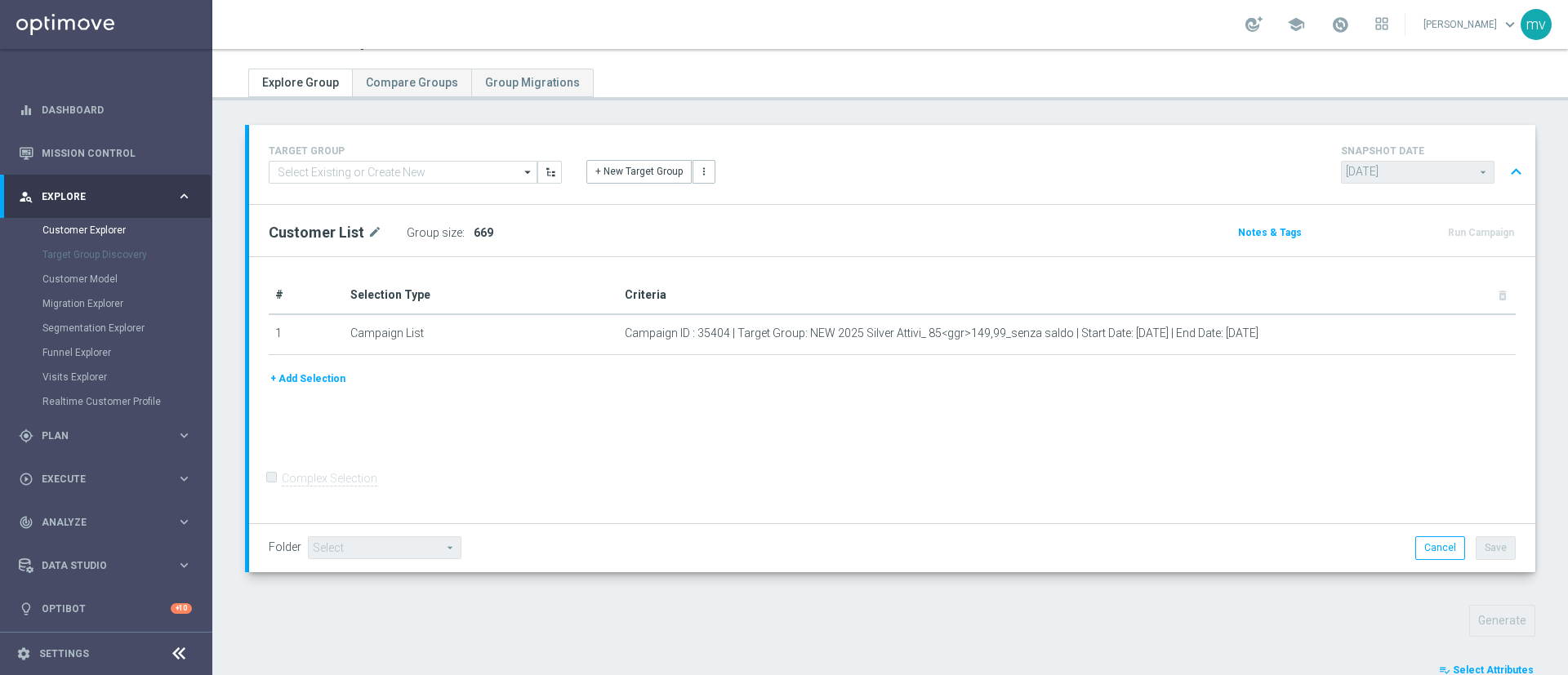
scroll to position [511, 0]
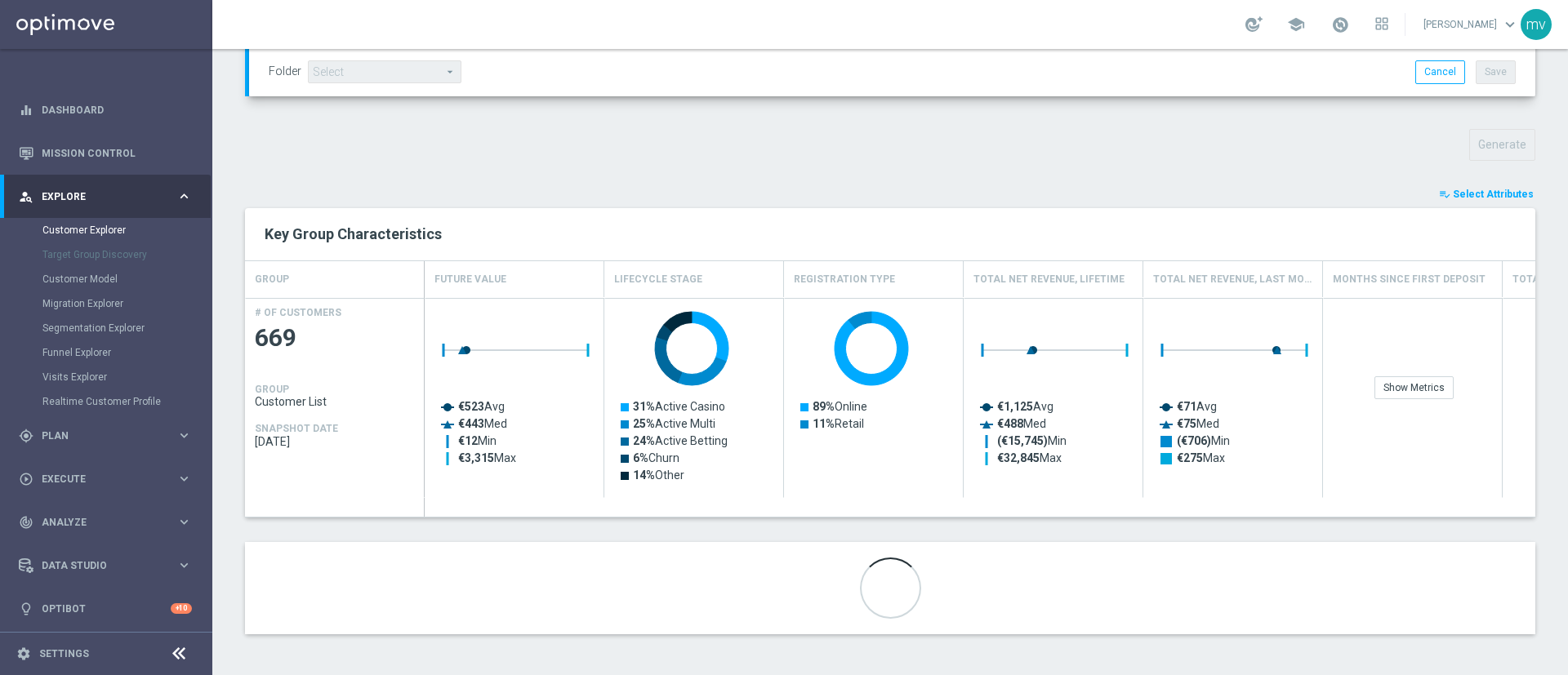
click at [1468, 192] on span "Select Attributes" at bounding box center [1492, 194] width 81 height 12
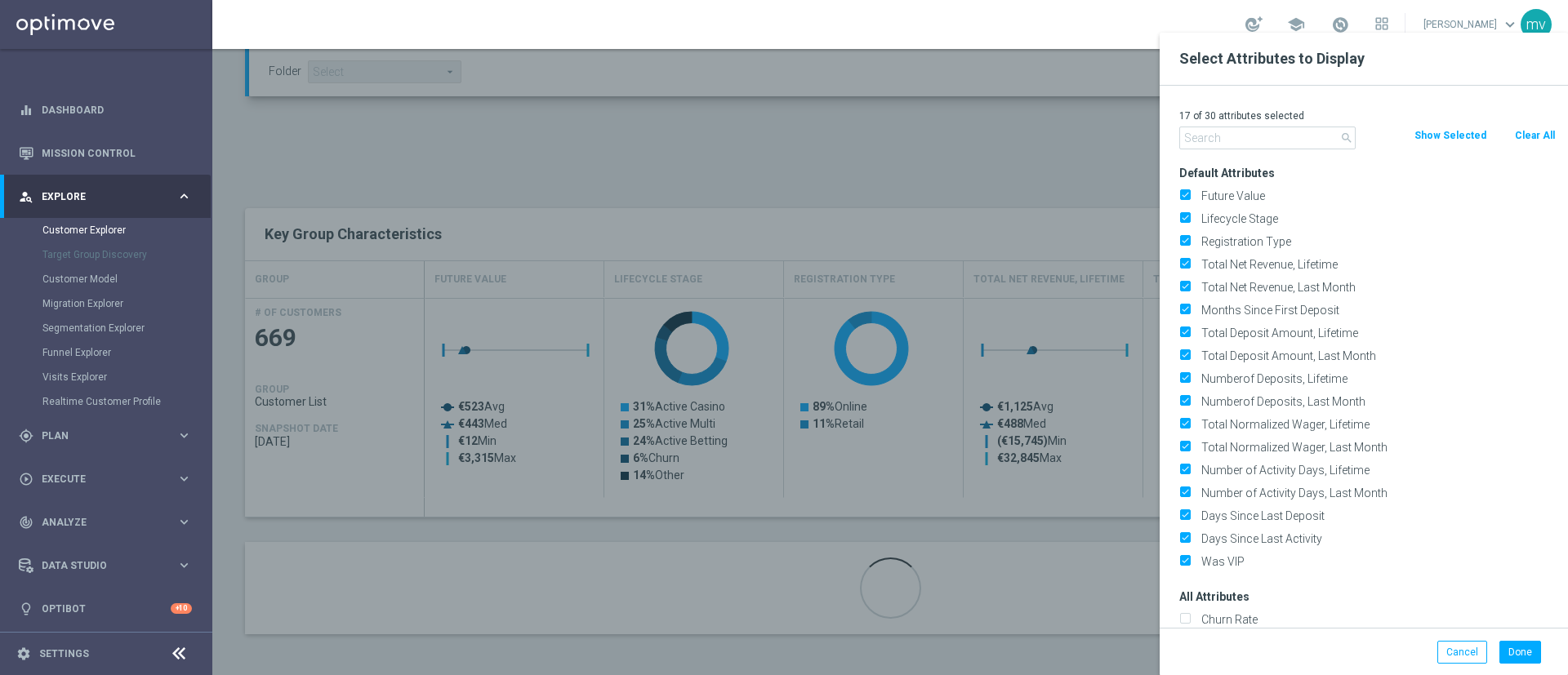
click at [1527, 128] on button "Clear All" at bounding box center [1534, 136] width 43 height 18
checkbox input "false"
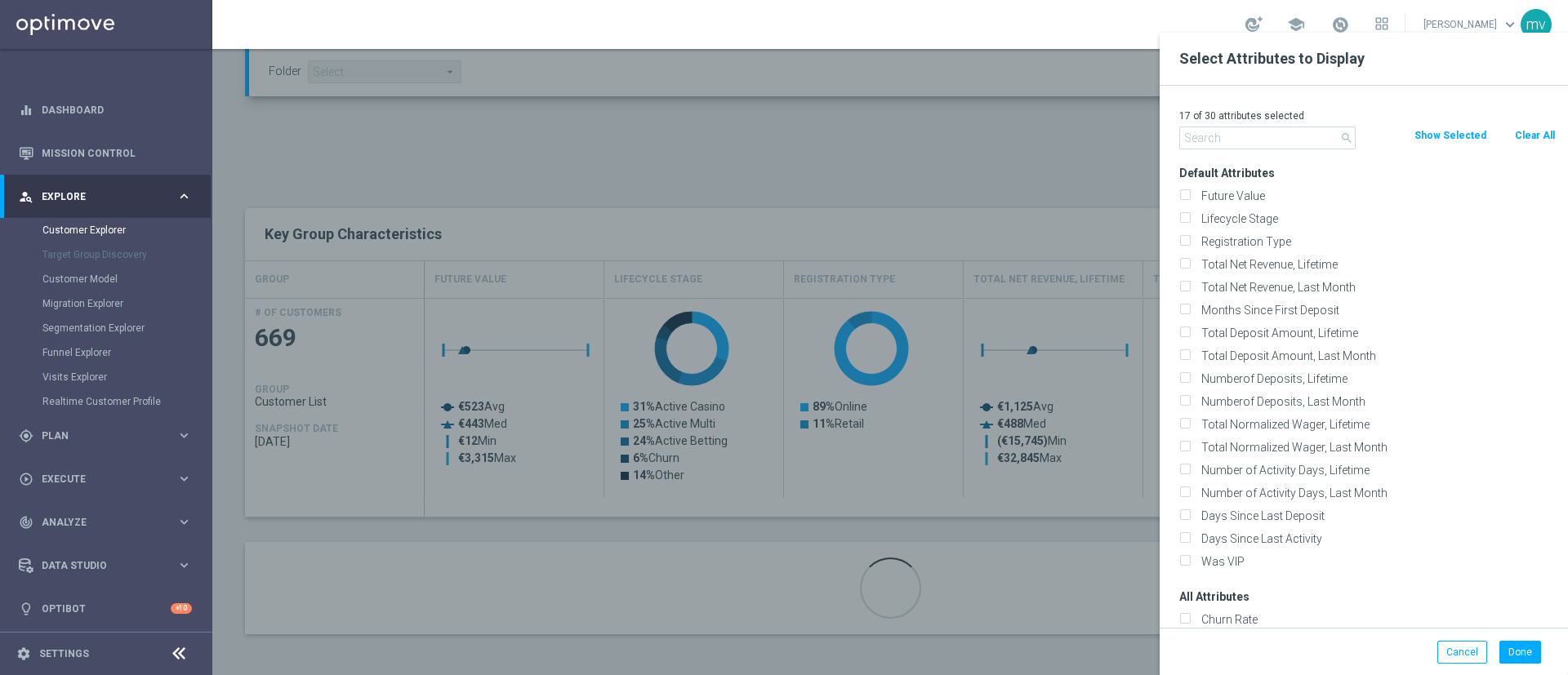
checkbox input "false"
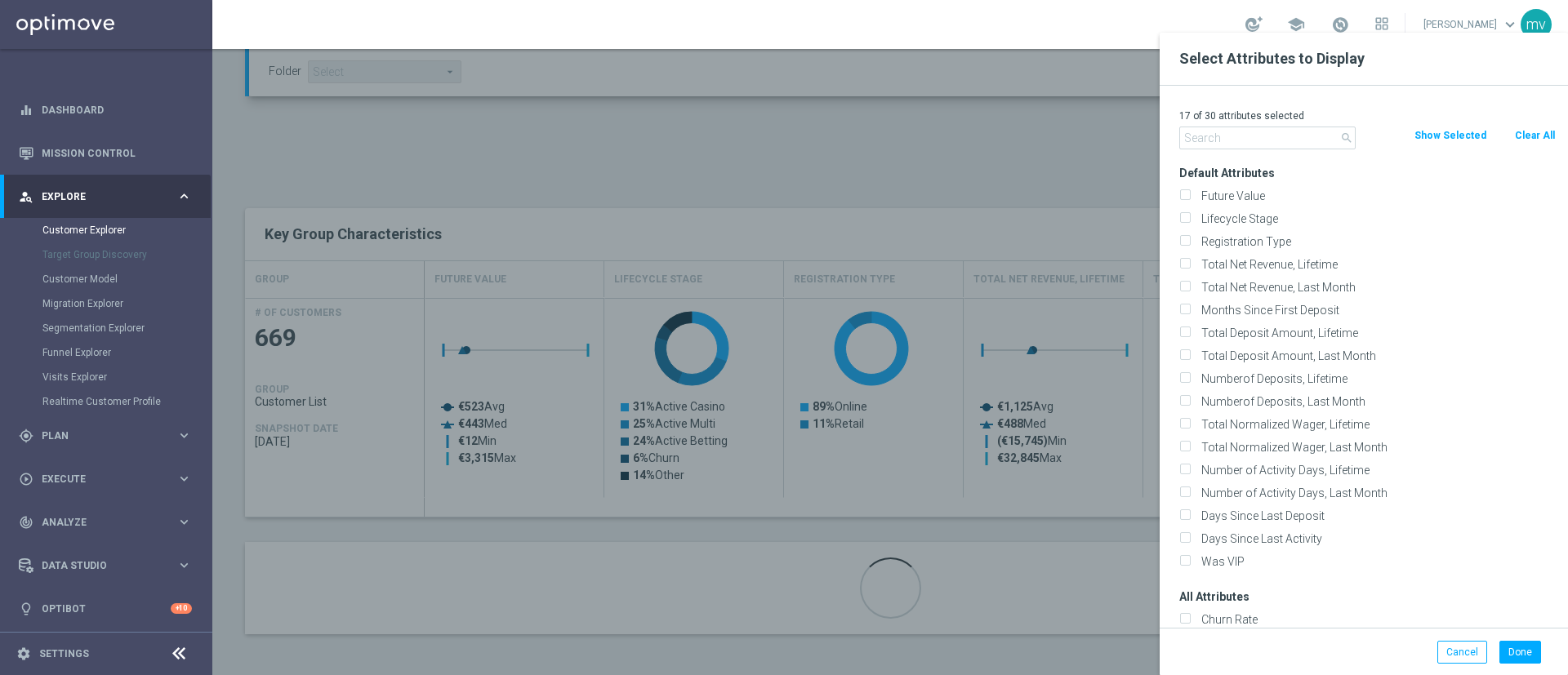
checkbox input "false"
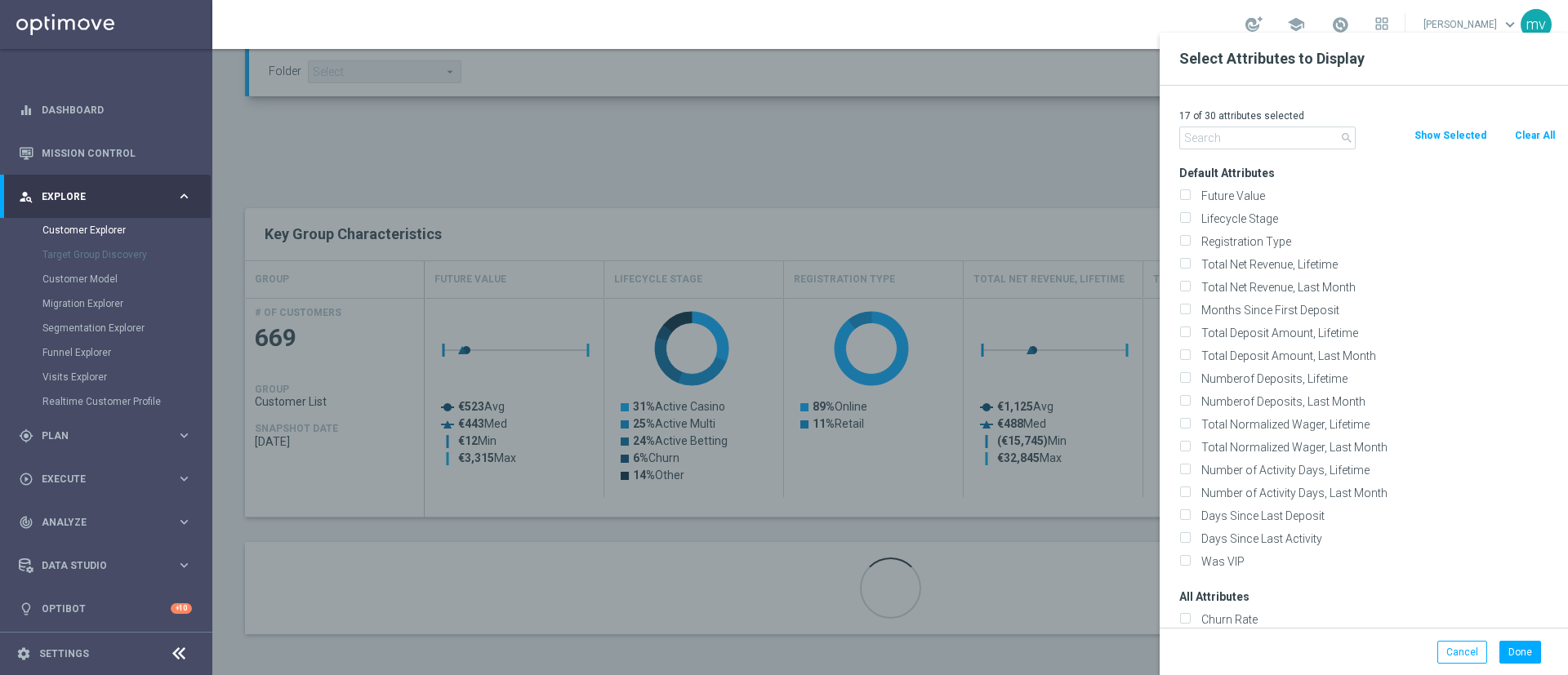
checkbox input "false"
click at [1280, 131] on input "text" at bounding box center [1267, 138] width 176 height 23
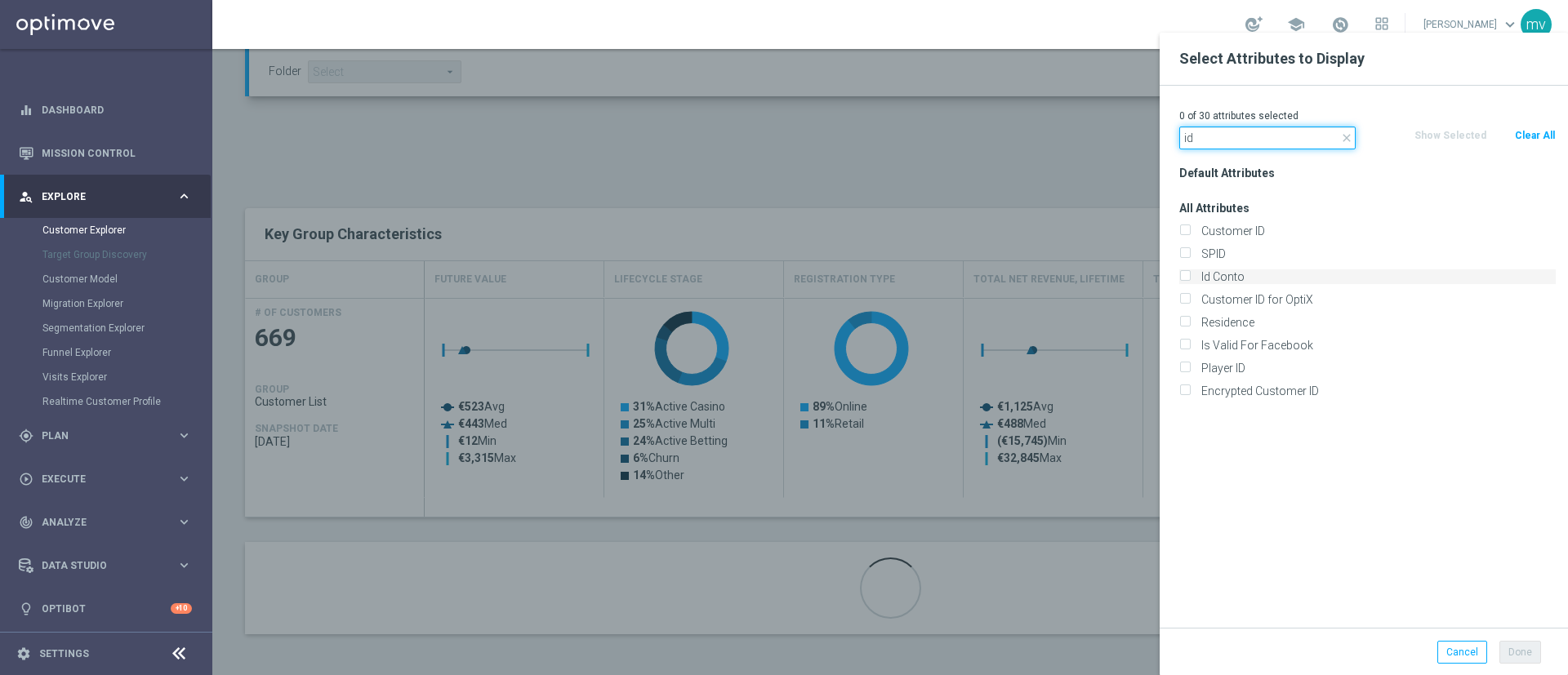
type input "id"
click at [1180, 275] on input "Id Conto" at bounding box center [1185, 279] width 11 height 11
checkbox input "true"
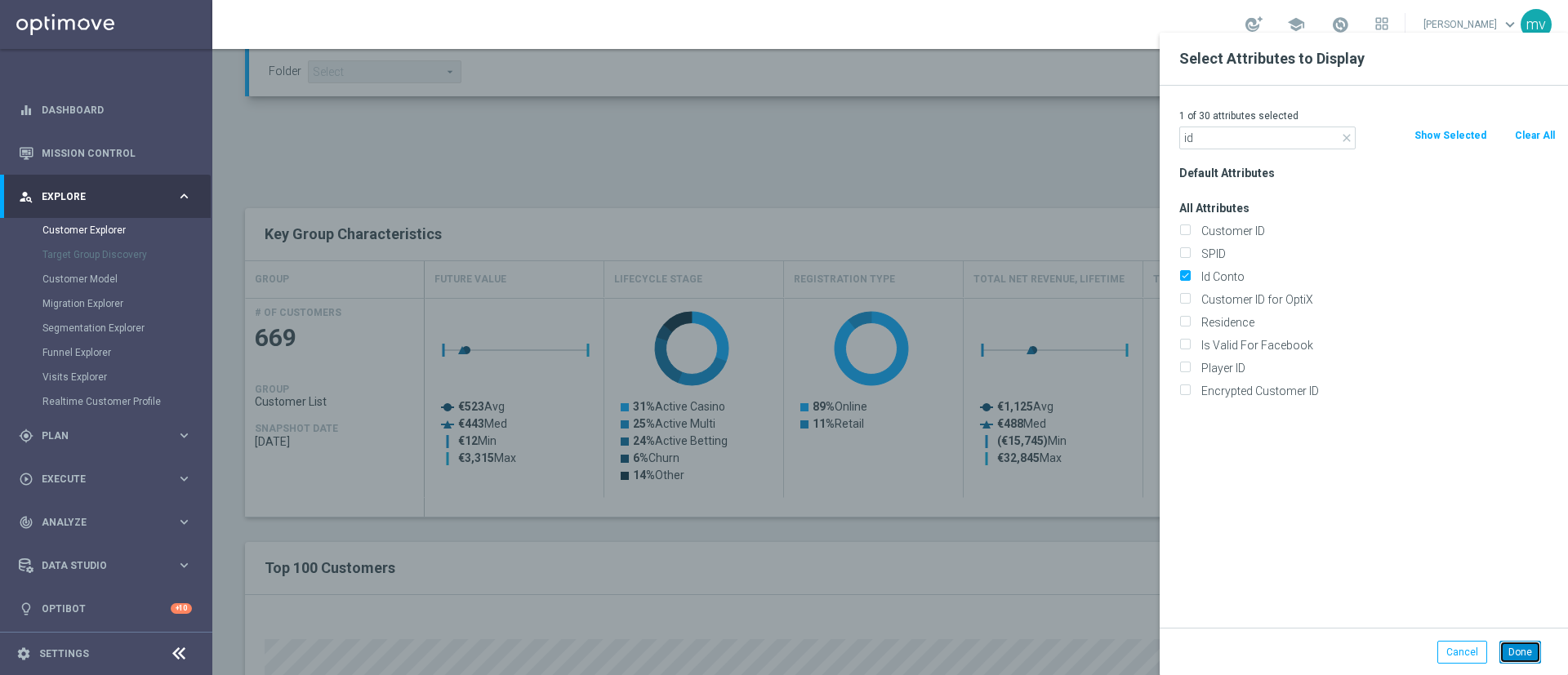
click at [1520, 649] on button "Done" at bounding box center [1520, 652] width 42 height 23
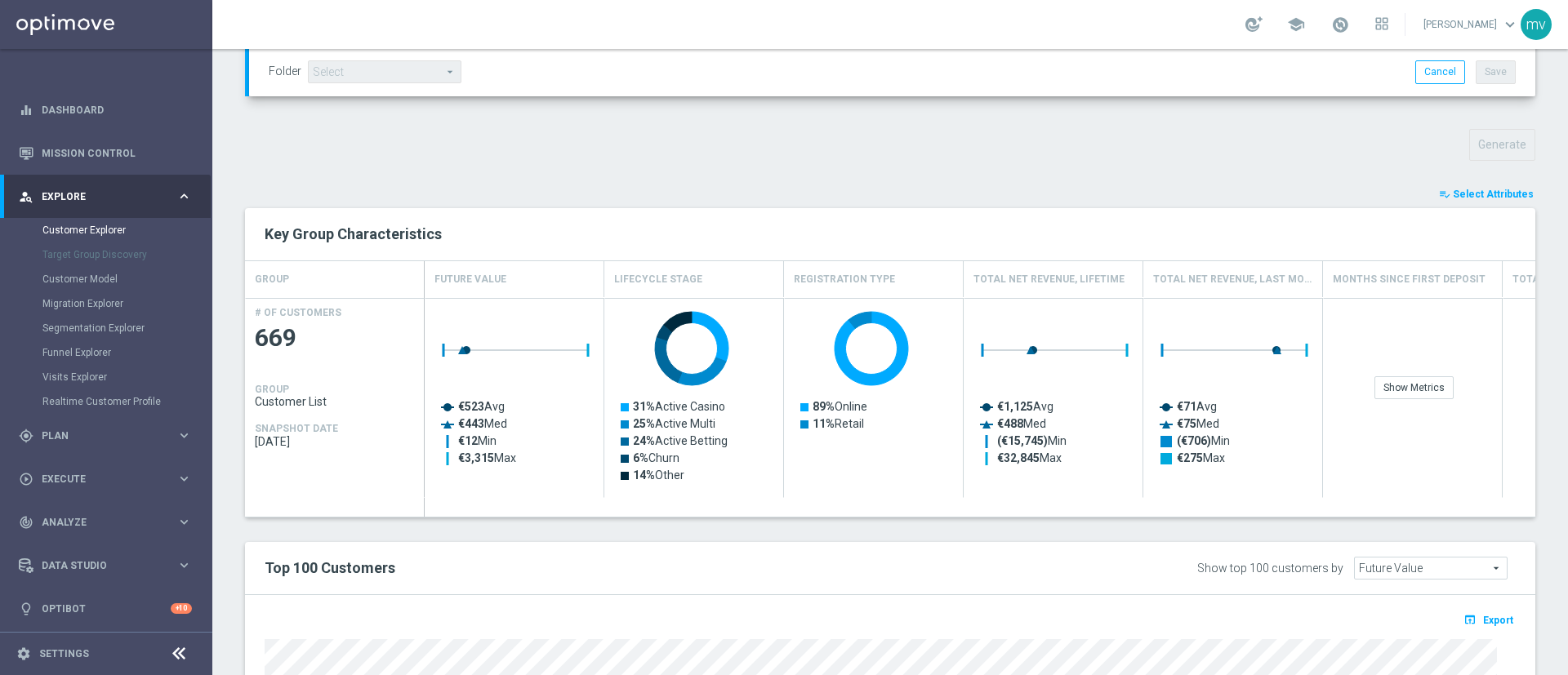
type input "Search"
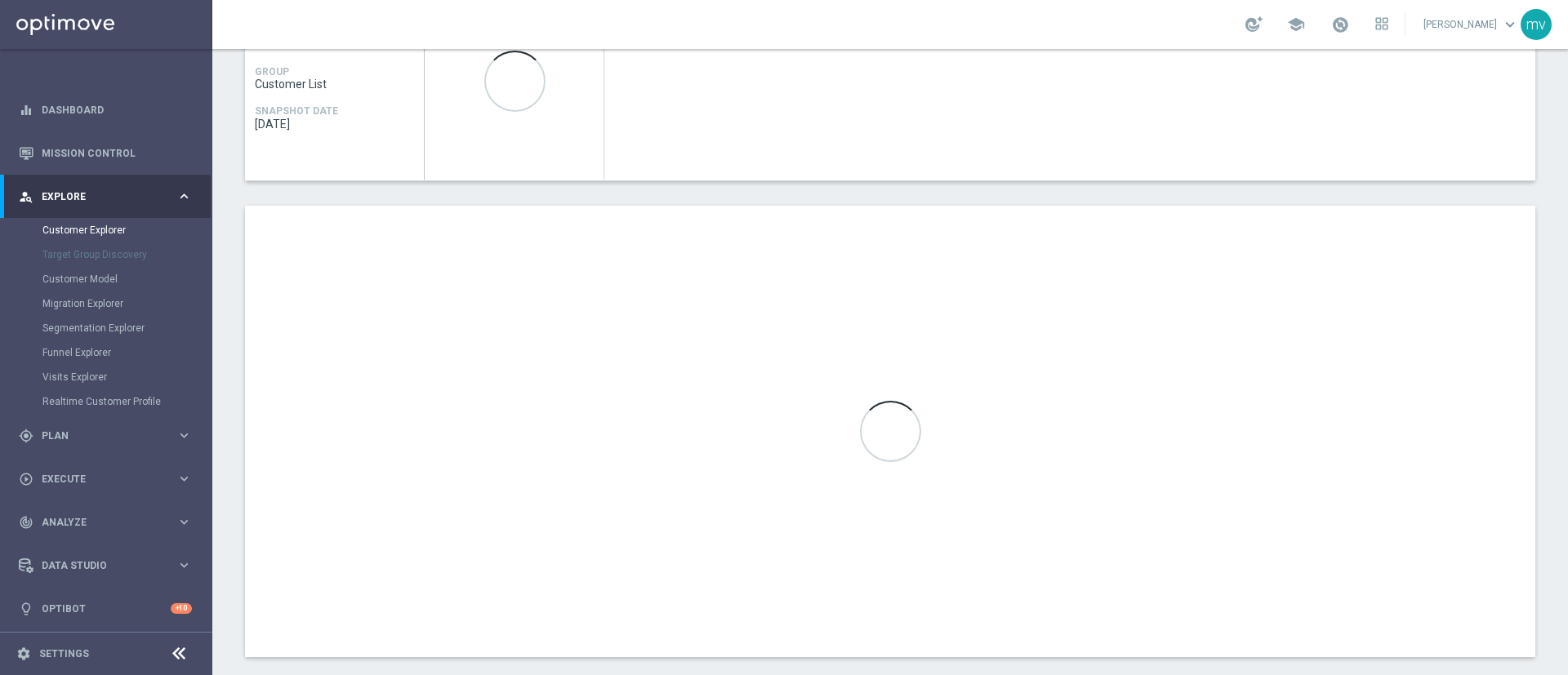
scroll to position [852, 0]
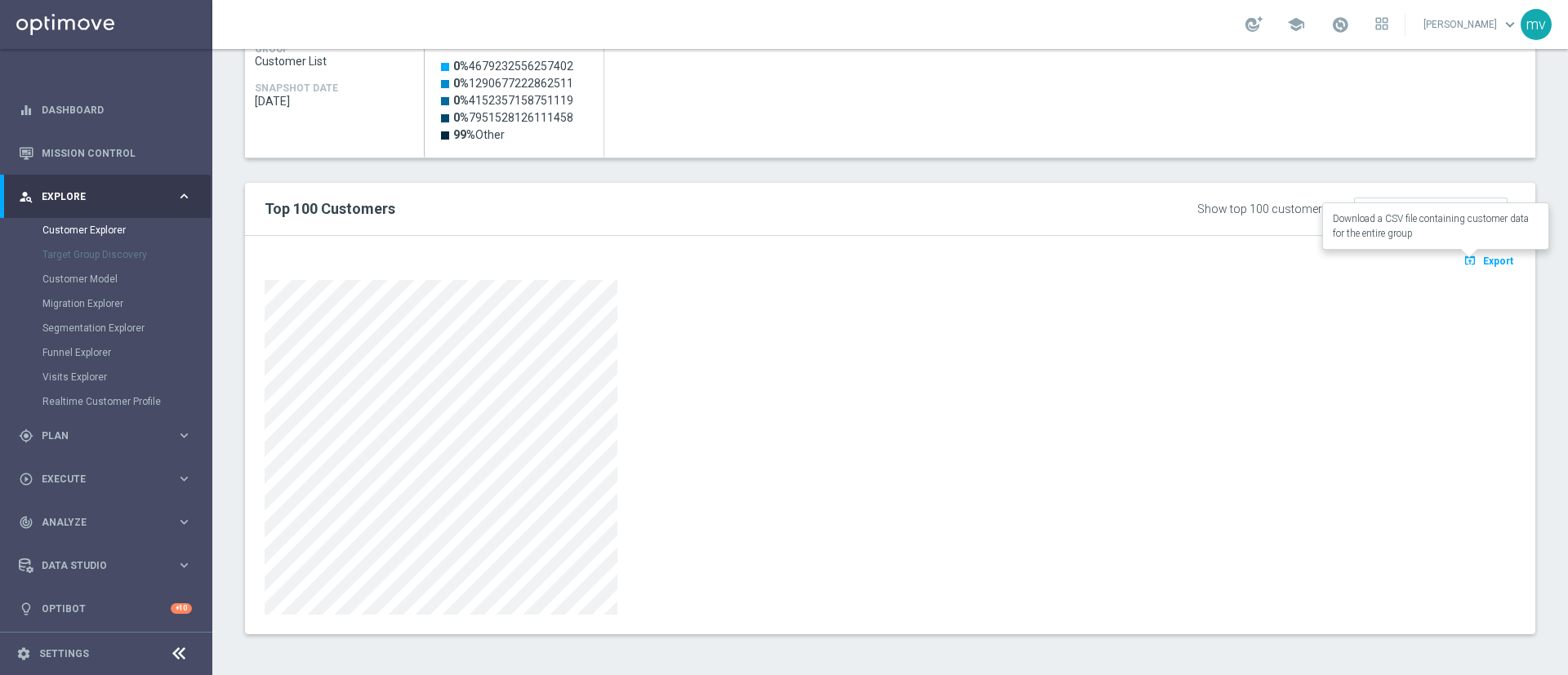
click at [1482, 253] on button "open_in_browser Export" at bounding box center [1488, 260] width 55 height 21
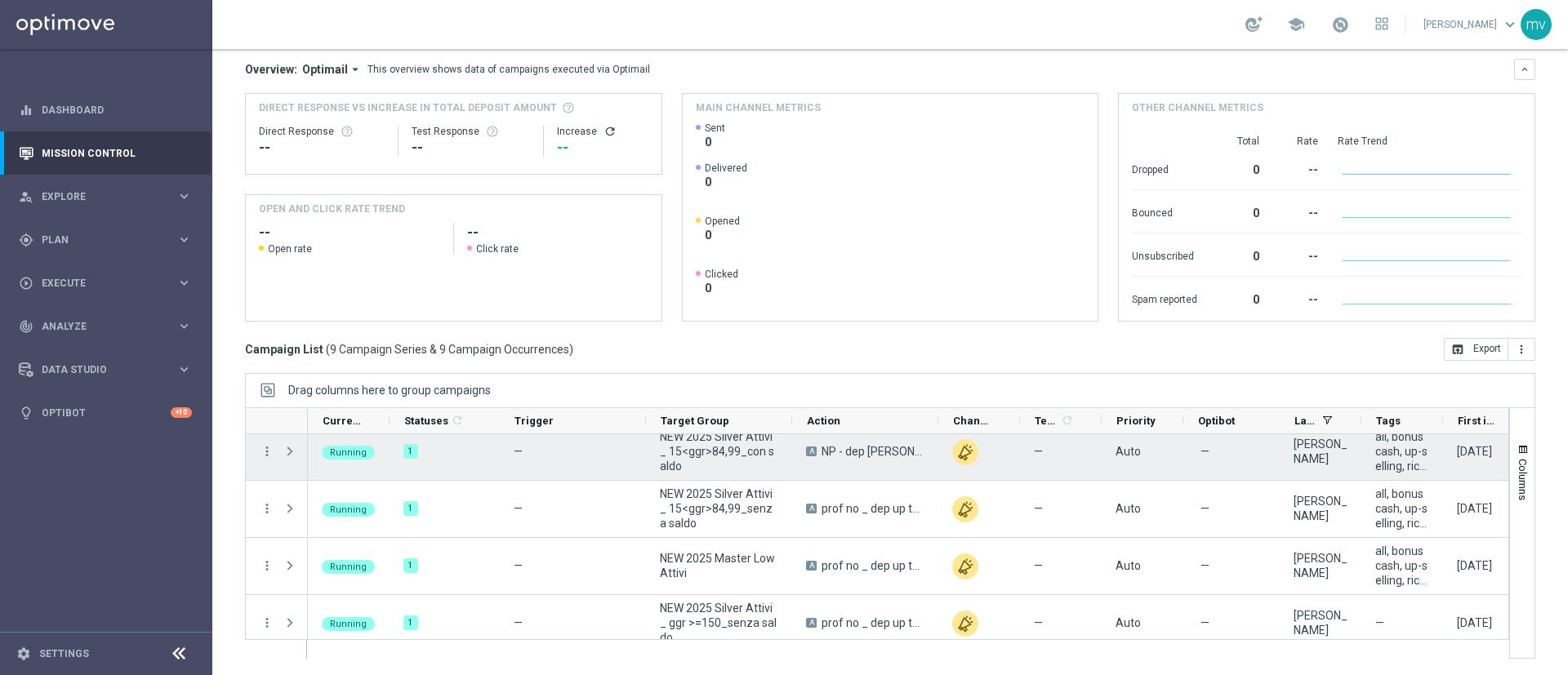
scroll to position [245, 0]
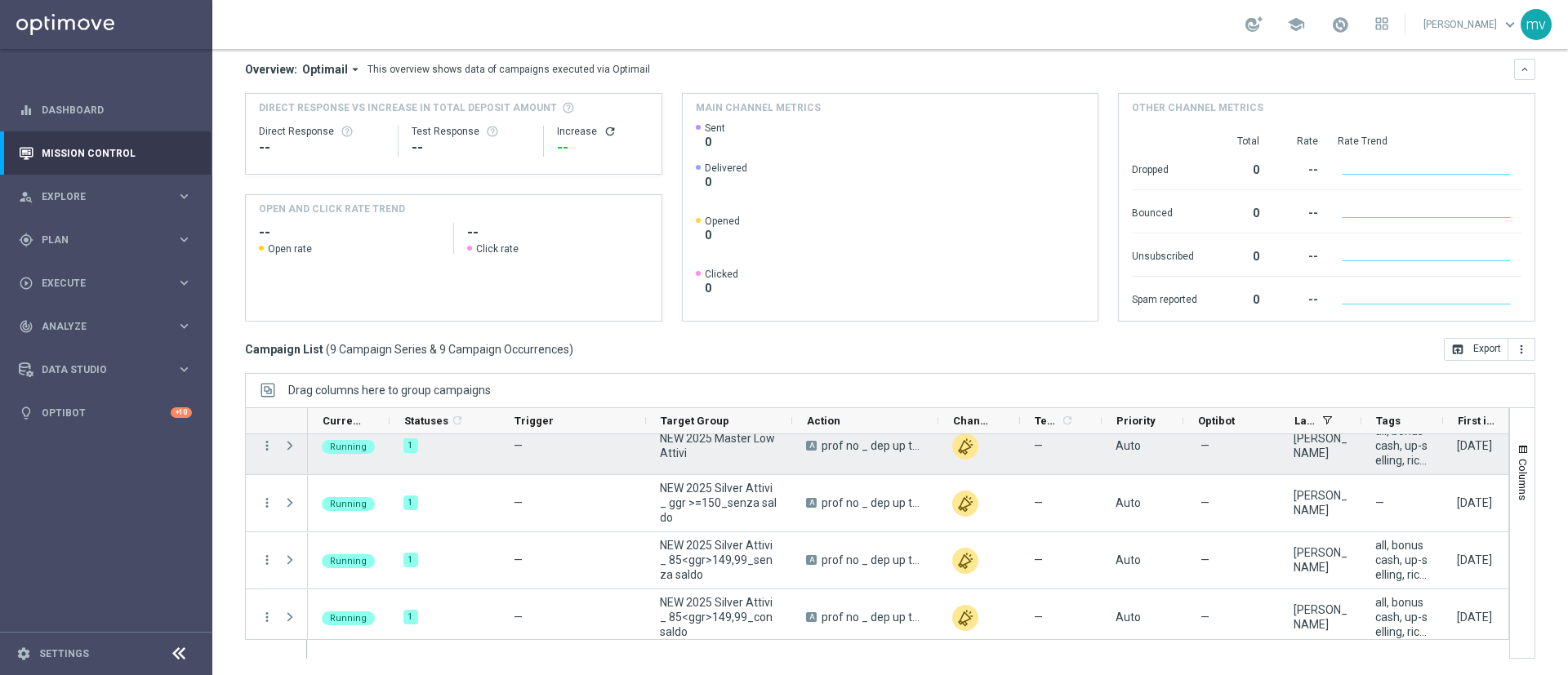
drag, startPoint x: 791, startPoint y: 418, endPoint x: 928, endPoint y: 442, distance: 139.1
click at [928, 442] on div at bounding box center [877, 534] width 1264 height 252
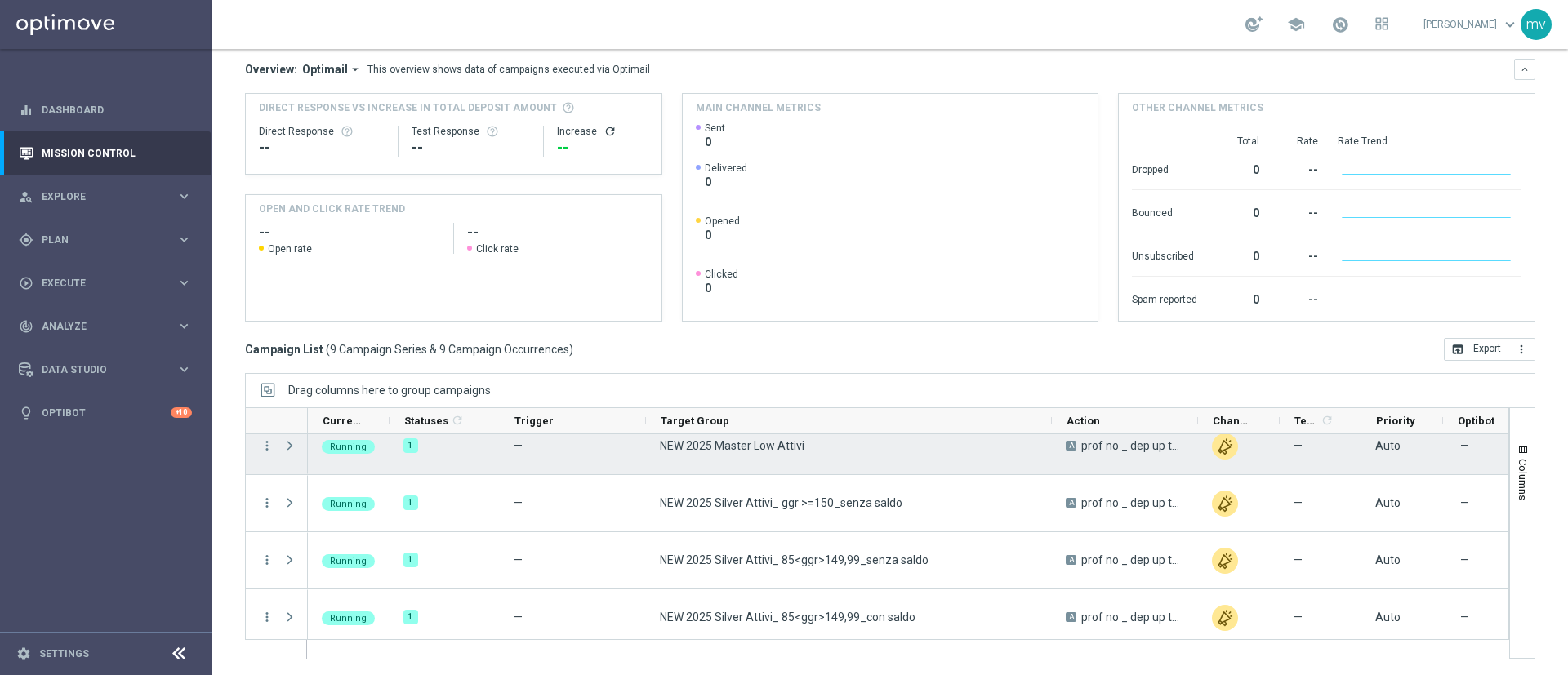
drag, startPoint x: 790, startPoint y: 418, endPoint x: 1049, endPoint y: 463, distance: 262.9
click at [1049, 463] on div at bounding box center [877, 534] width 1264 height 252
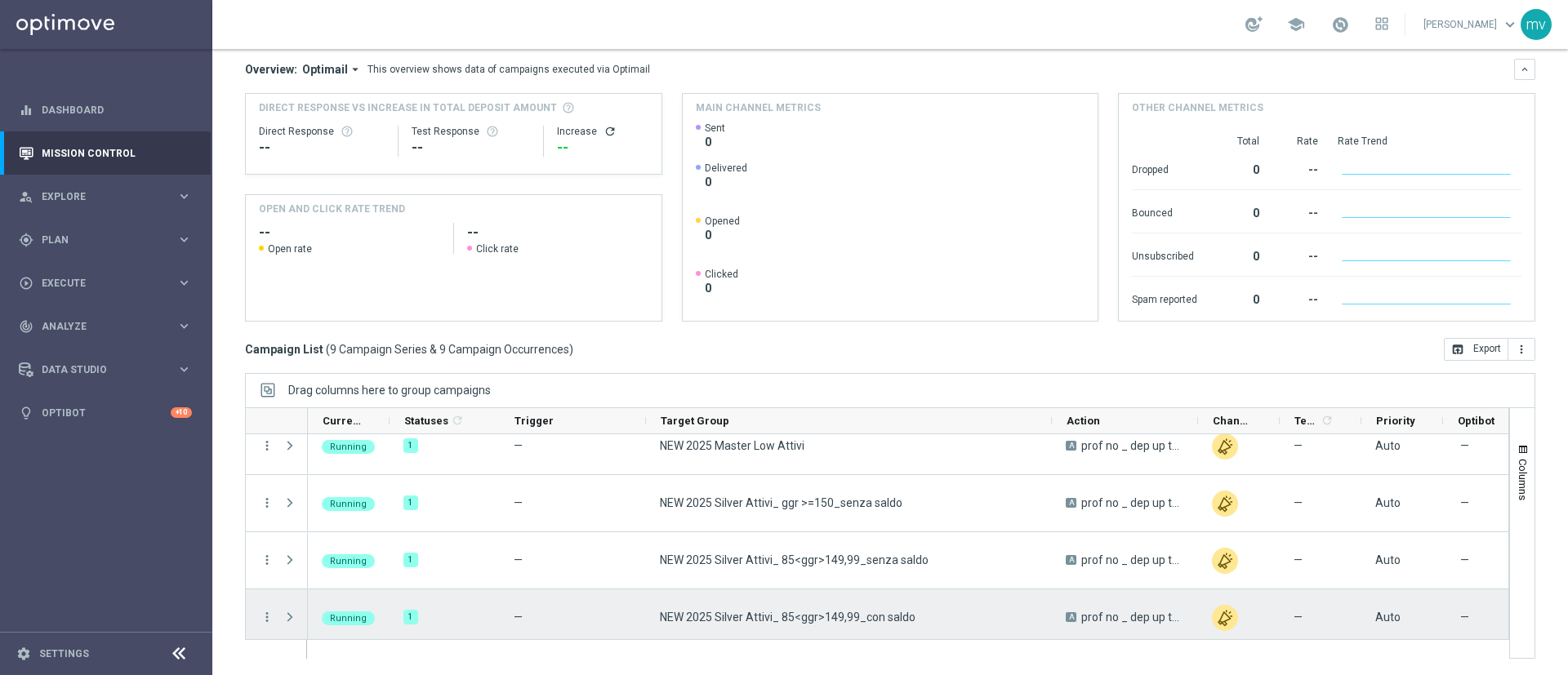
scroll to position [309, 0]
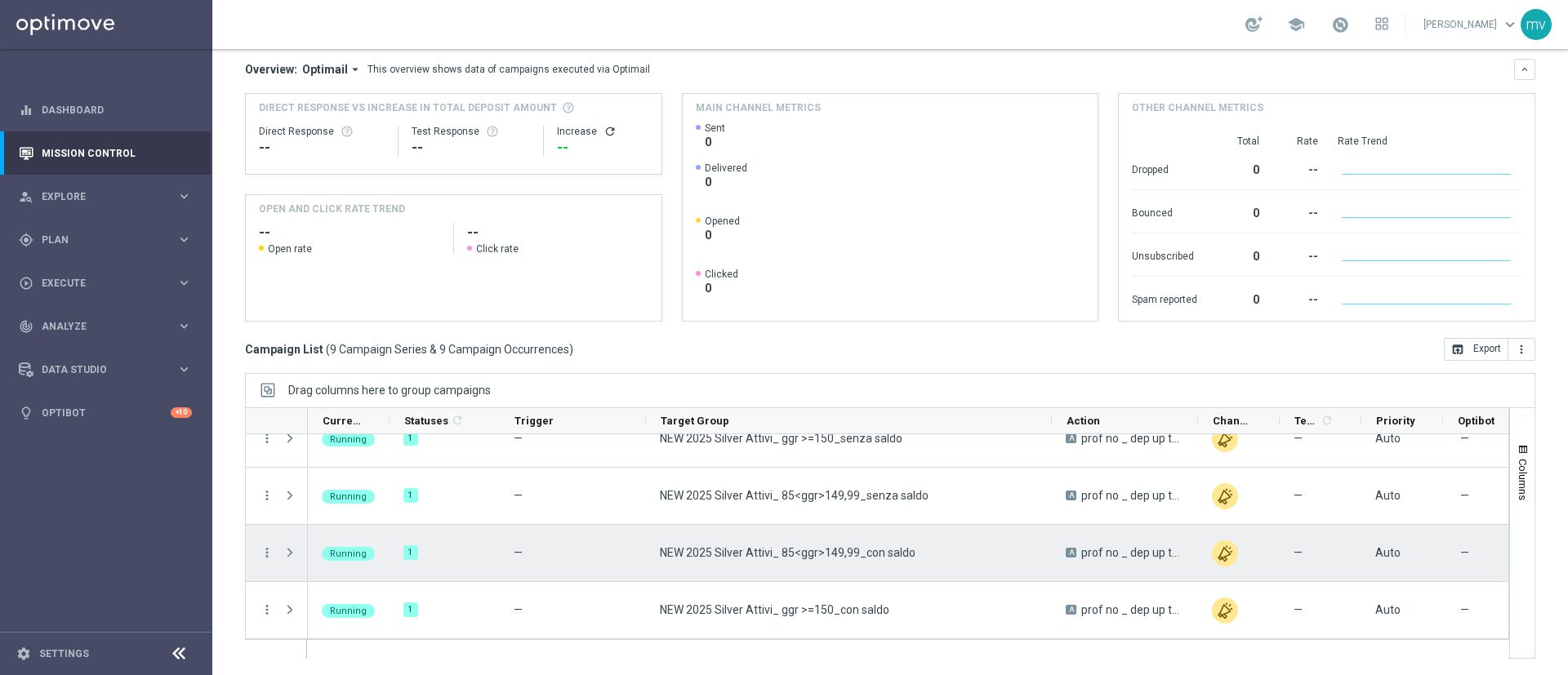
click at [289, 552] on span "Press SPACE to select this row." at bounding box center [290, 553] width 15 height 13
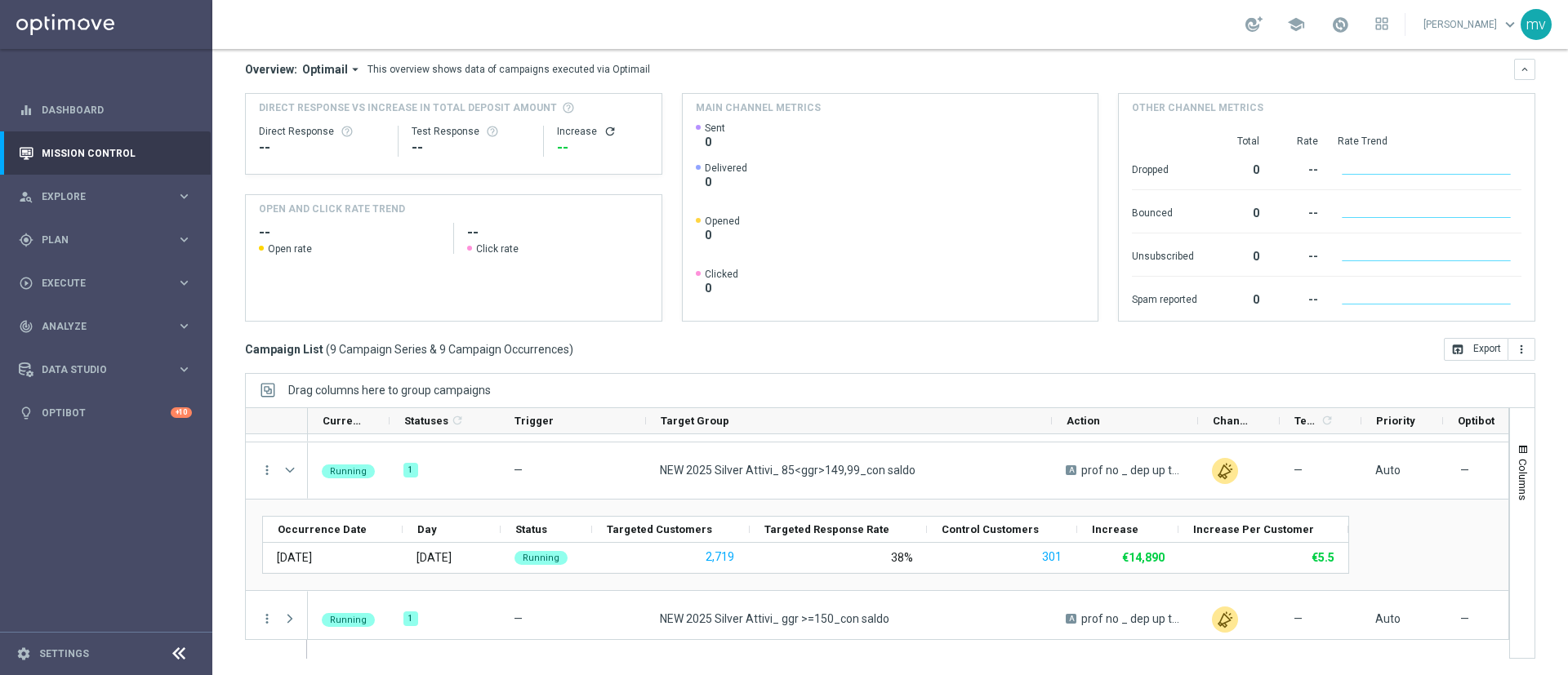
scroll to position [401, 0]
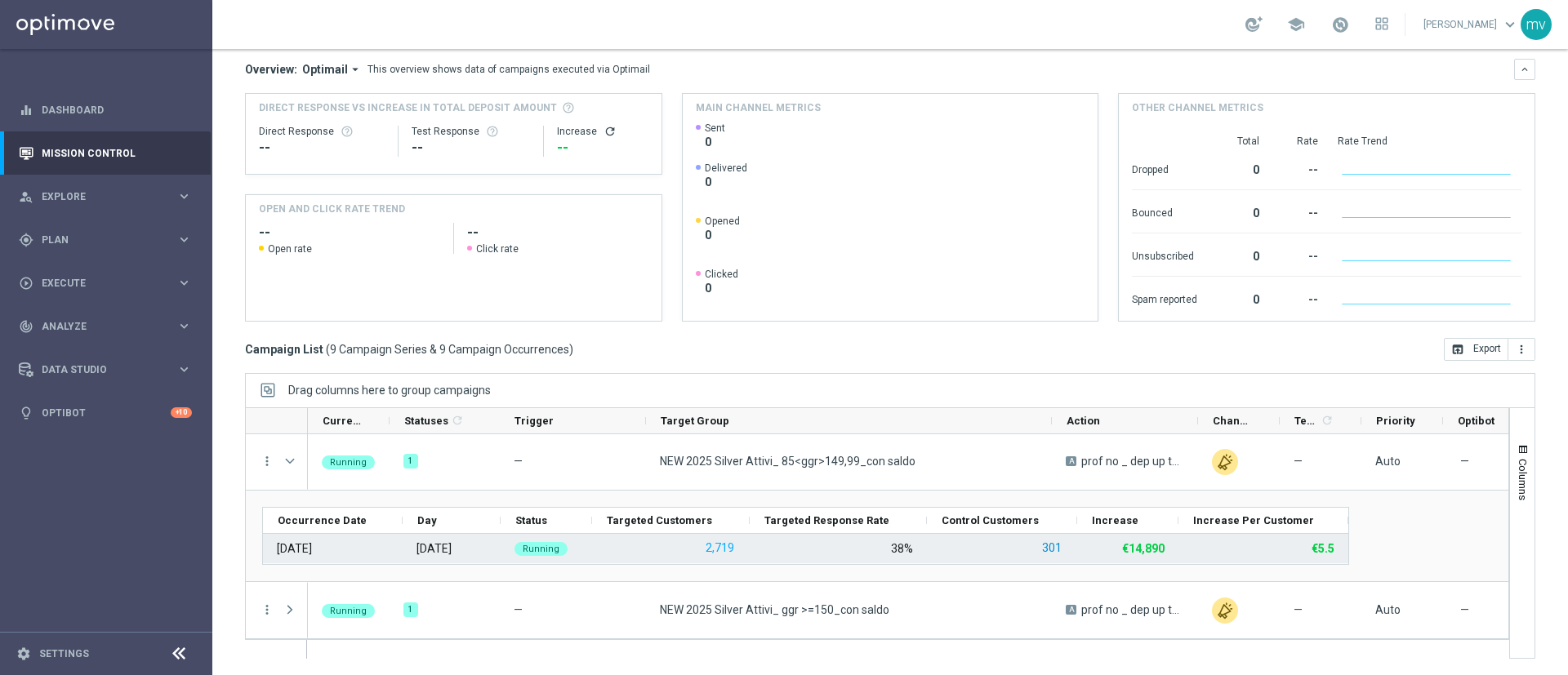
click at [1058, 544] on button "301" at bounding box center [1051, 548] width 23 height 20
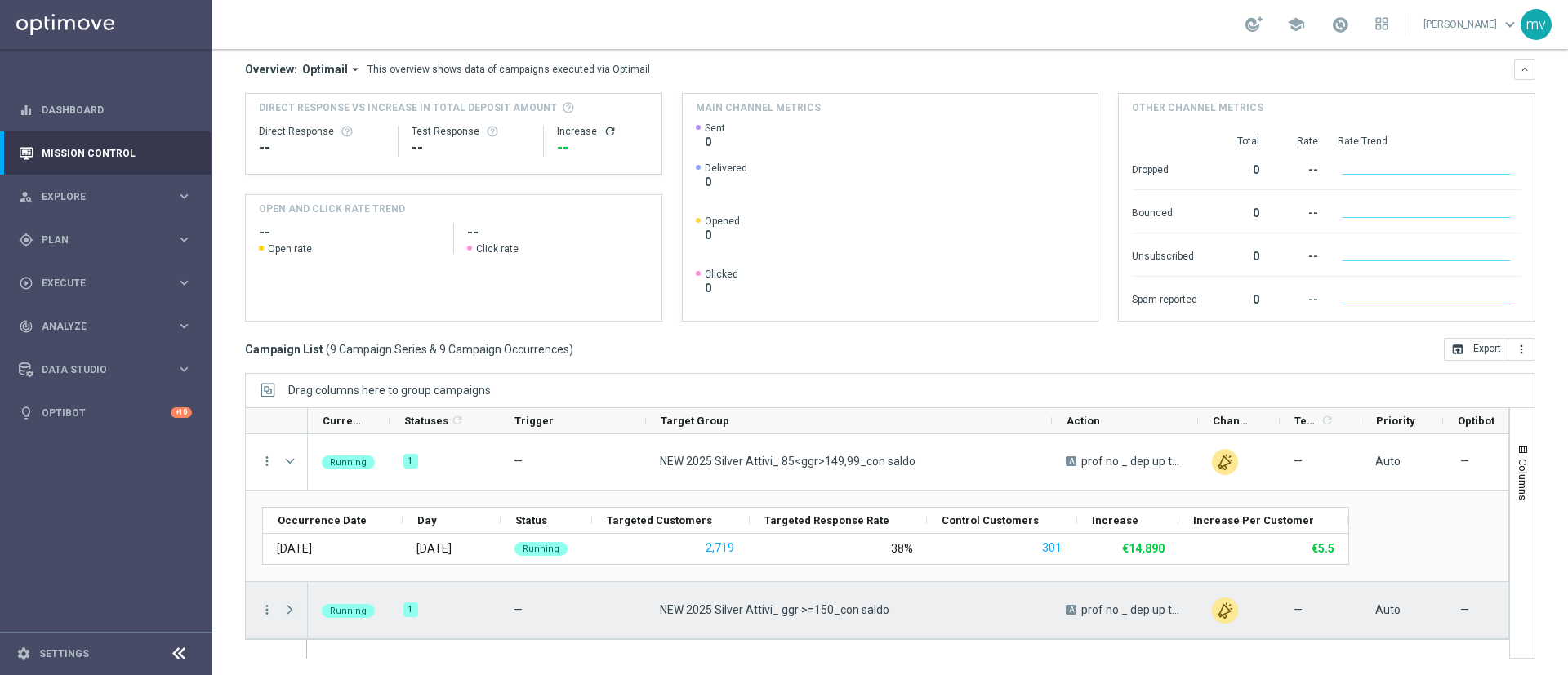
click at [287, 608] on span "Press SPACE to select this row." at bounding box center [290, 610] width 15 height 13
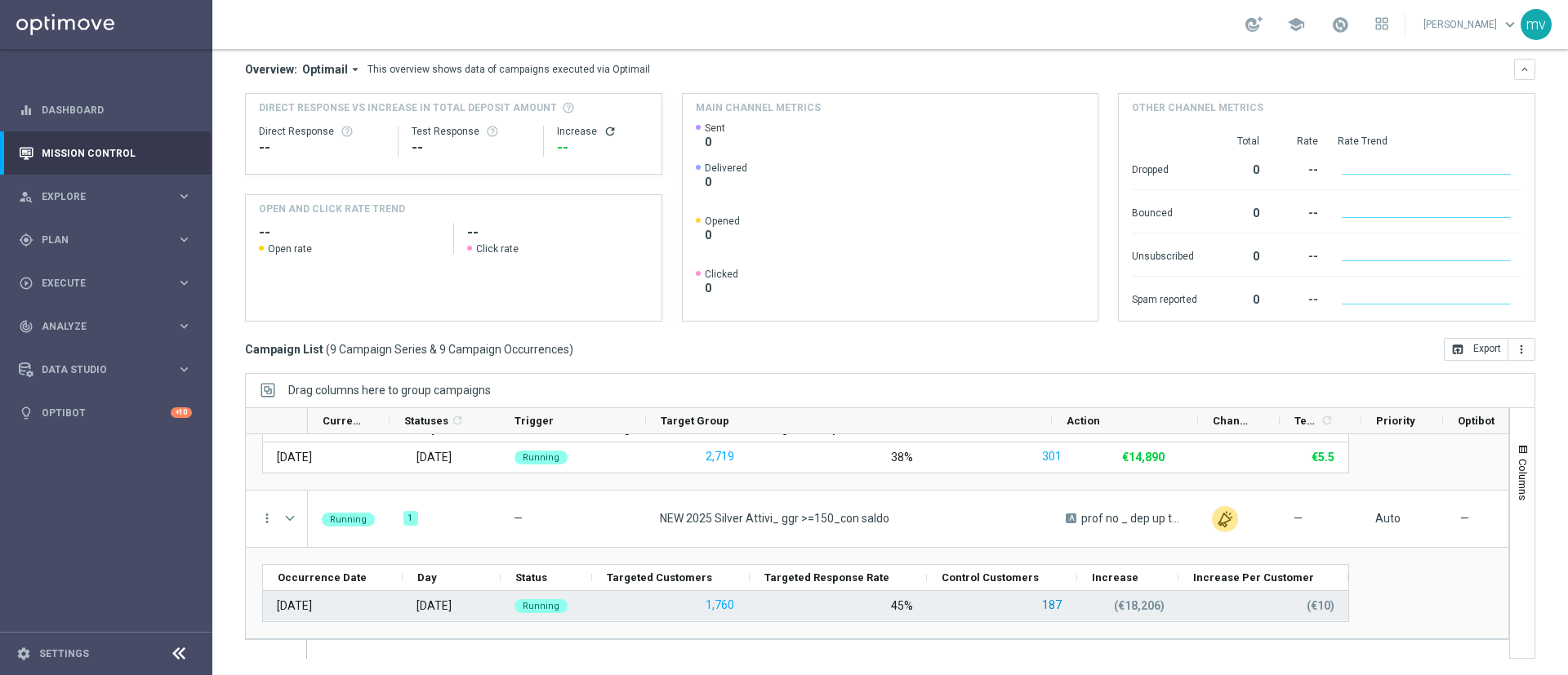
click at [1048, 605] on button "187" at bounding box center [1051, 606] width 23 height 20
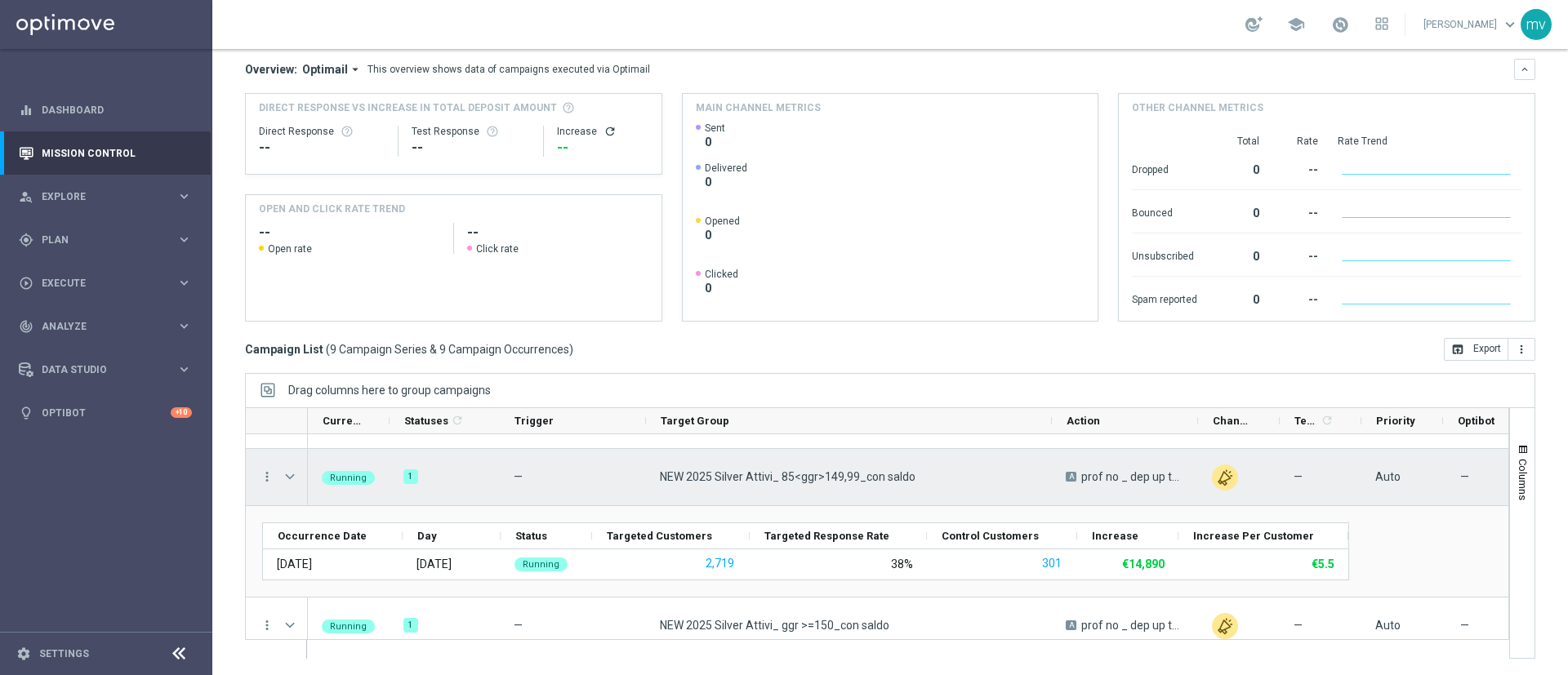
scroll to position [369, 0]
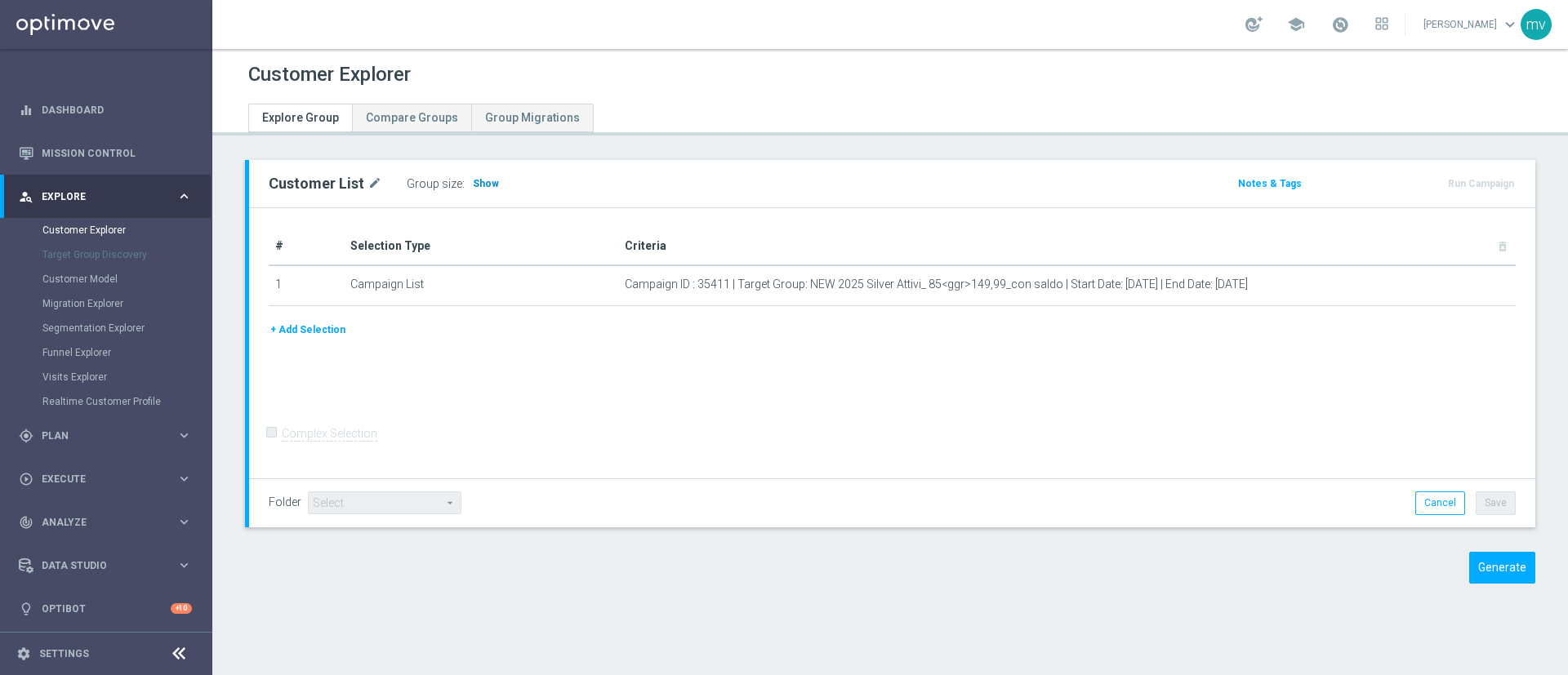
click at [479, 181] on span "Show" at bounding box center [485, 183] width 26 height 12
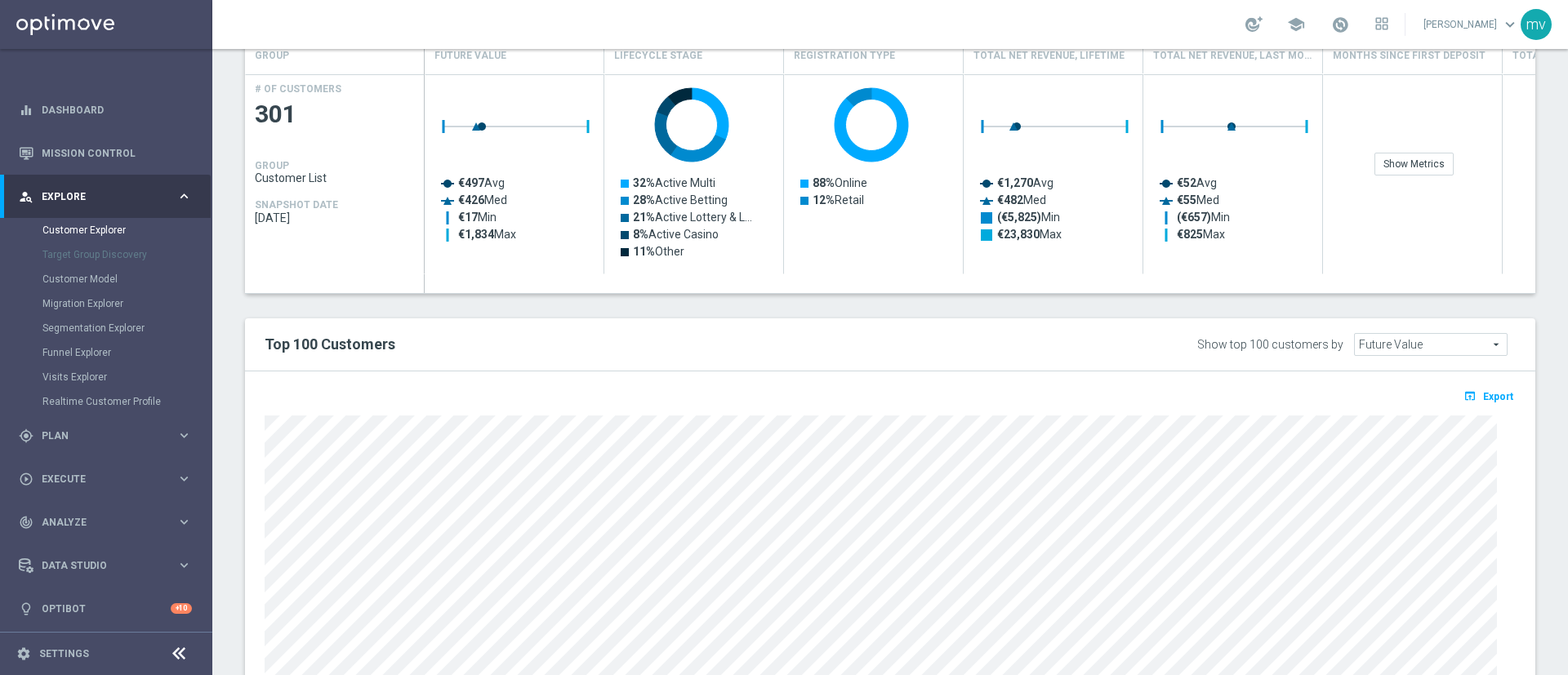
scroll to position [368, 0]
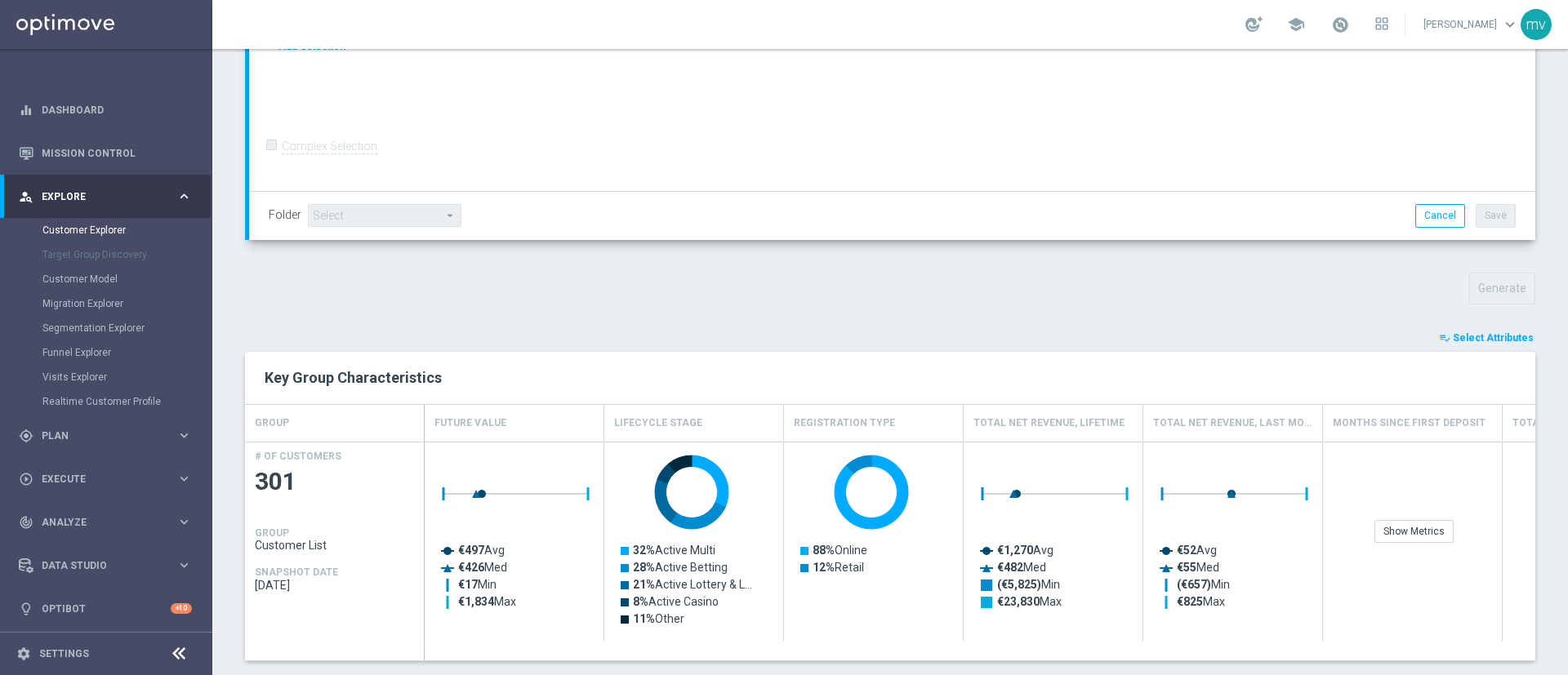
click at [1468, 332] on span "Select Attributes" at bounding box center [1492, 338] width 81 height 12
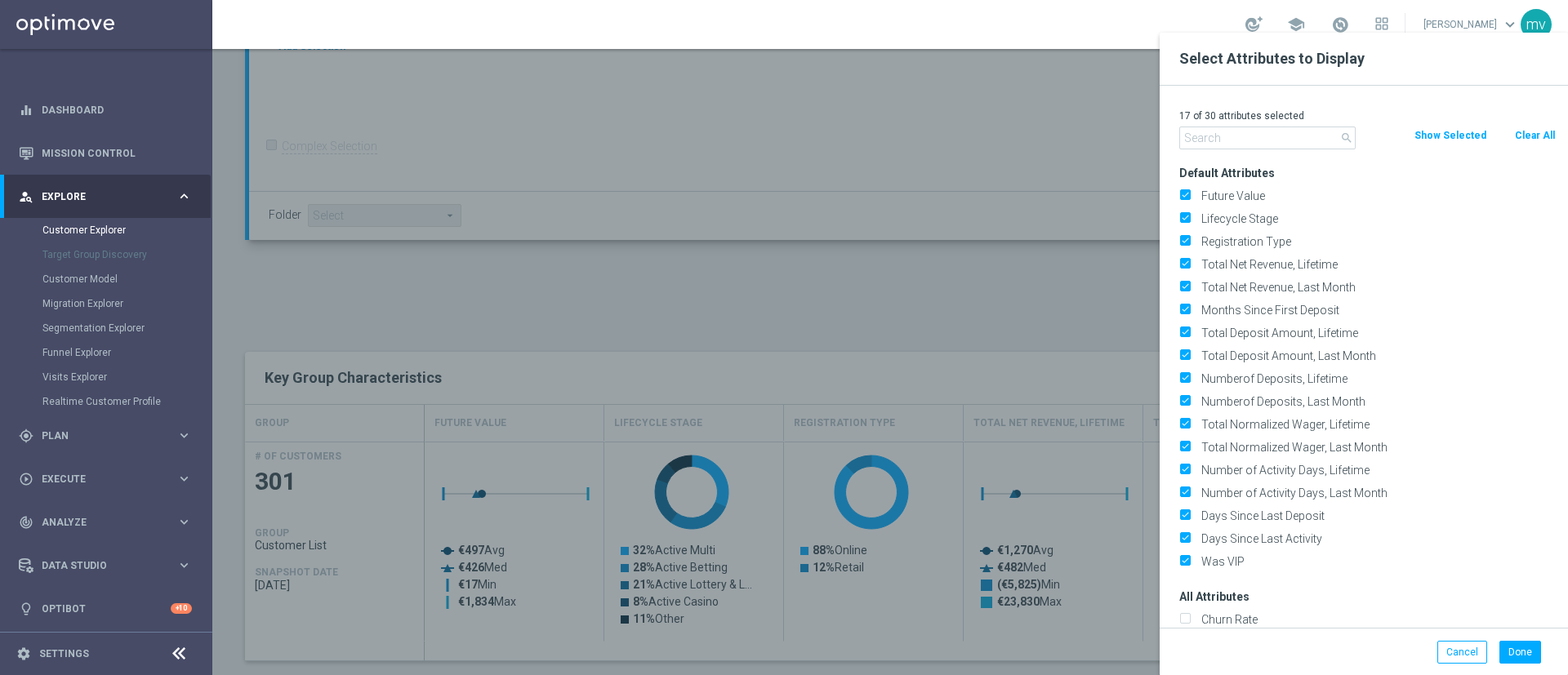
click at [1544, 132] on button "Clear All" at bounding box center [1534, 136] width 43 height 18
checkbox input "false"
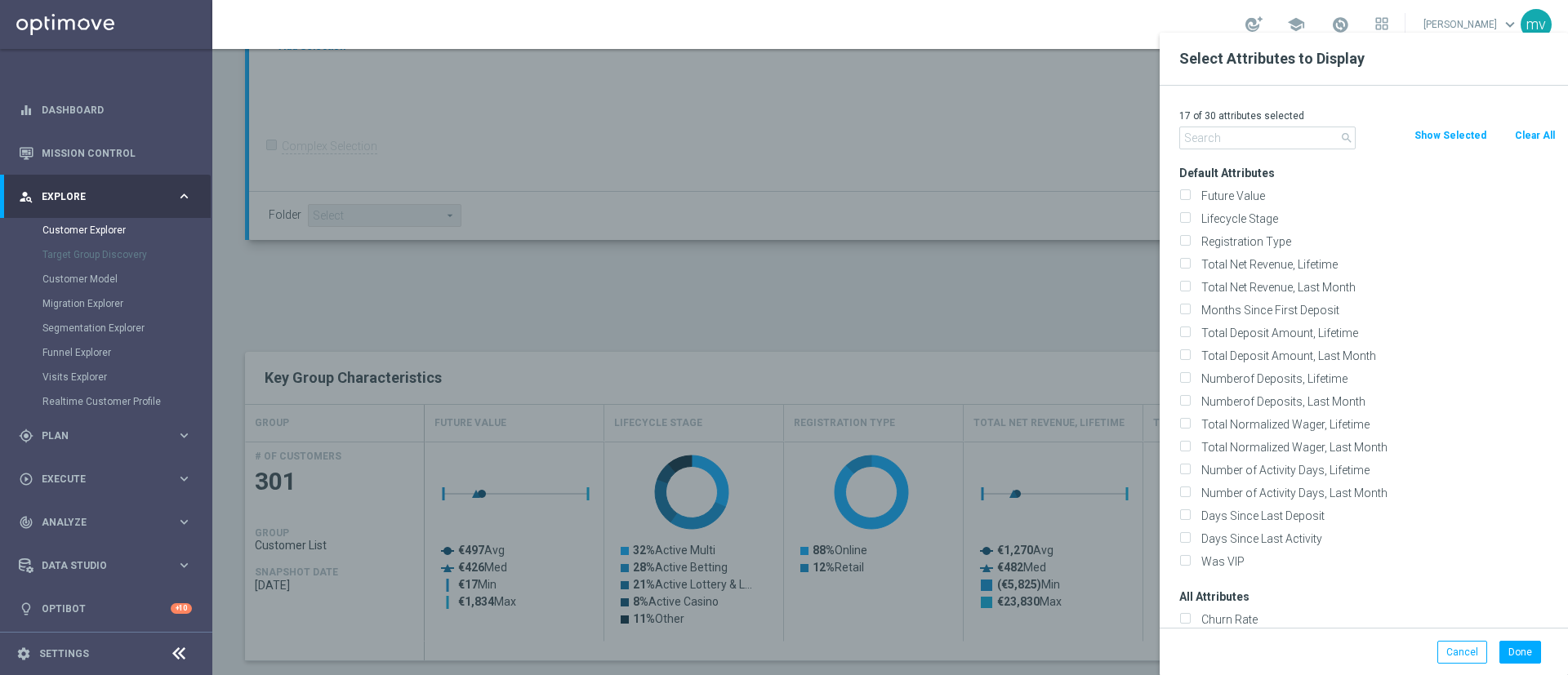
checkbox input "false"
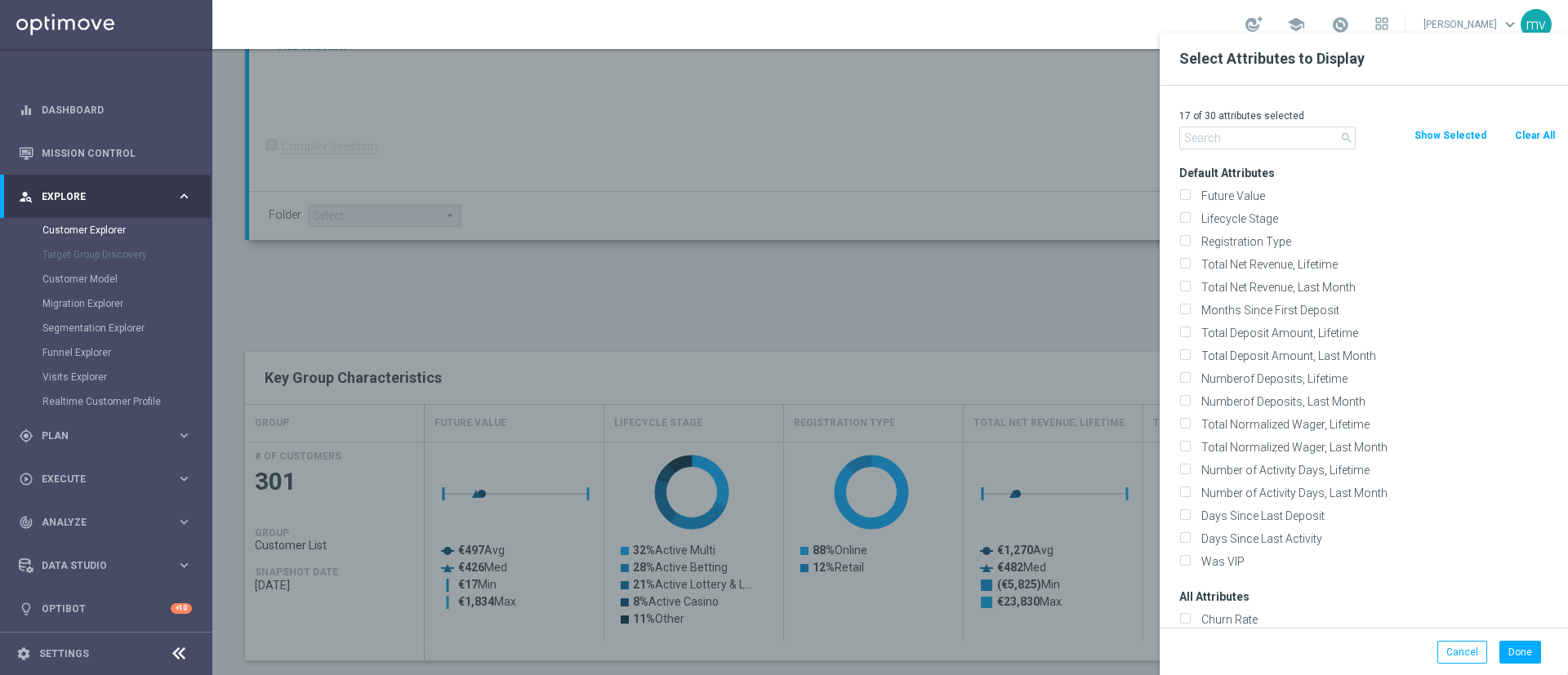
checkbox input "false"
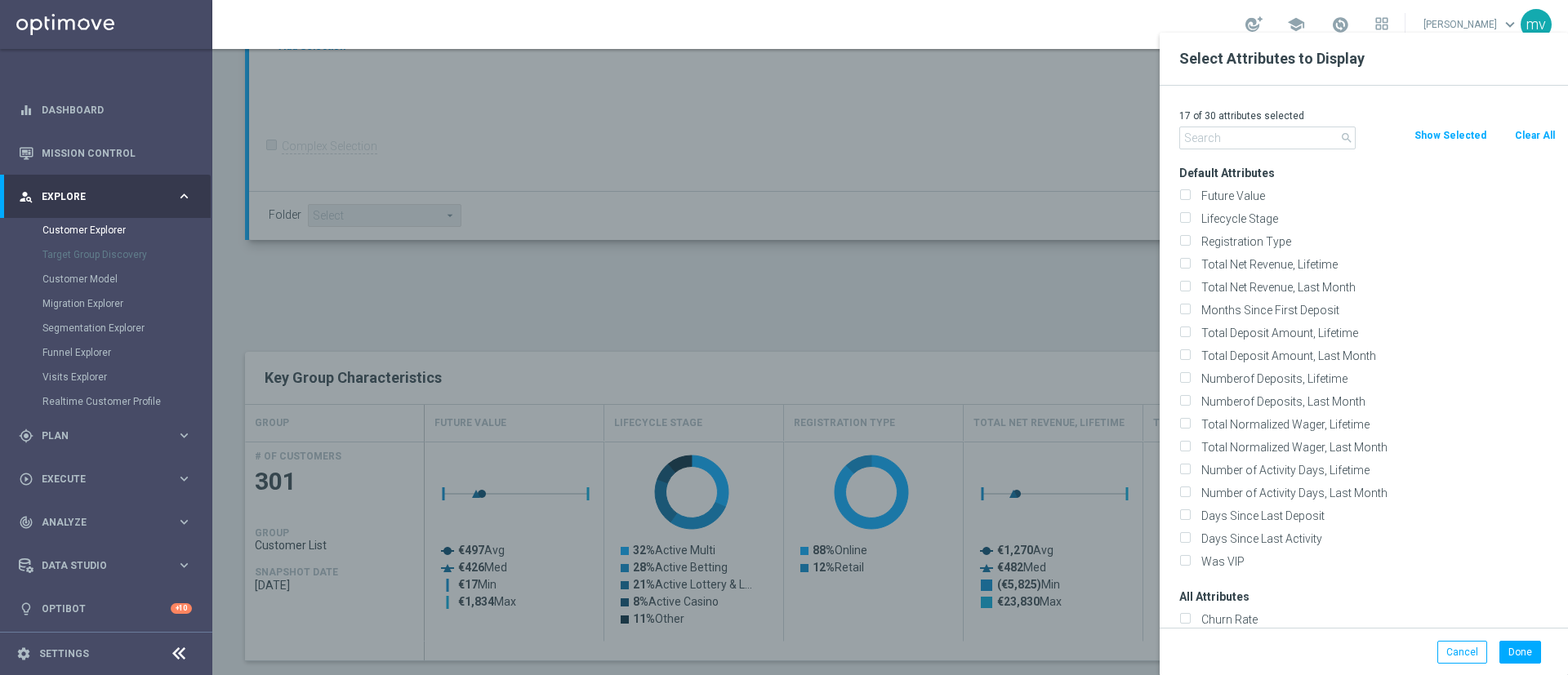
checkbox input "false"
click at [1232, 136] on input "text" at bounding box center [1267, 138] width 176 height 23
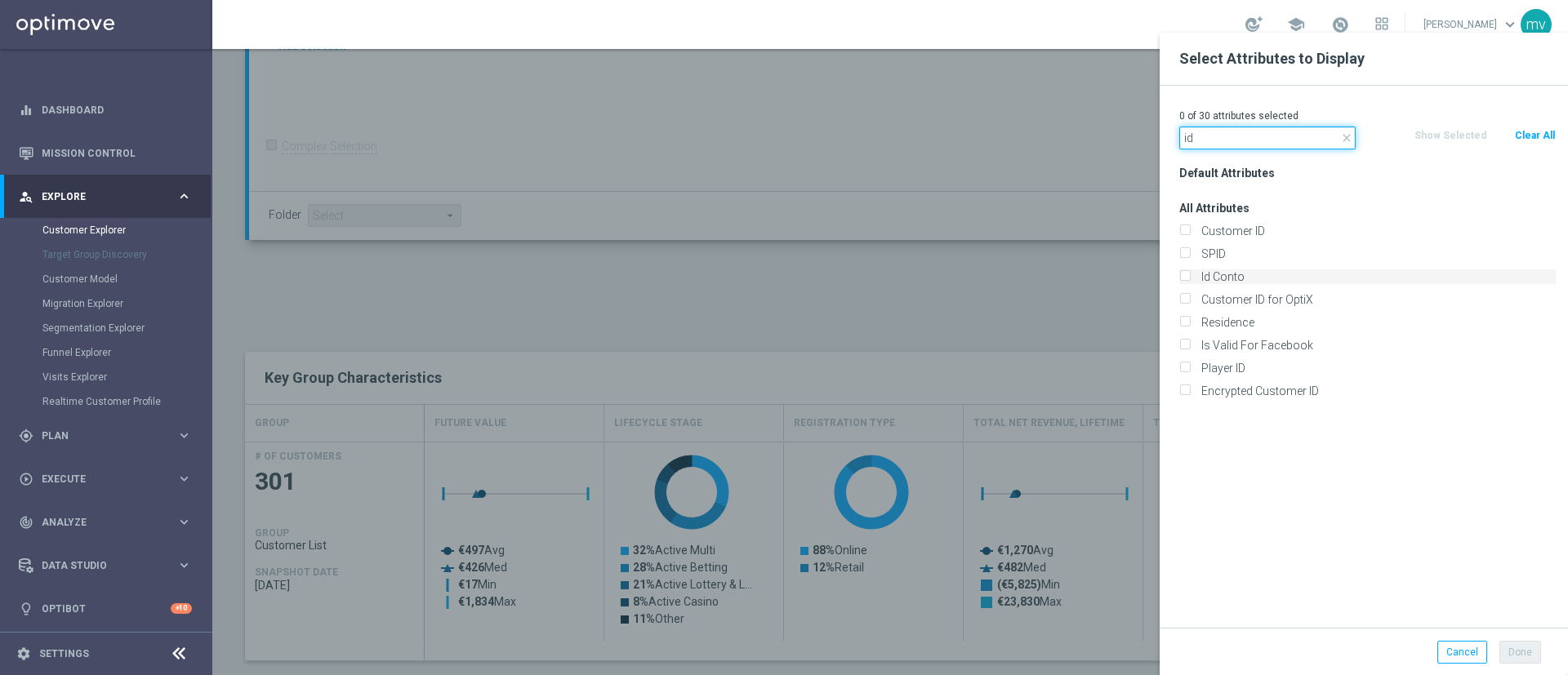
type input "id"
click at [1195, 271] on label "Id Conto" at bounding box center [1375, 276] width 360 height 15
click at [1188, 274] on input "Id Conto" at bounding box center [1185, 279] width 11 height 11
checkbox input "true"
click at [1521, 650] on button "Done" at bounding box center [1520, 652] width 42 height 23
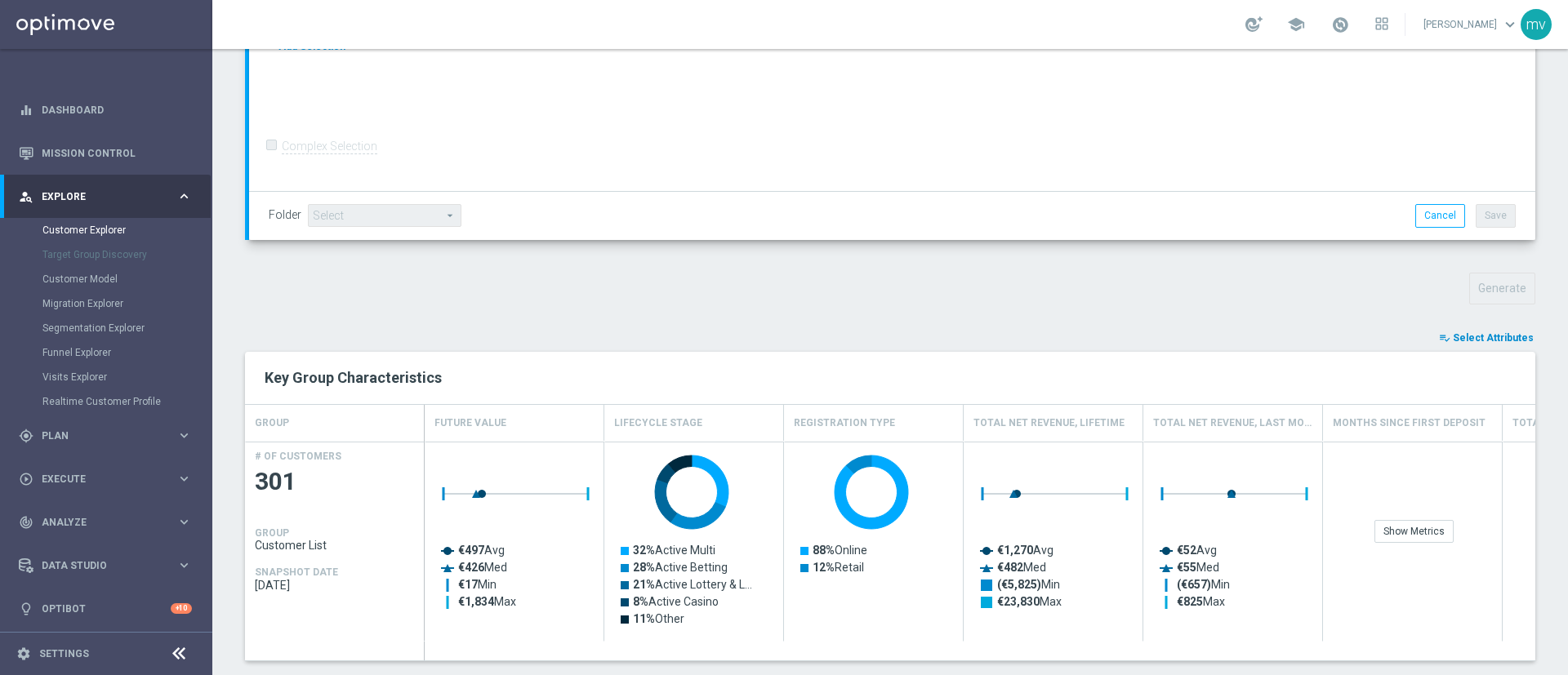
type input "Search"
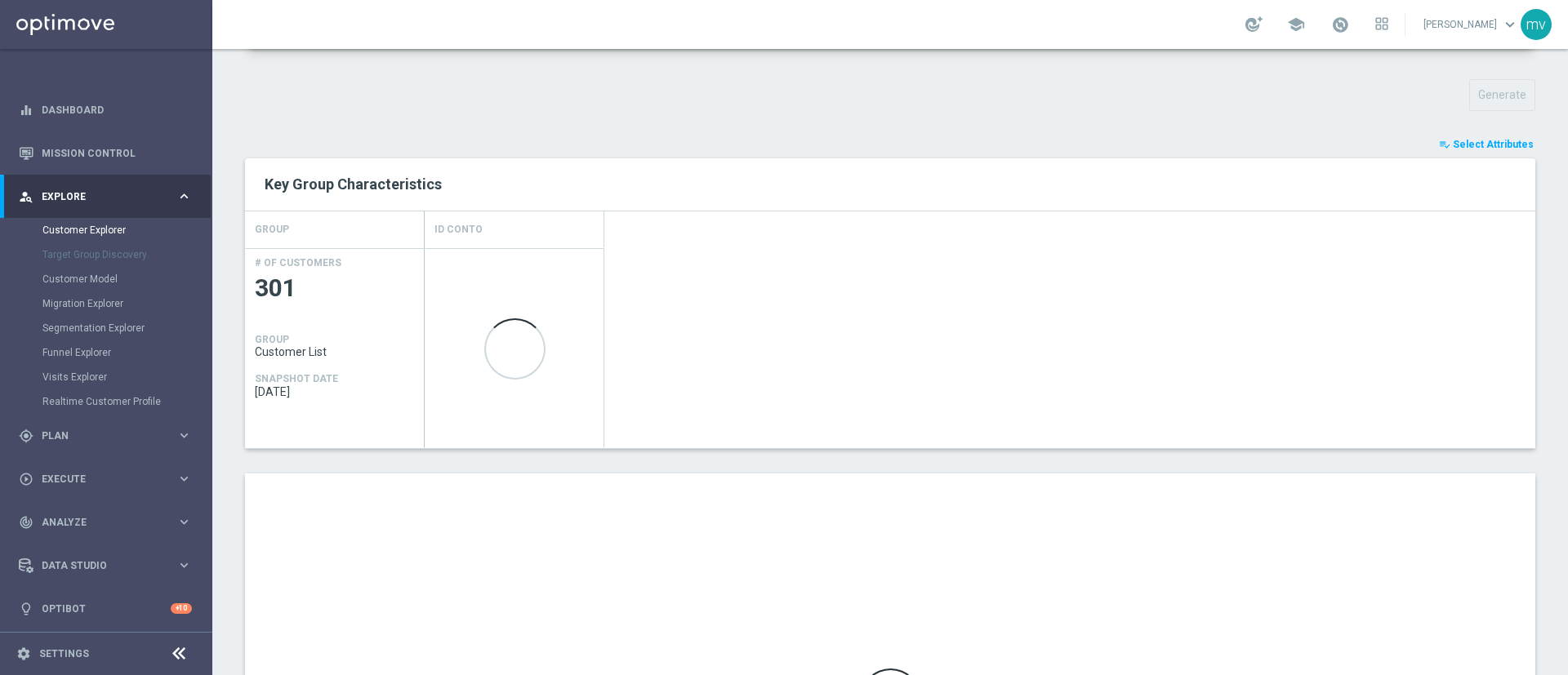
scroll to position [612, 0]
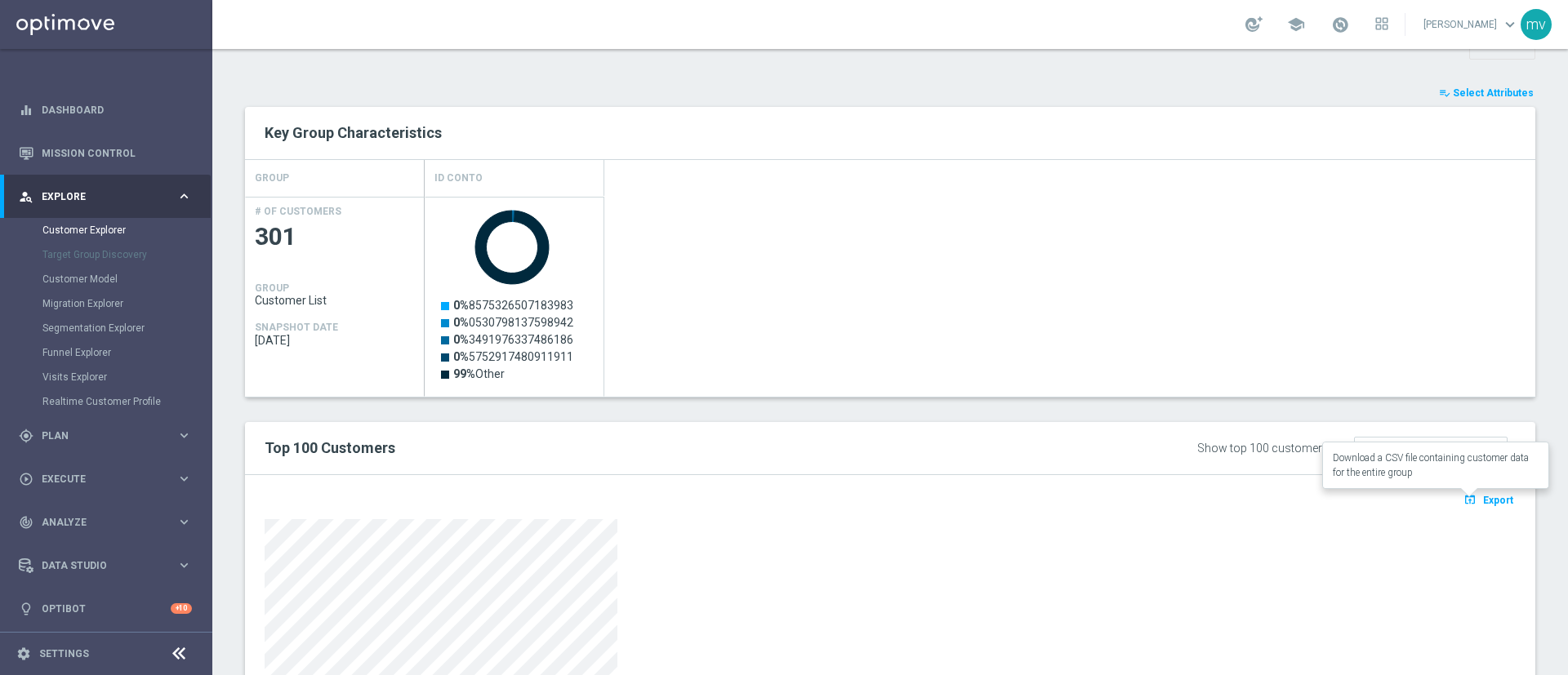
click at [1483, 496] on span "Export" at bounding box center [1498, 500] width 30 height 12
click at [956, 36] on div "school [PERSON_NAME] keyboard_arrow_down mv" at bounding box center [890, 25] width 1355 height 49
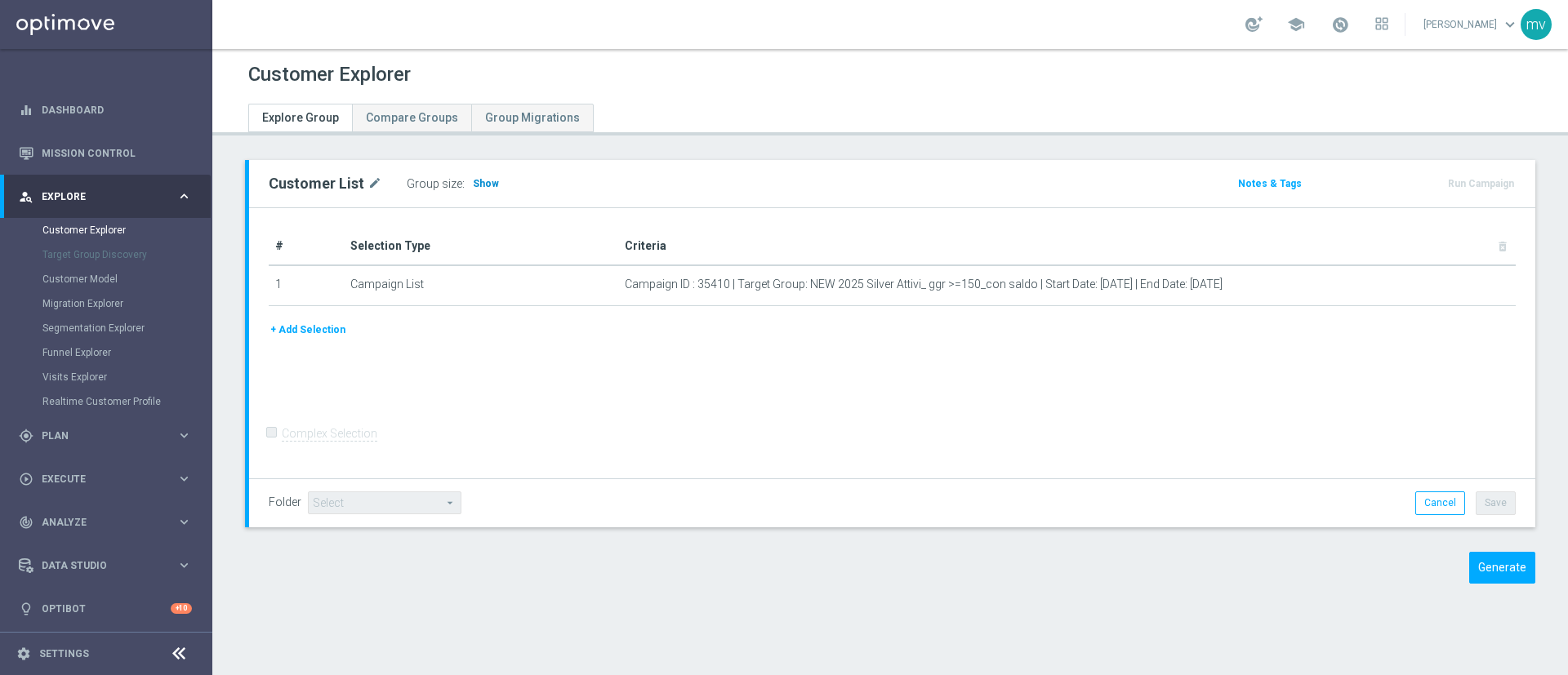
click at [477, 183] on span "Show" at bounding box center [485, 183] width 26 height 12
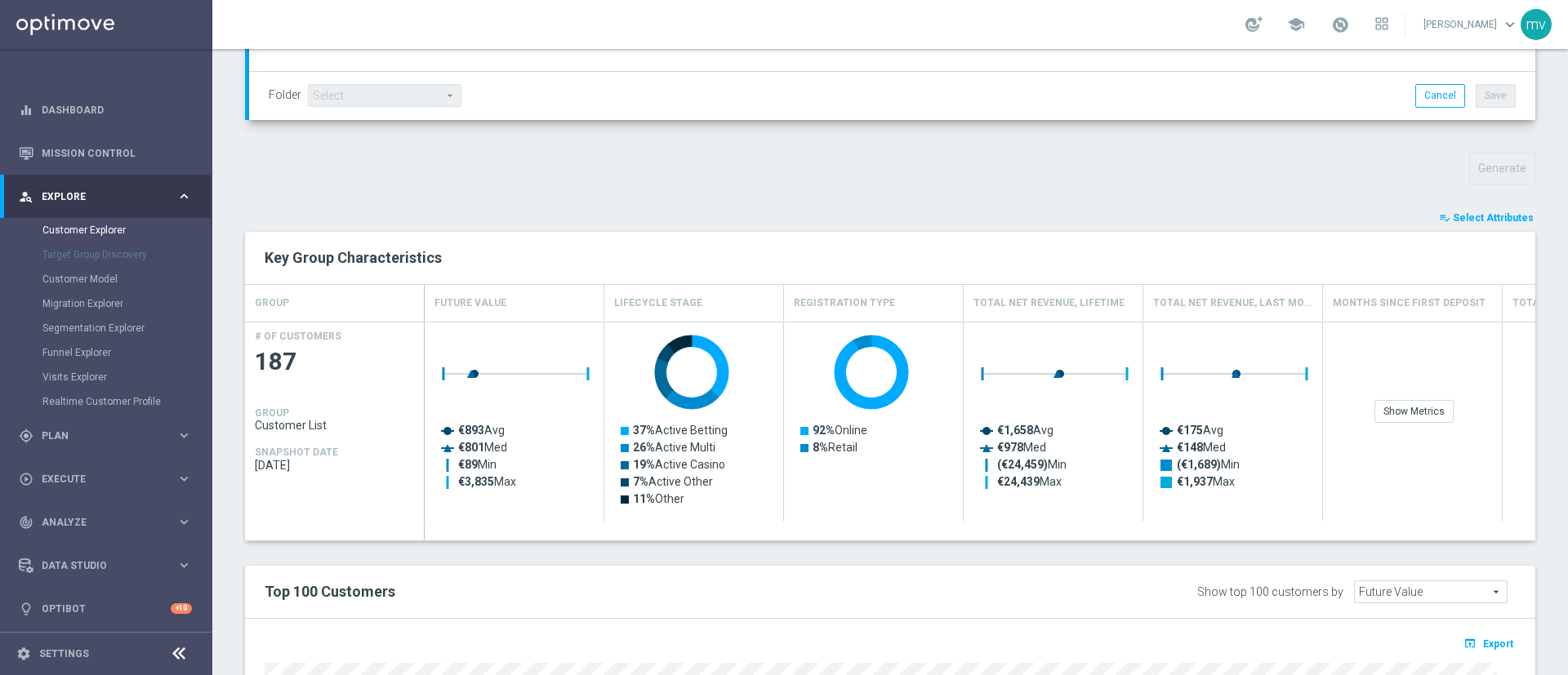
scroll to position [490, 0]
click at [1468, 206] on button "playlist_add_check Select Attributes" at bounding box center [1485, 215] width 98 height 18
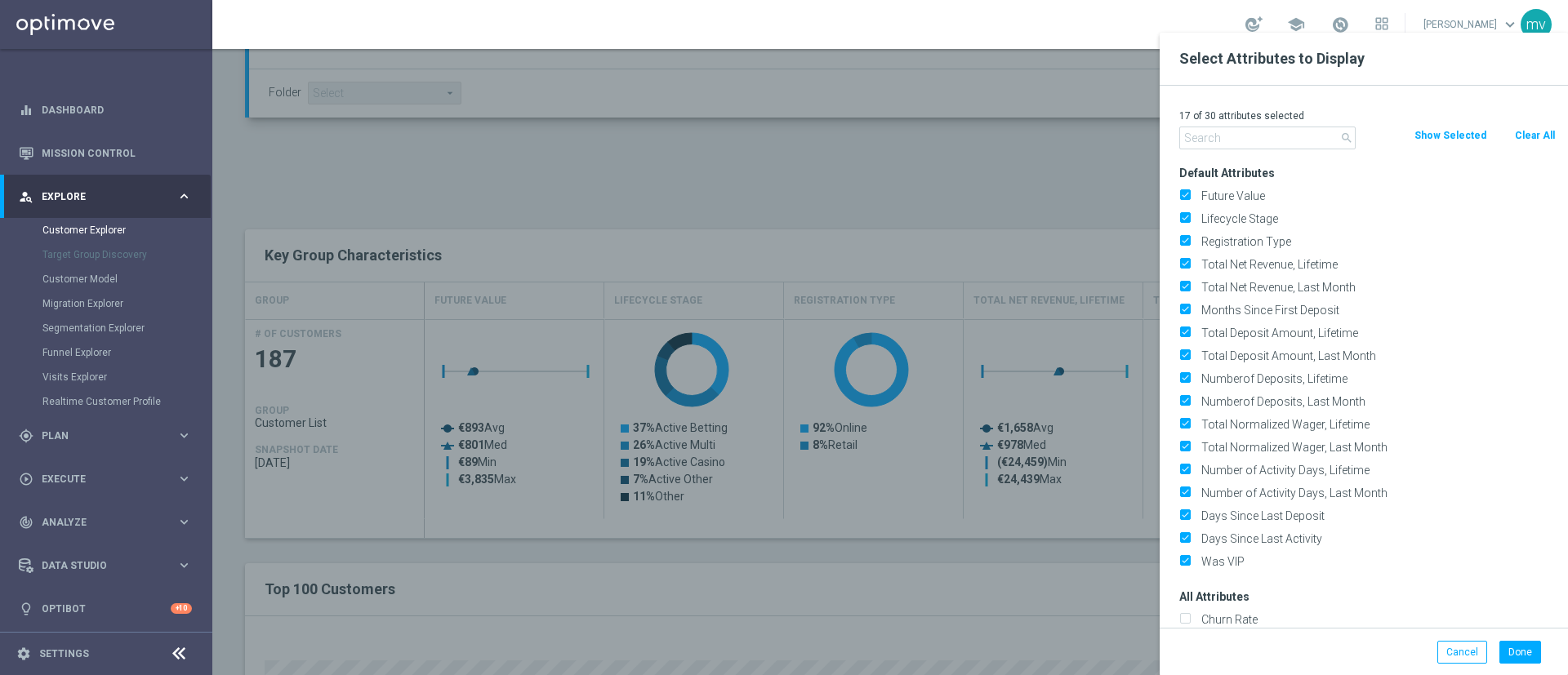
click at [1536, 128] on button "Clear All" at bounding box center [1534, 136] width 43 height 18
checkbox input "false"
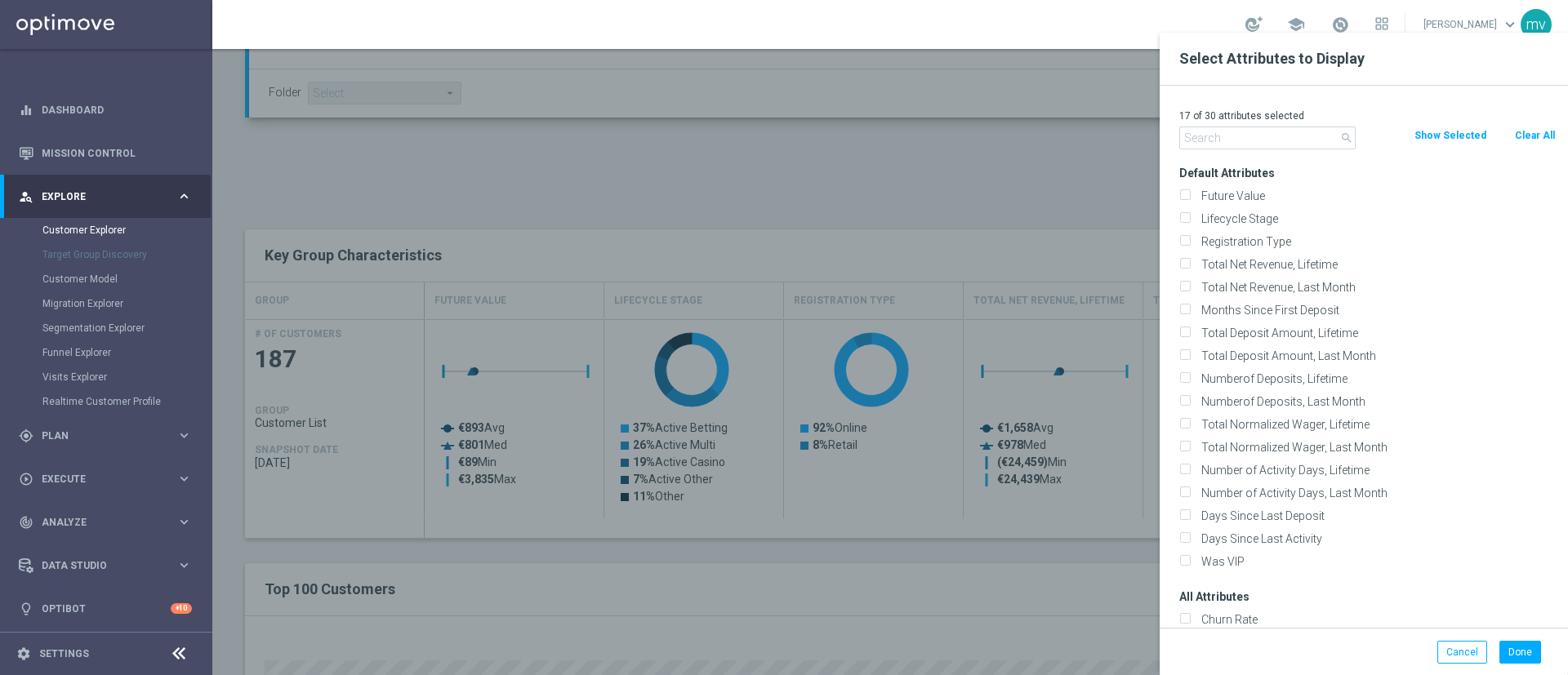
checkbox input "false"
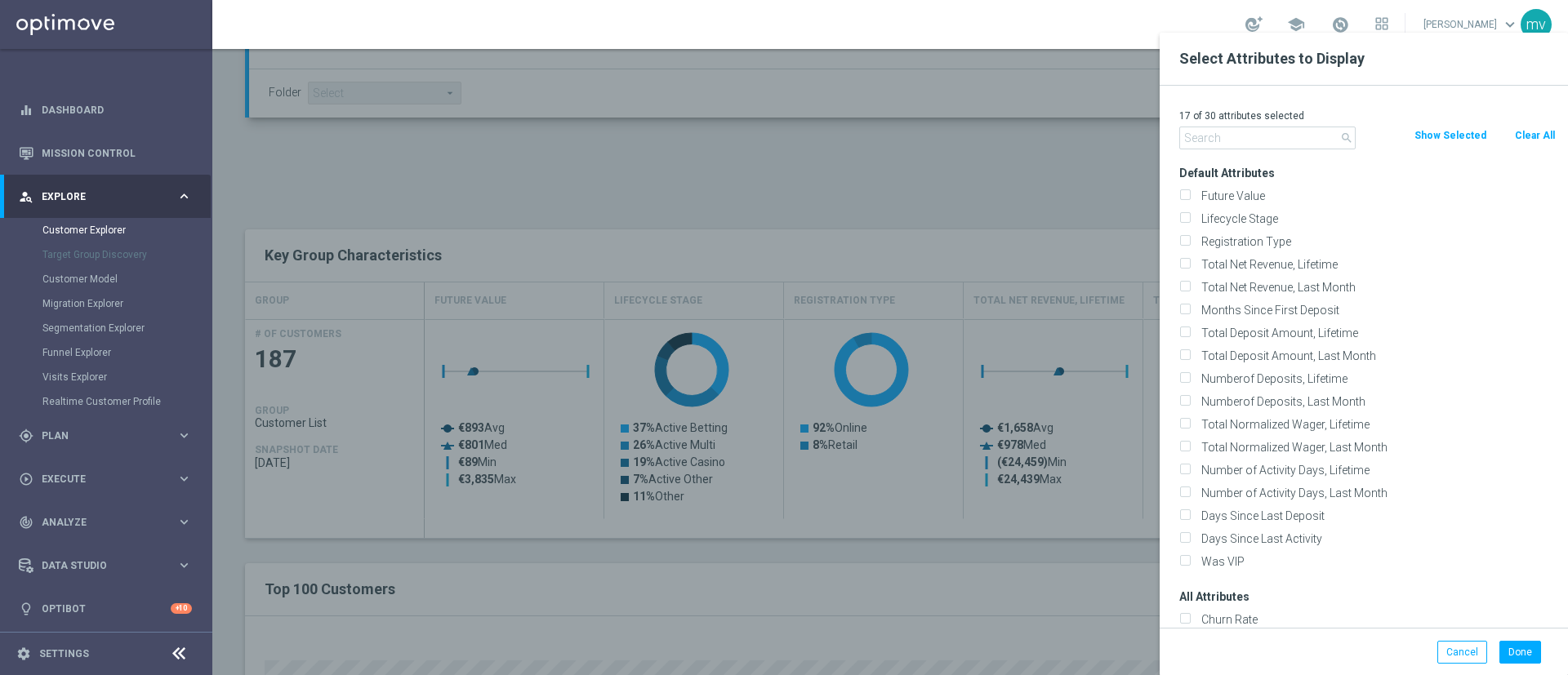
checkbox input "false"
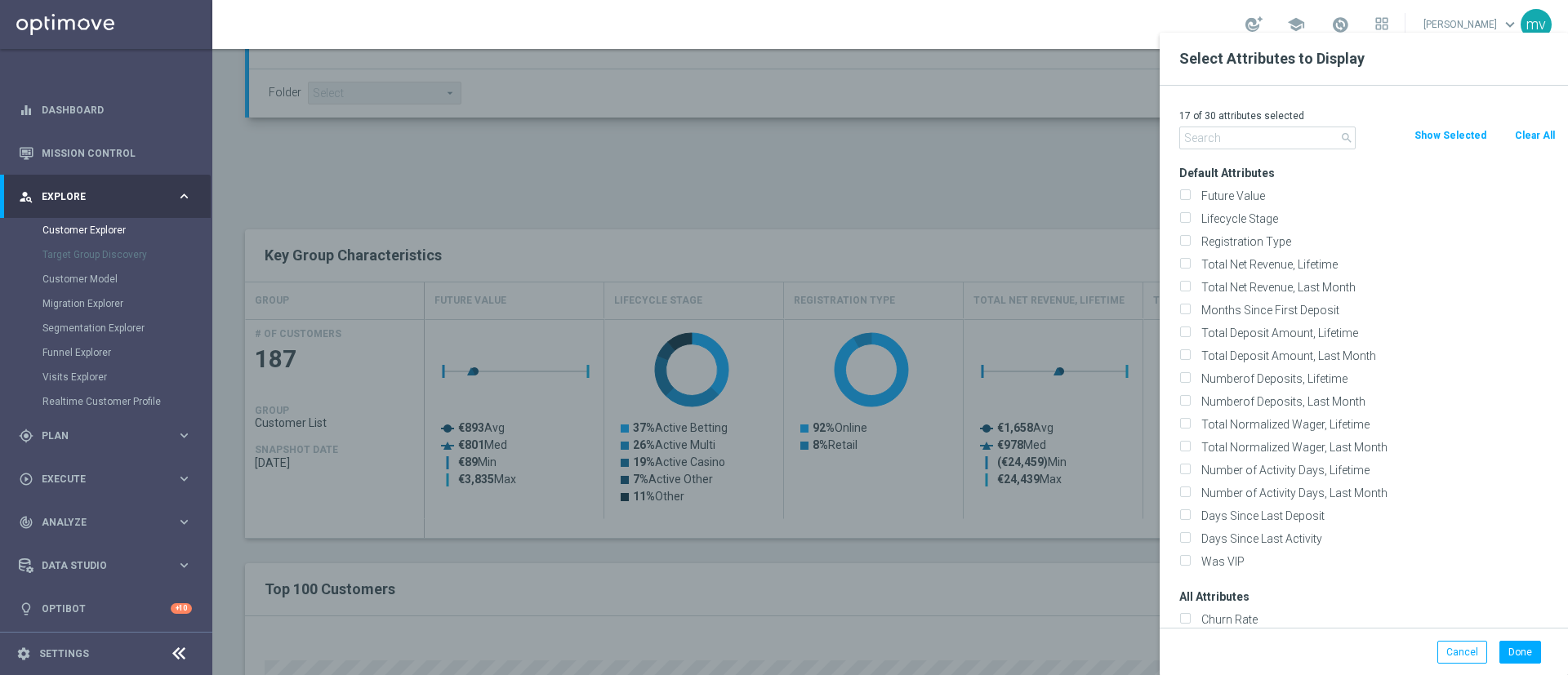
checkbox input "false"
click at [1239, 135] on input "text" at bounding box center [1267, 138] width 176 height 23
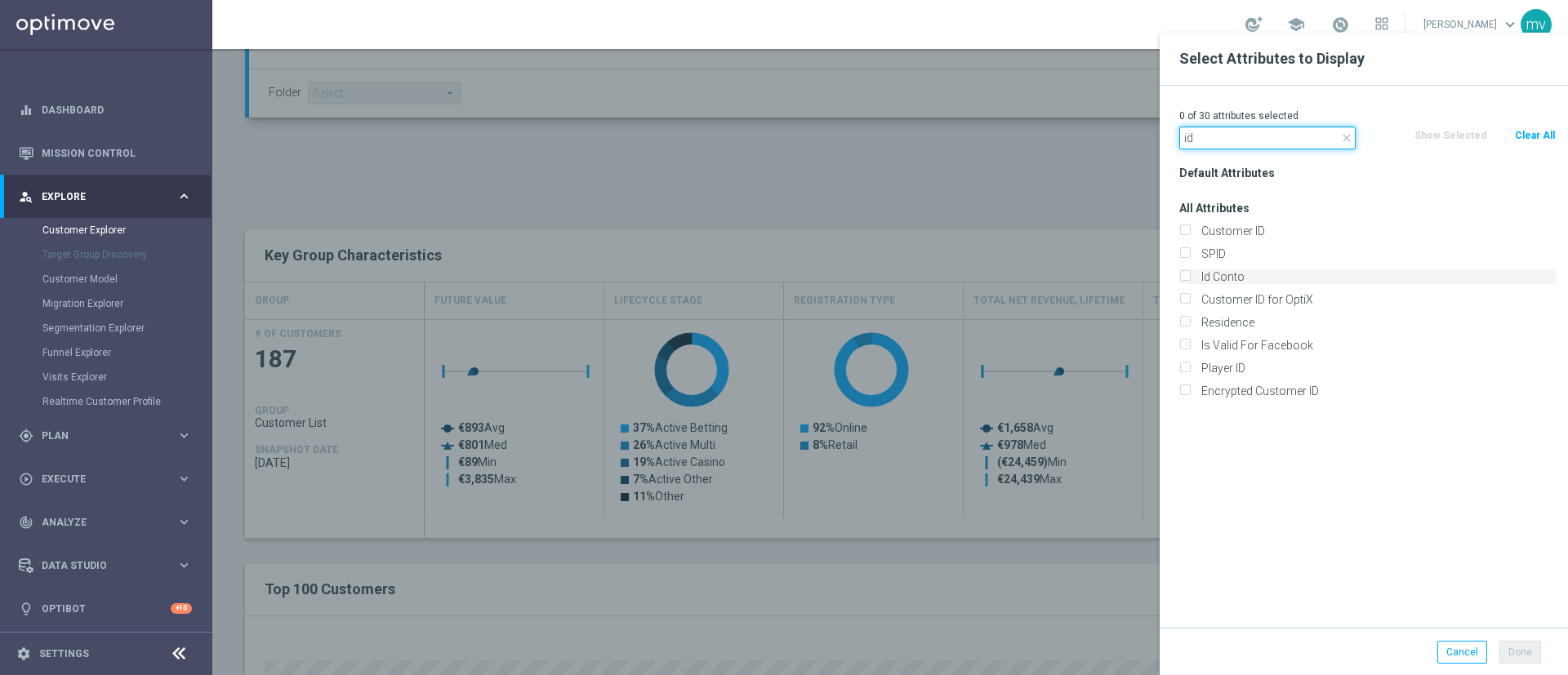
type input "id"
click at [1195, 271] on label "Id Conto" at bounding box center [1375, 276] width 360 height 15
click at [1188, 274] on input "Id Conto" at bounding box center [1185, 279] width 11 height 11
checkbox input "true"
click at [1531, 644] on button "Done" at bounding box center [1520, 652] width 42 height 23
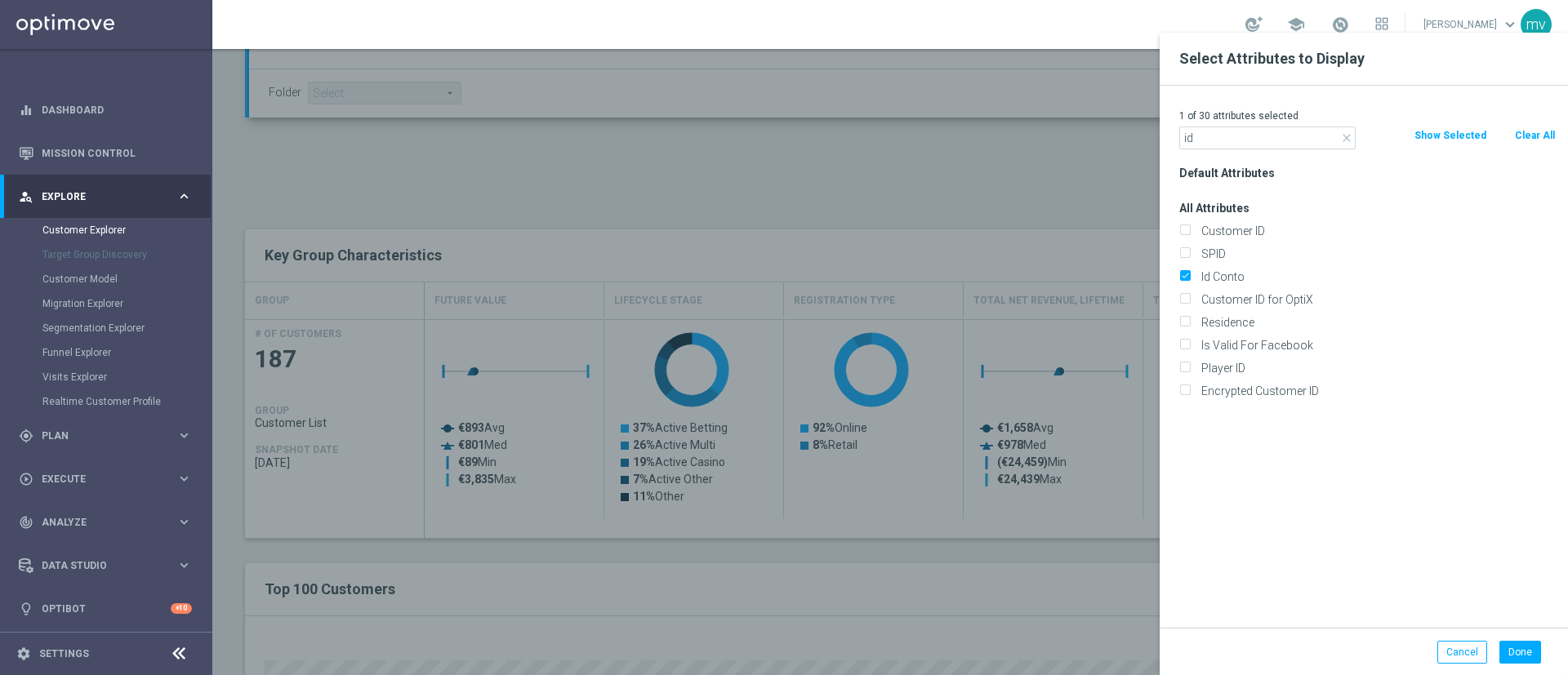
type input "Search"
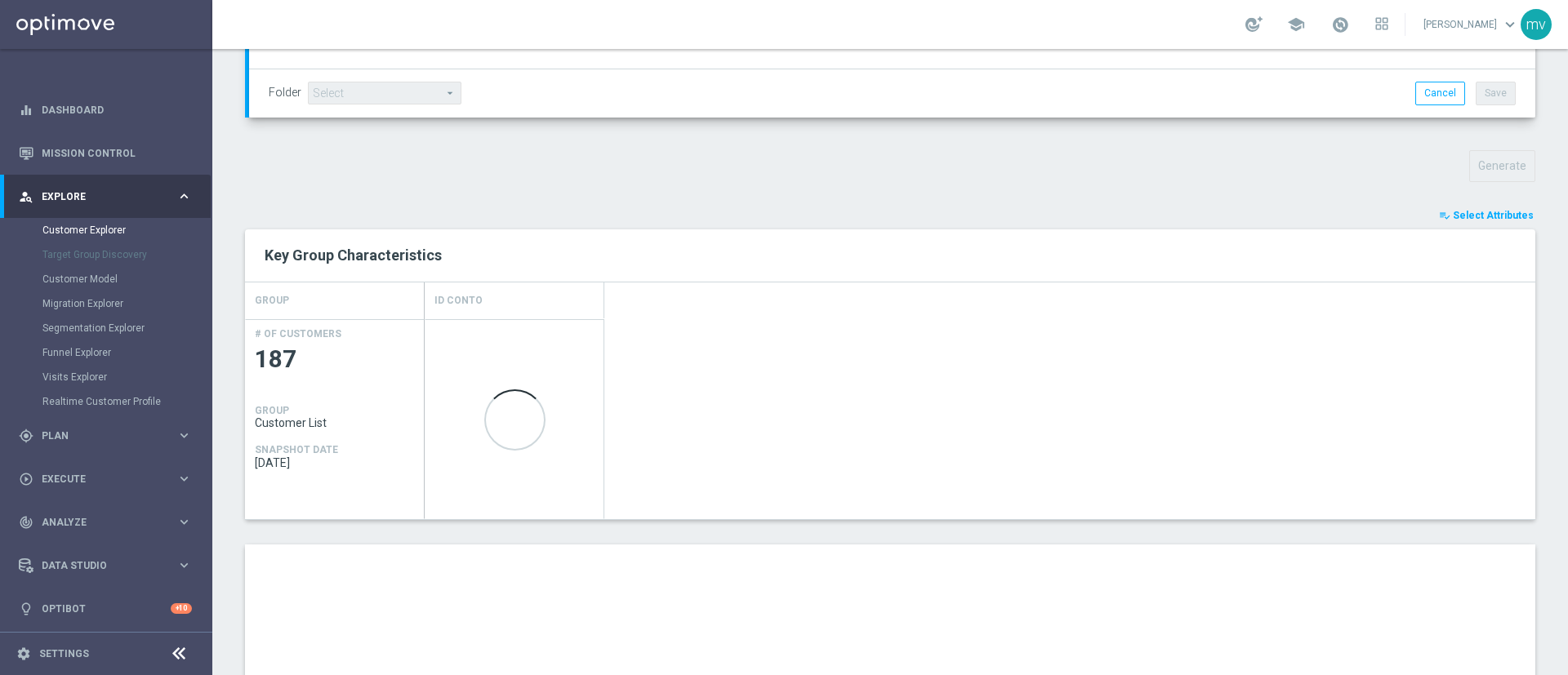
scroll to position [735, 0]
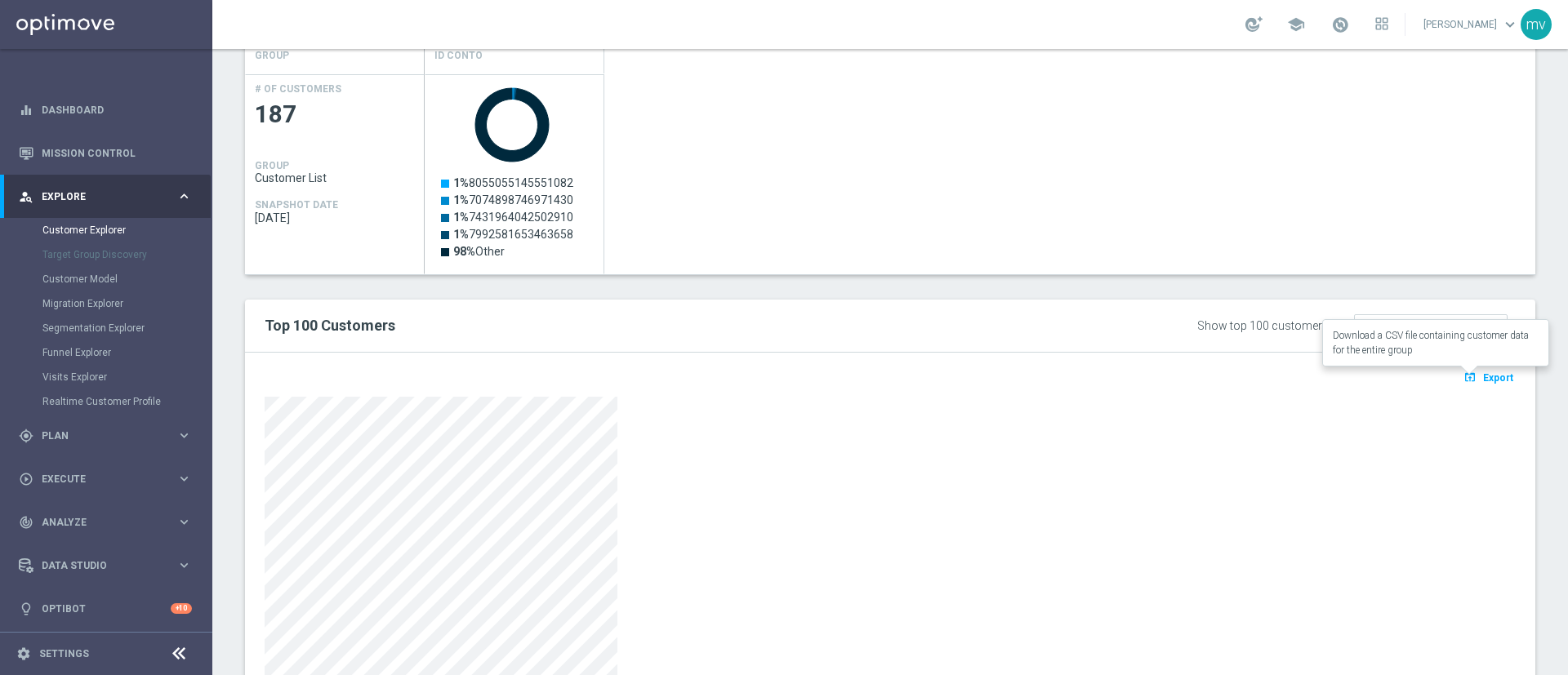
click at [1488, 375] on span "Export" at bounding box center [1498, 378] width 30 height 12
